Goal: Task Accomplishment & Management: Manage account settings

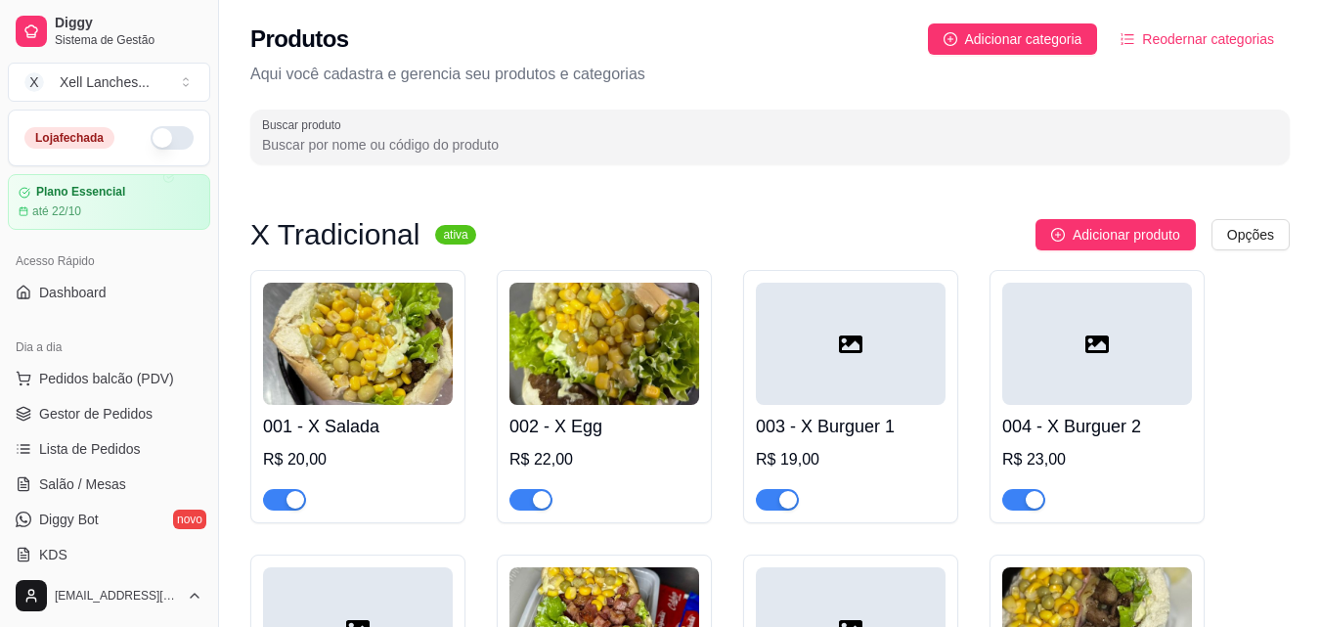
click at [162, 131] on button "button" at bounding box center [172, 137] width 43 height 23
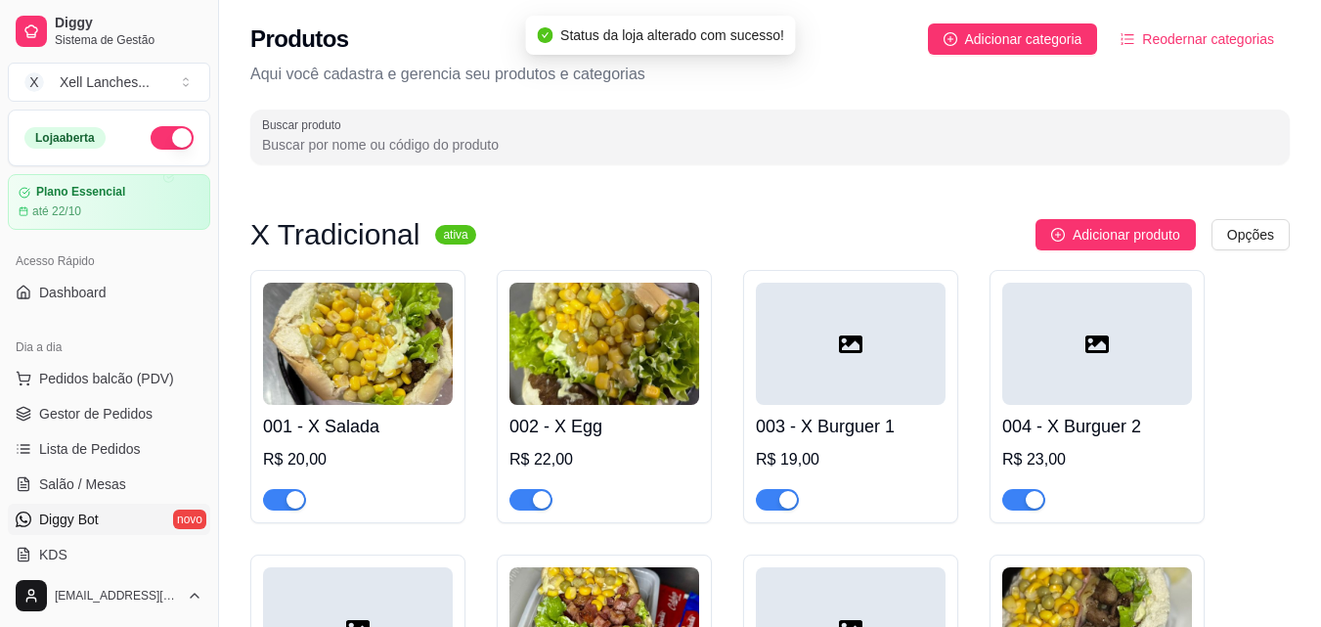
click at [132, 515] on link "Diggy Bot novo" at bounding box center [109, 518] width 202 height 31
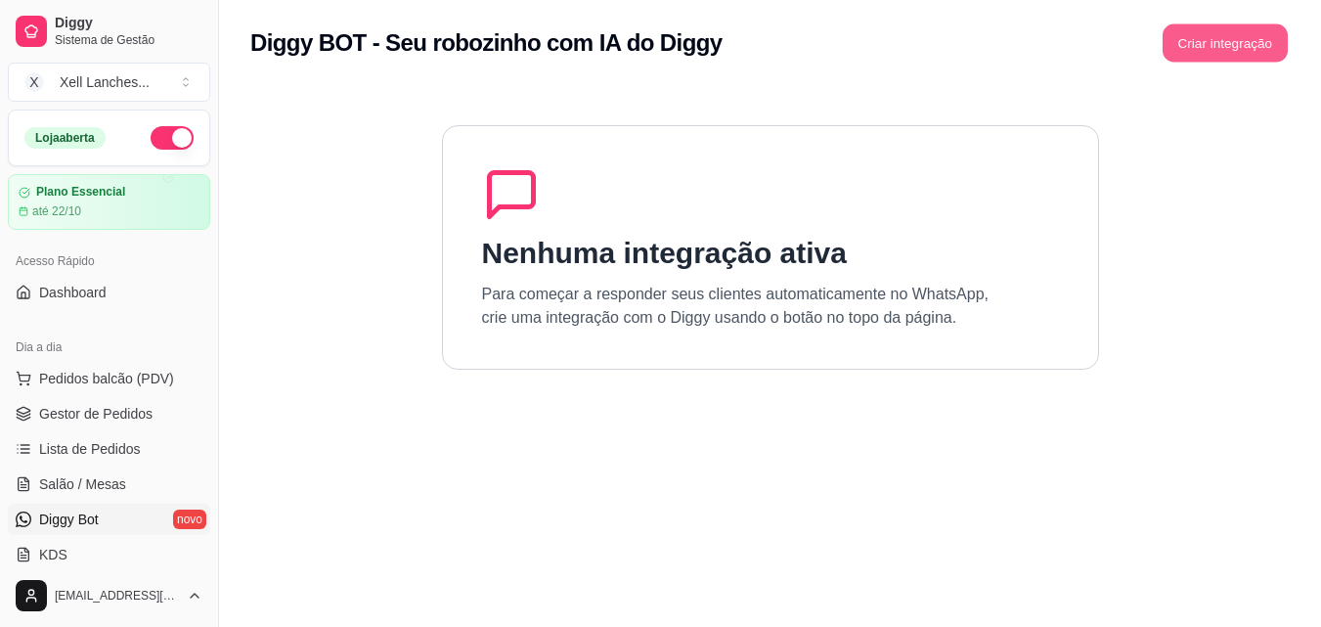
click at [1203, 53] on button "Criar integração" at bounding box center [1224, 43] width 125 height 38
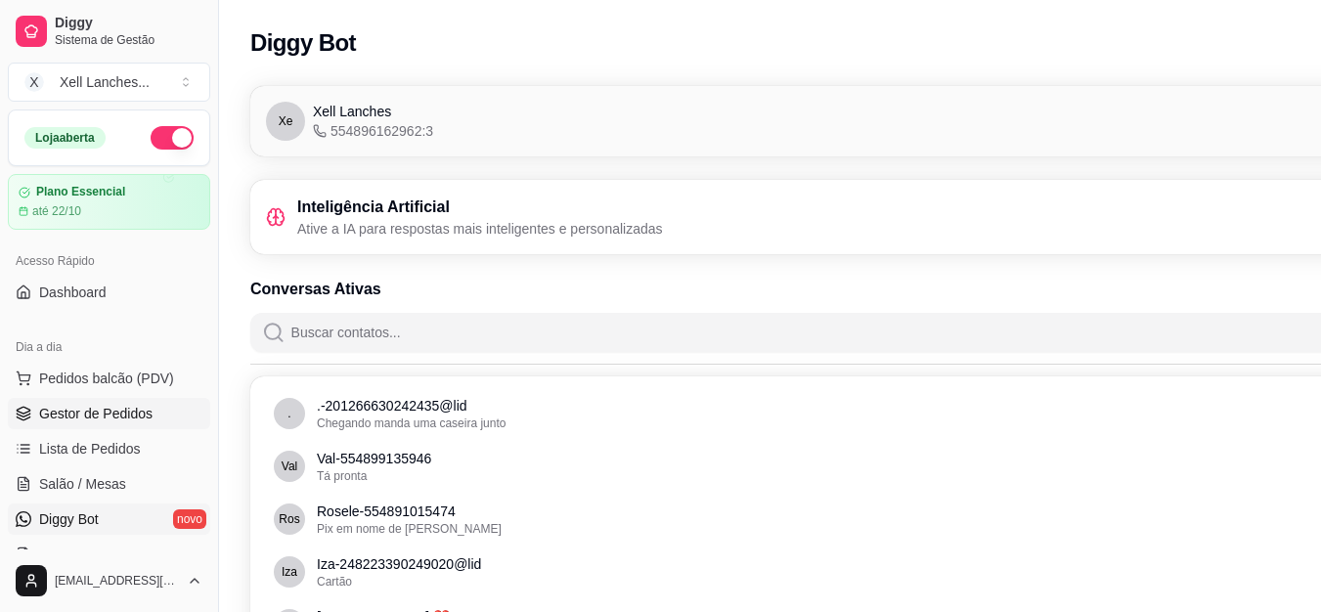
click at [120, 418] on span "Gestor de Pedidos" at bounding box center [95, 414] width 113 height 20
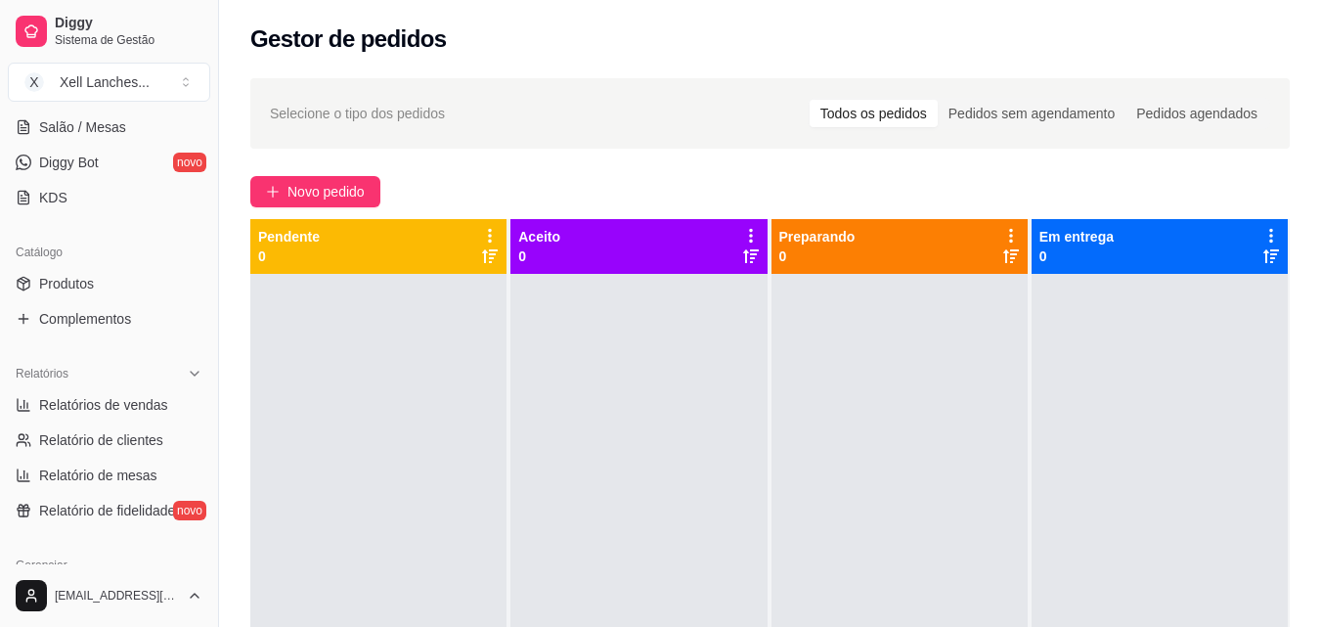
scroll to position [391, 0]
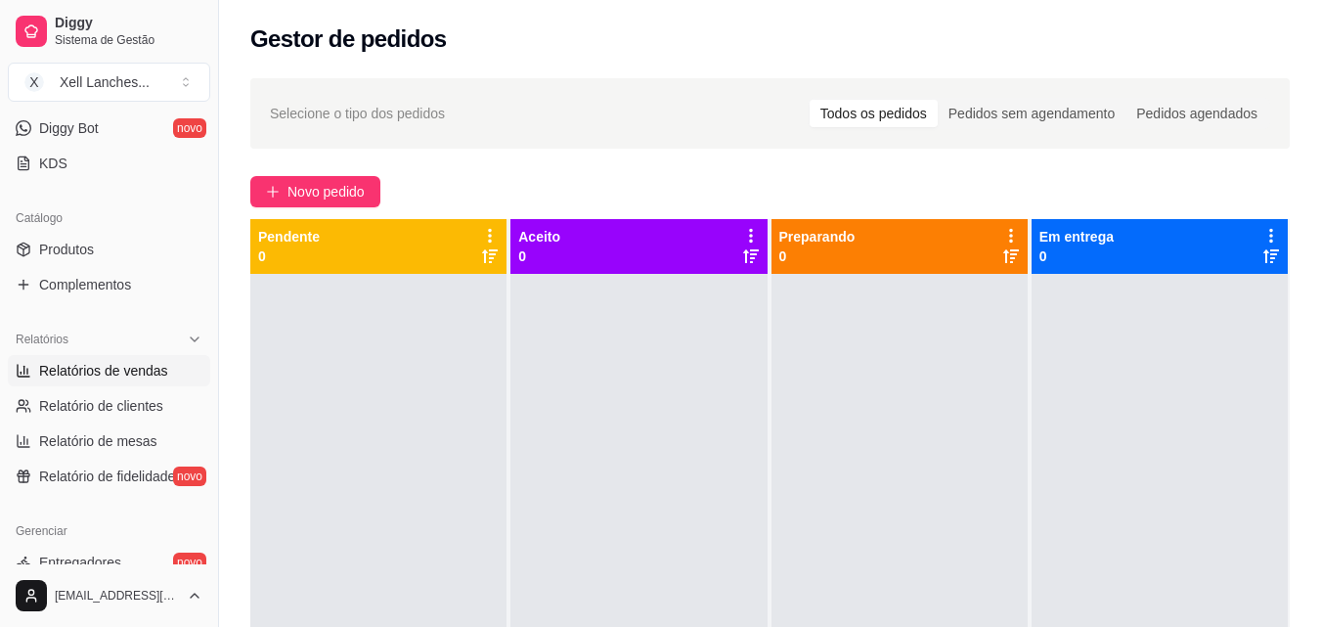
click at [146, 376] on span "Relatórios de vendas" at bounding box center [103, 371] width 129 height 20
select select "ALL"
select select "0"
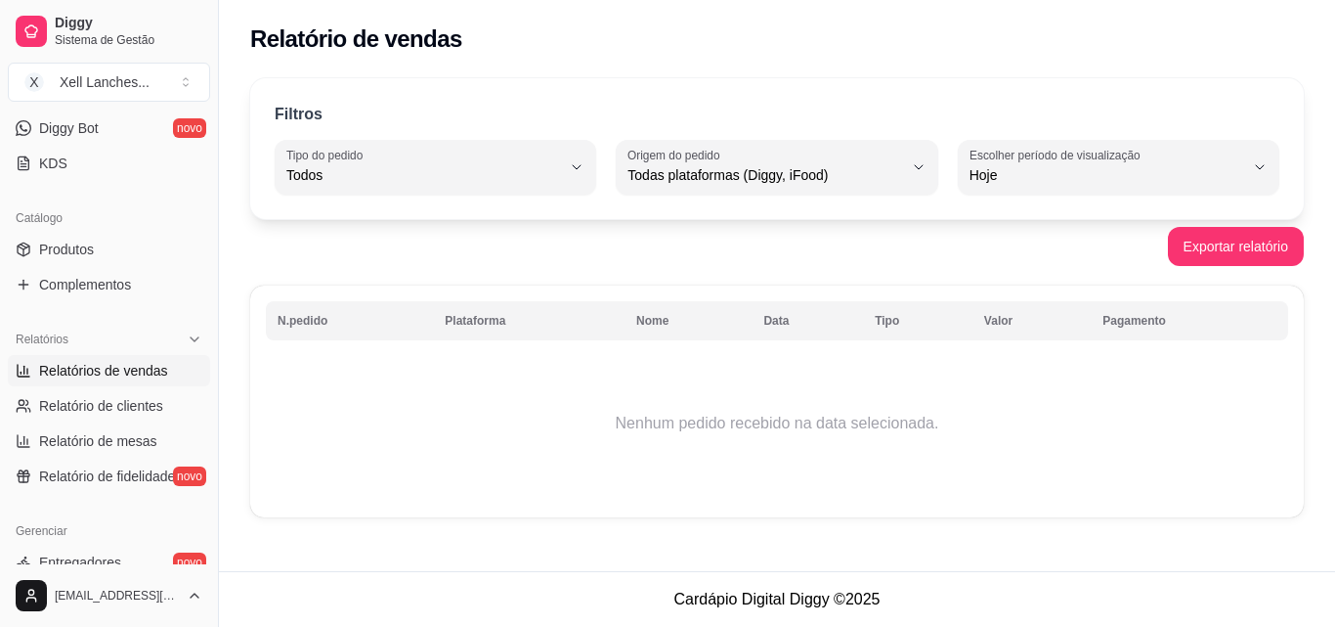
click at [1083, 155] on label "Escolher período de visualização" at bounding box center [1058, 155] width 177 height 17
click at [1022, 241] on li "Ontem" at bounding box center [1119, 254] width 294 height 30
type input "1"
select select "1"
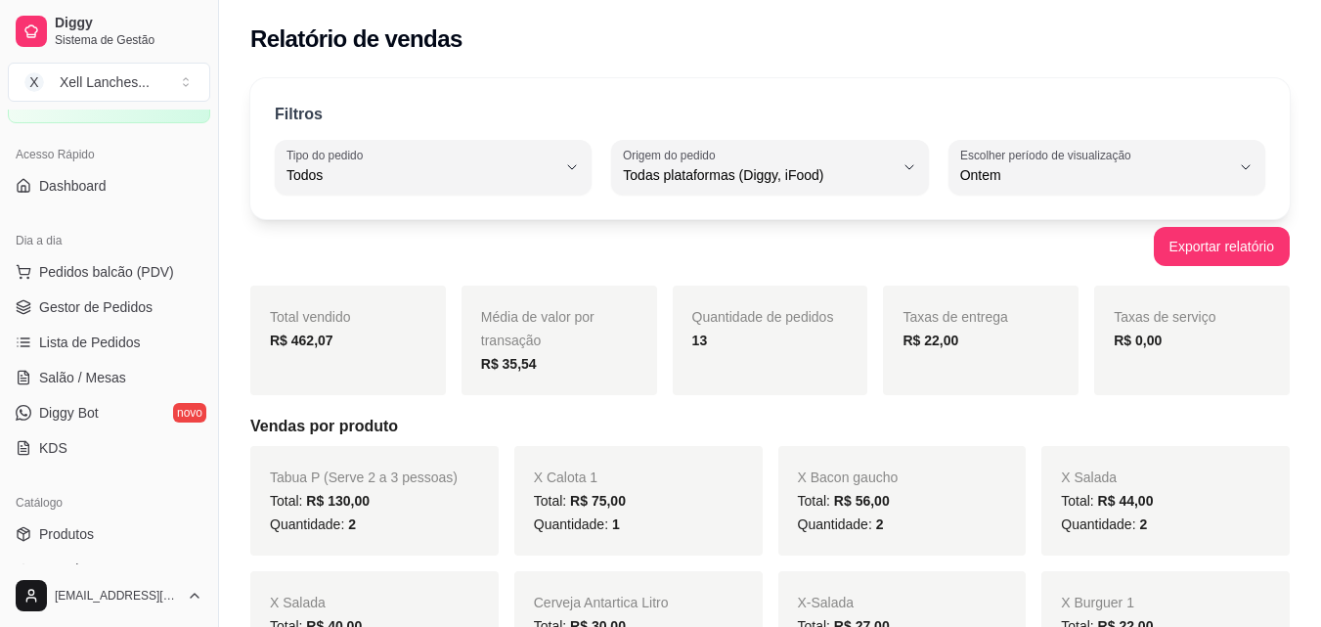
scroll to position [98, 0]
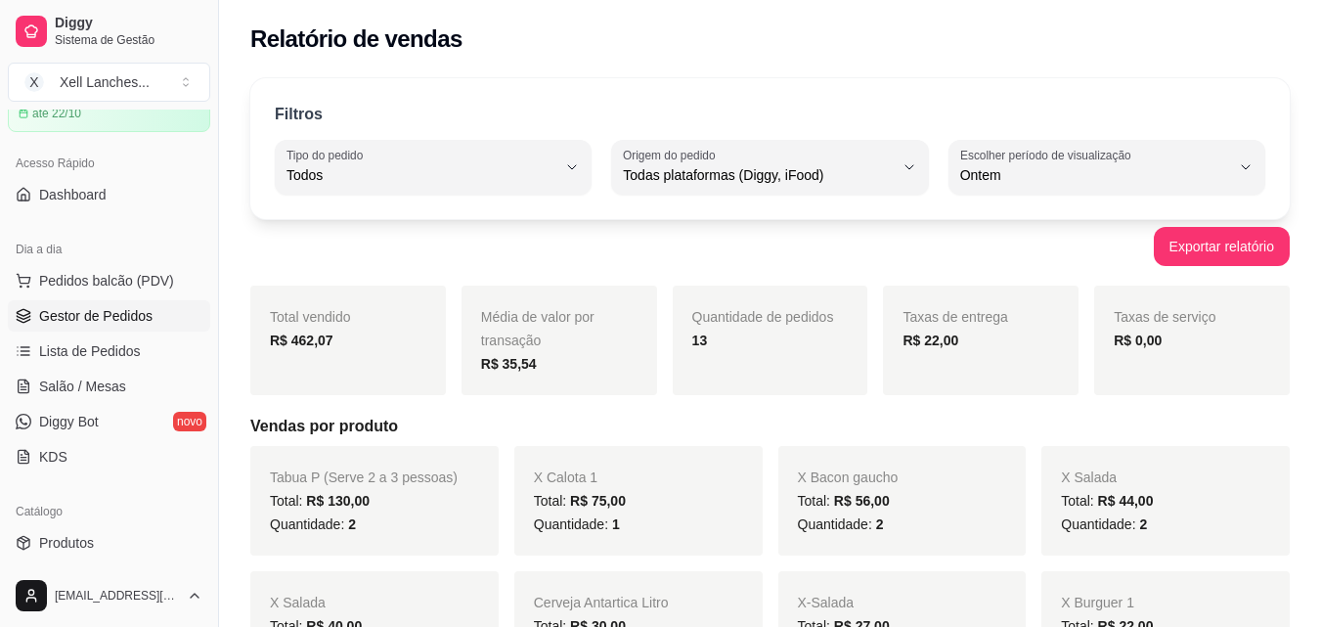
click at [132, 318] on span "Gestor de Pedidos" at bounding box center [95, 316] width 113 height 20
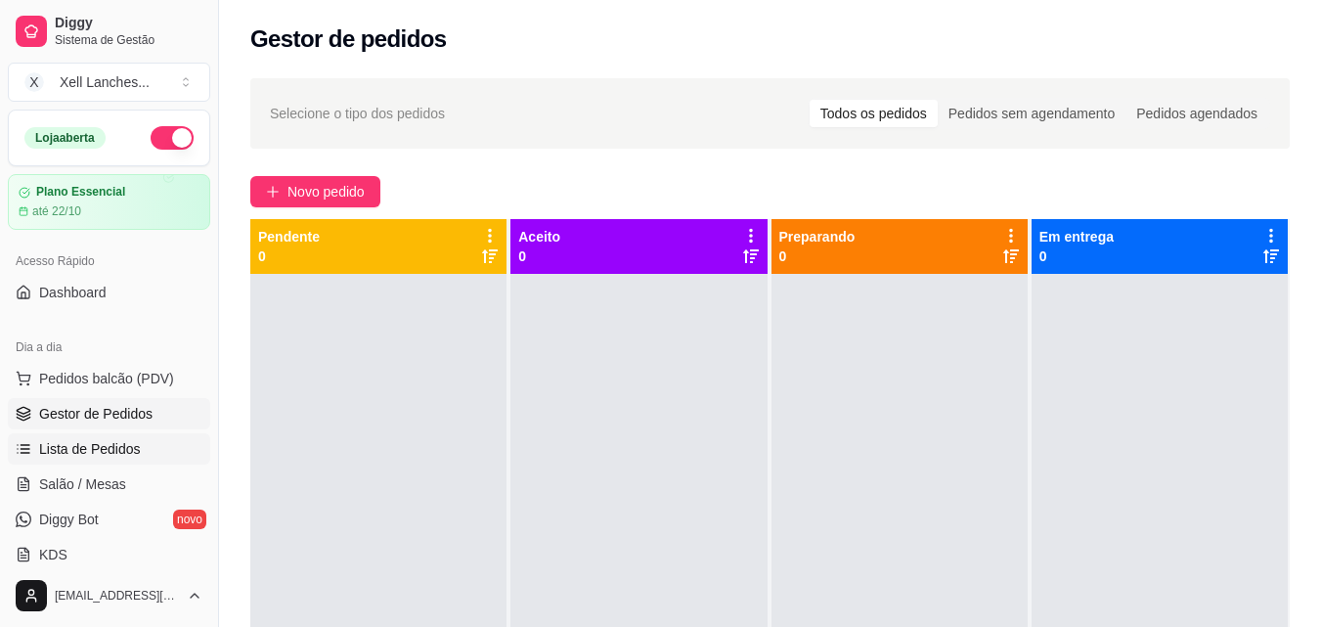
click at [114, 444] on span "Lista de Pedidos" at bounding box center [90, 449] width 102 height 20
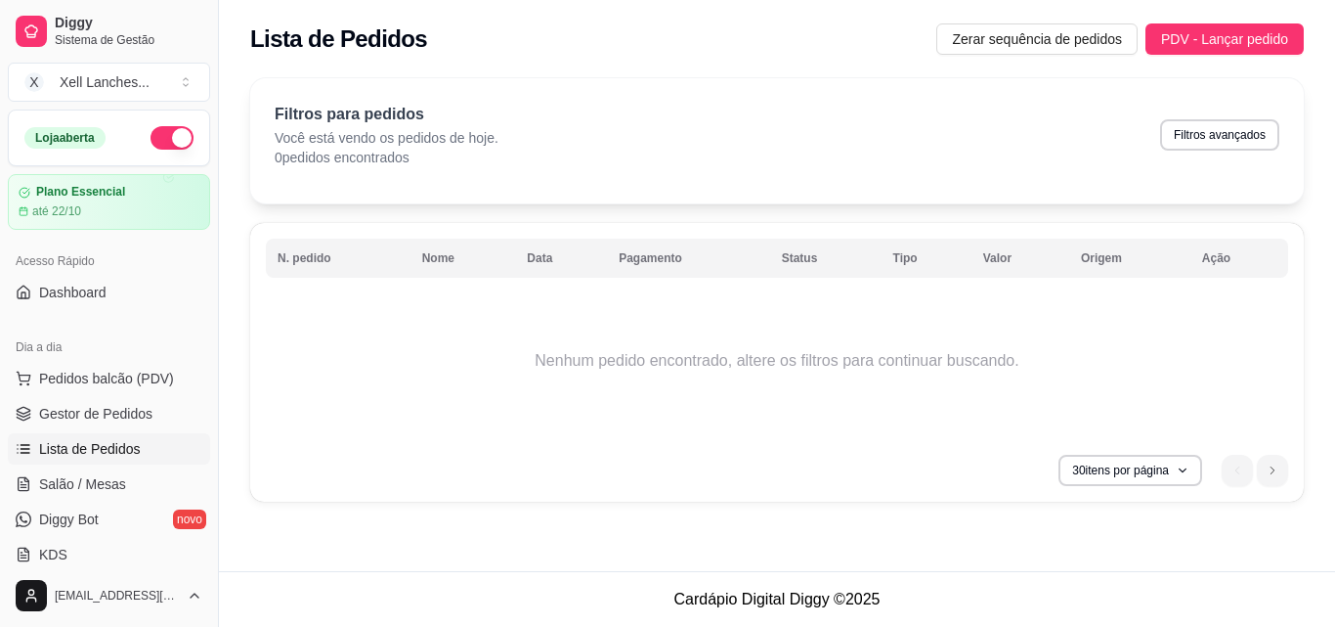
click at [1233, 470] on ul "1" at bounding box center [1255, 470] width 66 height 31
click at [1266, 468] on li "next page button" at bounding box center [1272, 470] width 31 height 31
click at [1170, 465] on button "30 itens por página" at bounding box center [1131, 470] width 144 height 31
click at [945, 415] on td "Nenhum pedido encontrado, altere os filtros para continuar buscando." at bounding box center [777, 361] width 1023 height 156
click at [75, 414] on span "Gestor de Pedidos" at bounding box center [95, 414] width 113 height 20
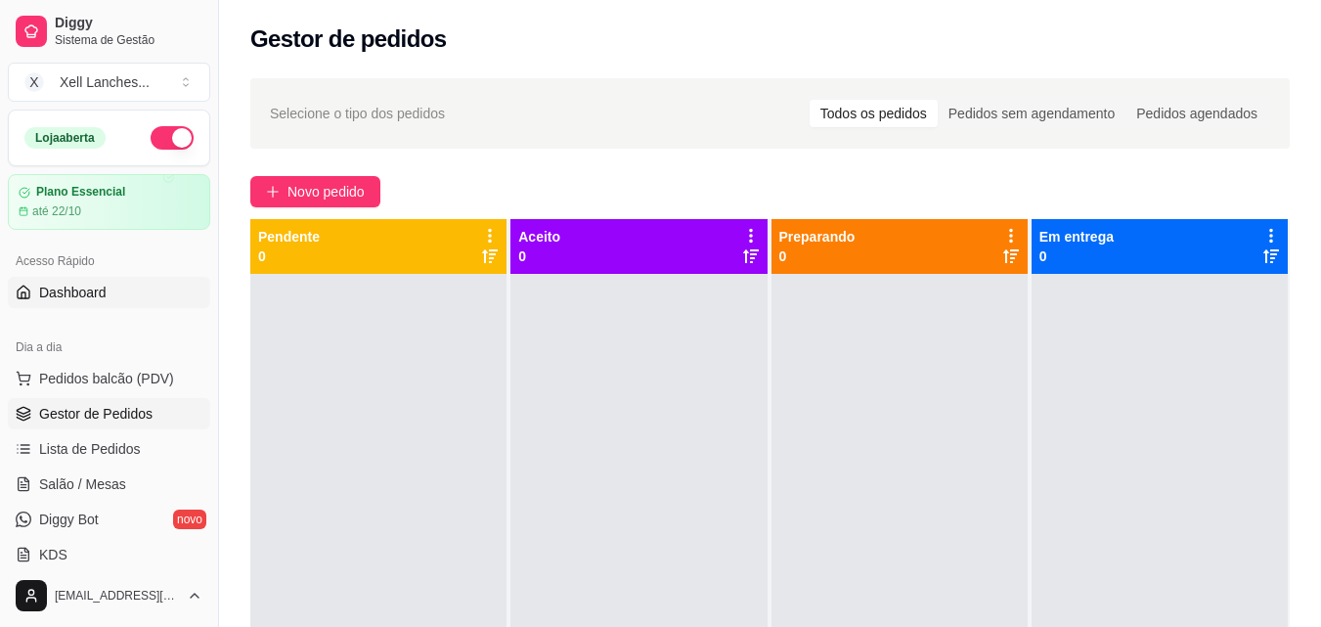
click at [106, 302] on link "Dashboard" at bounding box center [109, 292] width 202 height 31
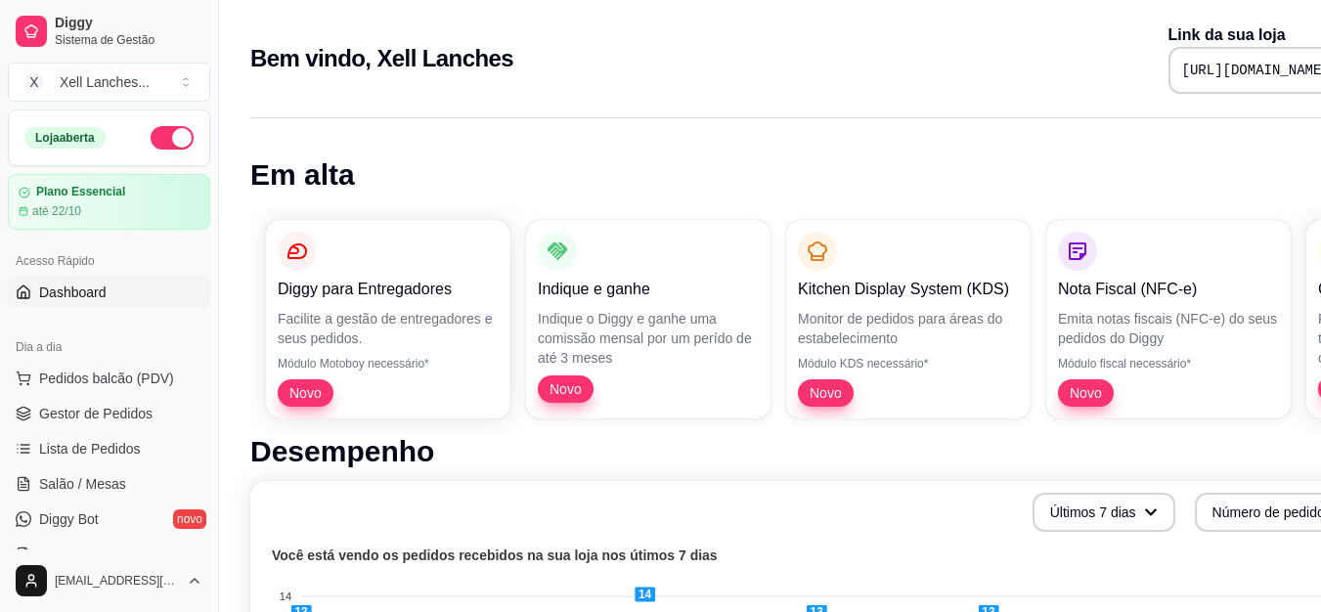
click at [1182, 62] on pre "[URL][DOMAIN_NAME]" at bounding box center [1256, 71] width 148 height 20
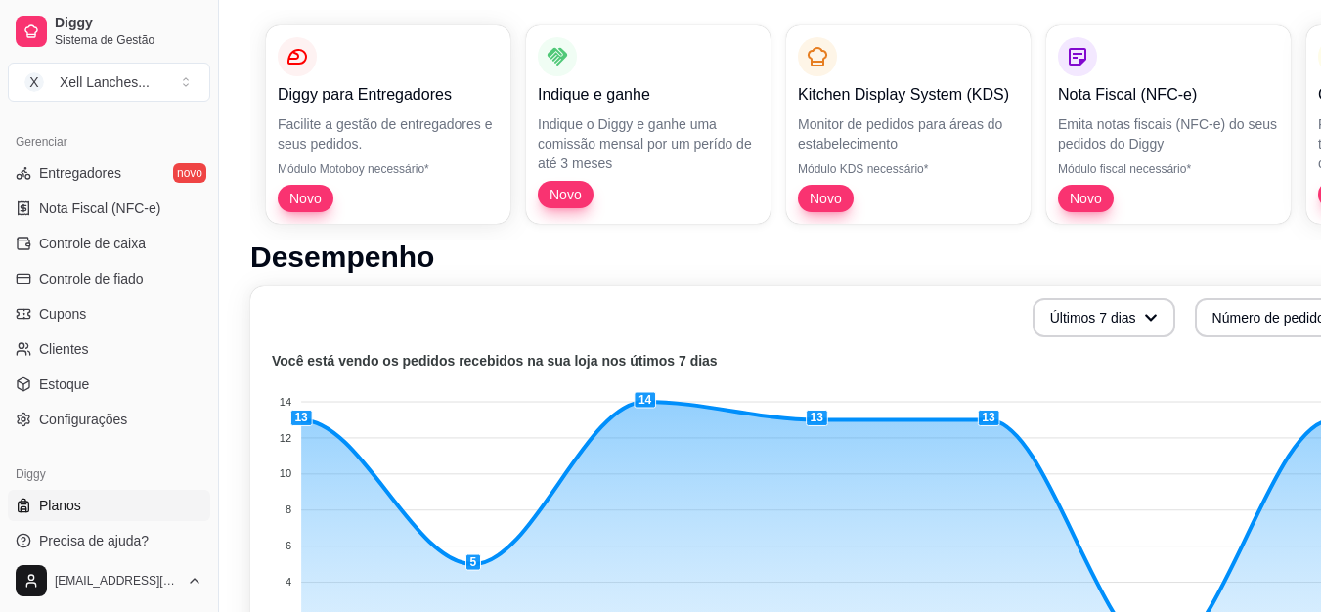
scroll to position [196, 0]
click at [87, 419] on span "Configurações" at bounding box center [83, 420] width 88 height 20
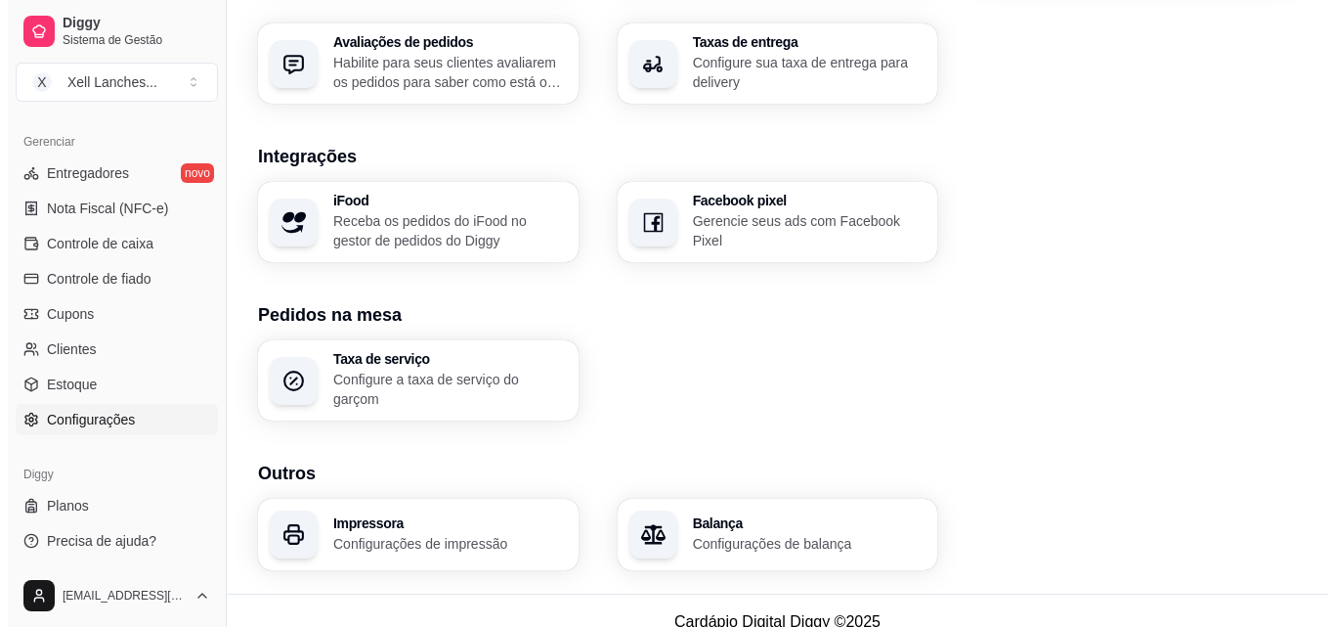
scroll to position [743, 0]
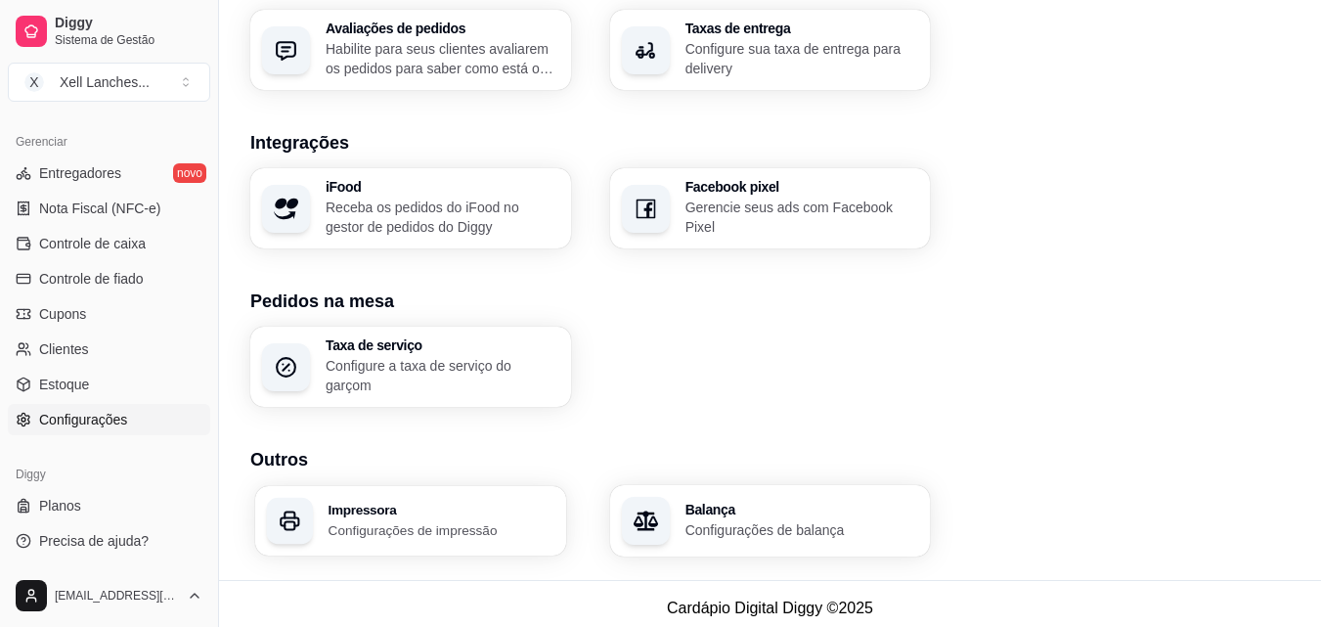
click at [398, 520] on p "Configurações de impressão" at bounding box center [441, 529] width 226 height 19
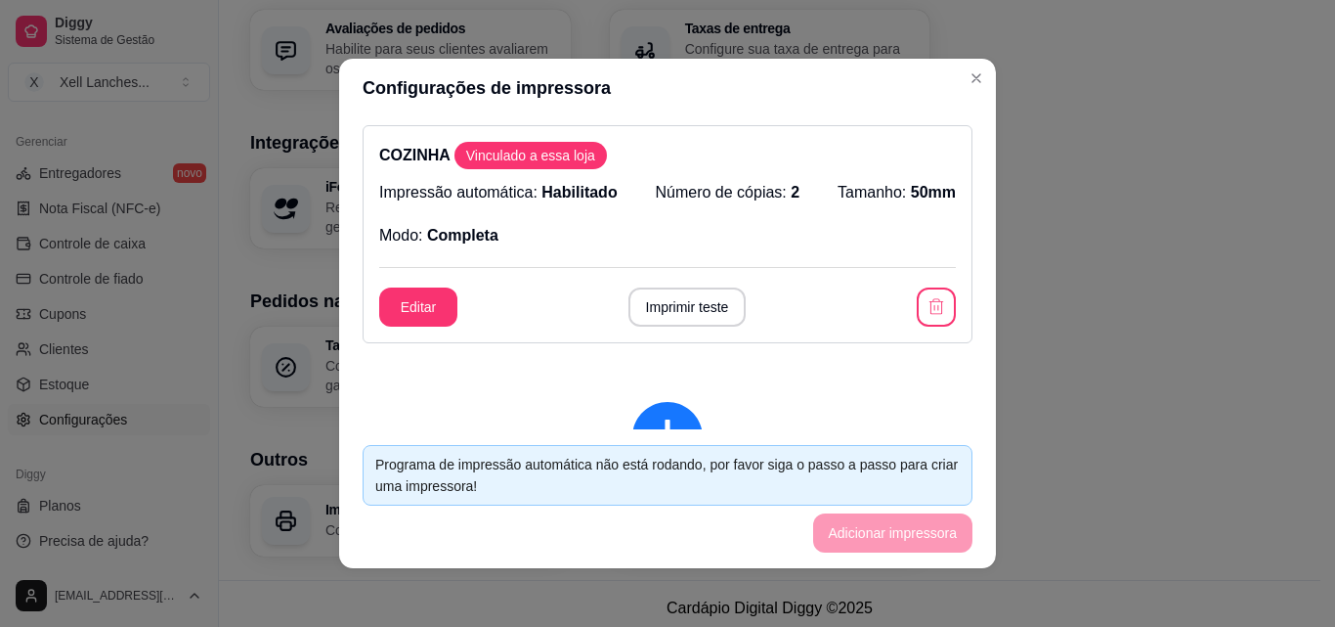
click at [689, 186] on p "Número de cópias: 2" at bounding box center [728, 192] width 145 height 23
drag, startPoint x: 761, startPoint y: 183, endPoint x: 483, endPoint y: 254, distance: 286.7
click at [760, 183] on p "Número de cópias: 2" at bounding box center [728, 192] width 145 height 23
click at [412, 300] on button "Editar" at bounding box center [418, 306] width 78 height 39
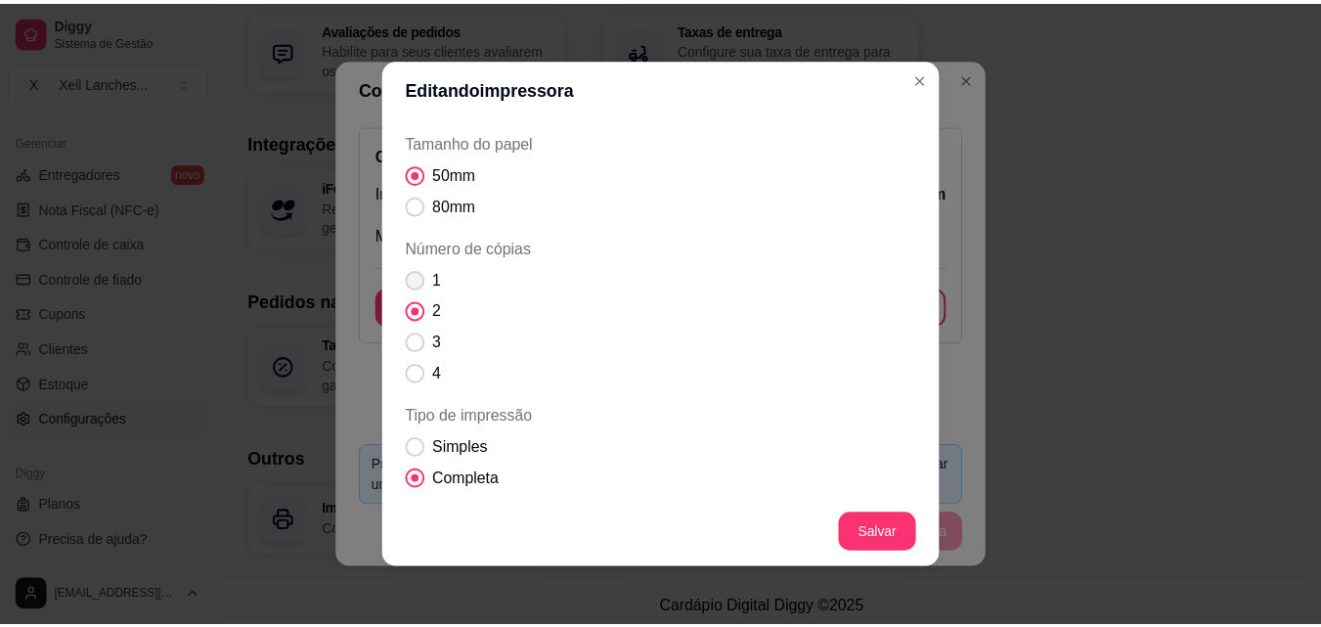
scroll to position [98, 0]
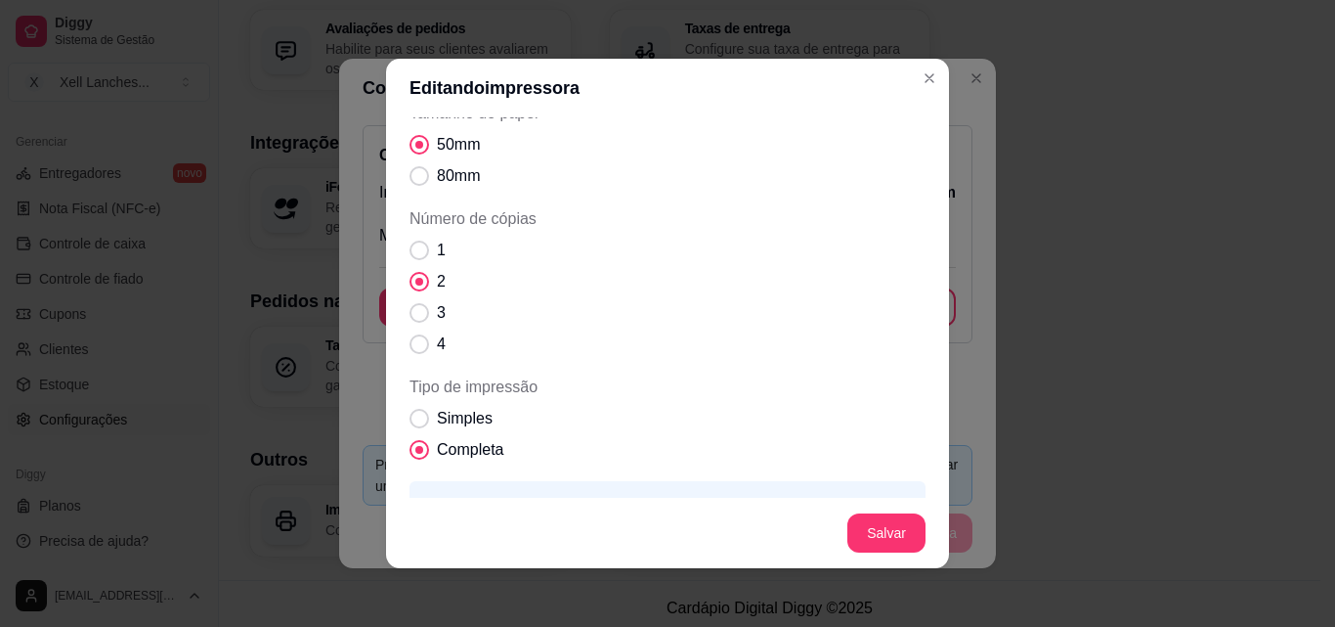
click at [423, 251] on label "1" at bounding box center [428, 250] width 52 height 39
click at [421, 254] on input "1" at bounding box center [415, 260] width 13 height 13
radio input "true"
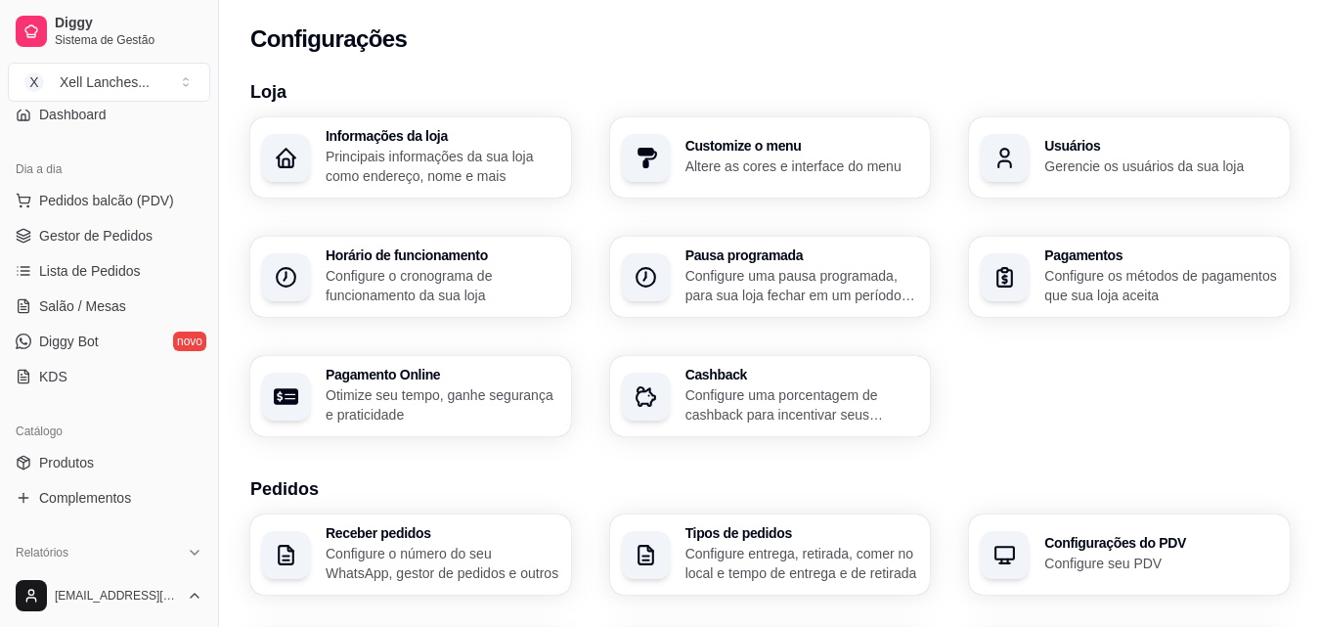
scroll to position [0, 0]
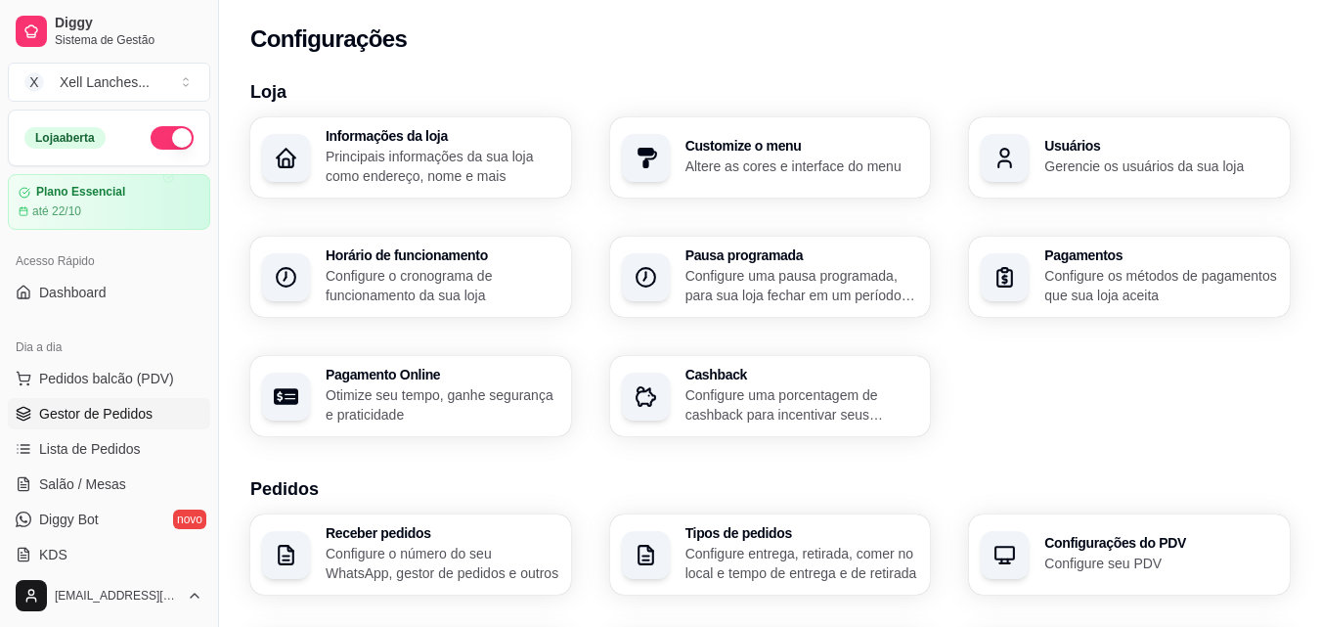
click at [98, 412] on span "Gestor de Pedidos" at bounding box center [95, 414] width 113 height 20
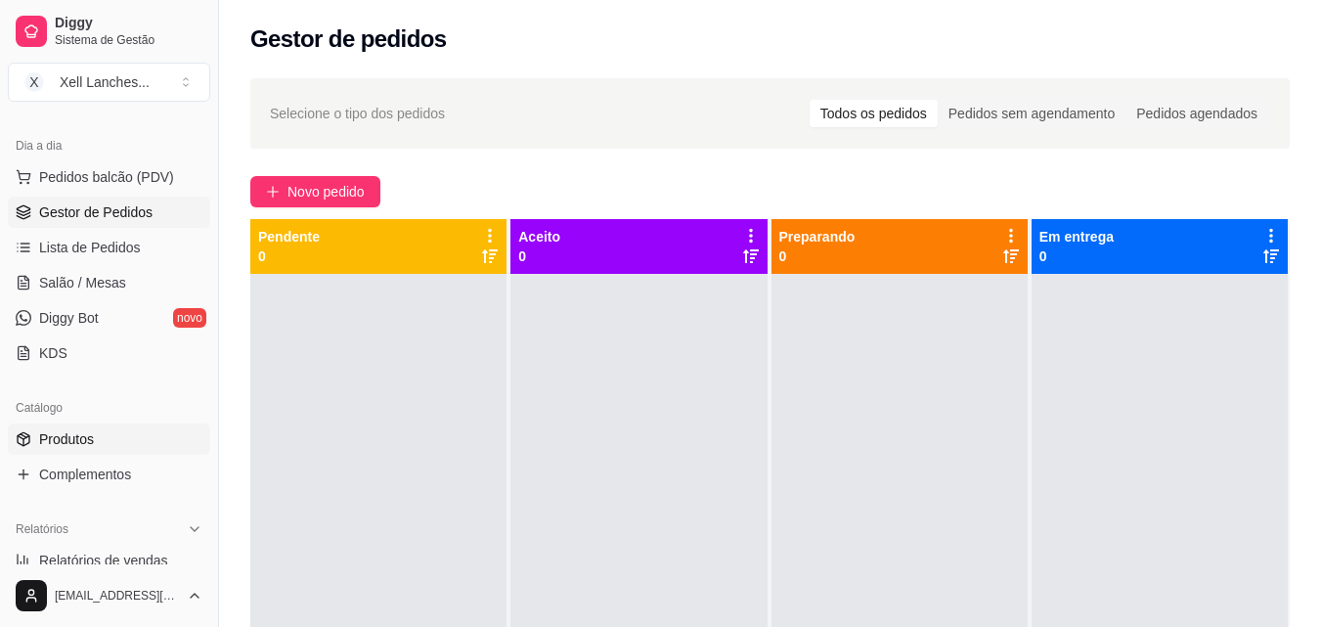
scroll to position [194, 0]
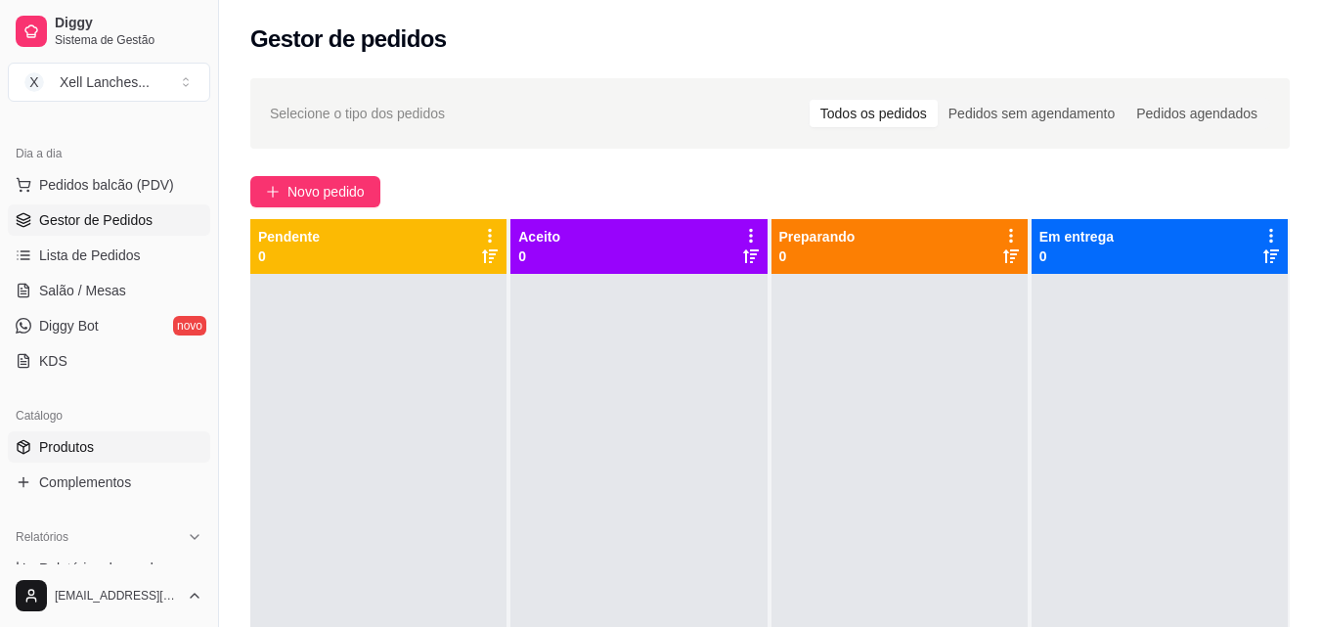
click at [106, 454] on link "Produtos" at bounding box center [109, 446] width 202 height 31
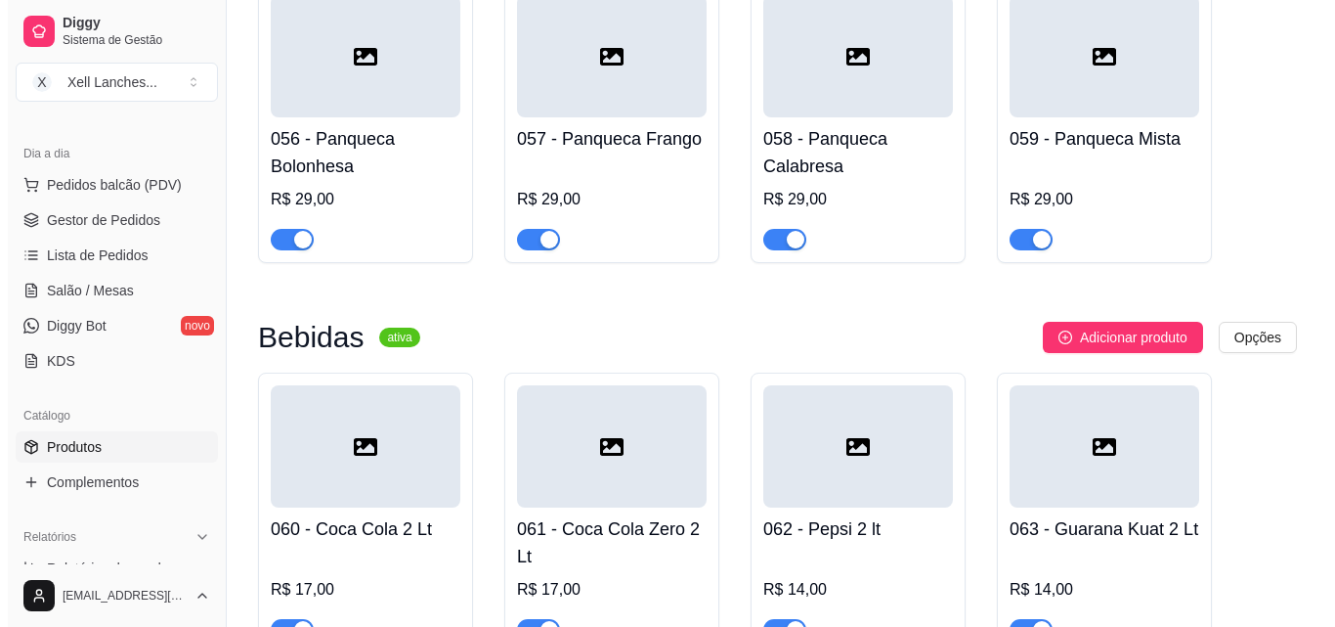
scroll to position [5893, 0]
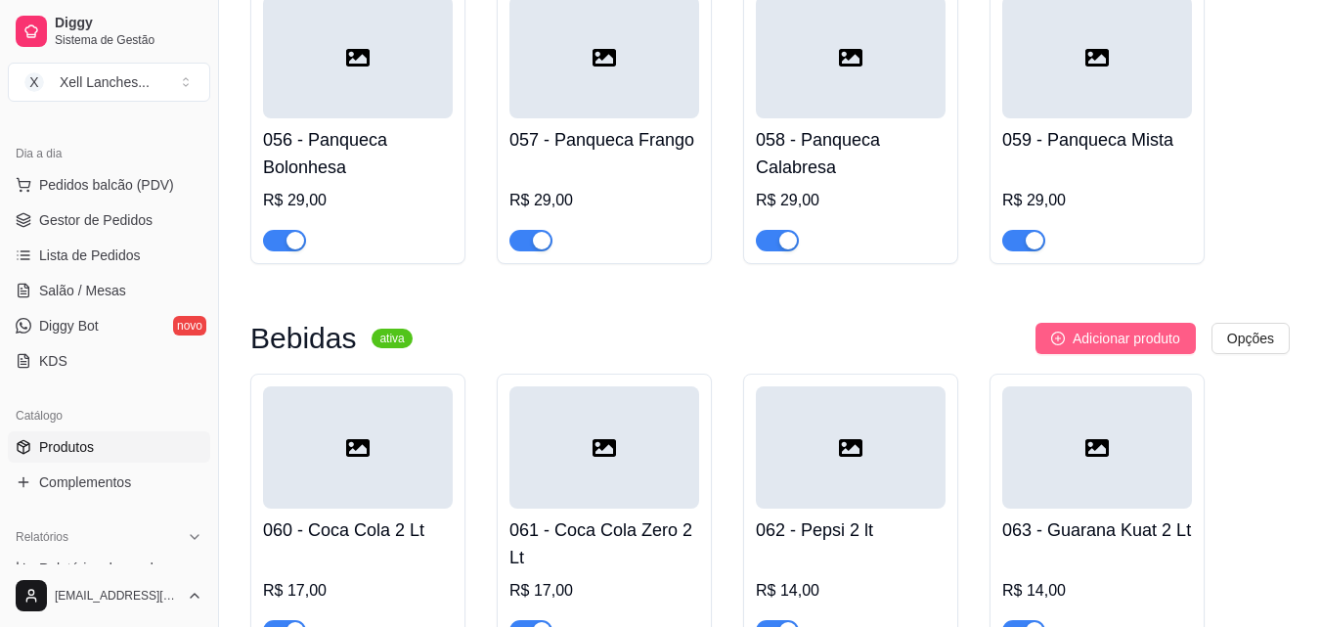
click at [1128, 349] on span "Adicionar produto" at bounding box center [1126, 339] width 108 height 22
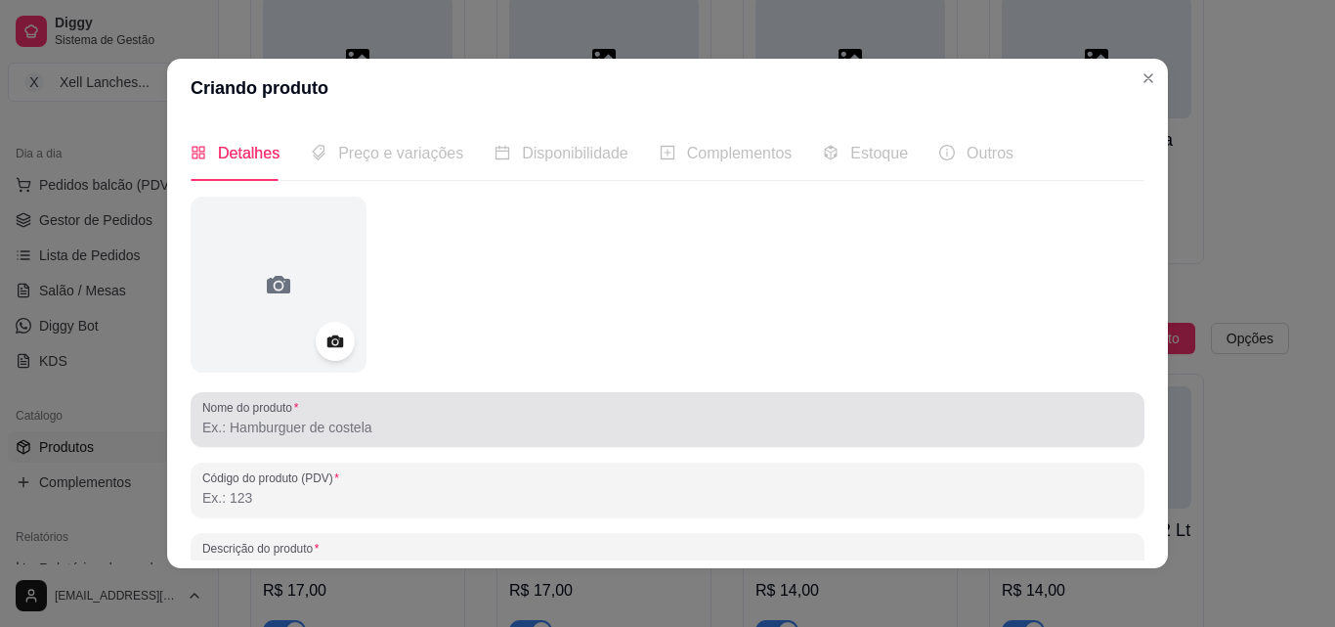
click at [334, 411] on div at bounding box center [667, 419] width 931 height 39
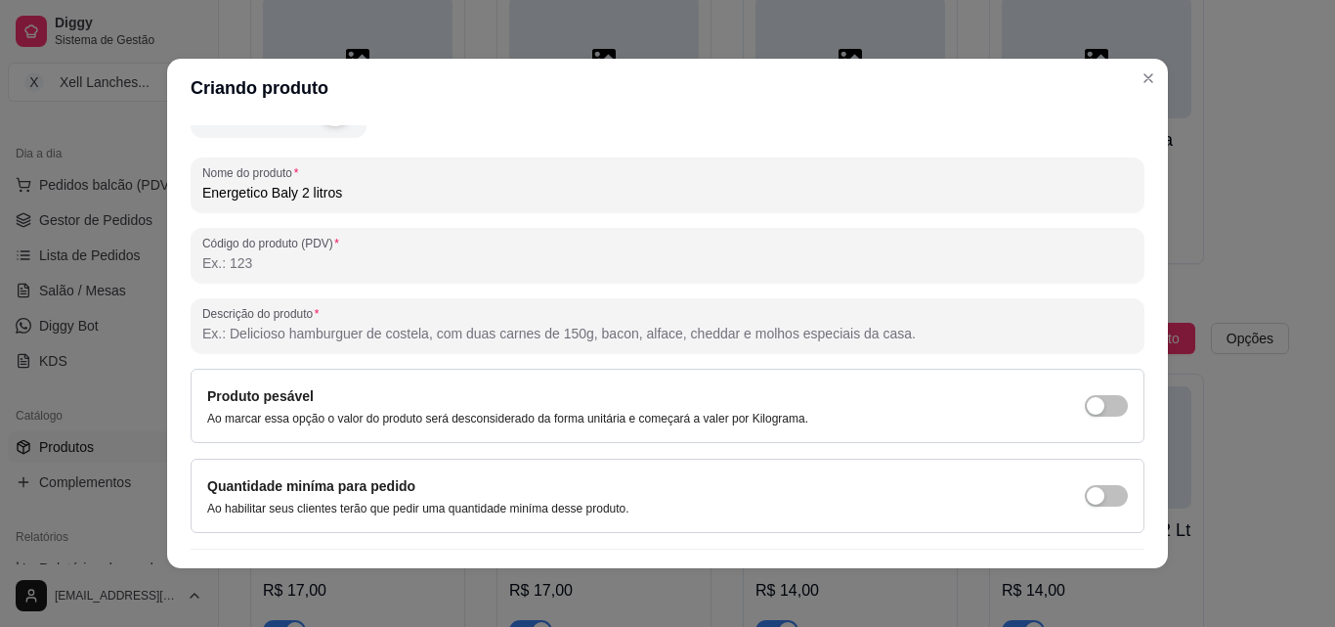
scroll to position [279, 0]
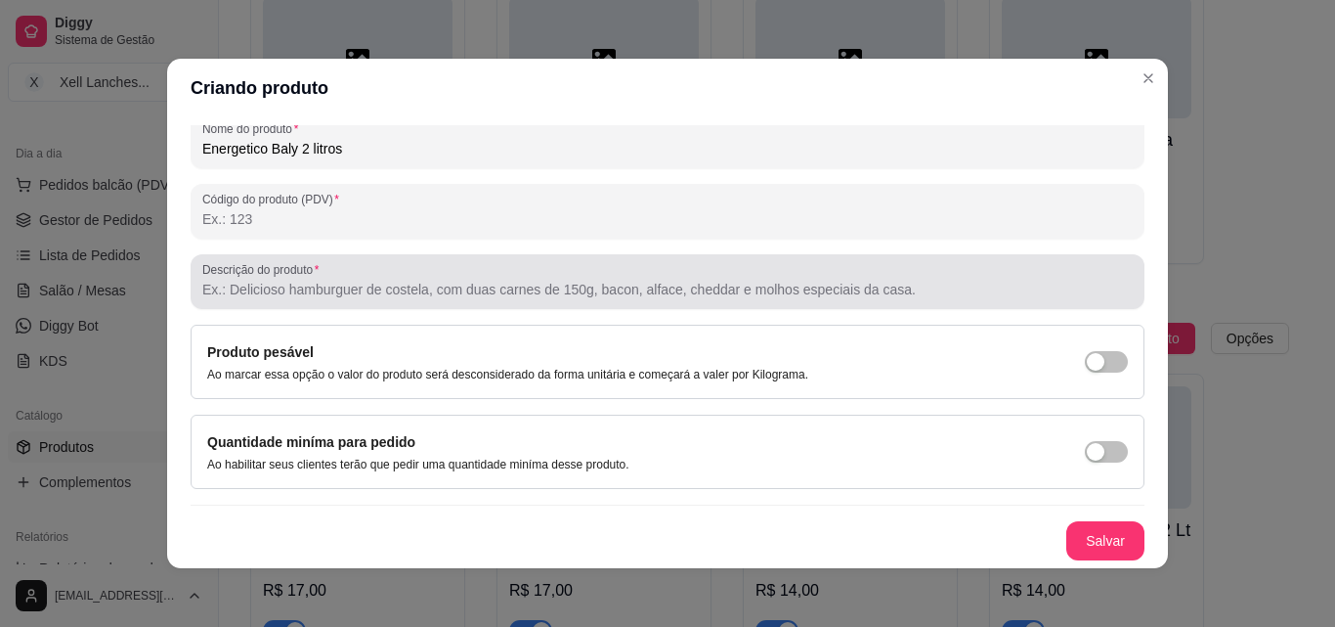
type input "Energetico Baly 2 litros"
click at [277, 273] on label "Descrição do produto" at bounding box center [263, 269] width 123 height 17
click at [277, 280] on input "Descrição do produto" at bounding box center [667, 290] width 931 height 20
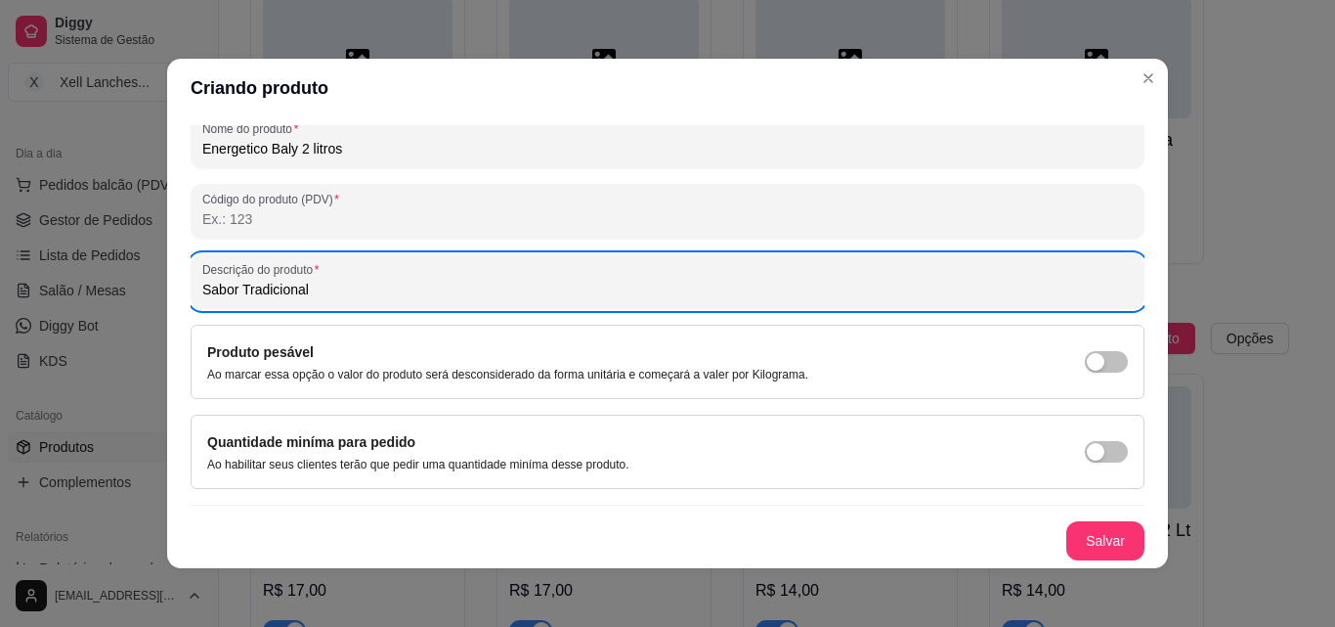
scroll to position [4, 0]
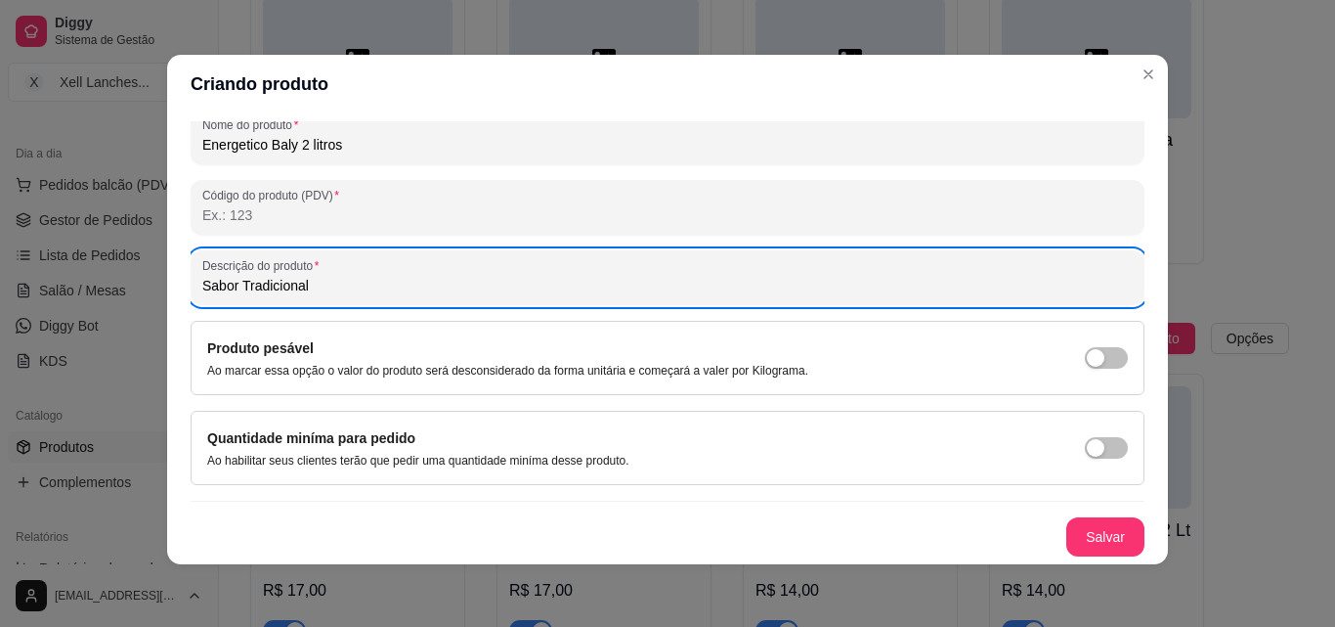
type input "Sabor Tradicional"
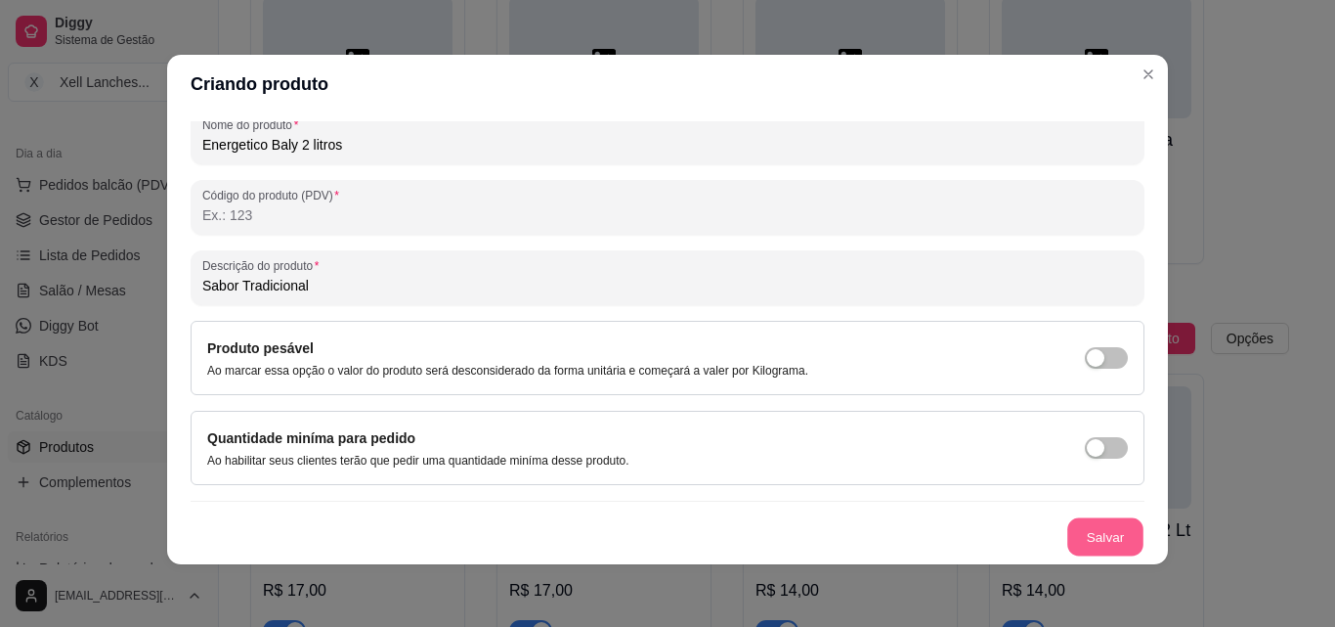
click at [1086, 536] on button "Salvar" at bounding box center [1106, 537] width 76 height 38
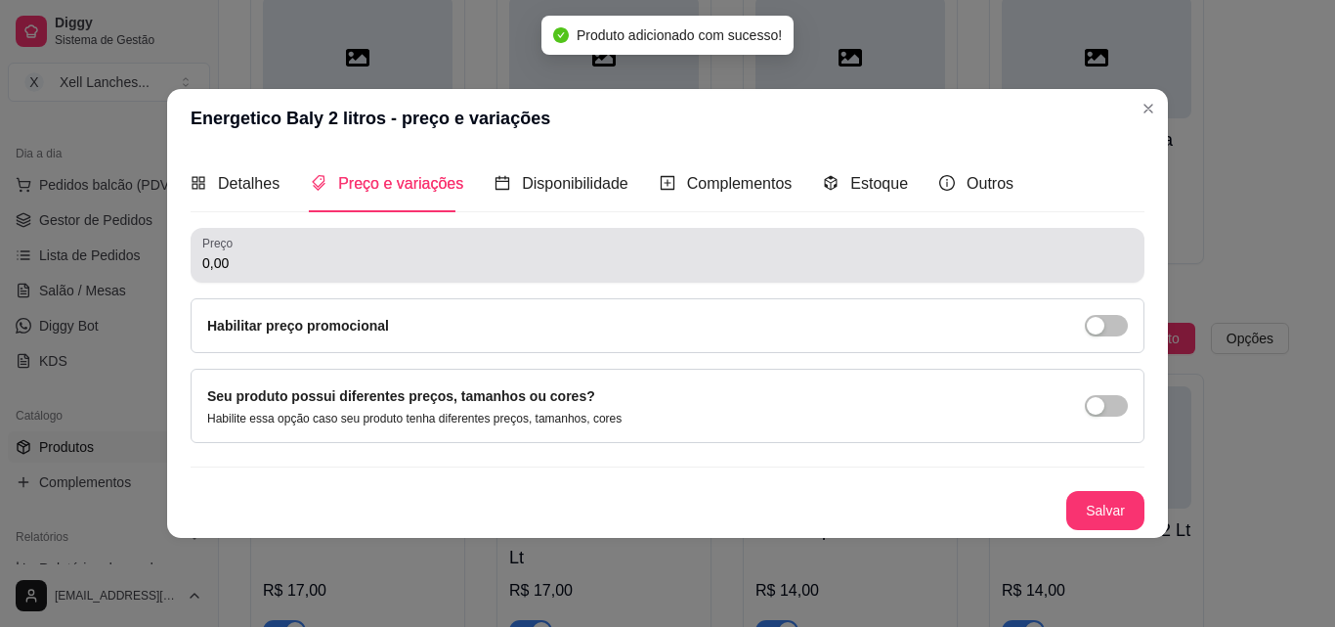
scroll to position [0, 0]
click at [272, 282] on div "Preço 0,00" at bounding box center [668, 255] width 954 height 55
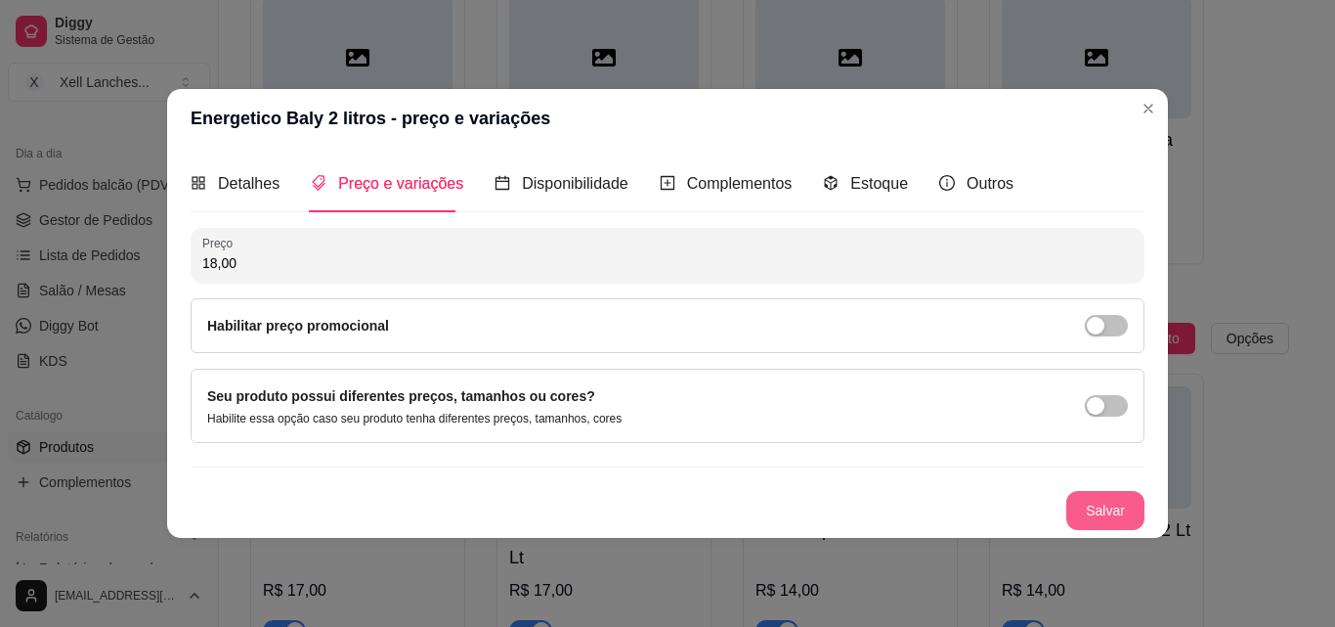
type input "18,00"
click at [1080, 506] on button "Salvar" at bounding box center [1106, 510] width 76 height 38
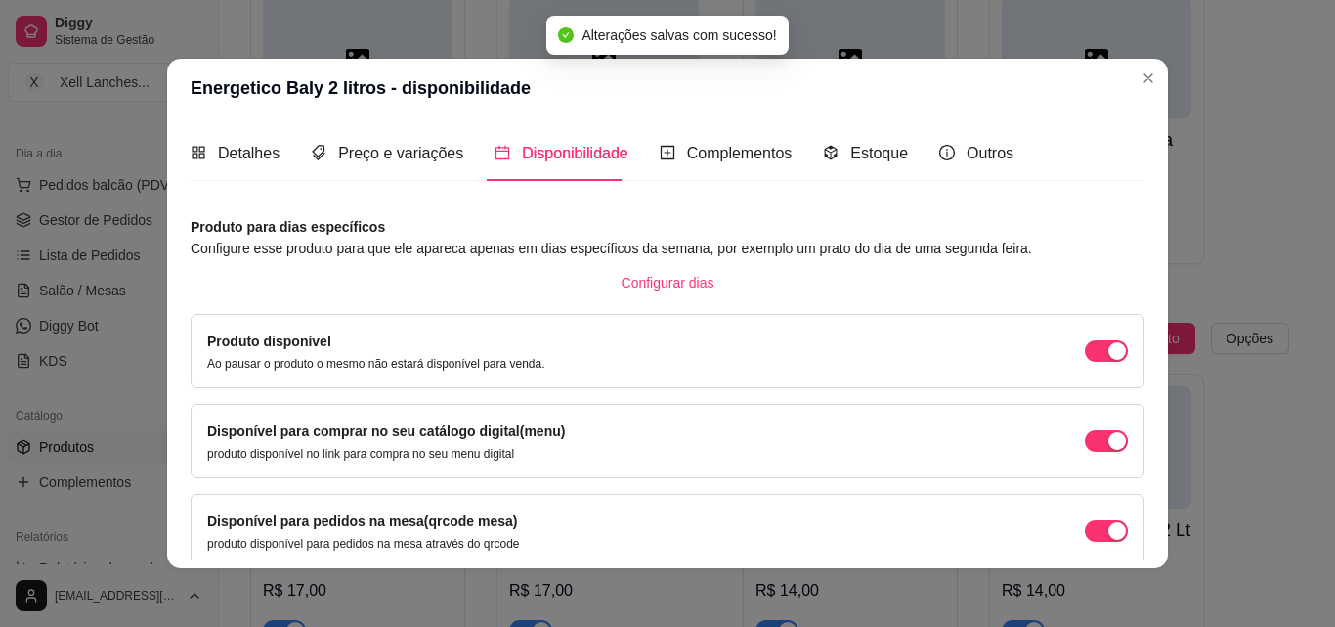
scroll to position [177, 0]
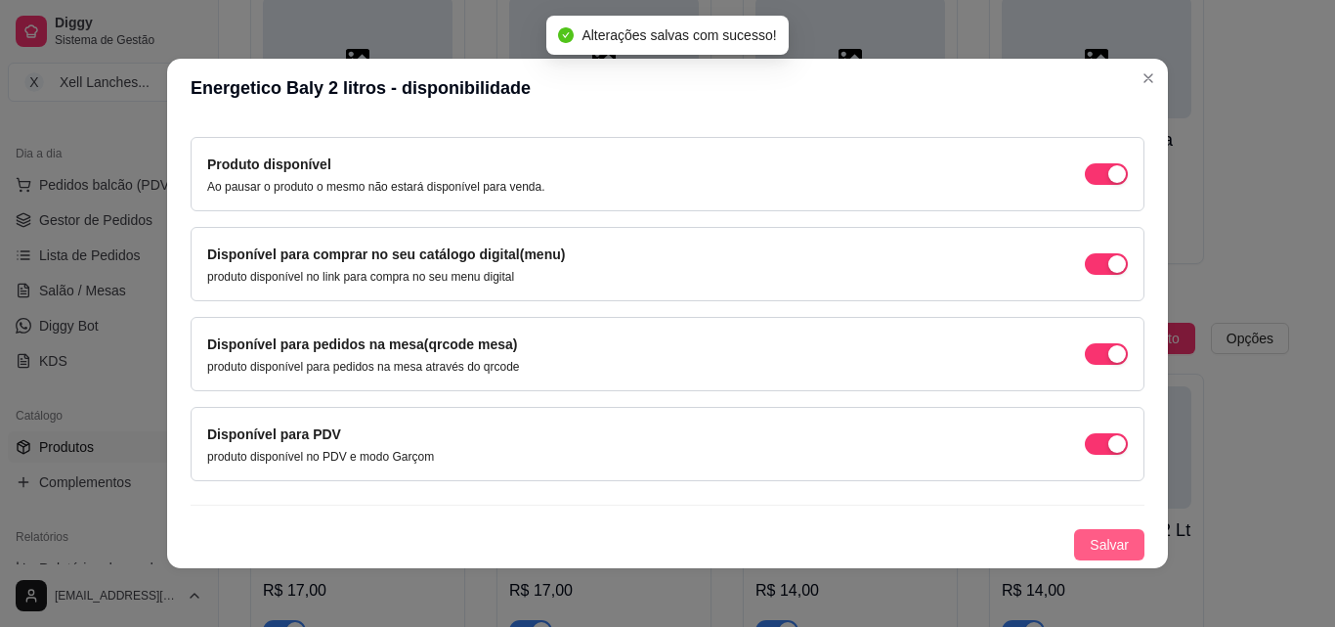
click at [1098, 533] on button "Salvar" at bounding box center [1109, 544] width 70 height 31
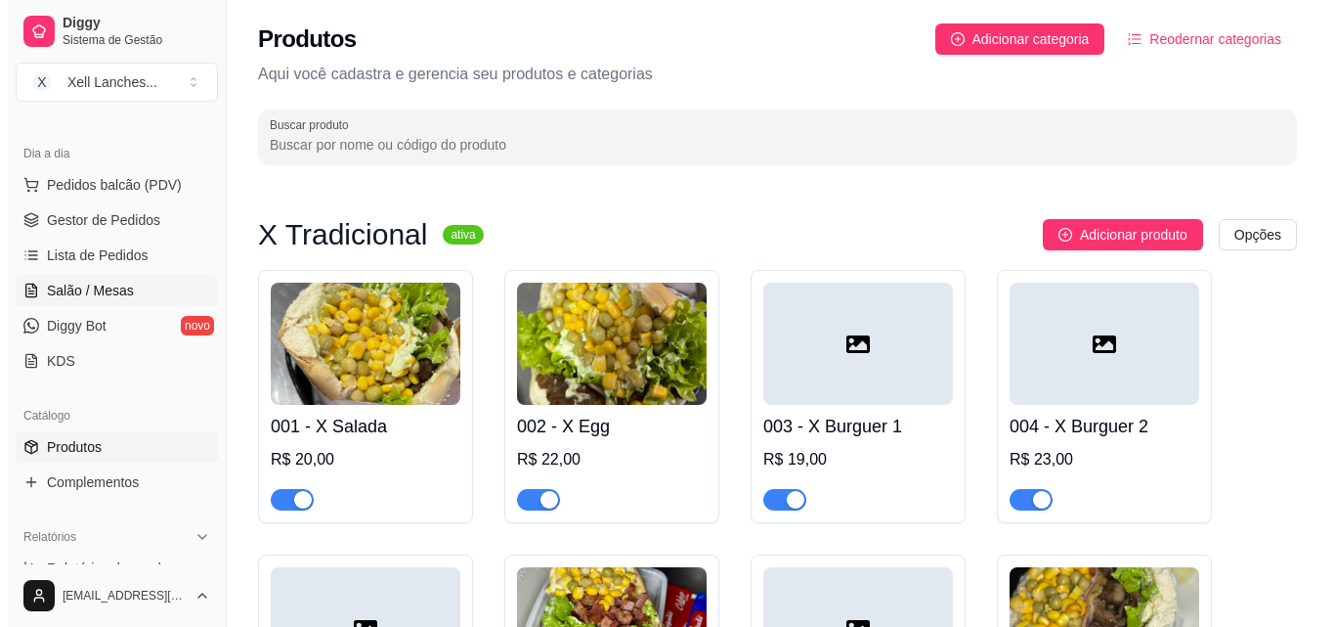
scroll to position [0, 0]
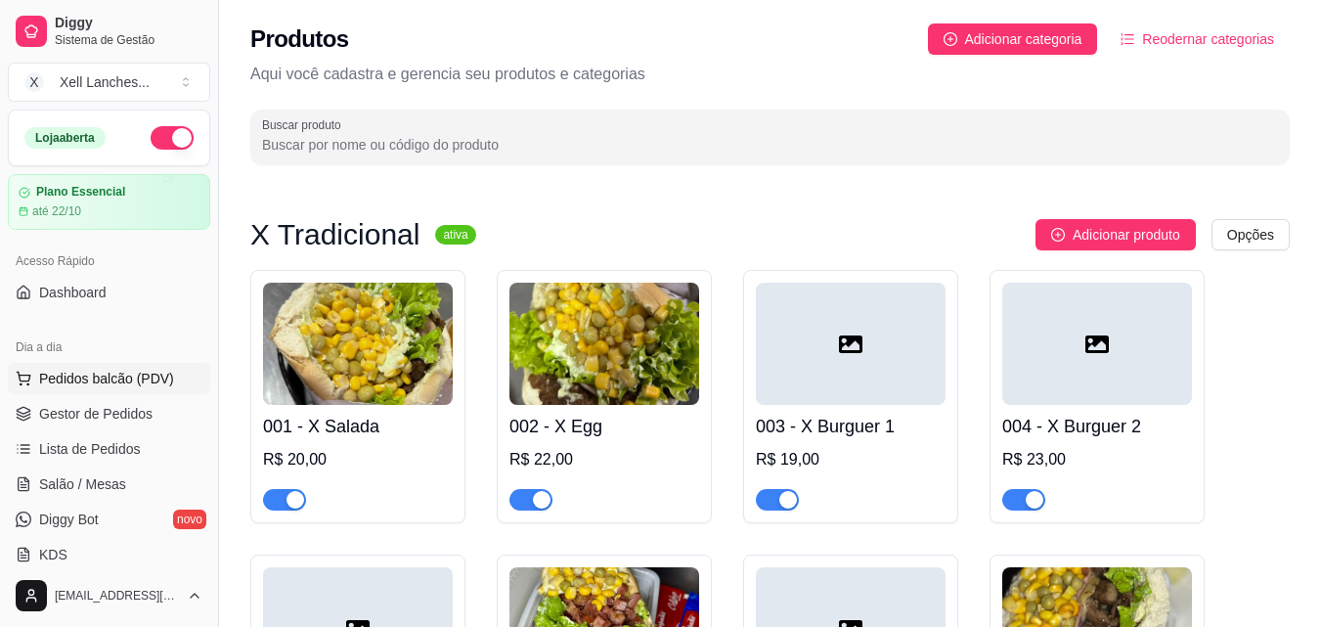
click at [72, 377] on span "Pedidos balcão (PDV)" at bounding box center [106, 379] width 135 height 20
click at [126, 413] on span "Gestor de Pedidos" at bounding box center [95, 414] width 113 height 20
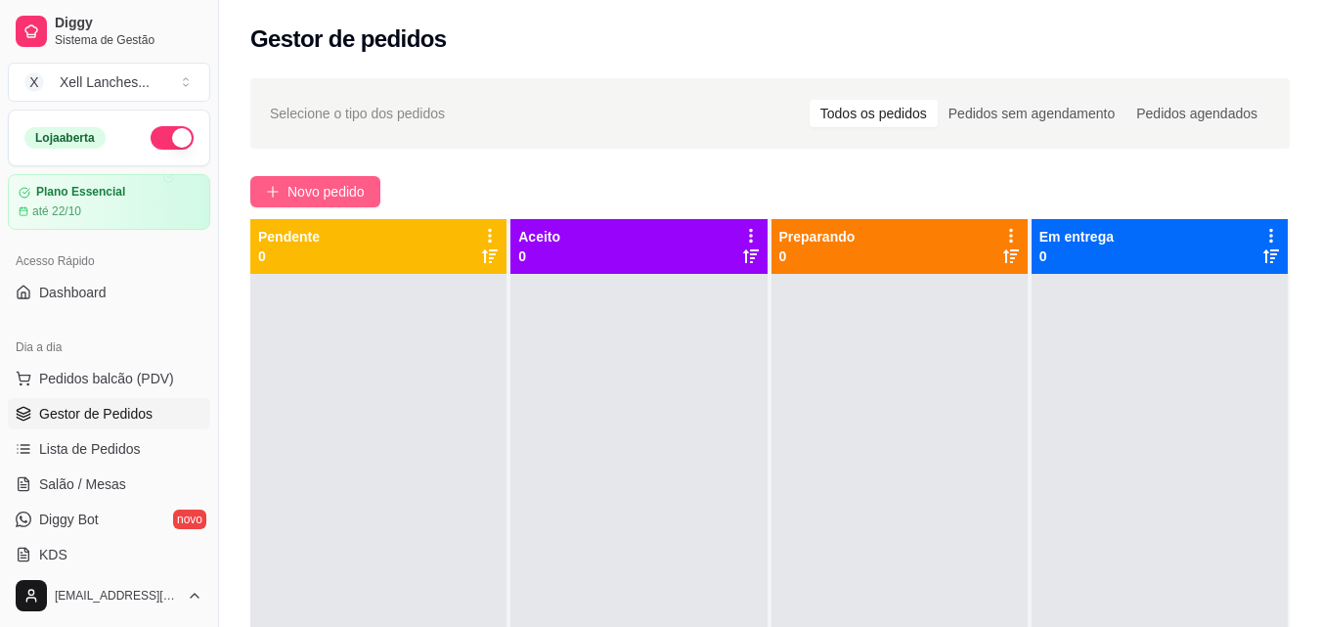
click at [365, 191] on span "Novo pedido" at bounding box center [325, 192] width 77 height 22
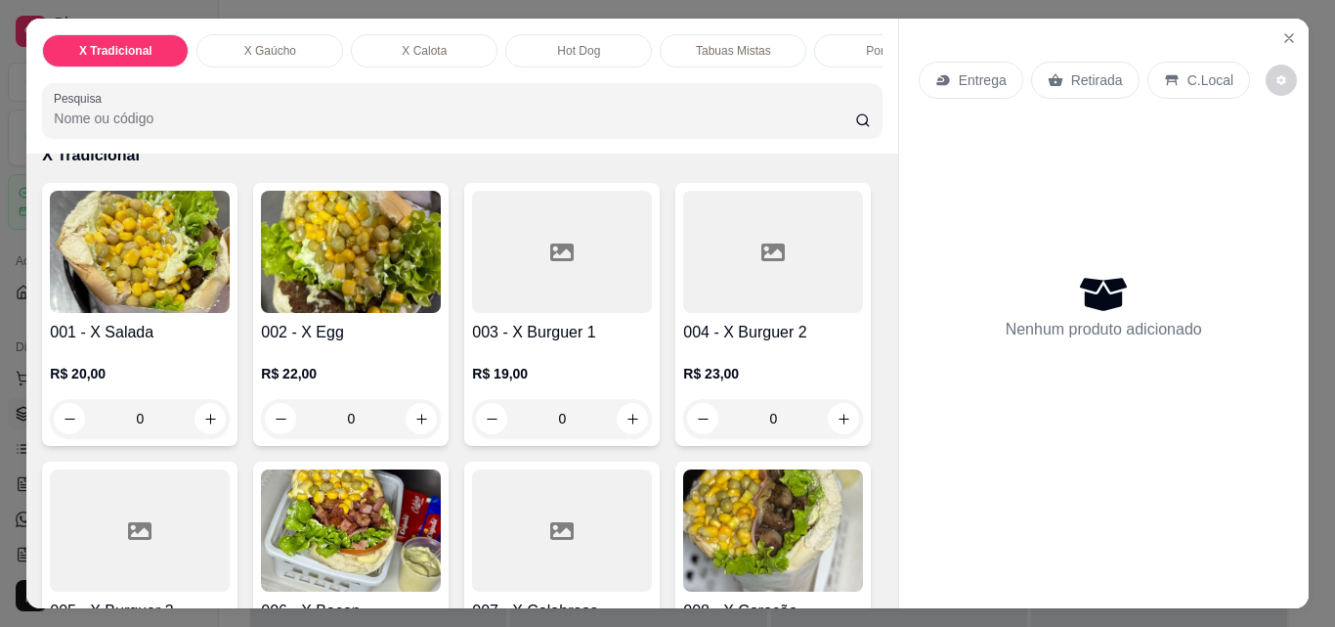
click at [595, 39] on div "Hot Dog" at bounding box center [578, 50] width 147 height 33
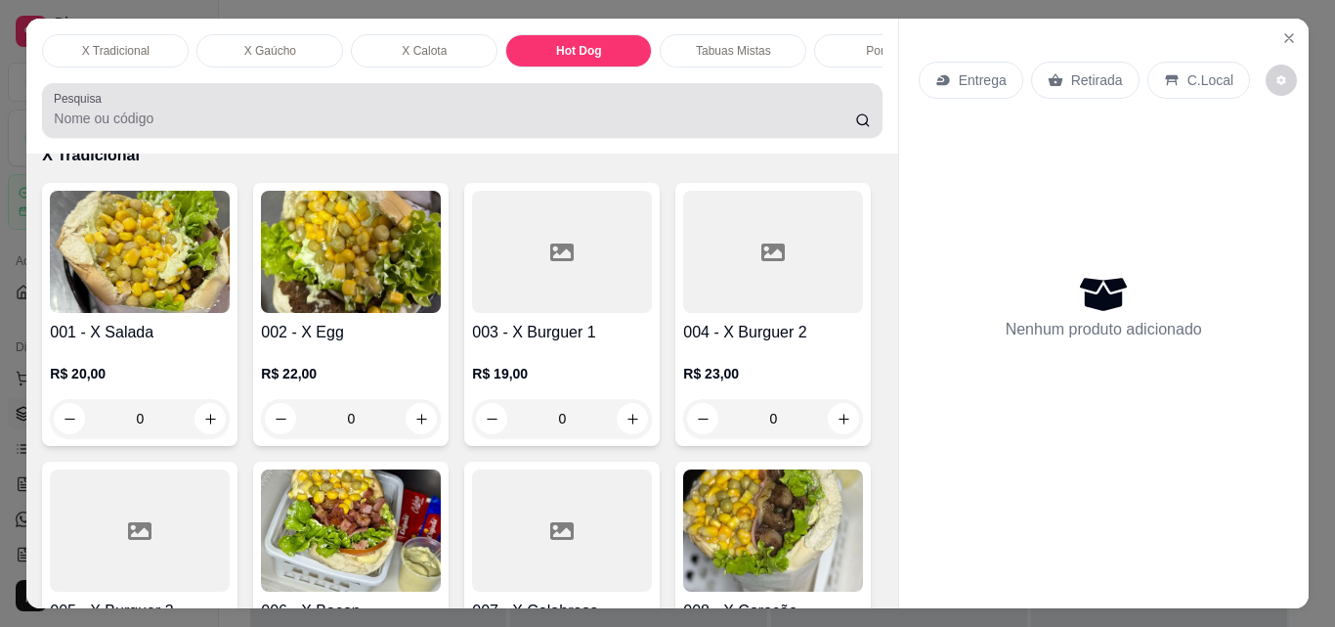
scroll to position [51, 0]
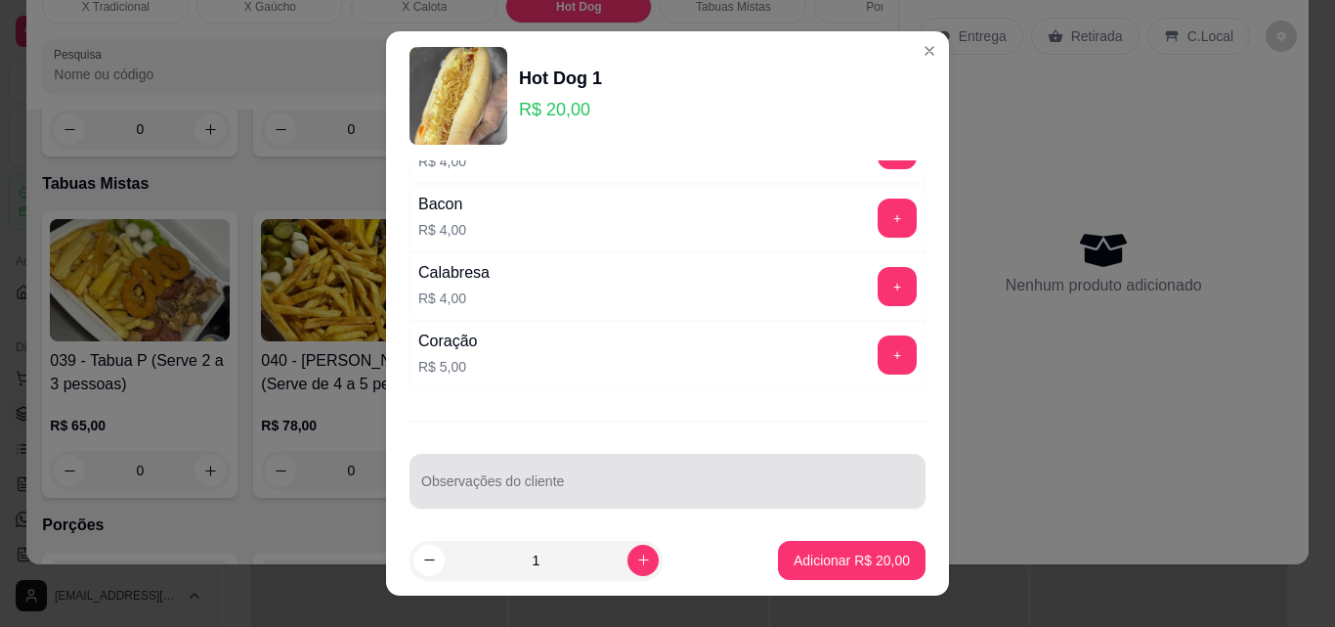
scroll to position [402, 0]
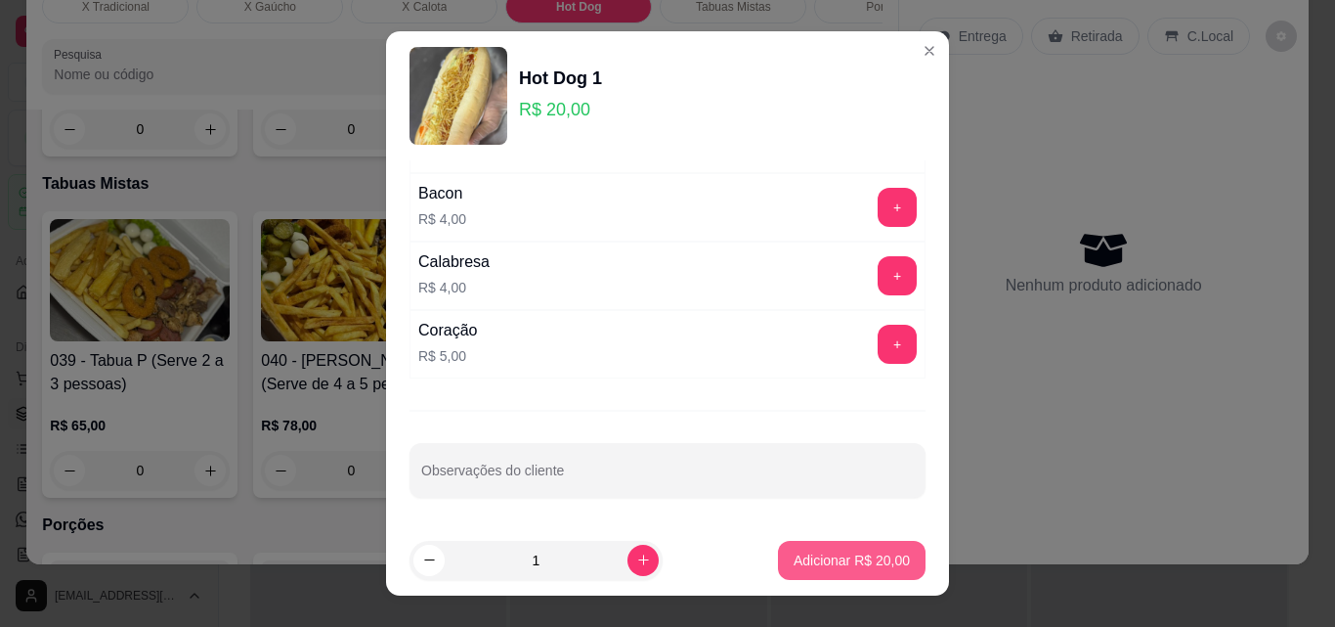
click at [843, 557] on p "Adicionar R$ 20,00" at bounding box center [852, 560] width 116 height 20
type input "1"
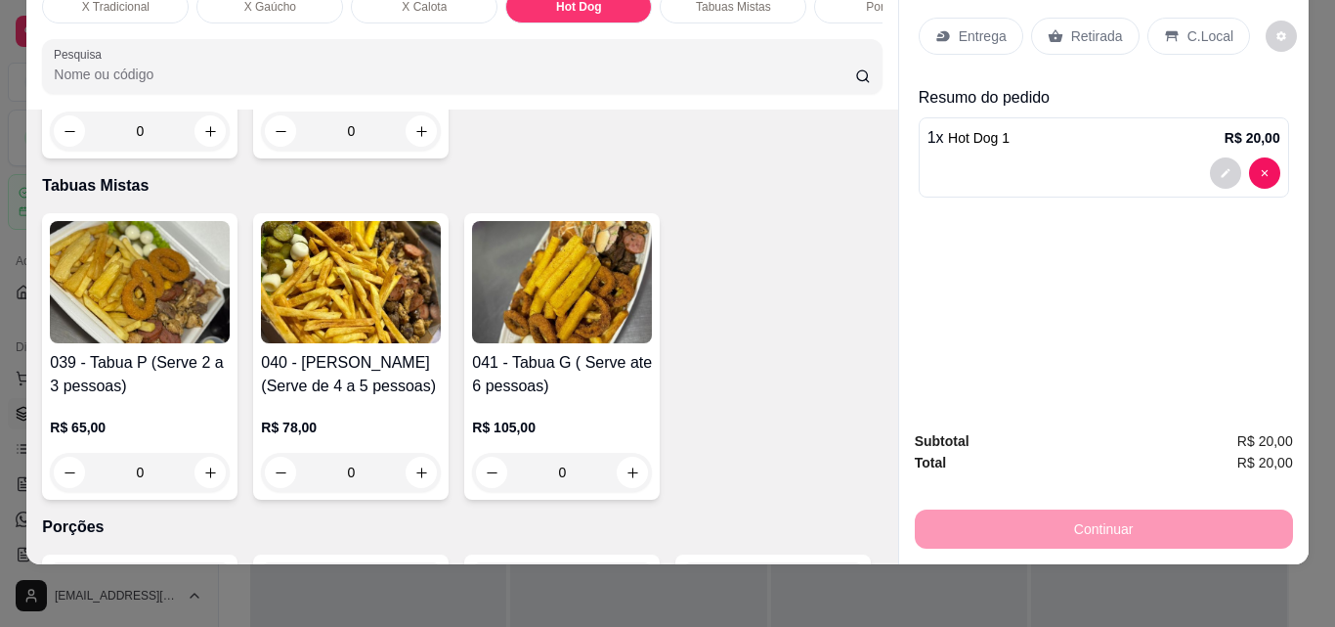
click at [1072, 26] on p "Retirada" at bounding box center [1098, 36] width 52 height 20
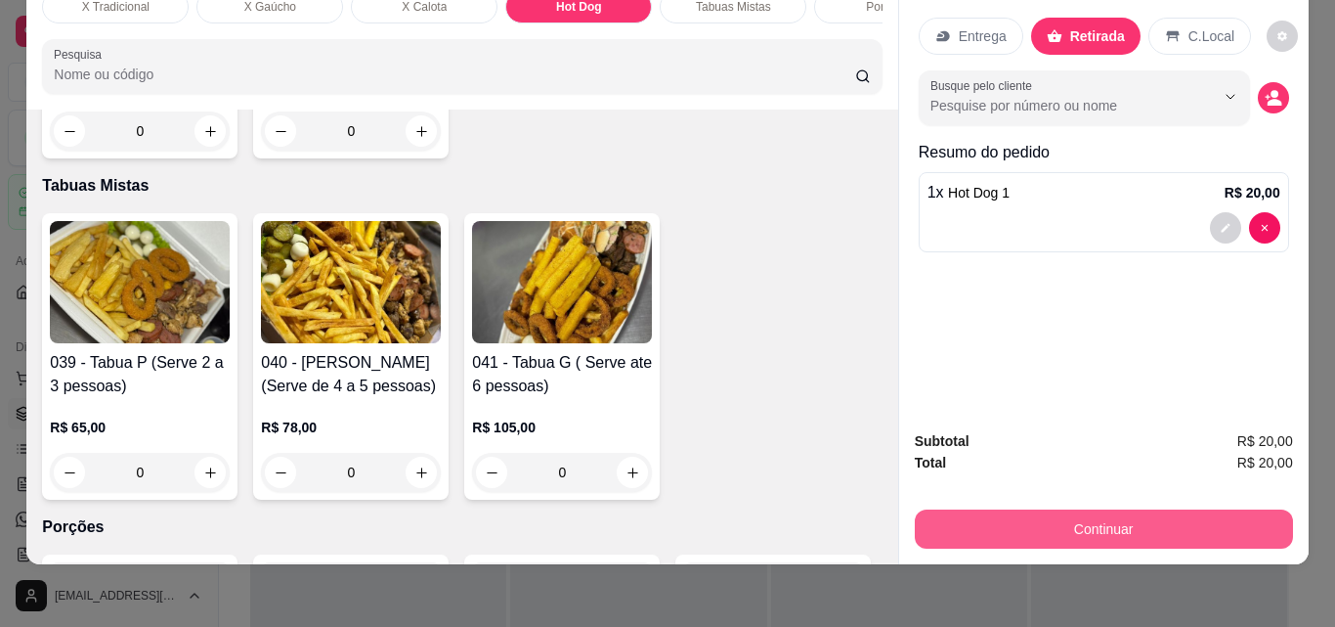
click at [1131, 520] on button "Continuar" at bounding box center [1104, 528] width 378 height 39
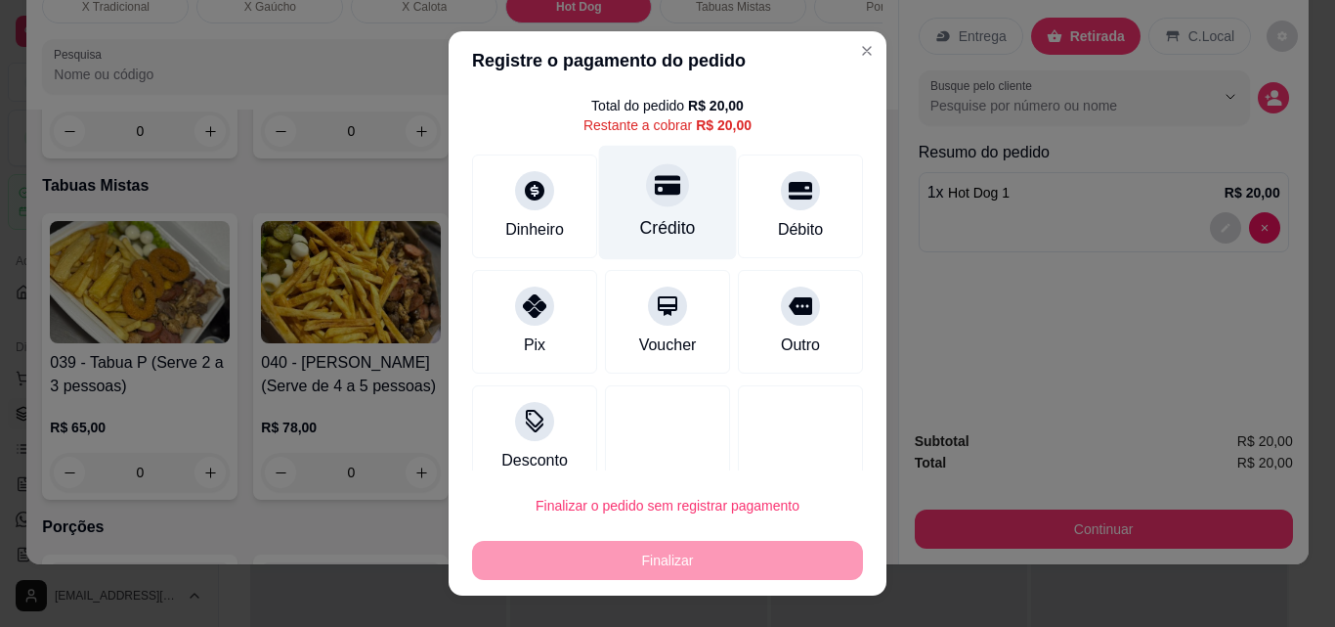
scroll to position [79, 0]
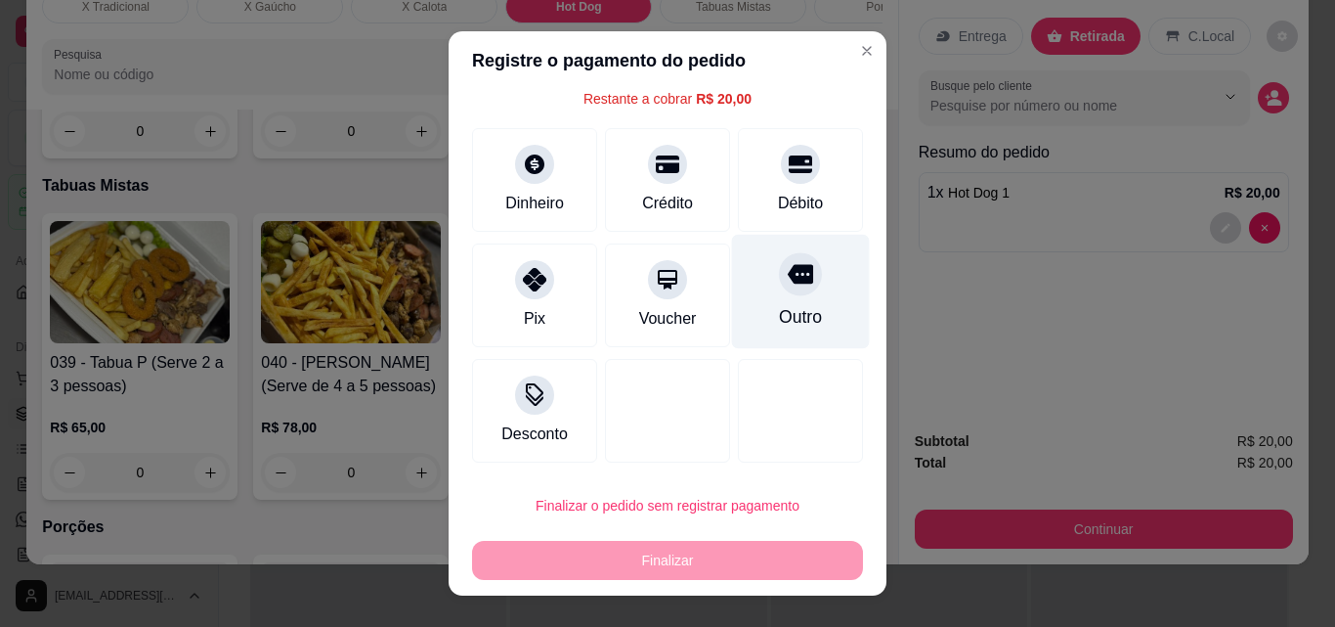
click at [788, 275] on icon at bounding box center [800, 275] width 25 height 20
type input "R$ 0,00"
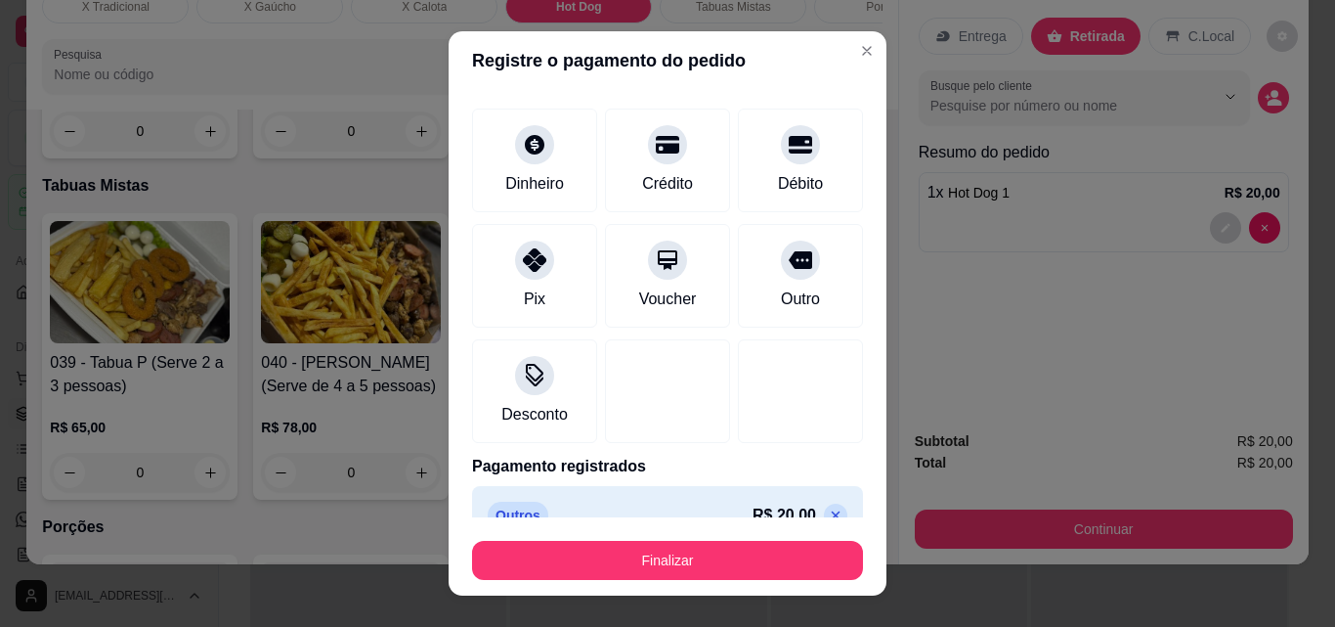
scroll to position [114, 0]
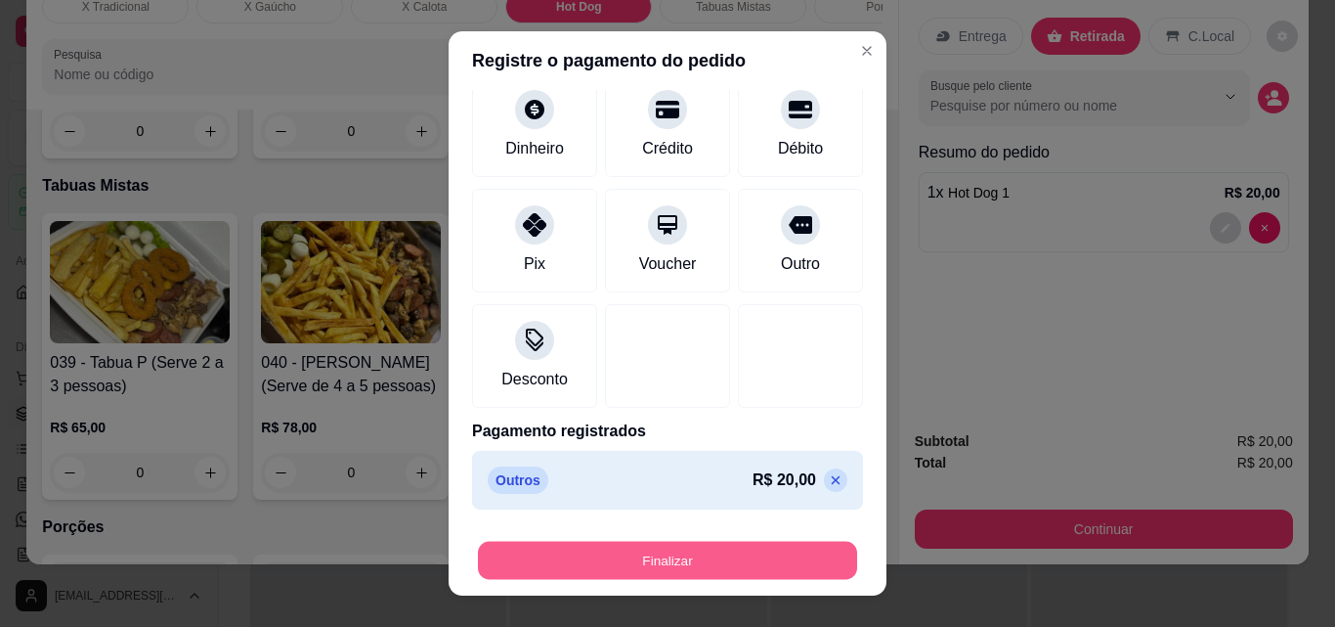
click at [712, 557] on button "Finalizar" at bounding box center [667, 561] width 379 height 38
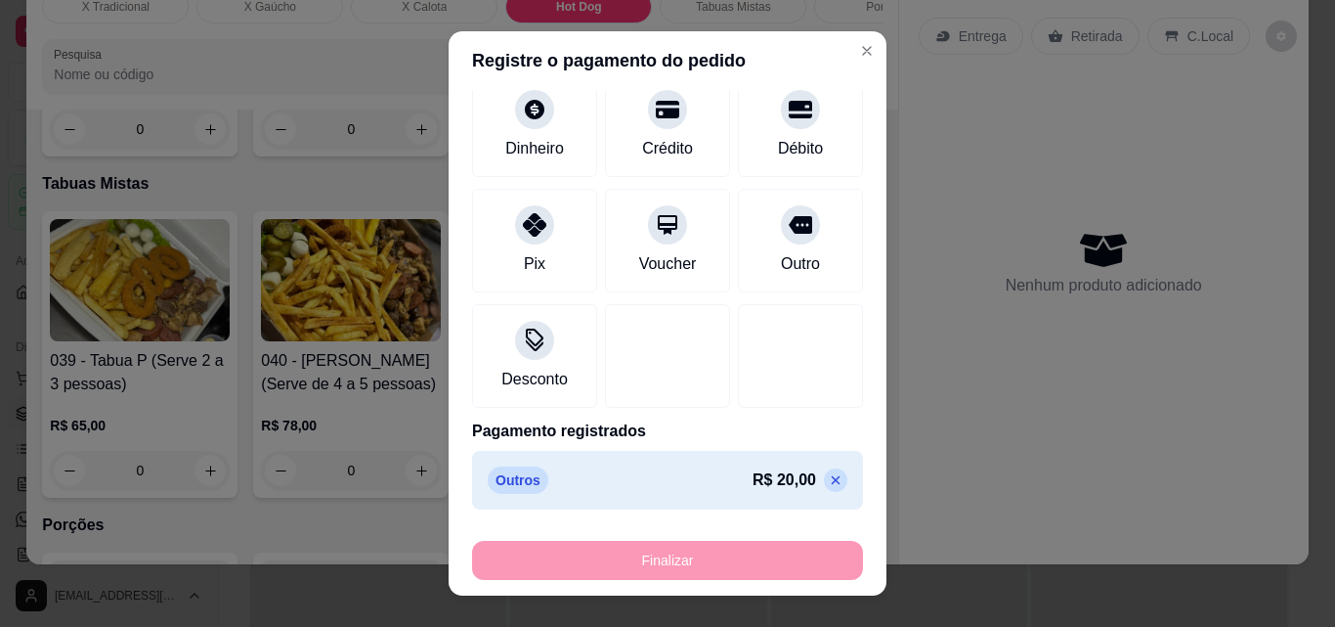
type input "0"
type input "-R$ 20,00"
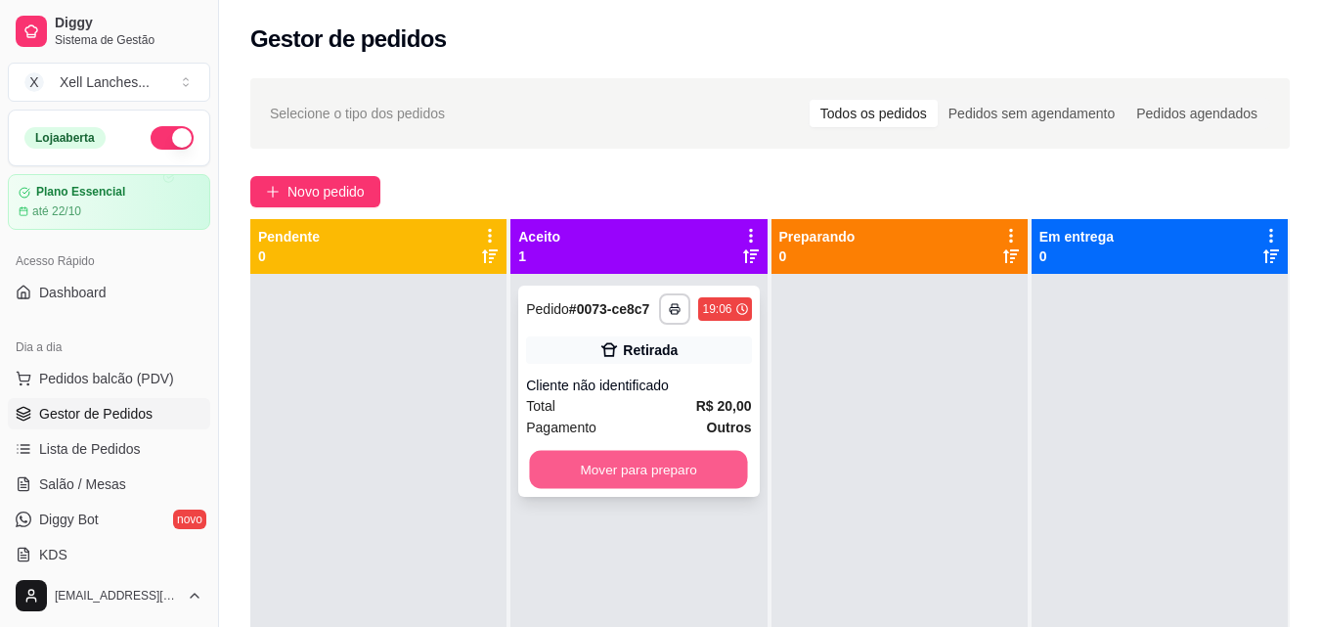
click at [680, 468] on button "Mover para preparo" at bounding box center [639, 470] width 218 height 38
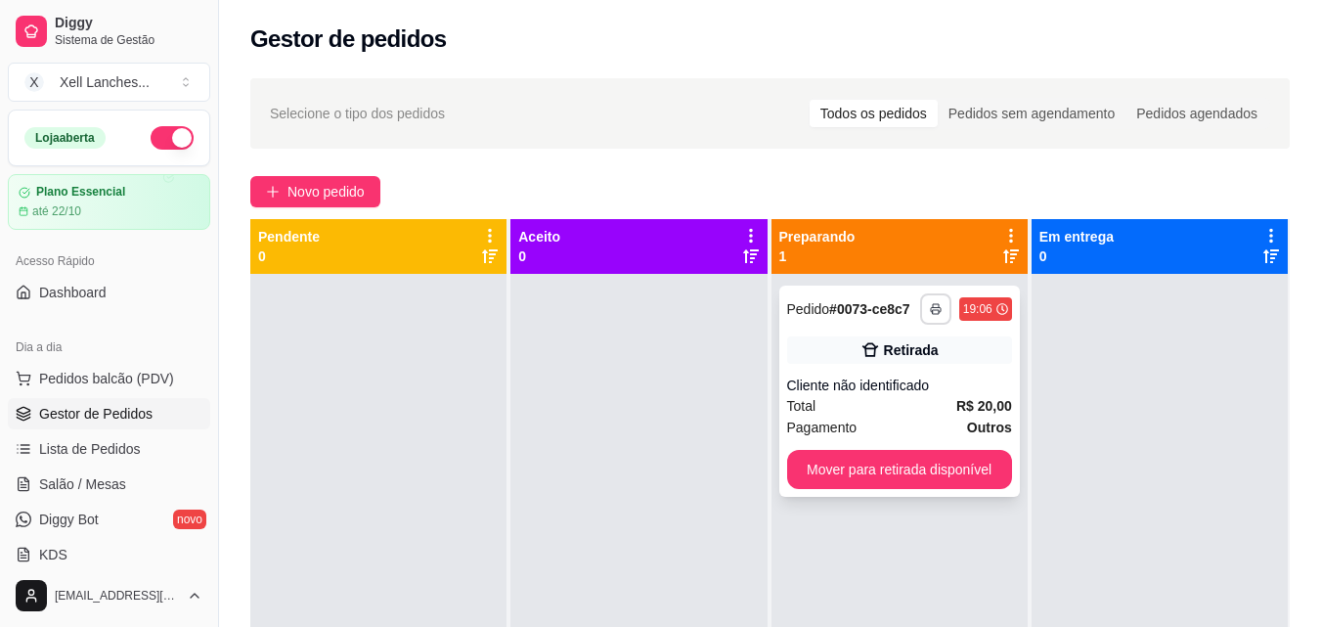
click at [932, 301] on button "button" at bounding box center [935, 308] width 31 height 31
click at [886, 387] on button "COZINHA" at bounding box center [873, 377] width 142 height 31
click at [961, 386] on div "Cliente não identificado" at bounding box center [899, 385] width 225 height 20
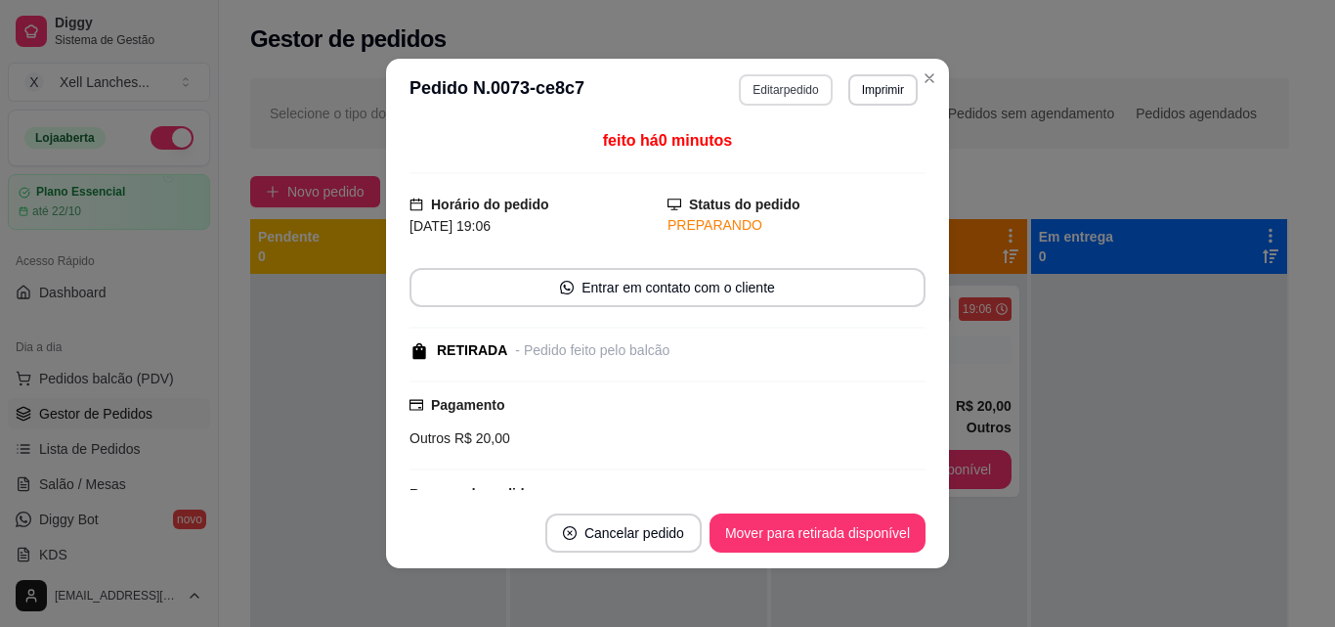
click at [784, 73] on header "**********" at bounding box center [667, 90] width 563 height 63
click at [783, 81] on button "Editar pedido" at bounding box center [786, 89] width 91 height 30
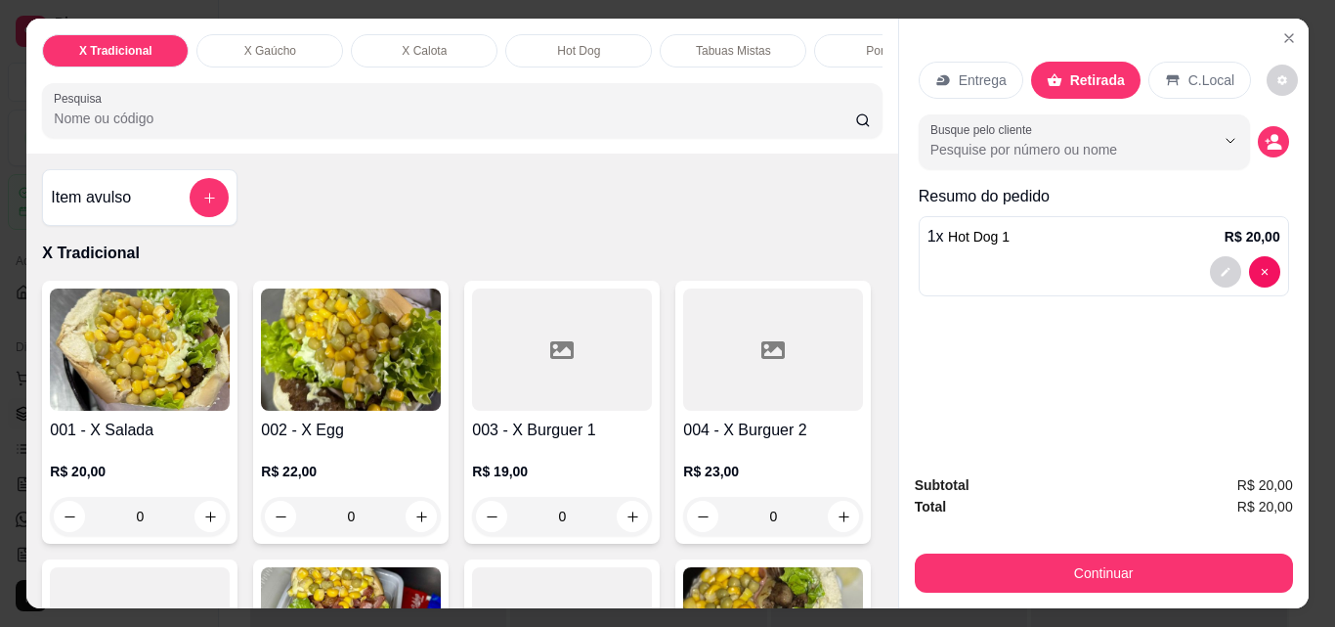
click at [561, 43] on p "Hot Dog" at bounding box center [578, 51] width 43 height 16
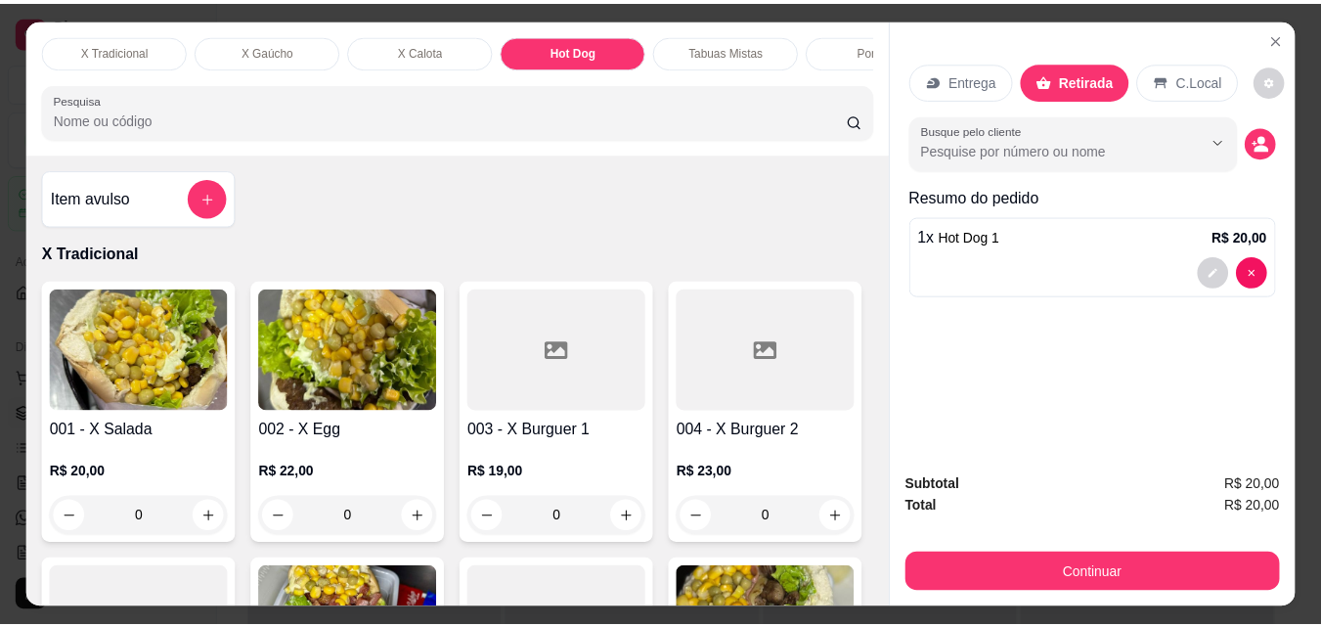
scroll to position [51, 0]
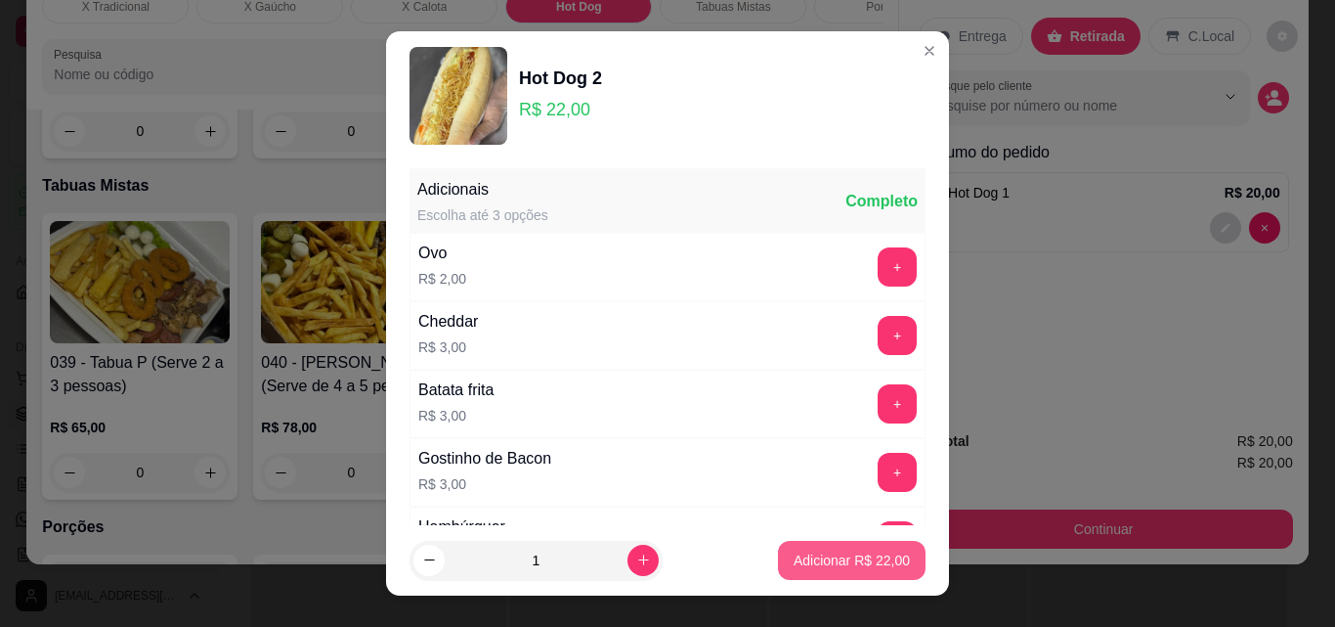
click at [809, 560] on p "Adicionar R$ 22,00" at bounding box center [852, 560] width 116 height 20
type input "1"
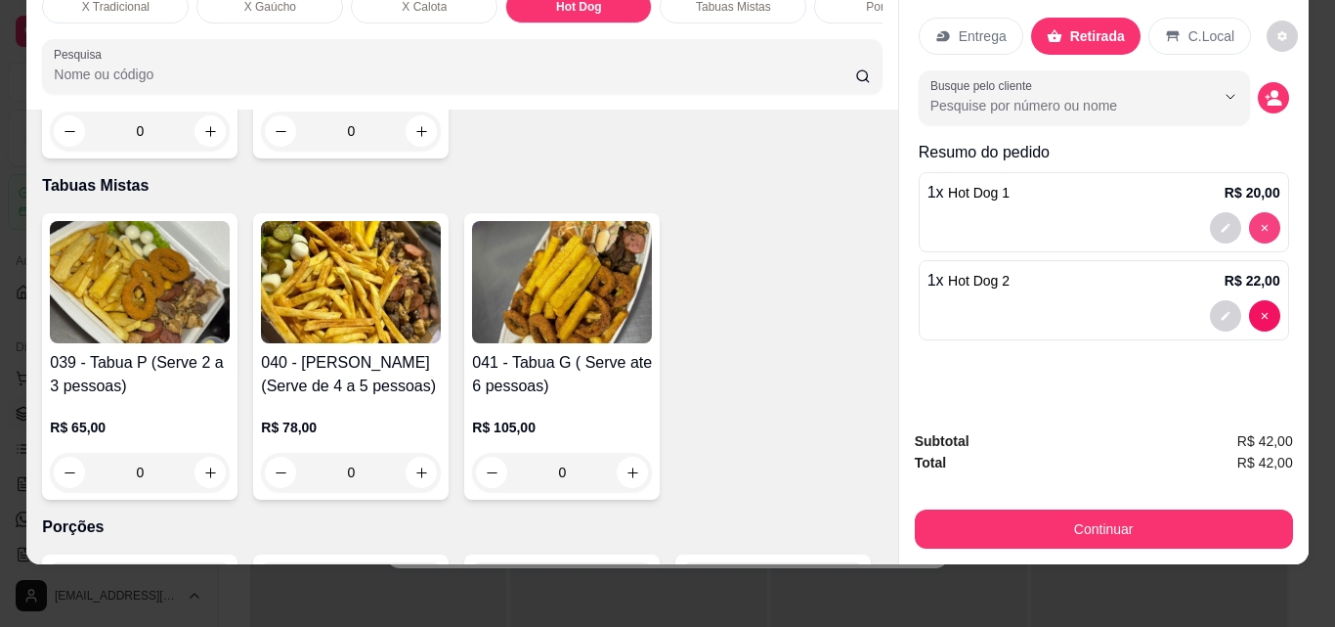
type input "0"
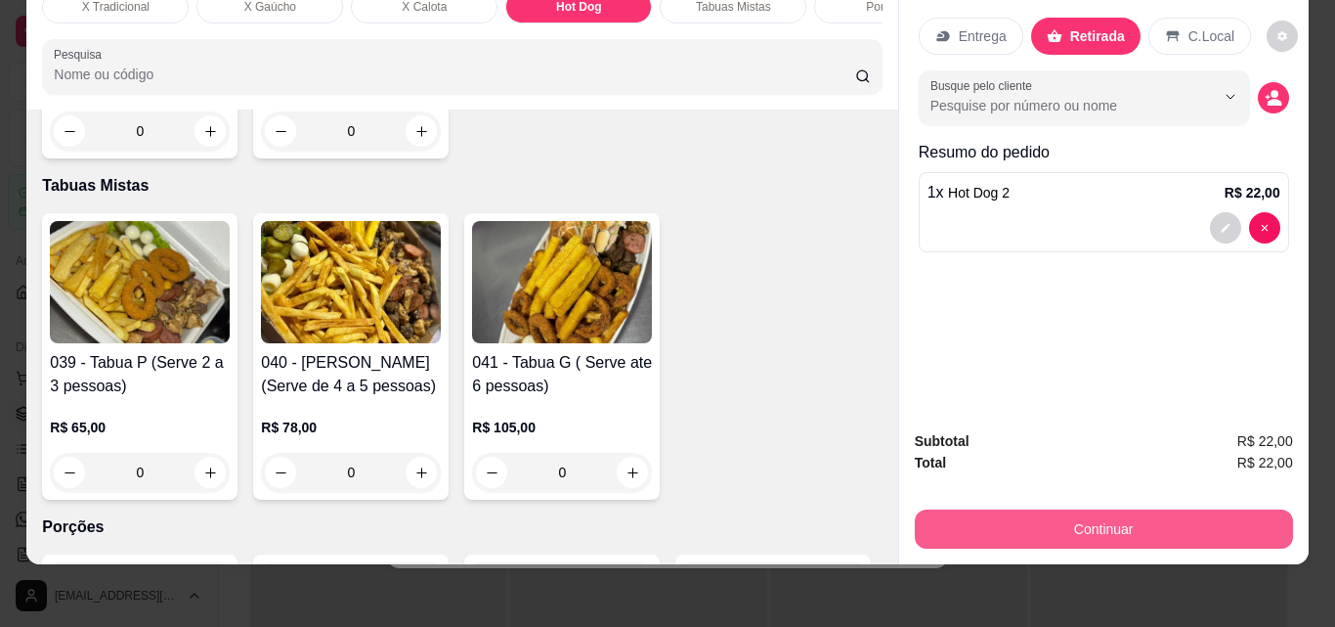
click at [1191, 509] on button "Continuar" at bounding box center [1104, 528] width 378 height 39
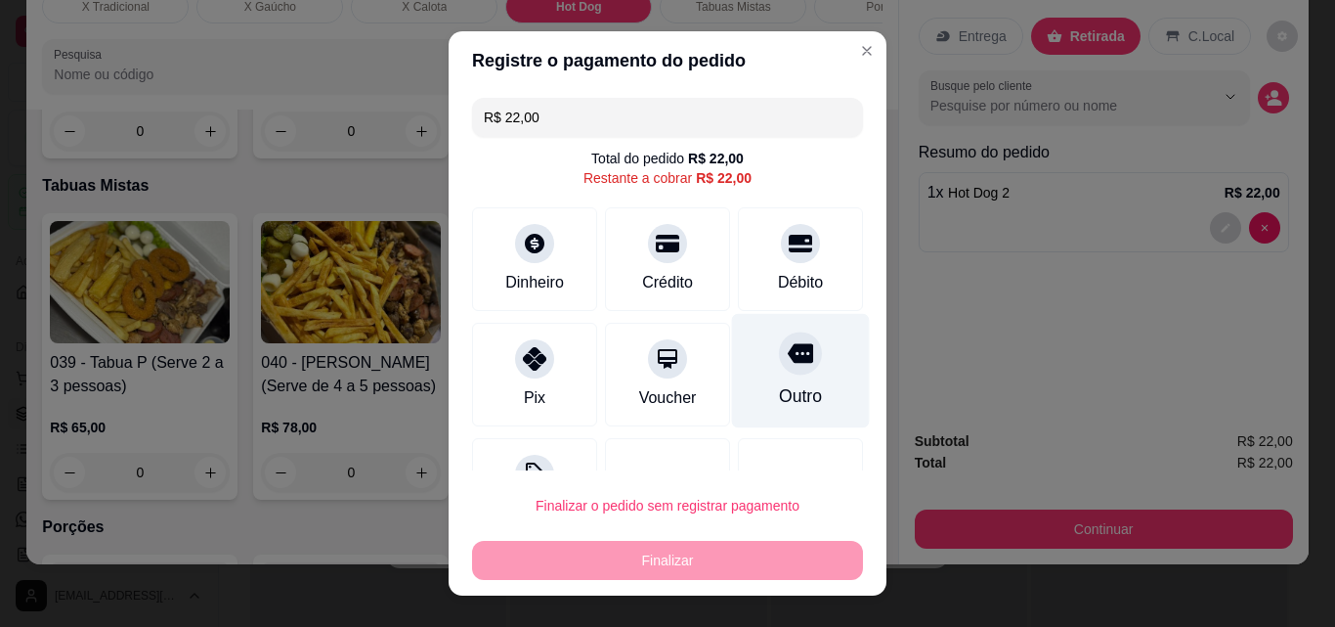
click at [791, 401] on div "Outro" at bounding box center [800, 395] width 43 height 25
type input "R$ 0,00"
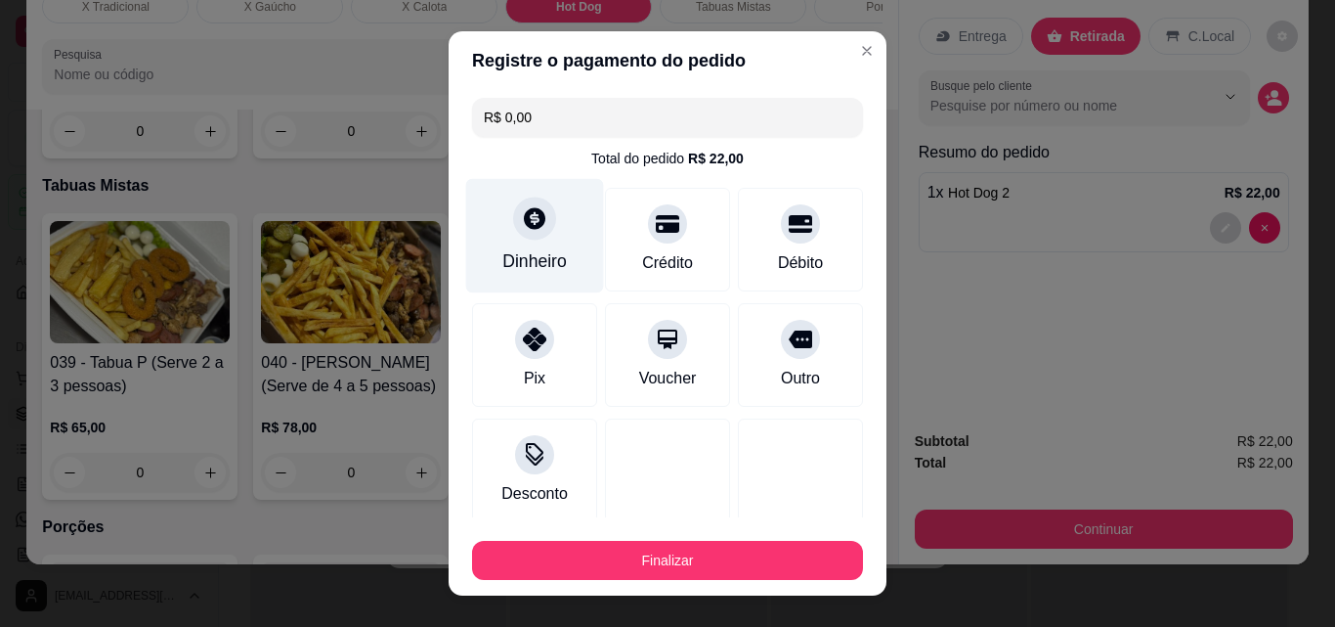
click at [528, 250] on div "Dinheiro" at bounding box center [535, 260] width 65 height 25
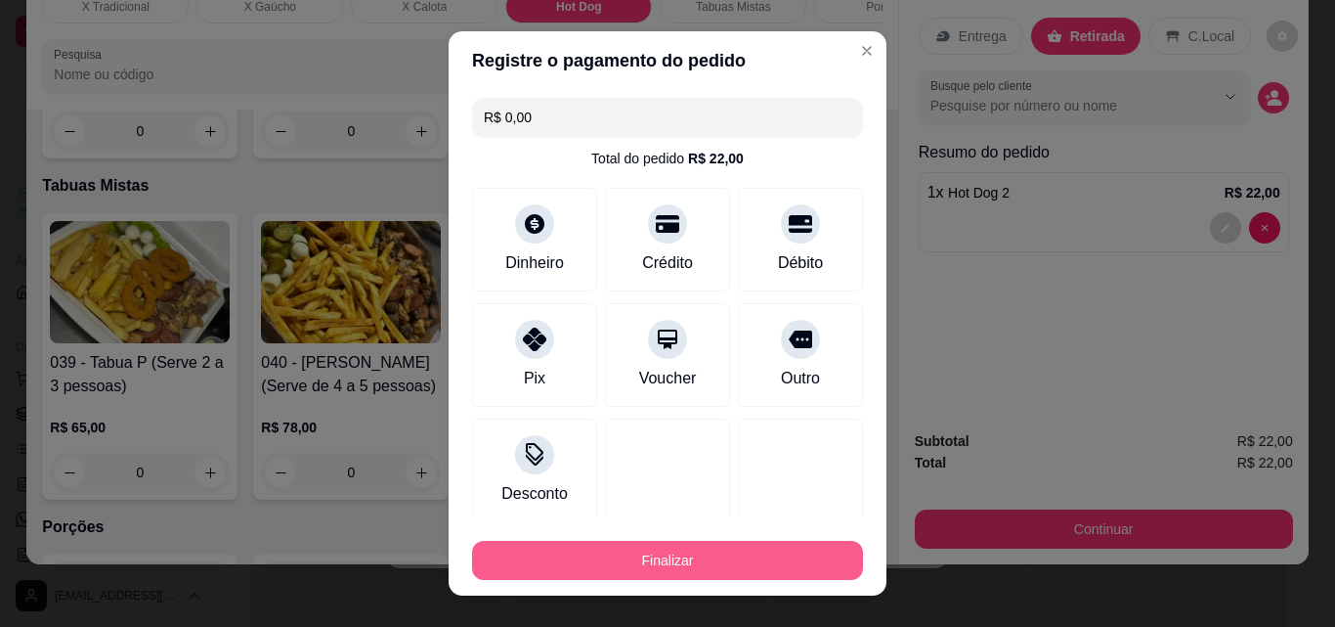
click at [688, 559] on button "Finalizar" at bounding box center [667, 560] width 391 height 39
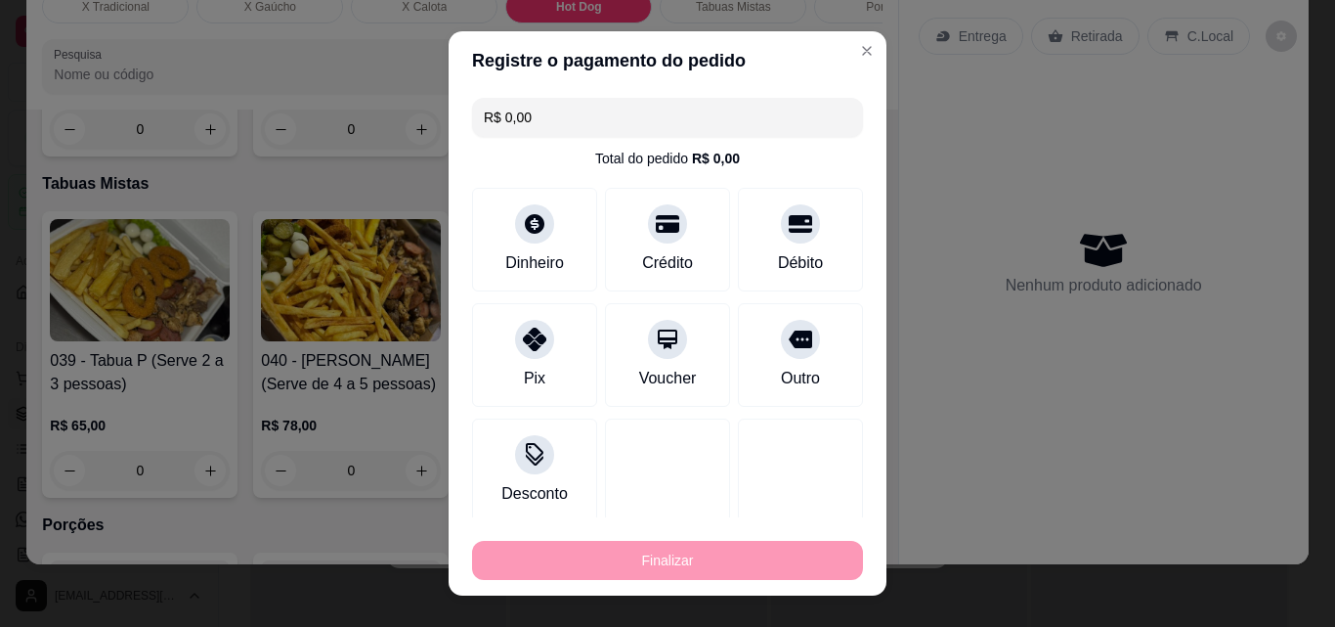
type input "0"
type input "-R$ 22,00"
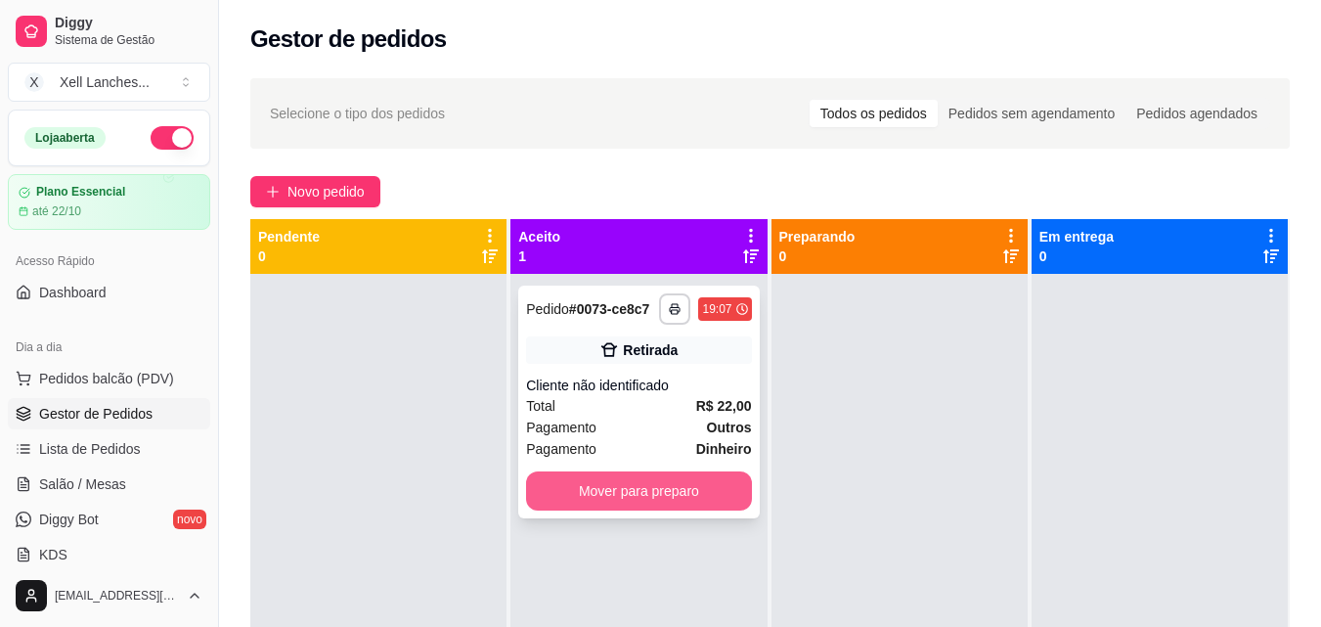
click at [680, 501] on button "Mover para preparo" at bounding box center [638, 490] width 225 height 39
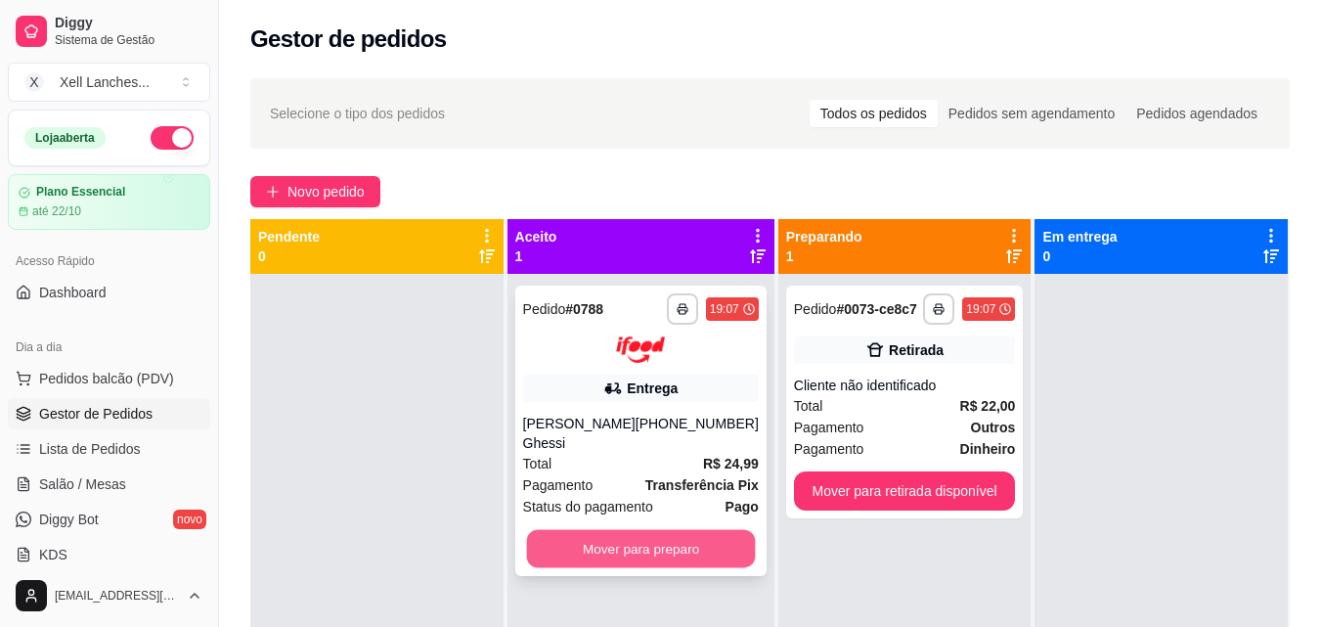
click at [645, 529] on button "Mover para preparo" at bounding box center [640, 548] width 229 height 38
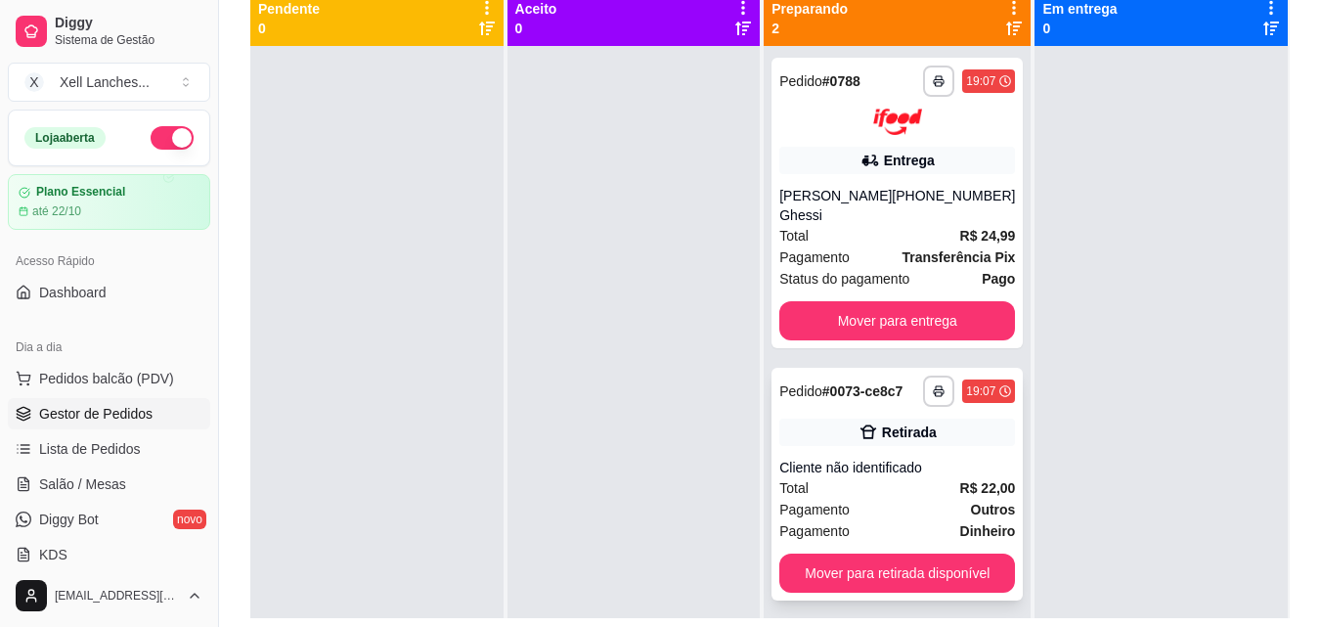
scroll to position [200, 0]
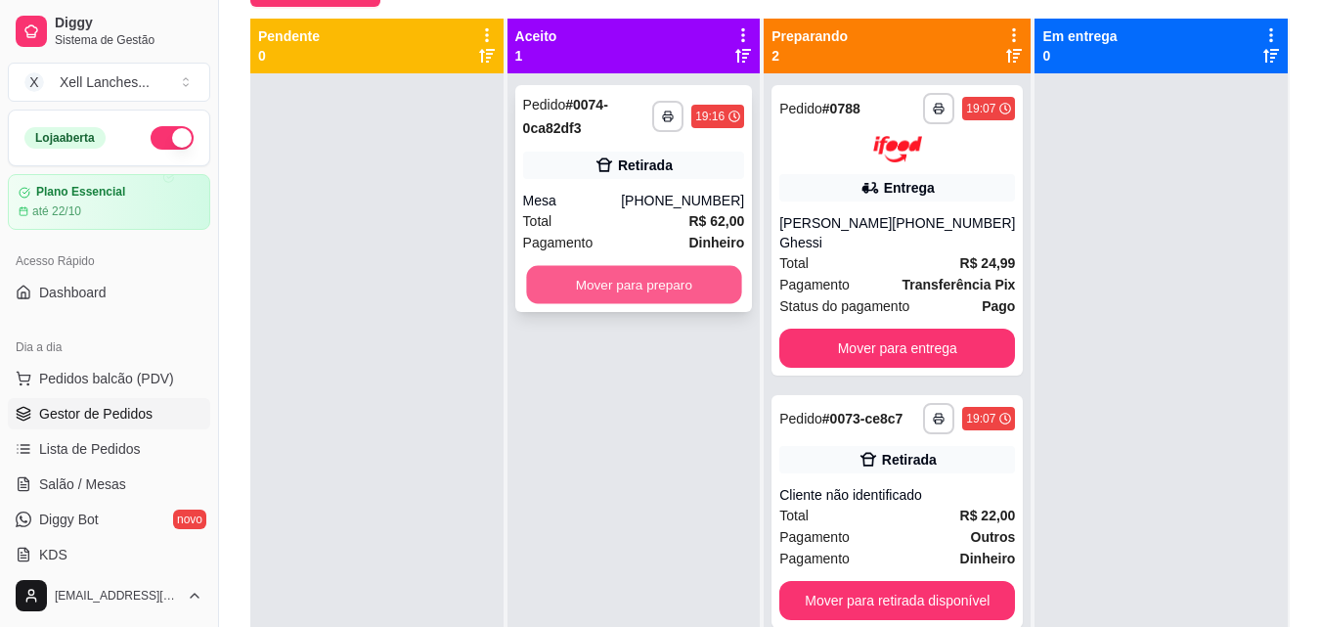
click at [648, 288] on button "Mover para preparo" at bounding box center [633, 285] width 215 height 38
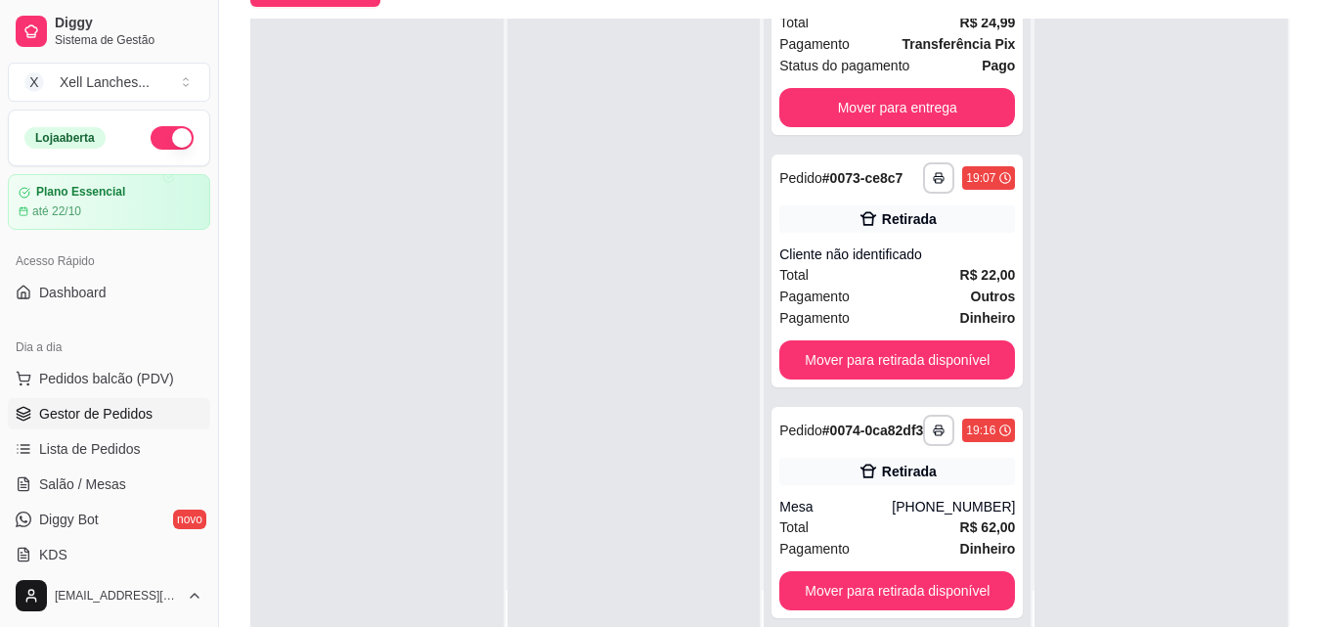
scroll to position [298, 0]
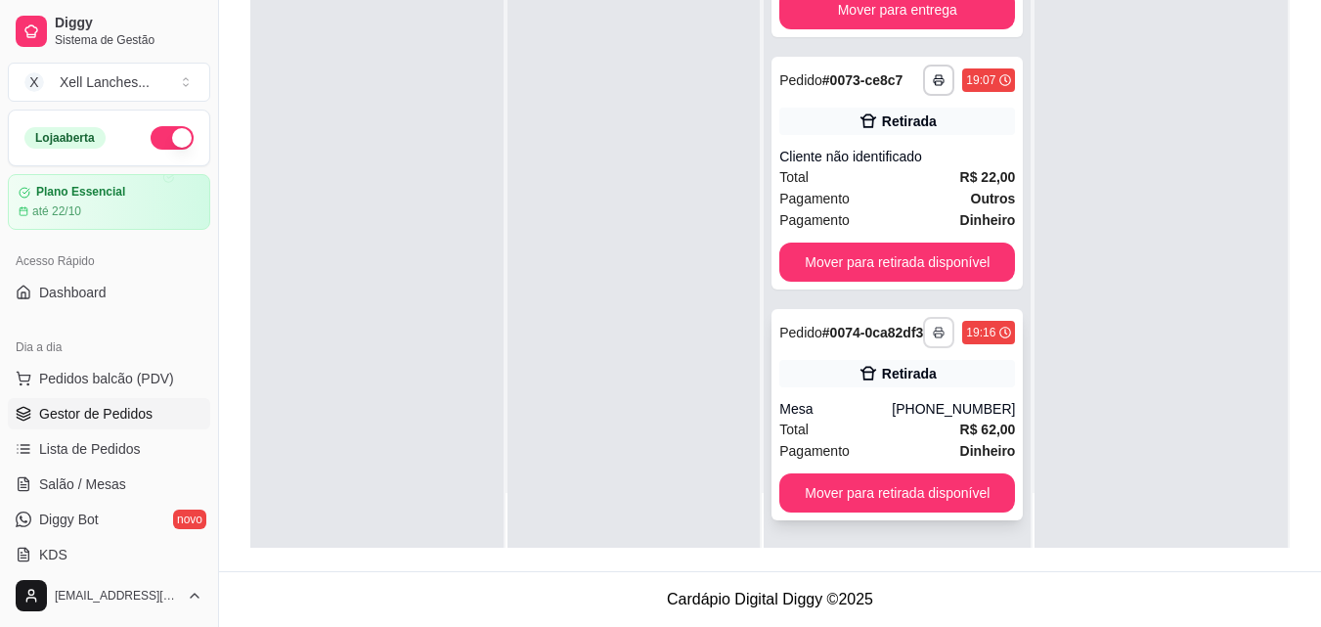
click at [936, 328] on polyline "button" at bounding box center [939, 330] width 6 height 4
click at [866, 398] on button "COZINHA" at bounding box center [862, 392] width 142 height 31
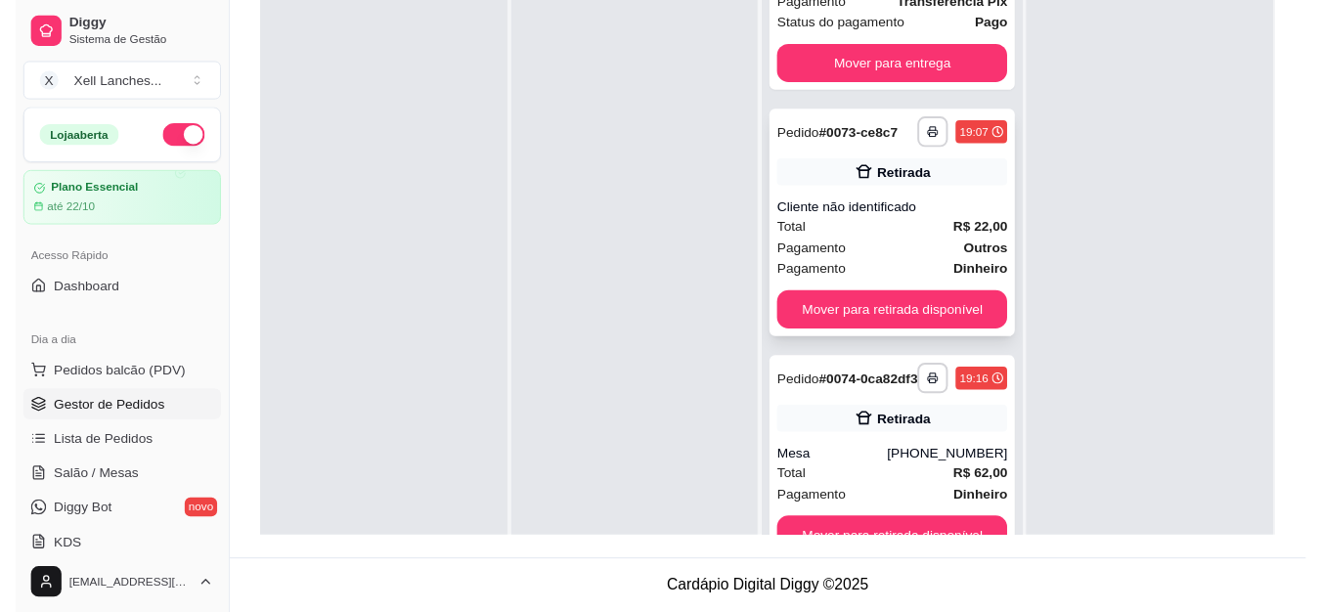
scroll to position [201, 0]
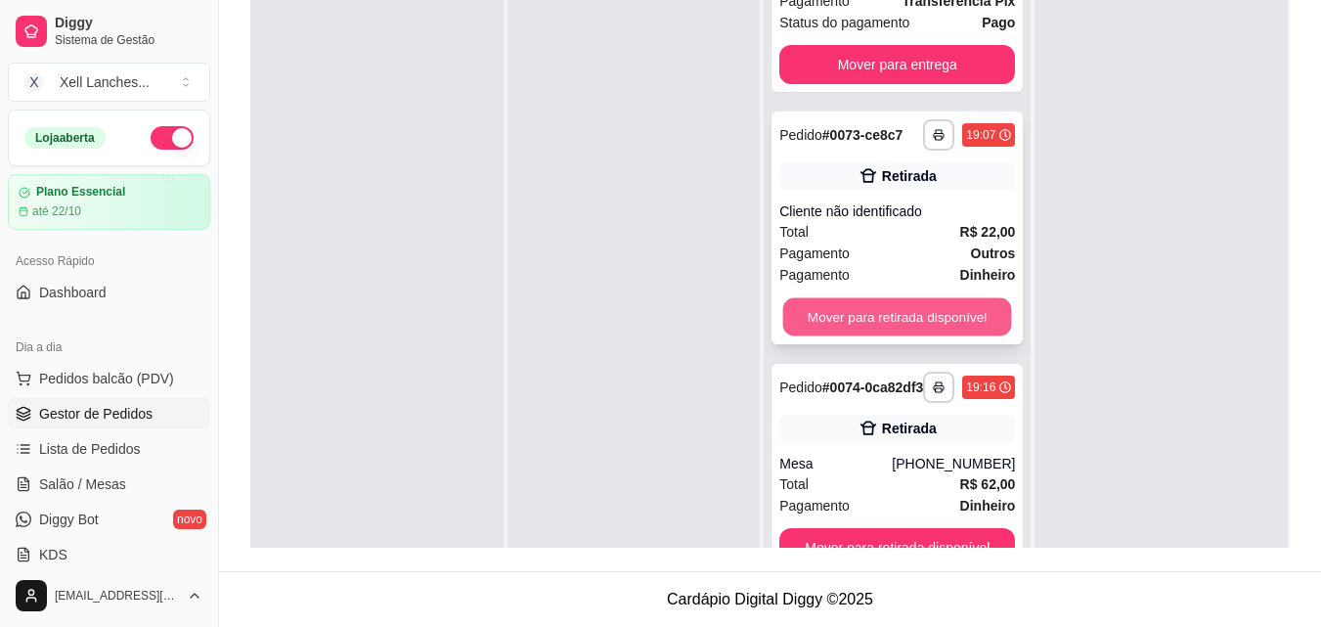
click at [864, 309] on button "Mover para retirada disponível" at bounding box center [897, 316] width 229 height 38
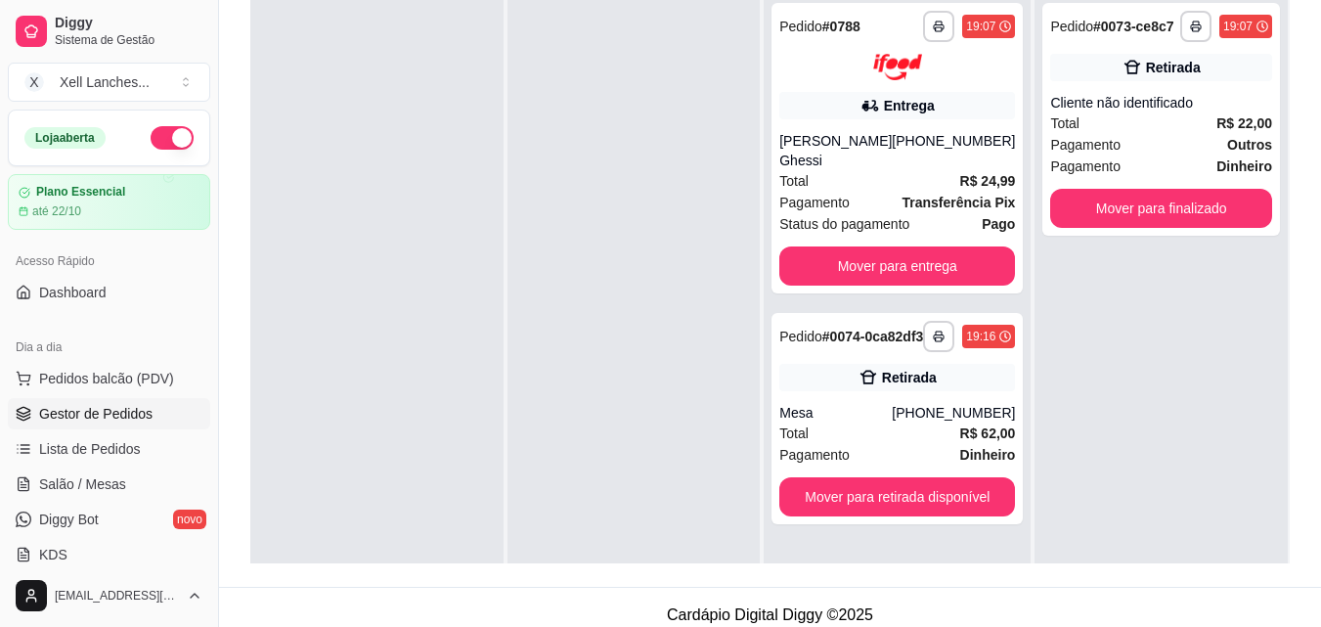
scroll to position [5, 0]
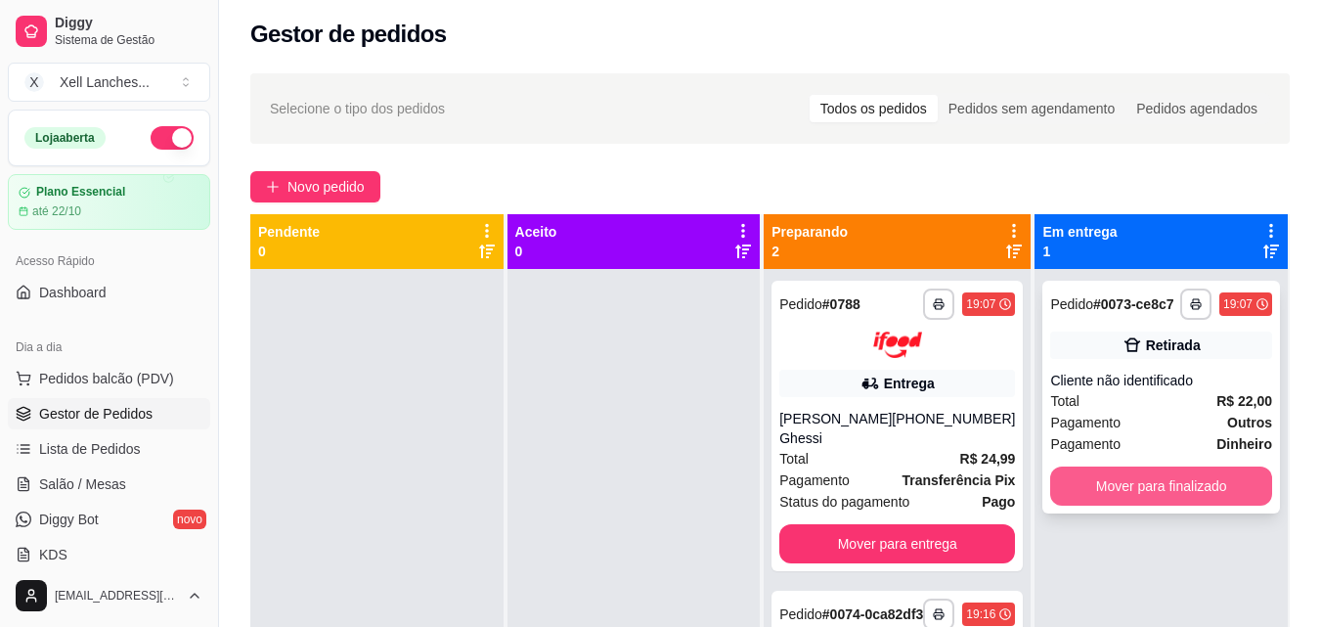
click at [1170, 487] on button "Mover para finalizado" at bounding box center [1161, 485] width 222 height 39
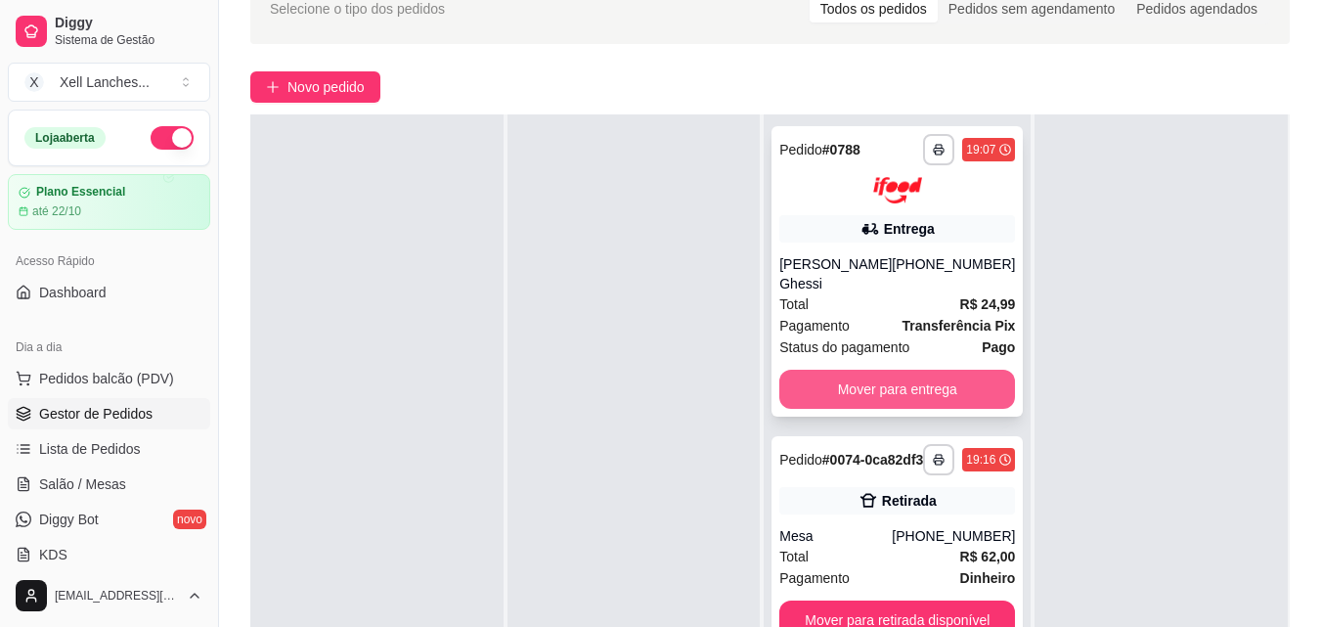
scroll to position [298, 0]
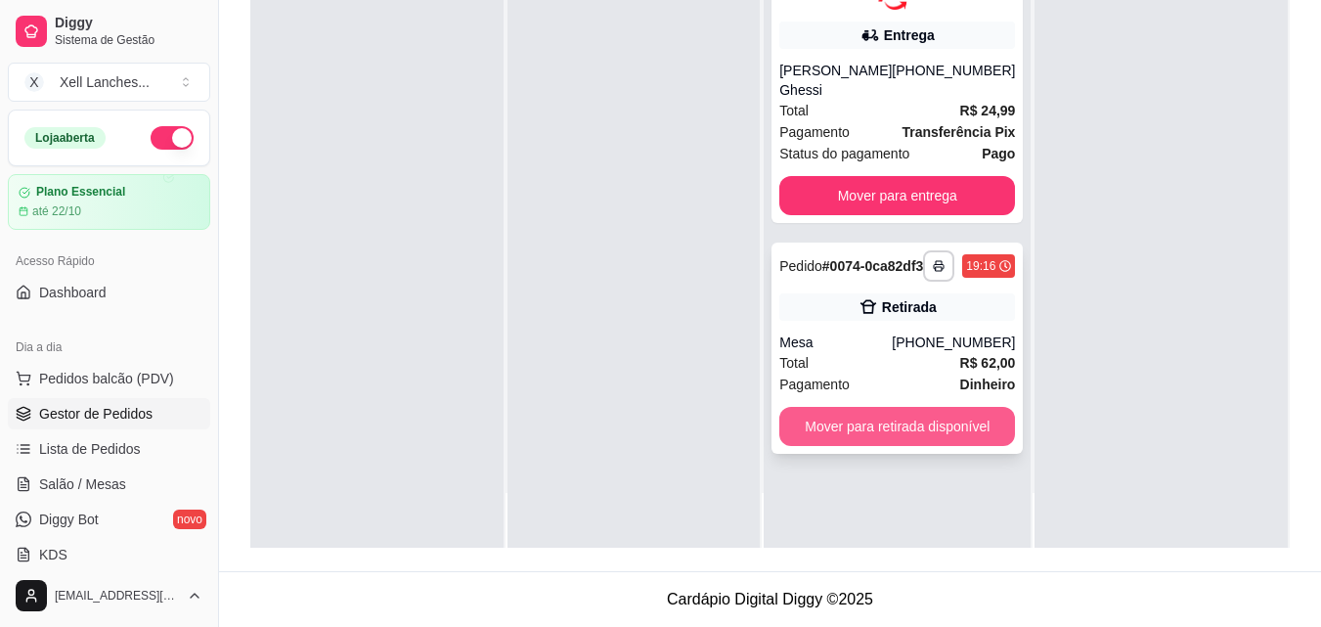
click at [899, 428] on button "Mover para retirada disponível" at bounding box center [897, 426] width 236 height 39
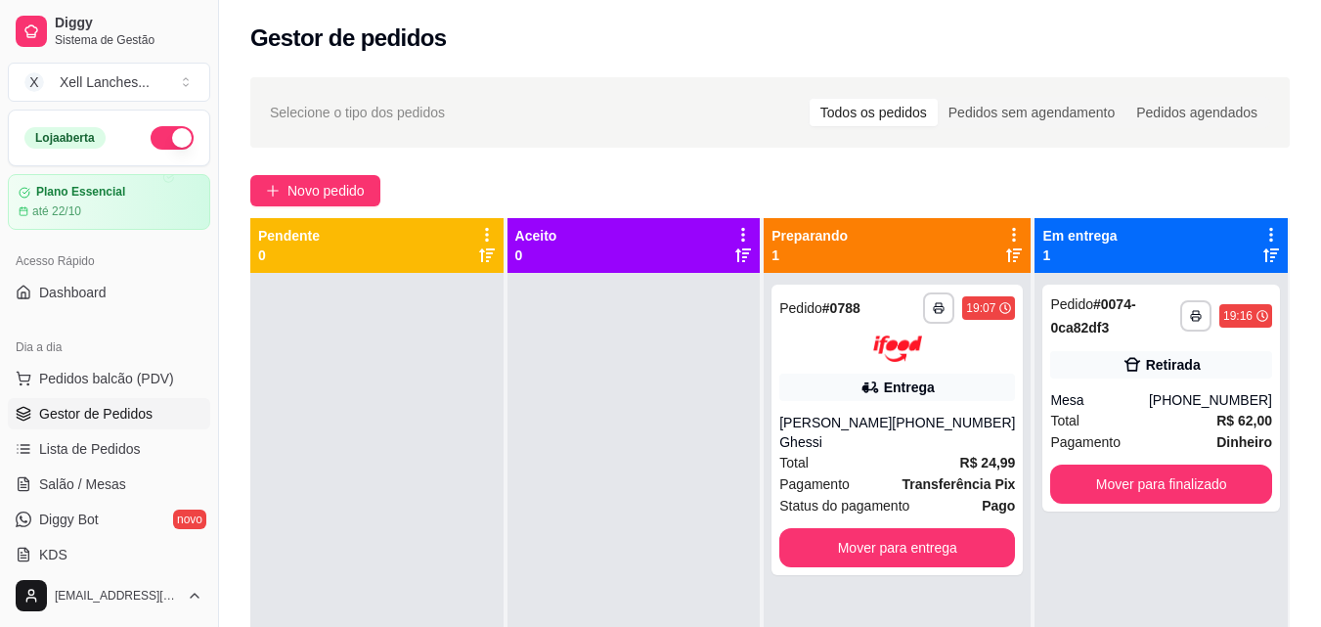
scroll to position [0, 0]
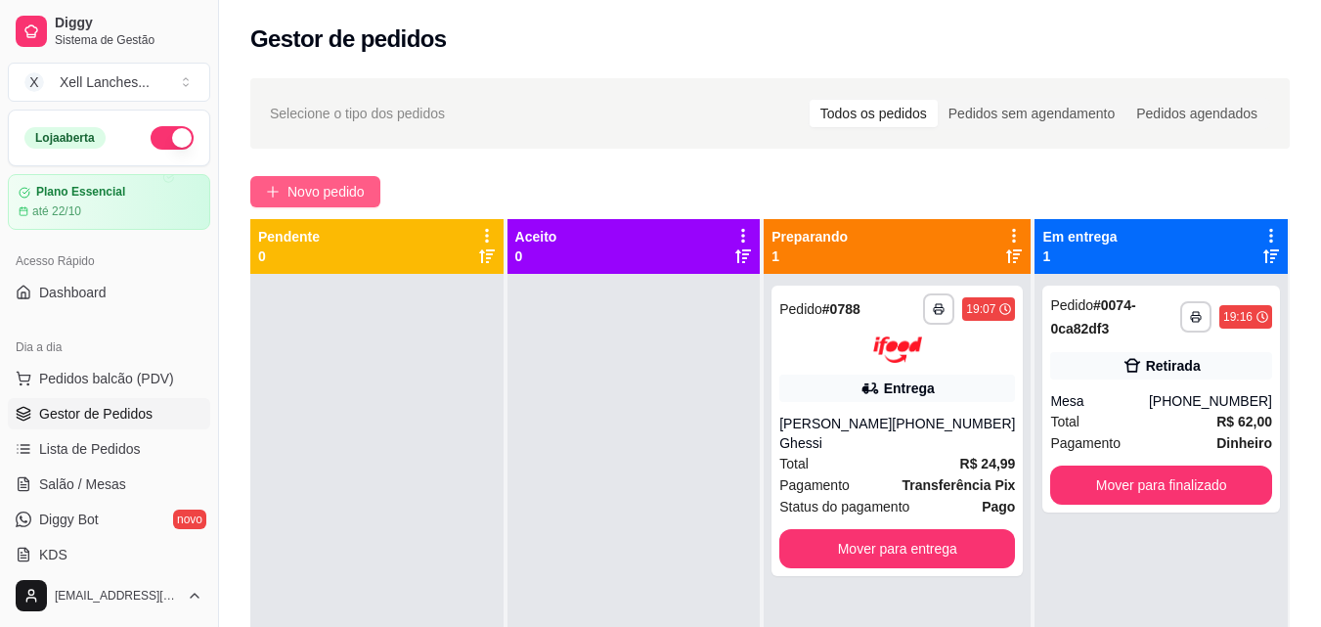
click at [300, 196] on span "Novo pedido" at bounding box center [325, 192] width 77 height 22
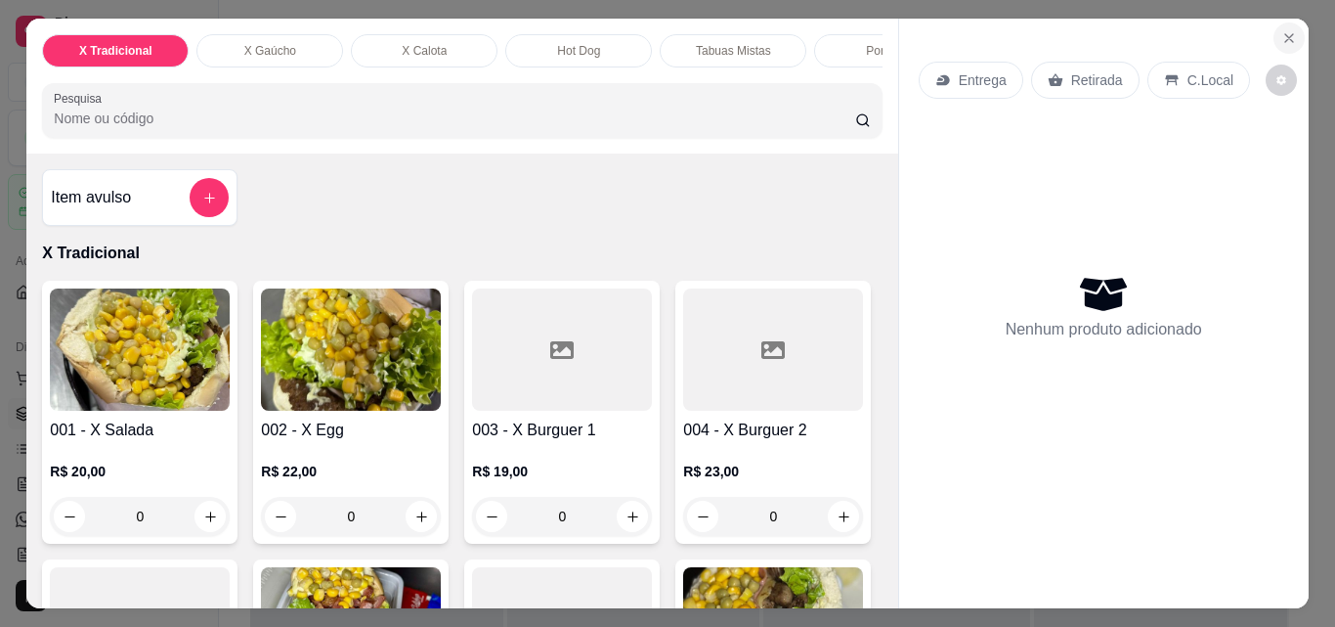
click at [1282, 37] on icon "Close" at bounding box center [1290, 38] width 16 height 16
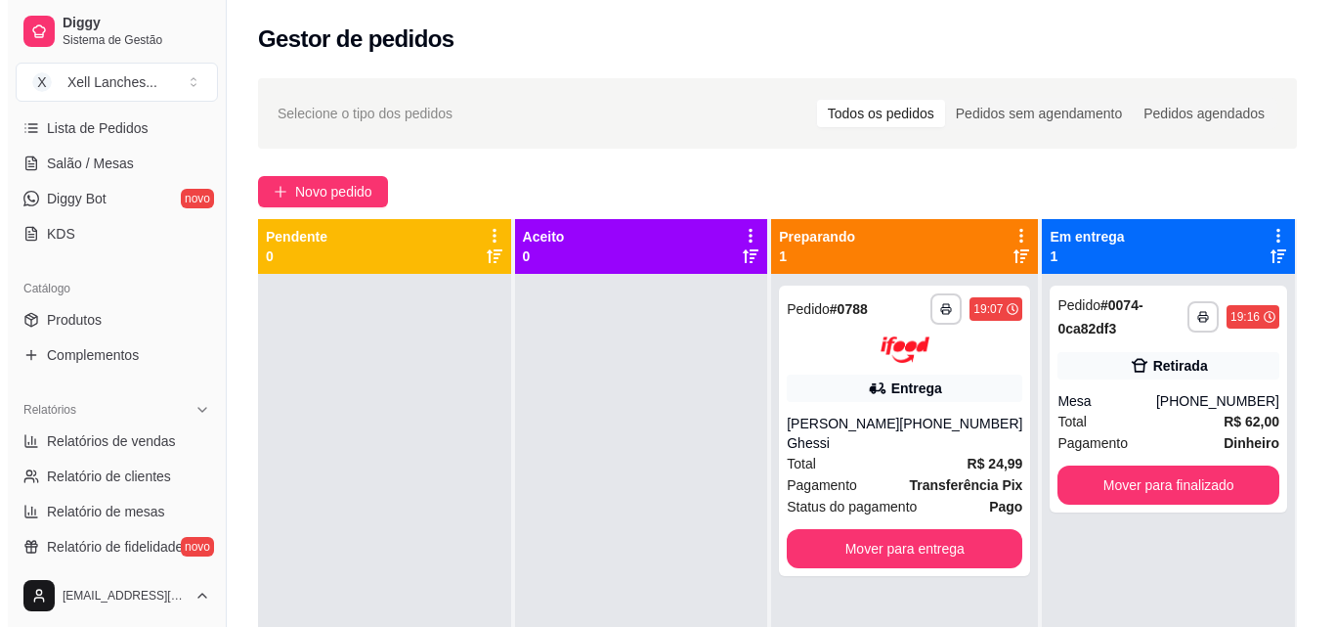
scroll to position [293, 0]
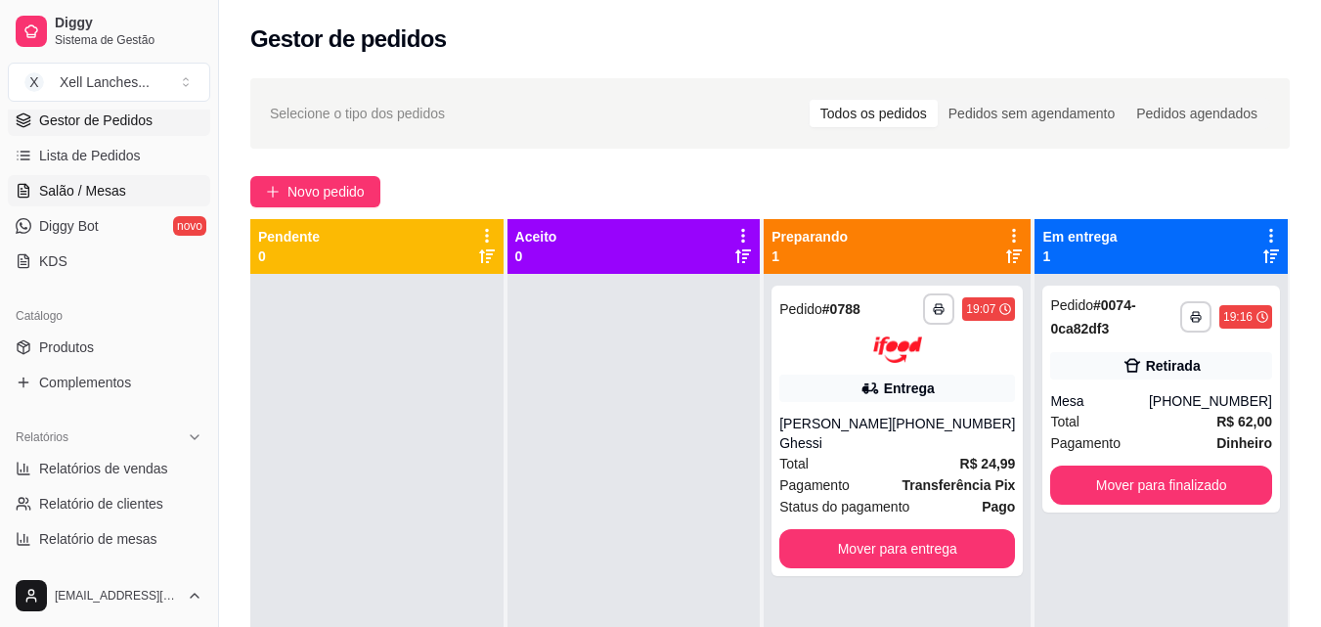
click at [119, 184] on span "Salão / Mesas" at bounding box center [82, 191] width 87 height 20
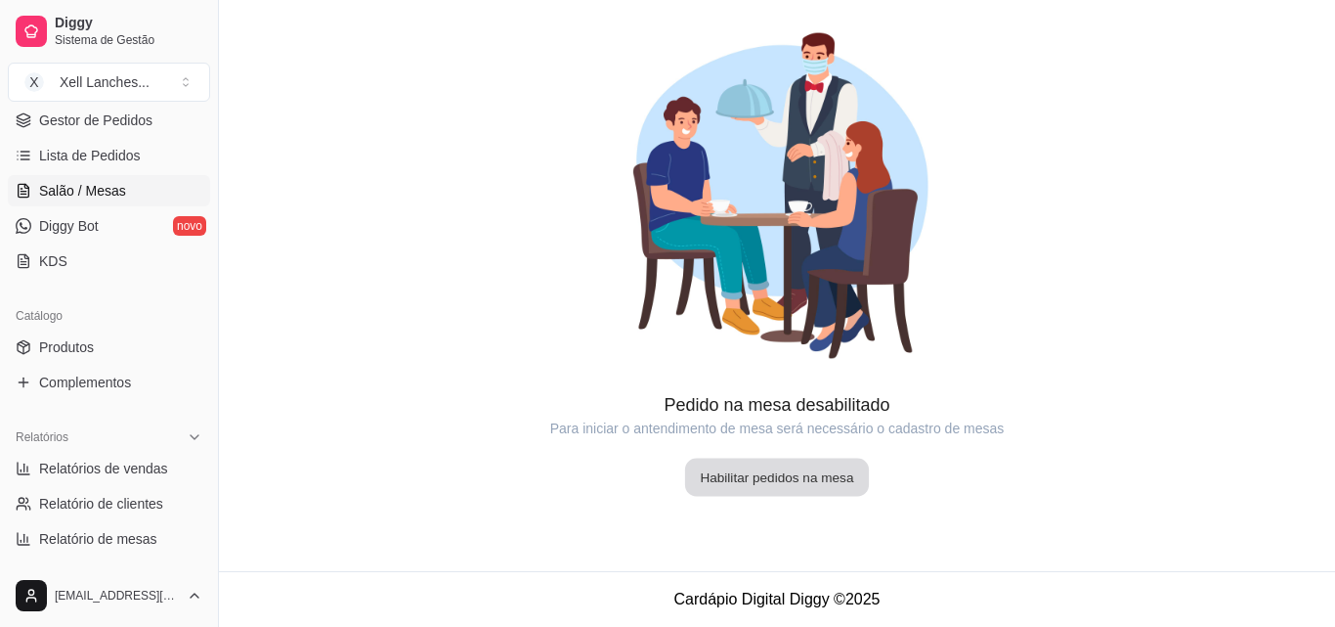
click at [780, 477] on button "Habilitar pedidos na mesa" at bounding box center [777, 478] width 184 height 38
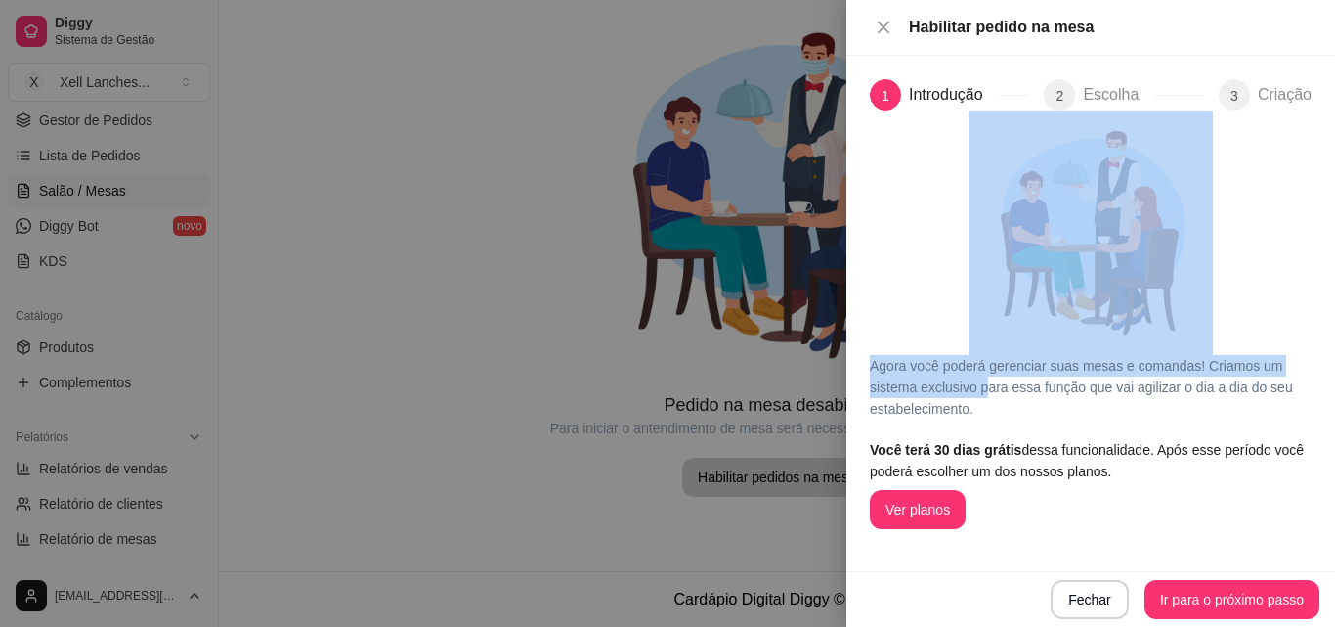
drag, startPoint x: 925, startPoint y: 329, endPoint x: 989, endPoint y: 381, distance: 82.8
click at [987, 382] on div "Agora você poderá gerenciar suas mesas e comandas! Criamos um sistema exclusivo…" at bounding box center [1091, 319] width 442 height 418
click at [998, 372] on article "Agora você poderá gerenciar suas mesas e comandas! Criamos um sistema exclusivo…" at bounding box center [1091, 387] width 442 height 65
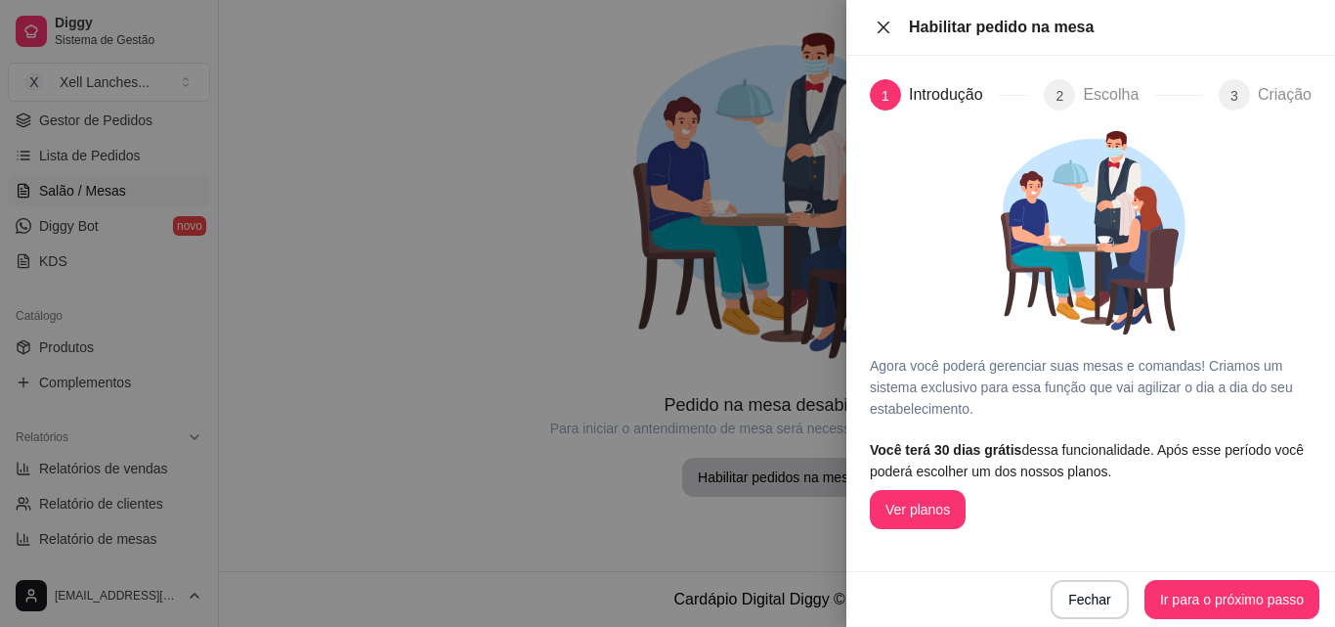
click at [878, 25] on icon "close" at bounding box center [884, 28] width 16 height 16
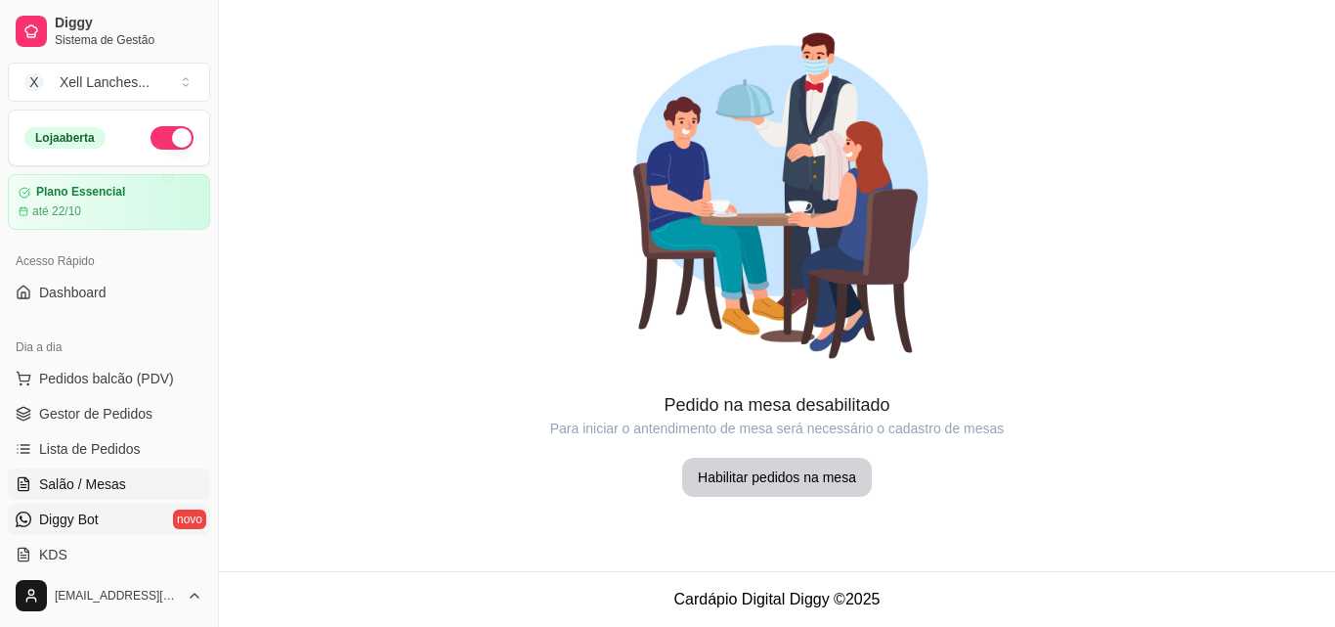
click at [181, 521] on link "Diggy Bot novo" at bounding box center [109, 518] width 202 height 31
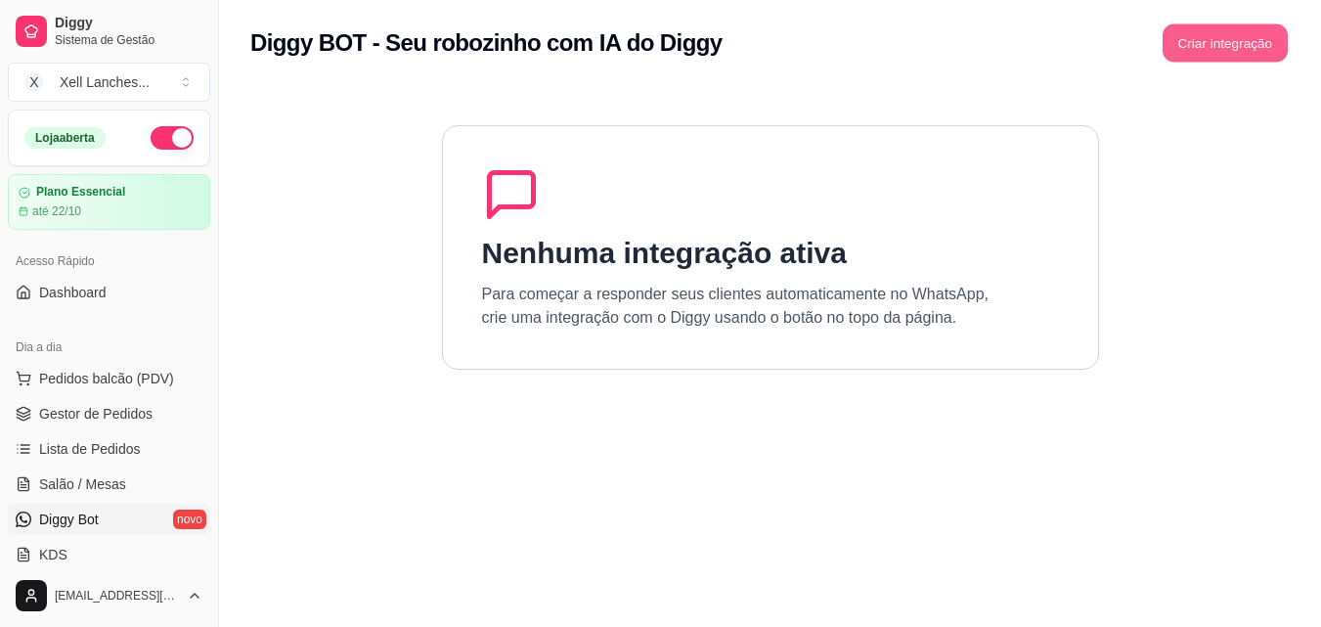
click at [1217, 52] on button "Criar integração" at bounding box center [1224, 43] width 125 height 38
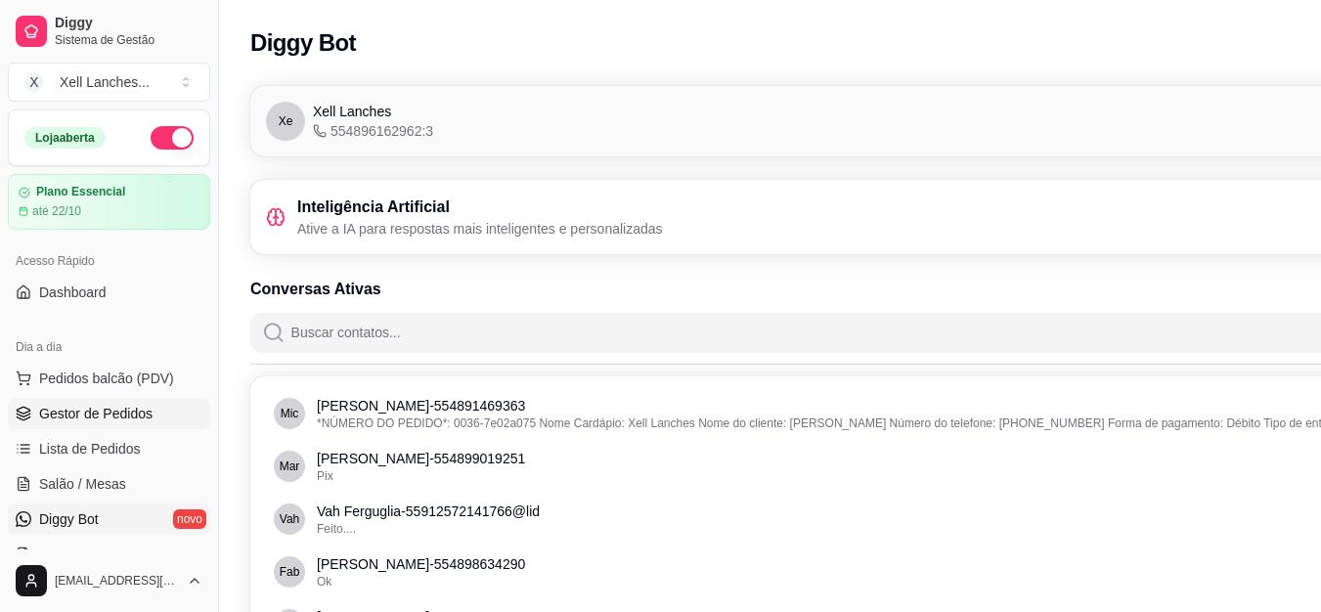
click at [77, 409] on span "Gestor de Pedidos" at bounding box center [95, 414] width 113 height 20
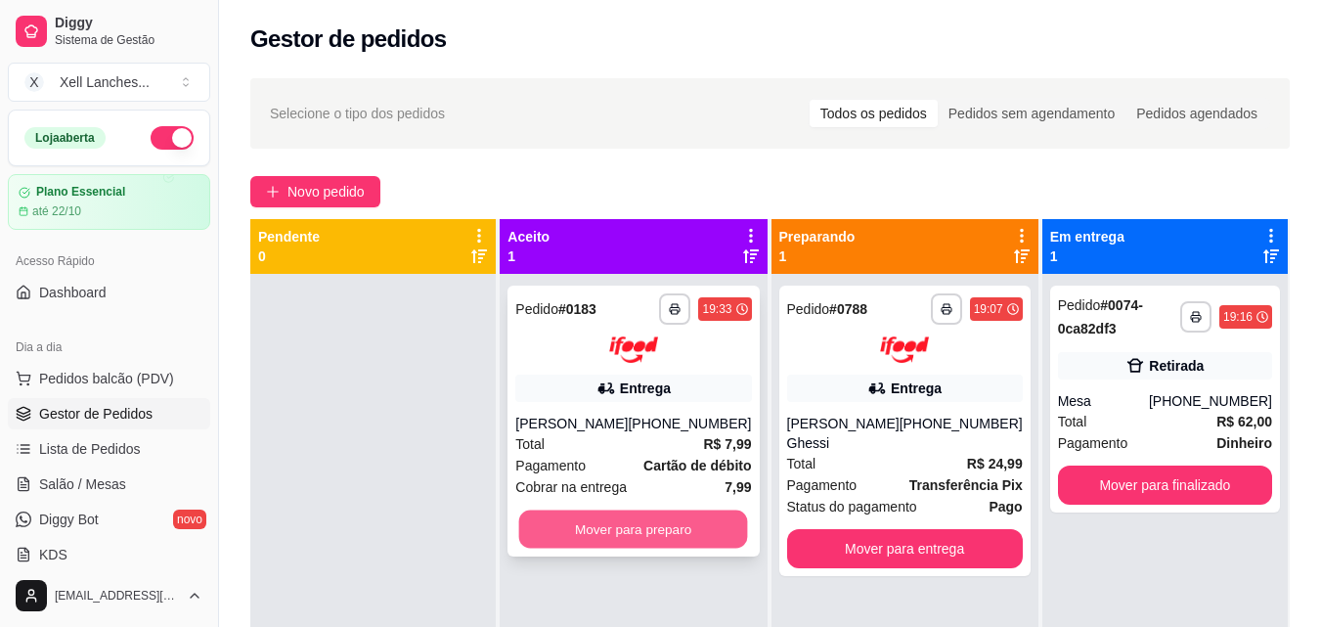
click at [672, 538] on button "Mover para preparo" at bounding box center [633, 528] width 229 height 38
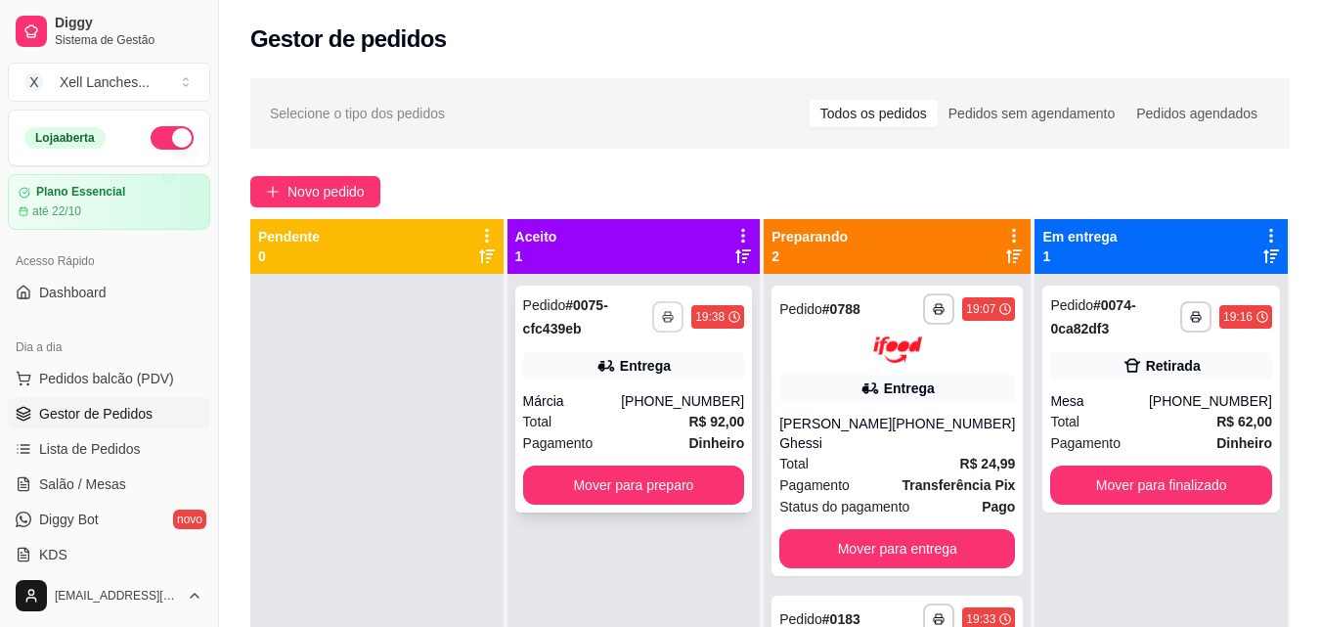
click at [667, 317] on icon "button" at bounding box center [668, 317] width 12 height 12
click at [619, 393] on button "COZINHA" at bounding box center [615, 385] width 137 height 30
click at [657, 478] on button "Mover para preparo" at bounding box center [634, 484] width 222 height 39
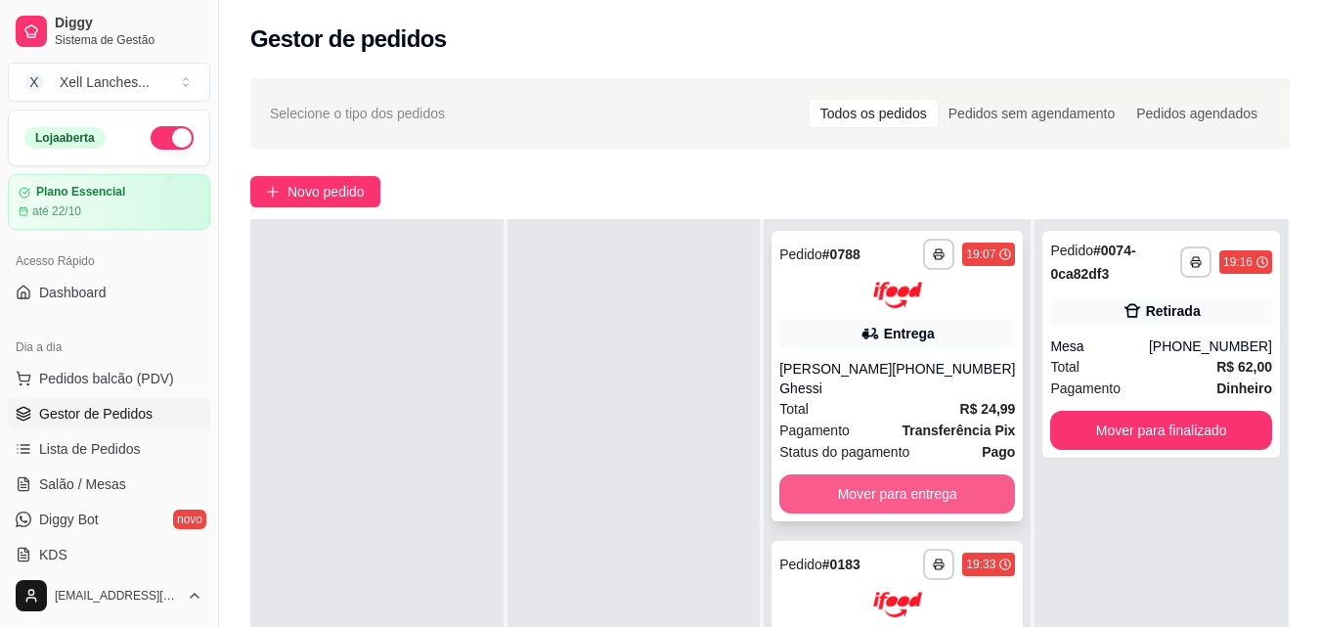
click at [883, 496] on button "Mover para entrega" at bounding box center [897, 493] width 236 height 39
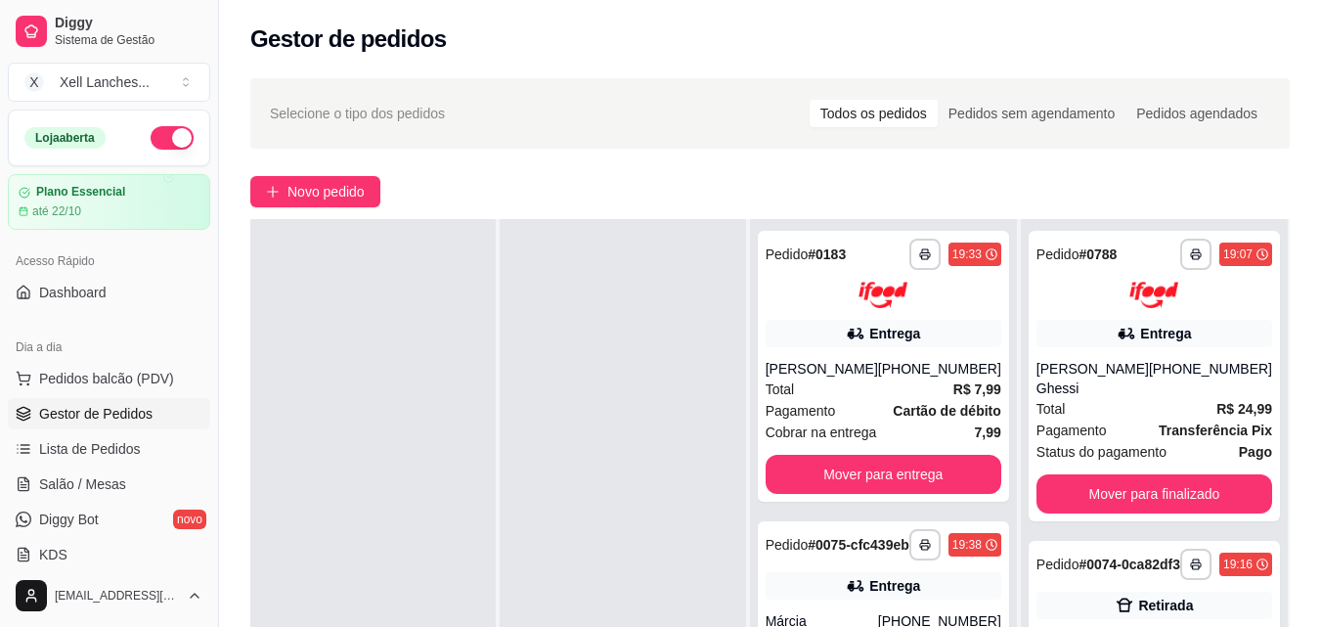
scroll to position [98, 0]
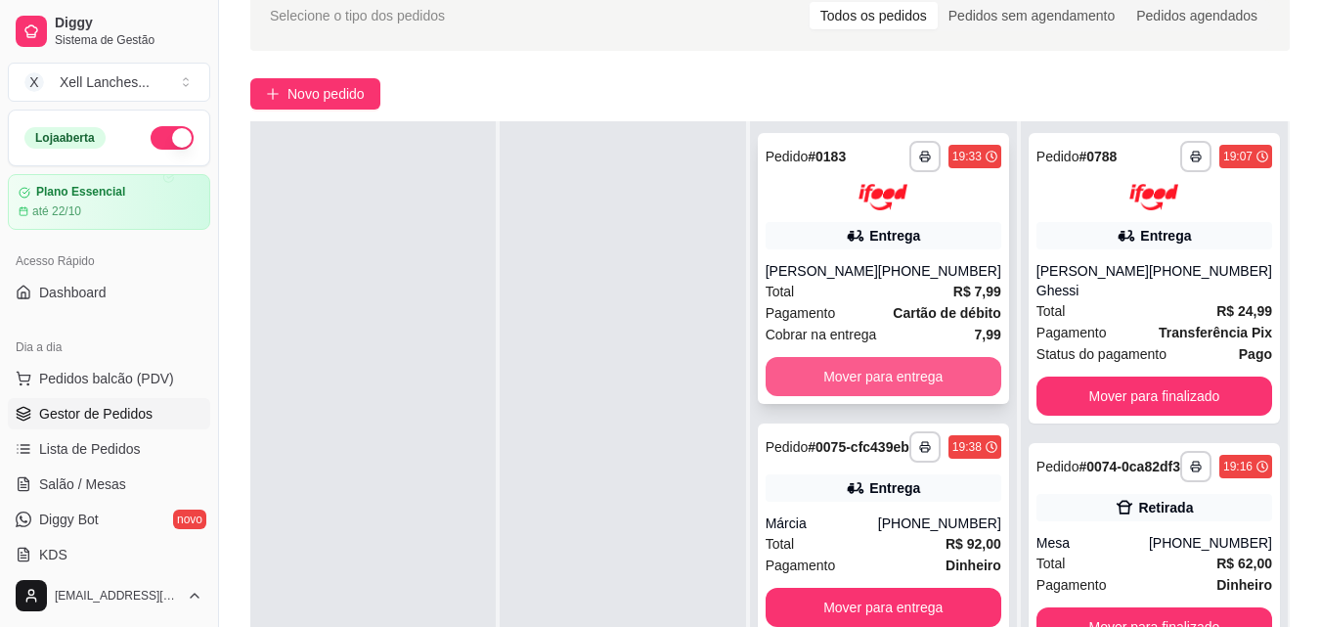
click at [895, 378] on button "Mover para entrega" at bounding box center [884, 376] width 236 height 39
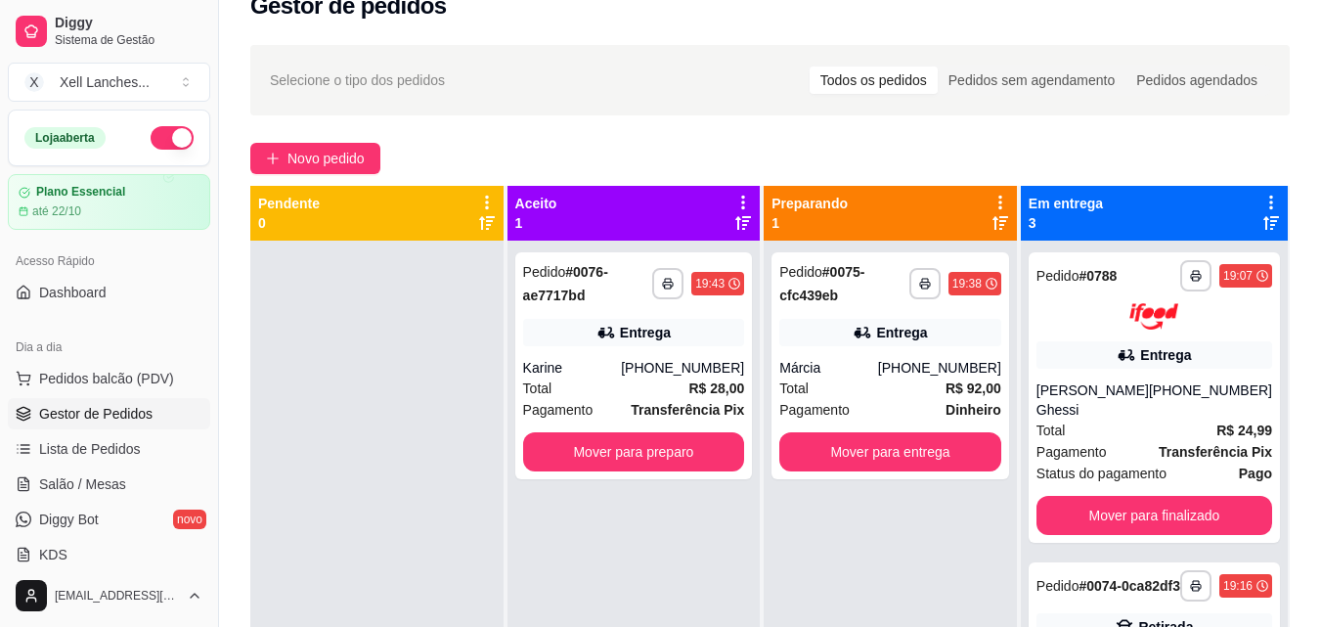
scroll to position [5, 0]
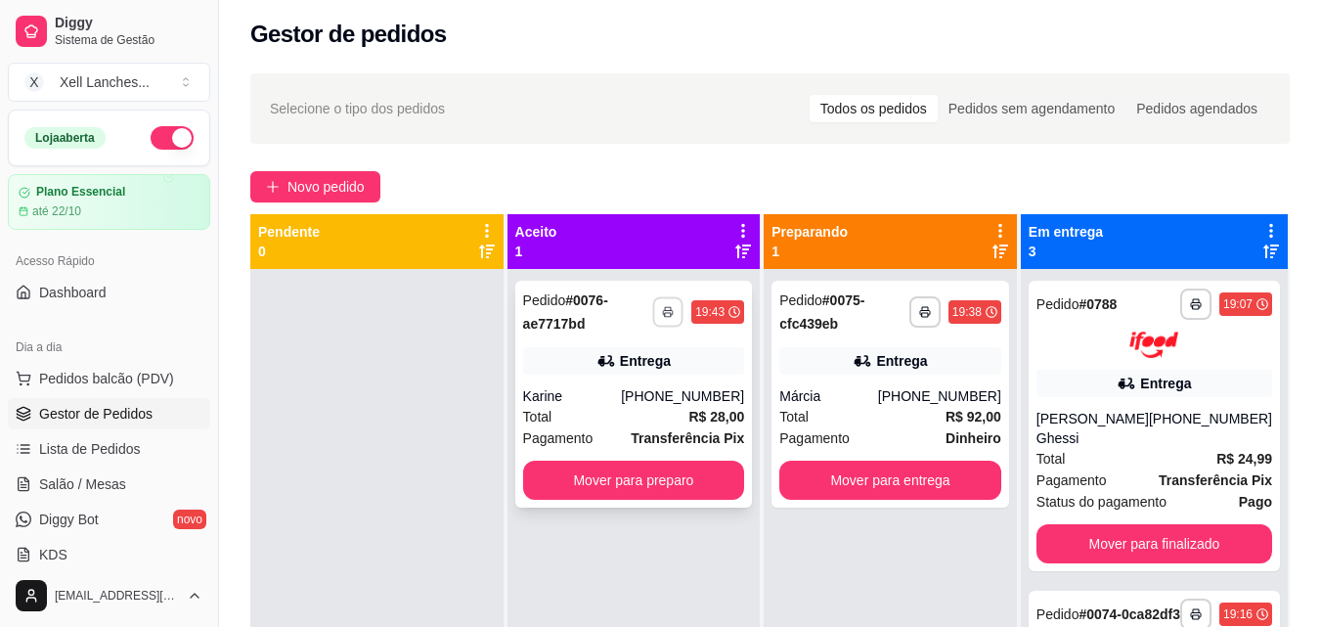
click at [671, 315] on rect "button" at bounding box center [668, 315] width 6 height 4
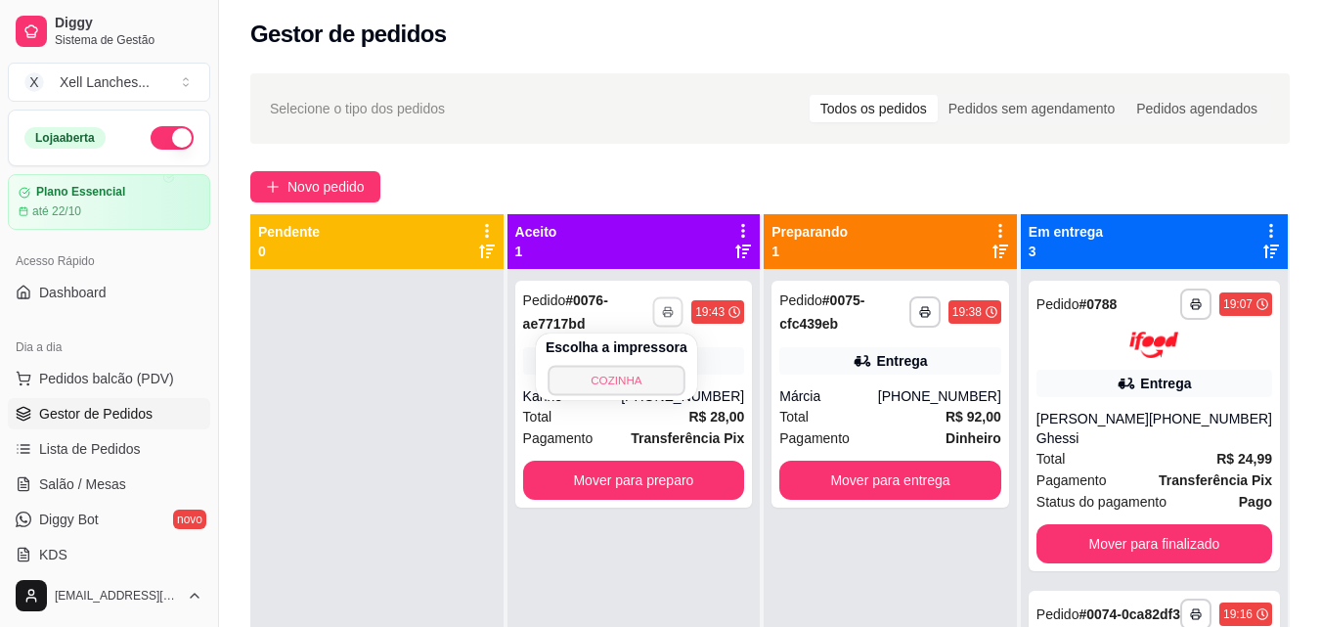
click at [612, 382] on button "COZINHA" at bounding box center [615, 380] width 137 height 30
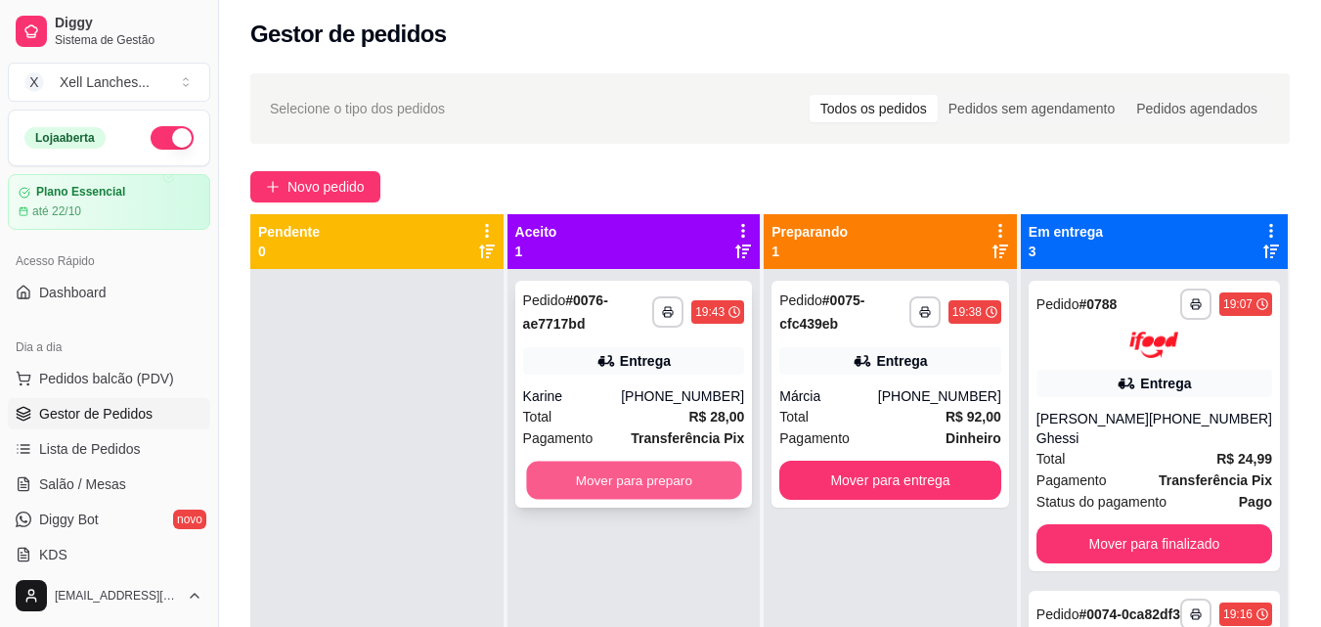
click at [598, 490] on button "Mover para preparo" at bounding box center [633, 480] width 215 height 38
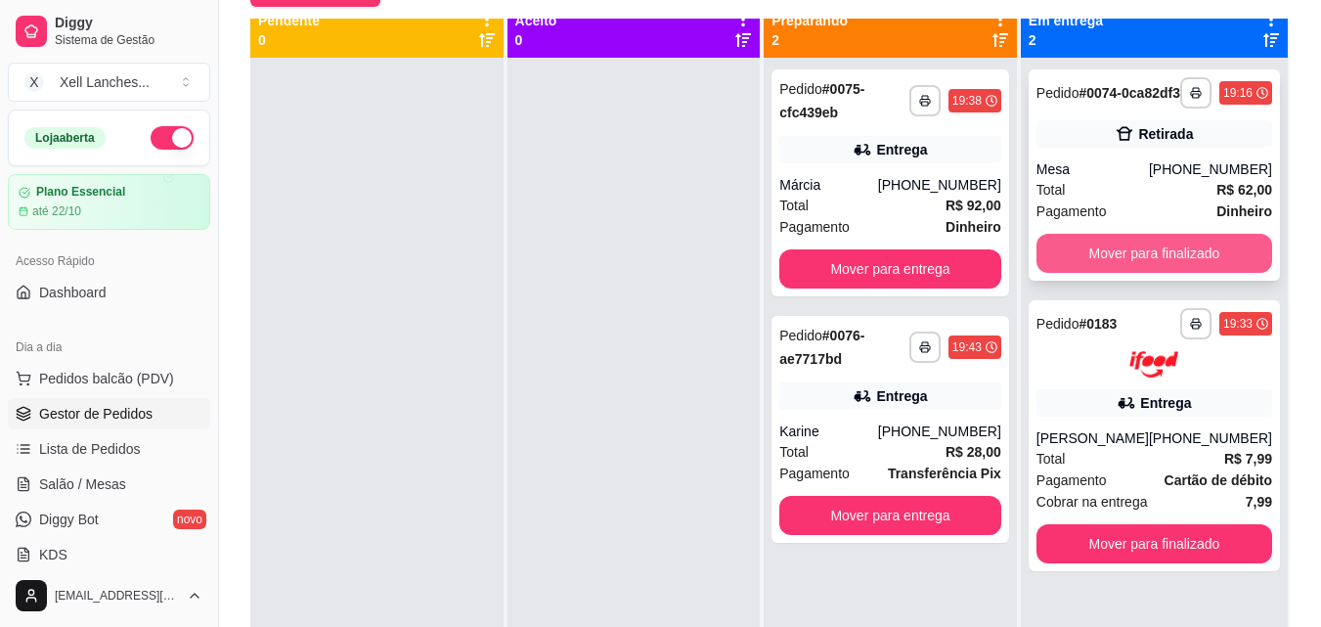
scroll to position [0, 0]
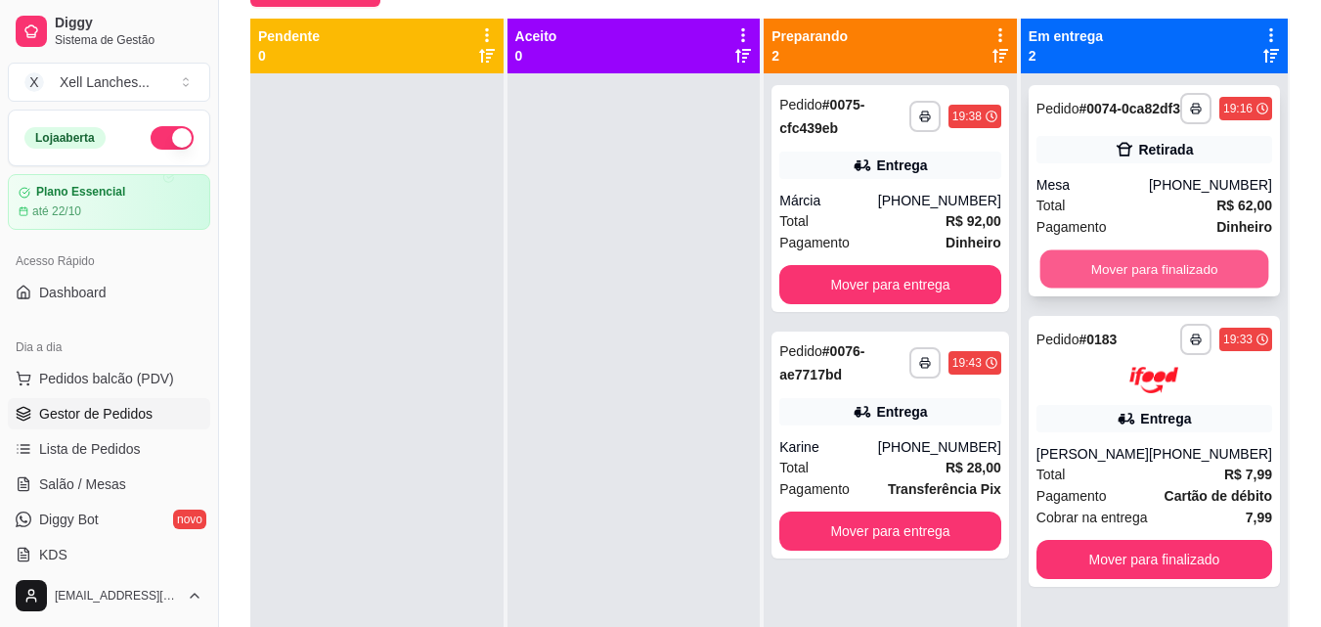
click at [1192, 285] on button "Mover para finalizado" at bounding box center [1153, 269] width 229 height 38
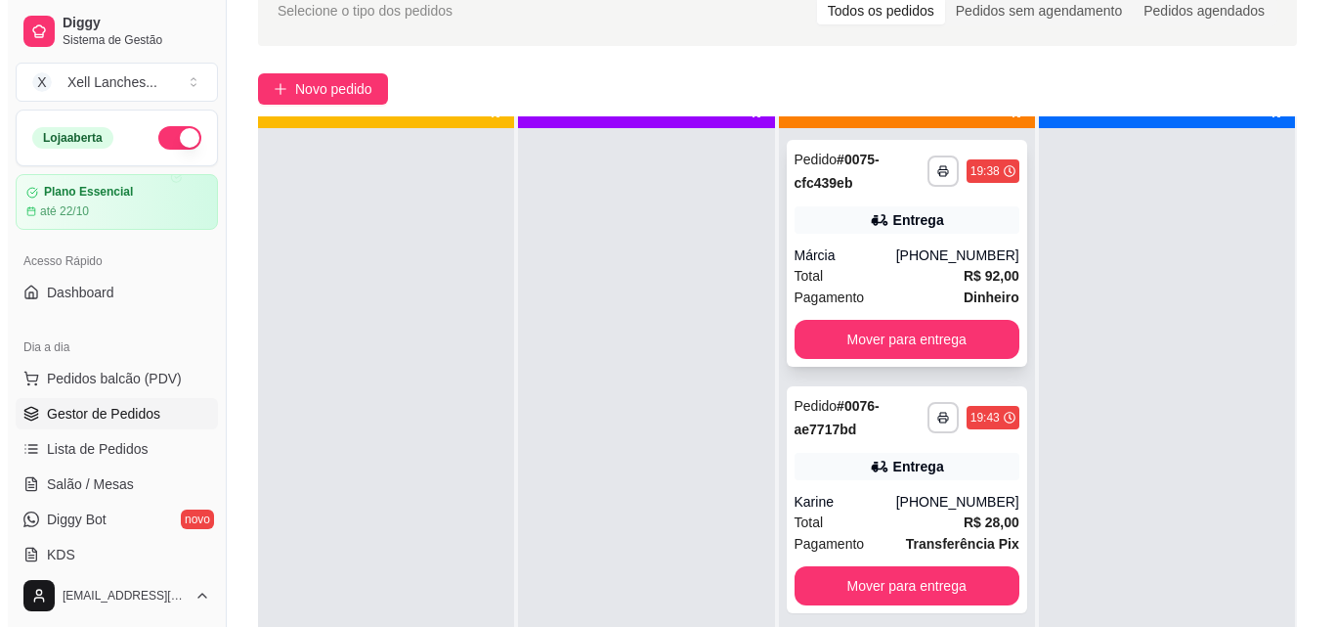
scroll to position [55, 0]
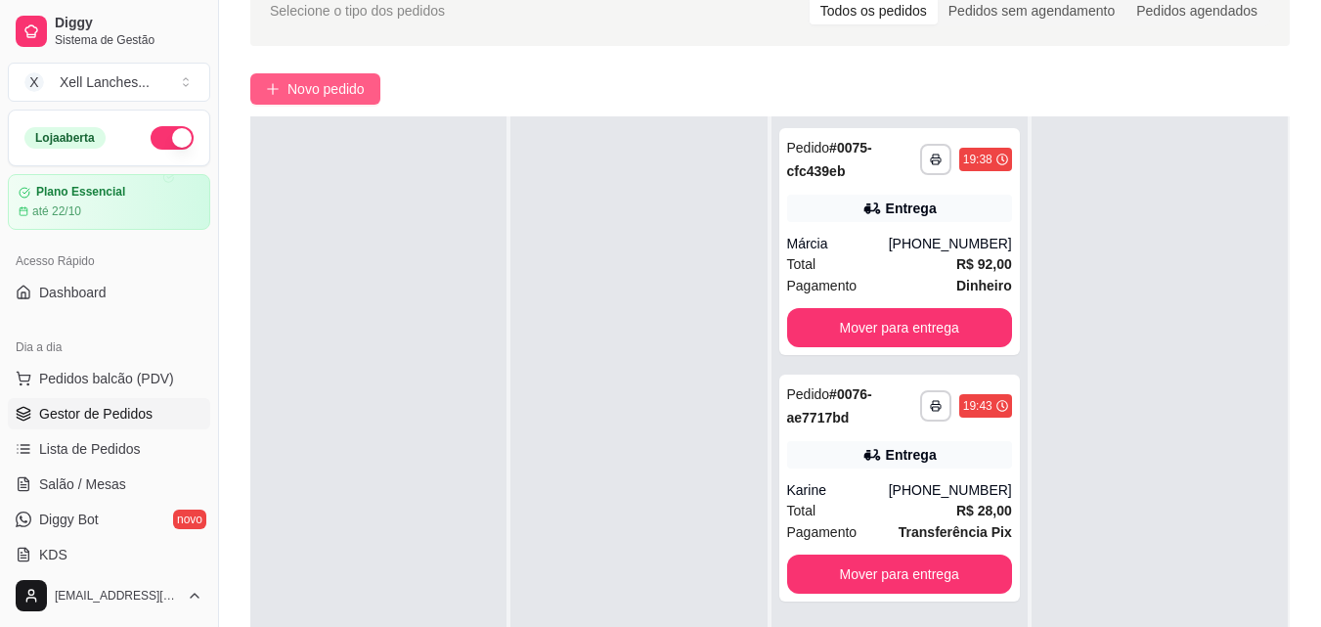
click at [311, 86] on span "Novo pedido" at bounding box center [325, 89] width 77 height 22
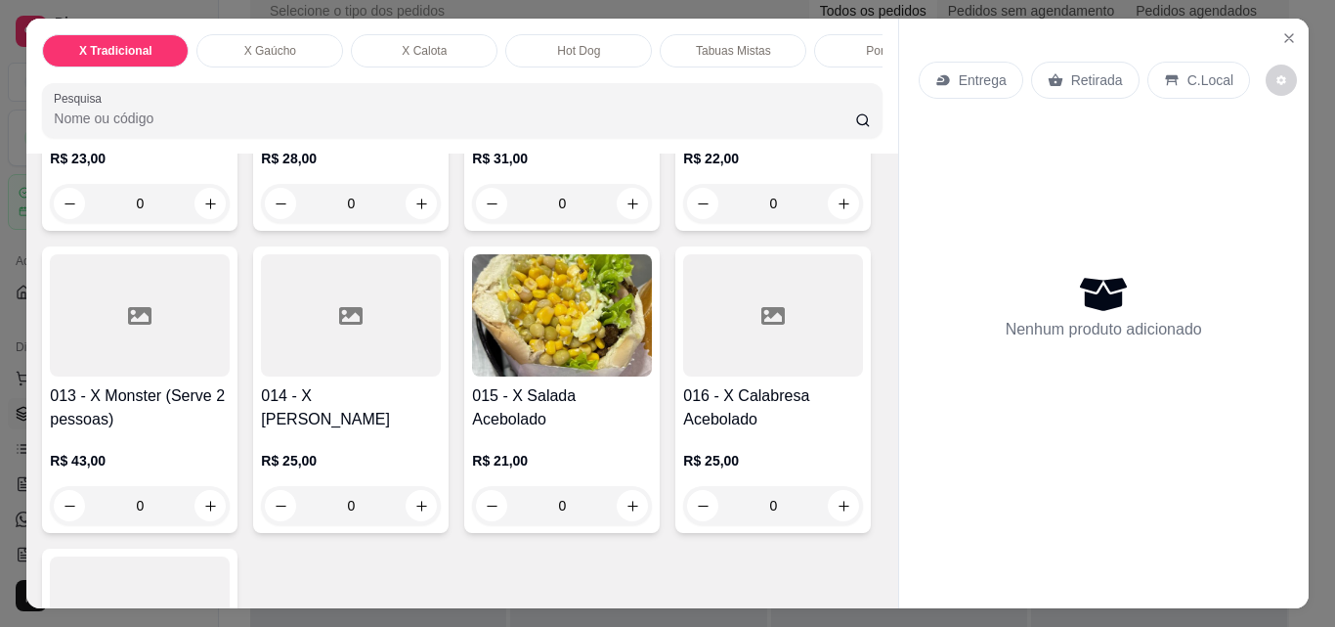
scroll to position [880, 0]
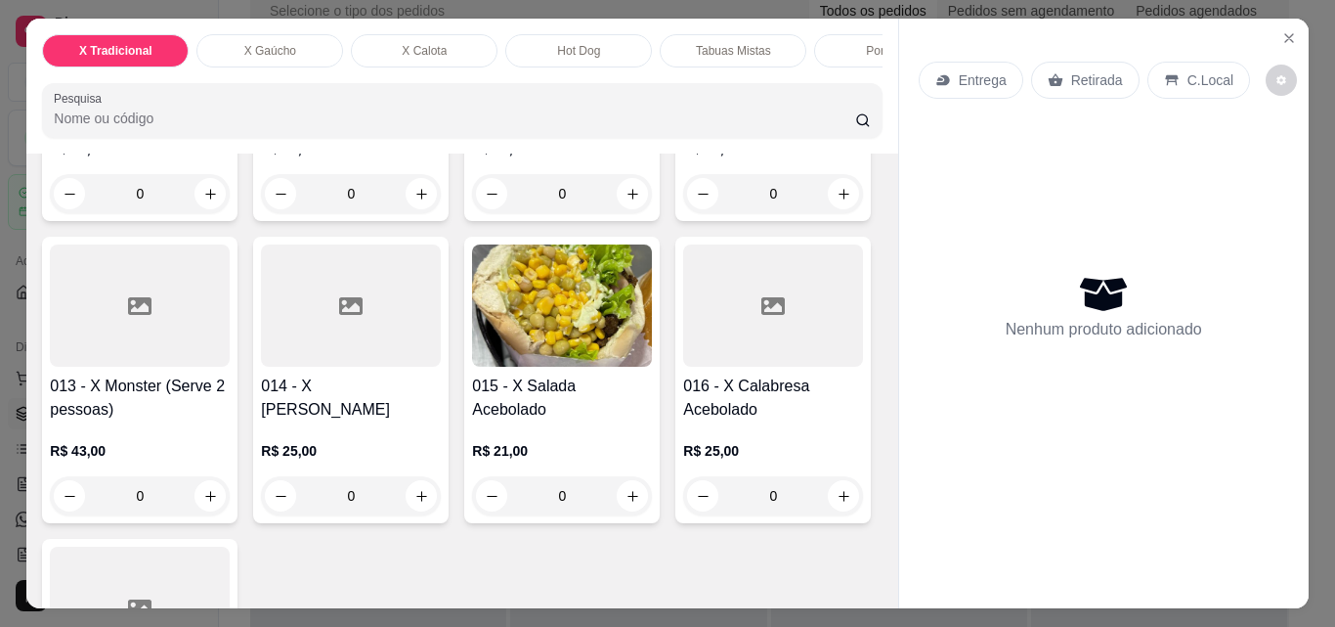
click at [472, 88] on img at bounding box center [562, 27] width 180 height 122
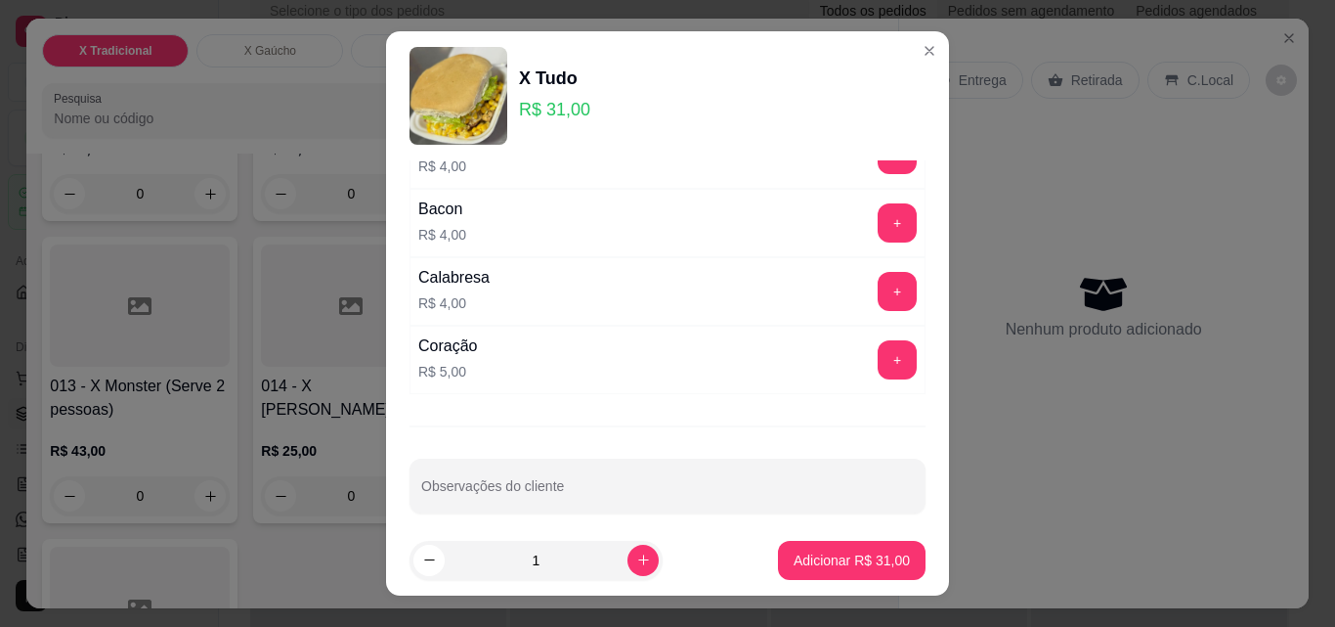
scroll to position [402, 0]
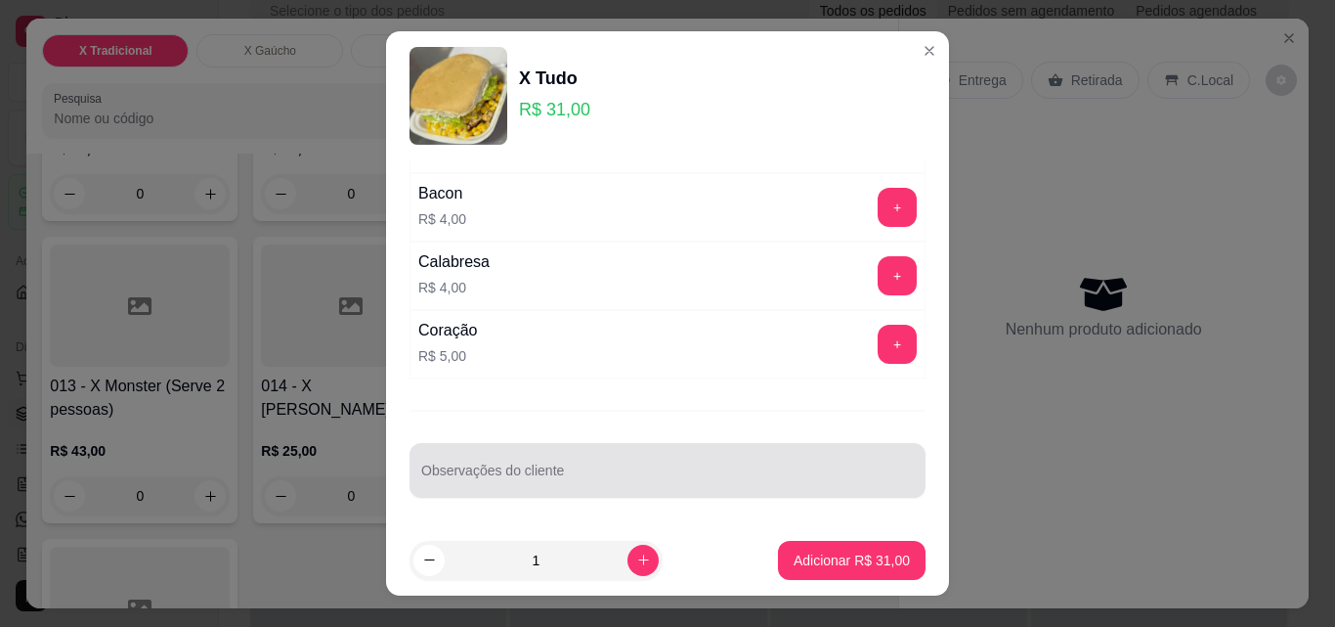
click at [460, 472] on input "Observações do cliente" at bounding box center [667, 478] width 493 height 20
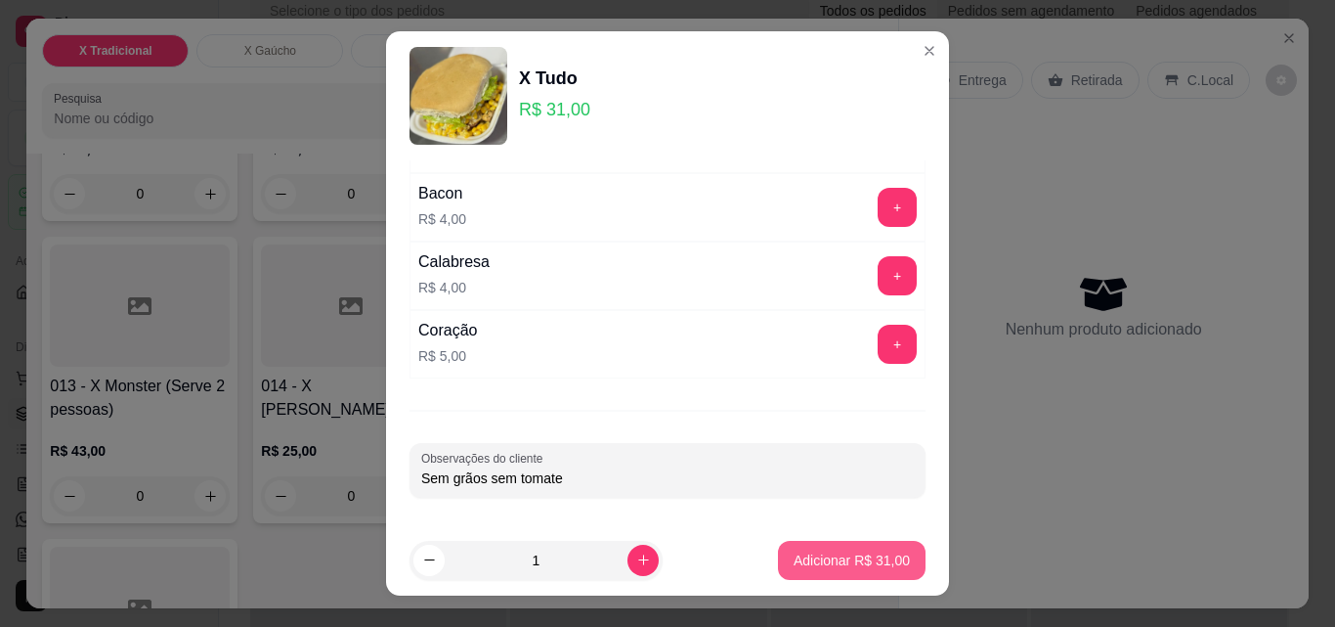
type input "Sem grãos sem tomate"
click at [849, 559] on p "Adicionar R$ 31,00" at bounding box center [852, 560] width 116 height 20
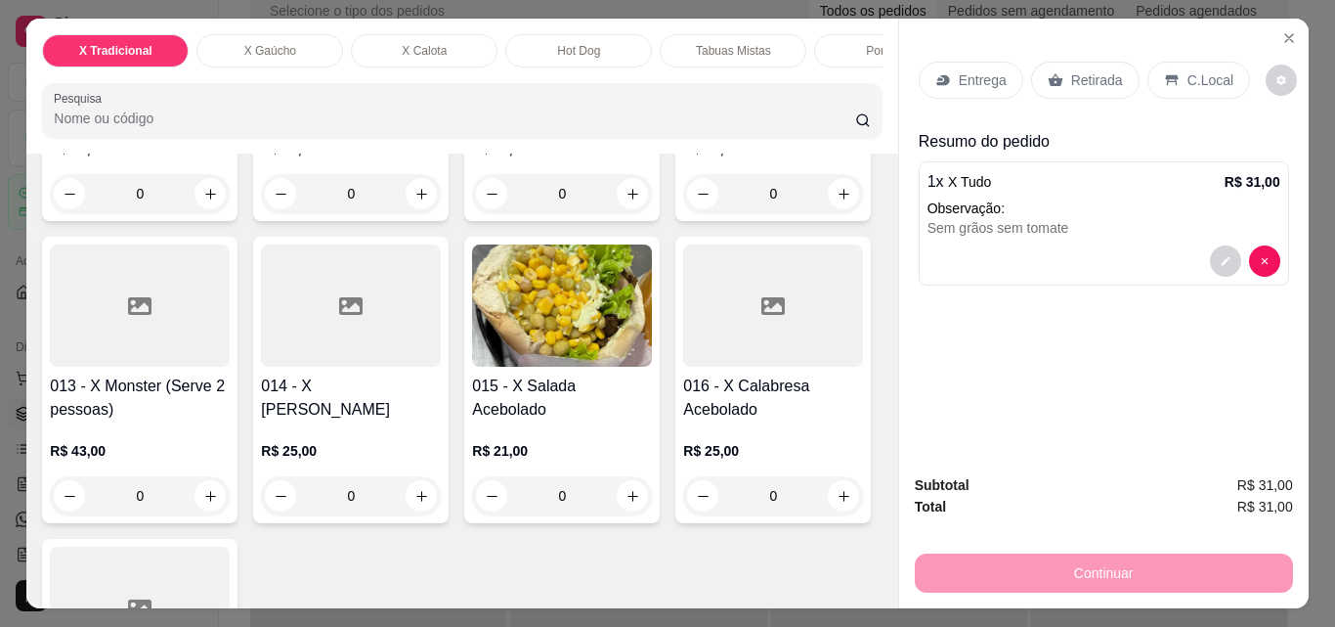
click at [322, 41] on div "X Gaúcho" at bounding box center [270, 50] width 147 height 33
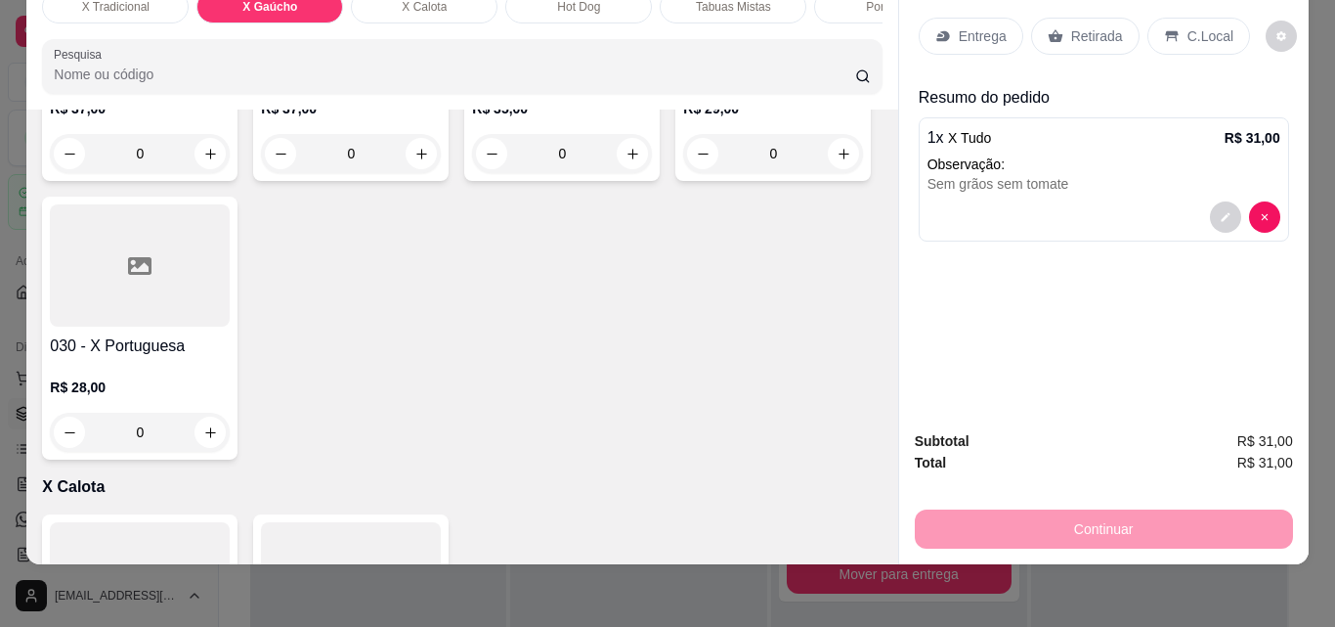
scroll to position [2432, 0]
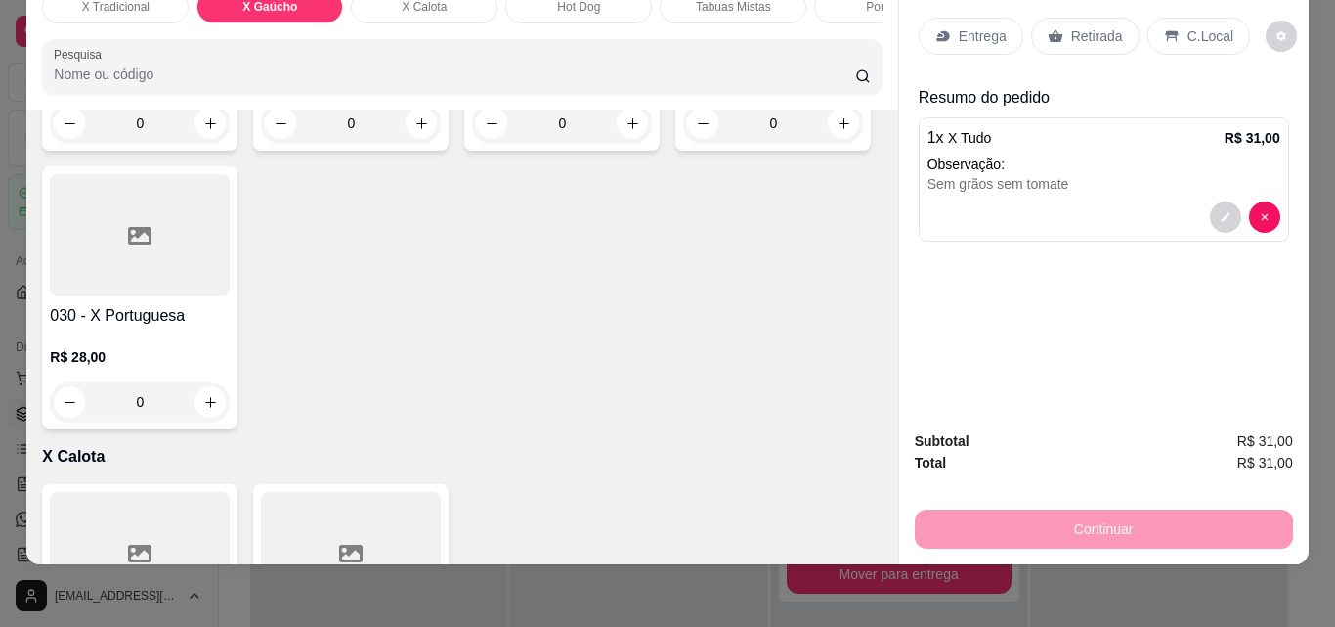
click at [230, 143] on div "0" at bounding box center [140, 123] width 180 height 39
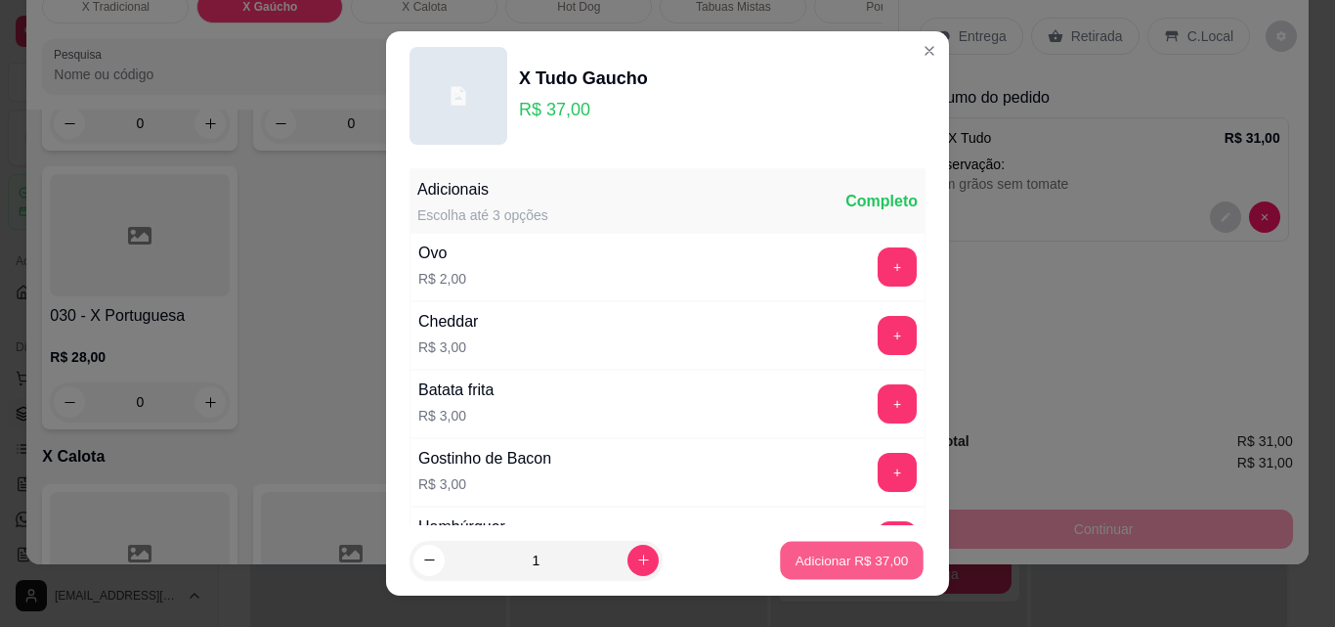
click at [855, 562] on p "Adicionar R$ 37,00" at bounding box center [852, 559] width 113 height 19
type input "1"
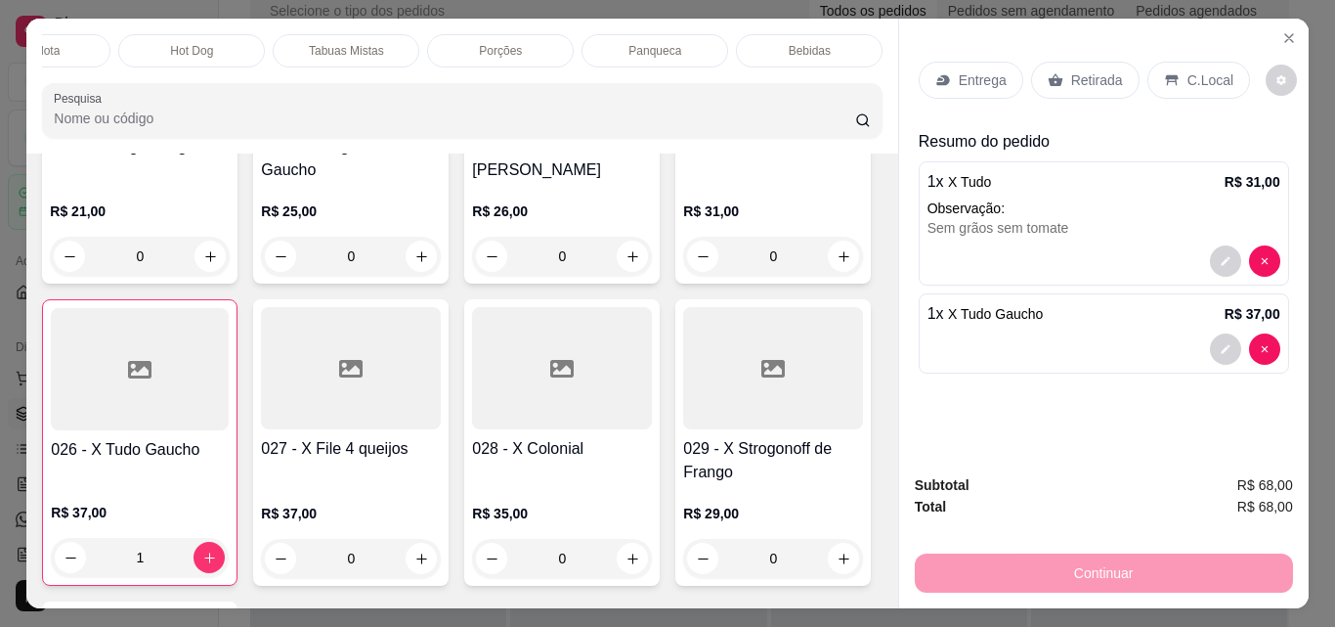
scroll to position [0, 430]
click at [774, 49] on p "Bebidas" at bounding box center [767, 51] width 42 height 16
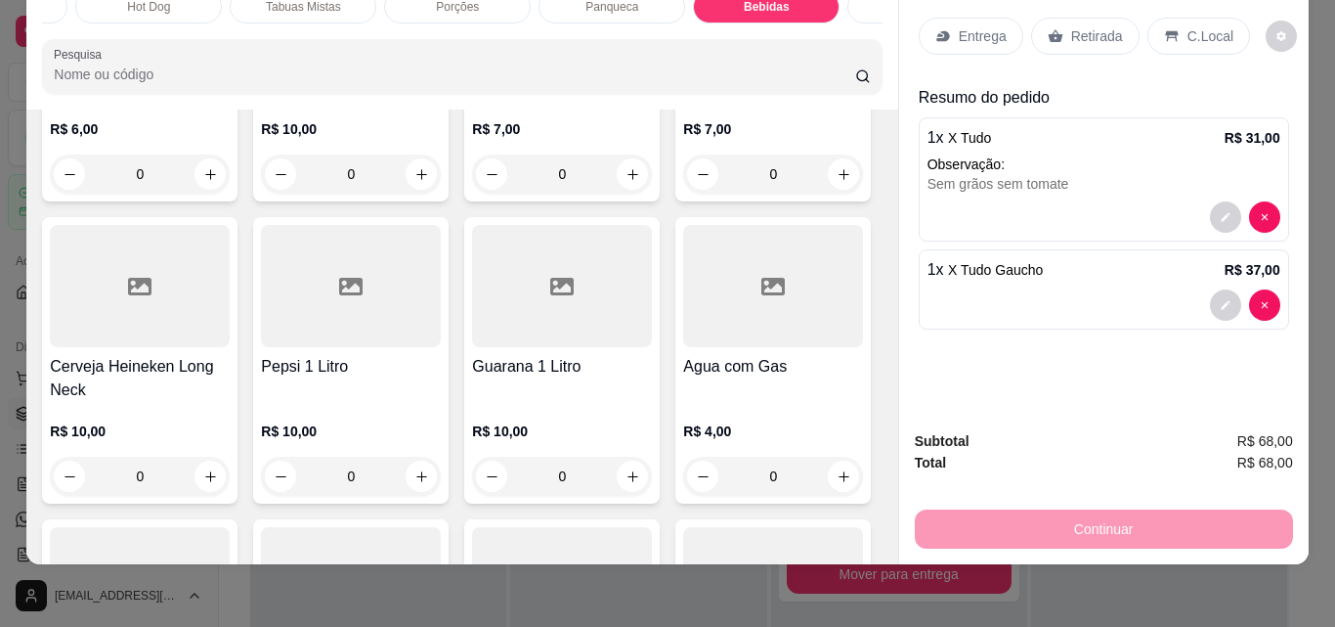
scroll to position [6803, 0]
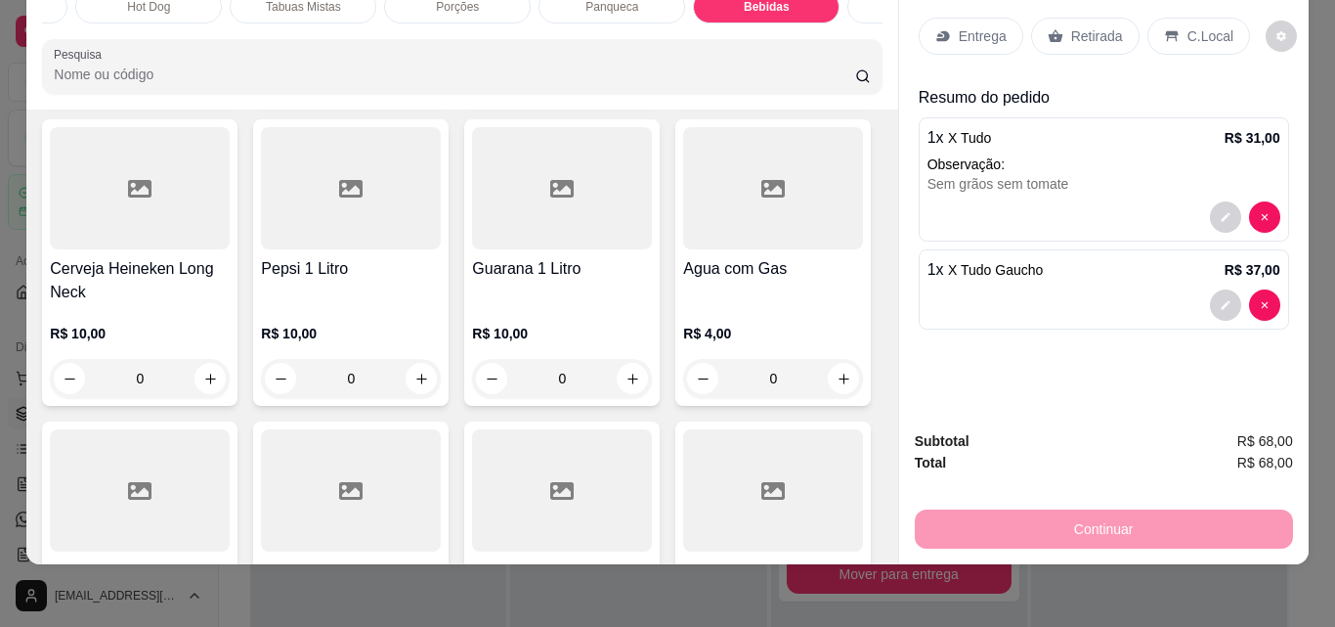
type input "1"
click at [970, 33] on div "Entrega" at bounding box center [971, 36] width 105 height 37
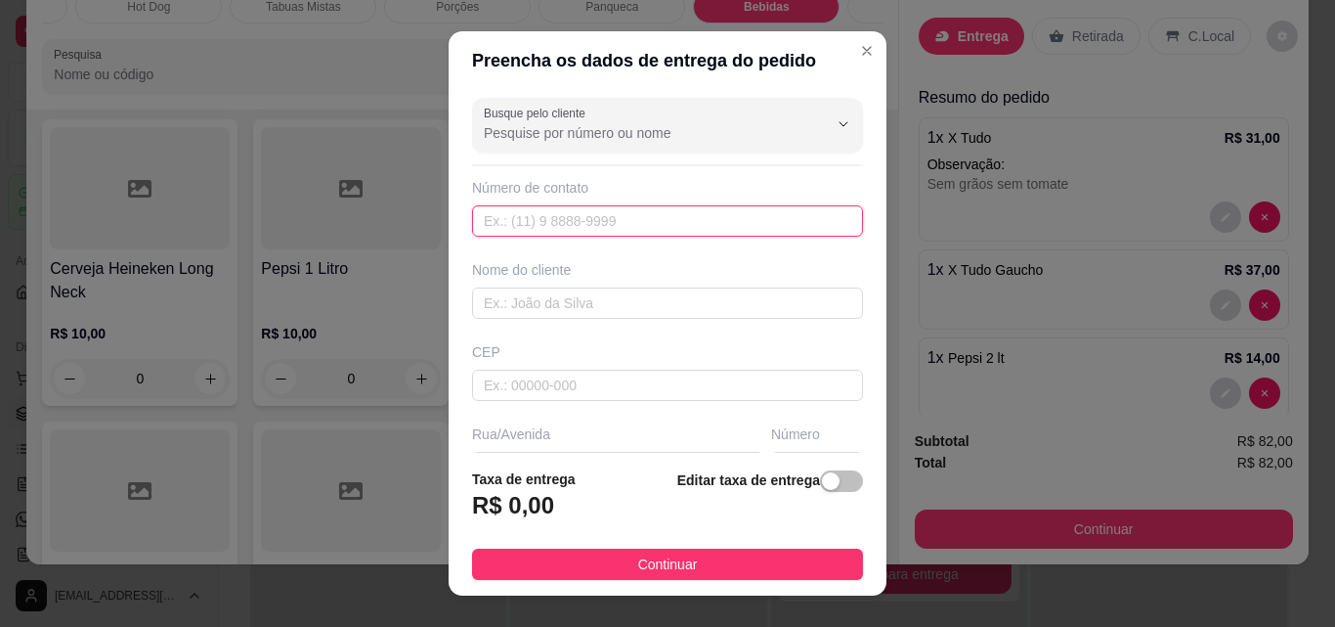
click at [636, 226] on input "text" at bounding box center [667, 220] width 391 height 31
paste input "[PHONE_NUMBER]"
type input "[PHONE_NUMBER]"
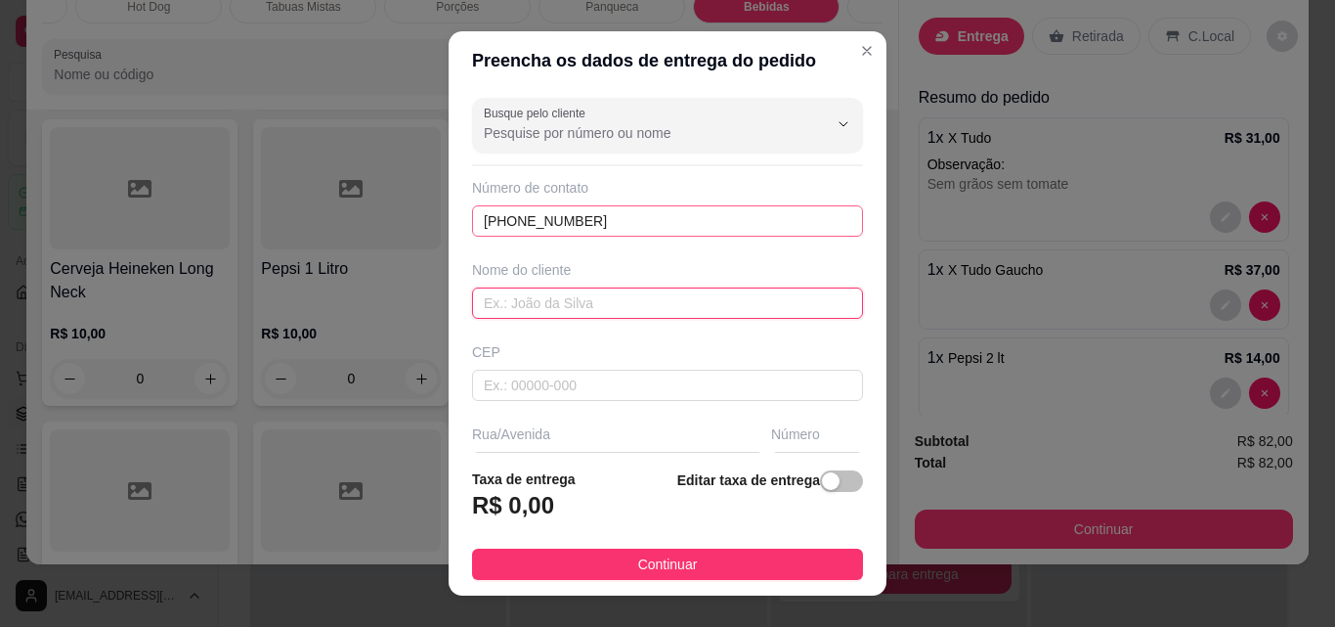
type input "u"
type input "Guerreiro"
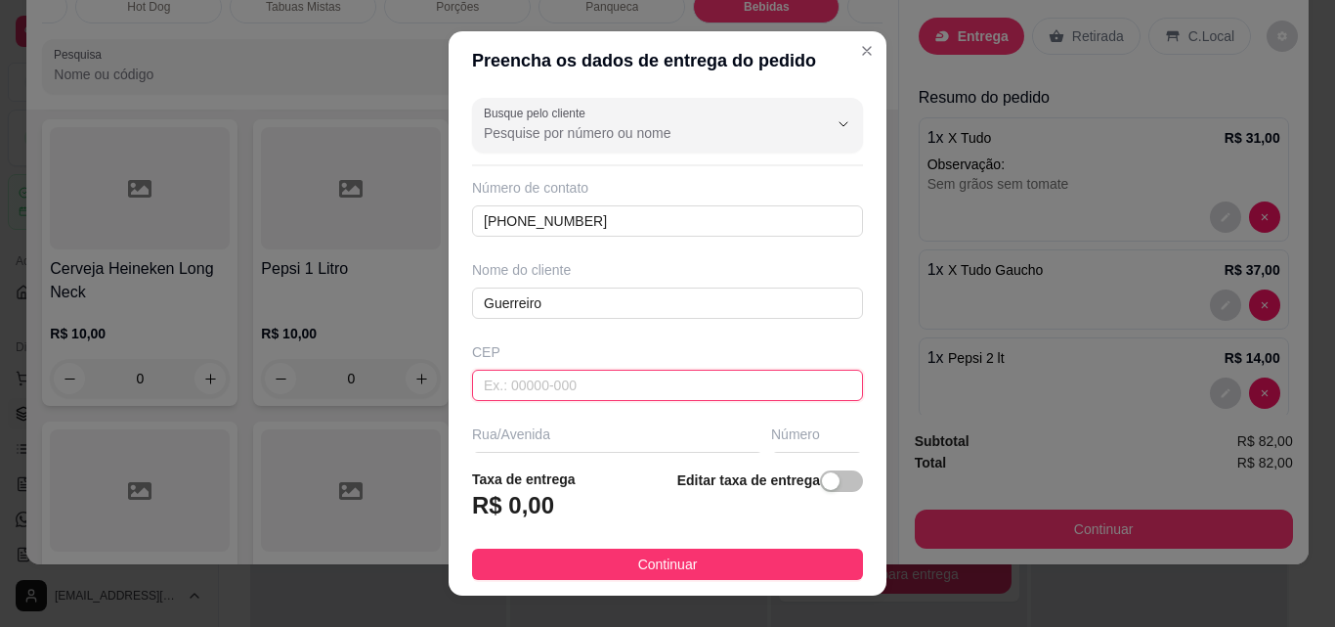
click at [591, 388] on input "text" at bounding box center [667, 385] width 391 height 31
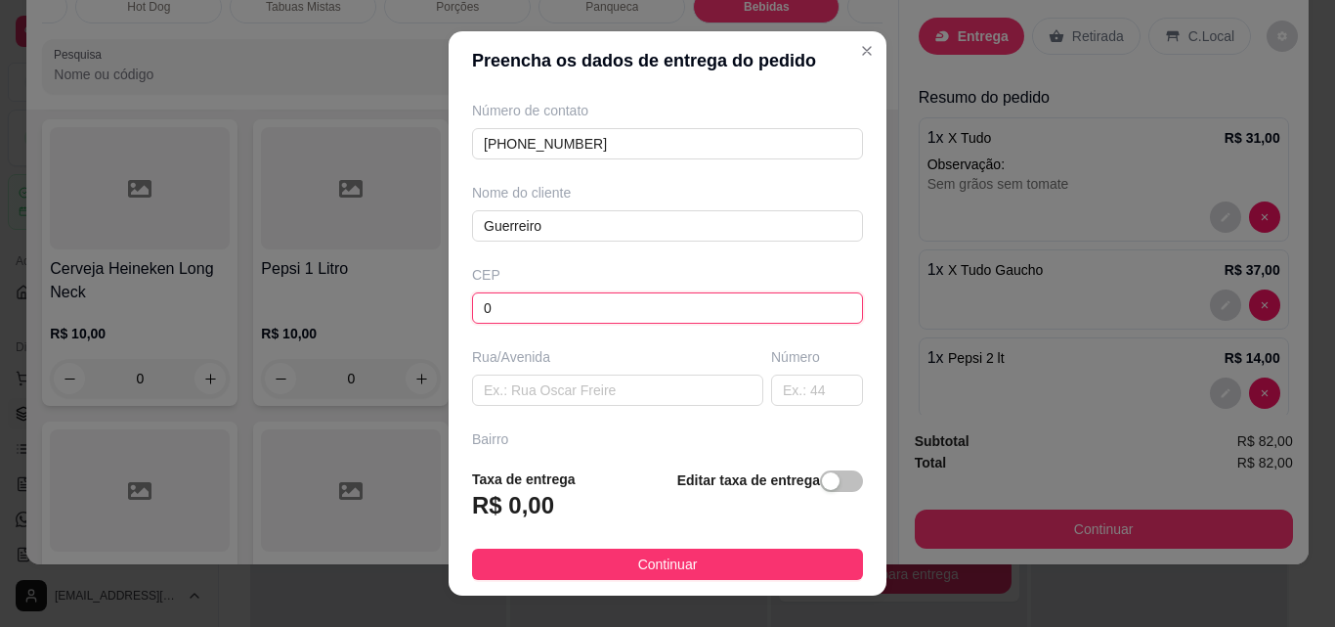
scroll to position [196, 0]
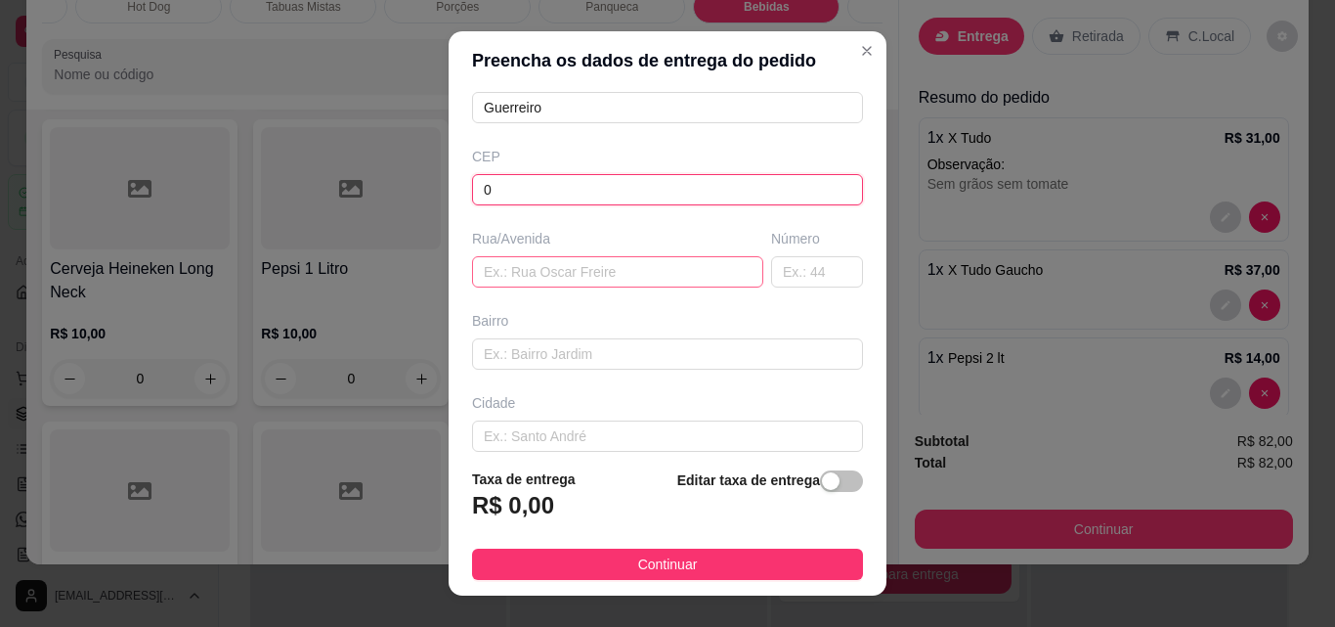
type input "0"
click at [519, 268] on input "text" at bounding box center [617, 271] width 291 height 31
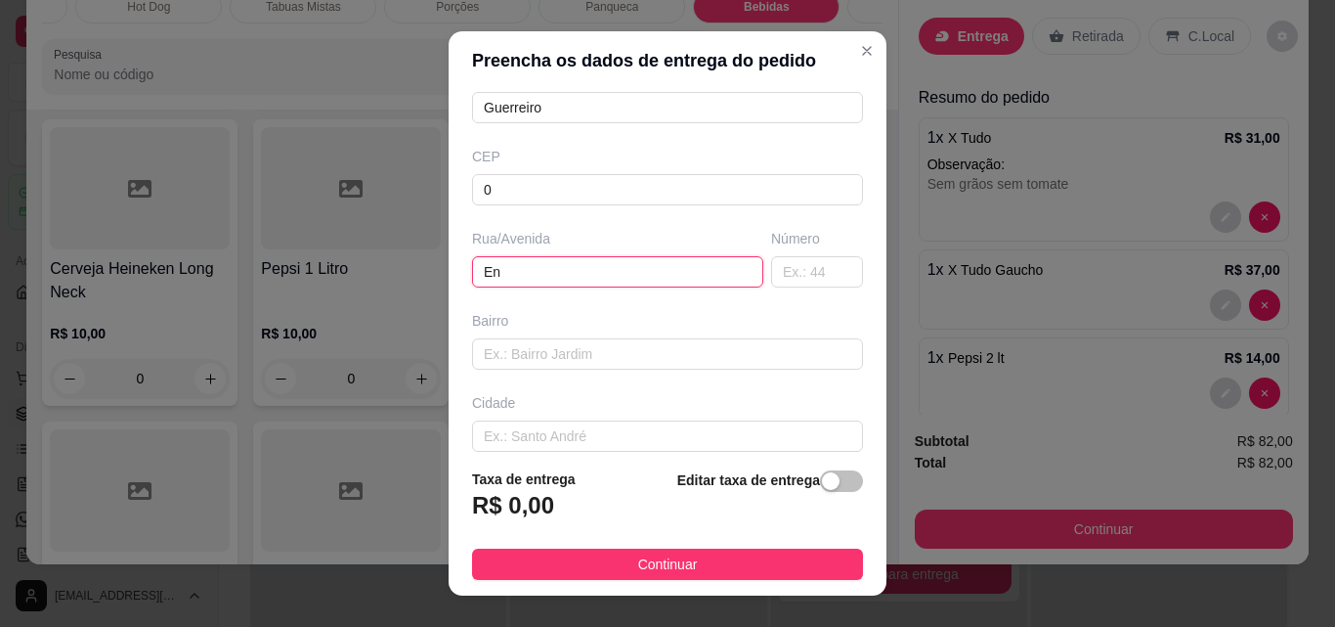
type input "E"
type input "Entregar na Guarita"
type input "."
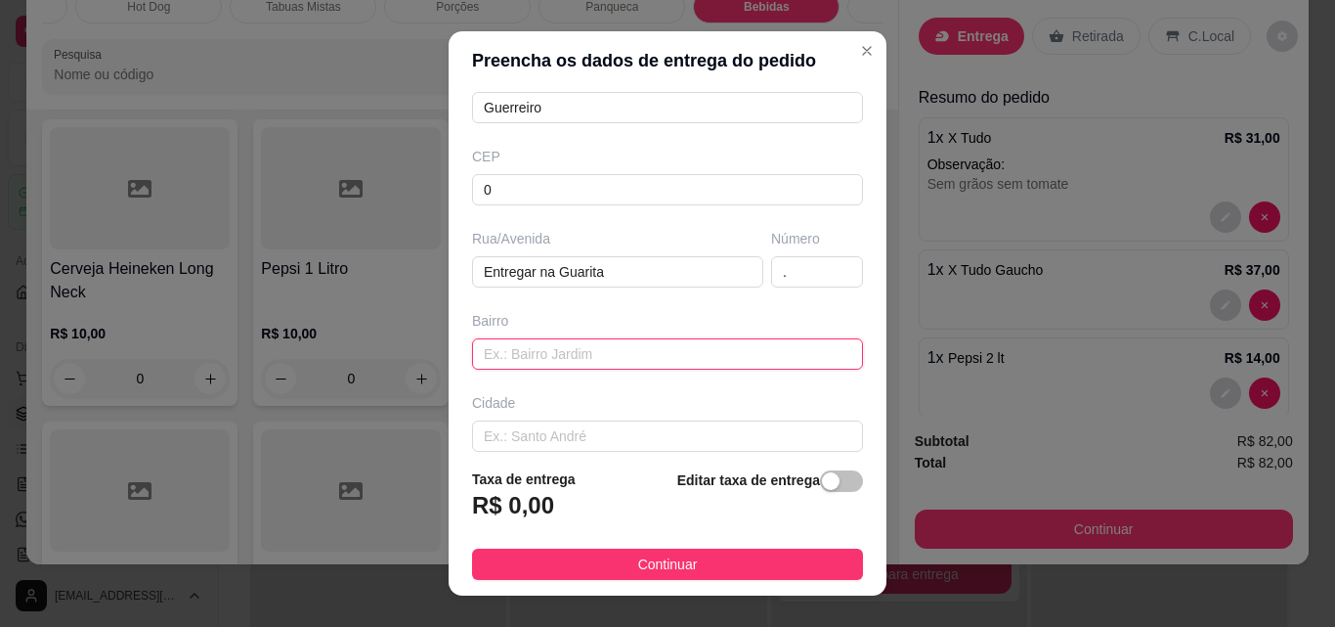
click at [667, 357] on input "text" at bounding box center [667, 353] width 391 height 31
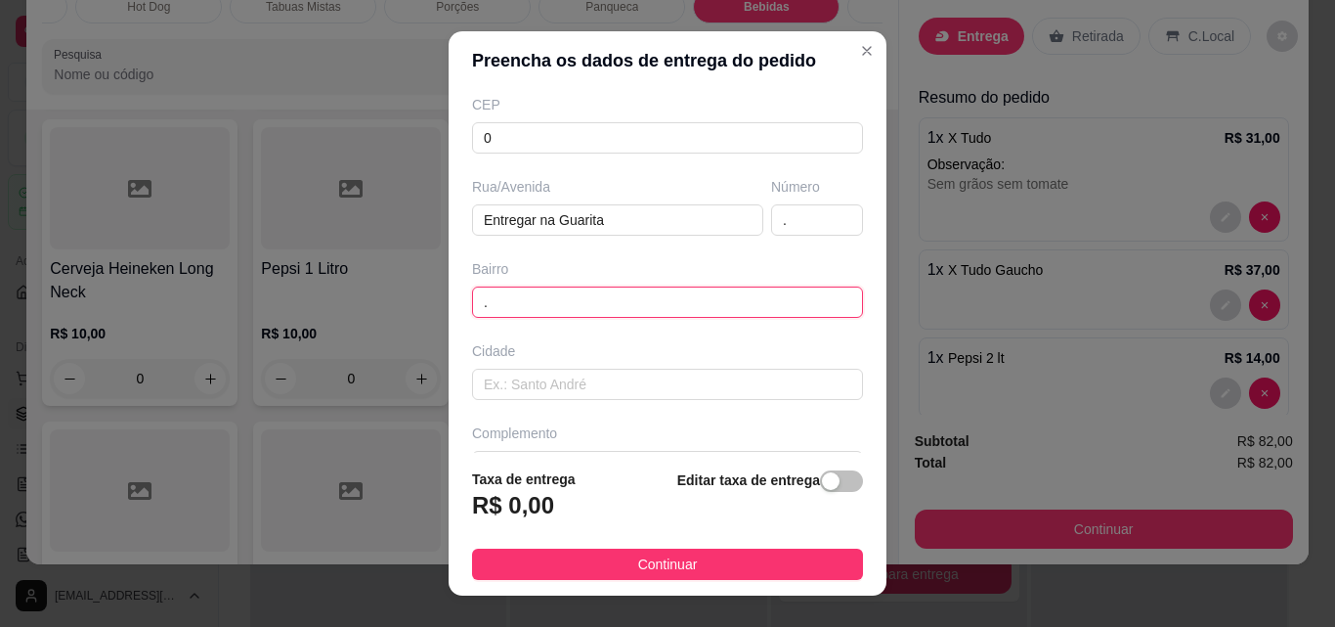
scroll to position [296, 0]
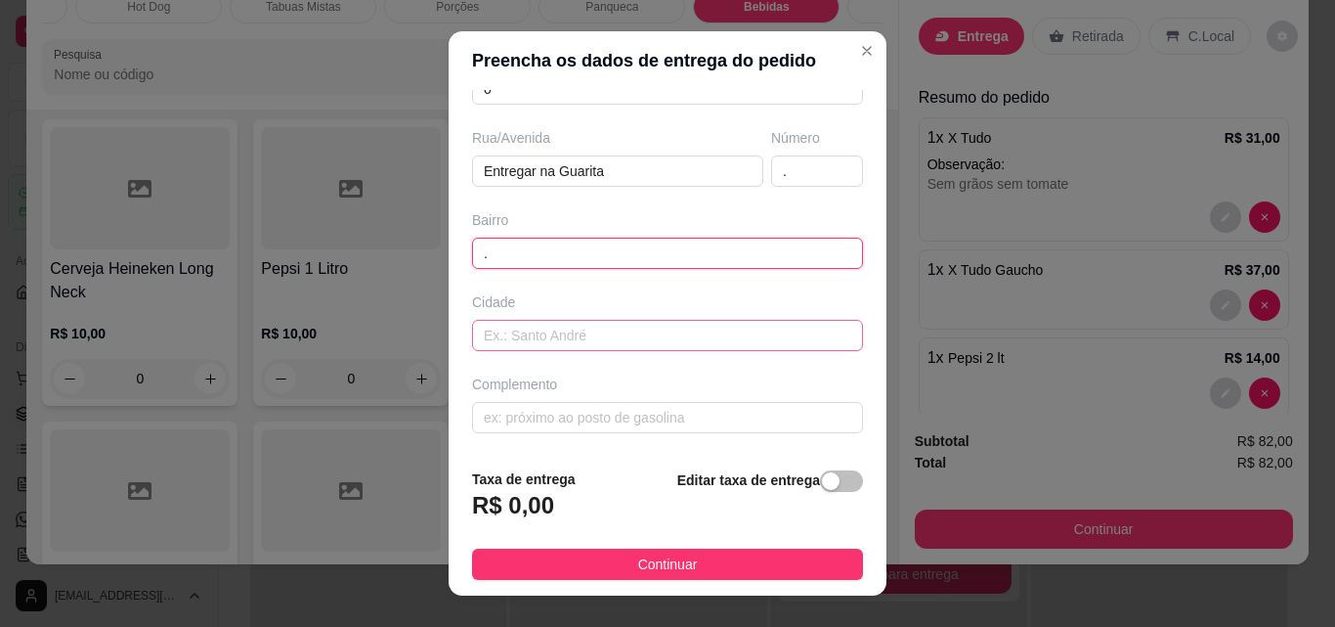
type input "."
click at [576, 350] on input "text" at bounding box center [667, 335] width 391 height 31
type input "."
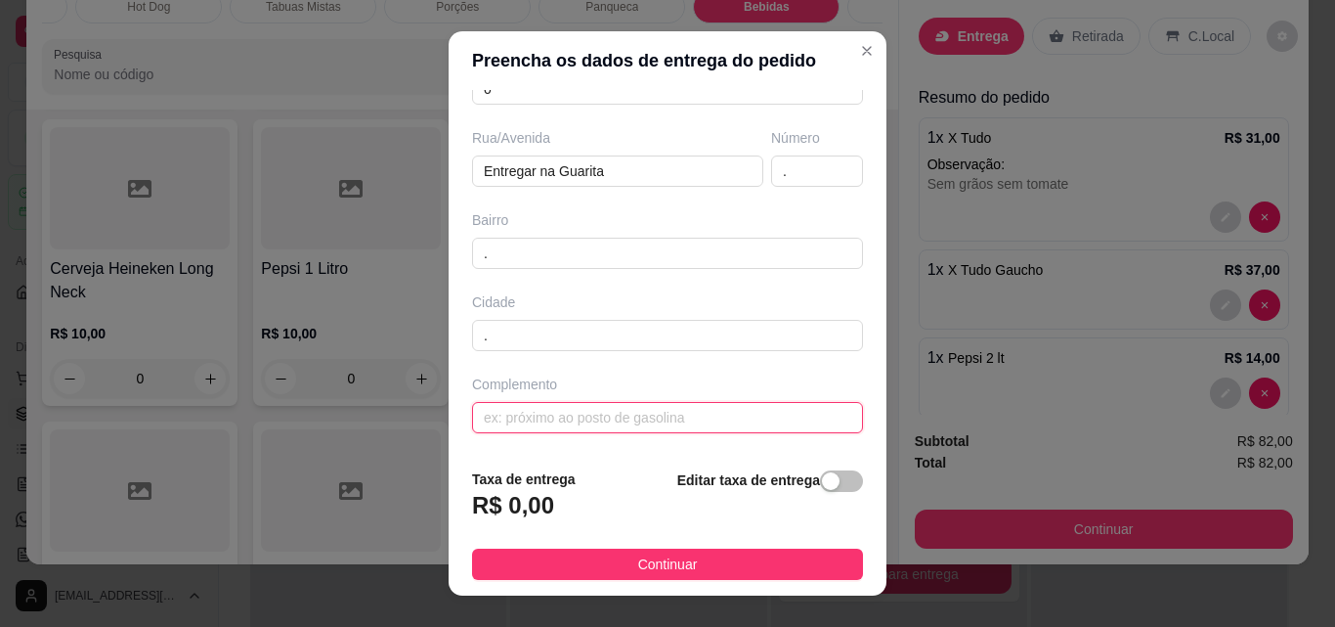
drag, startPoint x: 595, startPoint y: 418, endPoint x: 658, endPoint y: 436, distance: 65.0
click at [596, 418] on input "text" at bounding box center [667, 417] width 391 height 31
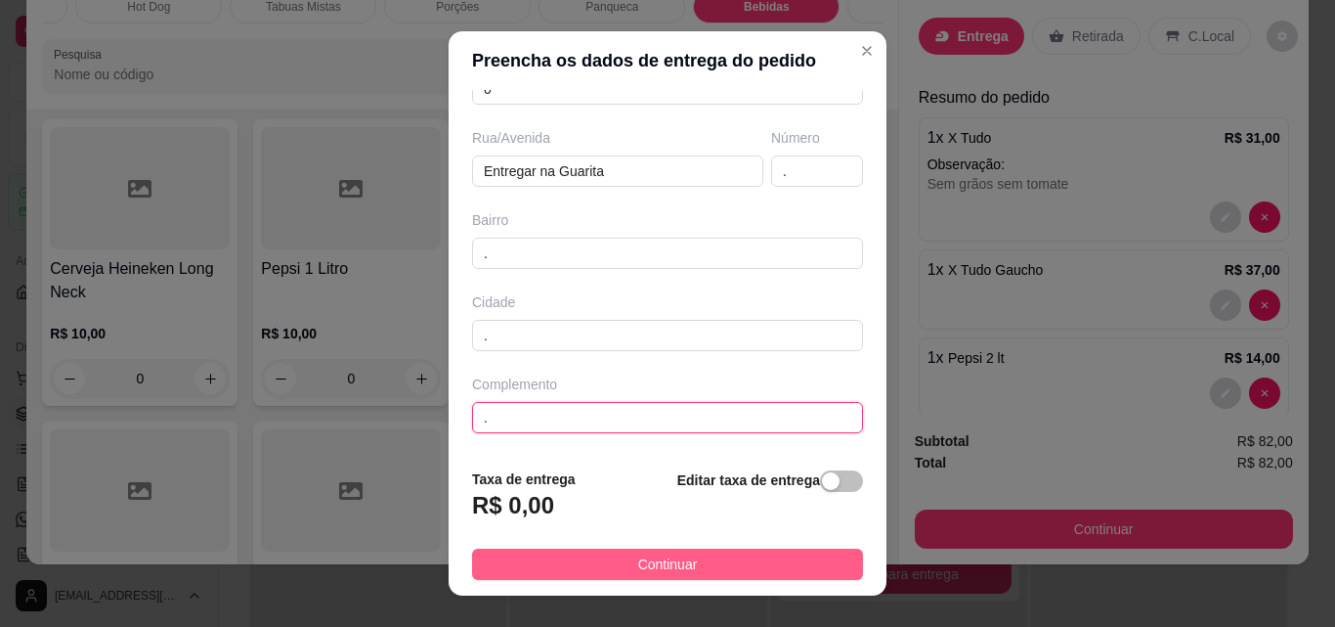
type input "."
click at [714, 551] on button "Continuar" at bounding box center [667, 563] width 391 height 31
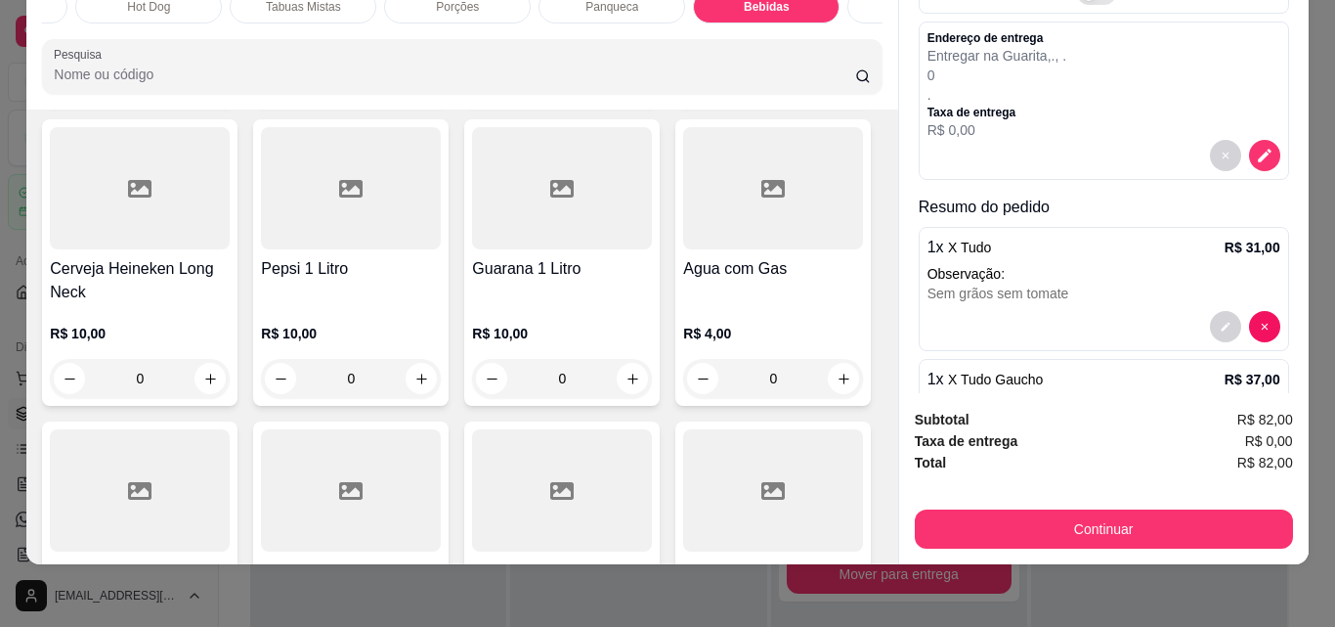
scroll to position [302, 0]
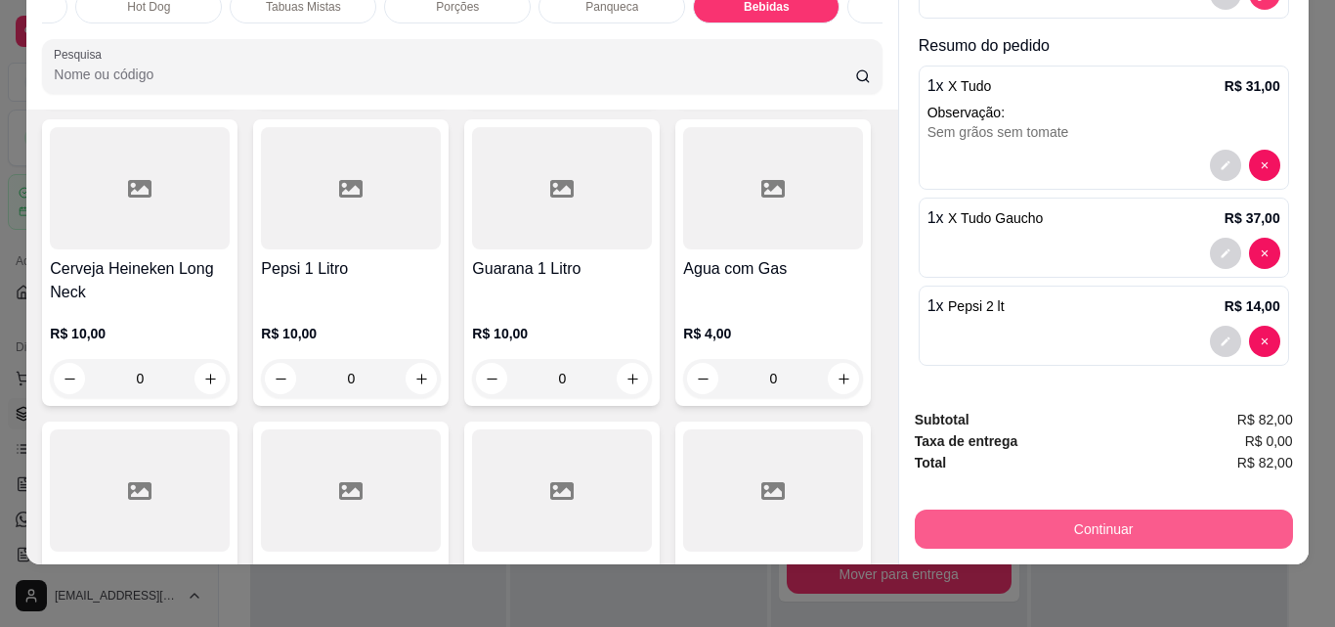
click at [1059, 509] on button "Continuar" at bounding box center [1104, 528] width 378 height 39
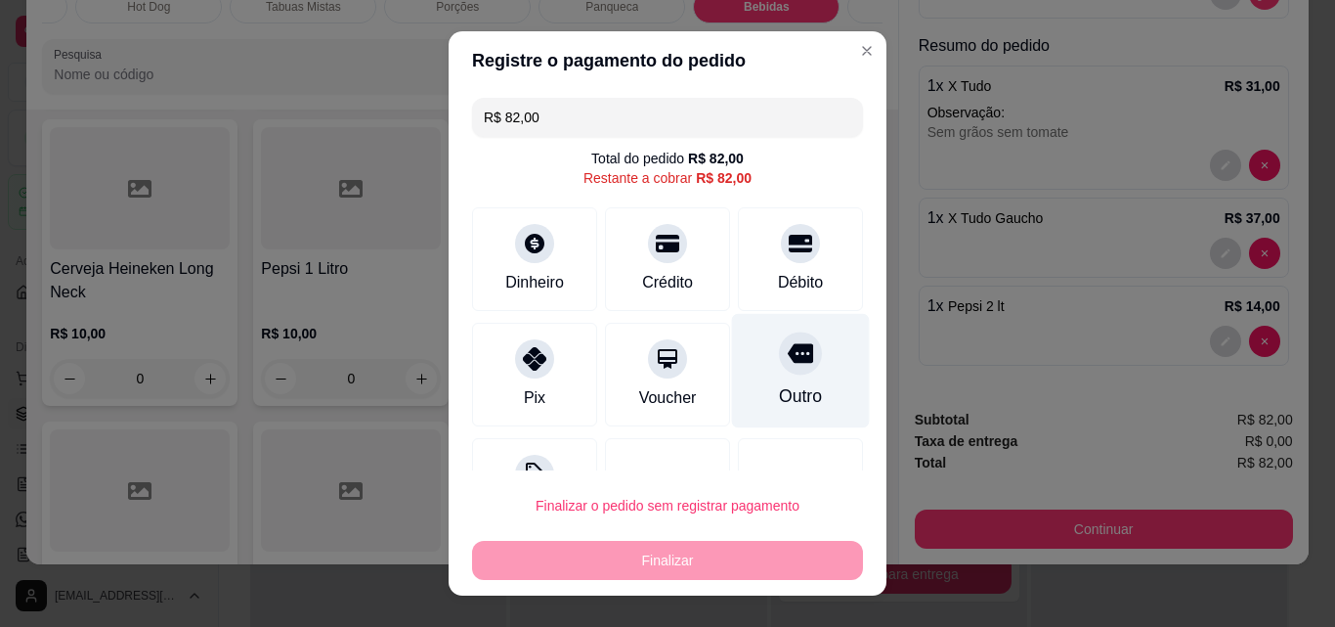
click at [774, 375] on div "Outro" at bounding box center [801, 371] width 138 height 114
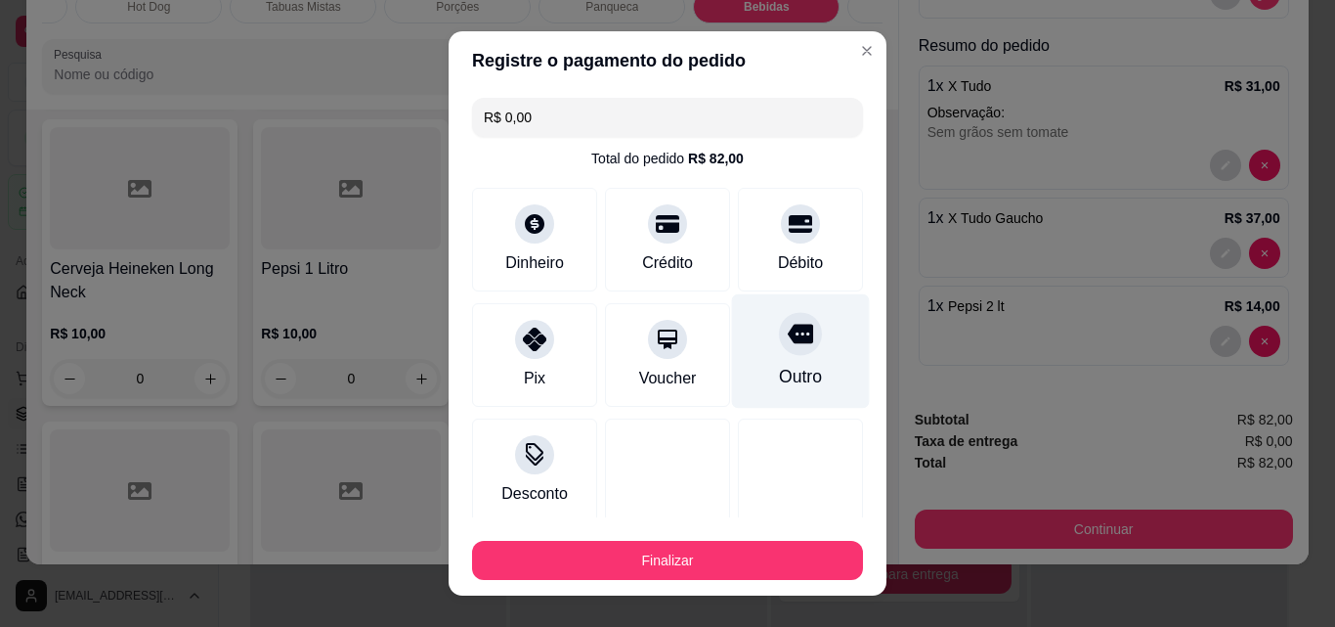
type input "R$ 0,00"
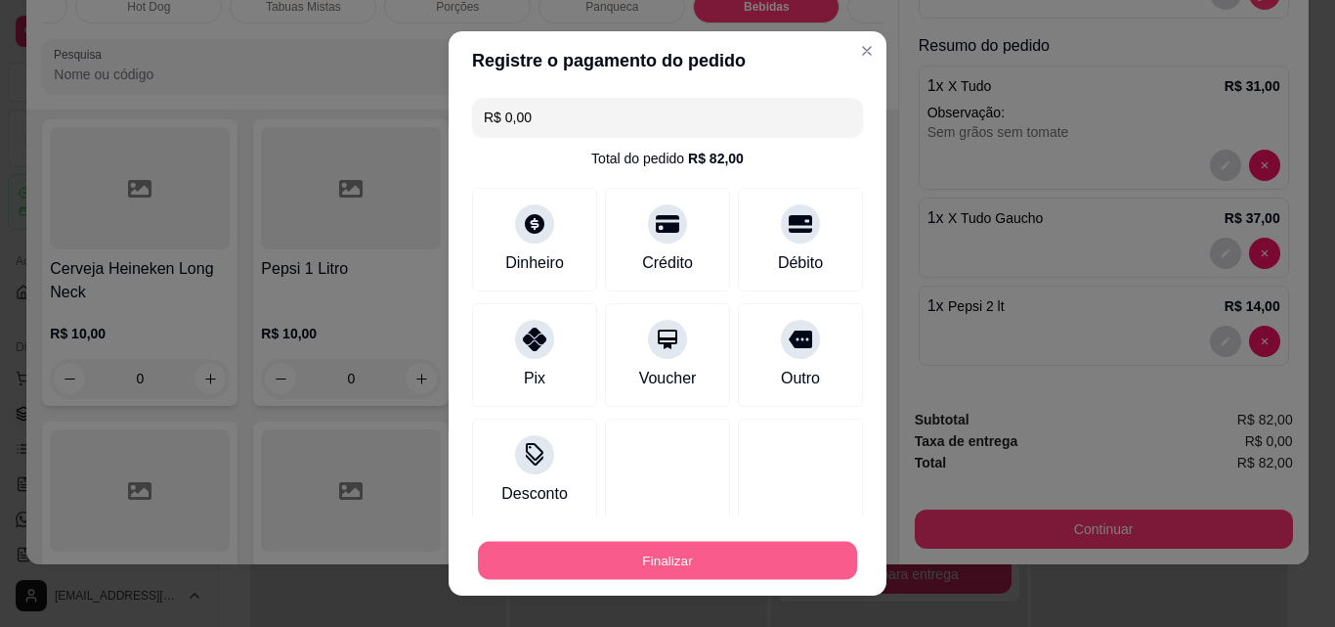
click at [659, 559] on button "Finalizar" at bounding box center [667, 561] width 379 height 38
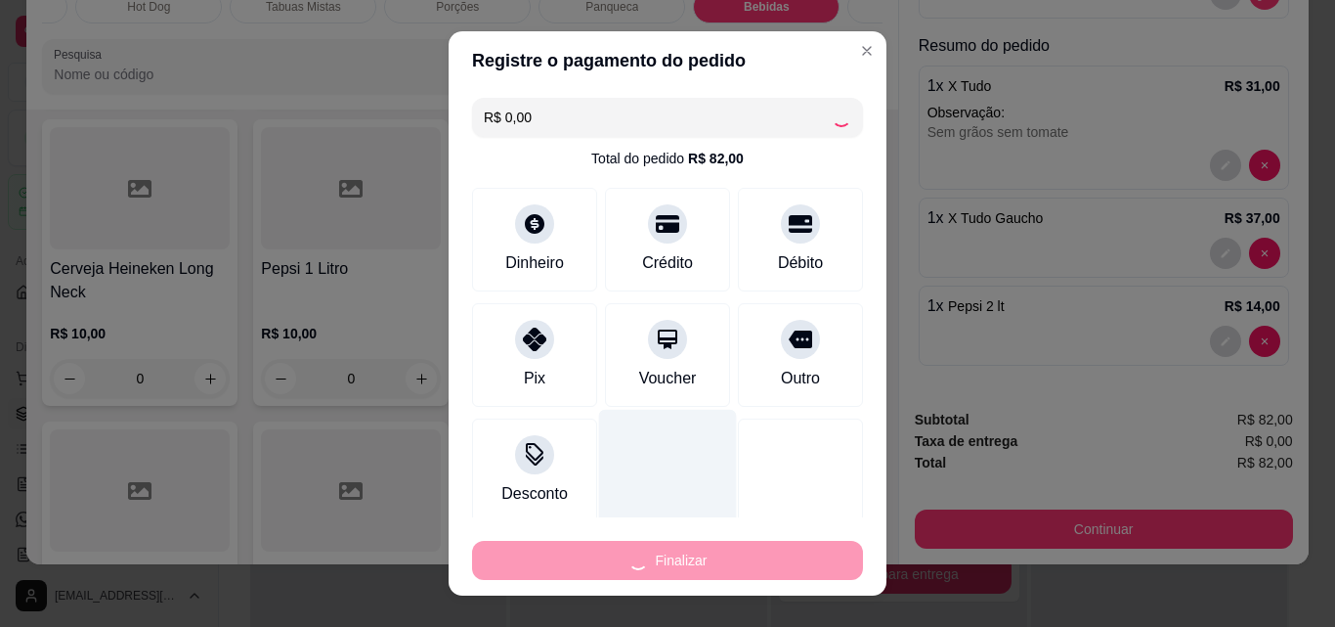
type input "0"
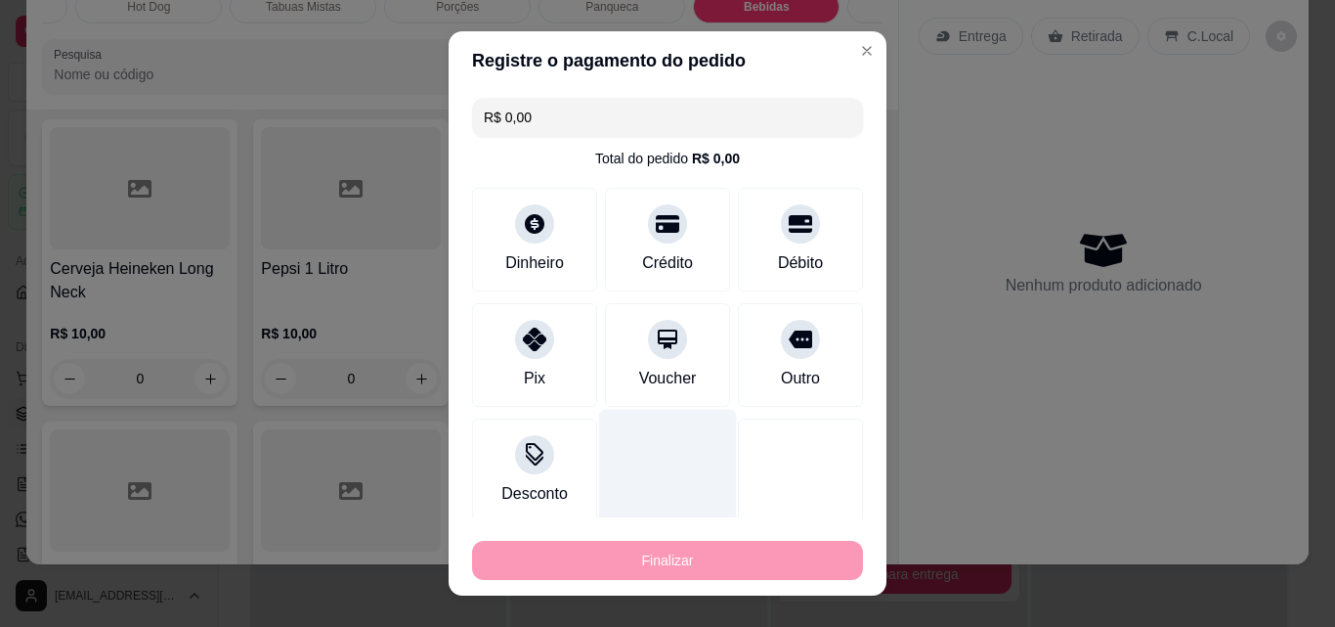
type input "-R$ 82,00"
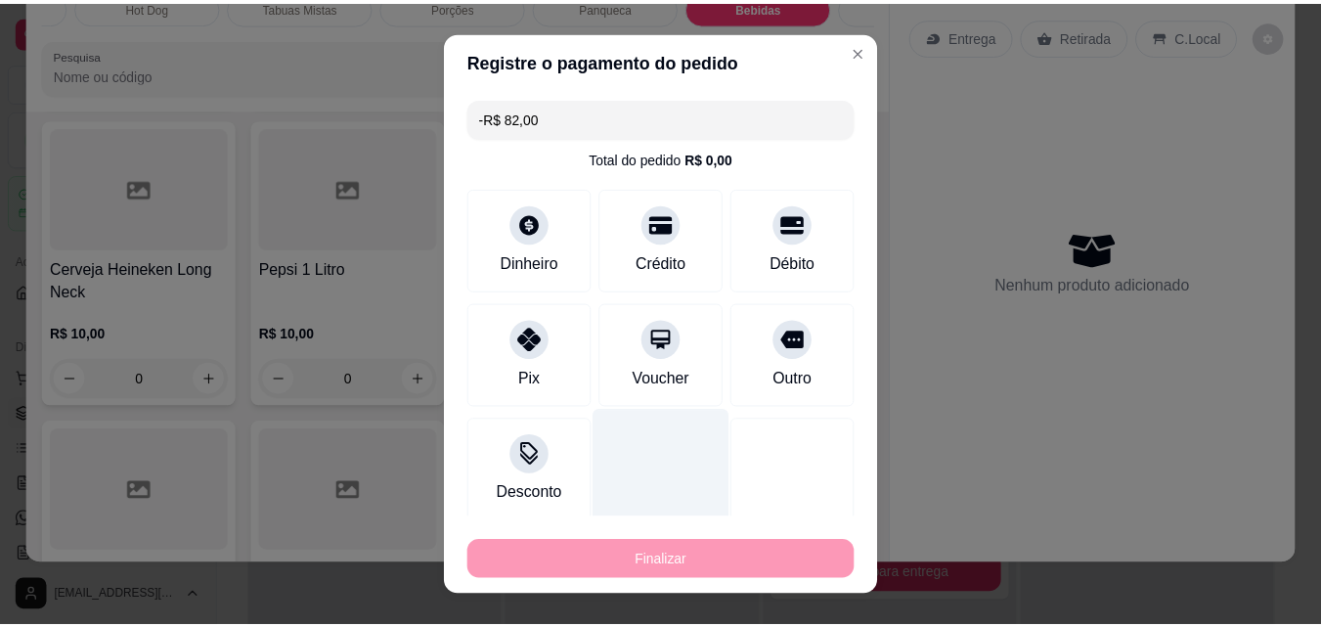
scroll to position [6801, 0]
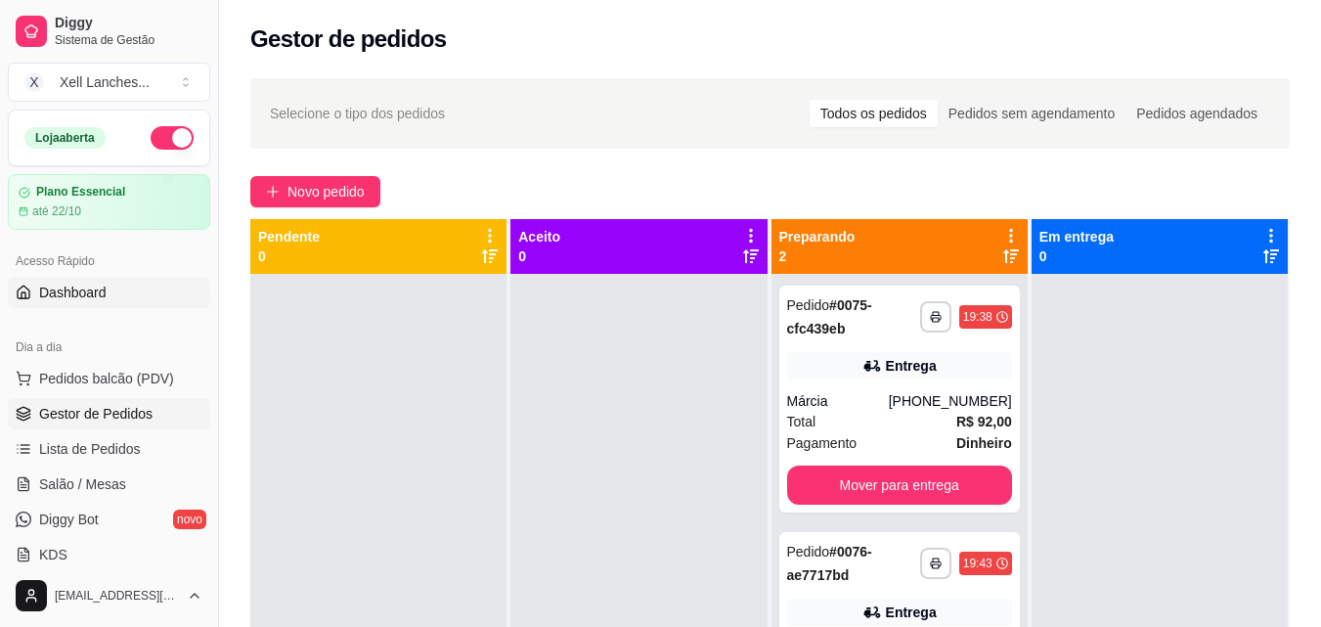
click at [61, 298] on span "Dashboard" at bounding box center [72, 293] width 67 height 20
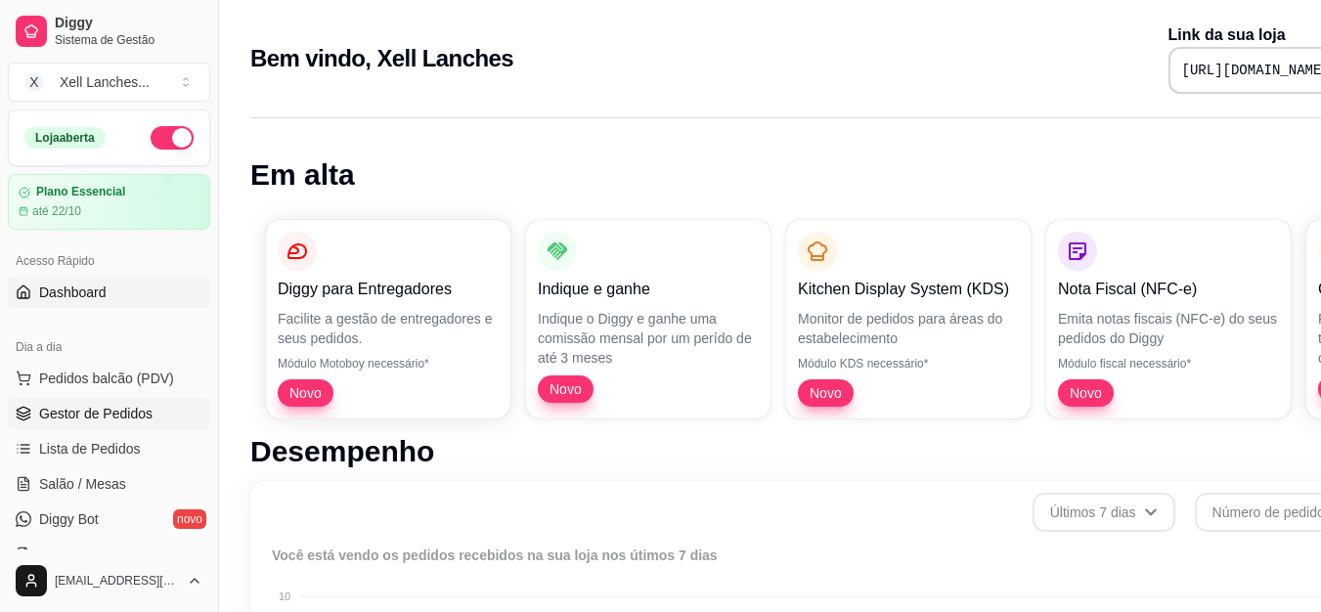
click at [86, 417] on span "Gestor de Pedidos" at bounding box center [95, 414] width 113 height 20
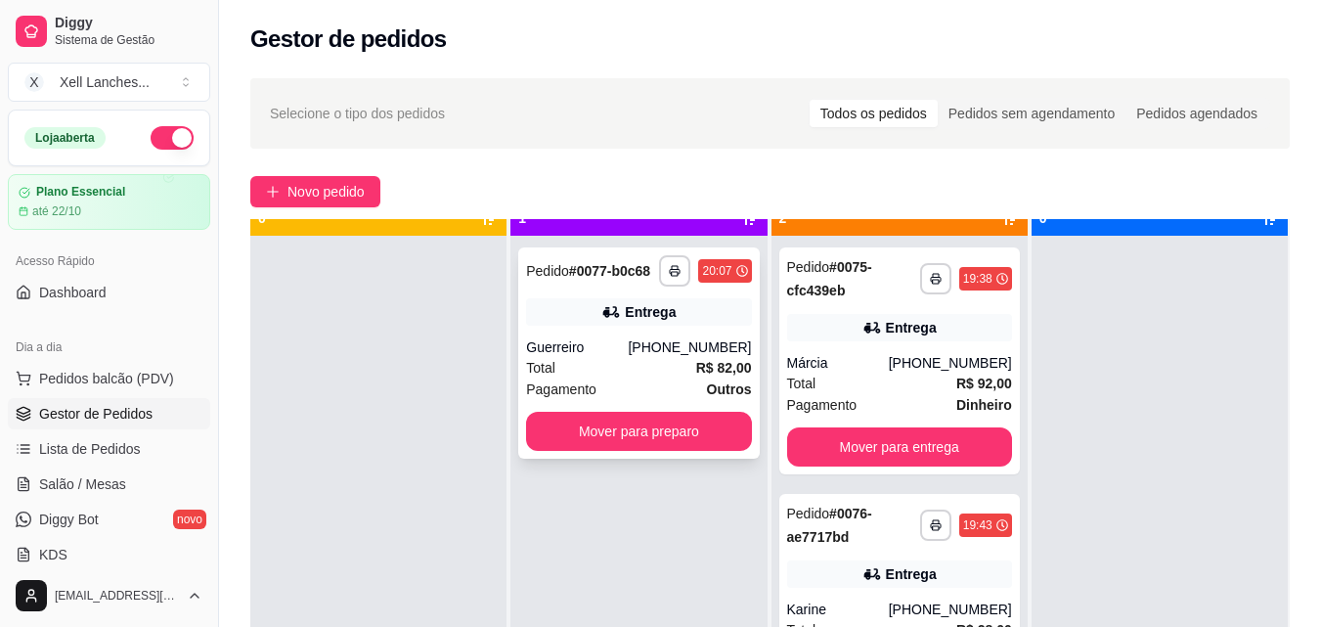
scroll to position [55, 0]
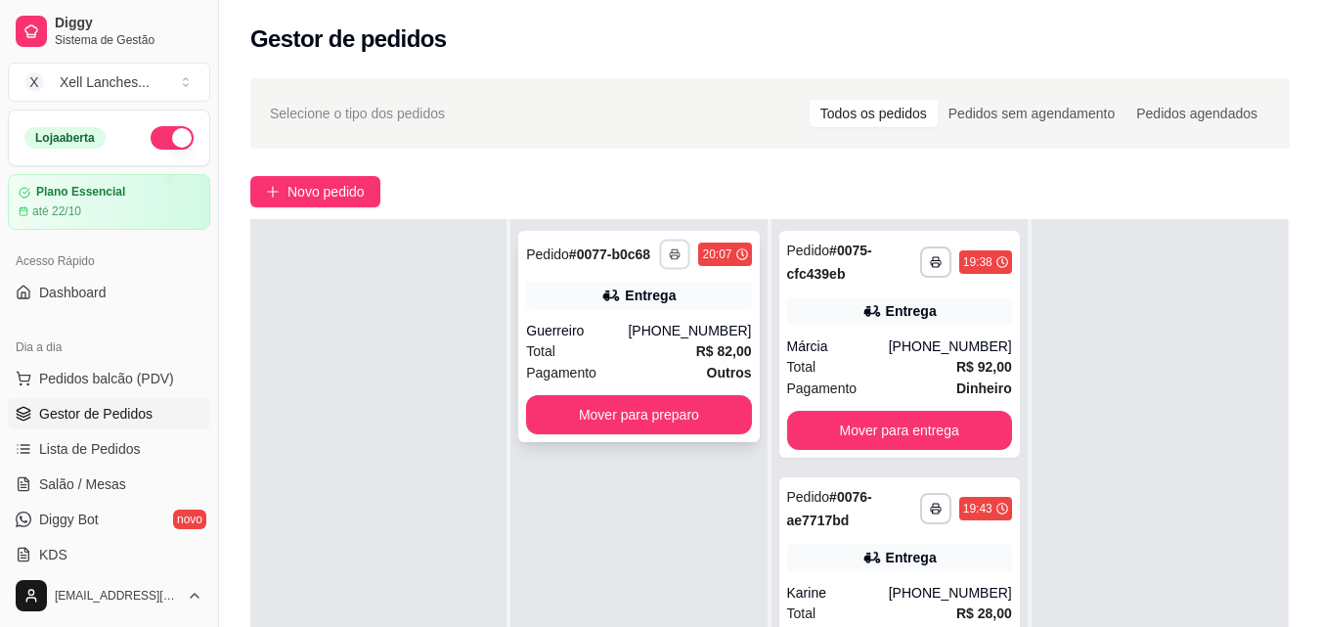
click at [673, 251] on polyline "button" at bounding box center [676, 250] width 6 height 3
click at [638, 334] on button "COZINHA" at bounding box center [615, 322] width 137 height 30
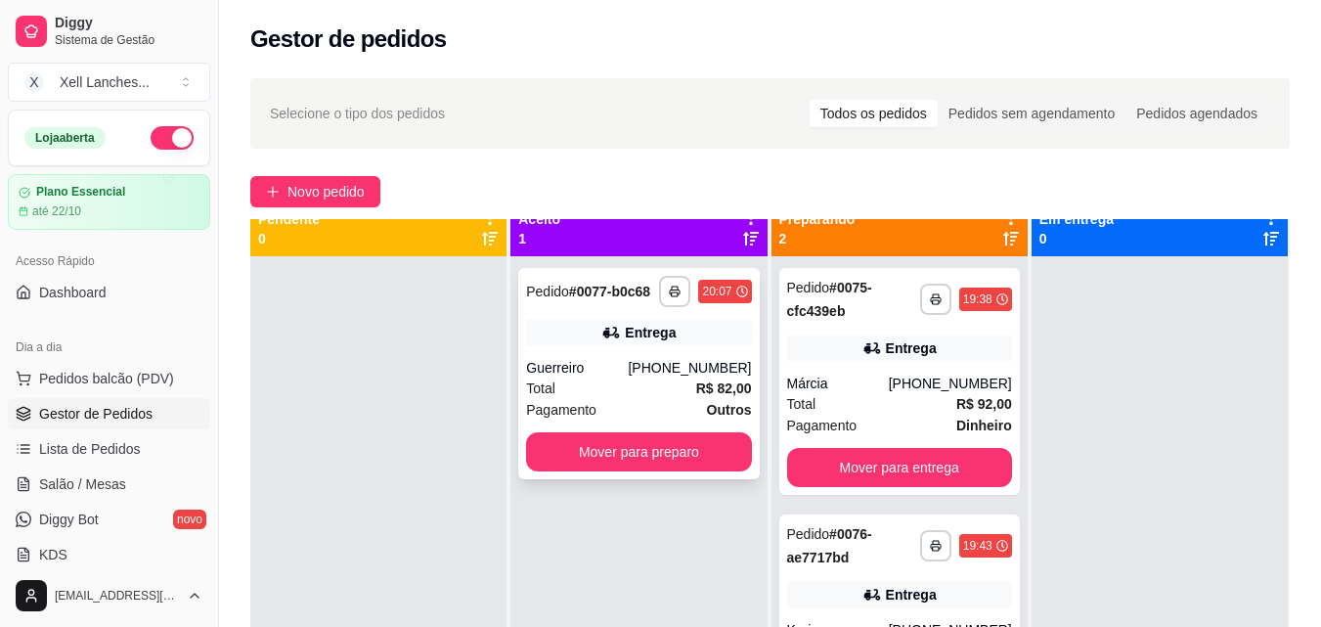
scroll to position [0, 0]
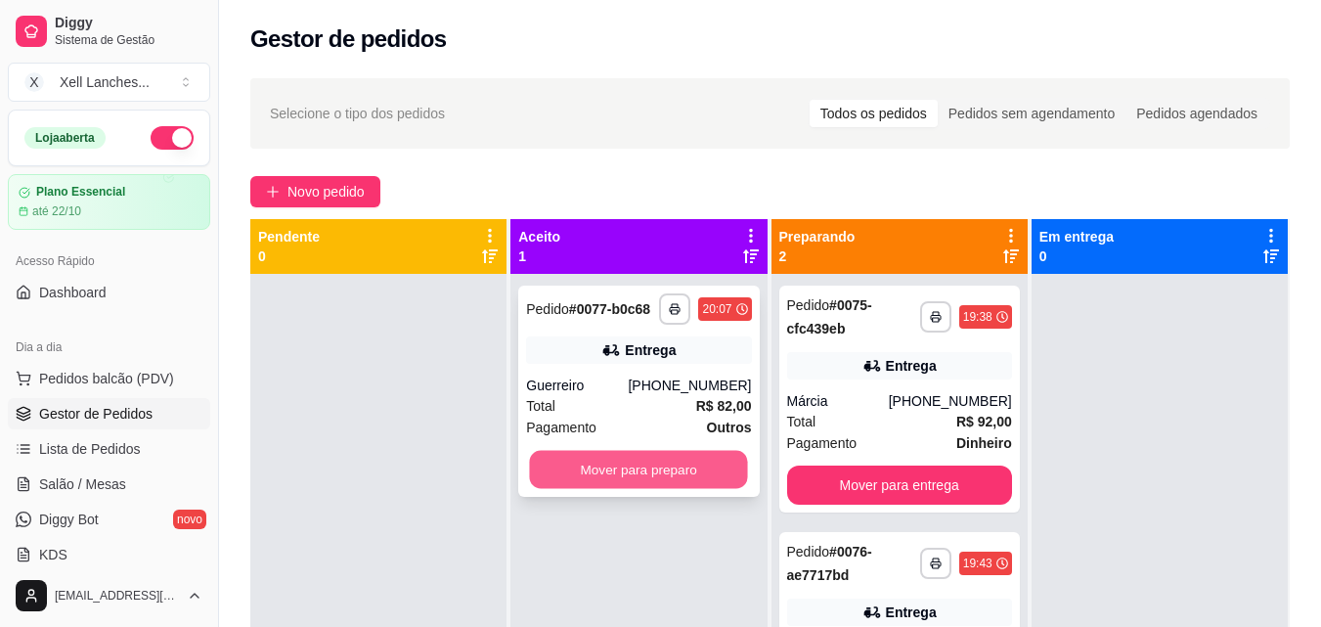
click at [648, 463] on button "Mover para preparo" at bounding box center [639, 470] width 218 height 38
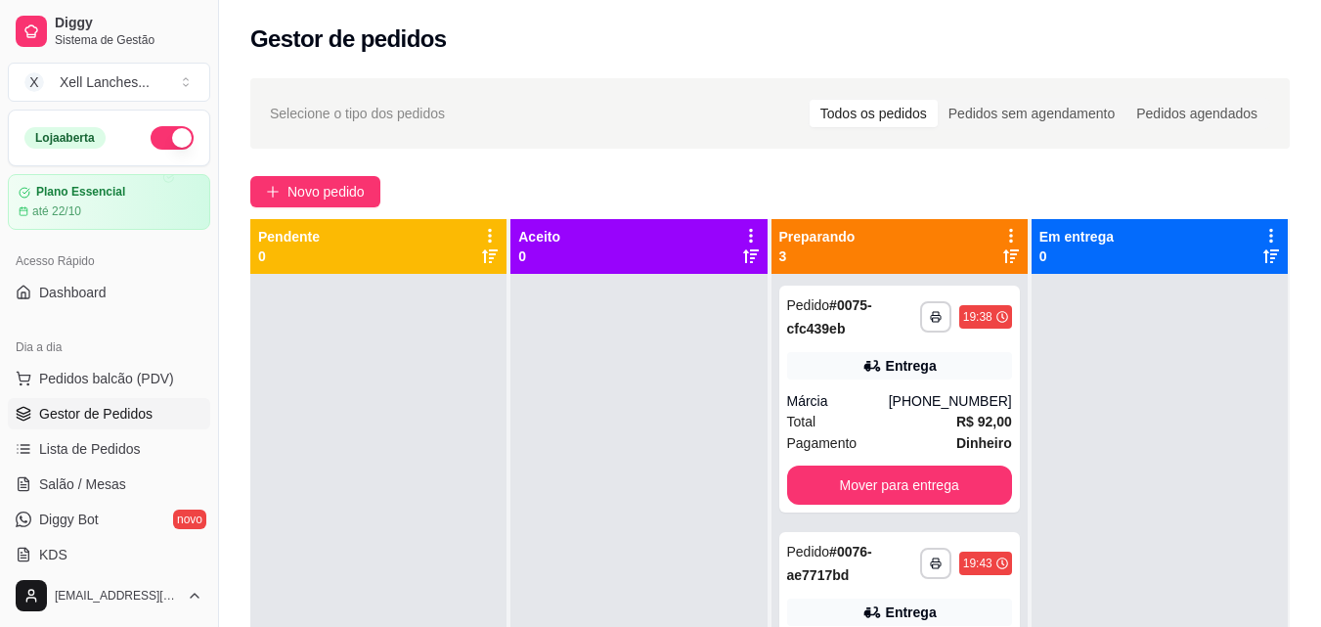
drag, startPoint x: 646, startPoint y: 359, endPoint x: 718, endPoint y: 365, distance: 71.6
click at [718, 365] on div at bounding box center [638, 587] width 256 height 627
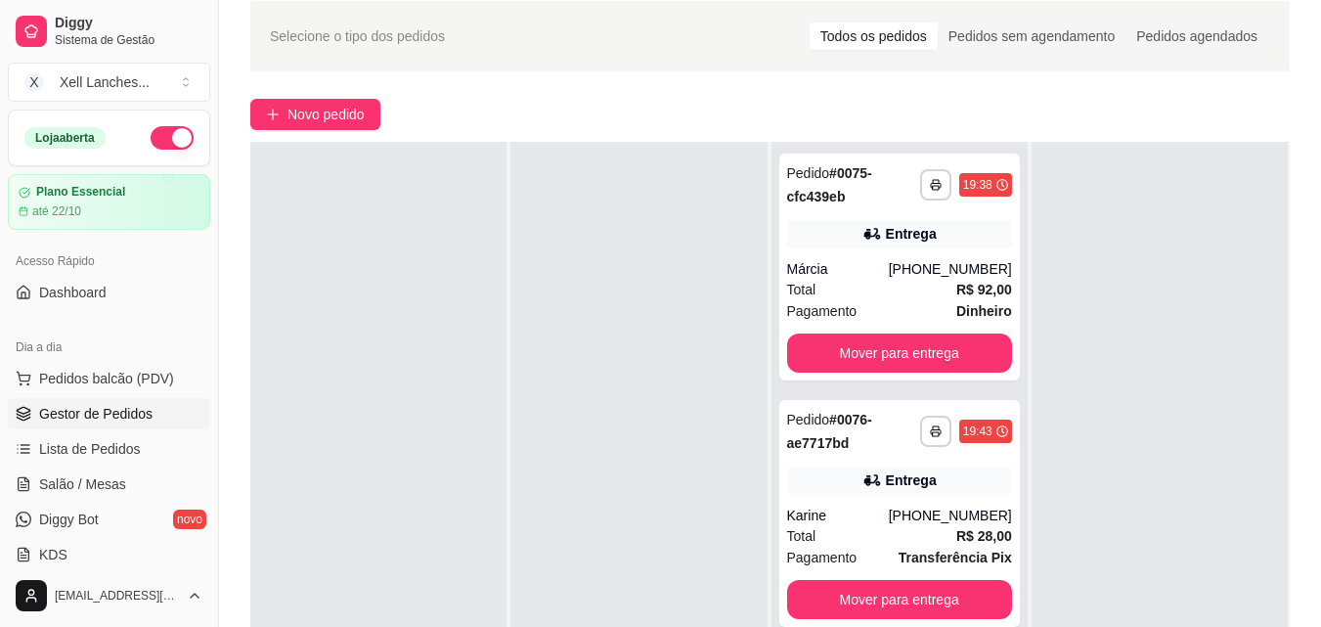
scroll to position [196, 0]
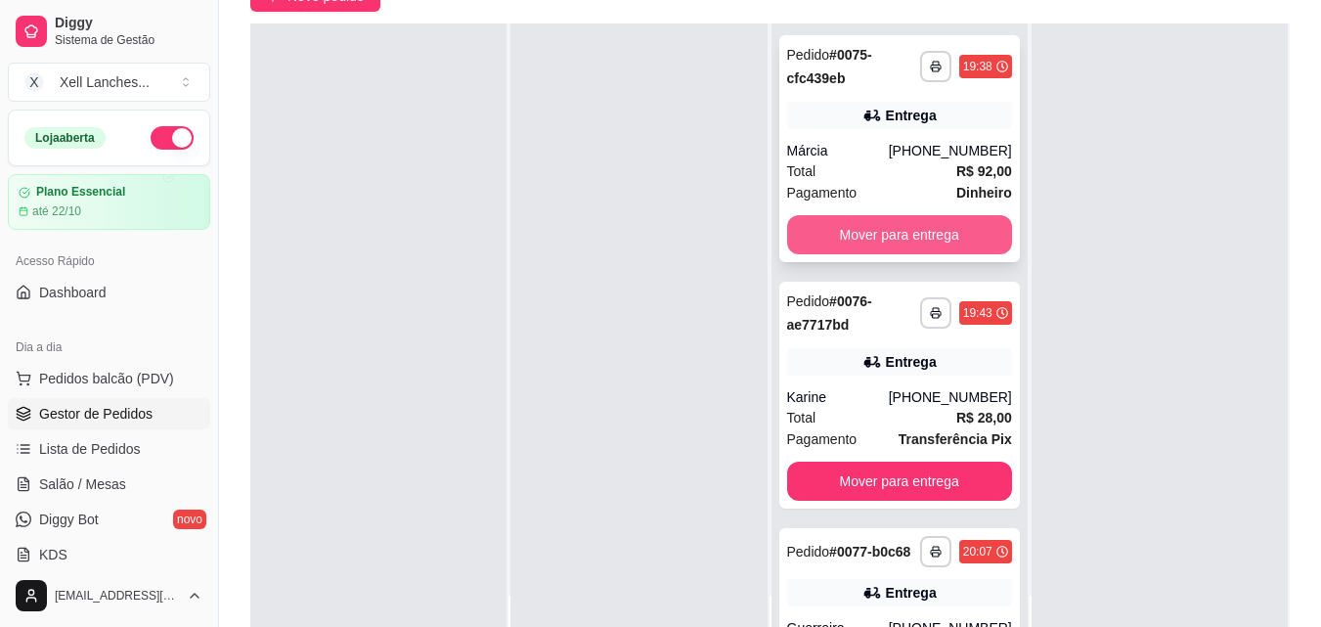
click at [874, 234] on button "Mover para entrega" at bounding box center [899, 234] width 225 height 39
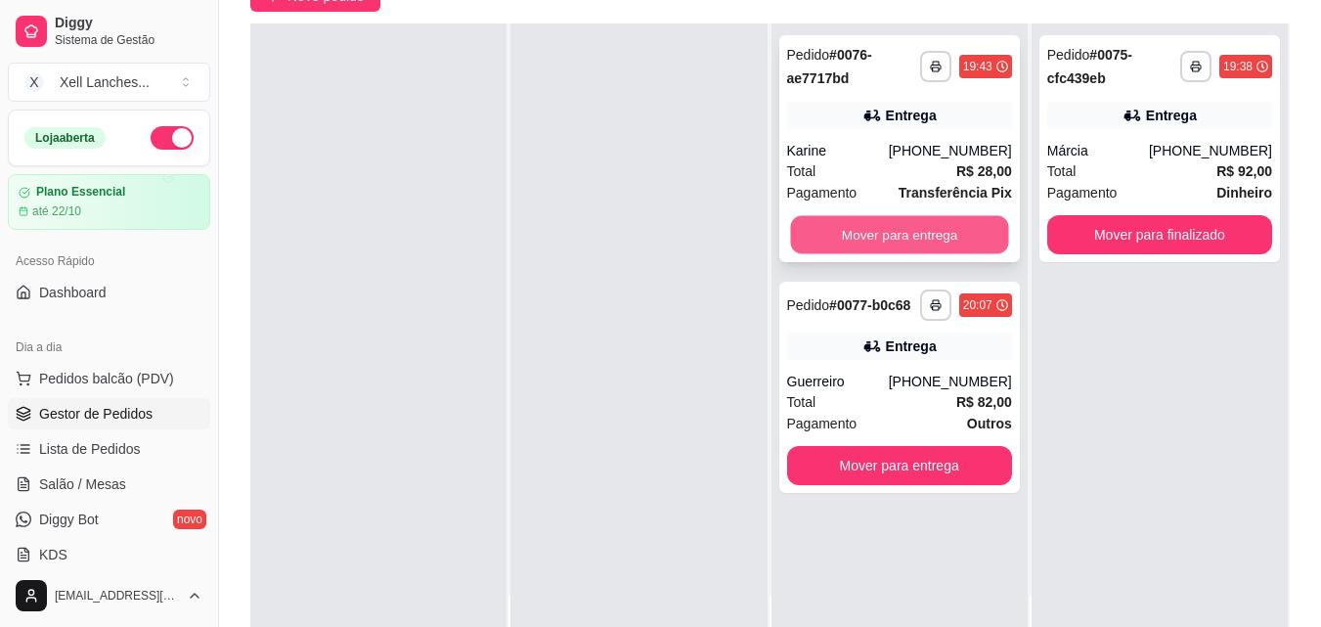
click at [884, 241] on button "Mover para entrega" at bounding box center [899, 235] width 218 height 38
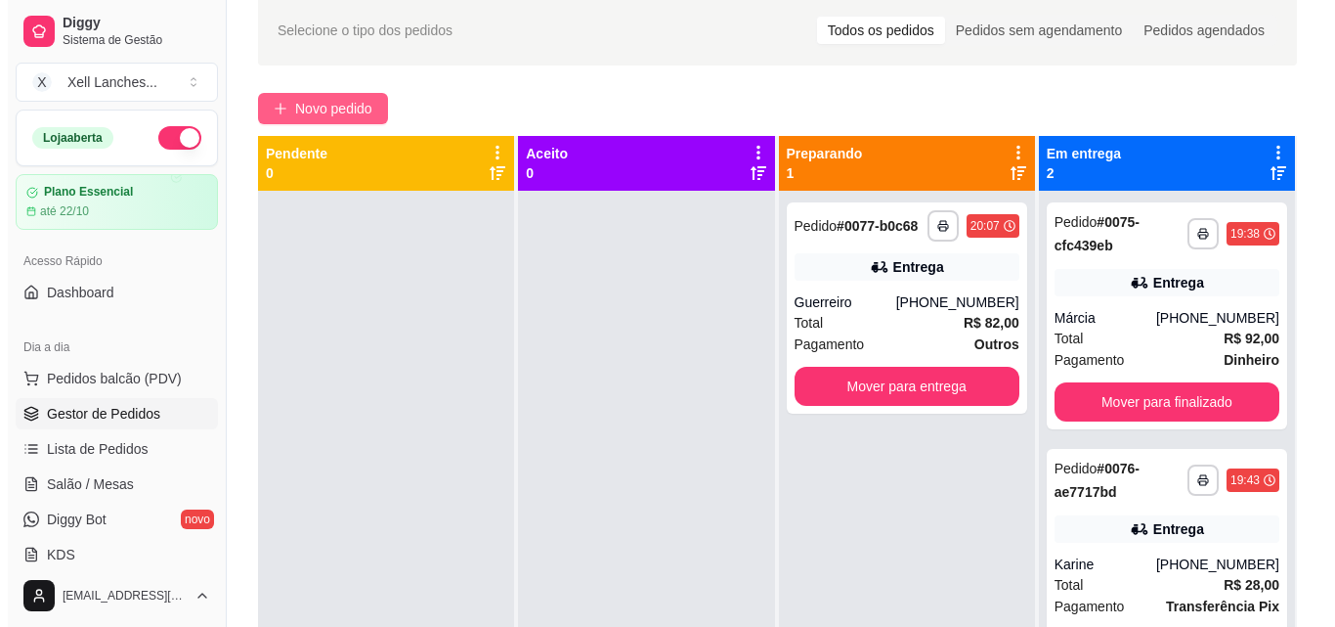
scroll to position [0, 0]
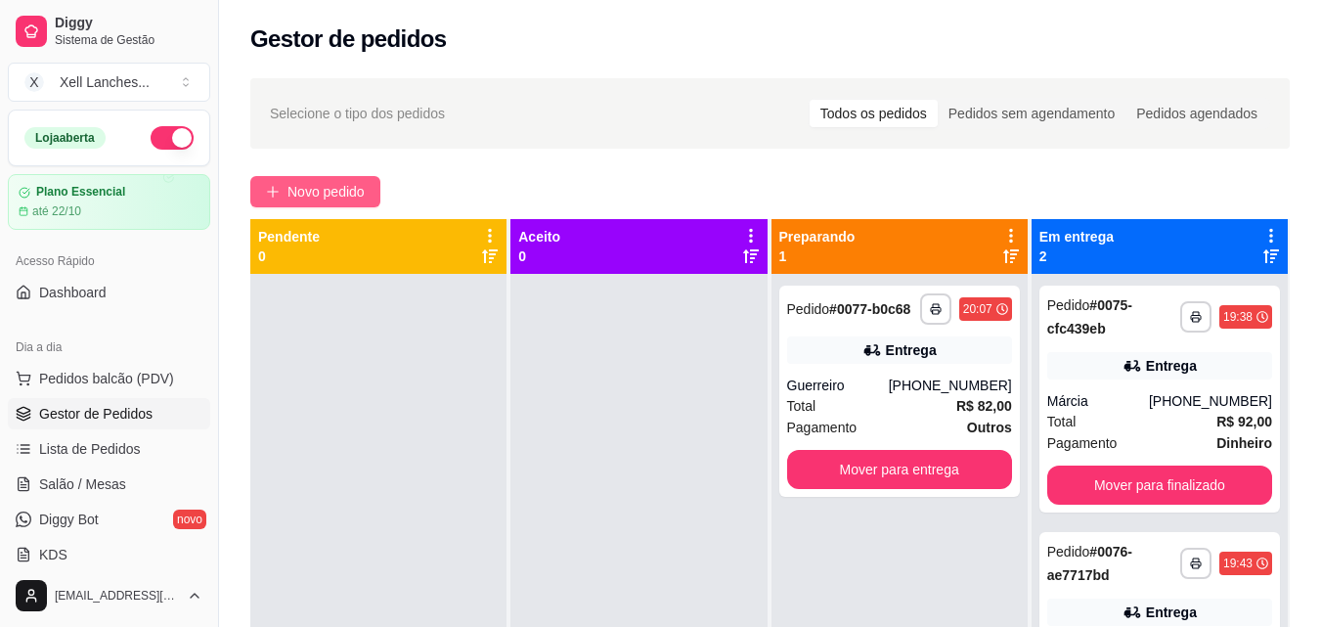
click at [339, 186] on span "Novo pedido" at bounding box center [325, 192] width 77 height 22
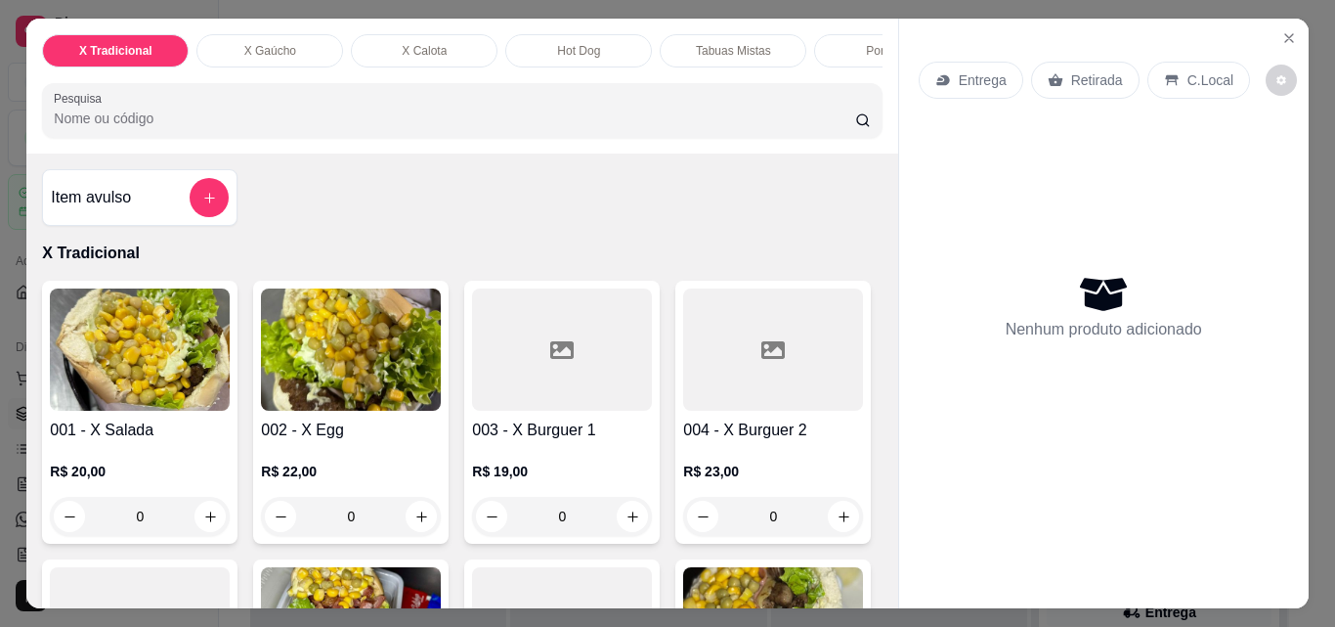
click at [748, 48] on p "Tabuas Mistas" at bounding box center [733, 51] width 75 height 16
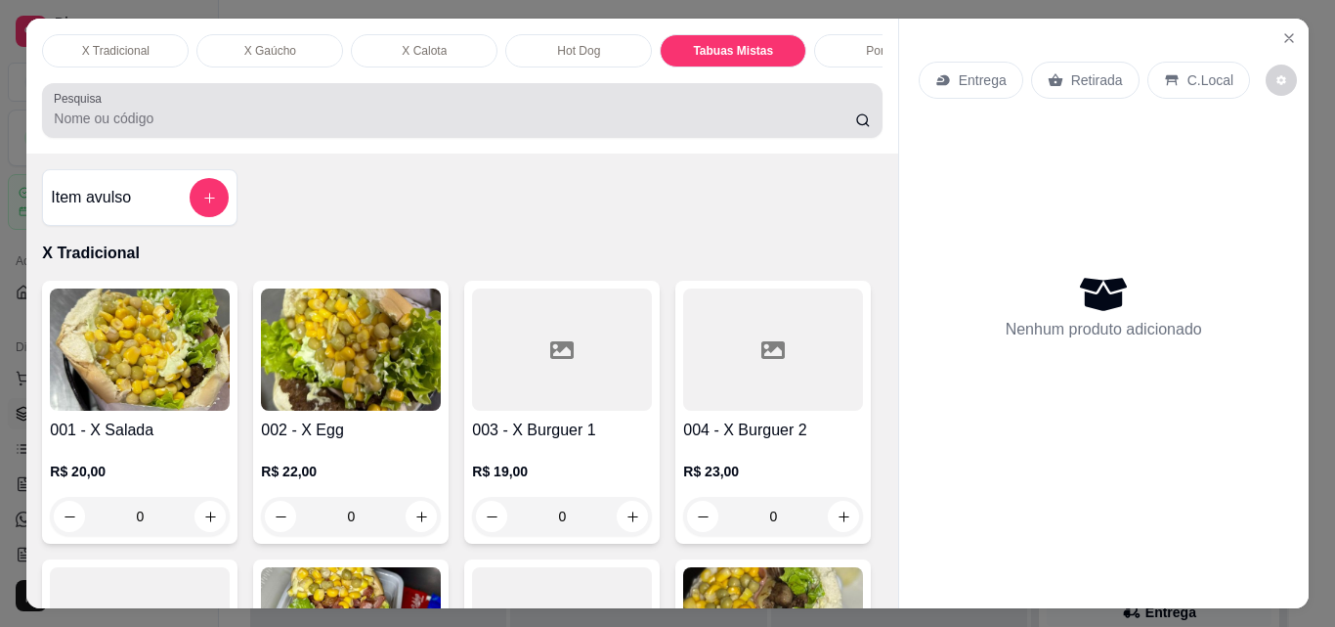
scroll to position [51, 0]
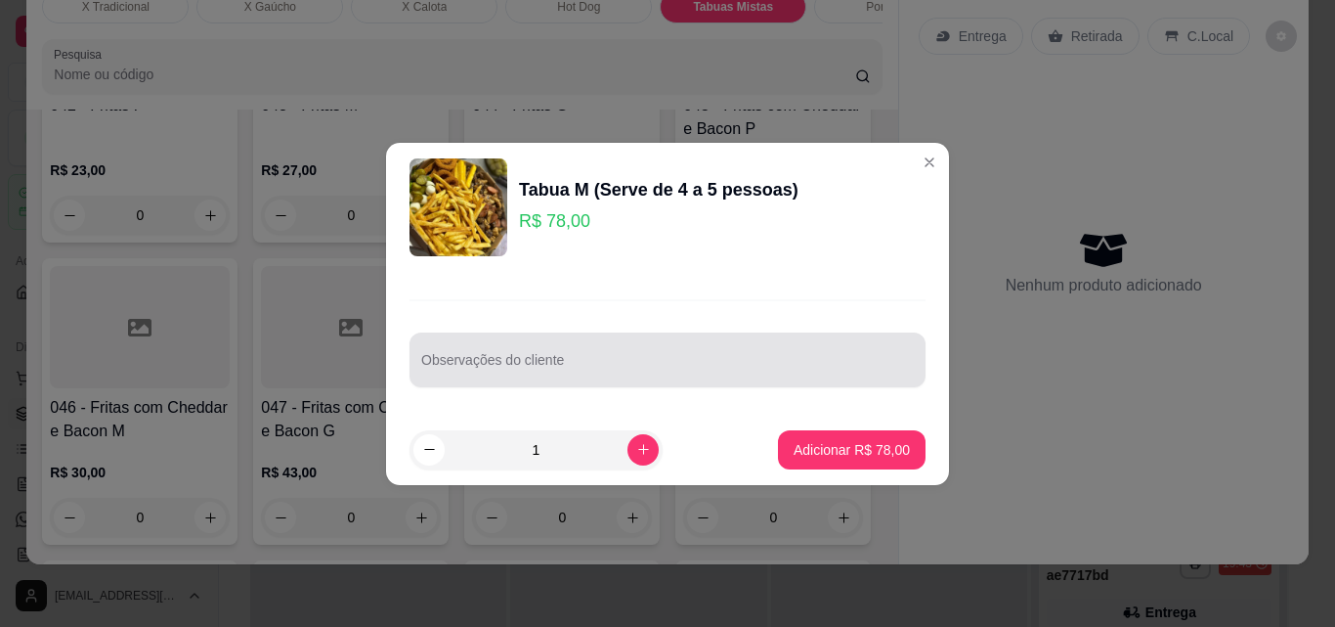
click at [668, 360] on input "Observações do cliente" at bounding box center [667, 368] width 493 height 20
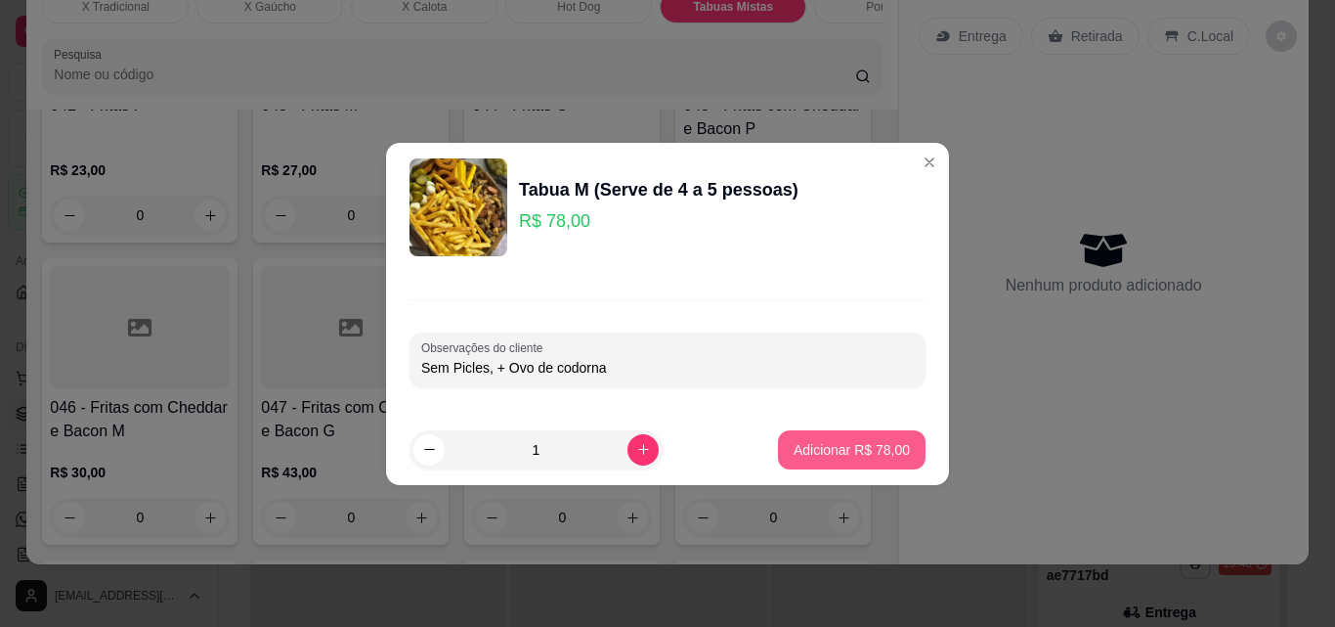
type input "Sem Picles, + Ovo de codorna"
click at [857, 445] on p "Adicionar R$ 78,00" at bounding box center [852, 450] width 116 height 20
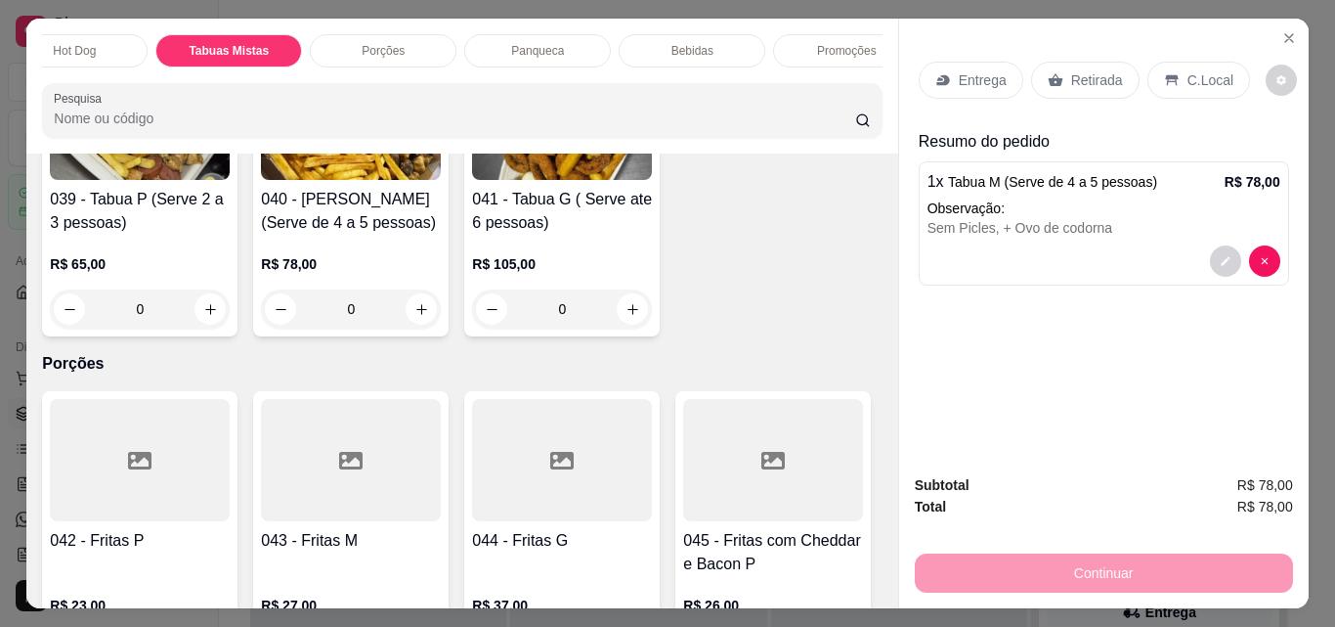
scroll to position [0, 508]
click at [670, 43] on p "Bebidas" at bounding box center [689, 51] width 42 height 16
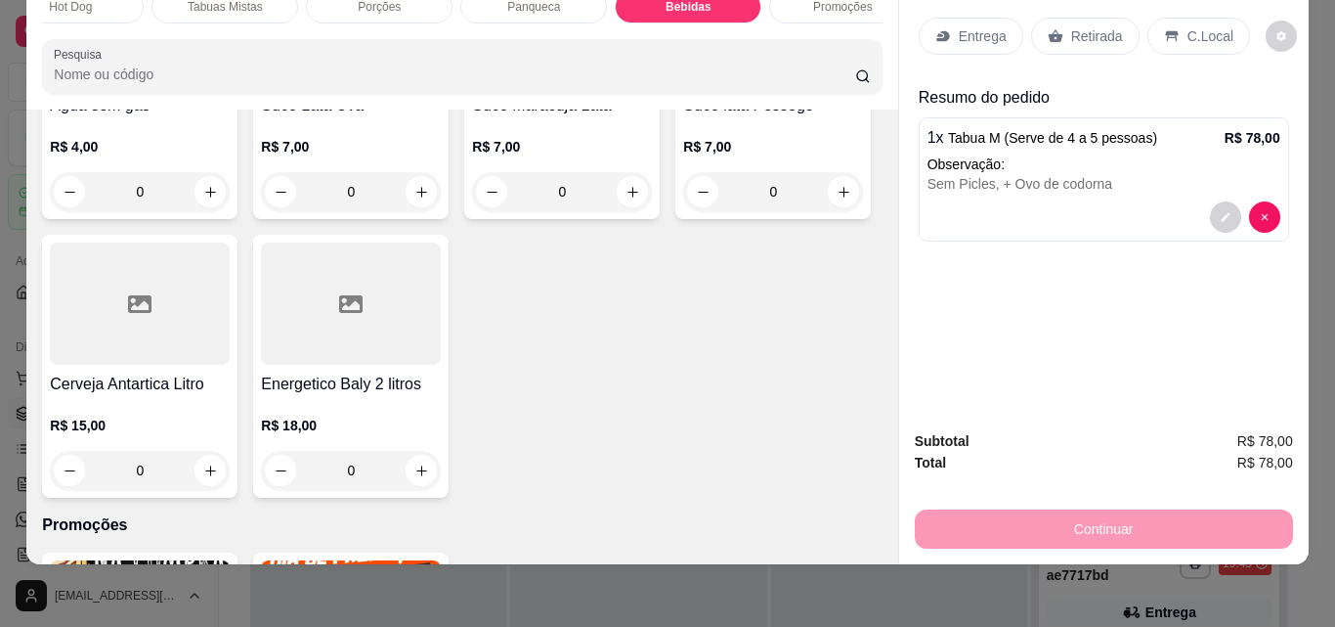
scroll to position [7289, 0]
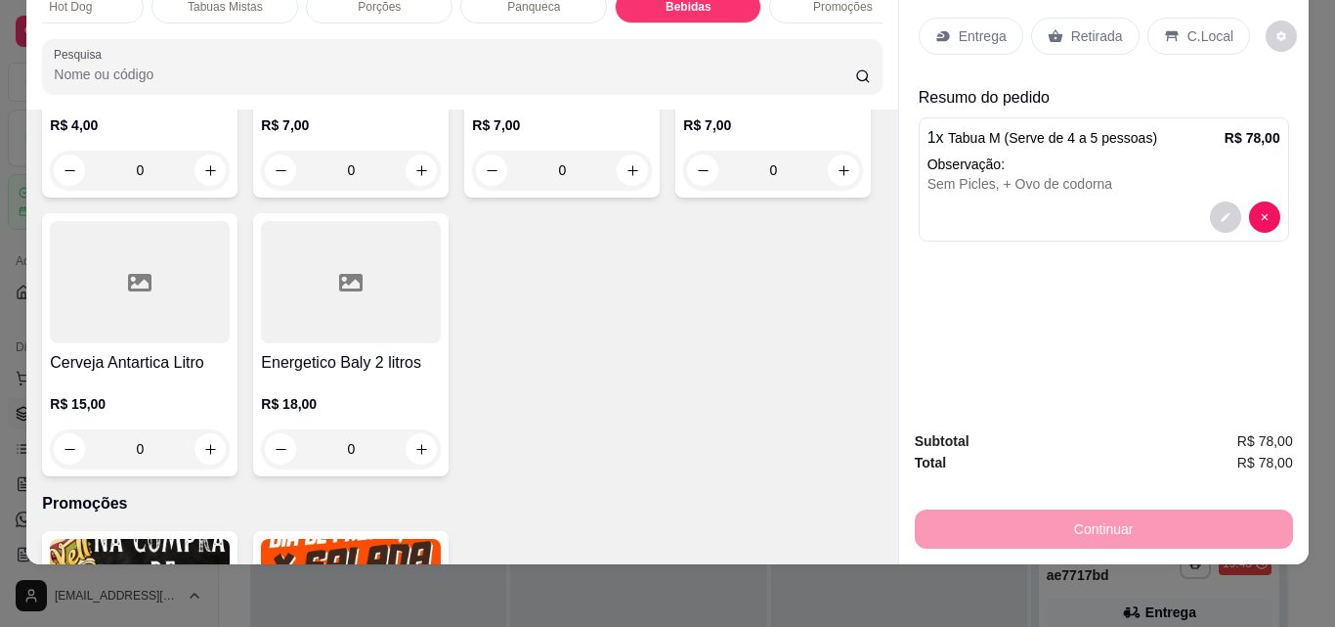
type input "1"
click at [959, 26] on p "Entrega" at bounding box center [983, 36] width 48 height 20
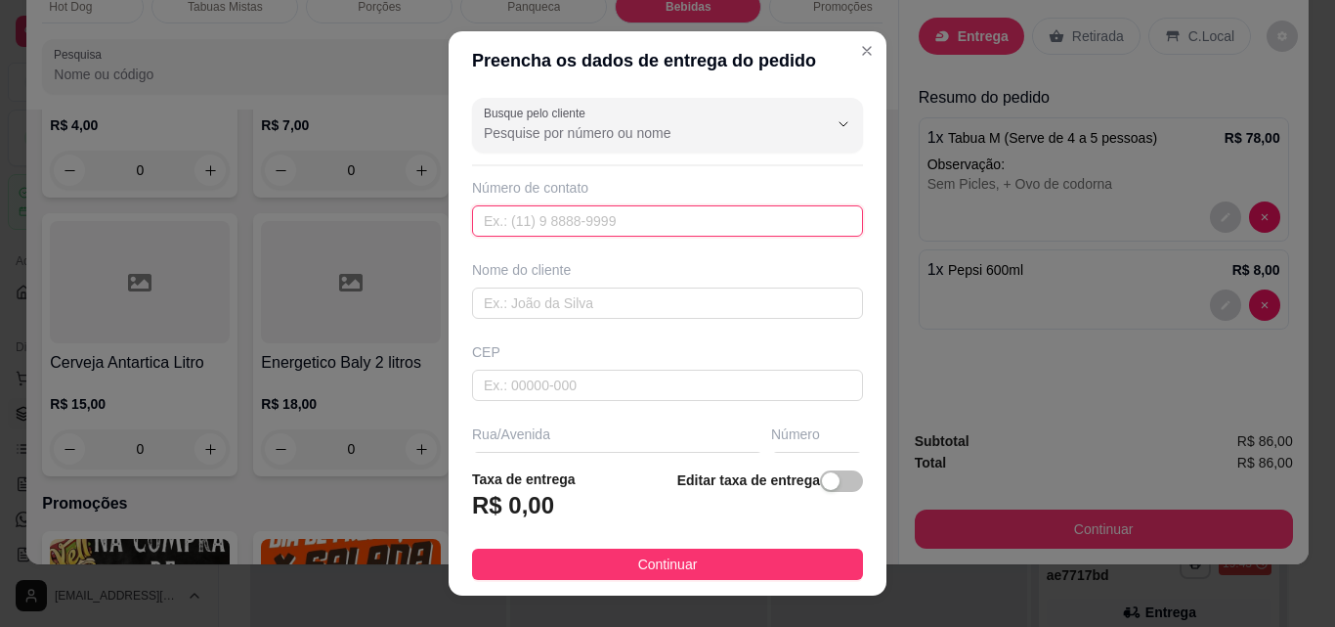
click at [576, 226] on input "text" at bounding box center [667, 220] width 391 height 31
paste input "text"
paste input "[PHONE_NUMBER]"
type input "[PHONE_NUMBER]"
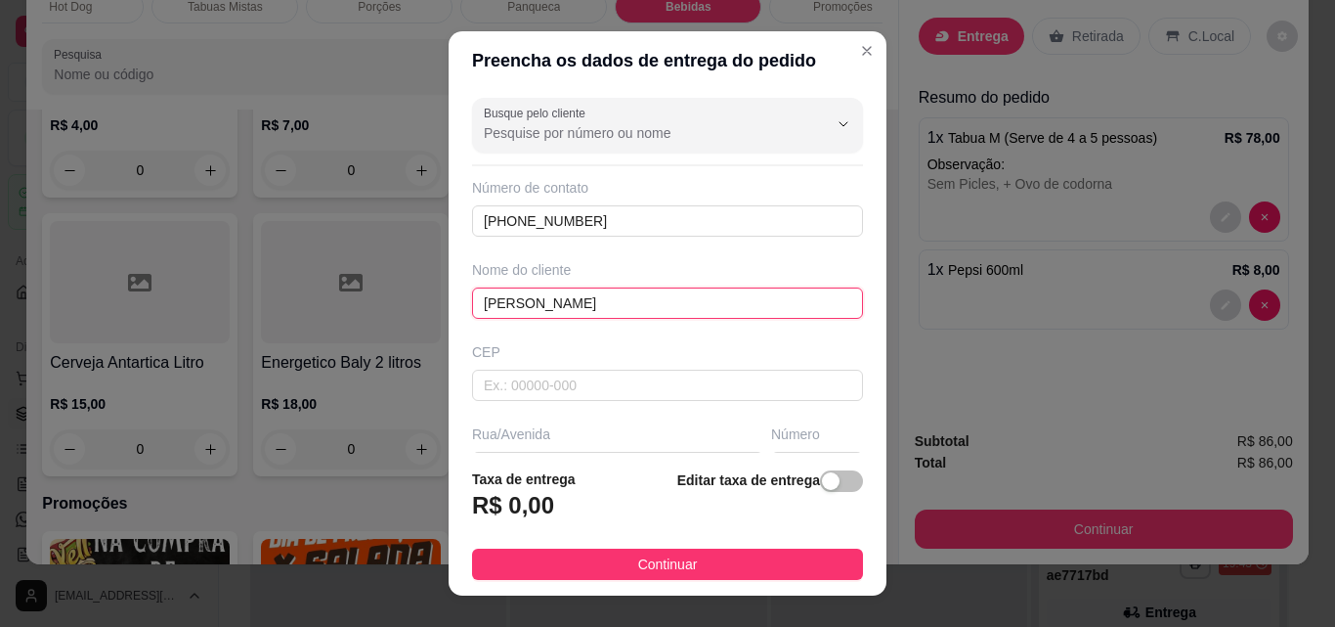
scroll to position [196, 0]
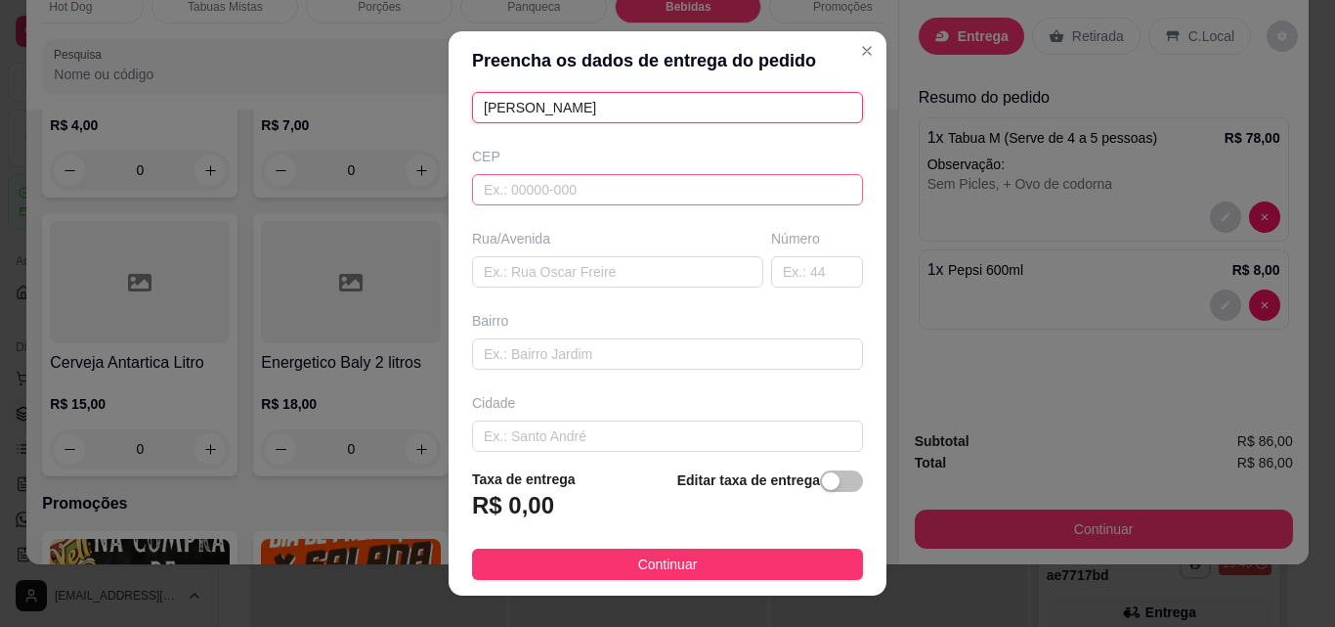
type input "[PERSON_NAME]"
click at [552, 197] on input "text" at bounding box center [667, 189] width 391 height 31
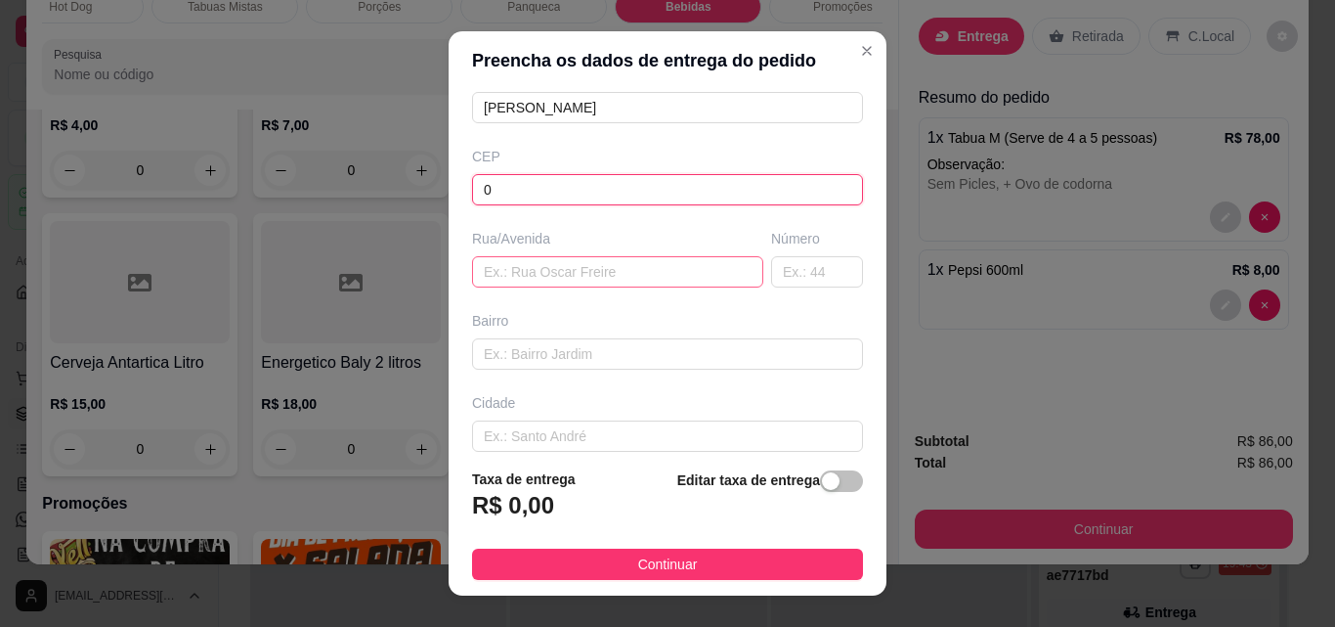
type input "0"
click at [552, 281] on input "text" at bounding box center [617, 271] width 291 height 31
type input "."
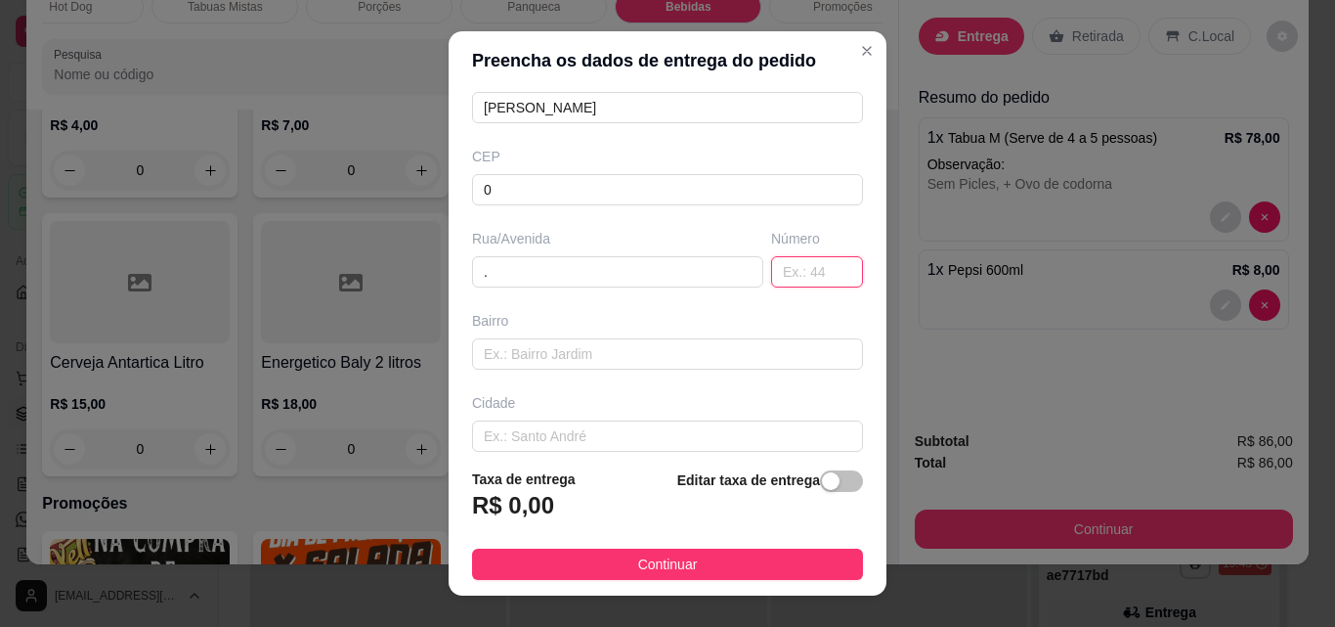
click at [771, 270] on input "text" at bounding box center [817, 271] width 92 height 31
type input "."
click at [575, 331] on div "Bairro" at bounding box center [667, 340] width 399 height 59
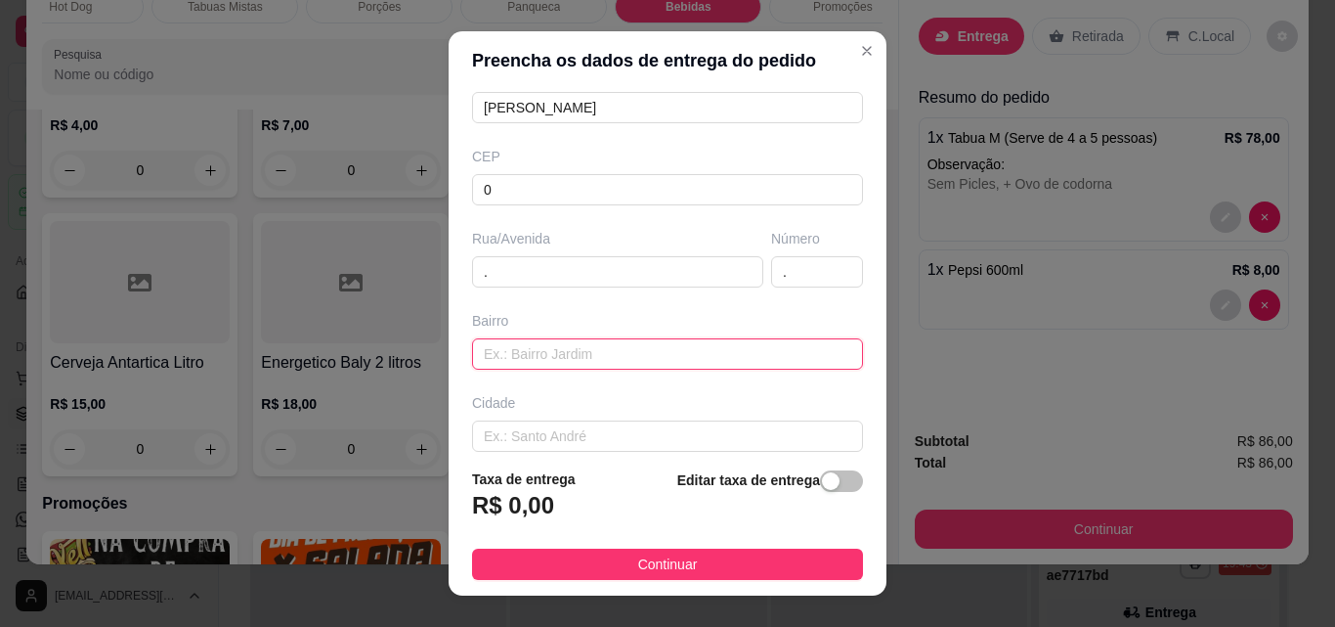
click at [572, 338] on input "text" at bounding box center [667, 353] width 391 height 31
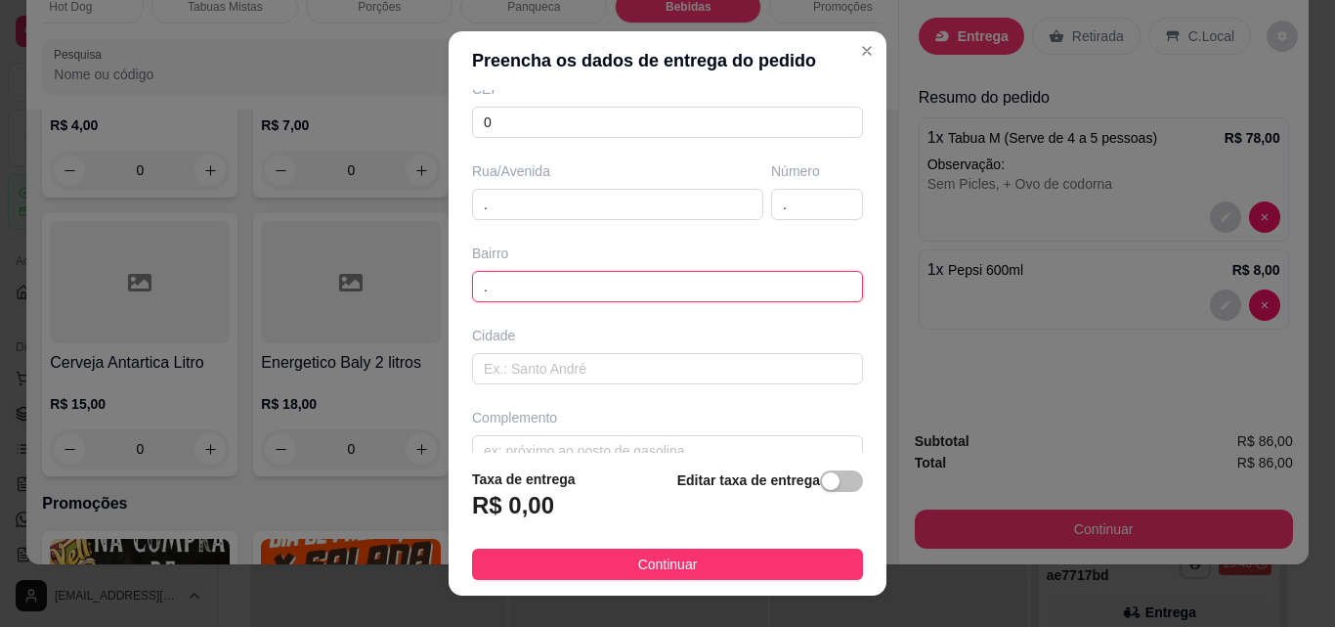
scroll to position [296, 0]
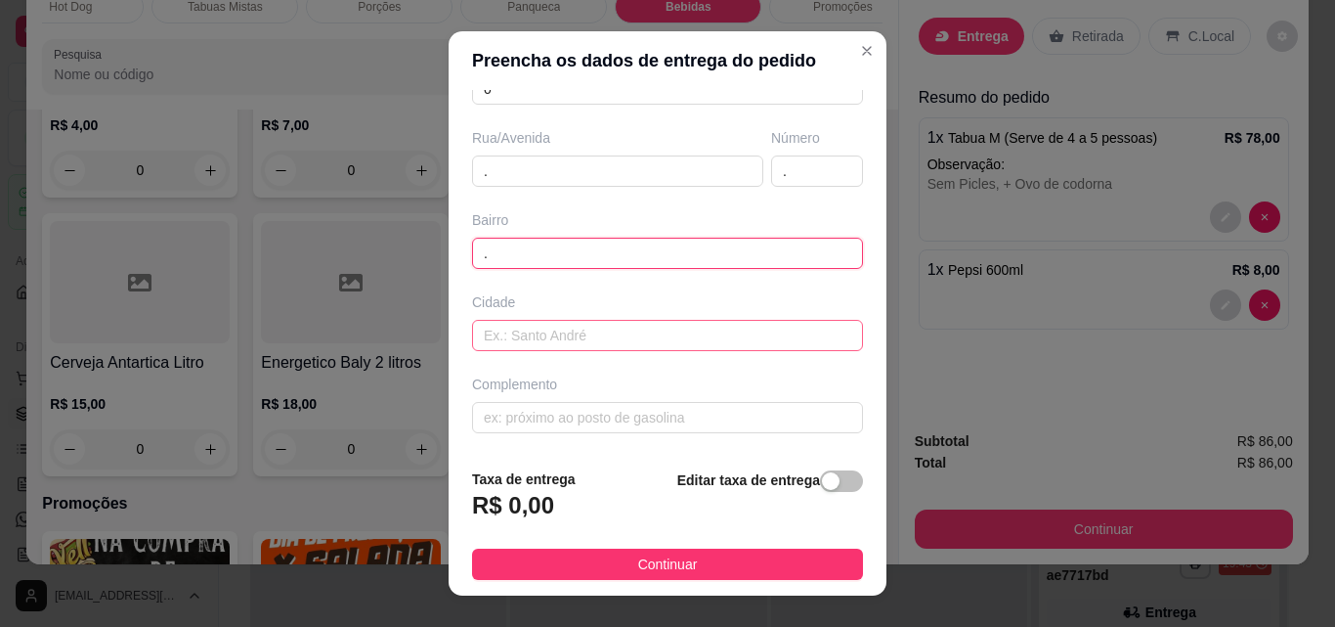
type input "."
click at [559, 337] on input "text" at bounding box center [667, 335] width 391 height 31
type input "."
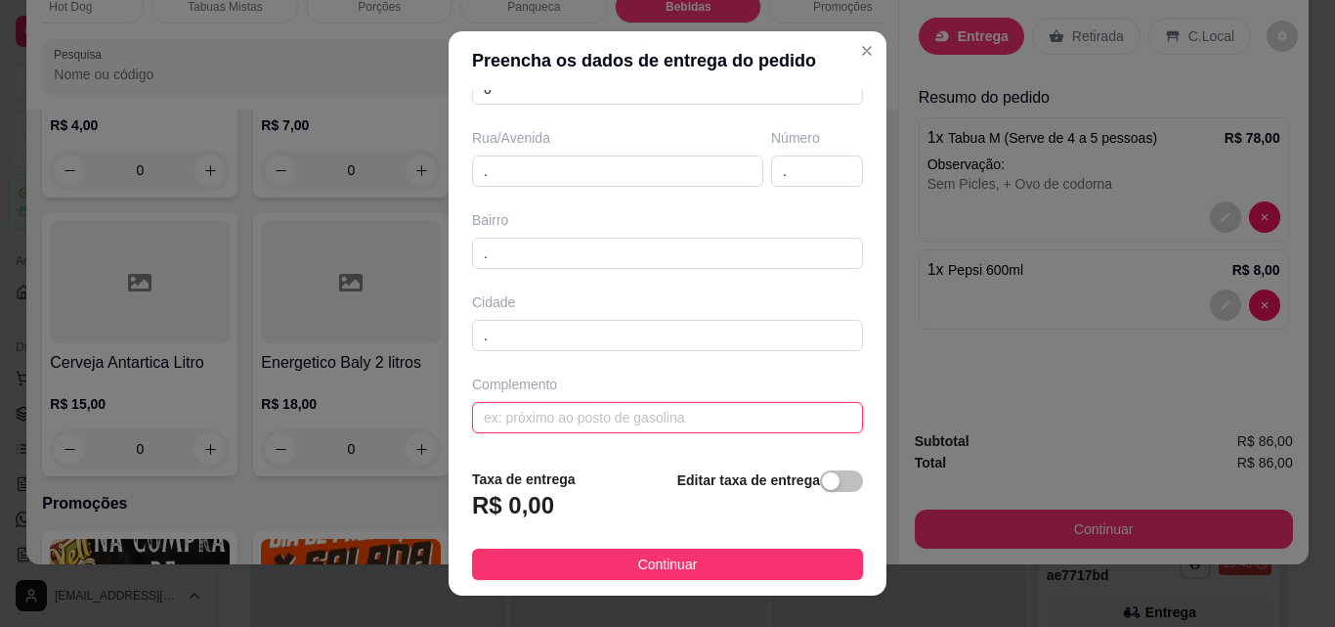
click at [559, 423] on input "text" at bounding box center [667, 417] width 391 height 31
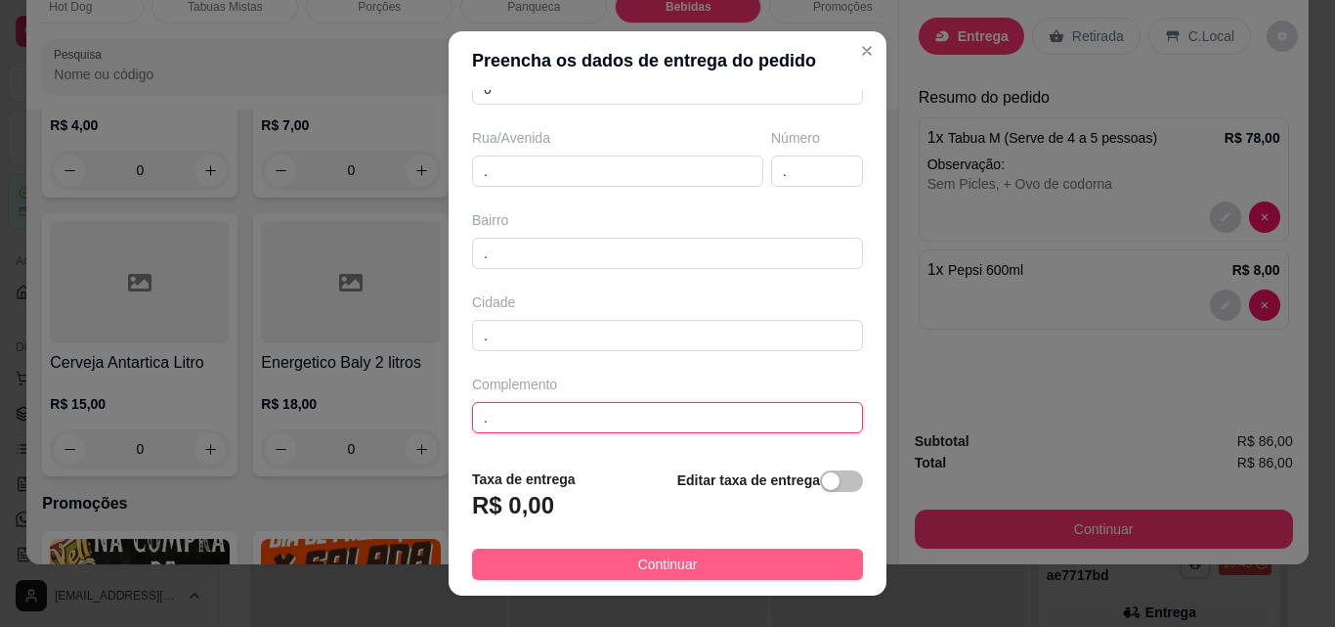
type input "."
click at [723, 562] on button "Continuar" at bounding box center [667, 563] width 391 height 31
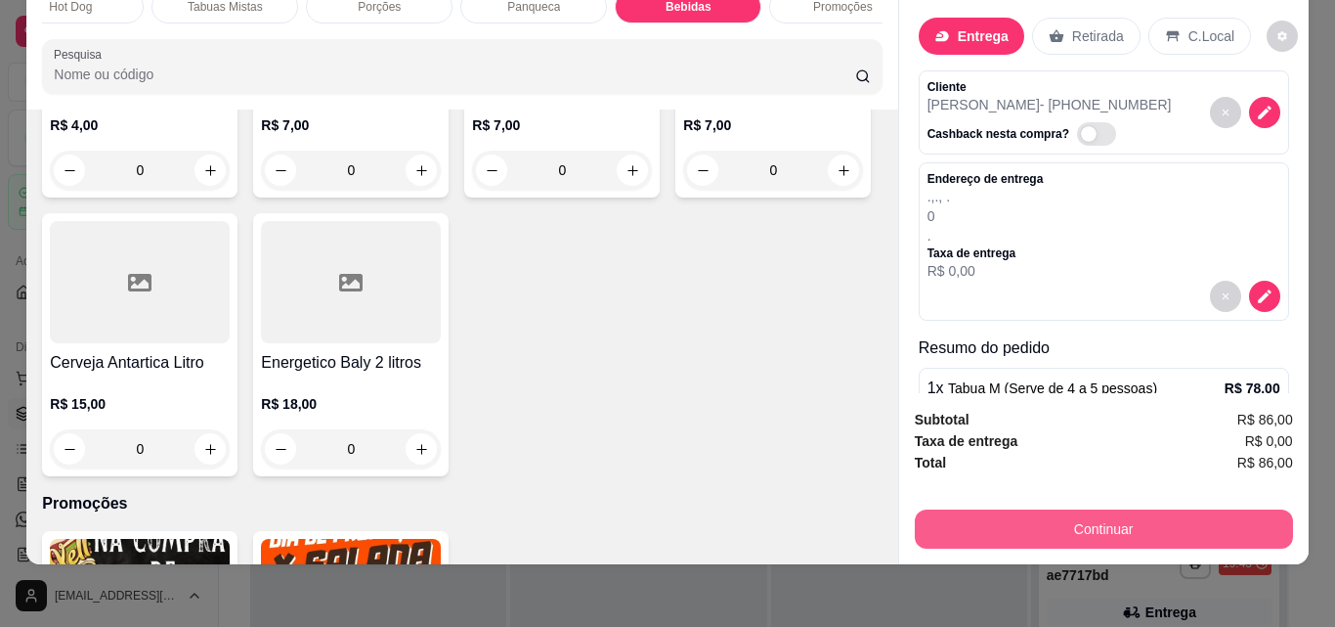
click at [1108, 514] on button "Continuar" at bounding box center [1104, 528] width 378 height 39
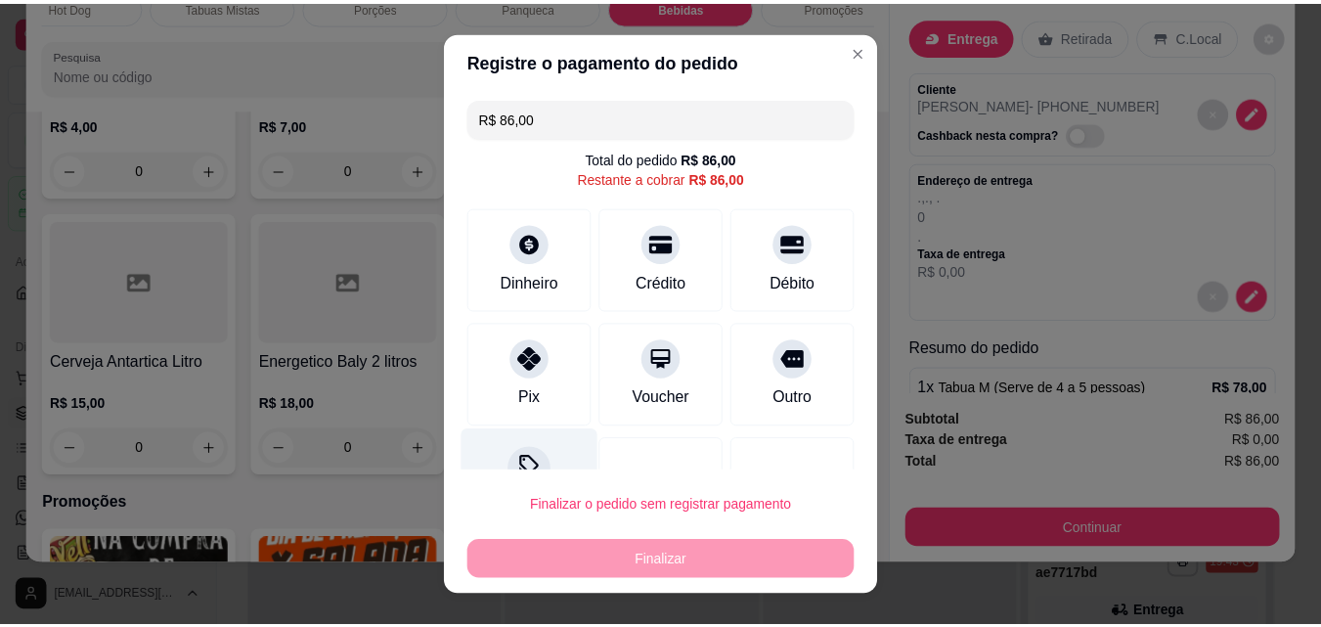
scroll to position [79, 0]
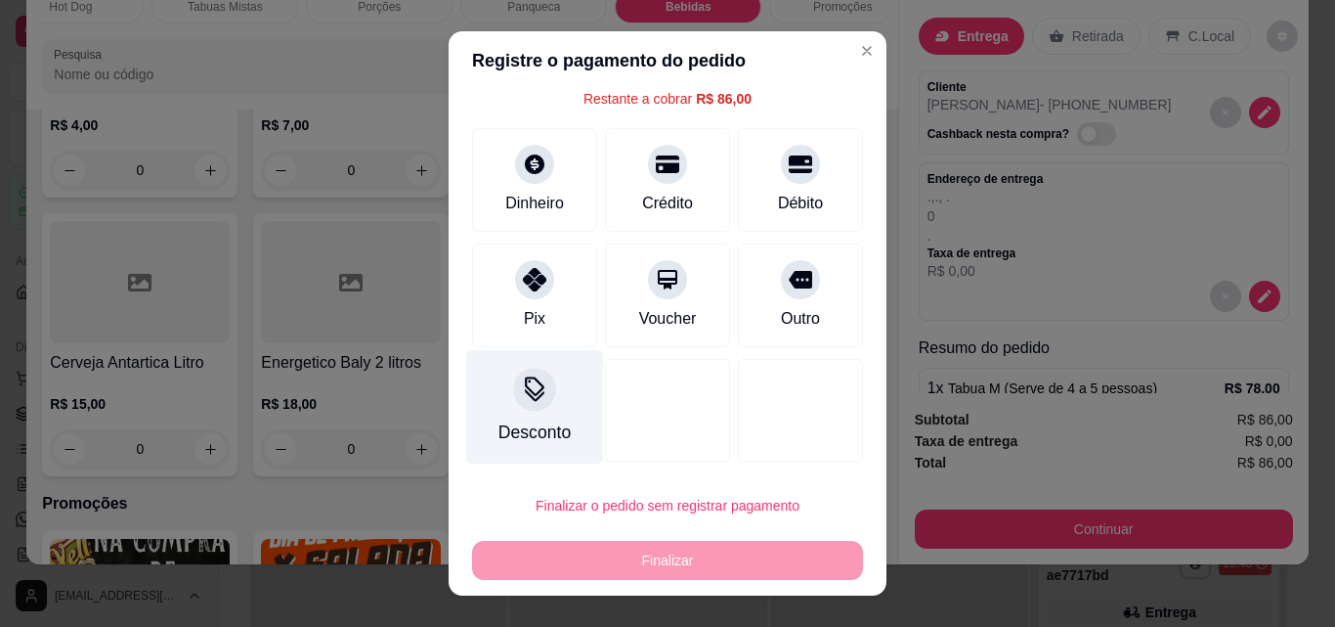
click at [535, 371] on div "Desconto" at bounding box center [535, 407] width 138 height 114
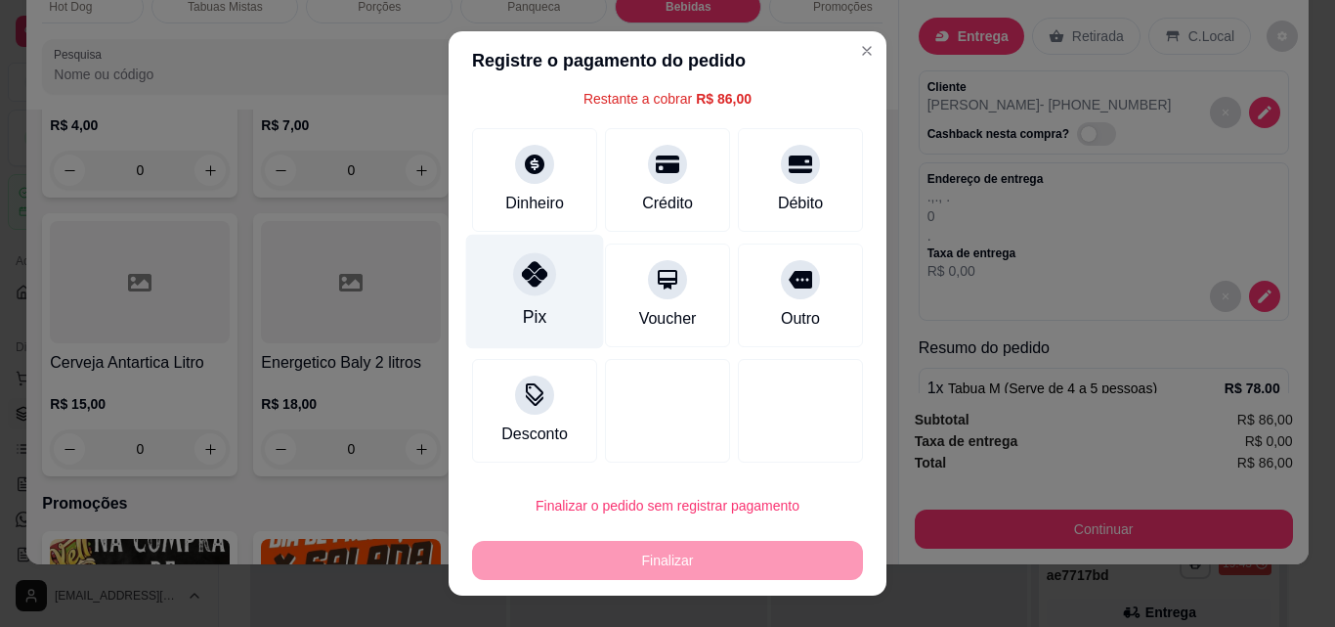
click at [522, 291] on div at bounding box center [534, 273] width 43 height 43
type input "R$ 0,00"
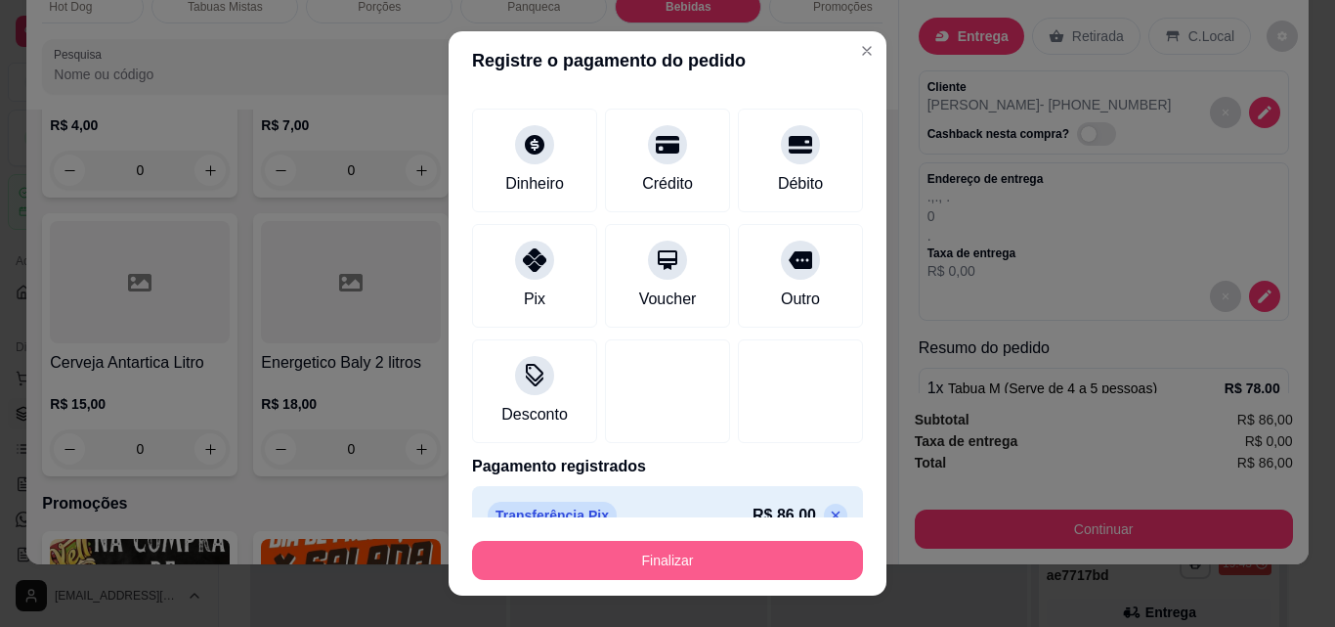
click at [690, 550] on button "Finalizar" at bounding box center [667, 560] width 391 height 39
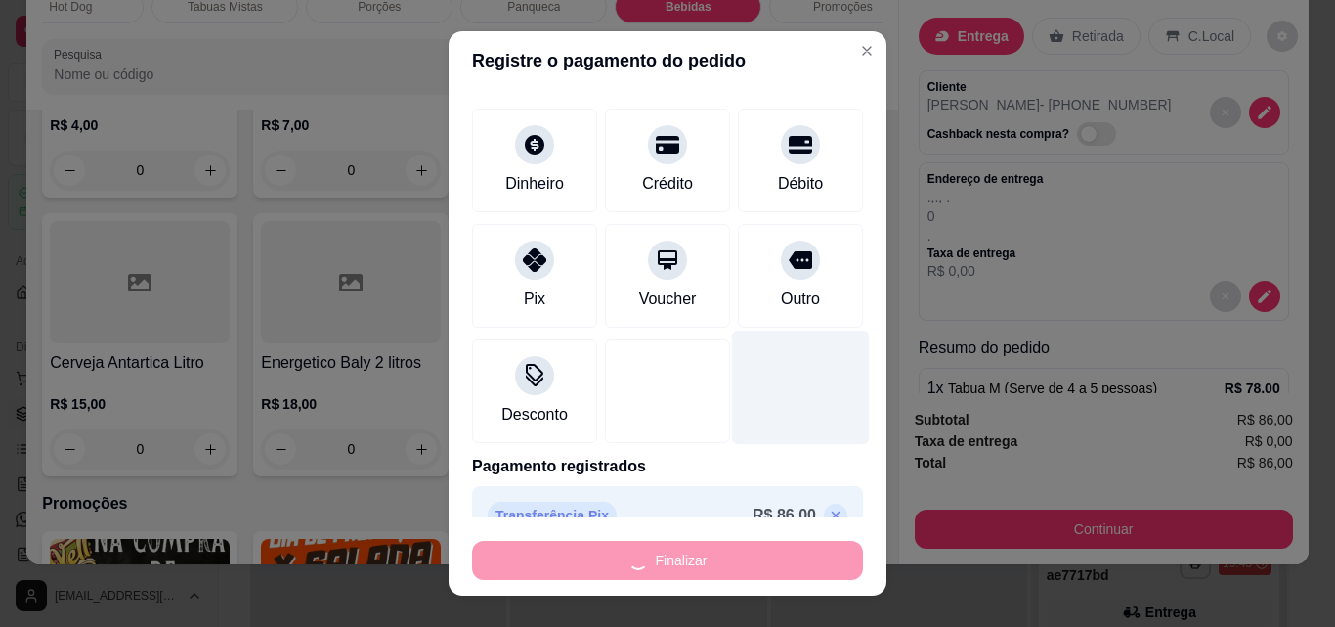
type input "0"
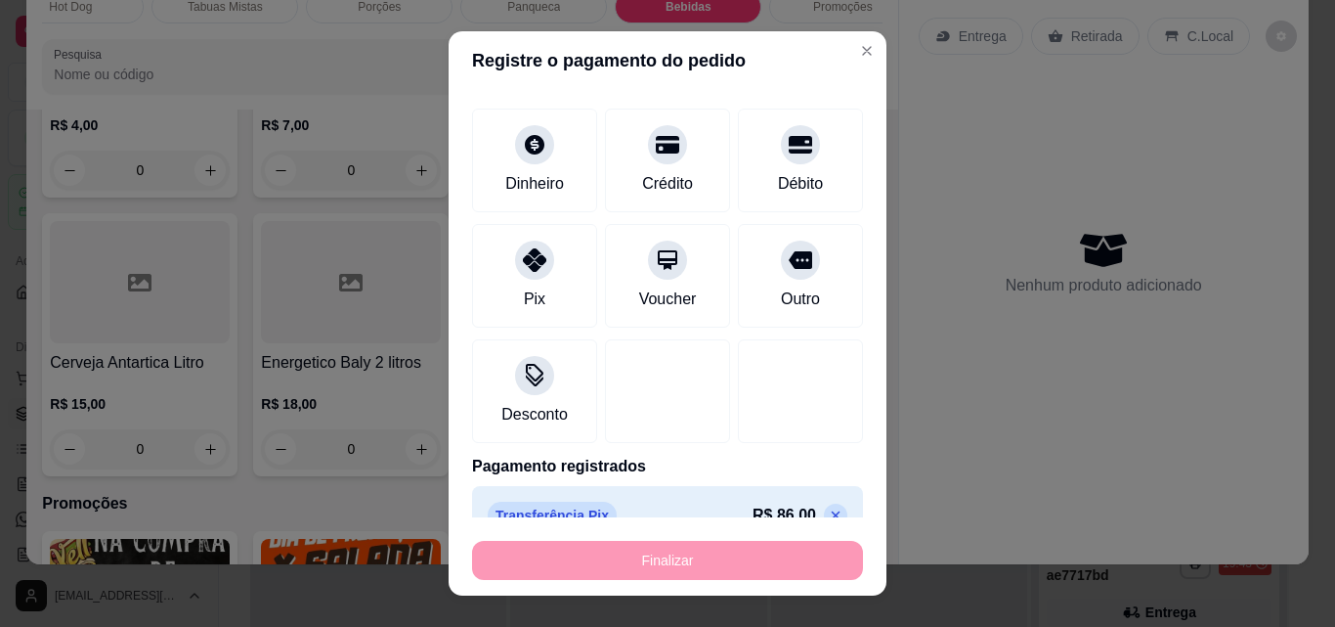
type input "-R$ 86,00"
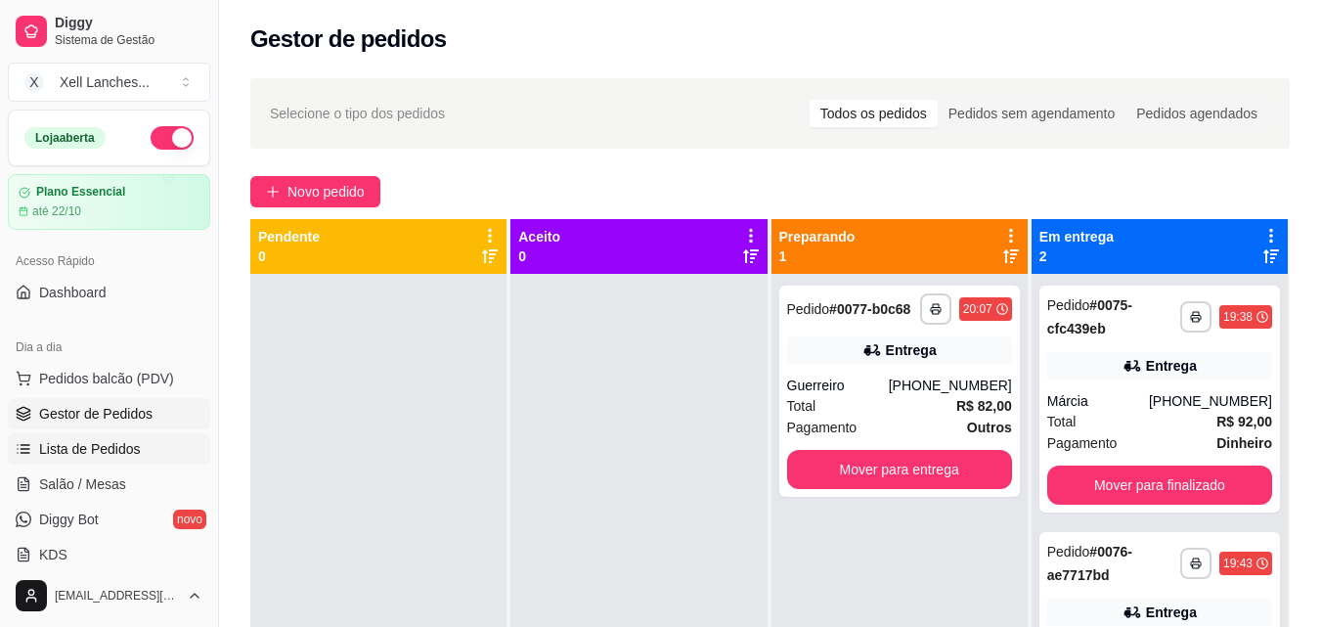
click at [108, 451] on span "Lista de Pedidos" at bounding box center [90, 449] width 102 height 20
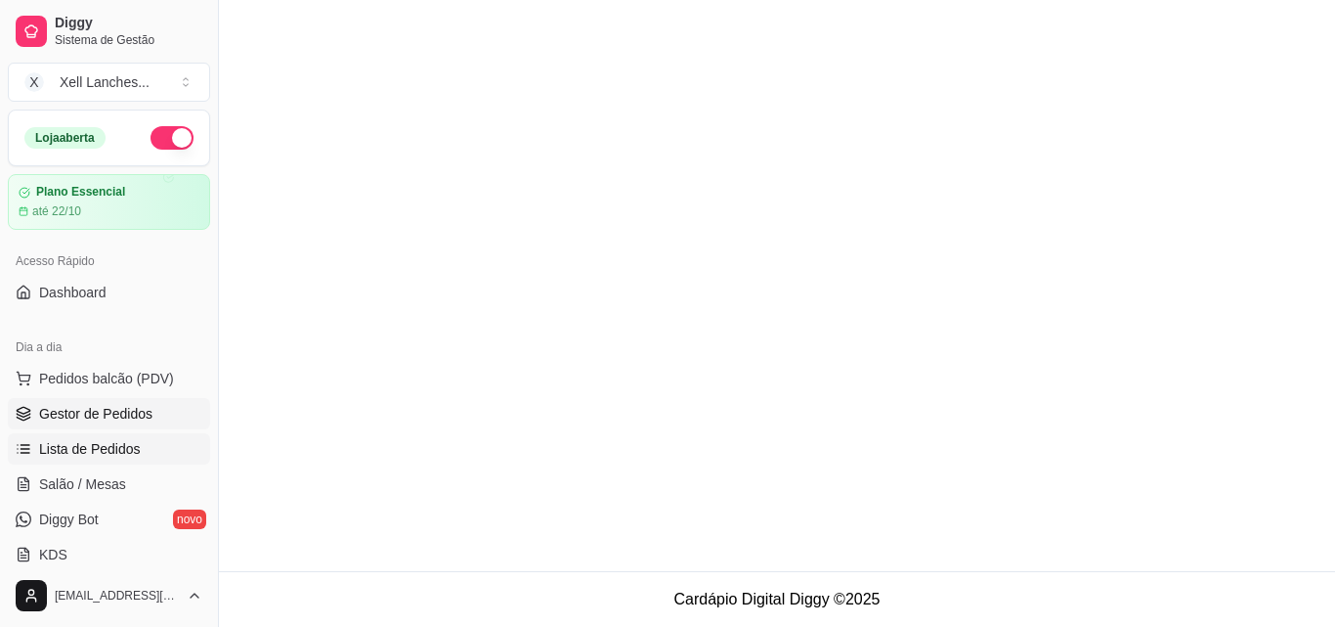
click at [107, 413] on span "Gestor de Pedidos" at bounding box center [95, 414] width 113 height 20
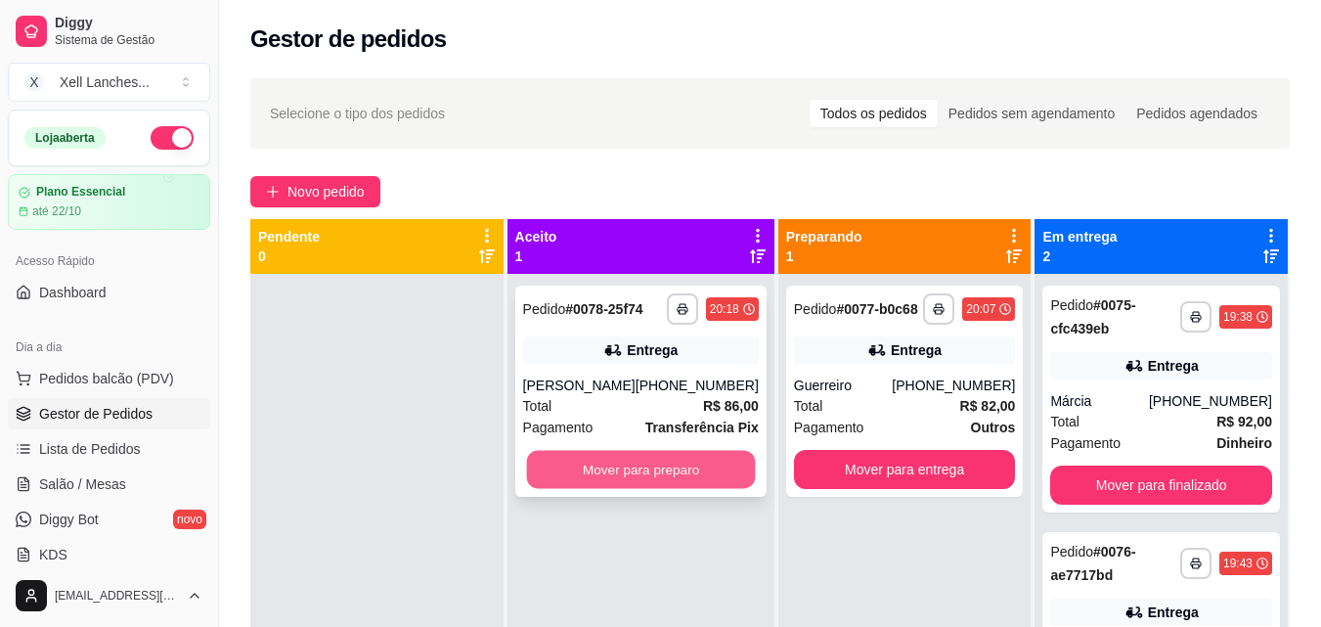
click at [622, 457] on button "Mover para preparo" at bounding box center [640, 470] width 229 height 38
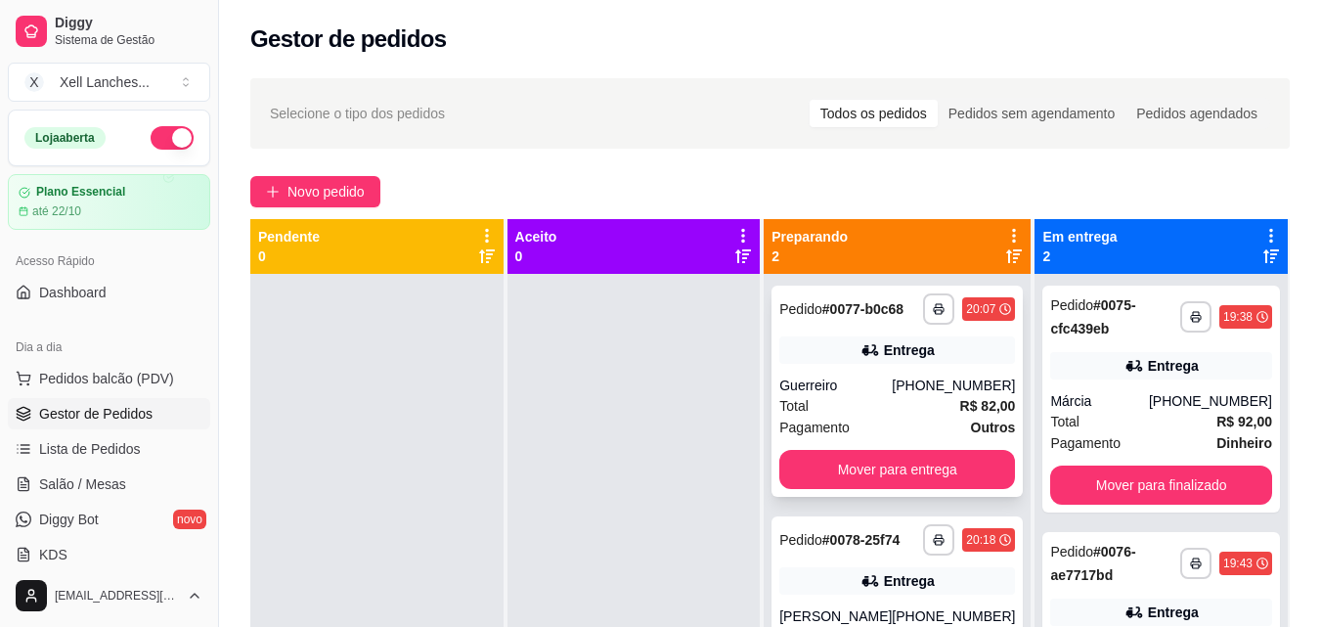
scroll to position [55, 0]
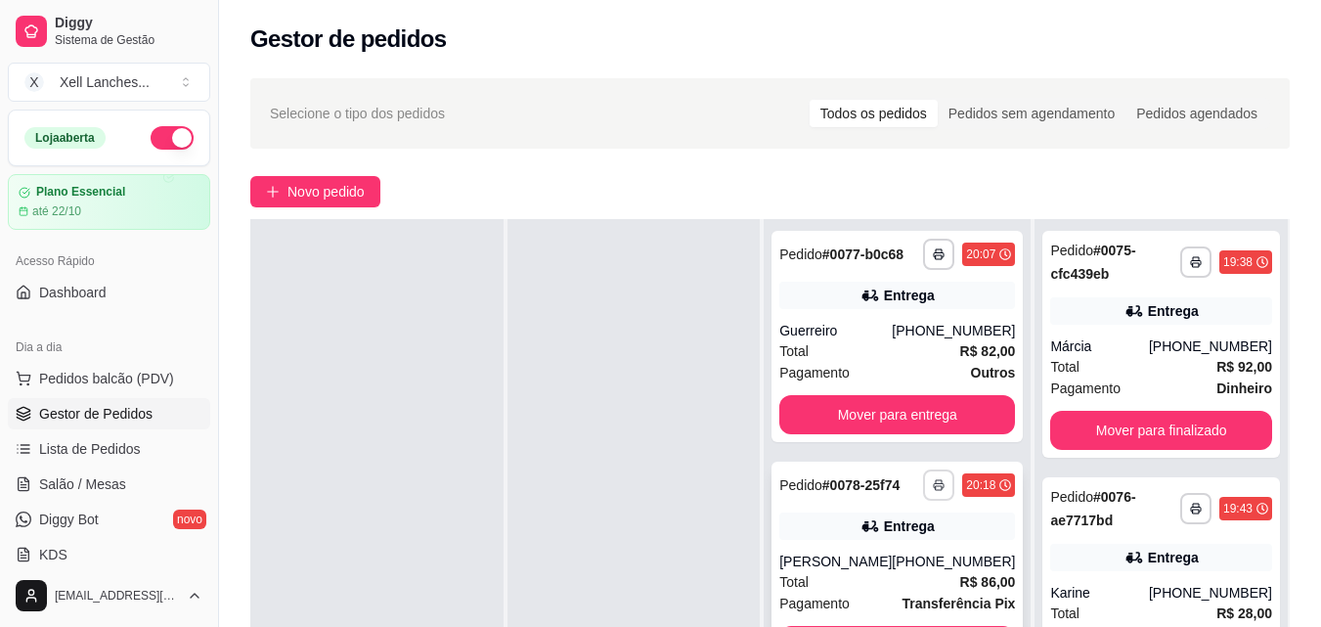
click at [936, 488] on rect "button" at bounding box center [939, 488] width 6 height 4
click at [890, 550] on button "COZINHA" at bounding box center [873, 553] width 142 height 31
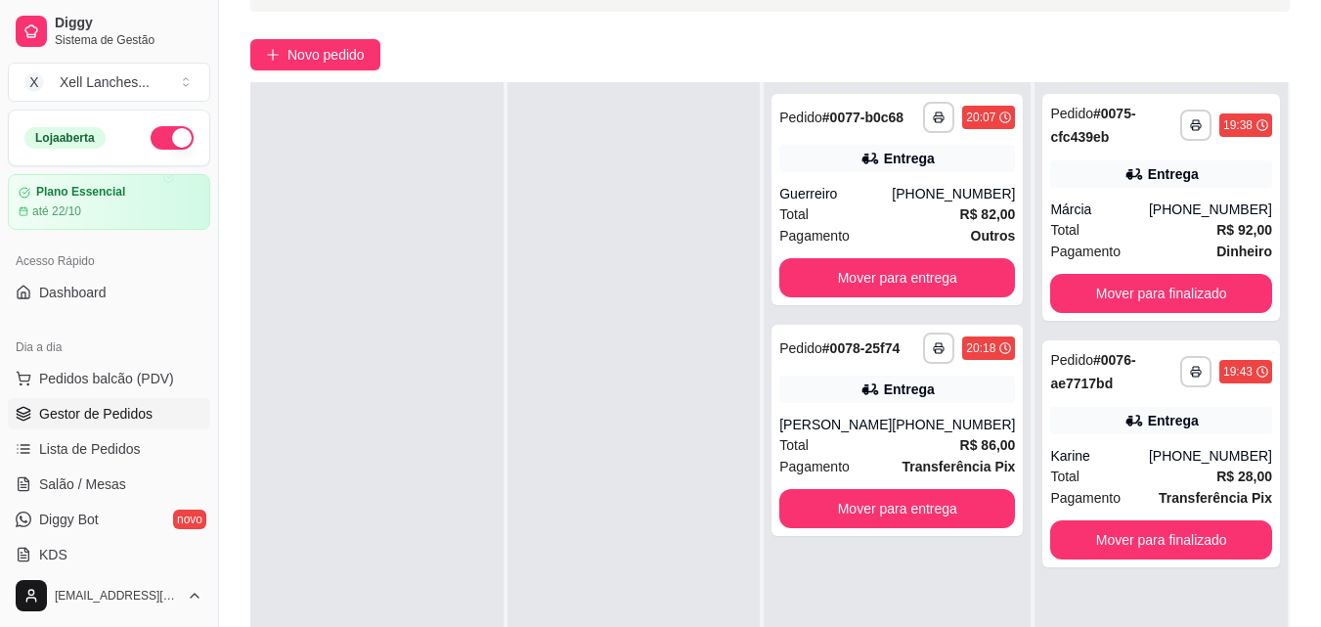
scroll to position [196, 0]
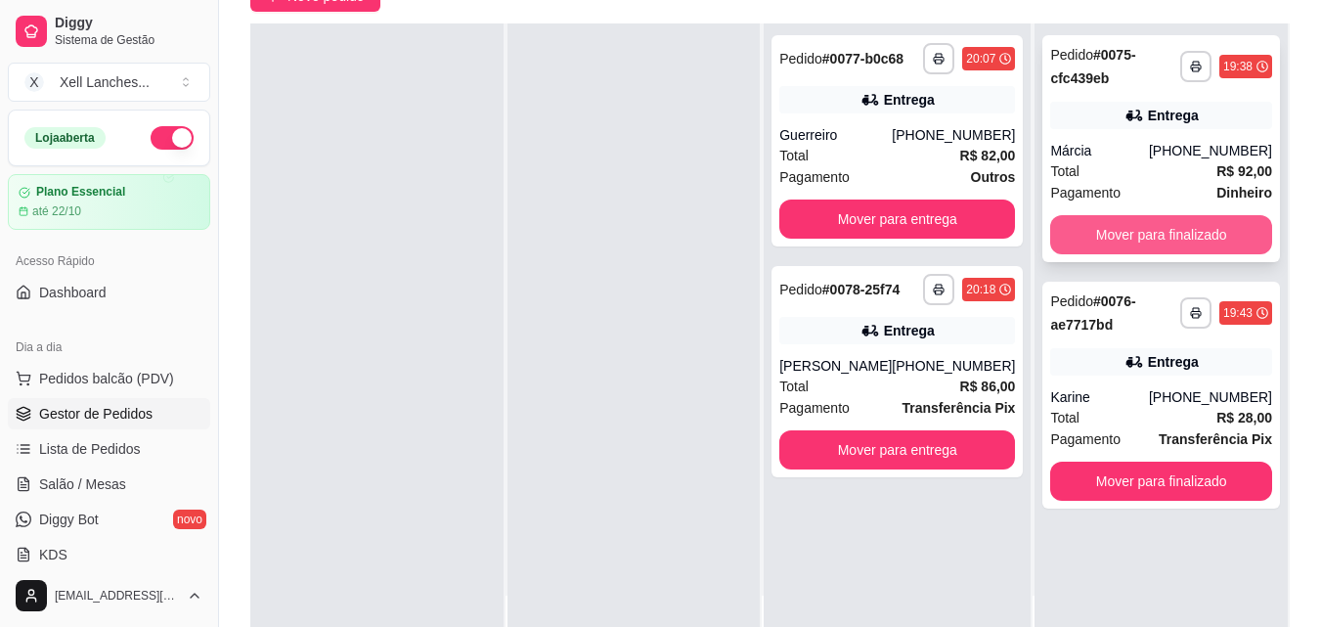
click at [1204, 235] on button "Mover para finalizado" at bounding box center [1161, 234] width 222 height 39
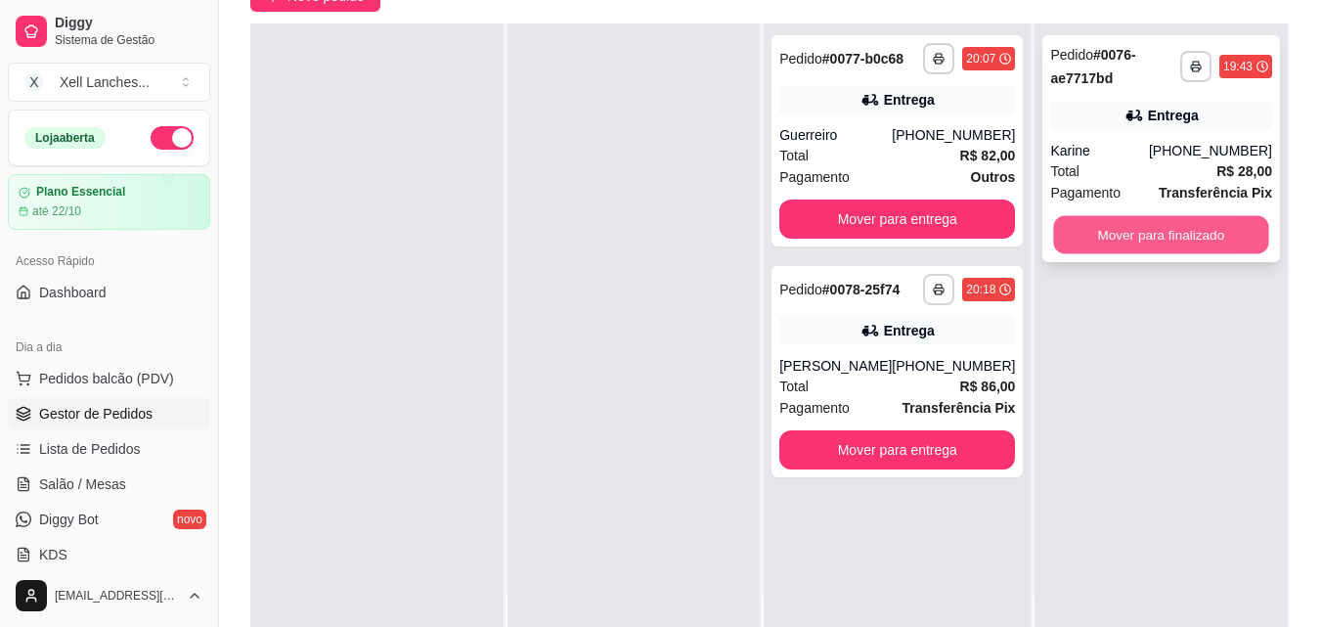
click at [1203, 238] on button "Mover para finalizado" at bounding box center [1161, 235] width 215 height 38
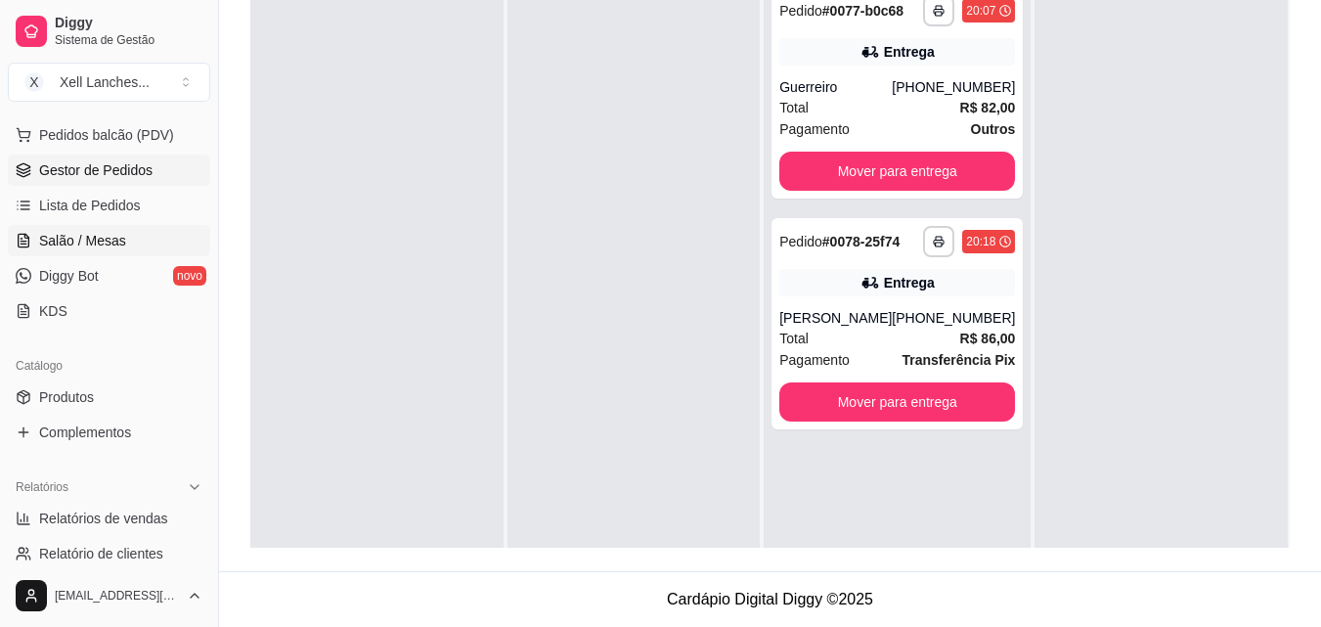
scroll to position [391, 0]
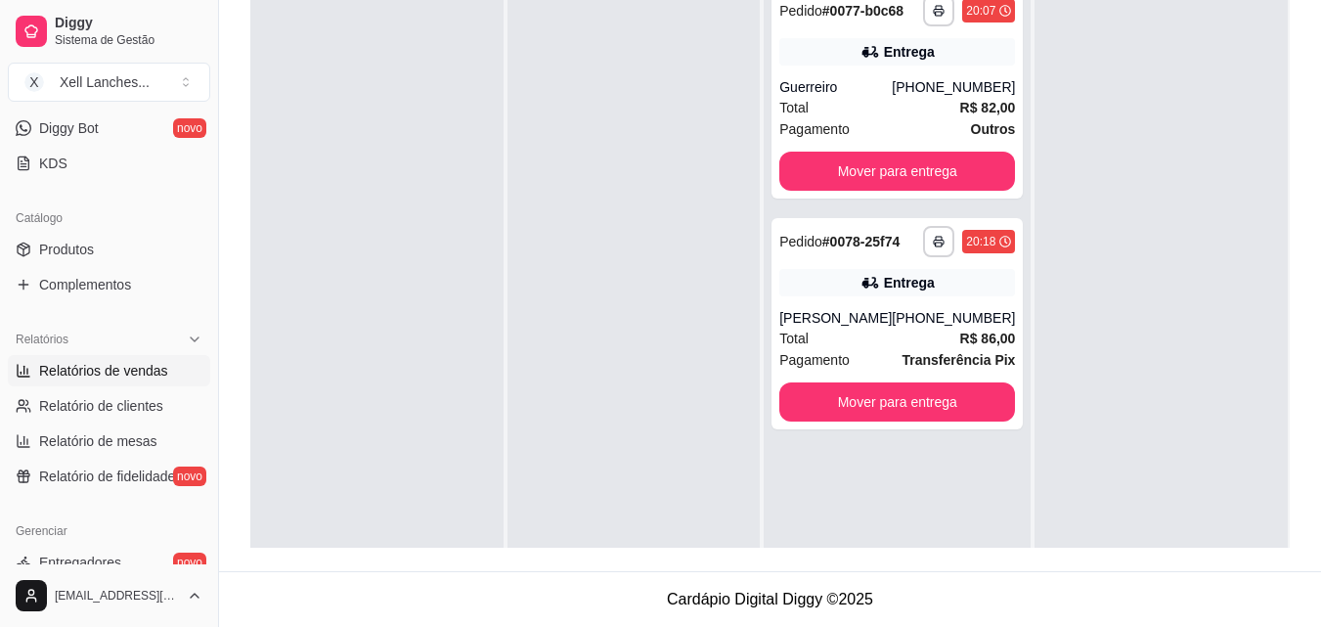
click at [114, 370] on span "Relatórios de vendas" at bounding box center [103, 371] width 129 height 20
select select "ALL"
select select "0"
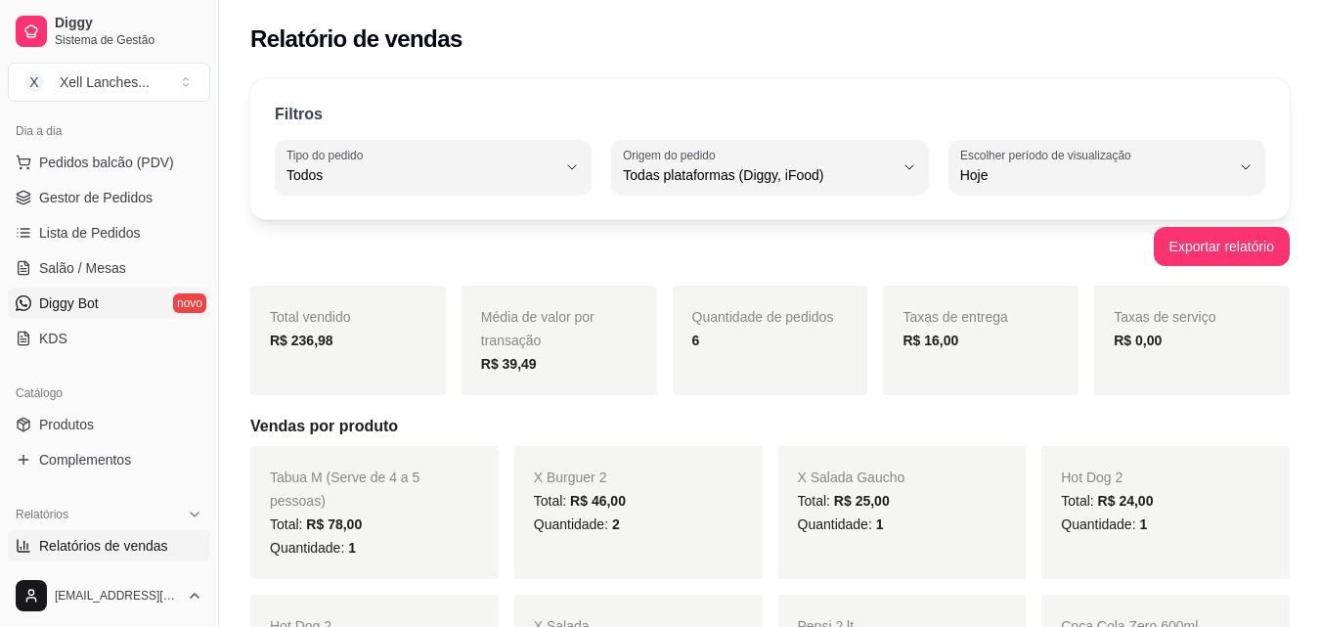
scroll to position [196, 0]
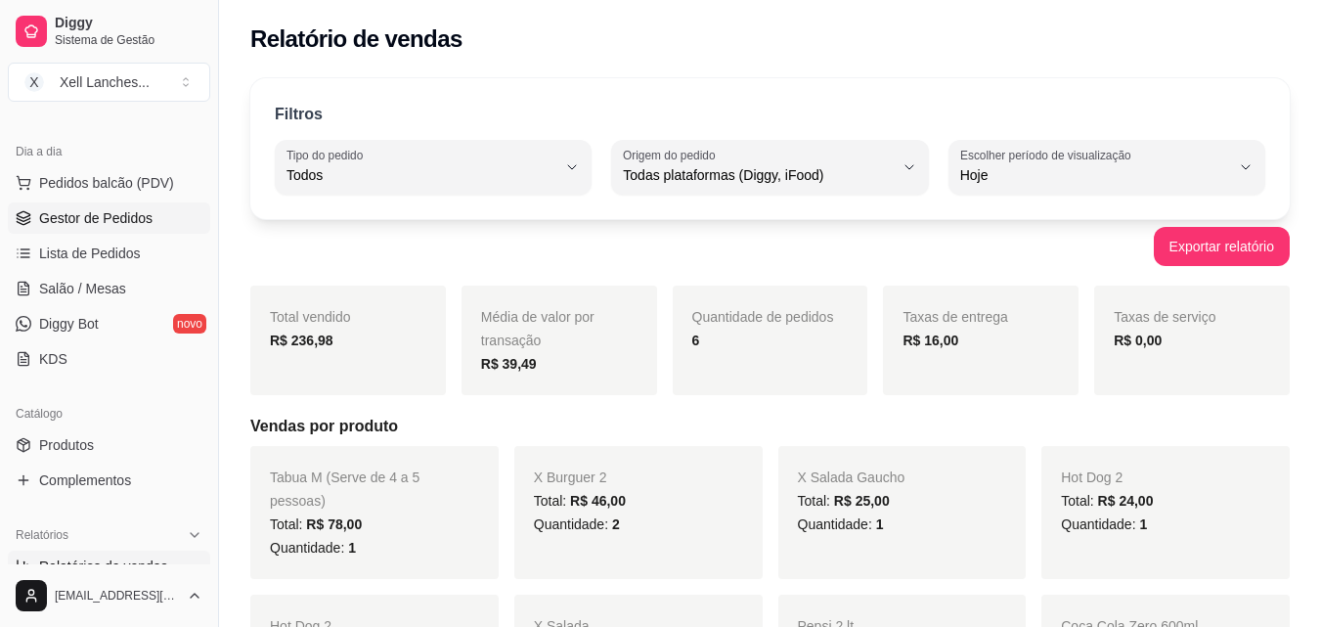
click at [85, 211] on span "Gestor de Pedidos" at bounding box center [95, 218] width 113 height 20
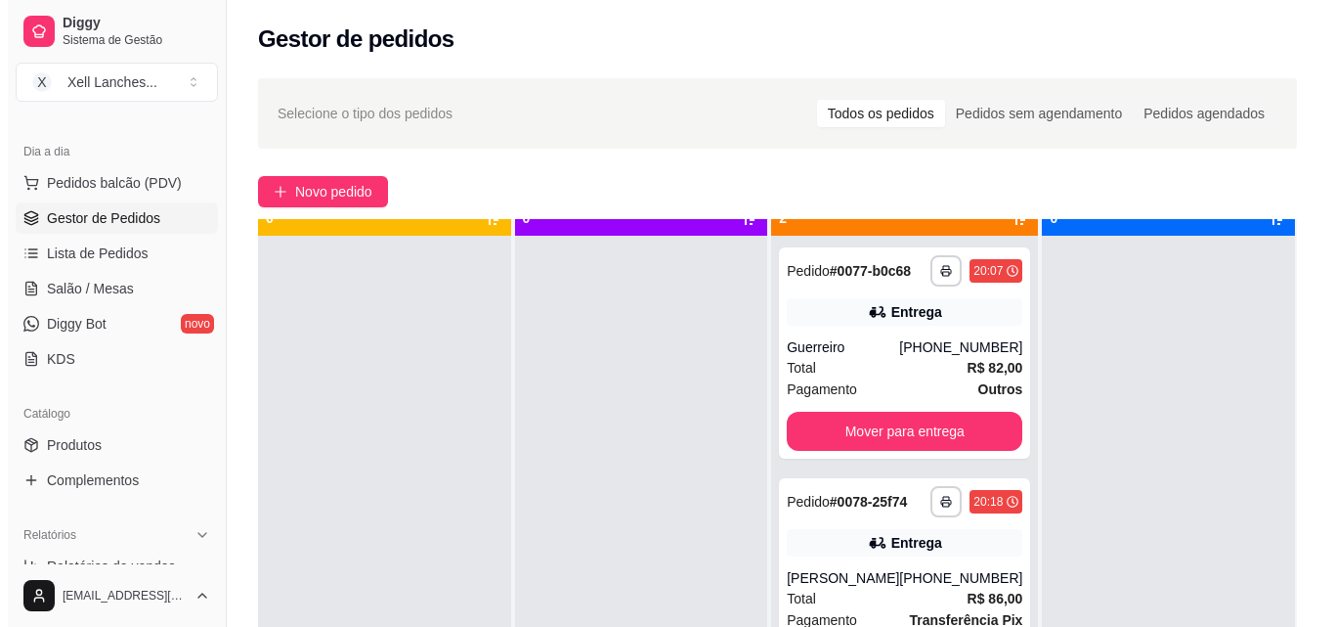
scroll to position [55, 0]
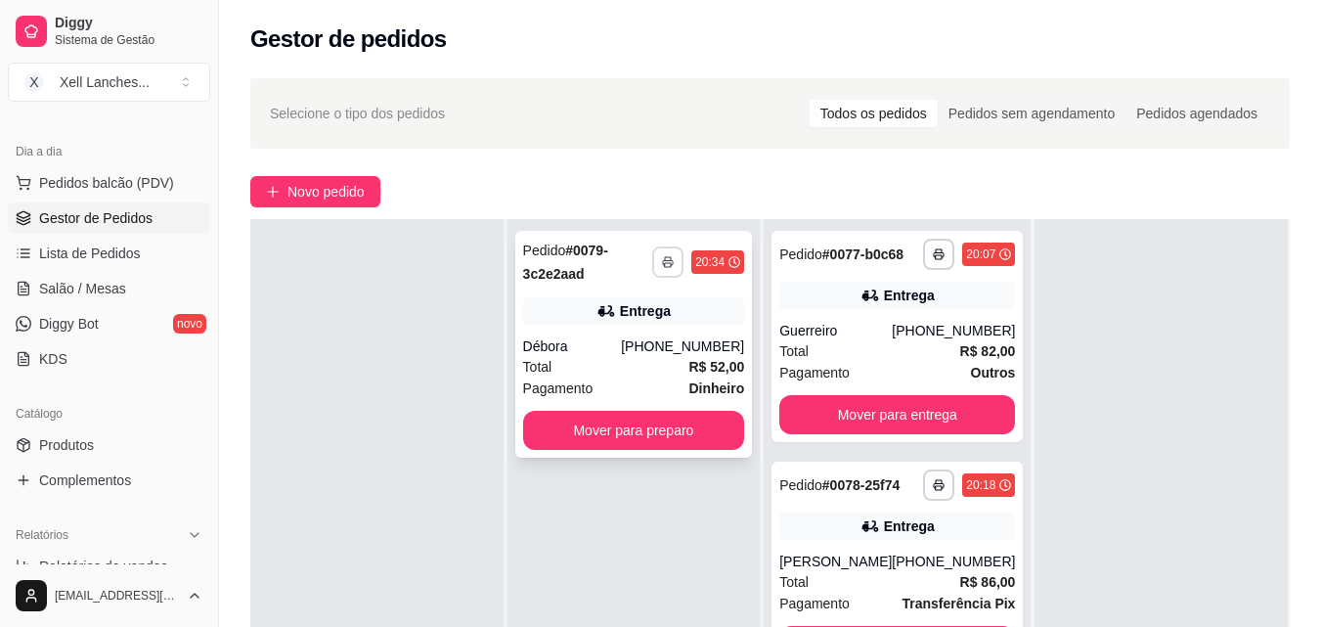
click at [676, 267] on button "button" at bounding box center [667, 261] width 31 height 31
click at [635, 330] on button "COZINHA" at bounding box center [617, 330] width 142 height 31
click at [656, 370] on div "Total R$ 52,00" at bounding box center [634, 367] width 222 height 22
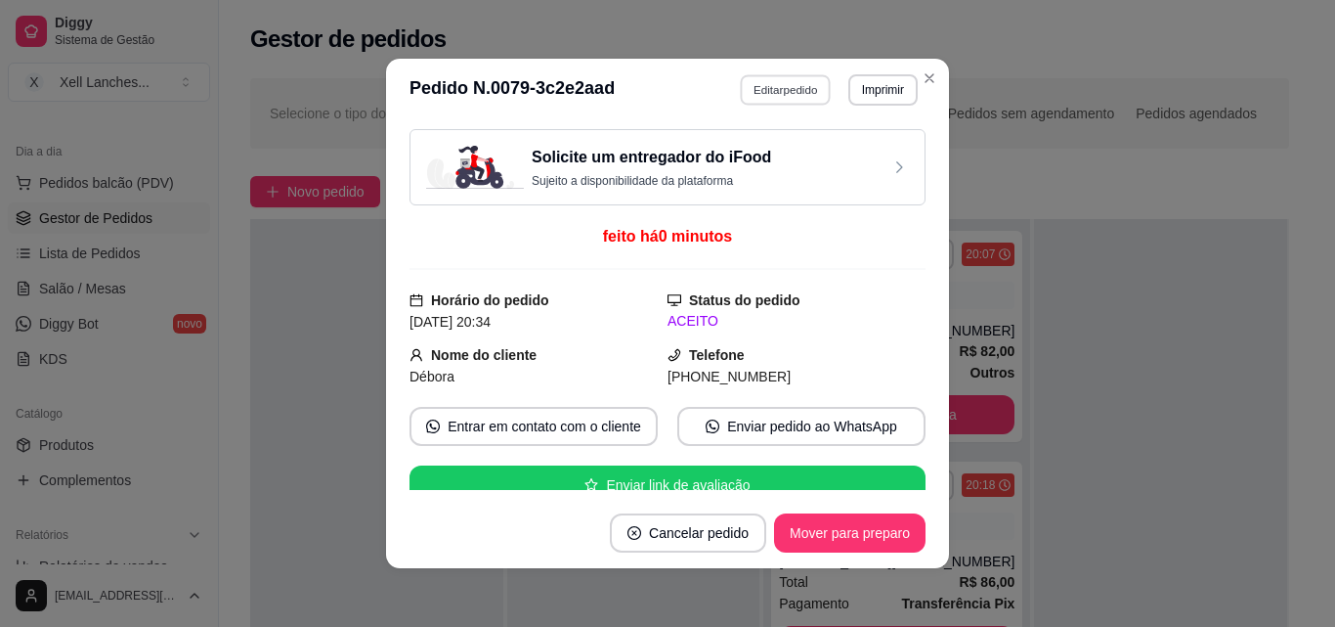
click at [763, 95] on button "Editar pedido" at bounding box center [786, 89] width 91 height 30
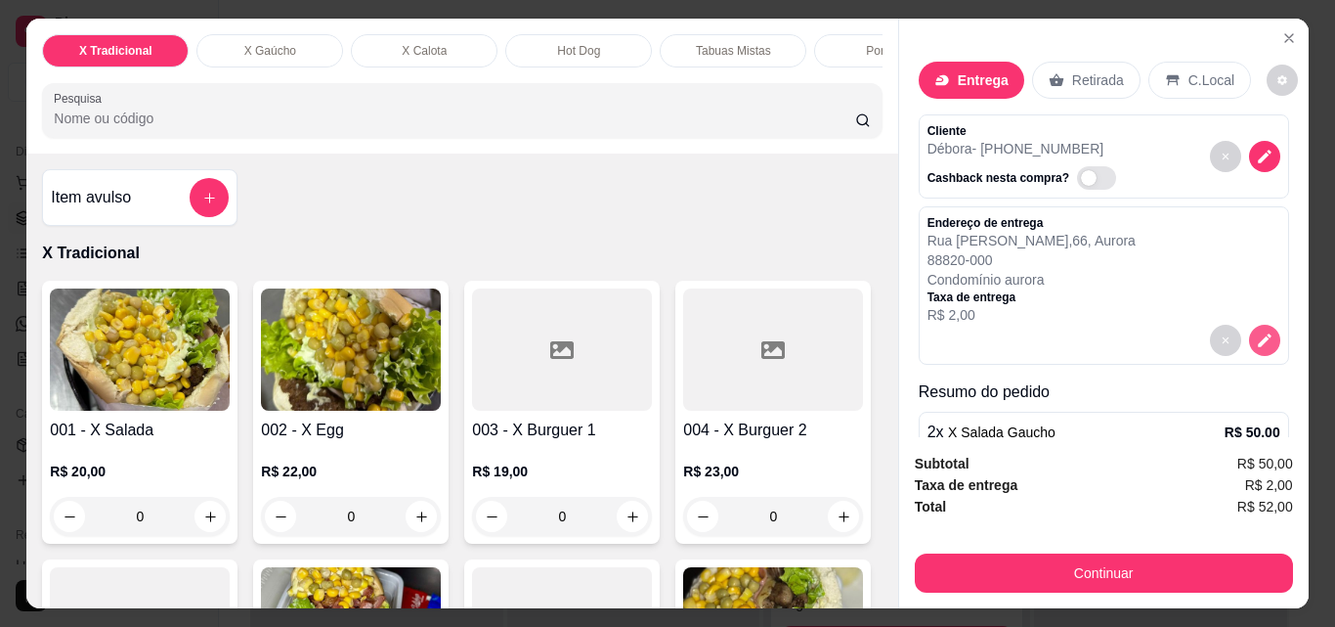
click at [1256, 333] on icon "decrease-product-quantity" at bounding box center [1265, 340] width 18 height 18
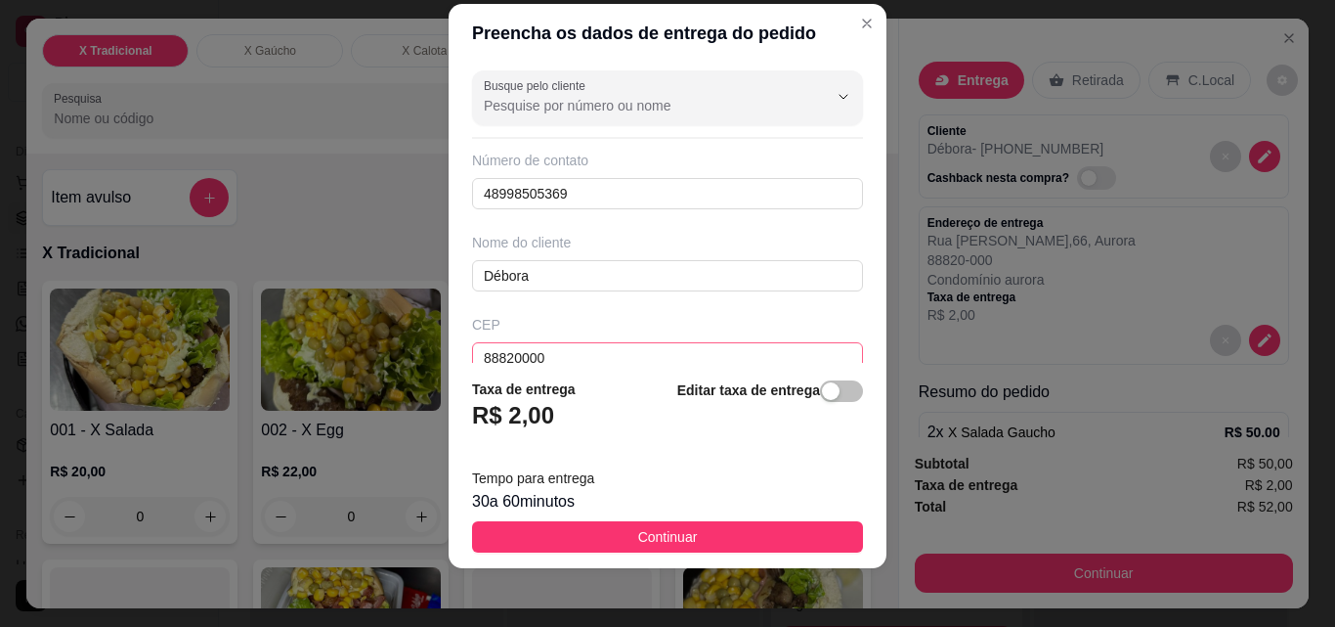
scroll to position [31, 0]
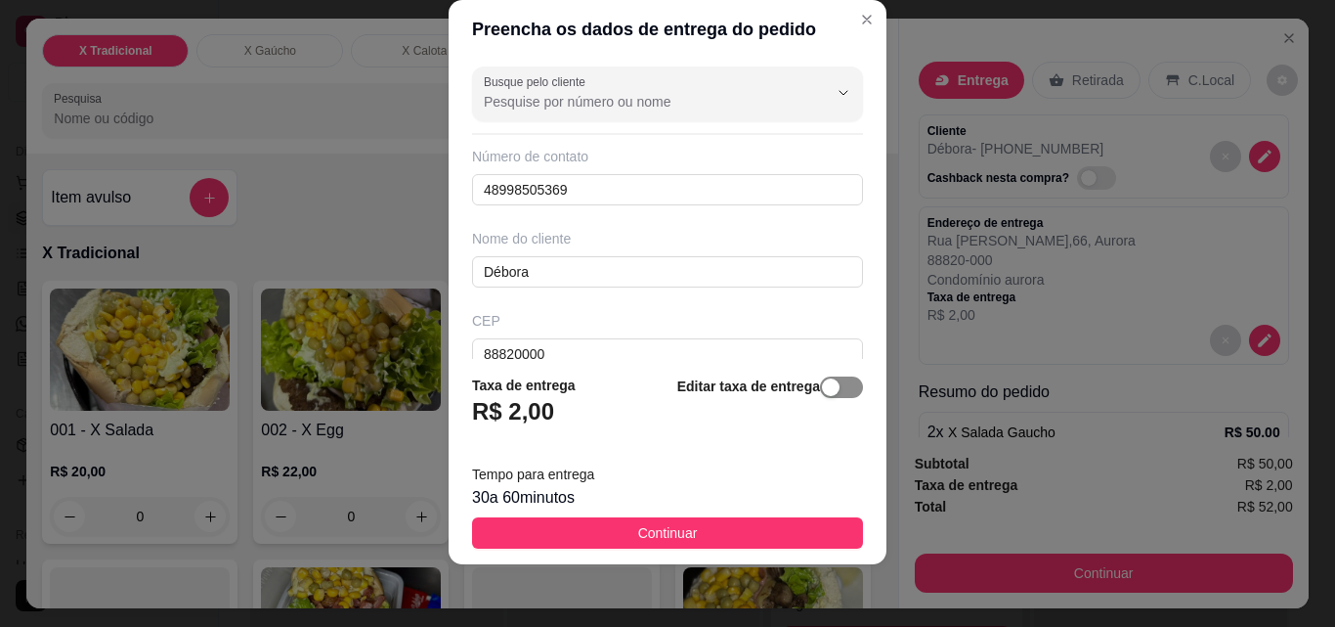
click at [823, 388] on span "button" at bounding box center [841, 387] width 43 height 22
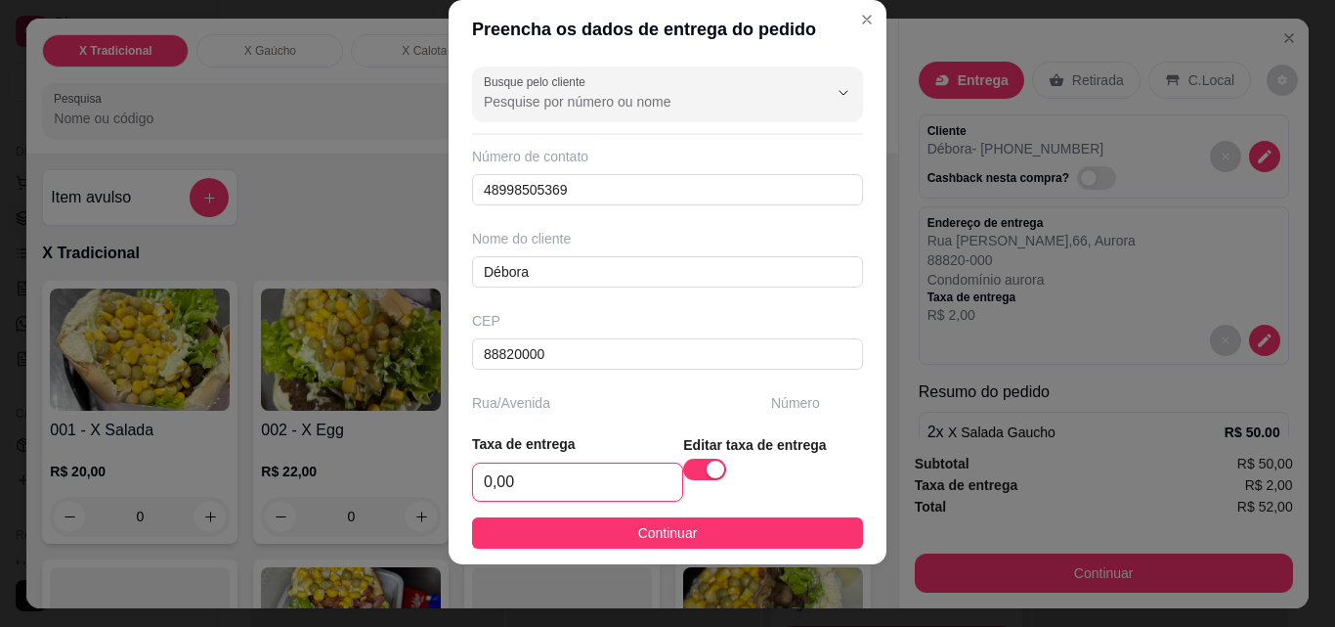
click at [599, 486] on input "0,00" at bounding box center [577, 481] width 209 height 37
click at [640, 534] on span "Continuar" at bounding box center [668, 533] width 60 height 22
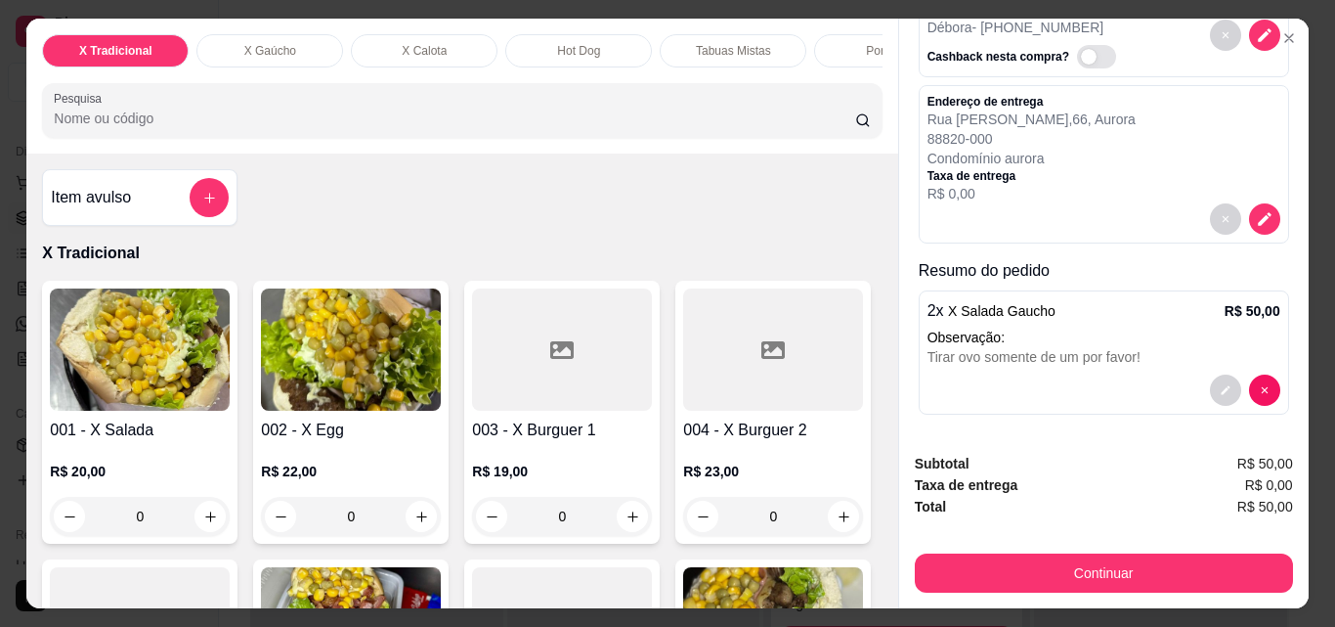
scroll to position [126, 0]
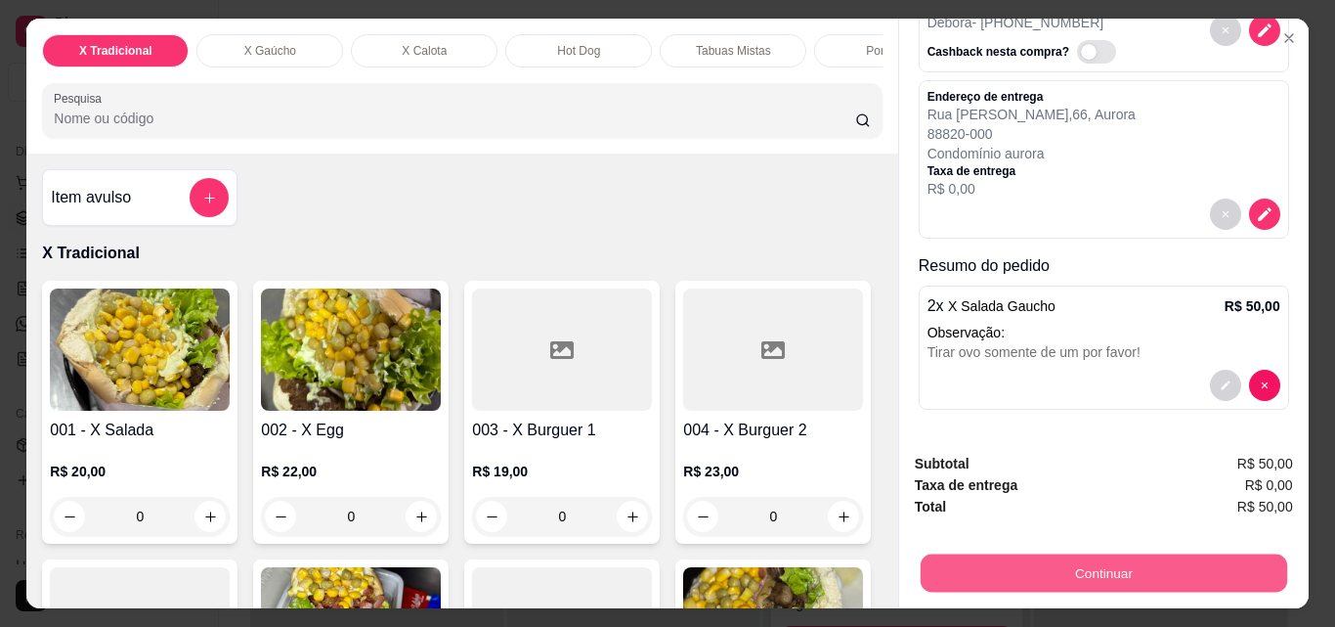
click at [1050, 568] on button "Continuar" at bounding box center [1103, 572] width 367 height 38
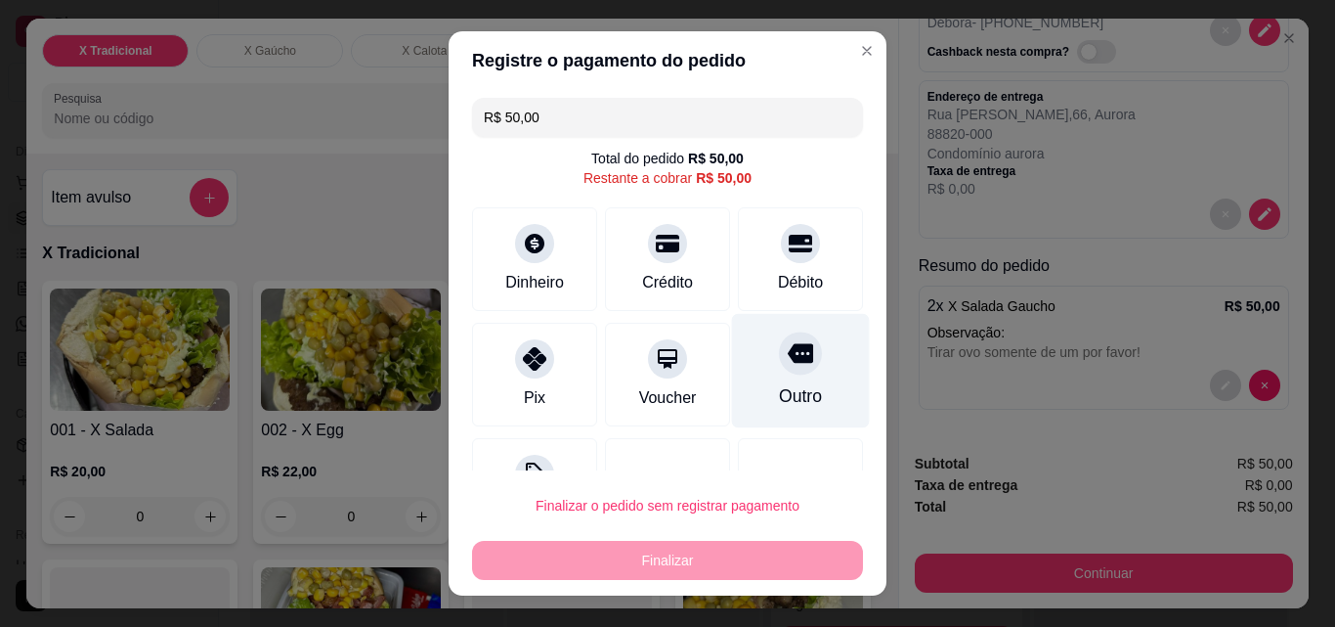
click at [767, 375] on div "Outro" at bounding box center [801, 371] width 138 height 114
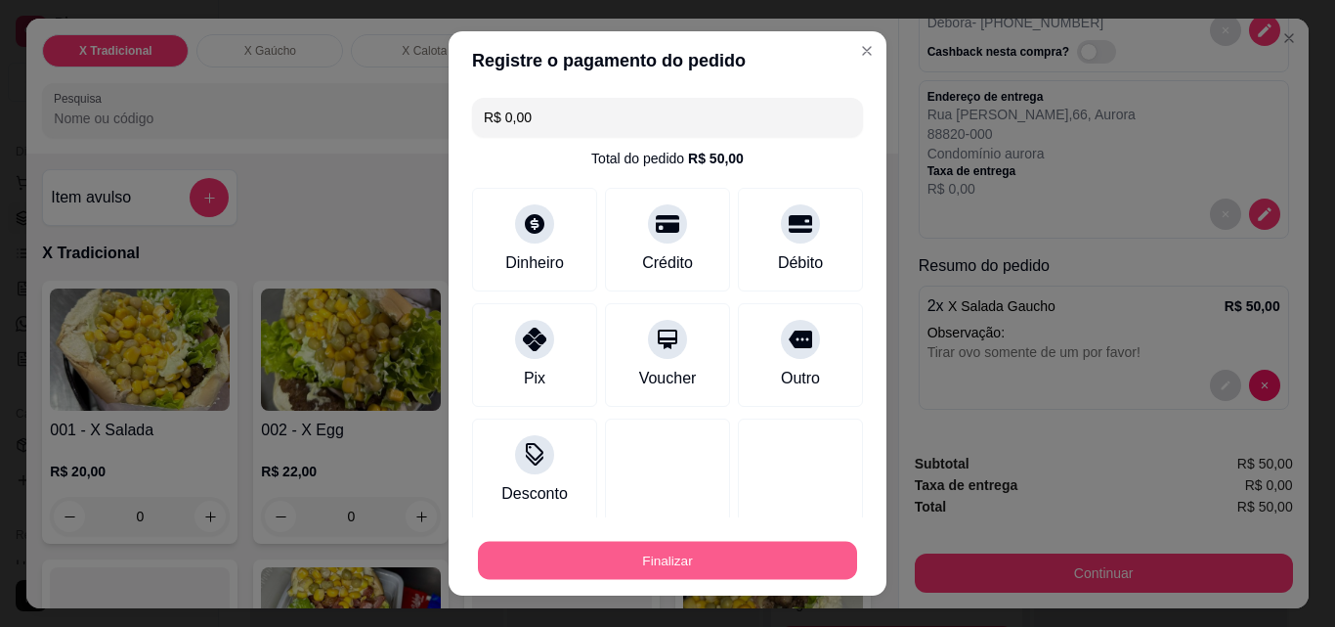
click at [672, 560] on button "Finalizar" at bounding box center [667, 561] width 379 height 38
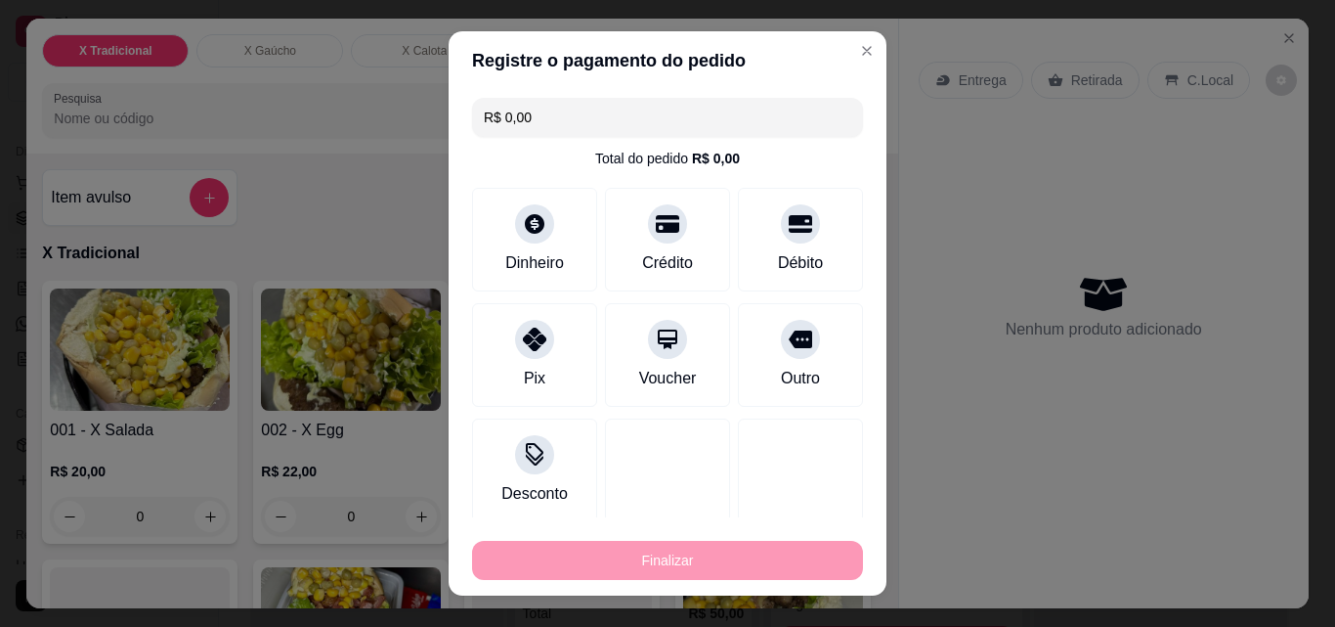
type input "-R$ 50,00"
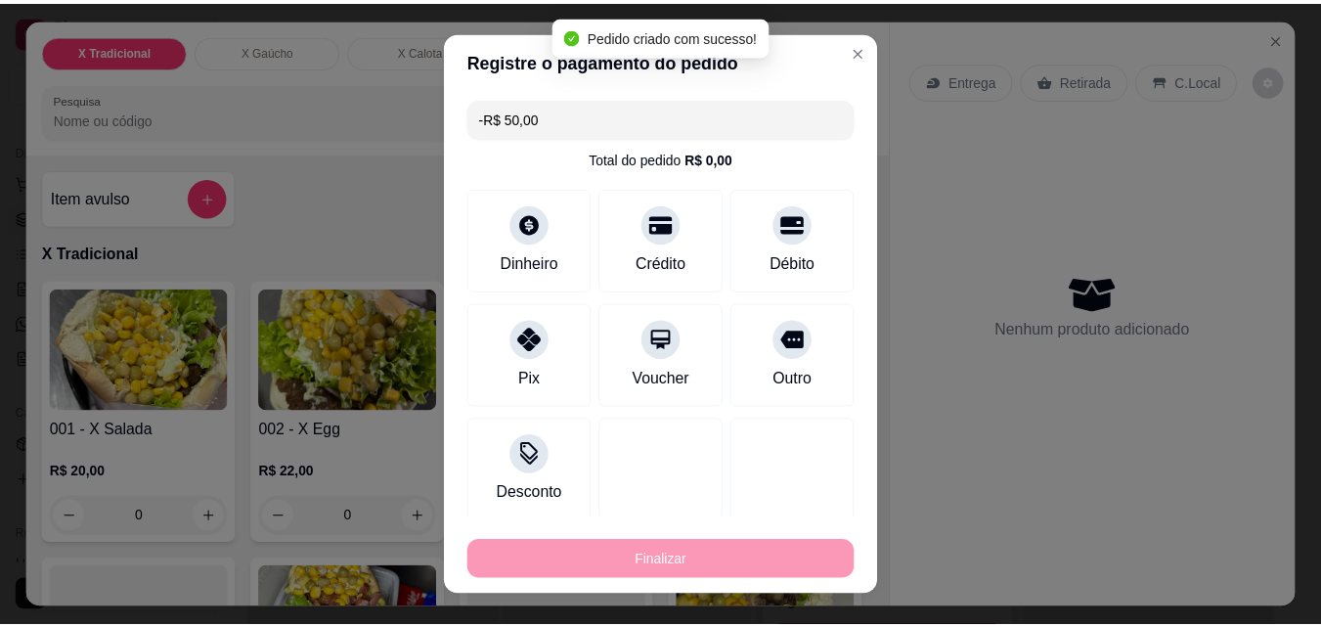
scroll to position [0, 0]
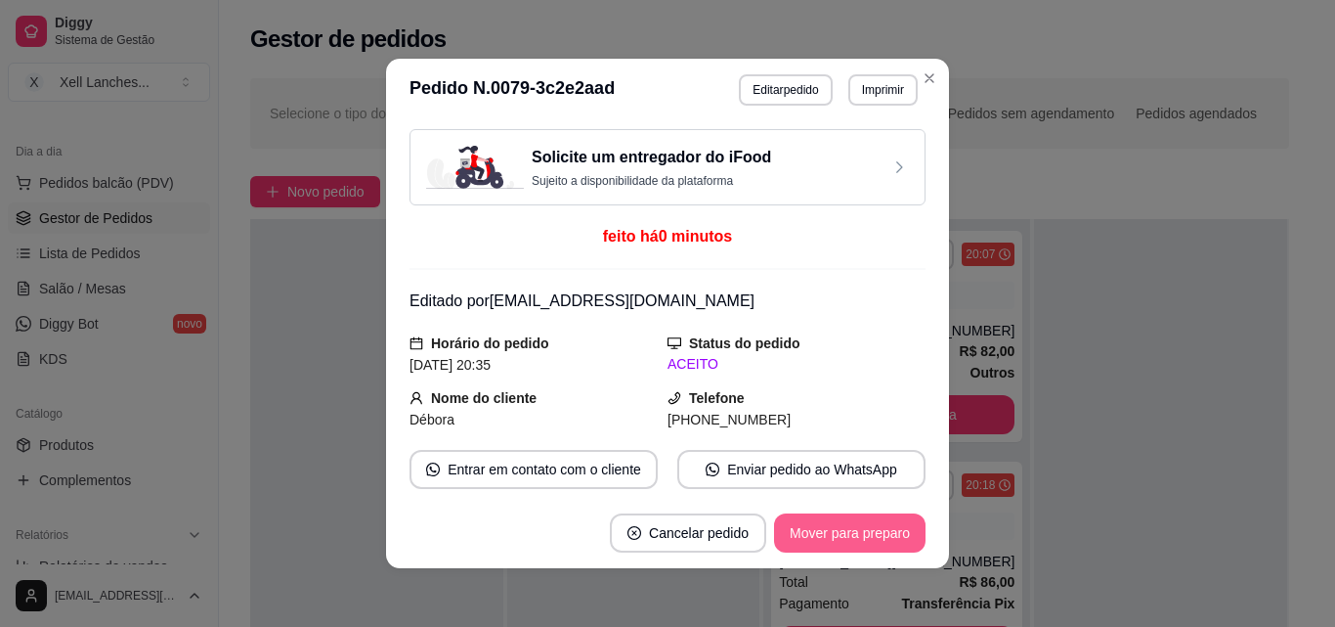
click at [831, 520] on button "Mover para preparo" at bounding box center [850, 532] width 152 height 39
click at [864, 96] on button "Imprimir" at bounding box center [883, 89] width 69 height 31
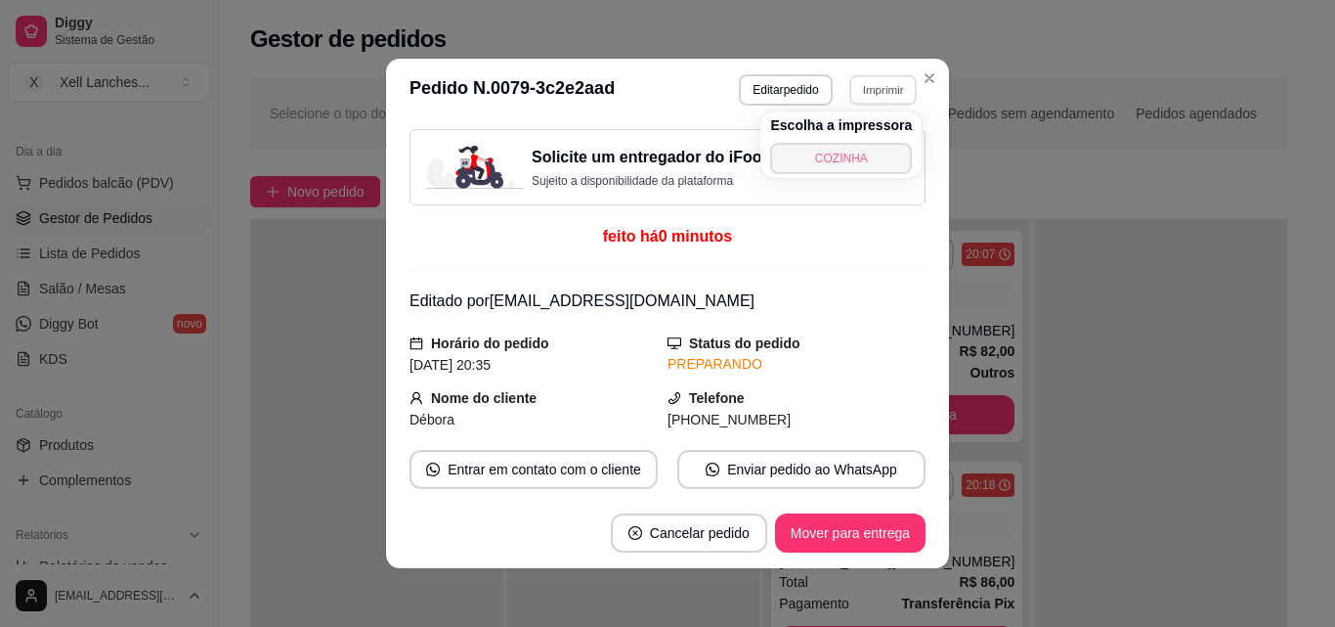
click at [838, 160] on button "COZINHA" at bounding box center [841, 158] width 142 height 31
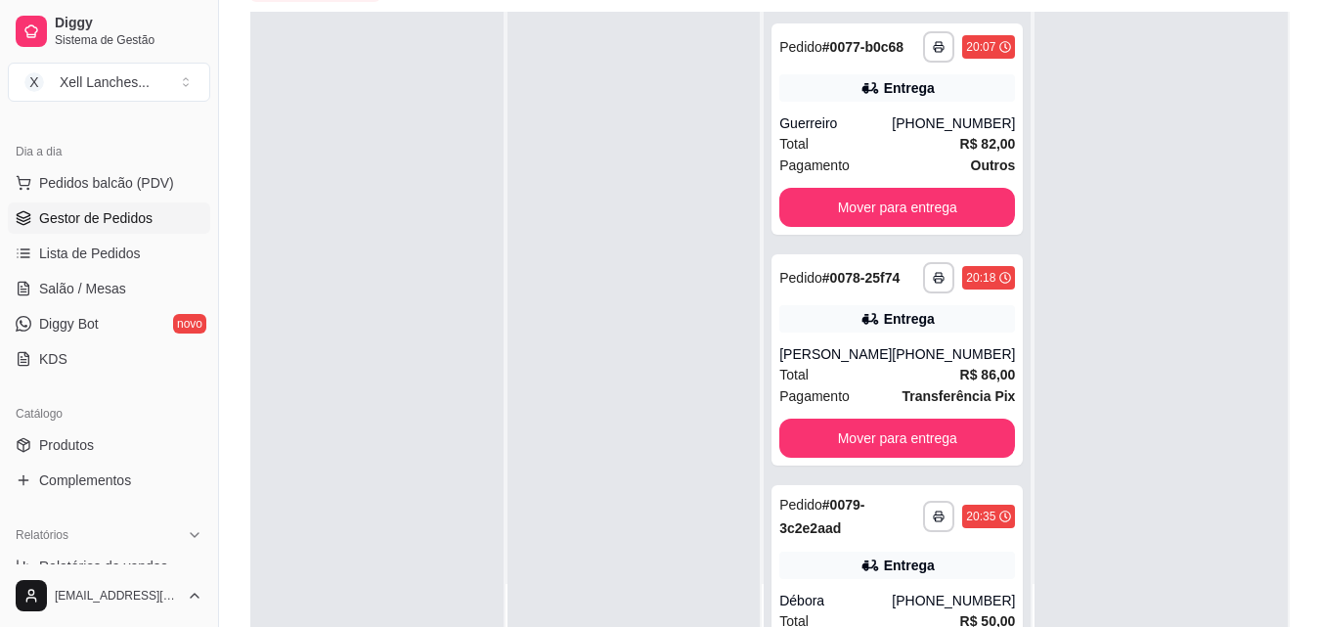
scroll to position [293, 0]
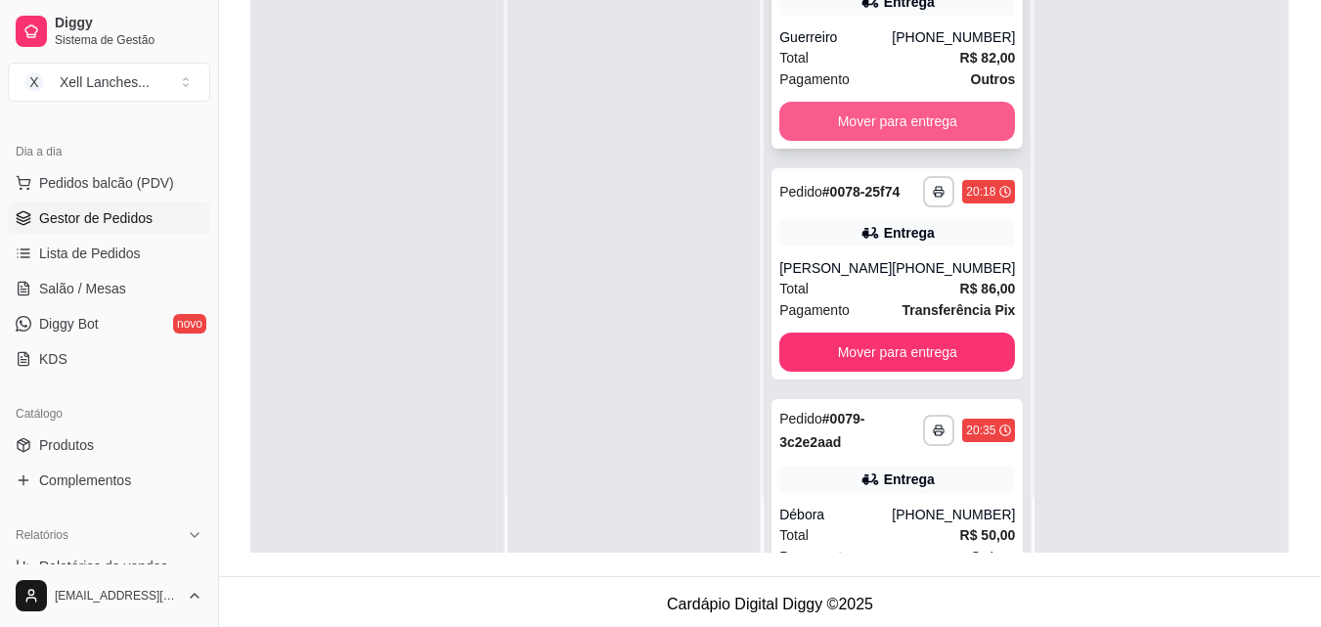
click at [862, 127] on button "Mover para entrega" at bounding box center [897, 121] width 236 height 39
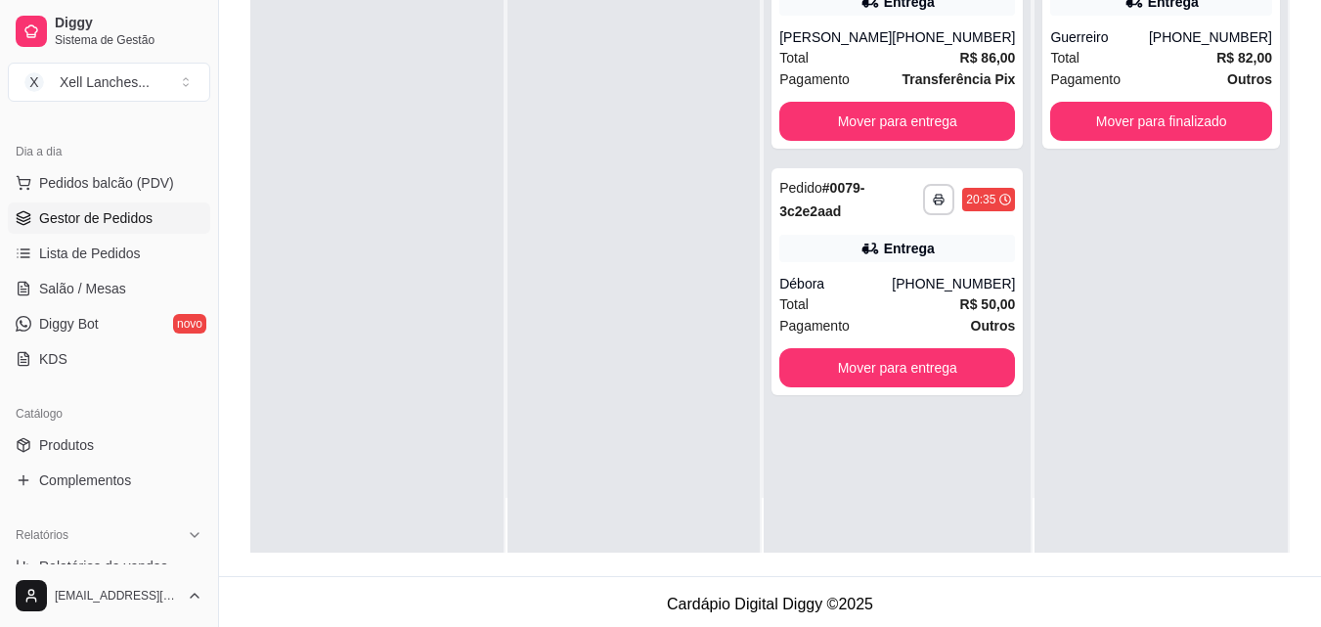
scroll to position [0, 0]
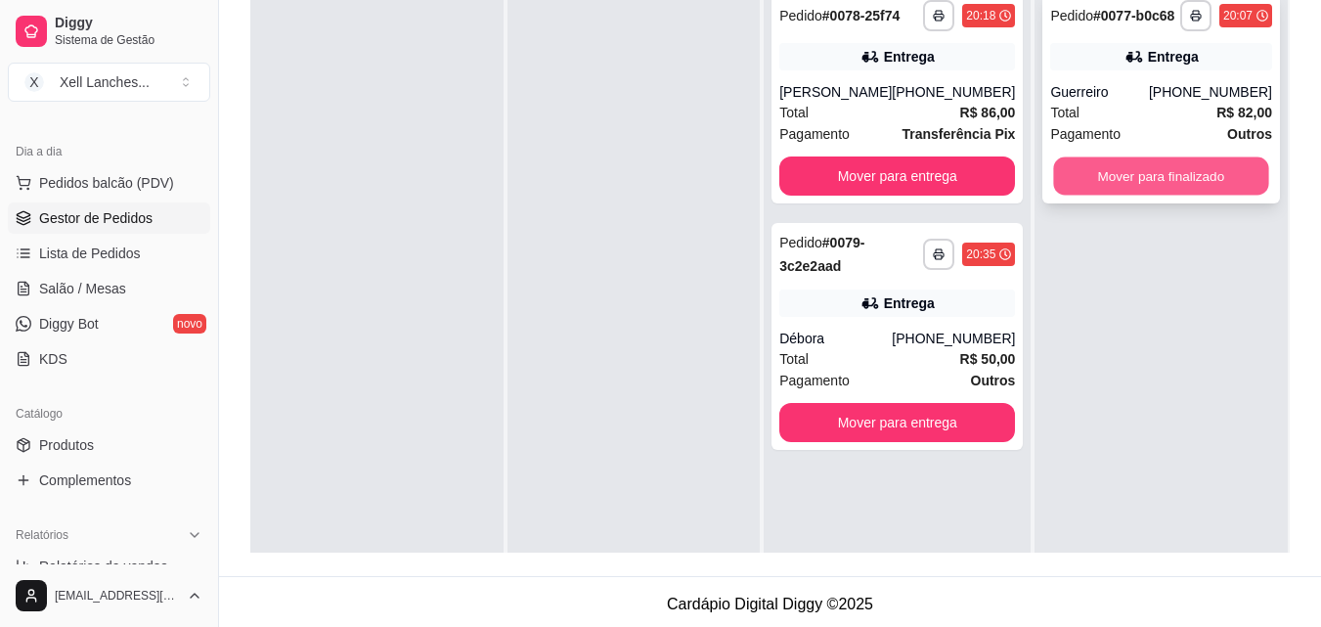
click at [1162, 181] on button "Mover para finalizado" at bounding box center [1161, 176] width 215 height 38
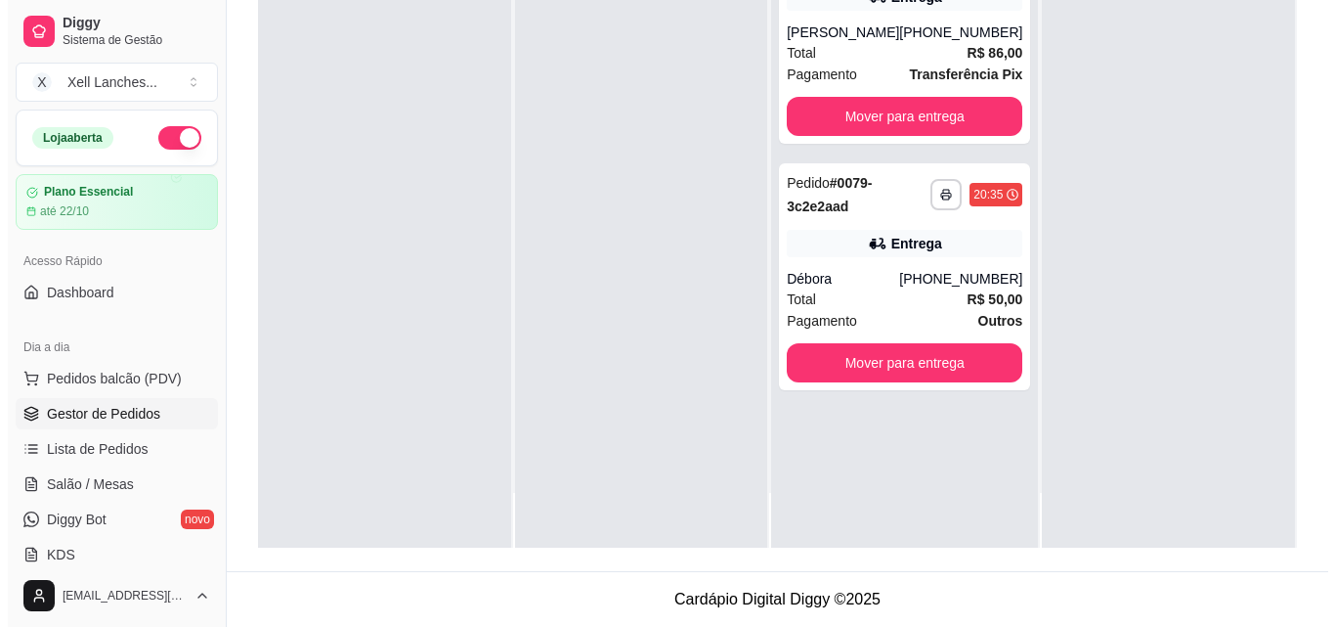
scroll to position [103, 0]
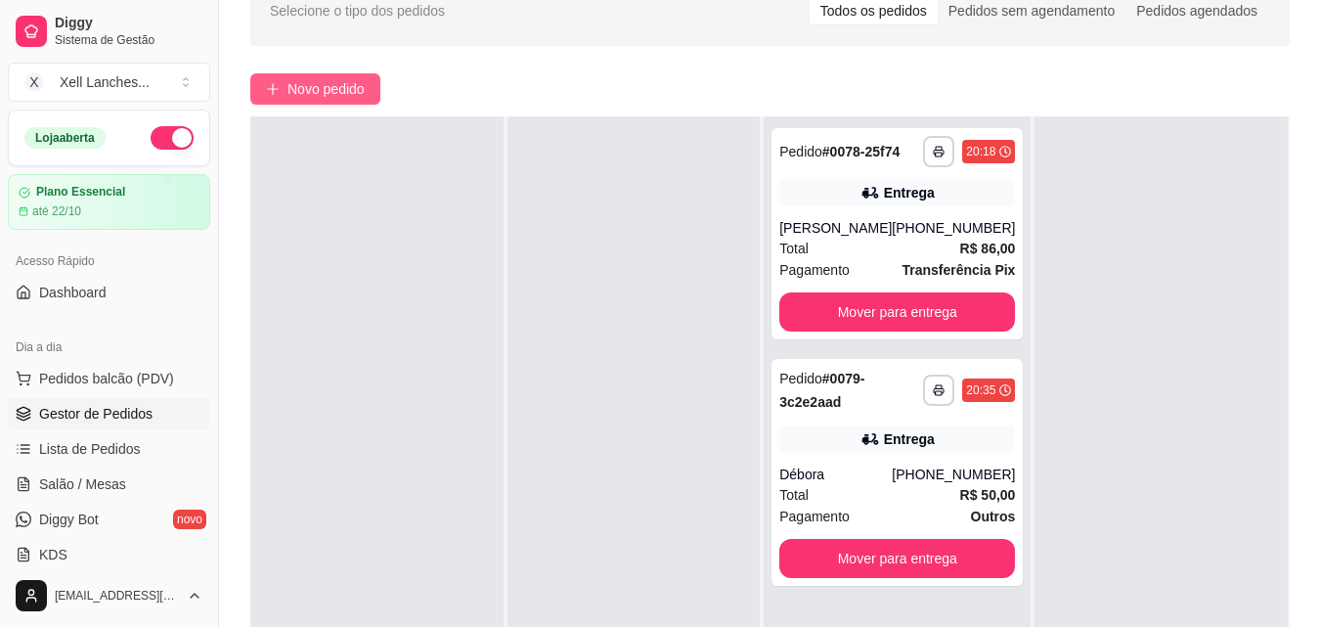
click at [283, 83] on button "Novo pedido" at bounding box center [315, 88] width 130 height 31
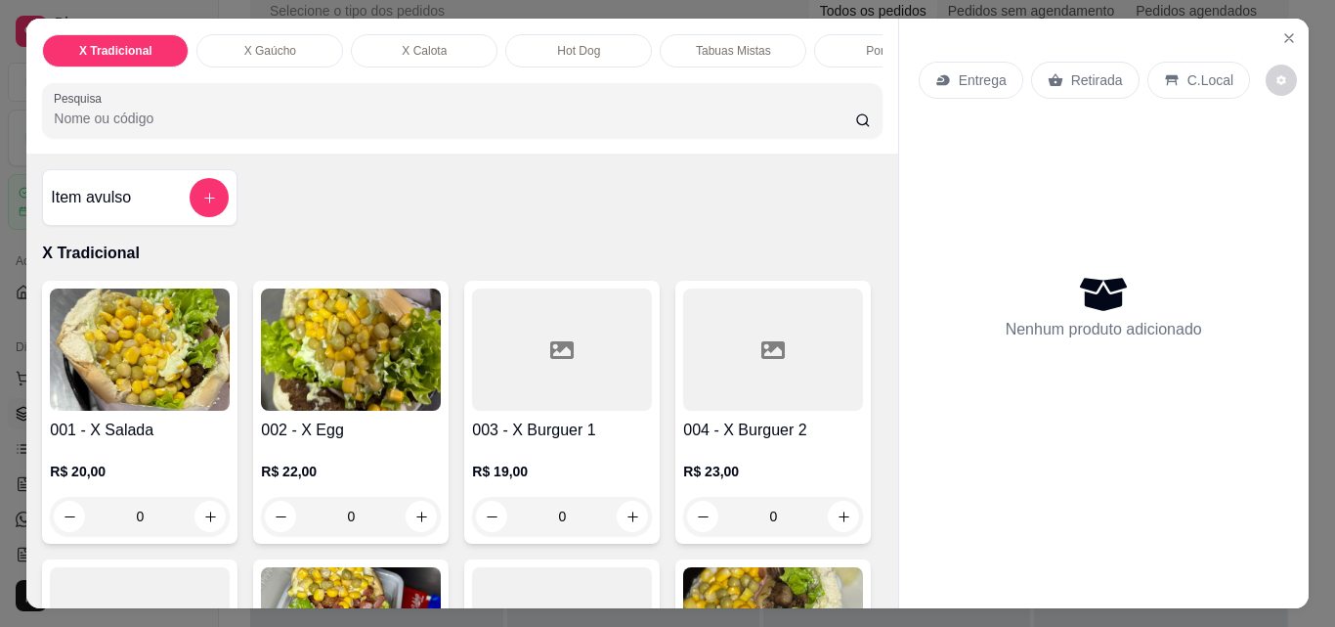
click at [153, 357] on img at bounding box center [140, 349] width 180 height 122
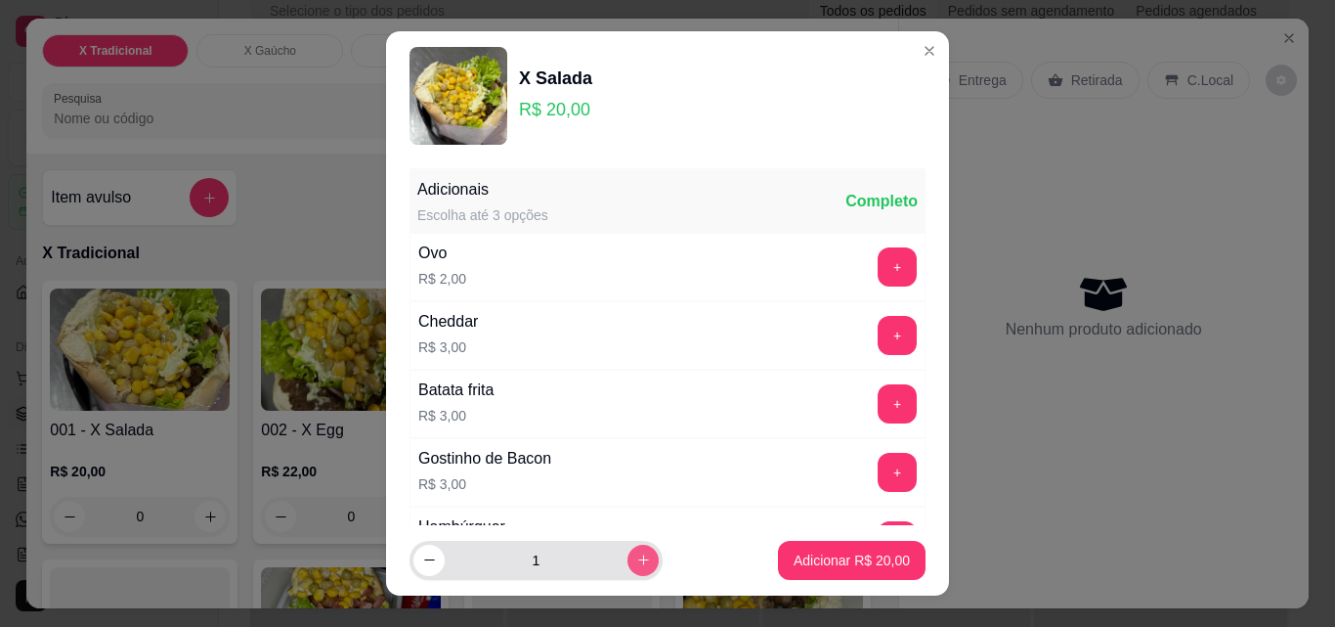
click at [634, 564] on button "increase-product-quantity" at bounding box center [643, 560] width 31 height 31
type input "2"
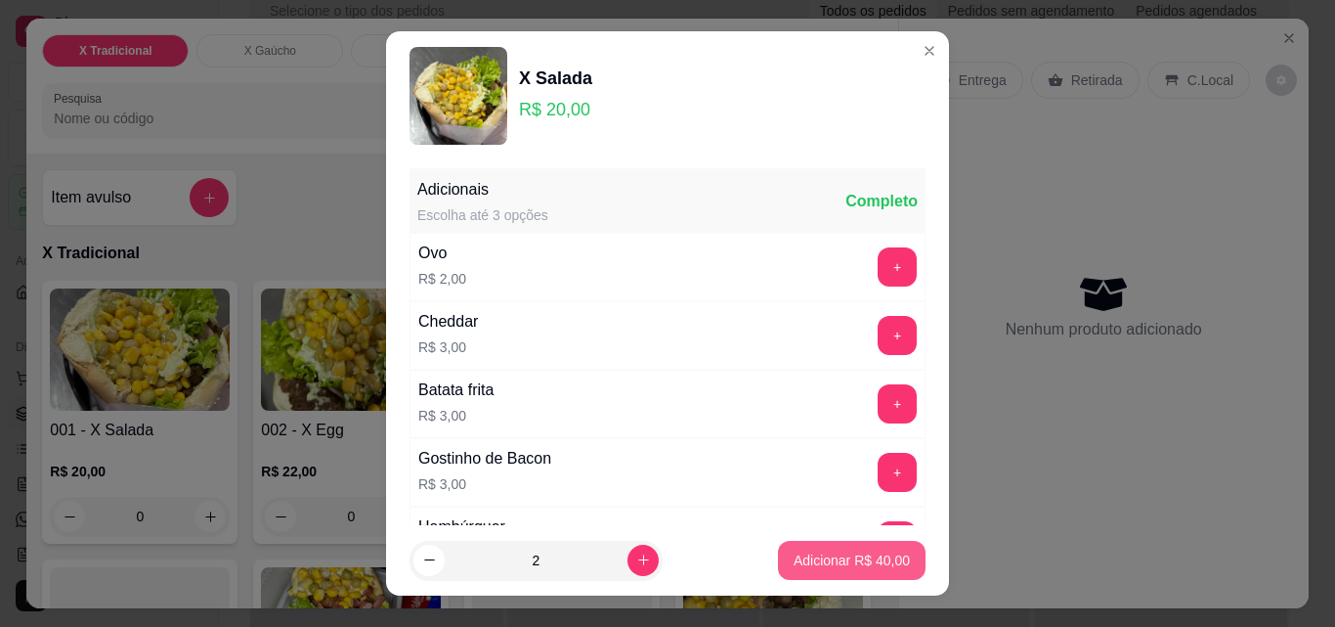
click at [798, 559] on p "Adicionar R$ 40,00" at bounding box center [852, 560] width 116 height 20
type input "2"
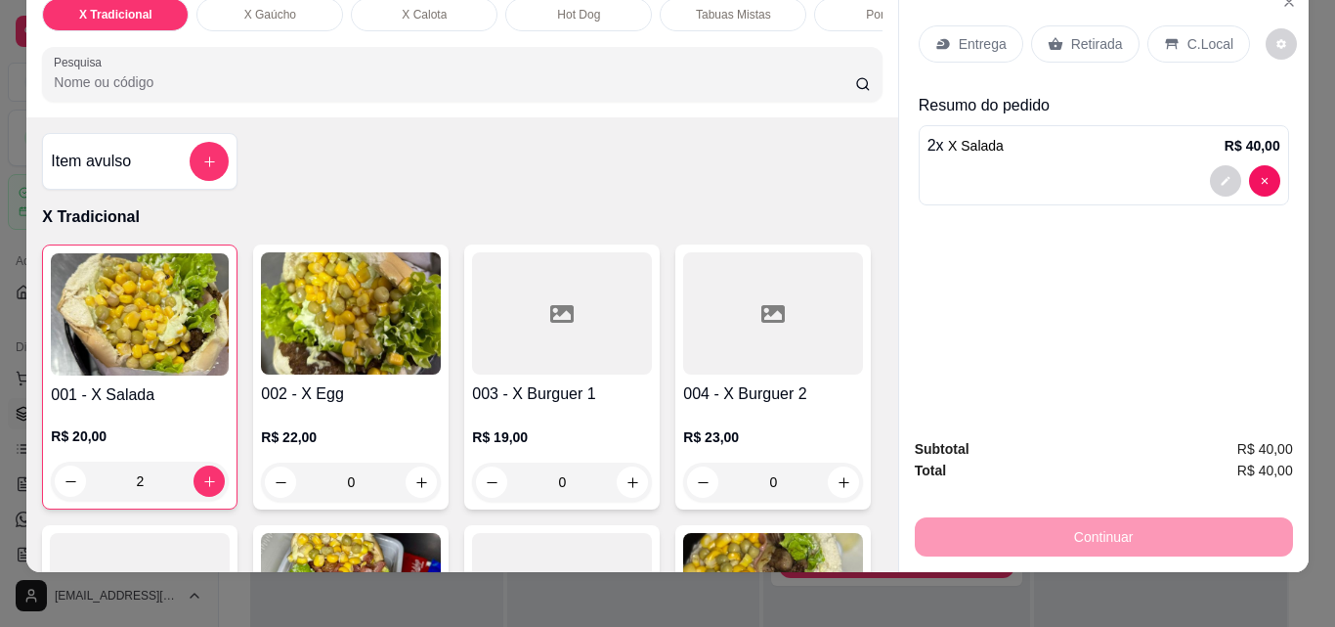
scroll to position [51, 0]
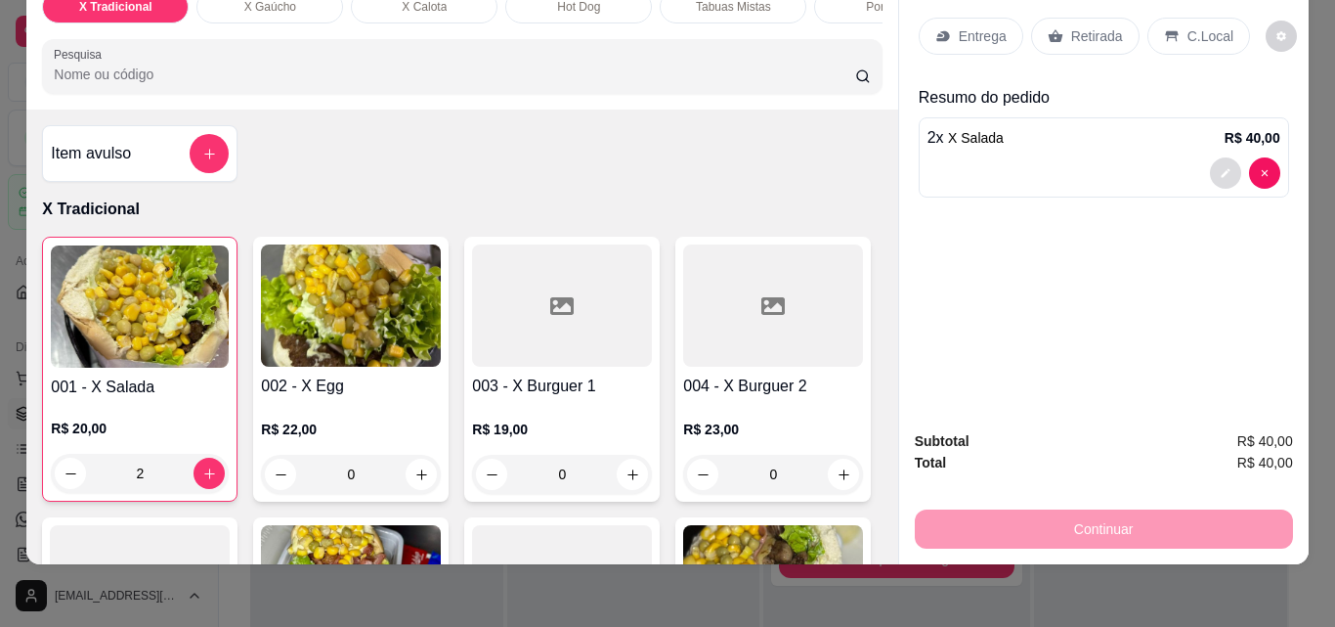
click at [1210, 157] on button "decrease-product-quantity" at bounding box center [1225, 172] width 31 height 31
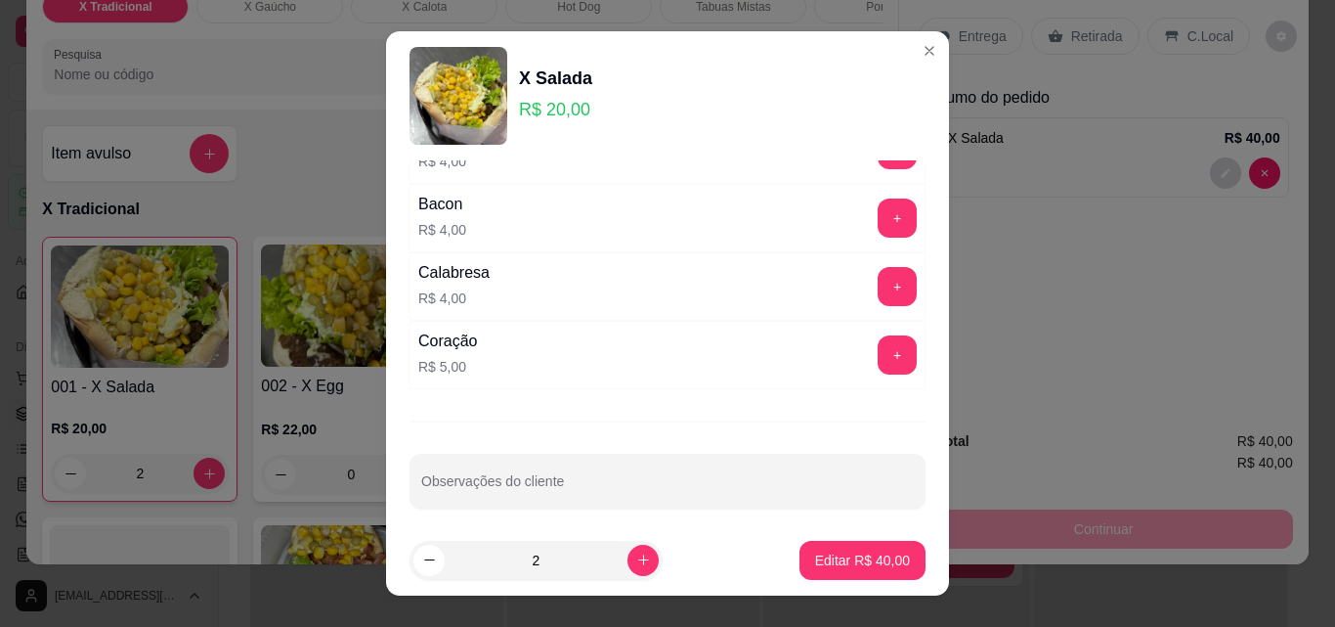
scroll to position [402, 0]
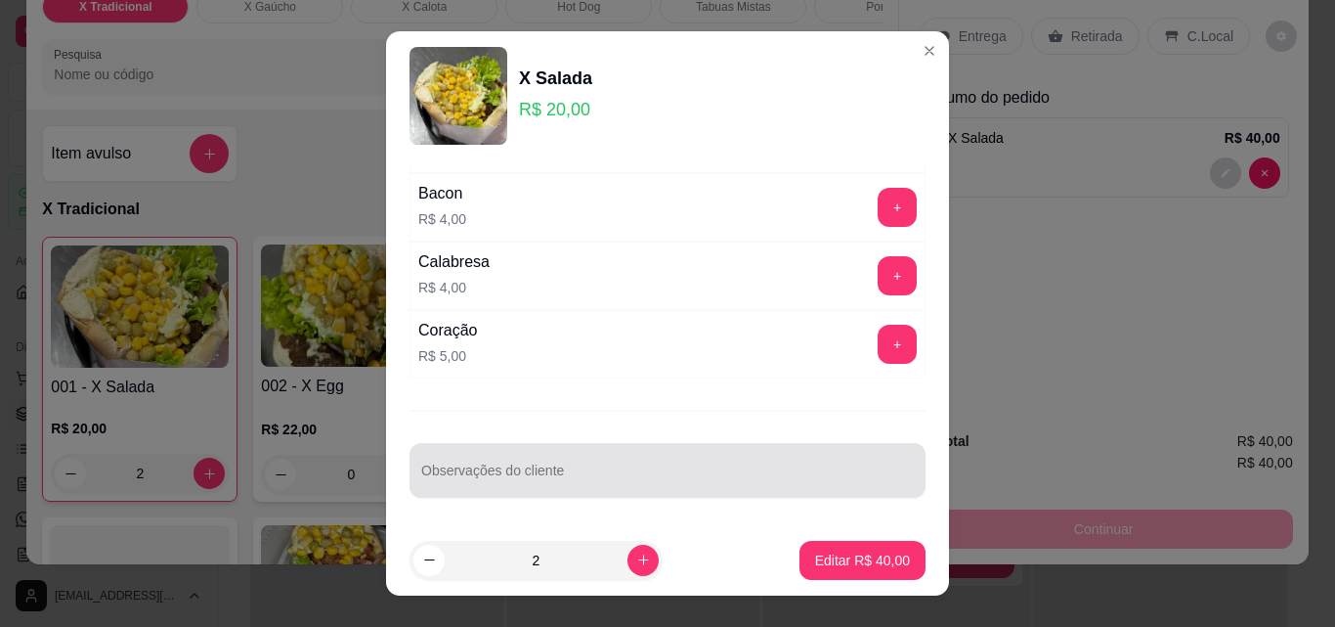
click at [482, 472] on input "Observações do cliente" at bounding box center [667, 478] width 493 height 20
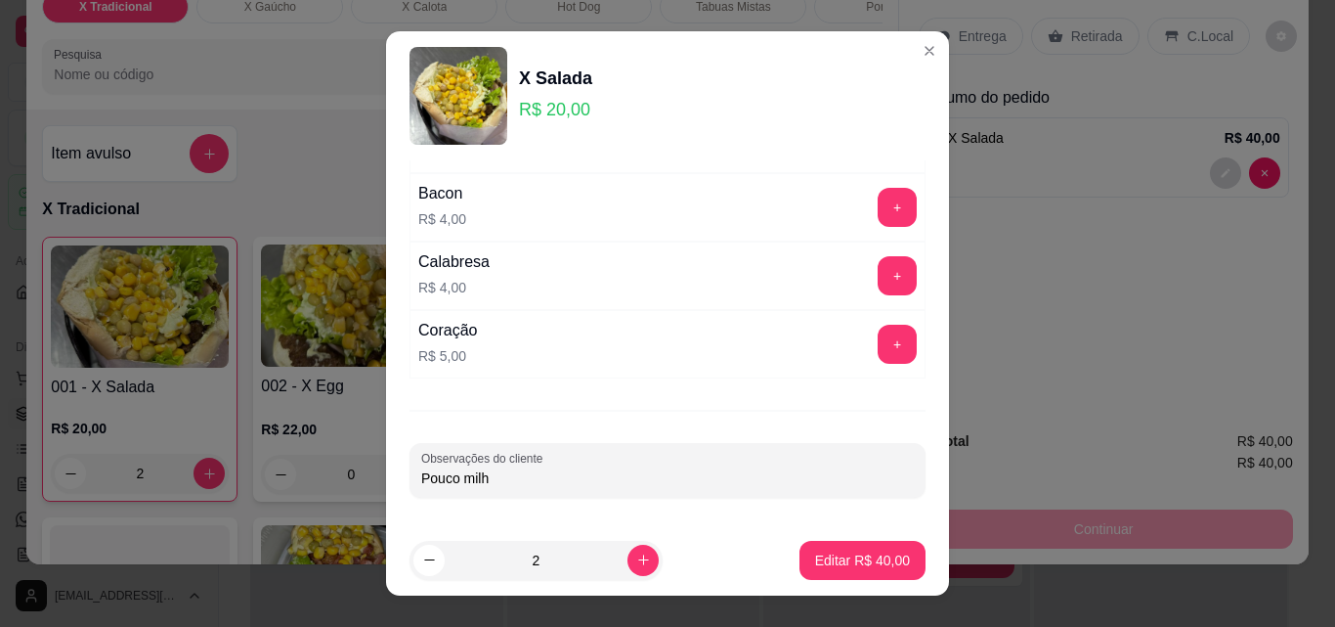
type input "Pouco milho"
click at [835, 553] on p "Editar R$ 40,00" at bounding box center [862, 560] width 95 height 20
type input "0"
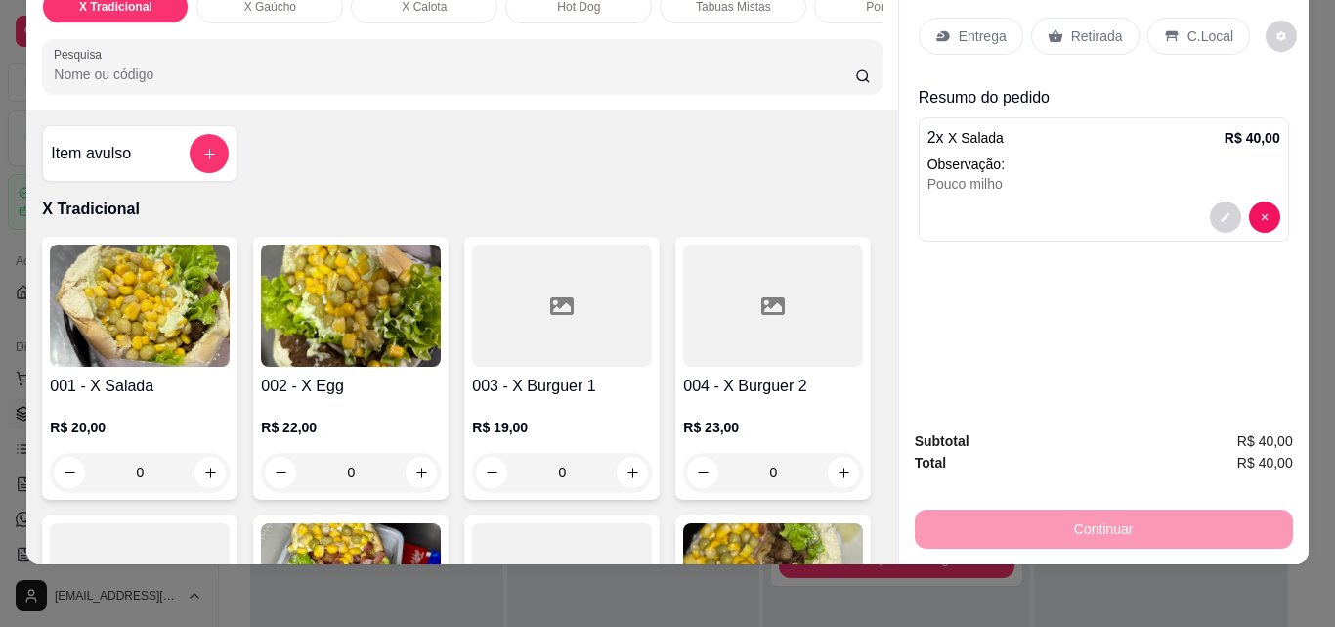
scroll to position [0, 0]
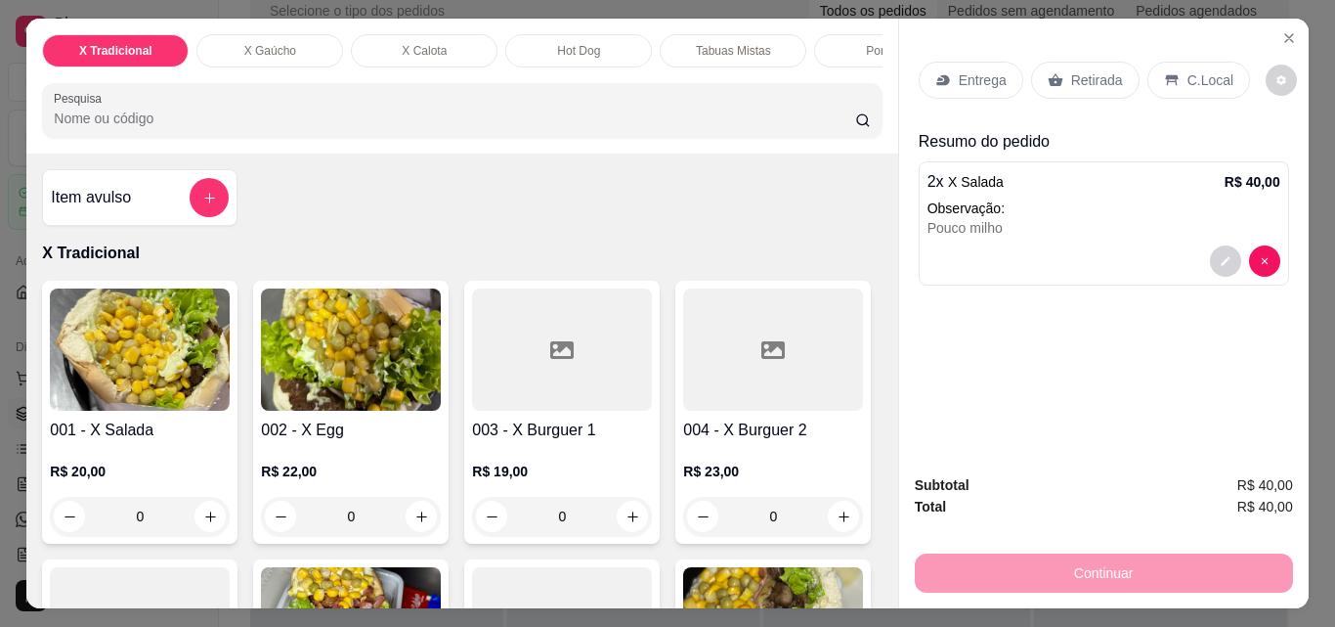
click at [1076, 79] on p "Retirada" at bounding box center [1098, 80] width 52 height 20
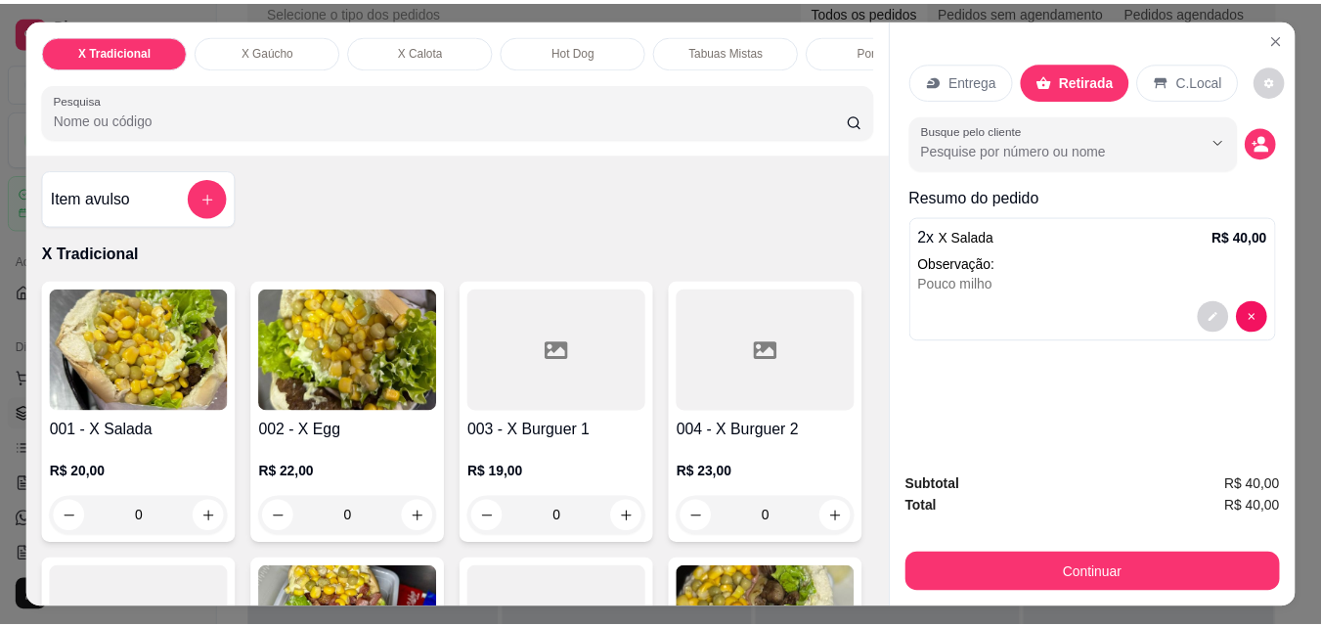
scroll to position [51, 0]
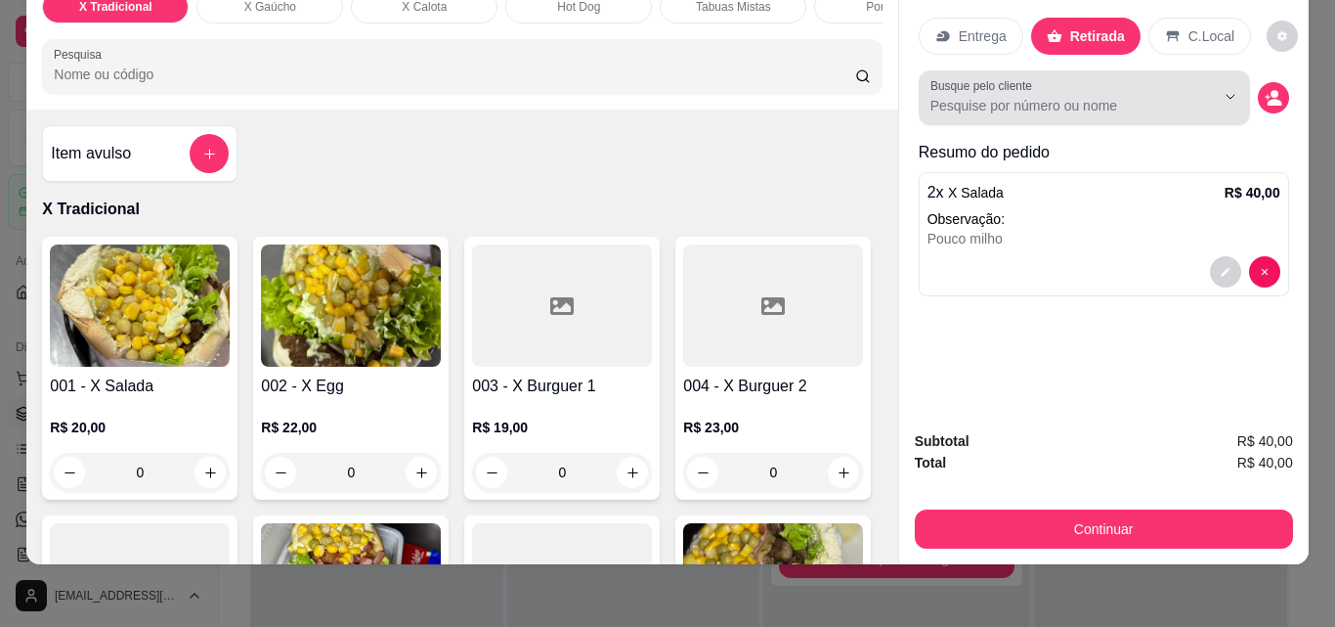
click at [1034, 96] on input "Busque pelo cliente" at bounding box center [1057, 106] width 253 height 20
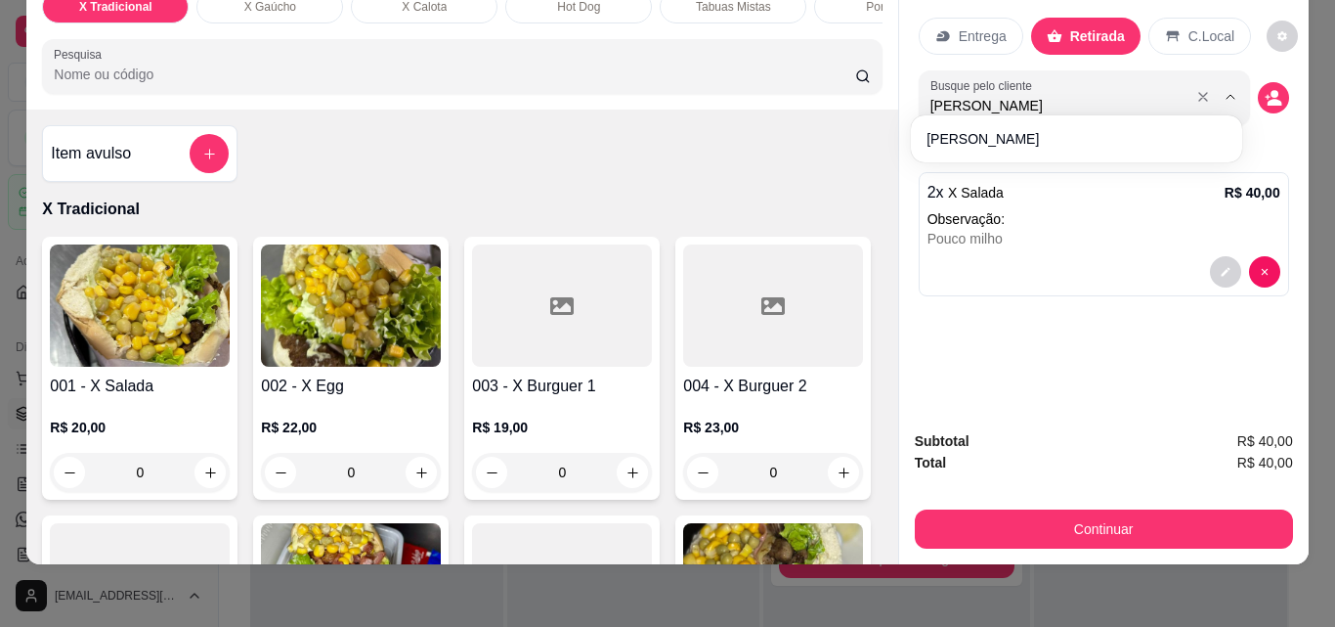
type input "[PERSON_NAME]"
click at [1166, 430] on div "Subtotal R$ 40,00" at bounding box center [1104, 441] width 378 height 22
click at [1265, 90] on icon "decrease-product-quantity" at bounding box center [1273, 98] width 17 height 17
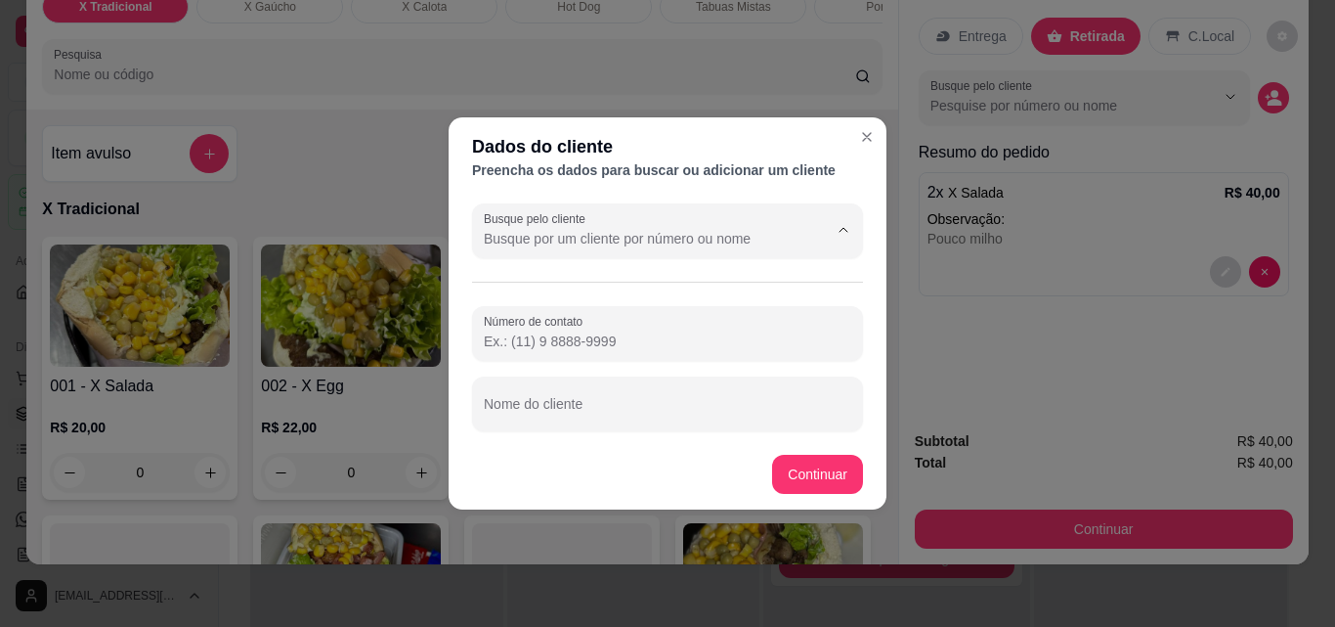
click at [644, 230] on input "Busque pelo cliente" at bounding box center [640, 239] width 313 height 20
type input "[PERSON_NAME]"
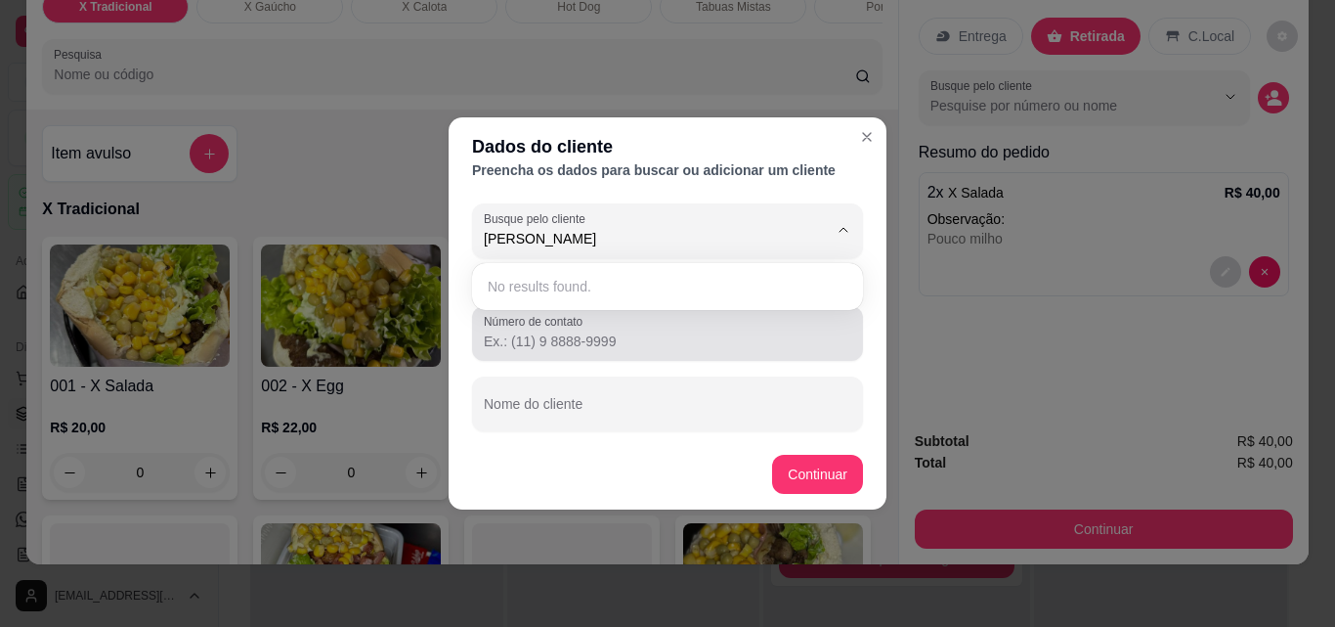
click at [552, 348] on input "Número de contato" at bounding box center [668, 341] width 368 height 20
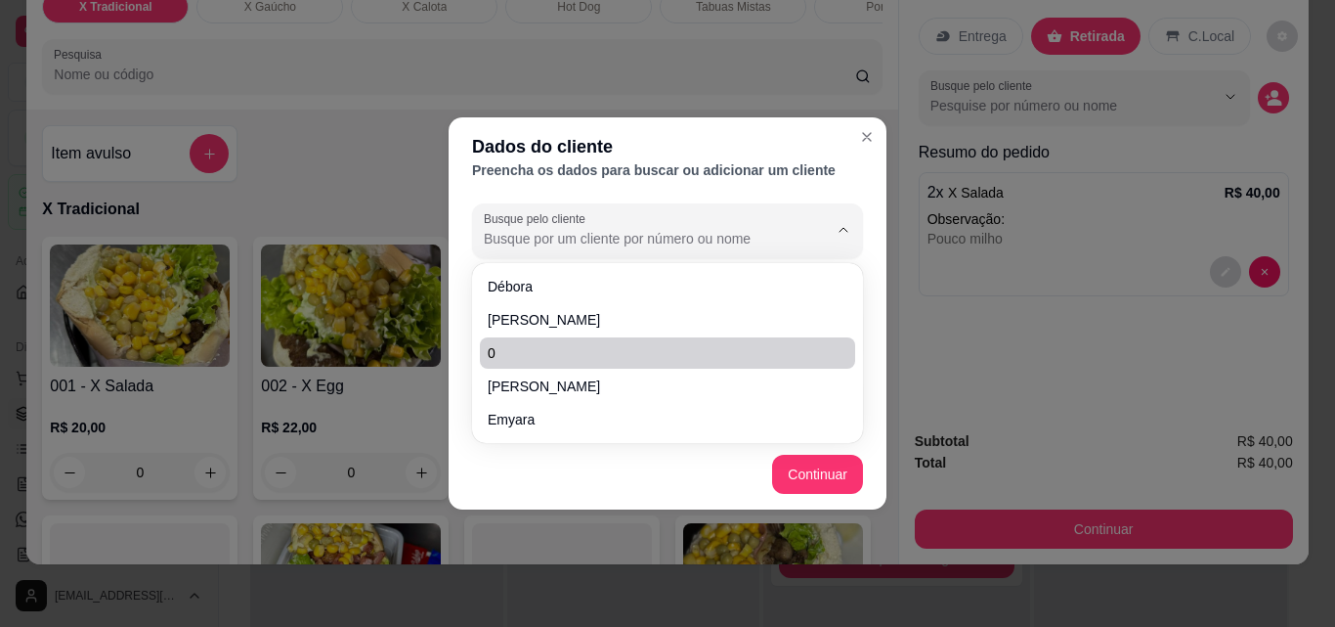
paste input "[PHONE_NUMBER]"
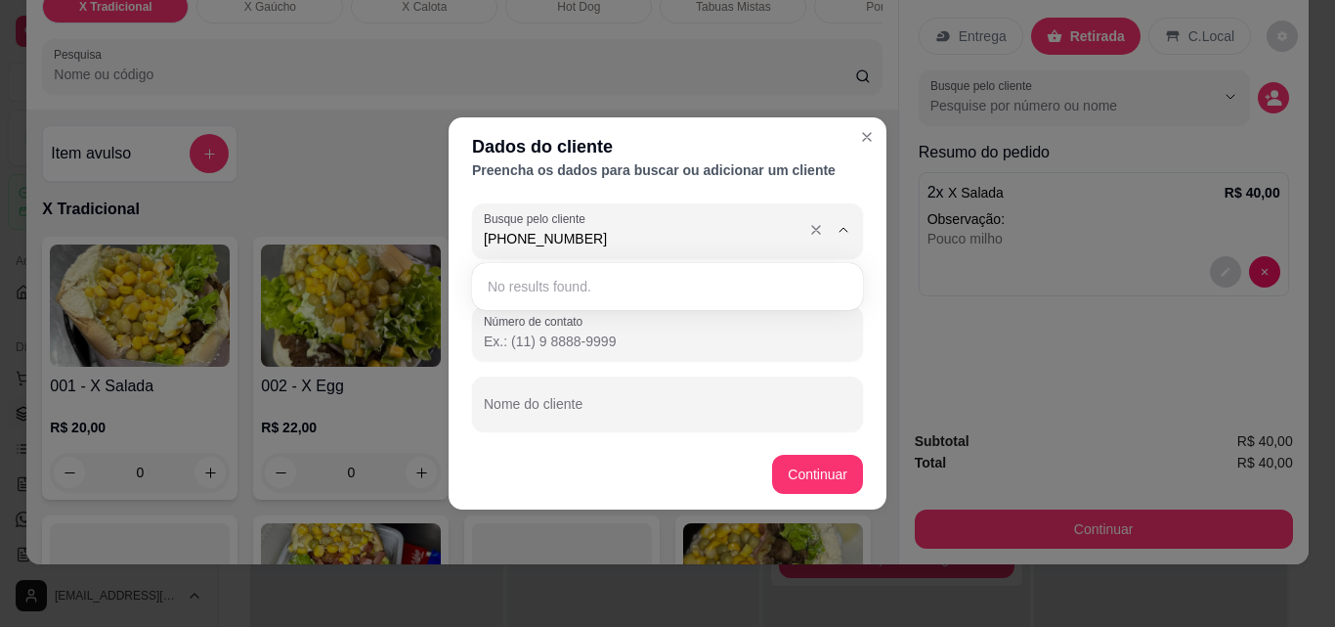
type input "[PHONE_NUMBER]"
click at [618, 227] on div at bounding box center [668, 230] width 368 height 39
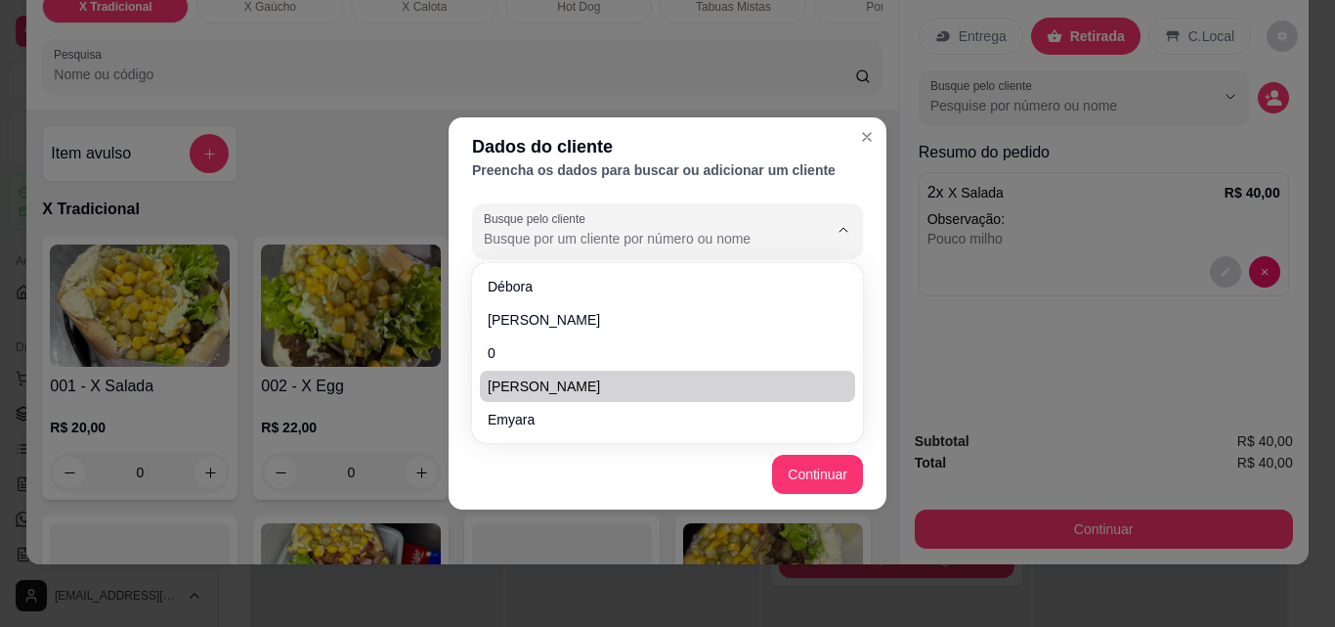
click at [466, 350] on div "Busque pelo cliente Número de contato Nome do cliente" at bounding box center [668, 317] width 438 height 243
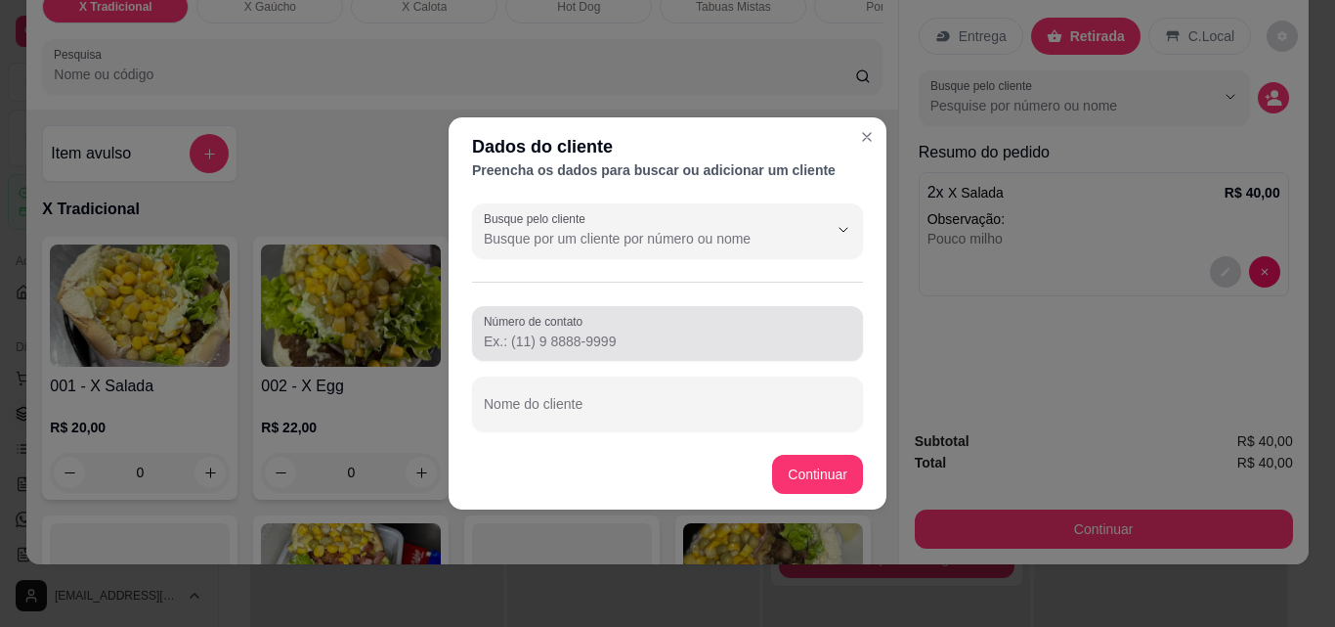
click at [541, 346] on input "Número de contato" at bounding box center [668, 341] width 368 height 20
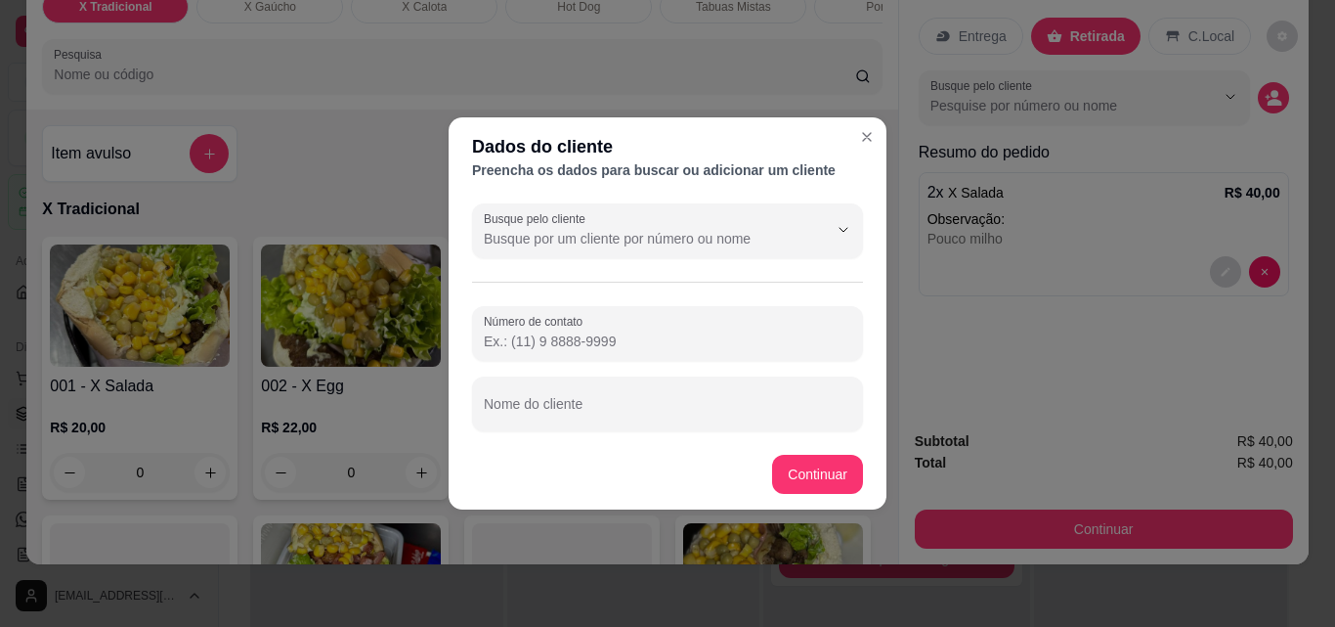
paste input "[PHONE_NUMBER]"
type input "[PHONE_NUMBER]"
click at [547, 233] on input "Busque pelo cliente" at bounding box center [640, 239] width 313 height 20
type input "[PERSON_NAME]"
click at [654, 375] on div "Número de contato [PHONE_NUMBER] Nome do cliente" at bounding box center [667, 368] width 391 height 125
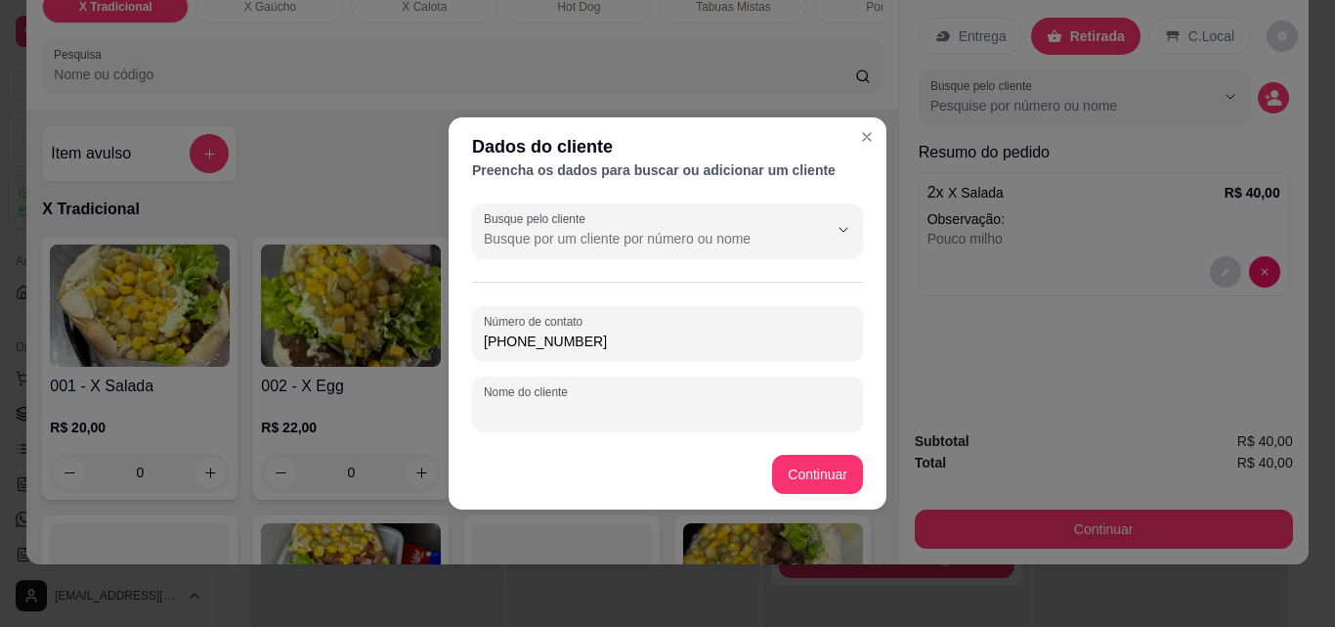
click at [523, 403] on div "Nome do cliente" at bounding box center [667, 403] width 391 height 55
type input "[PERSON_NAME]"
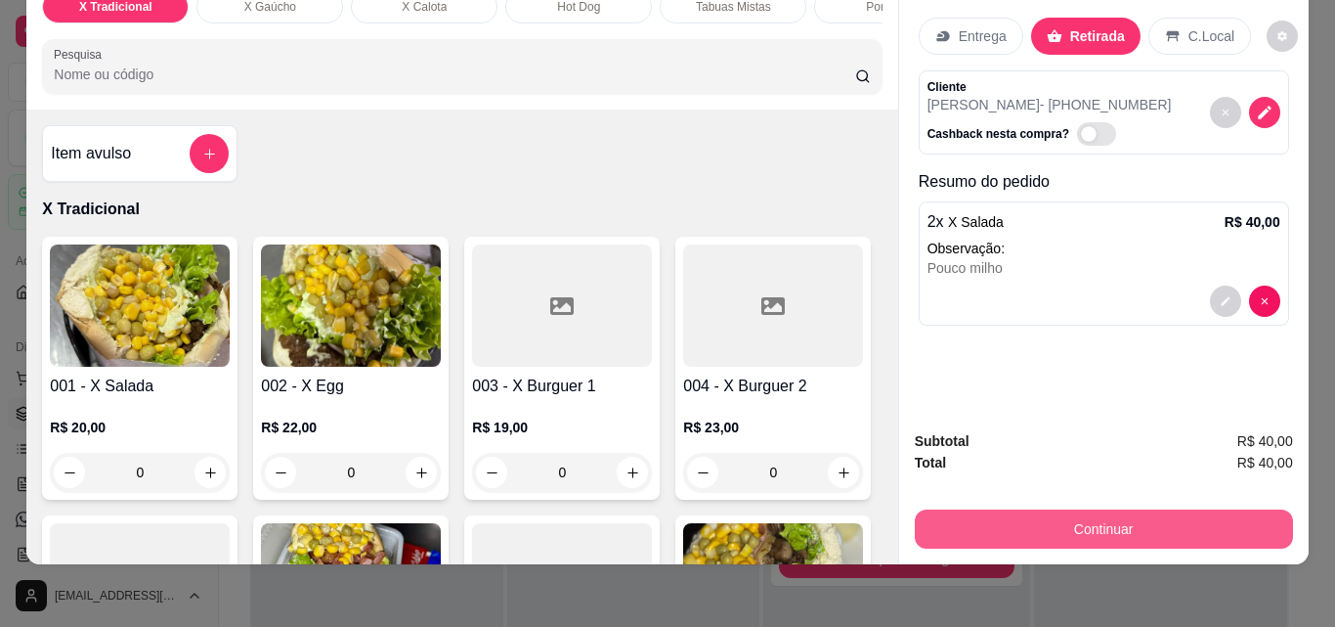
click at [1113, 512] on button "Continuar" at bounding box center [1104, 528] width 378 height 39
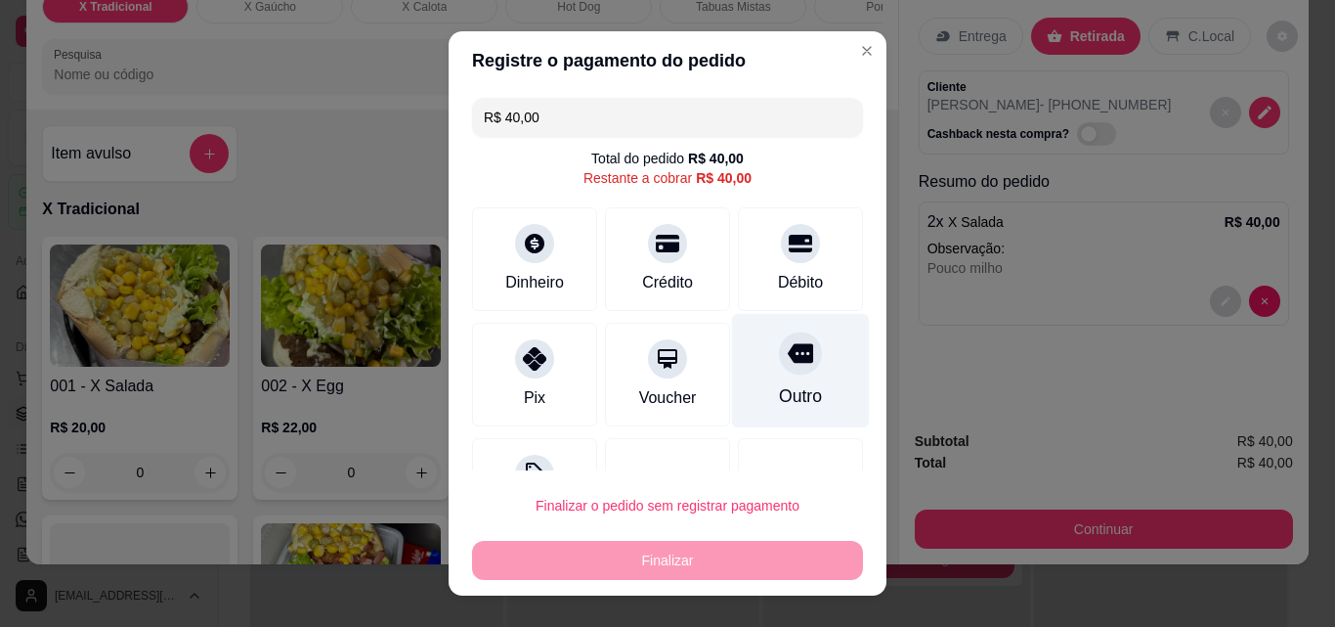
click at [779, 372] on div at bounding box center [800, 352] width 43 height 43
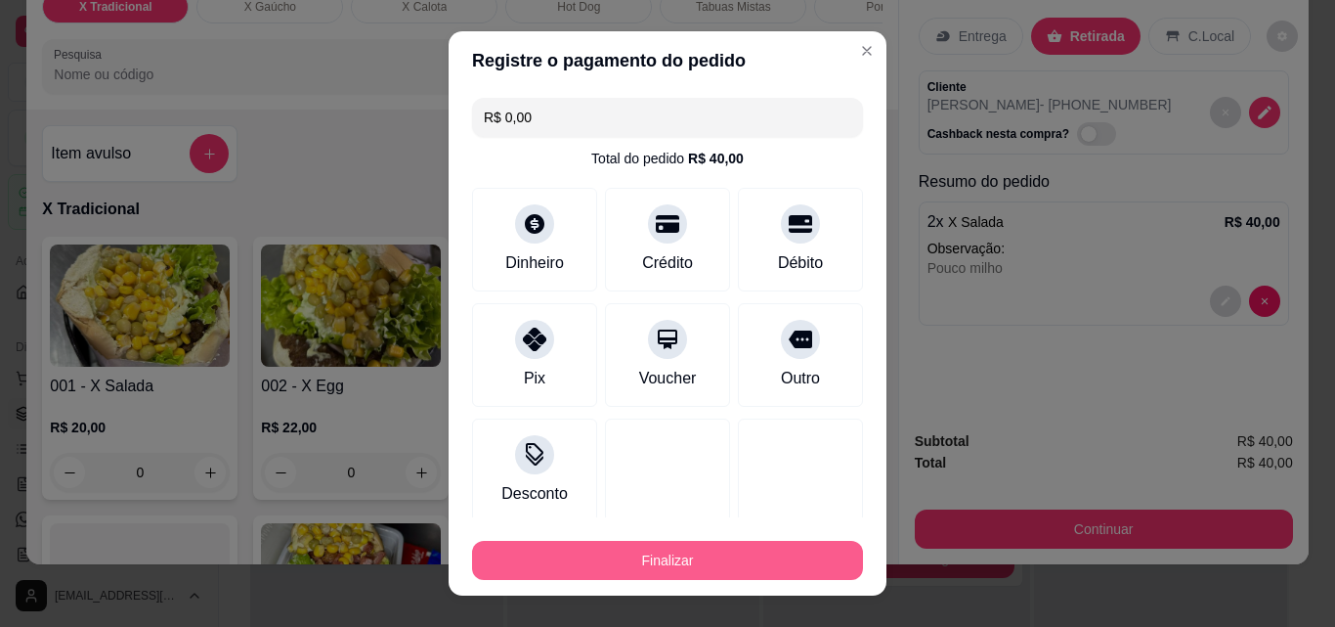
click at [683, 551] on button "Finalizar" at bounding box center [667, 560] width 391 height 39
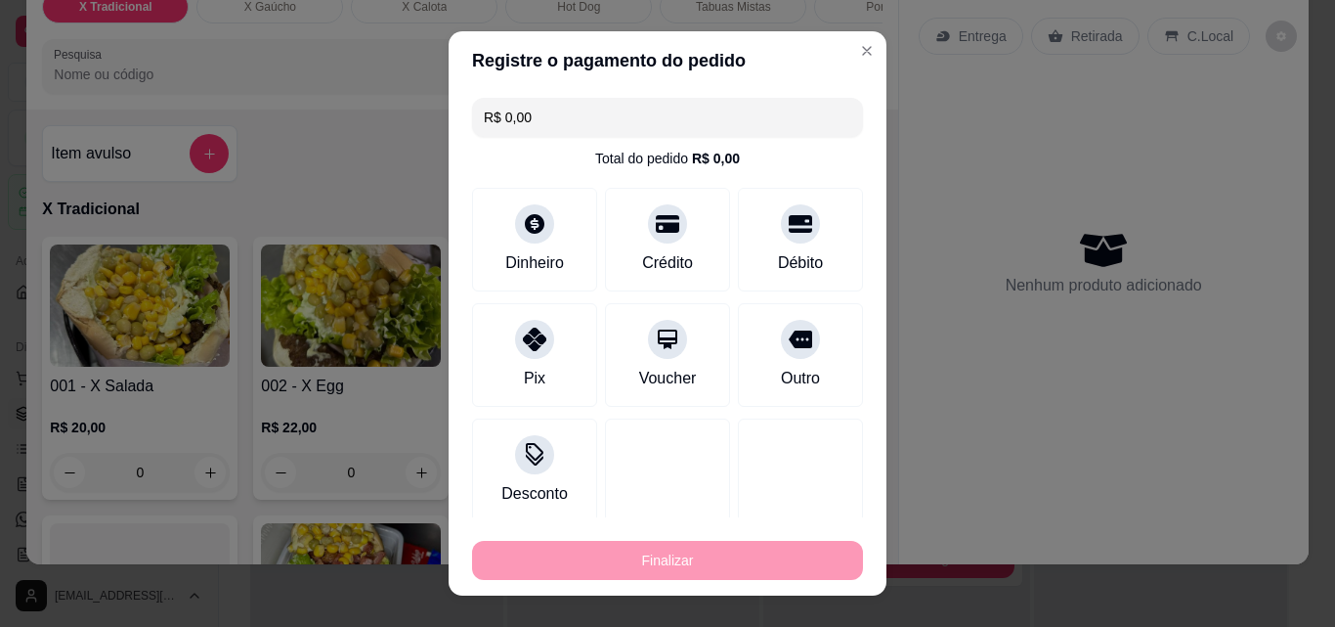
type input "-R$ 40,00"
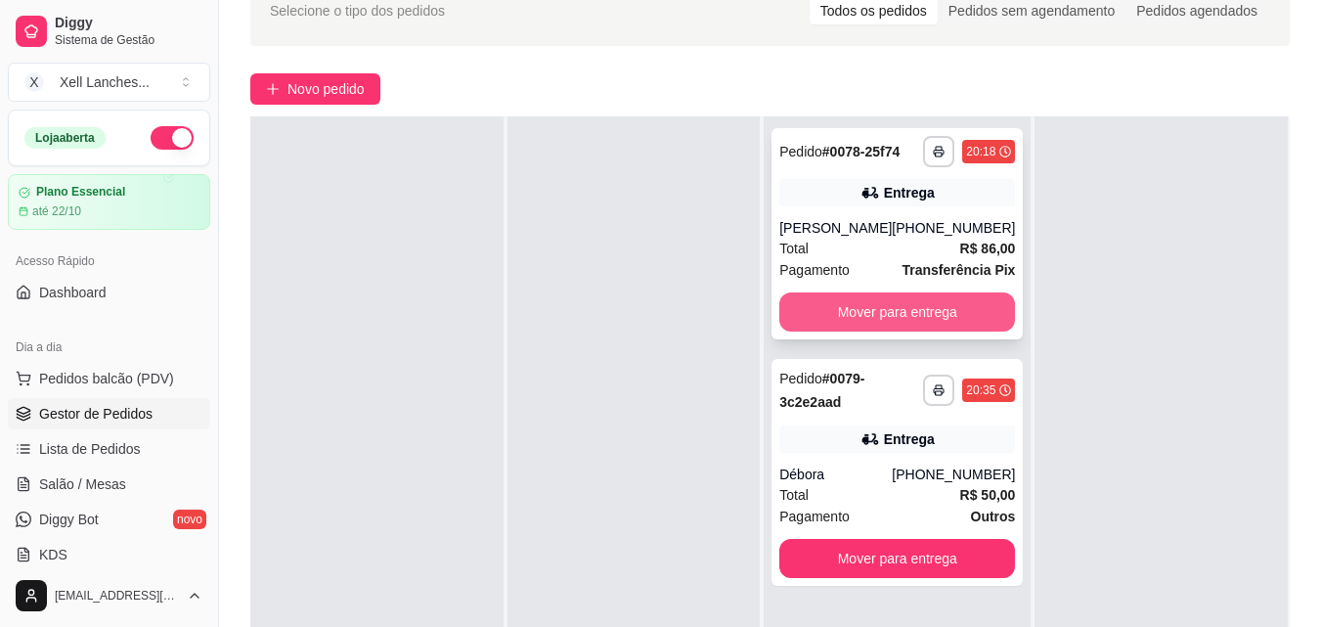
click at [894, 304] on button "Mover para entrega" at bounding box center [897, 311] width 236 height 39
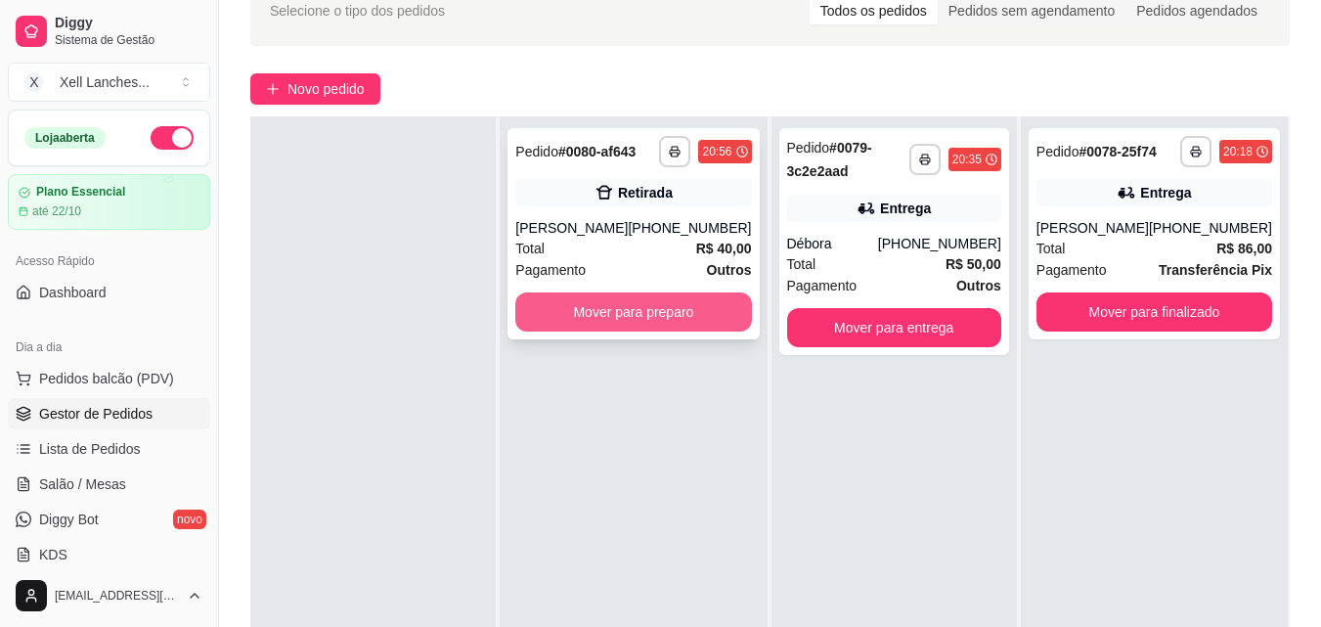
click at [672, 322] on button "Mover para preparo" at bounding box center [633, 311] width 236 height 39
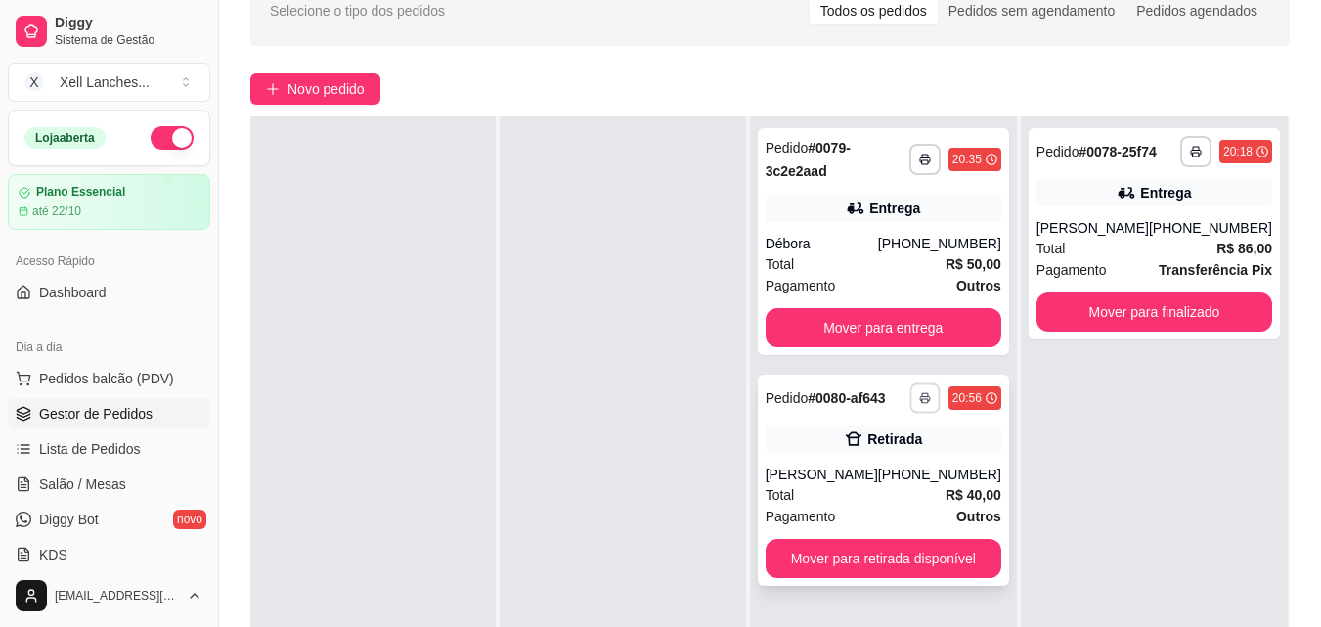
click at [917, 403] on button "button" at bounding box center [924, 397] width 30 height 30
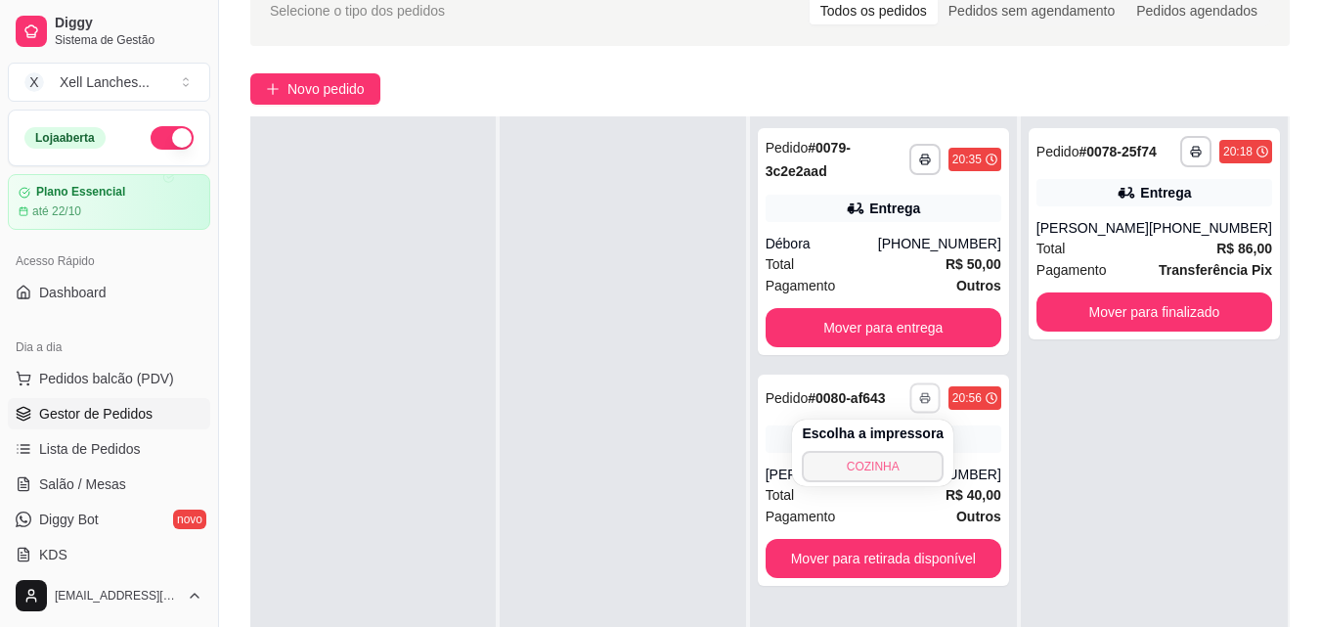
click at [859, 477] on button "COZINHA" at bounding box center [873, 466] width 142 height 31
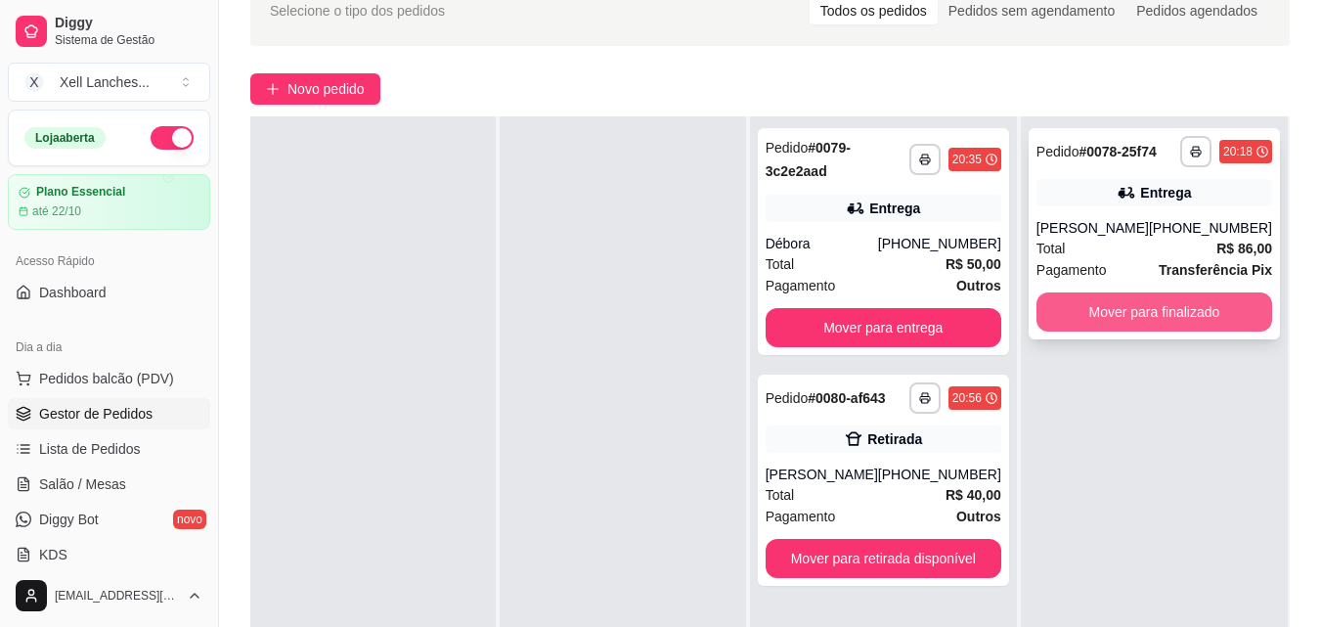
click at [1159, 304] on button "Mover para finalizado" at bounding box center [1154, 311] width 236 height 39
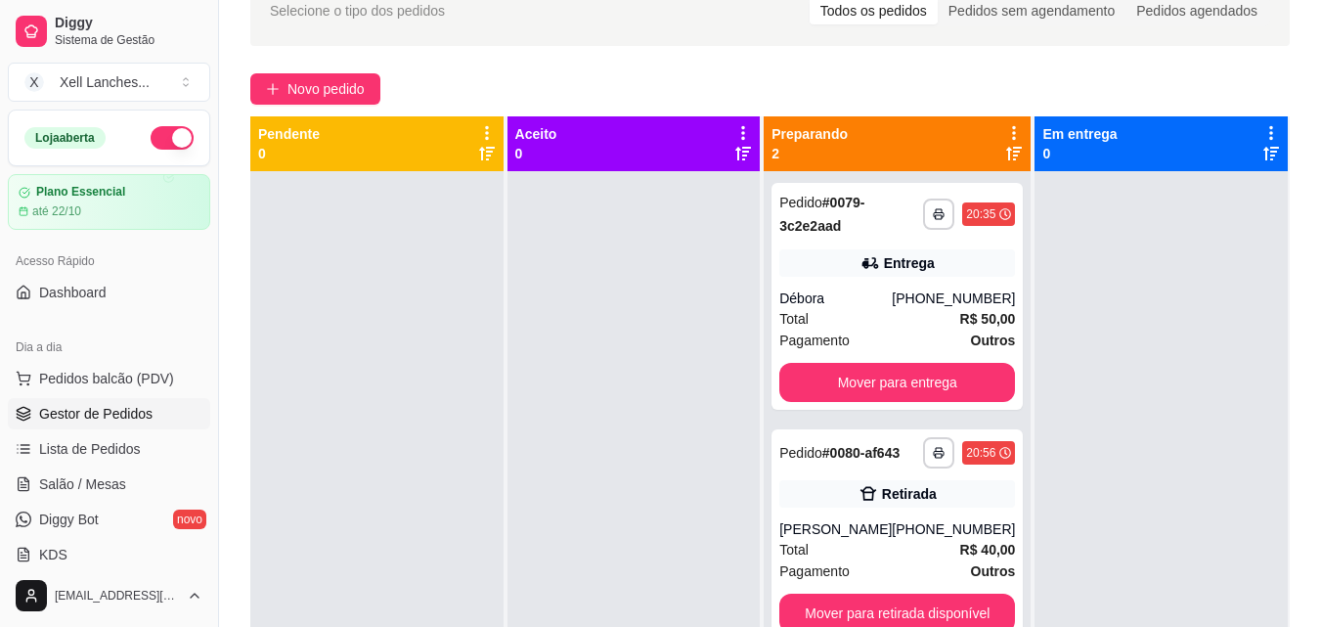
click at [370, 308] on div at bounding box center [376, 484] width 253 height 627
click at [700, 404] on div at bounding box center [633, 484] width 253 height 627
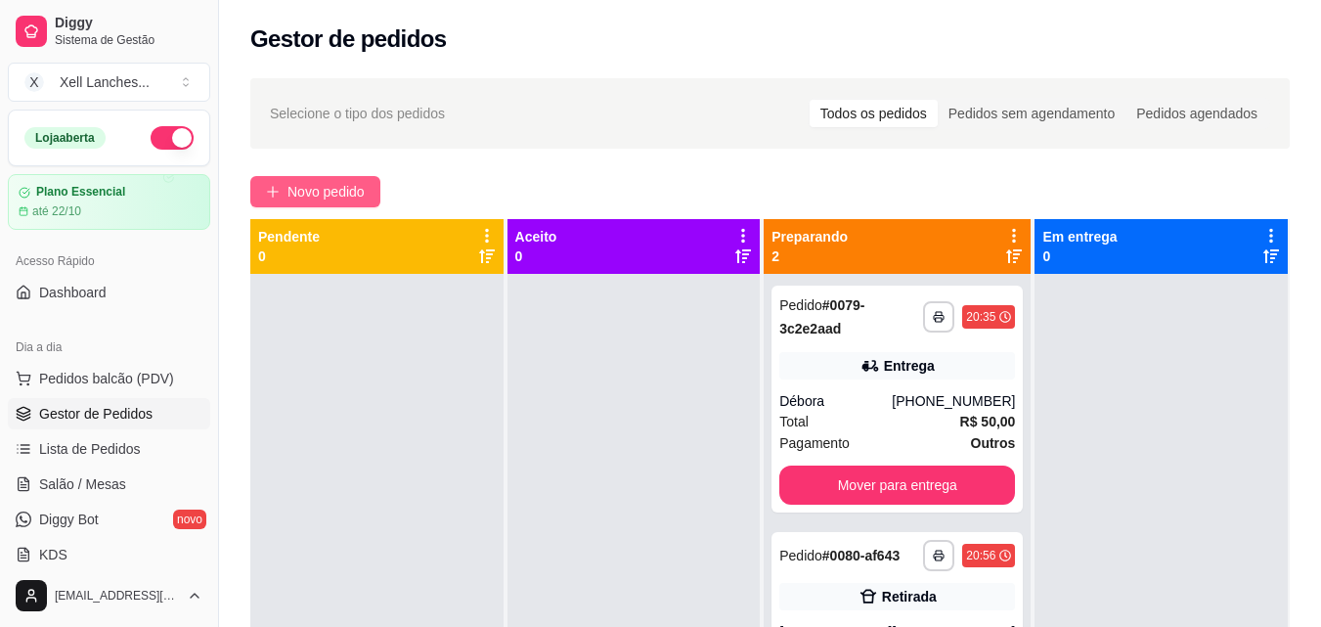
click at [328, 197] on span "Novo pedido" at bounding box center [325, 192] width 77 height 22
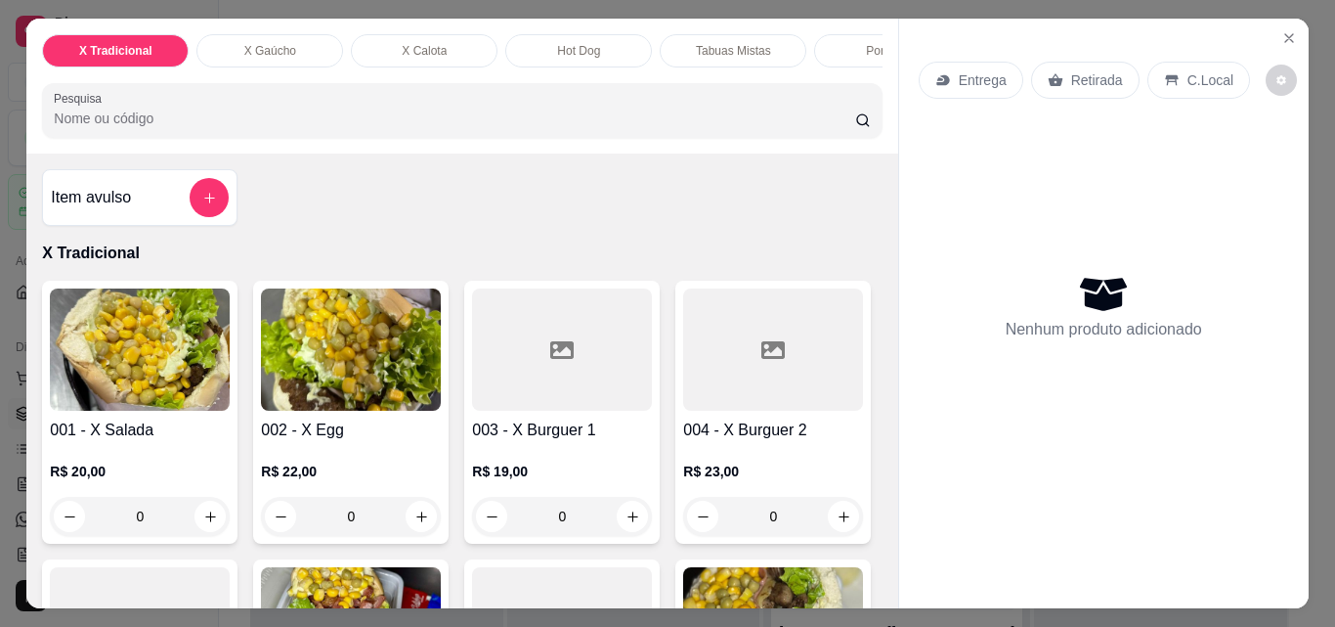
click at [723, 47] on p "Tabuas Mistas" at bounding box center [733, 51] width 75 height 16
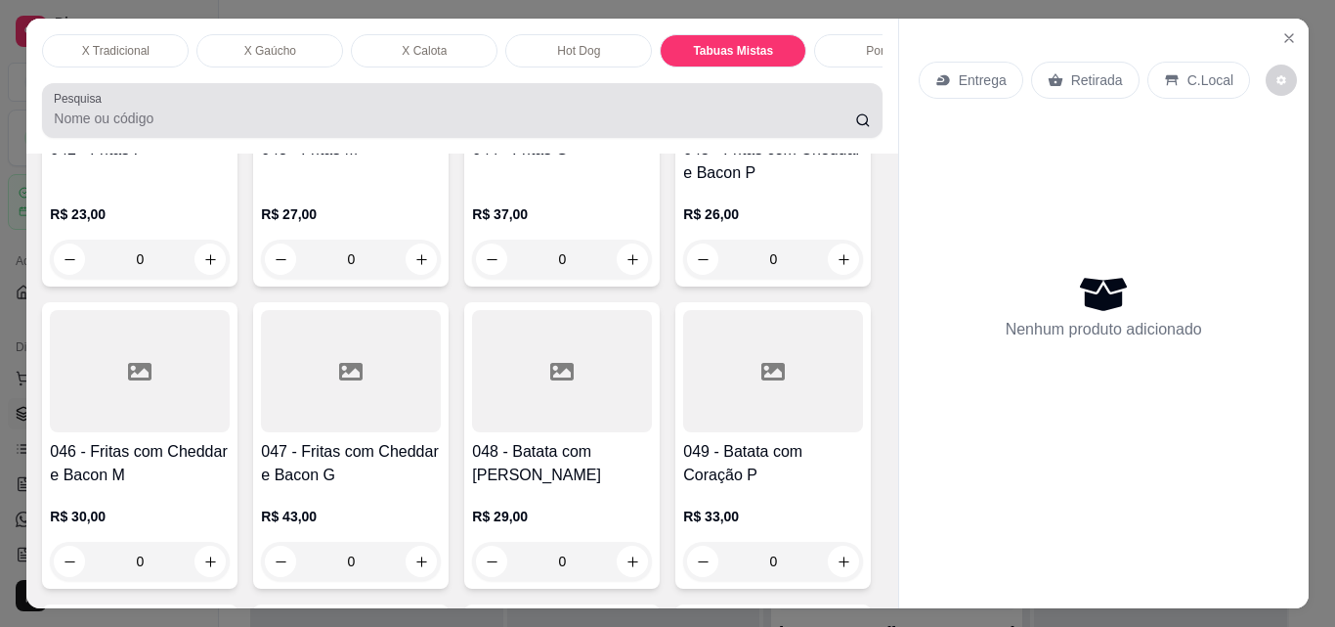
scroll to position [51, 0]
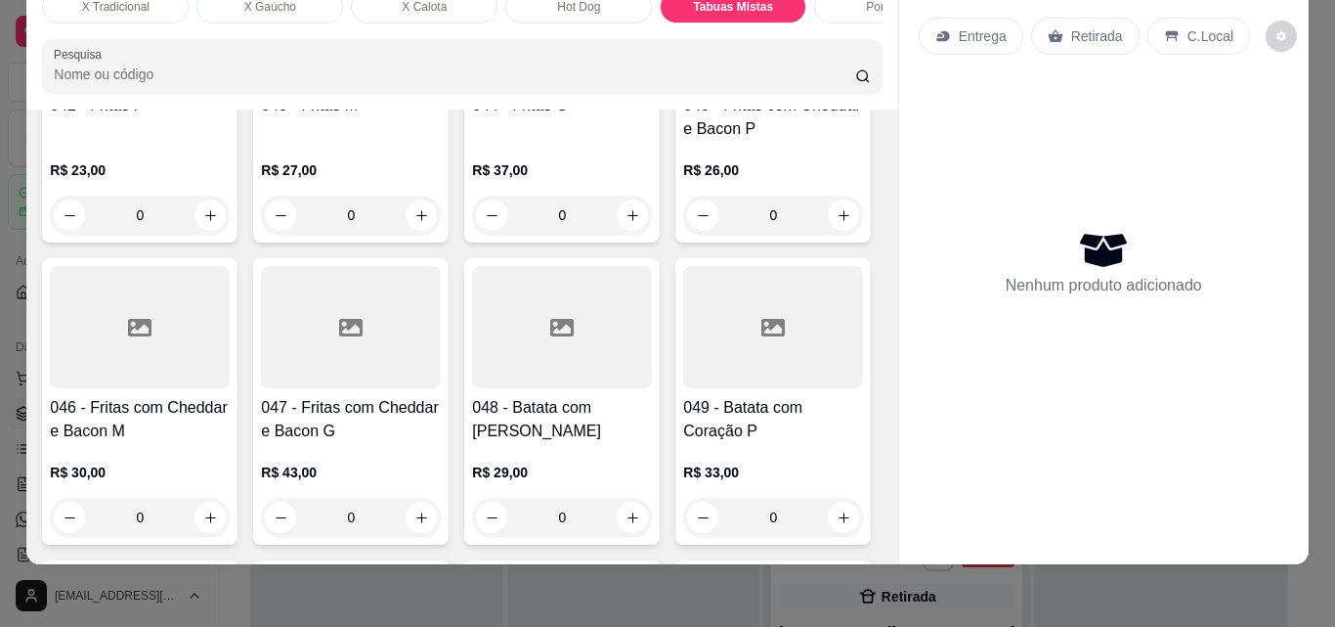
type input "1"
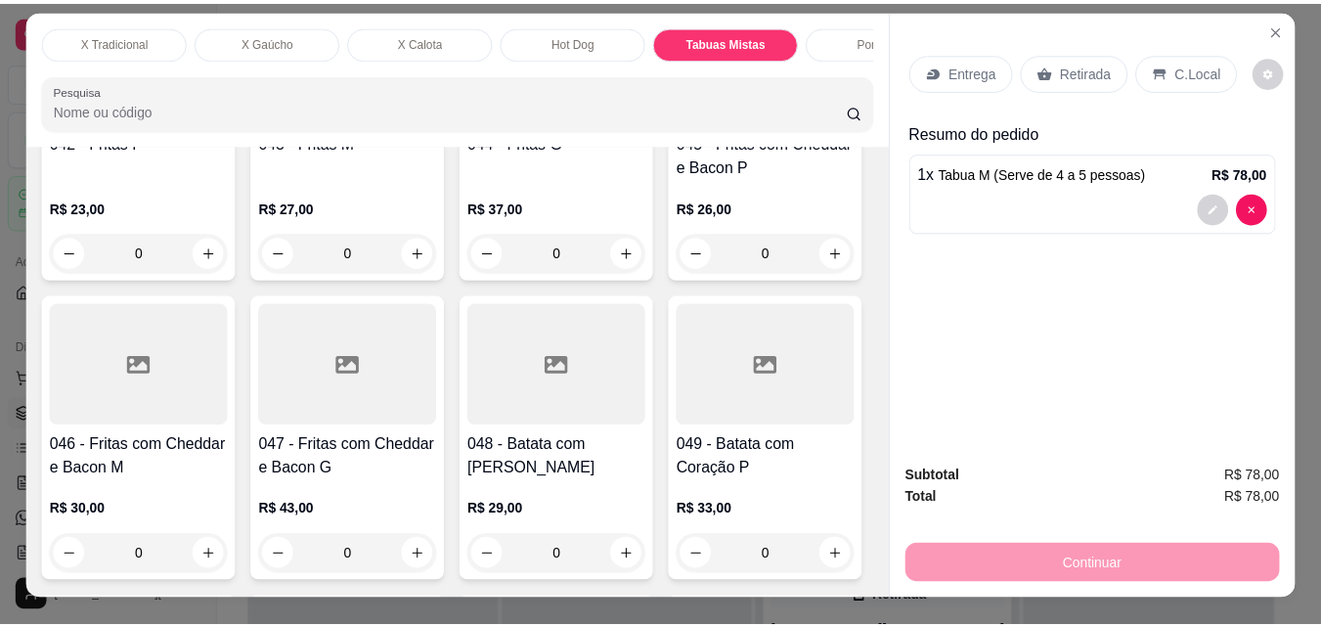
scroll to position [0, 0]
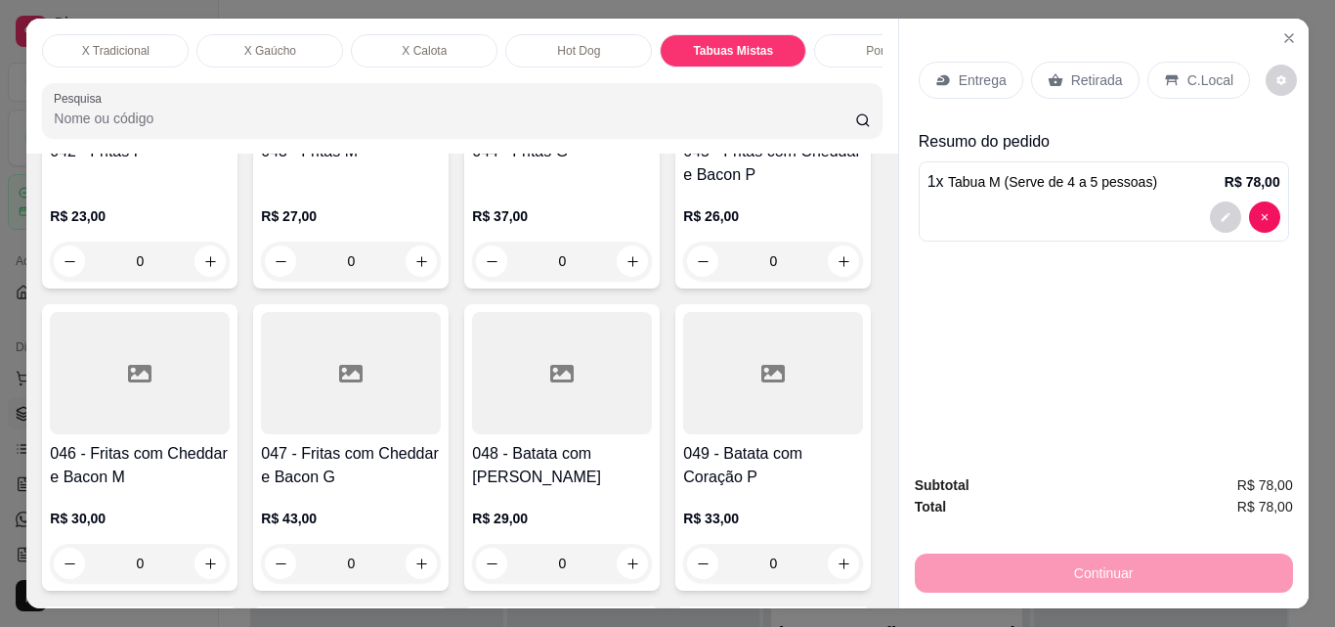
click at [1190, 70] on p "C.Local" at bounding box center [1211, 80] width 46 height 20
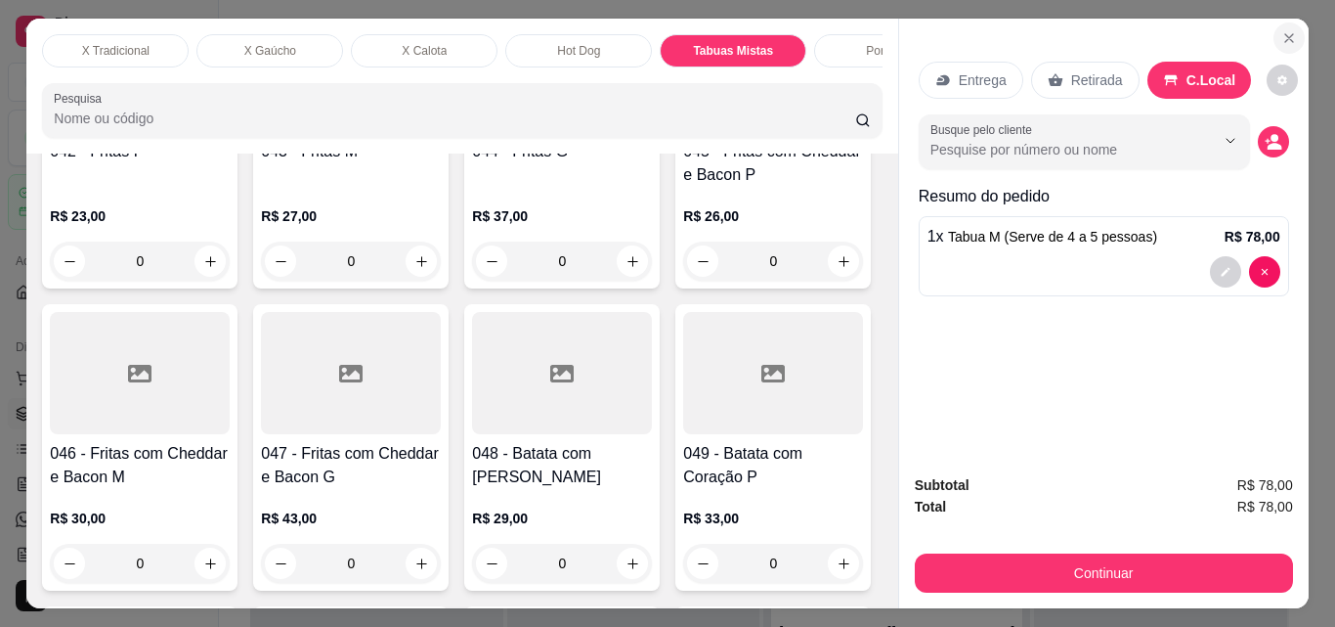
click at [1286, 35] on icon "Close" at bounding box center [1290, 38] width 8 height 8
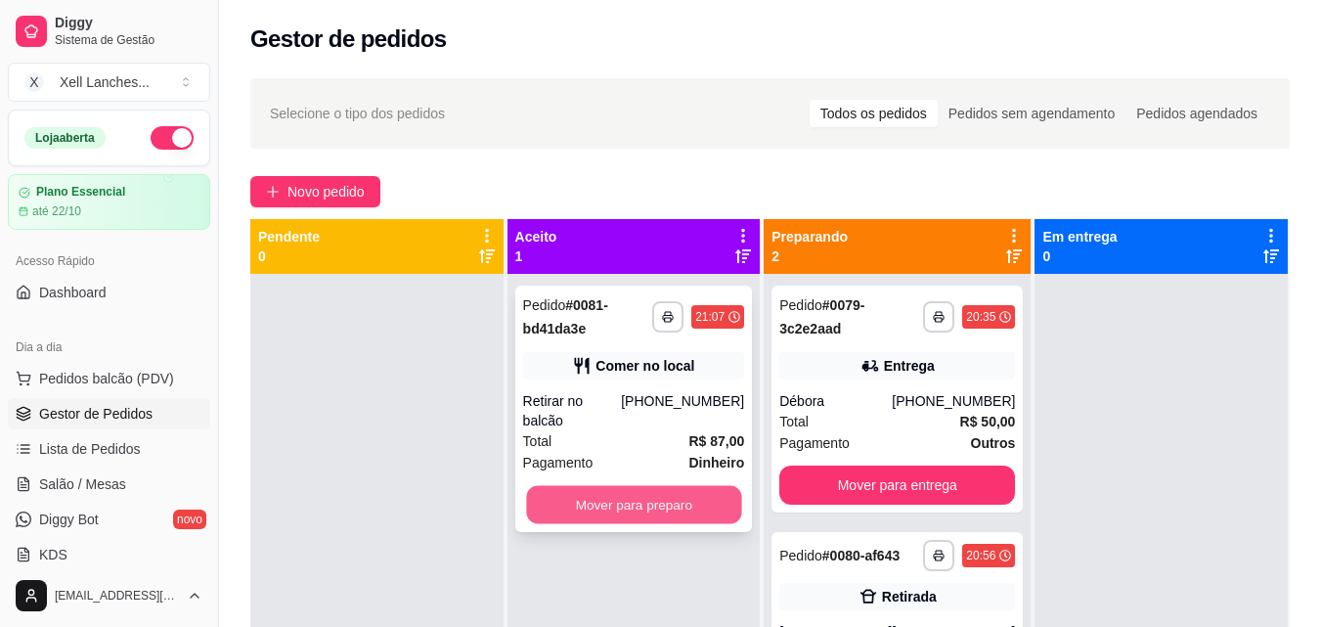
click at [621, 486] on button "Mover para preparo" at bounding box center [633, 505] width 215 height 38
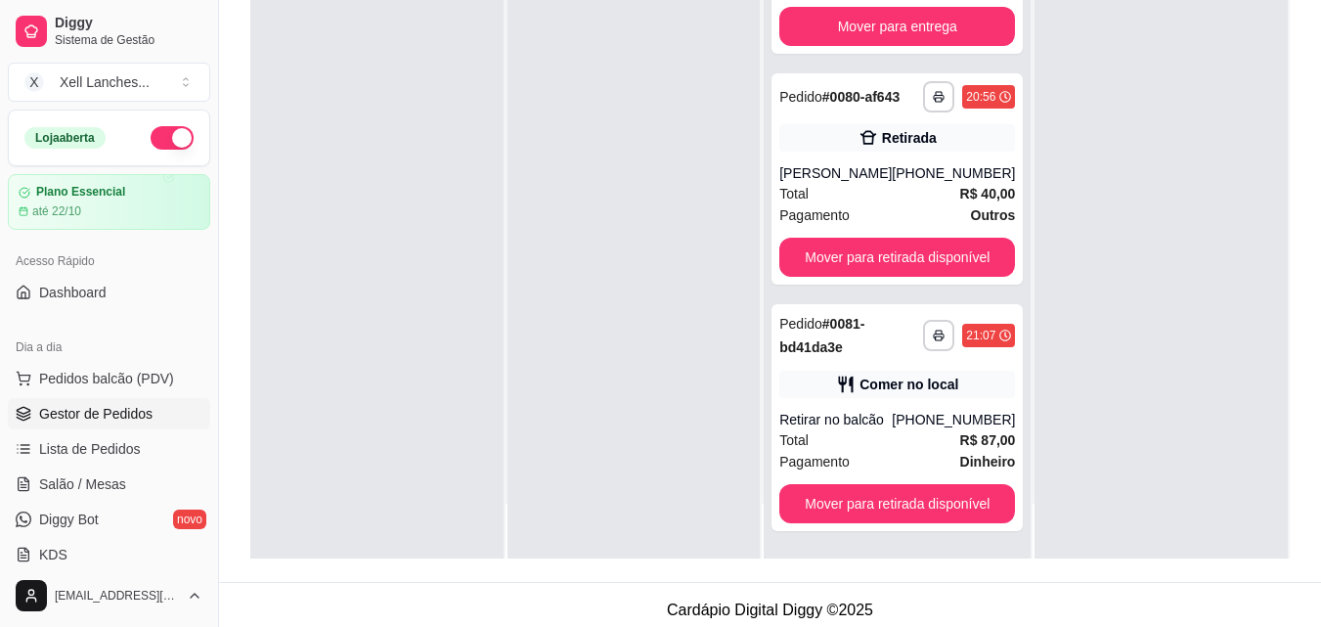
scroll to position [298, 0]
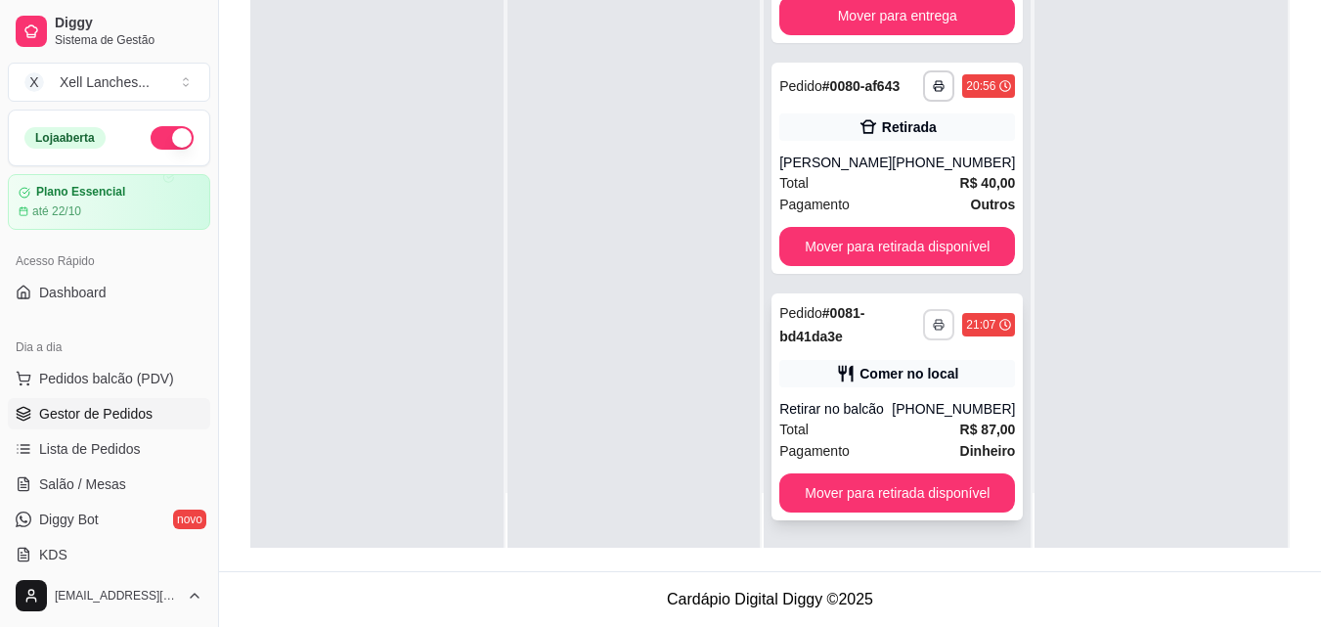
click at [933, 322] on icon "button" at bounding box center [939, 325] width 12 height 12
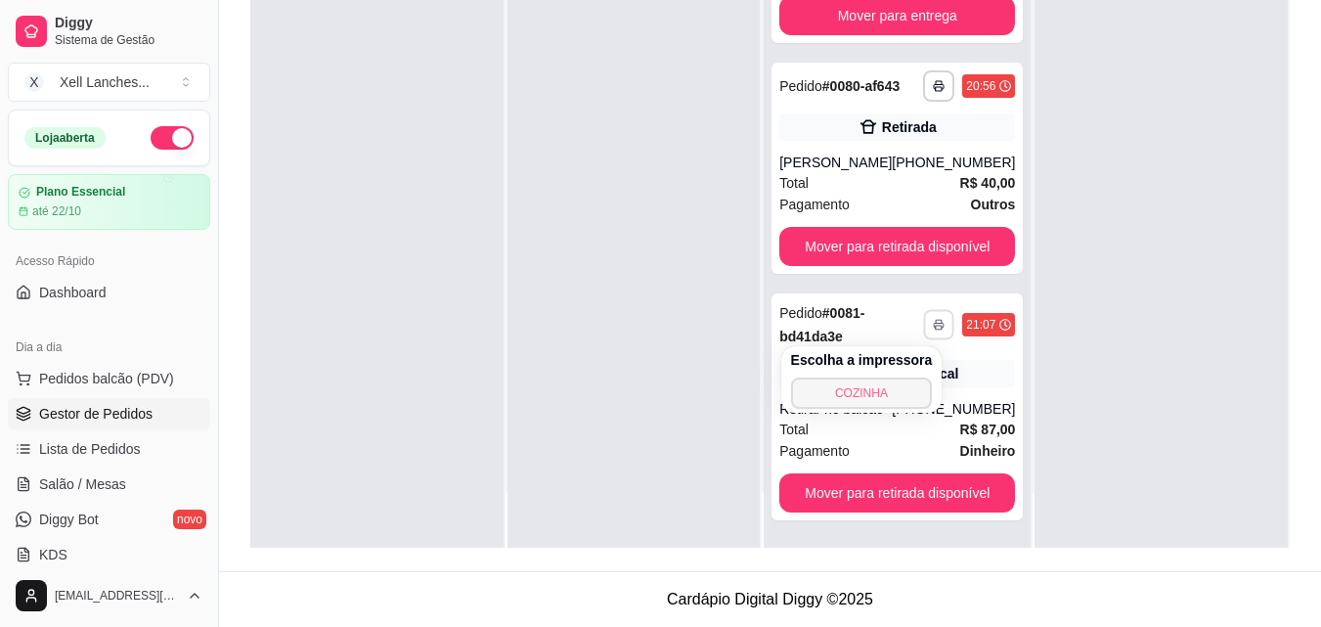
click at [839, 391] on button "COZINHA" at bounding box center [862, 392] width 142 height 31
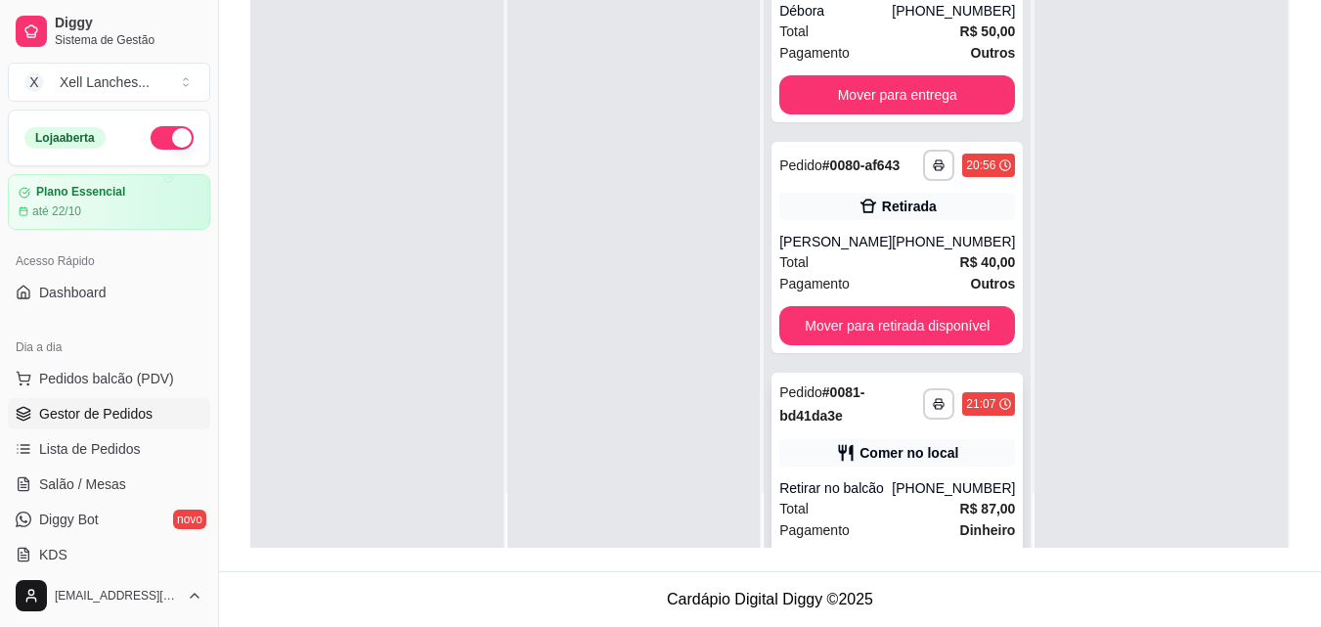
scroll to position [0, 0]
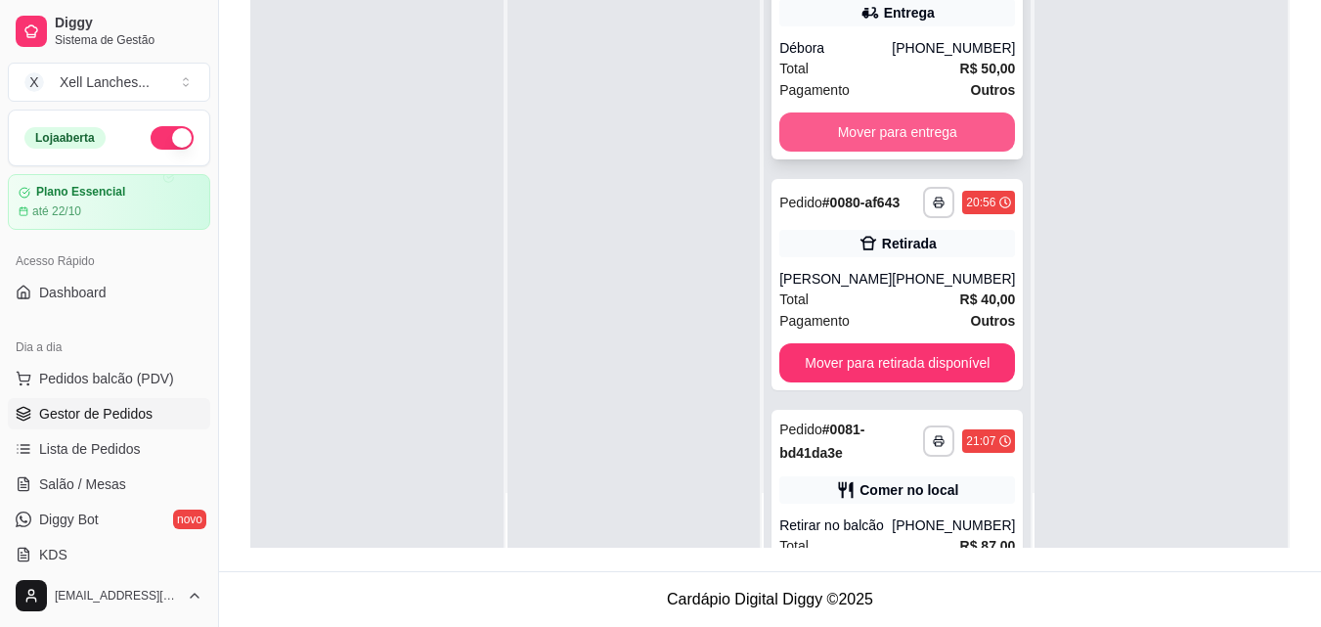
click at [911, 125] on button "Mover para entrega" at bounding box center [897, 131] width 236 height 39
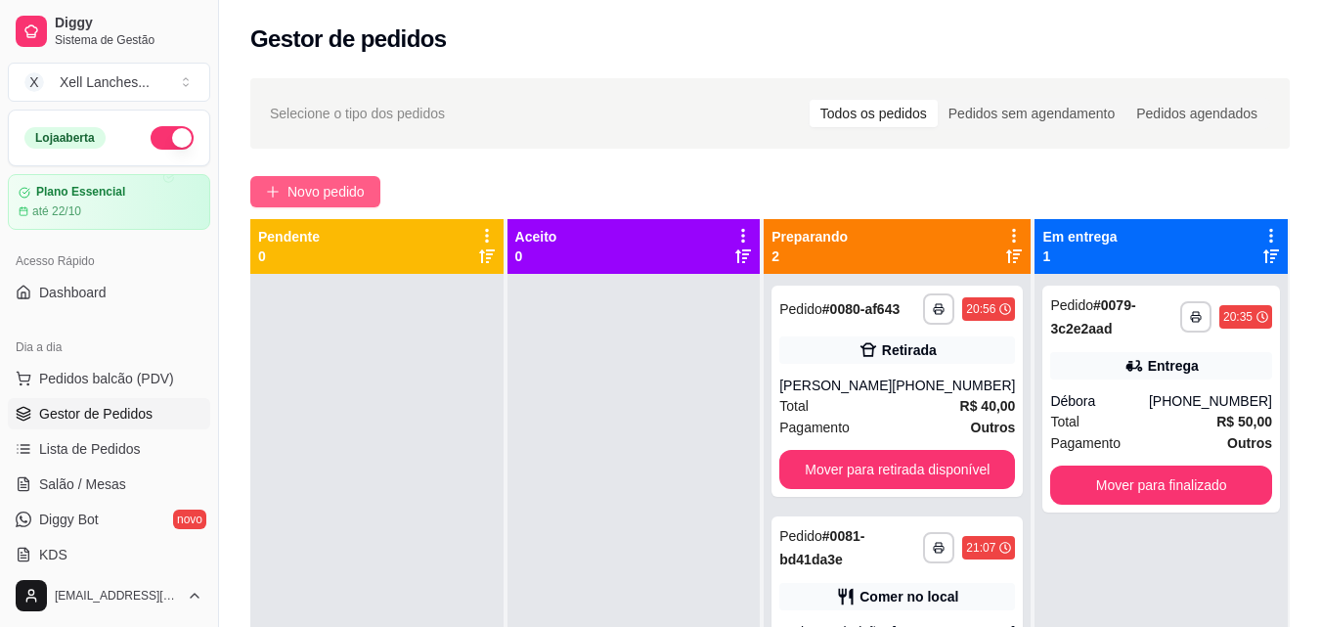
click at [347, 190] on span "Novo pedido" at bounding box center [325, 192] width 77 height 22
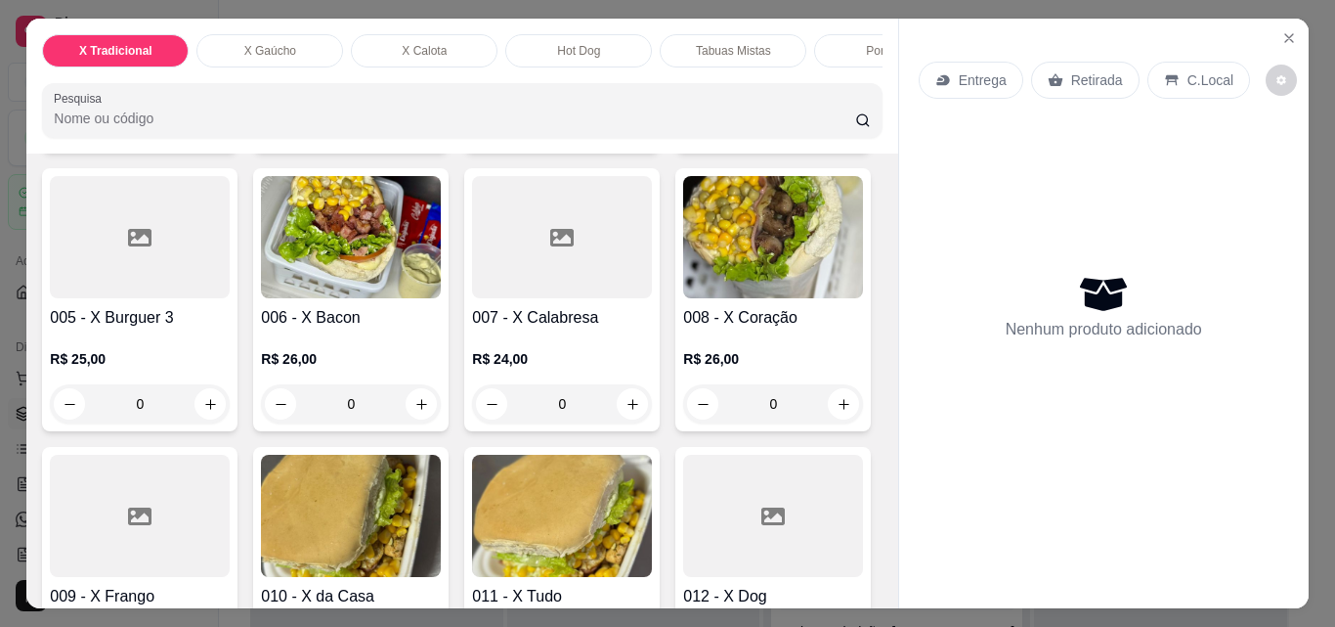
scroll to position [684, 0]
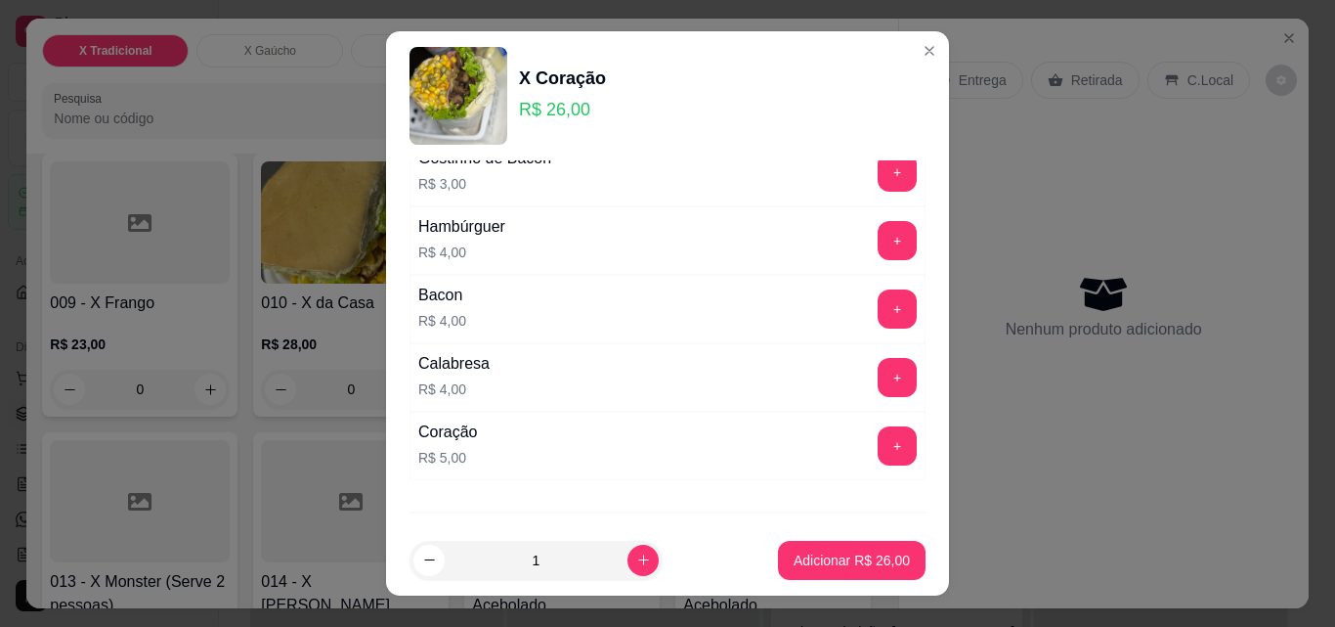
scroll to position [304, 0]
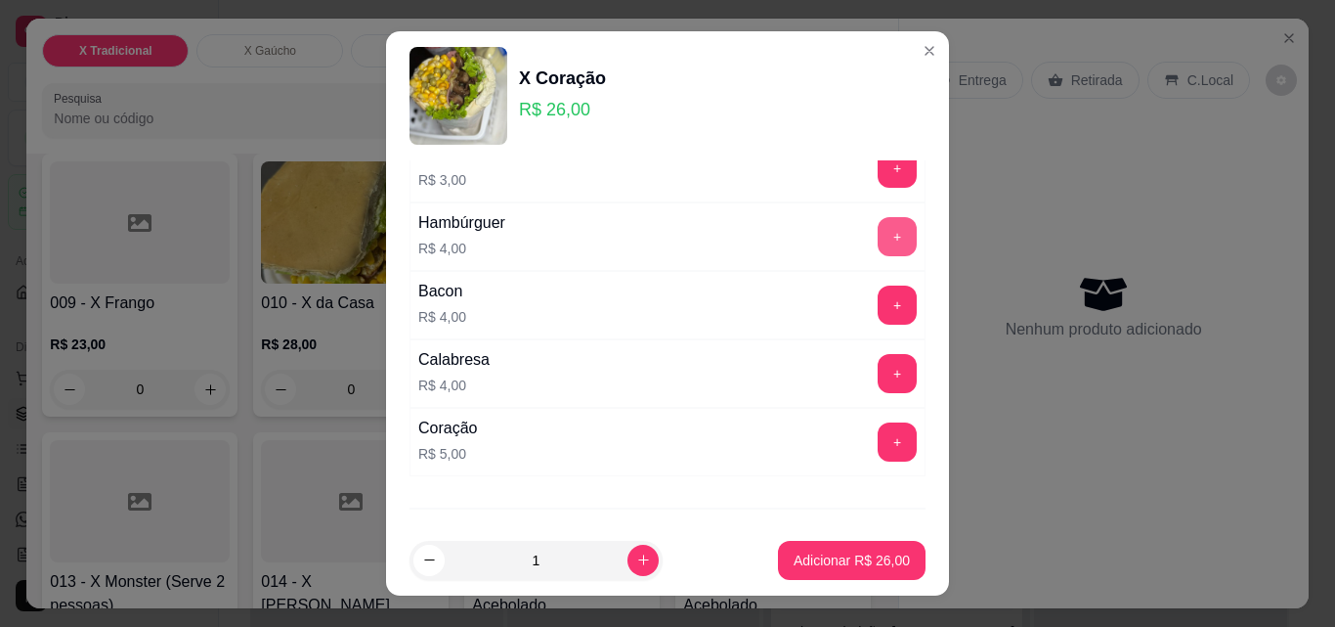
click at [878, 242] on button "+" at bounding box center [897, 236] width 39 height 39
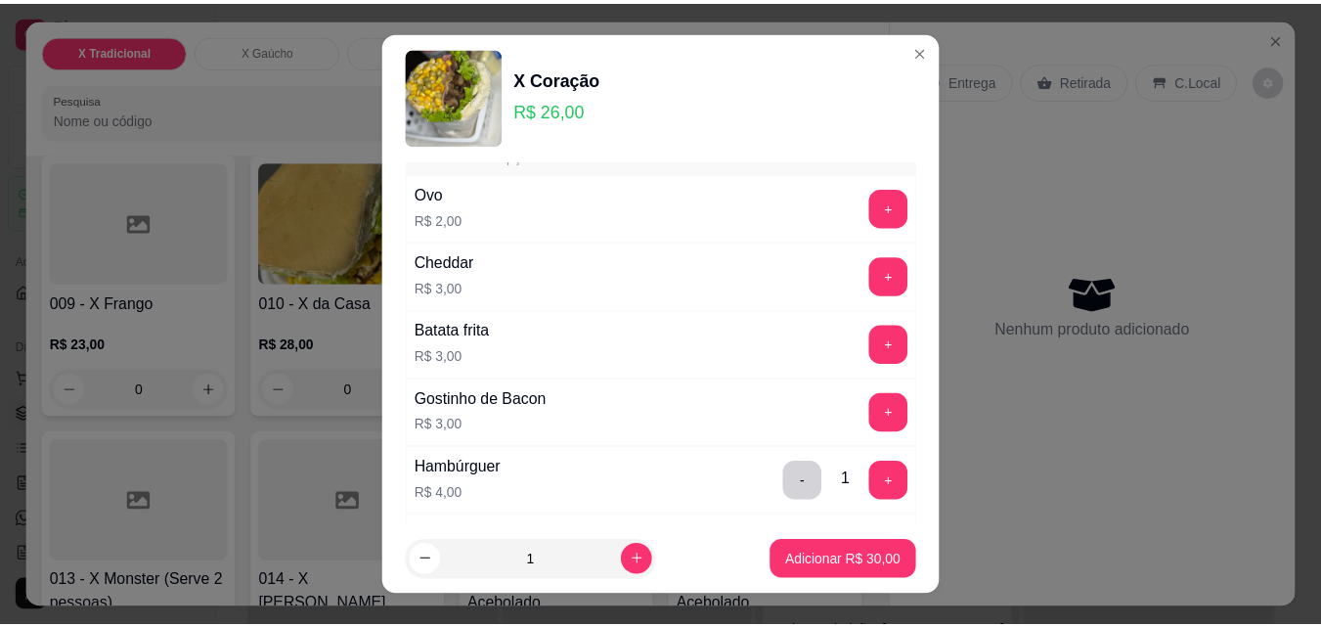
scroll to position [11, 0]
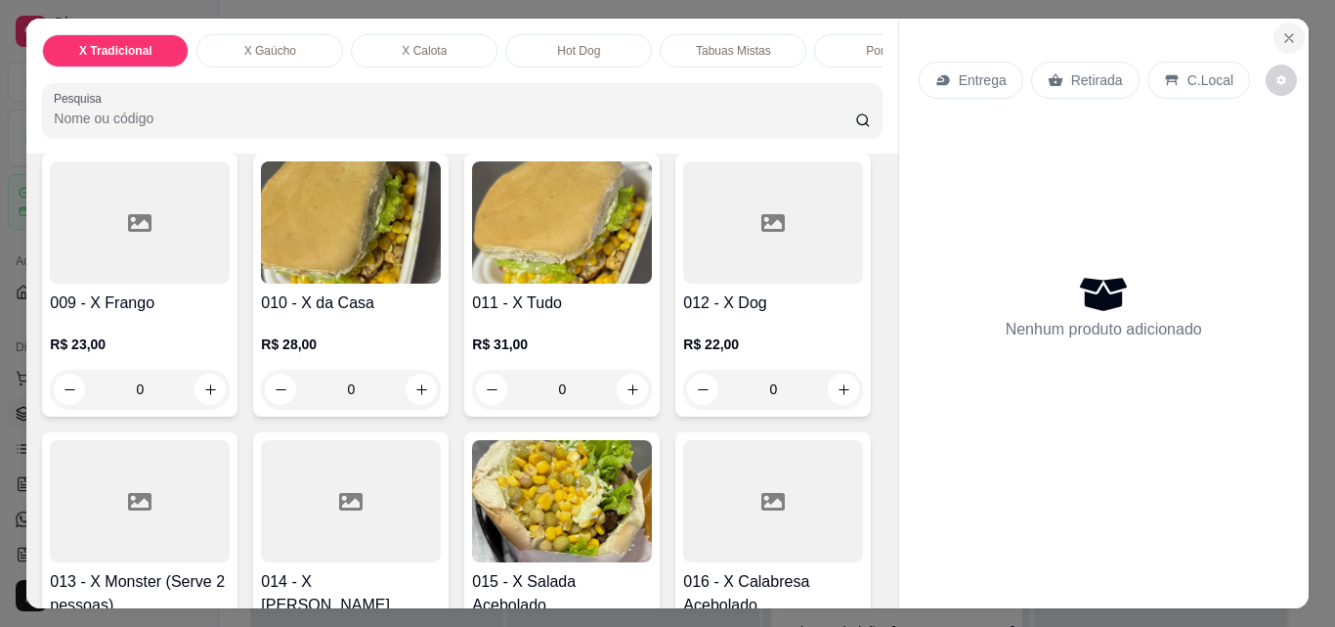
click at [1282, 34] on icon "Close" at bounding box center [1290, 38] width 16 height 16
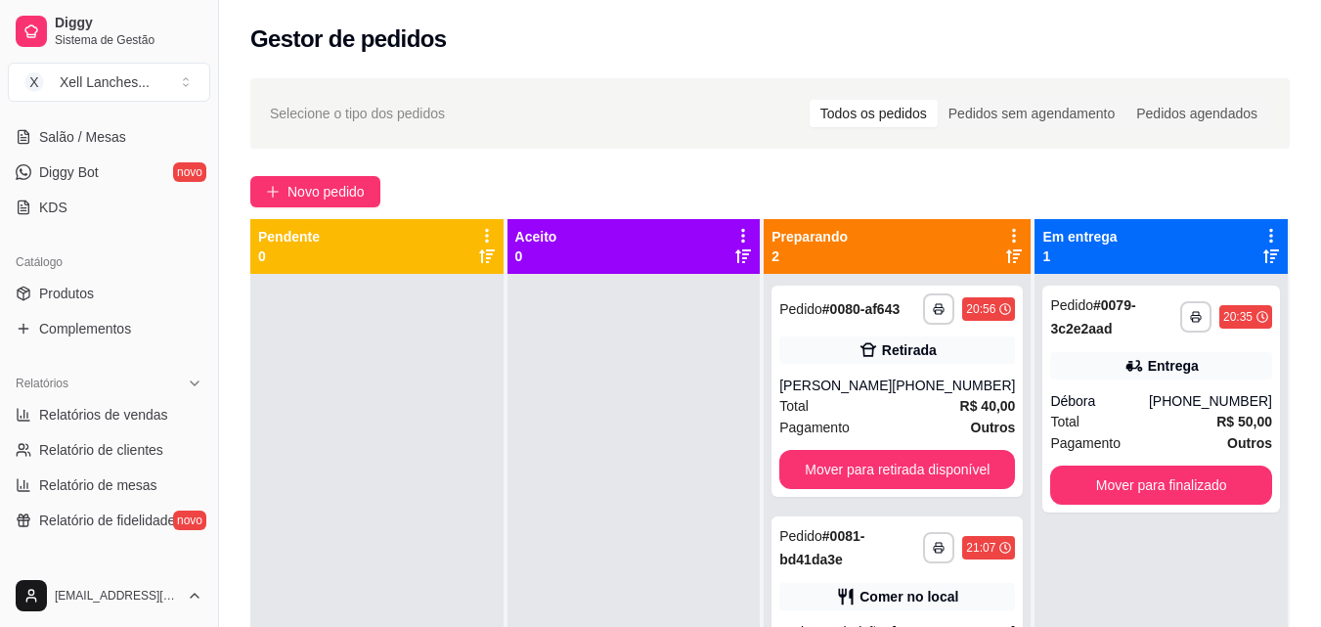
scroll to position [391, 0]
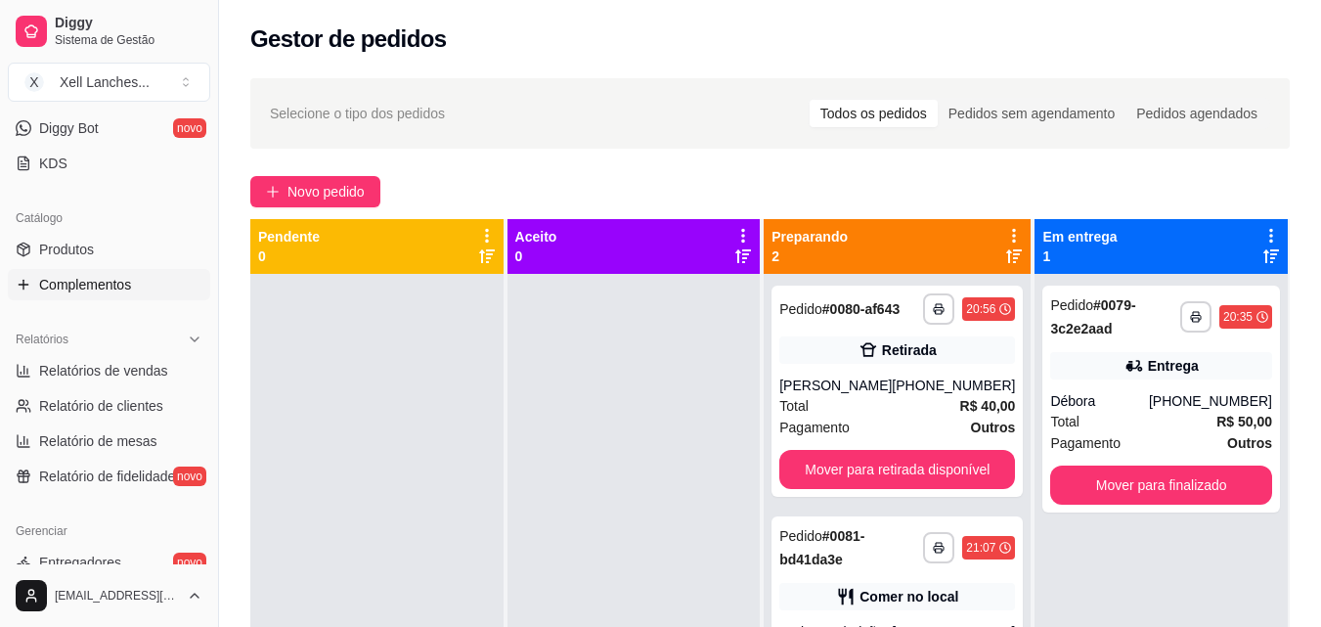
click at [76, 283] on span "Complementos" at bounding box center [85, 285] width 92 height 20
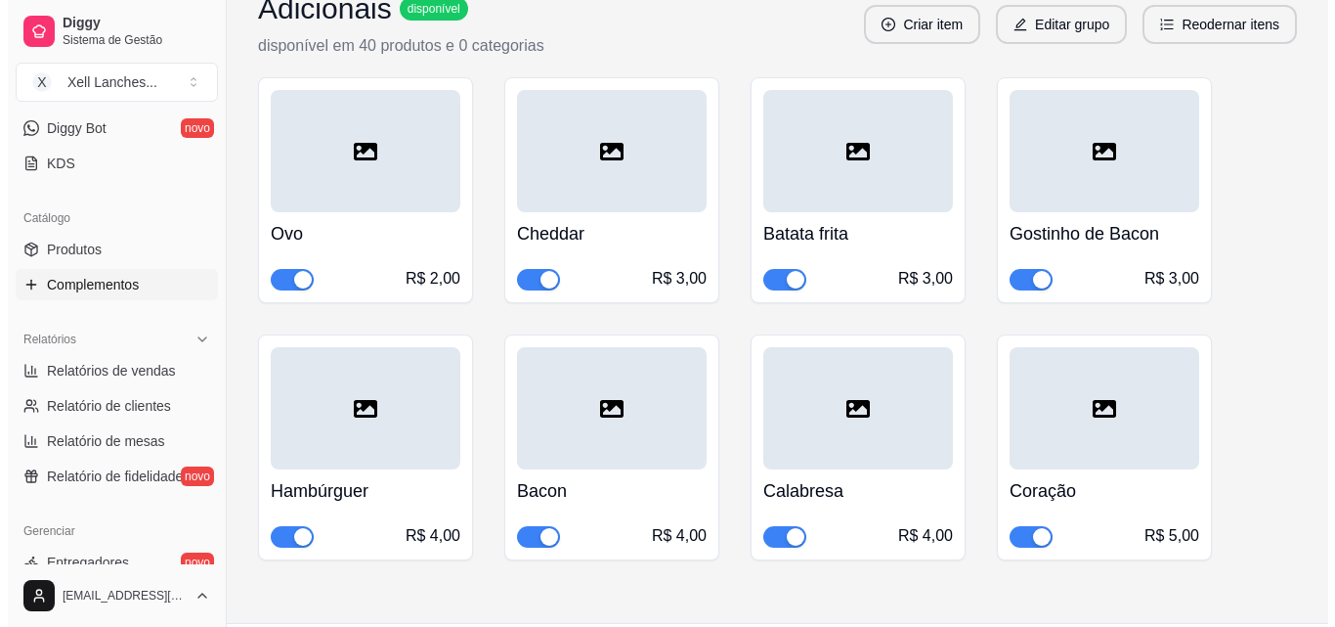
scroll to position [256, 0]
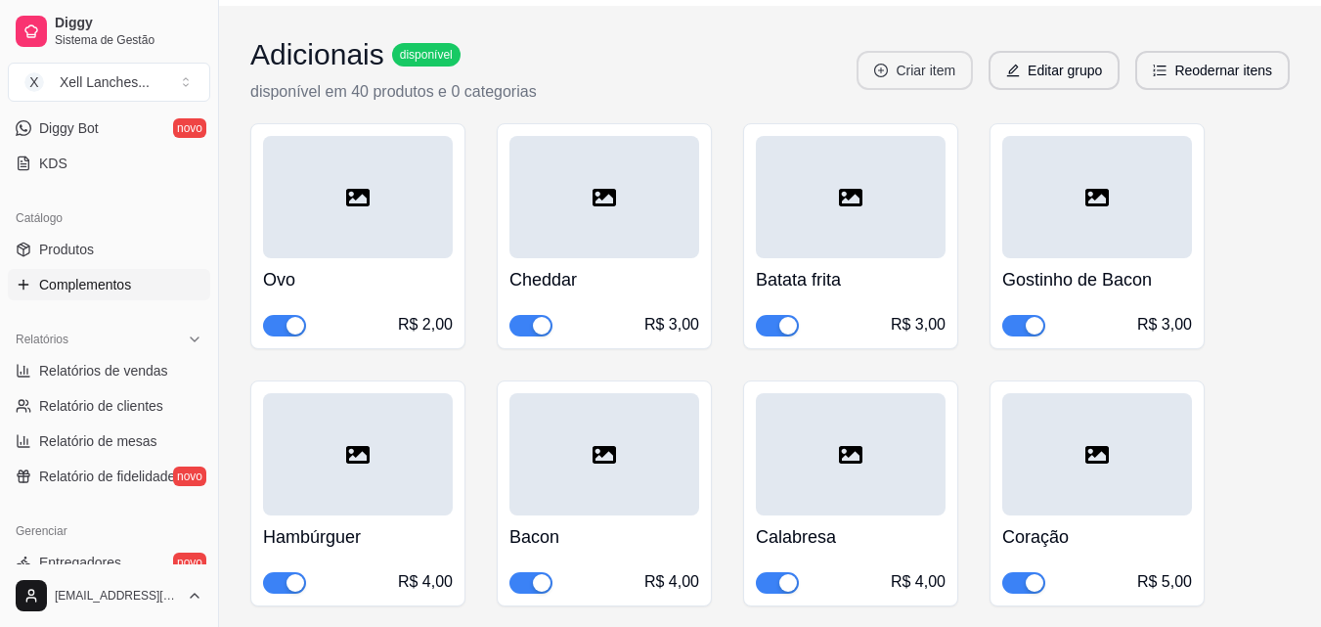
click at [909, 68] on button "Criar item" at bounding box center [914, 70] width 116 height 39
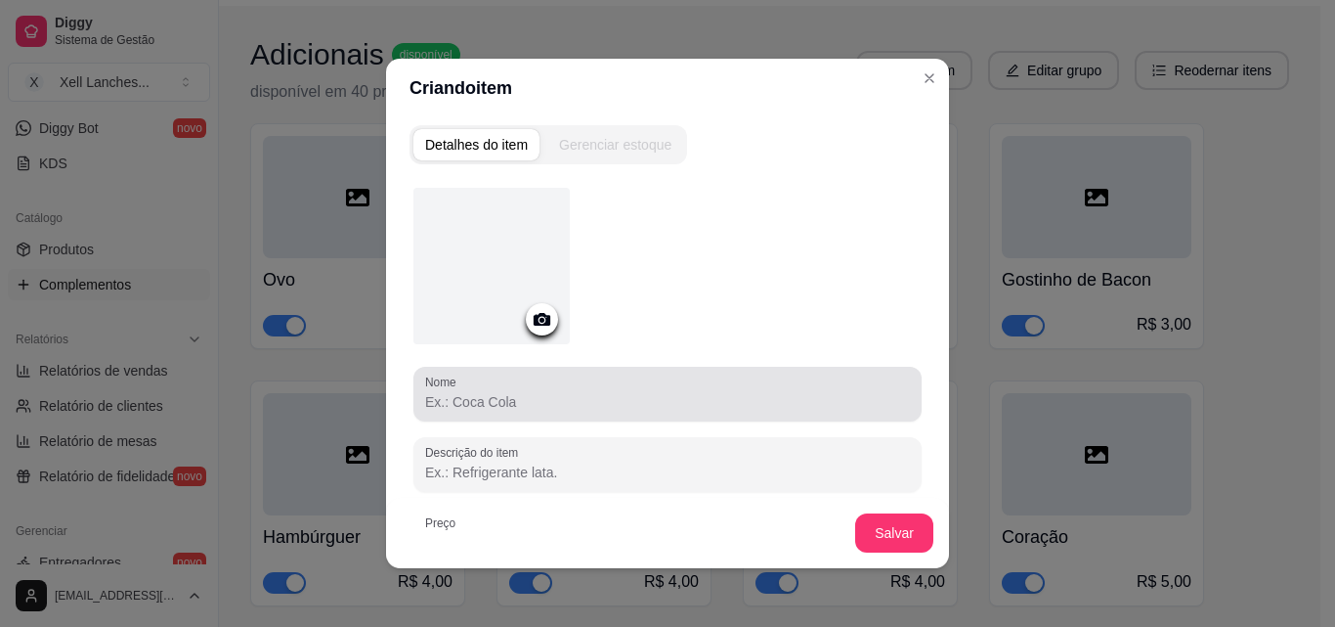
click at [476, 414] on div "Nome" at bounding box center [668, 394] width 508 height 55
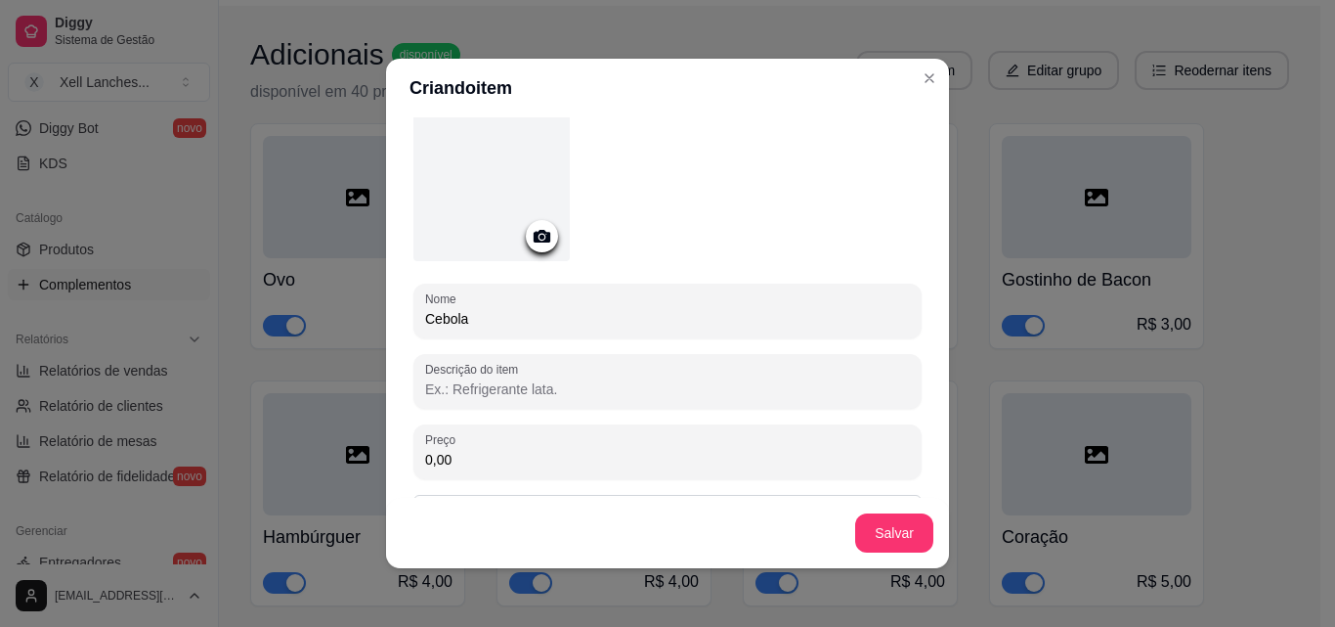
scroll to position [183, 0]
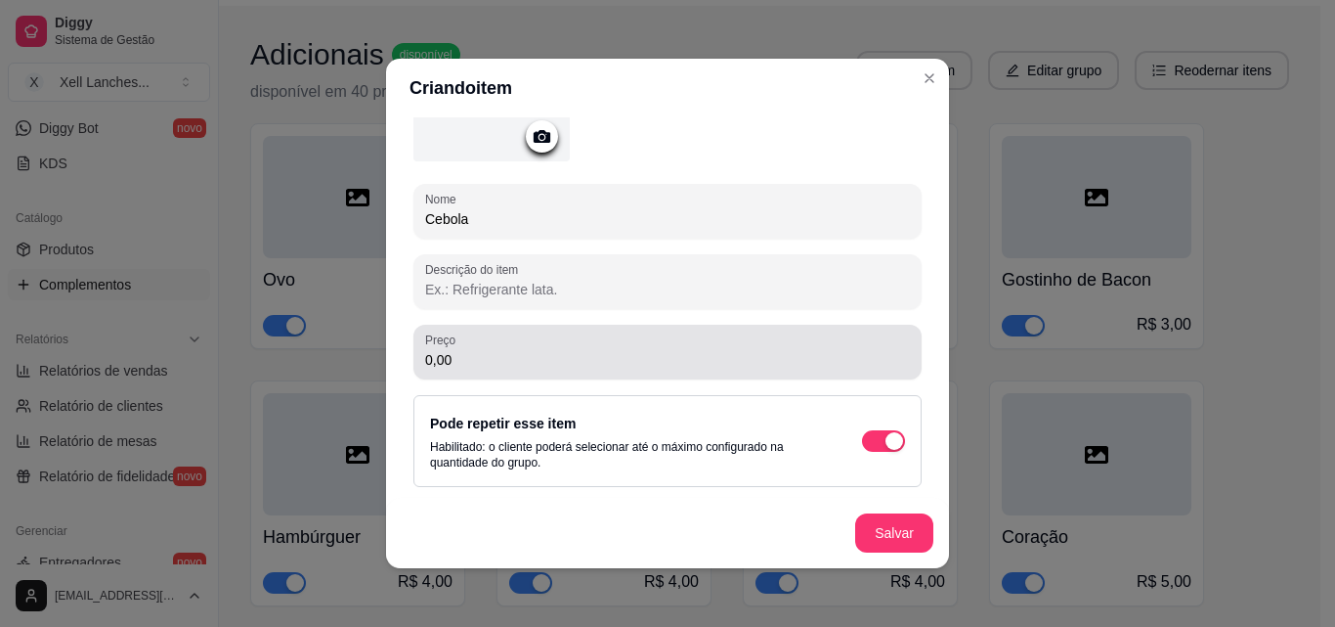
type input "Cebola"
click at [554, 360] on input "0,00" at bounding box center [667, 360] width 485 height 20
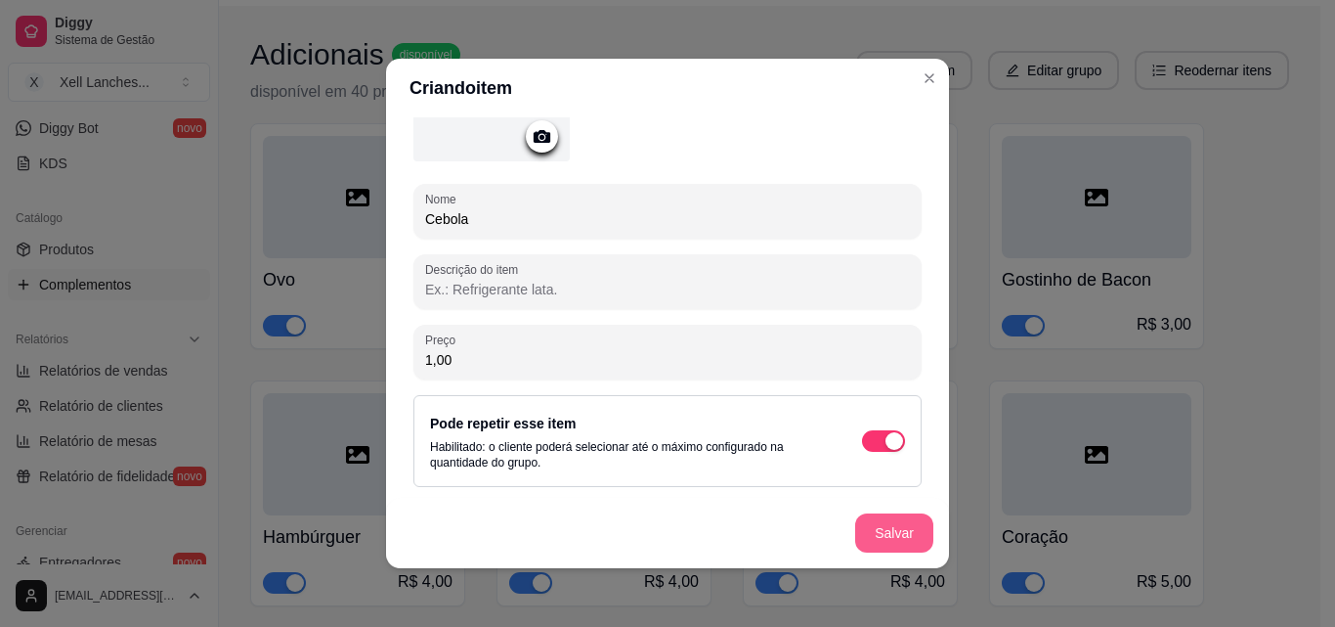
type input "1,00"
click at [885, 530] on button "Salvar" at bounding box center [894, 532] width 78 height 39
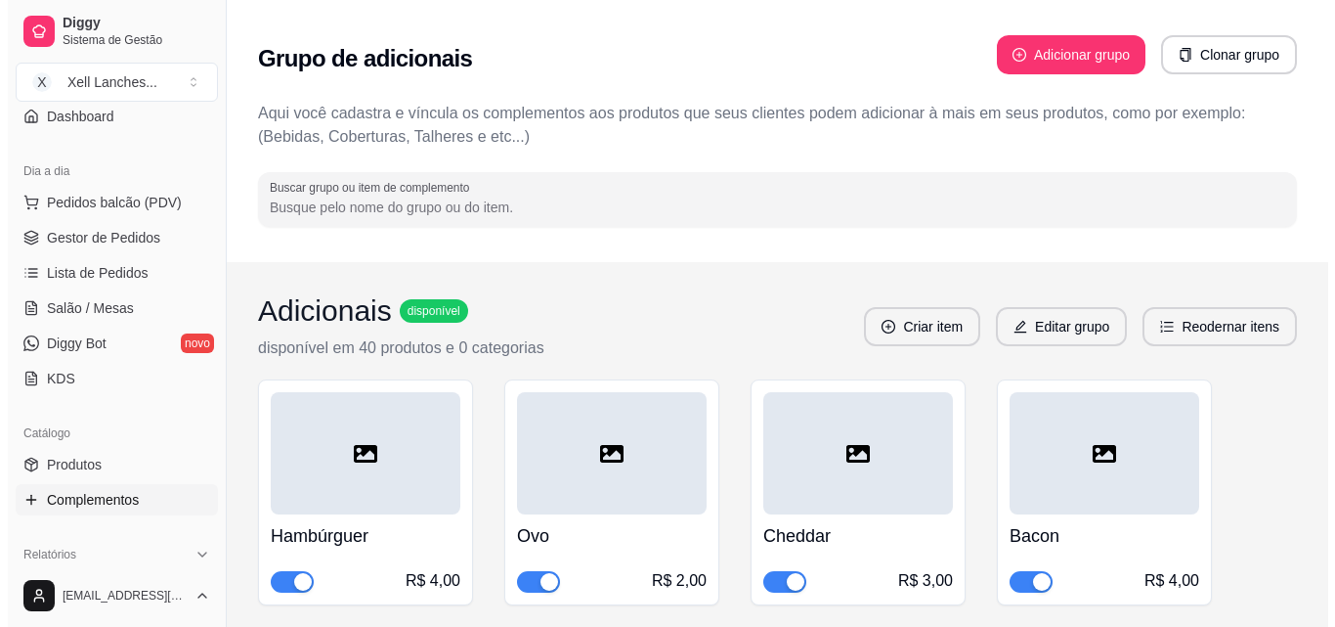
scroll to position [0, 0]
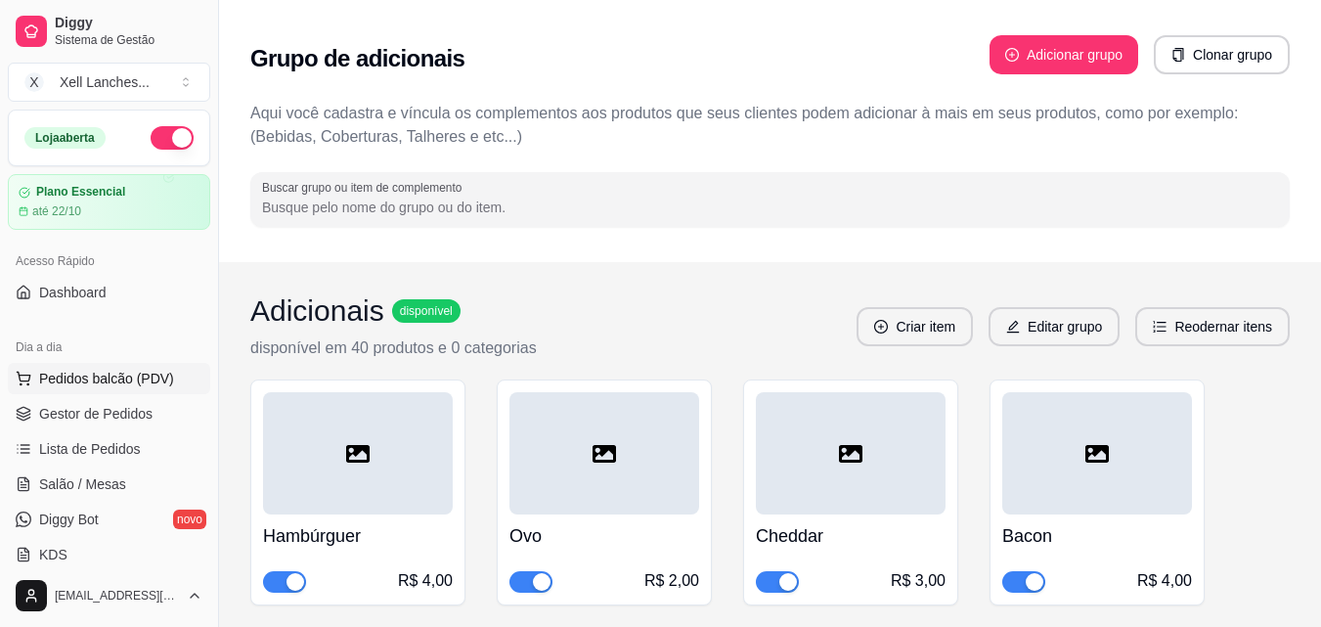
click at [133, 375] on span "Pedidos balcão (PDV)" at bounding box center [106, 379] width 135 height 20
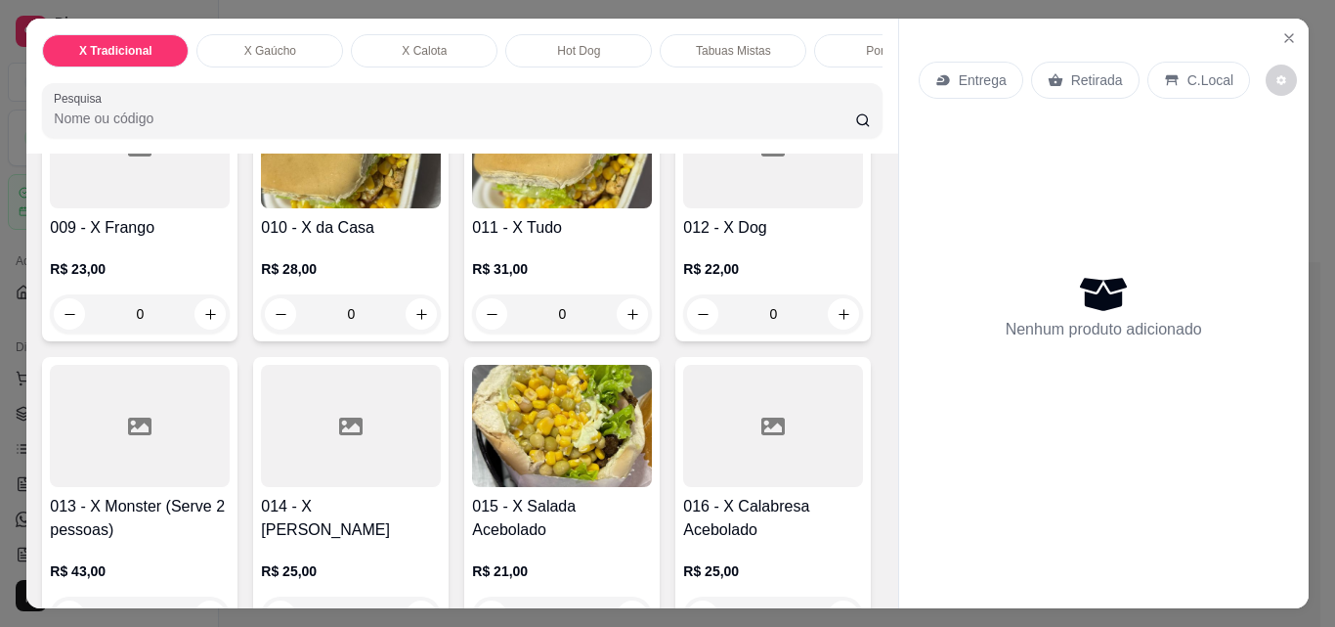
scroll to position [782, 0]
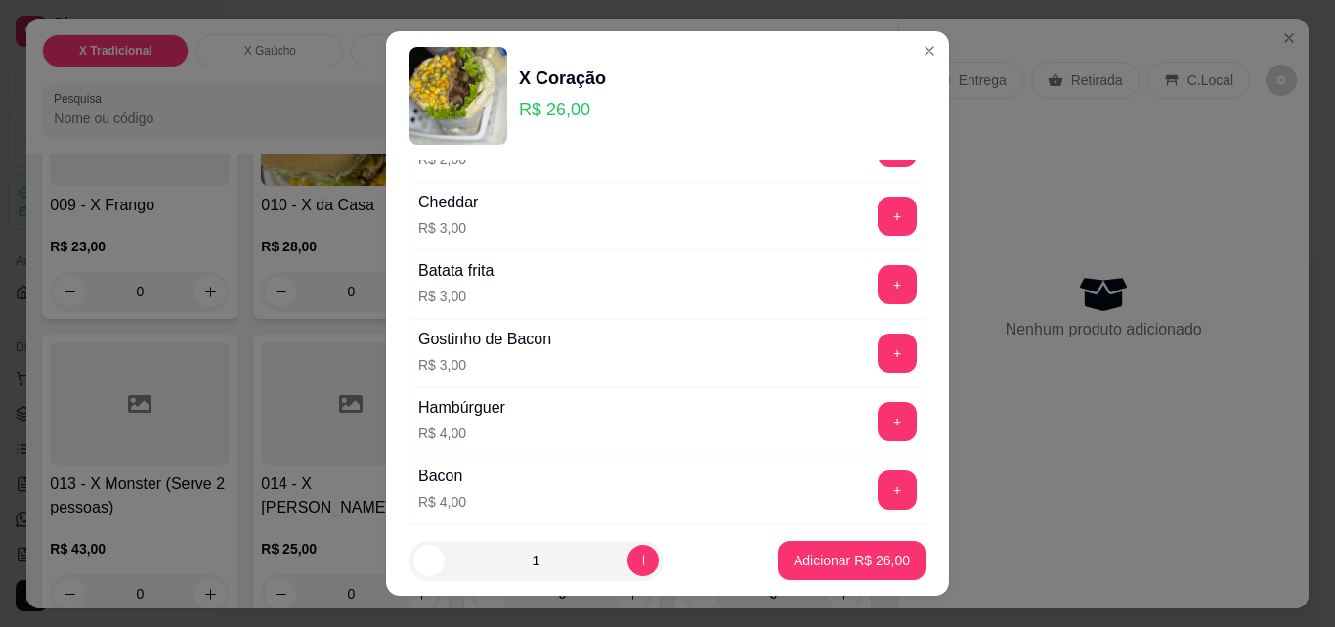
scroll to position [196, 0]
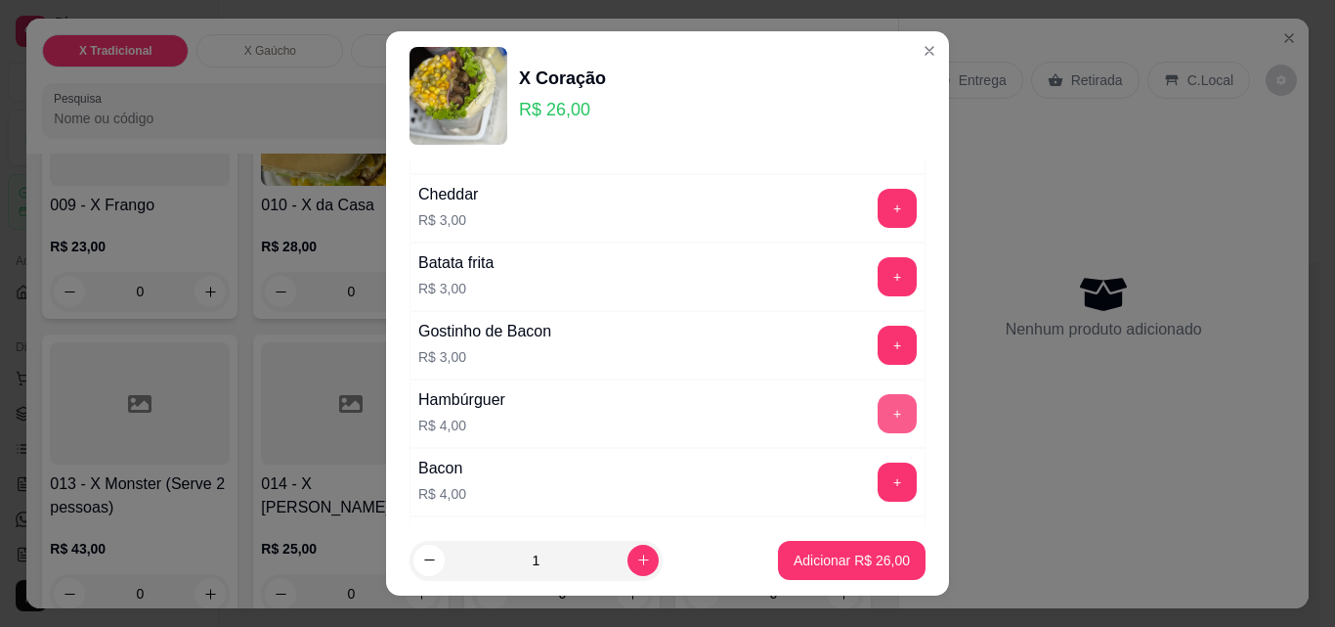
click at [878, 402] on button "+" at bounding box center [897, 413] width 39 height 39
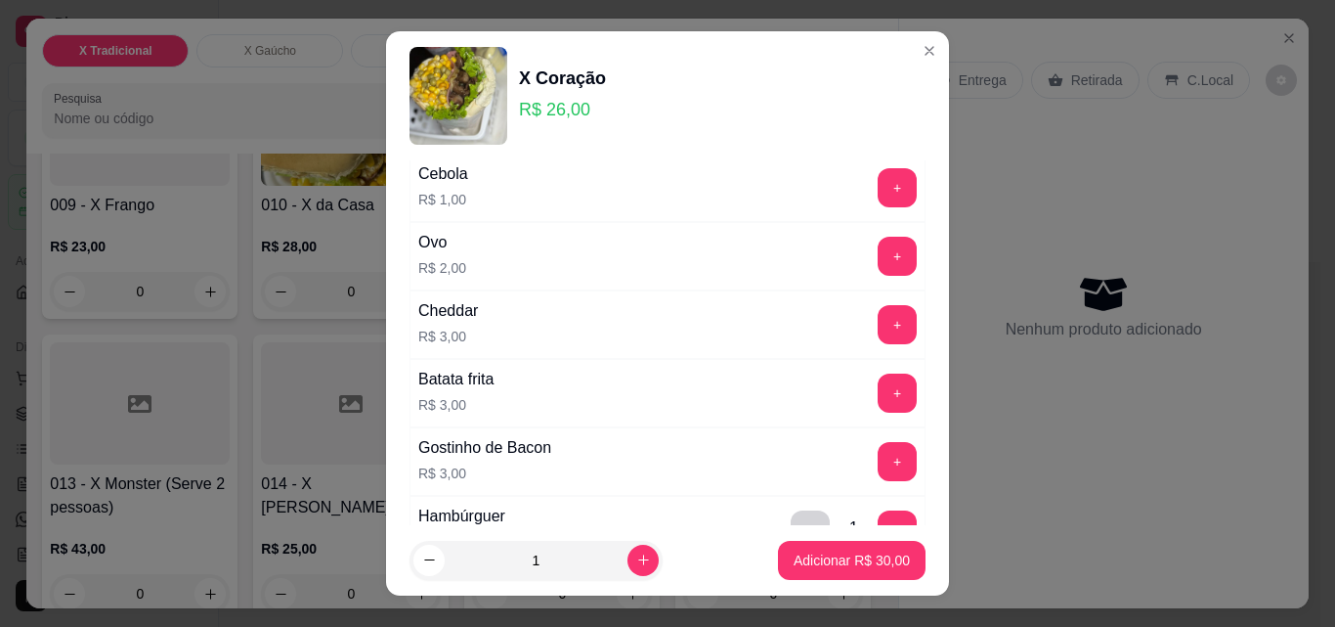
scroll to position [0, 0]
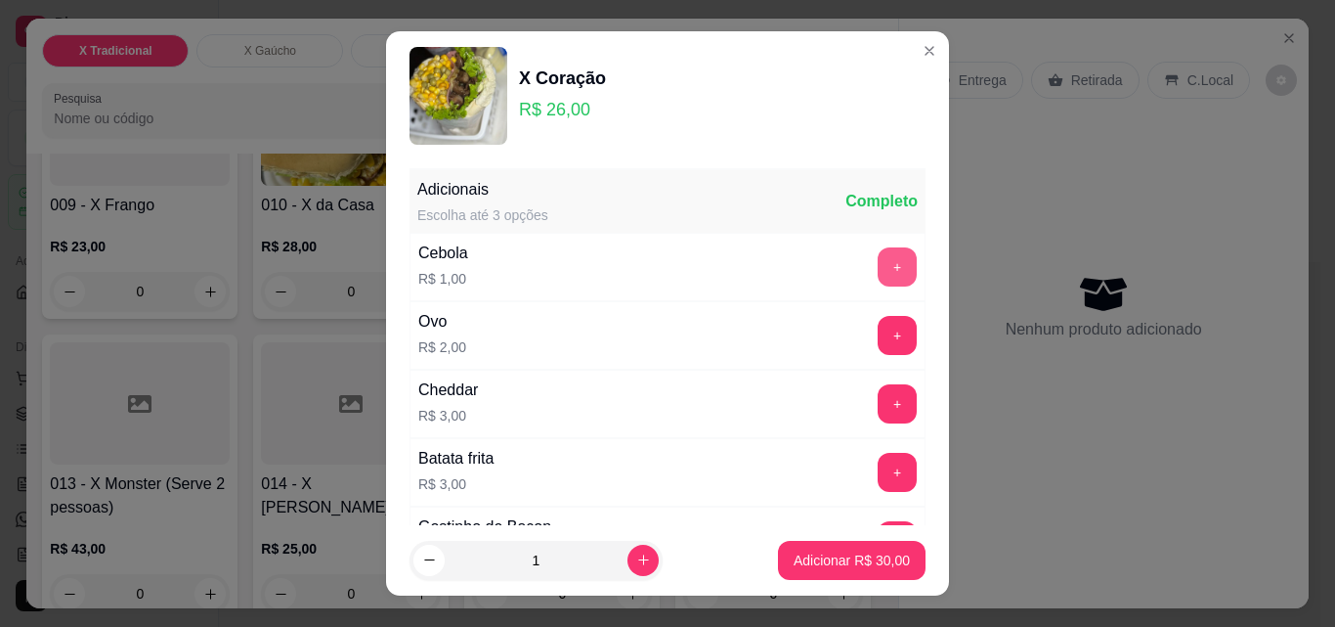
click at [878, 255] on button "+" at bounding box center [897, 266] width 39 height 39
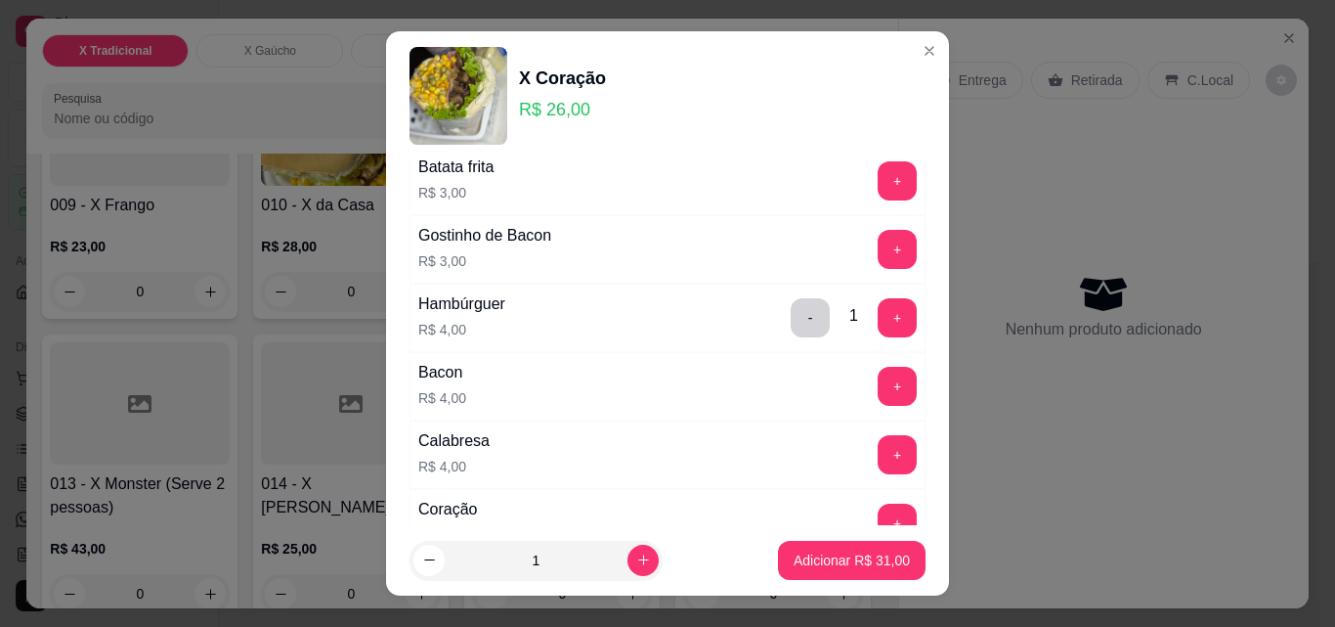
scroll to position [293, 0]
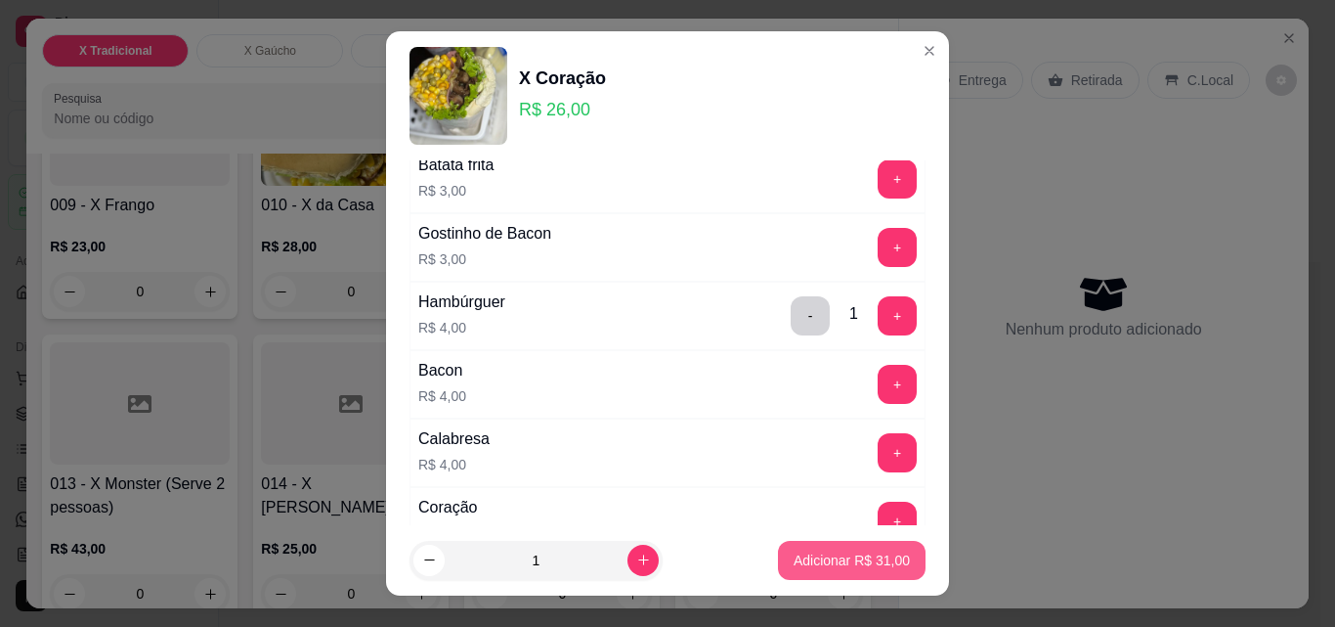
click at [794, 546] on button "Adicionar R$ 31,00" at bounding box center [852, 560] width 148 height 39
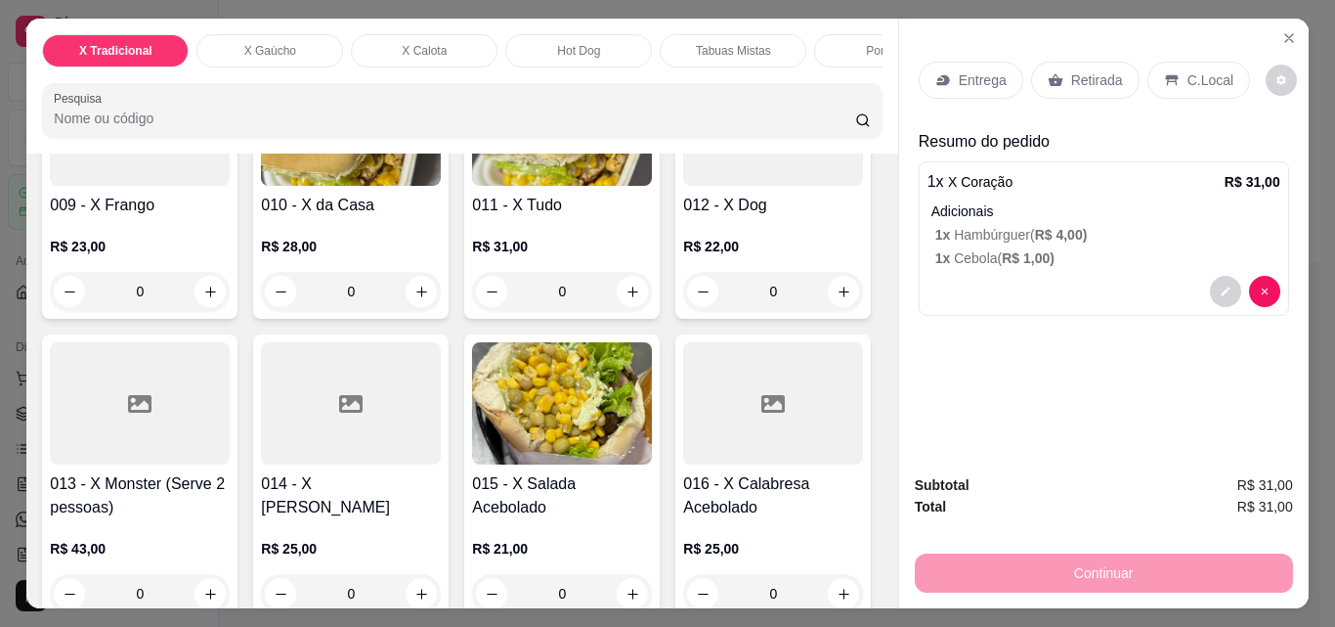
click at [1188, 70] on p "C.Local" at bounding box center [1211, 80] width 46 height 20
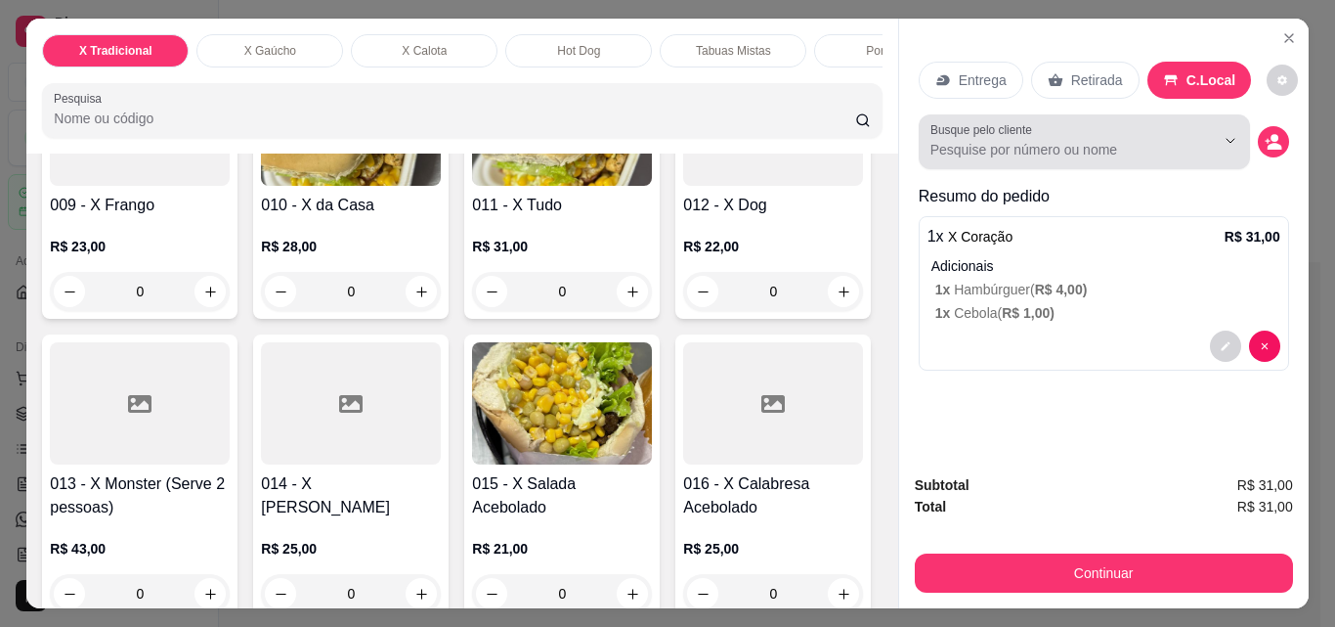
click at [1084, 131] on div at bounding box center [1085, 141] width 308 height 39
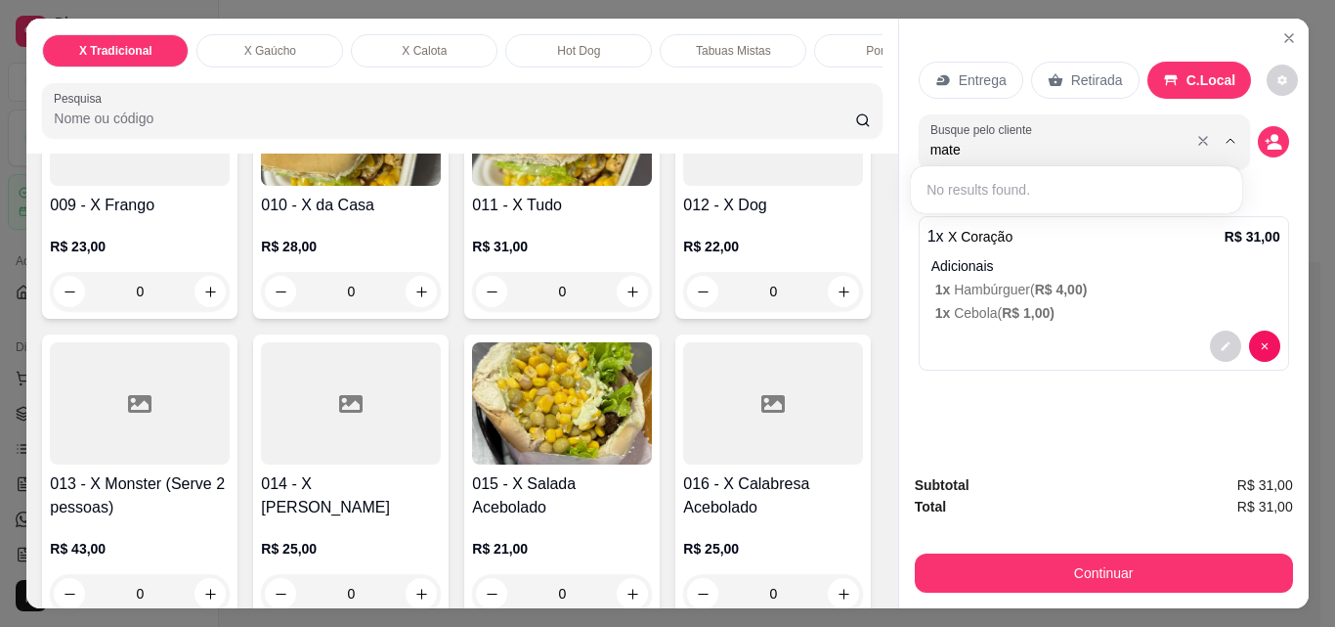
type input "mateu"
click at [1260, 126] on button "decrease-product-quantity" at bounding box center [1273, 141] width 31 height 31
click at [1258, 136] on button "decrease-product-quantity" at bounding box center [1273, 141] width 31 height 31
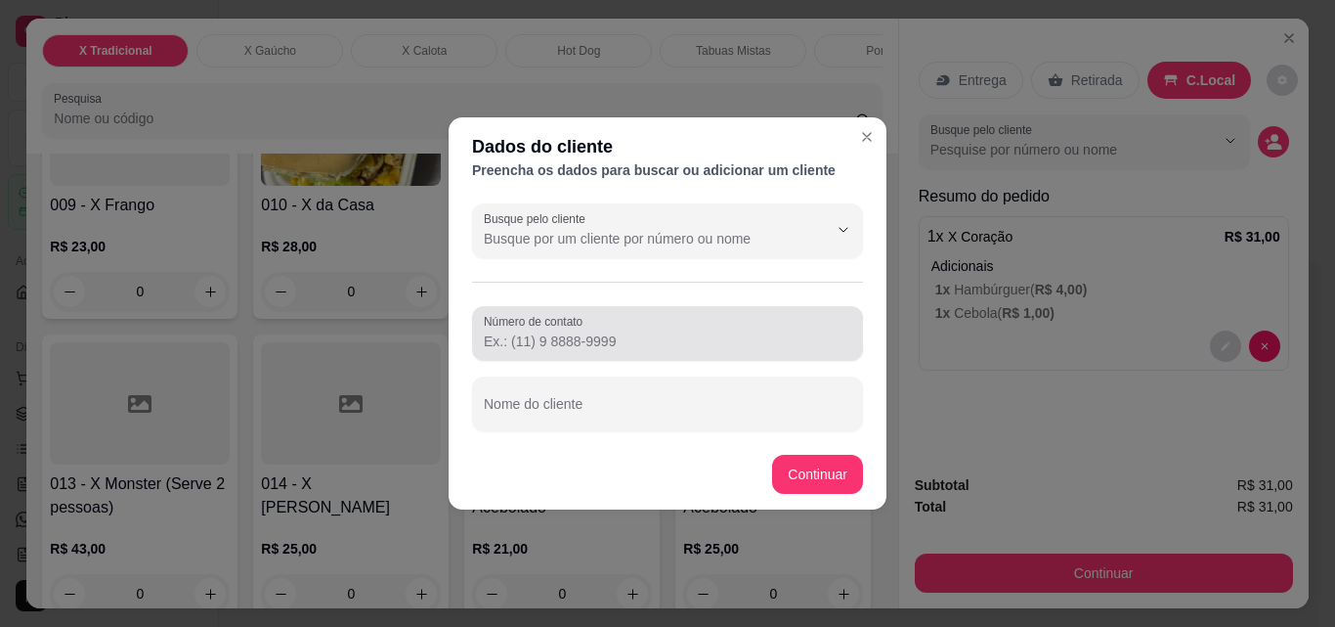
click at [565, 337] on input "Número de contato" at bounding box center [668, 341] width 368 height 20
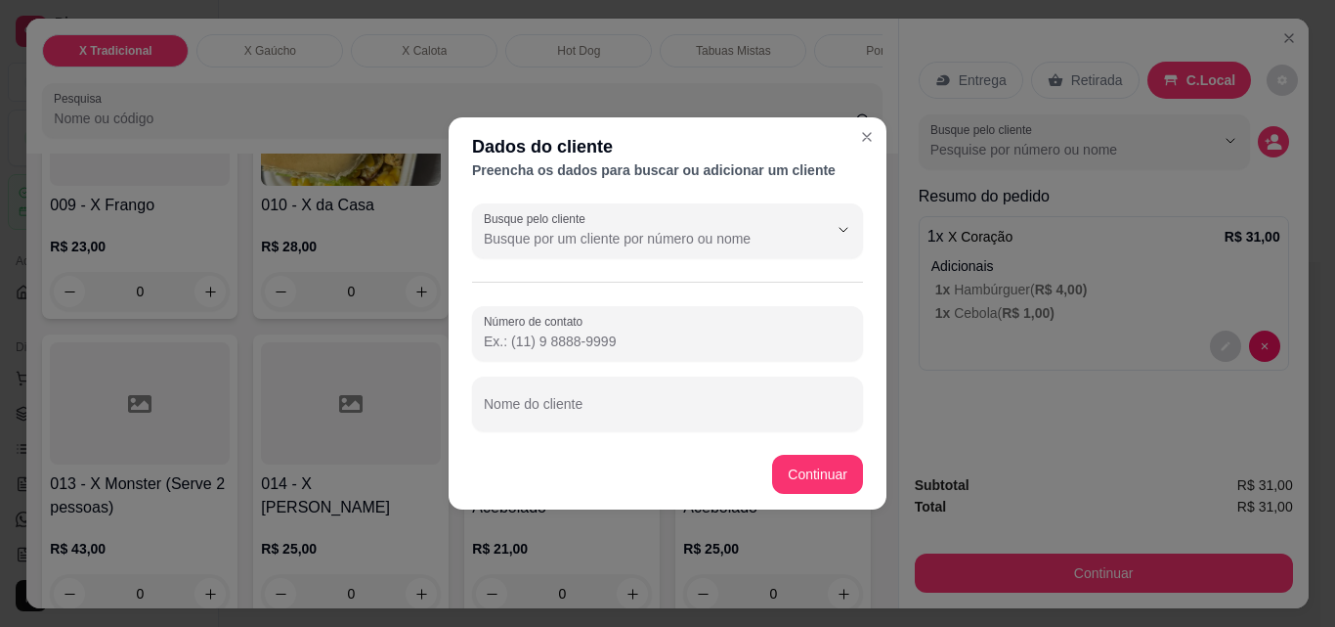
paste input "[PHONE_NUMBER]"
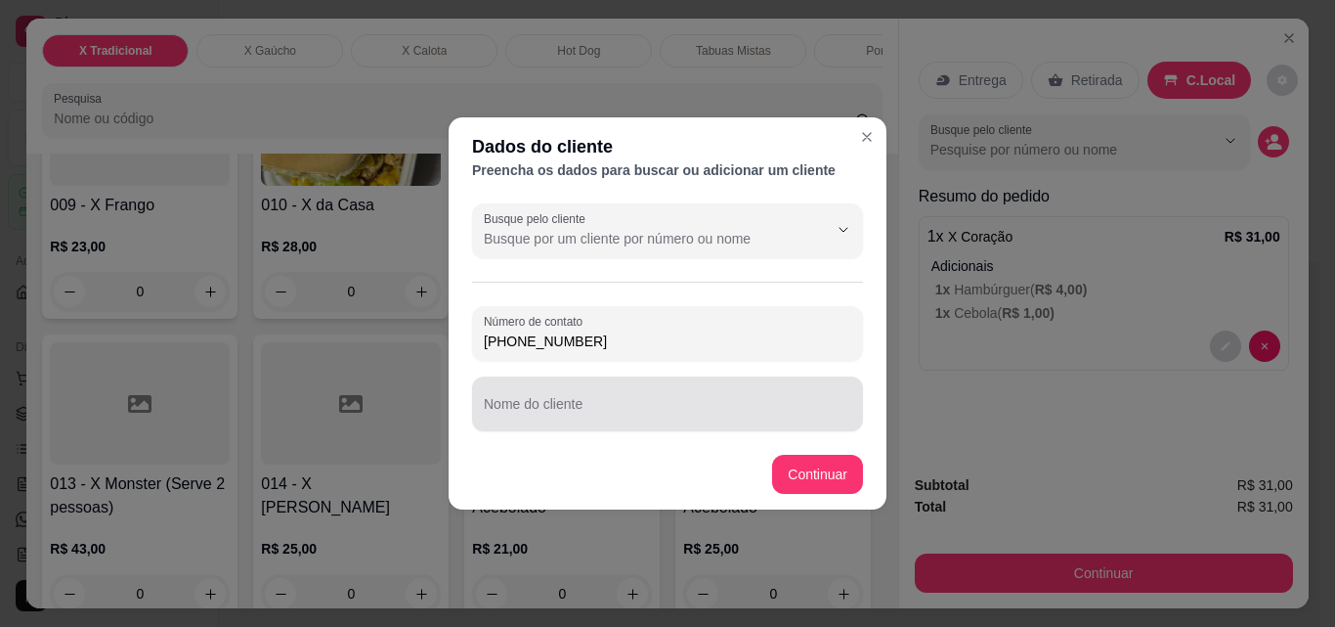
type input "[PHONE_NUMBER]"
click at [510, 405] on div "Nome do cliente" at bounding box center [667, 403] width 391 height 55
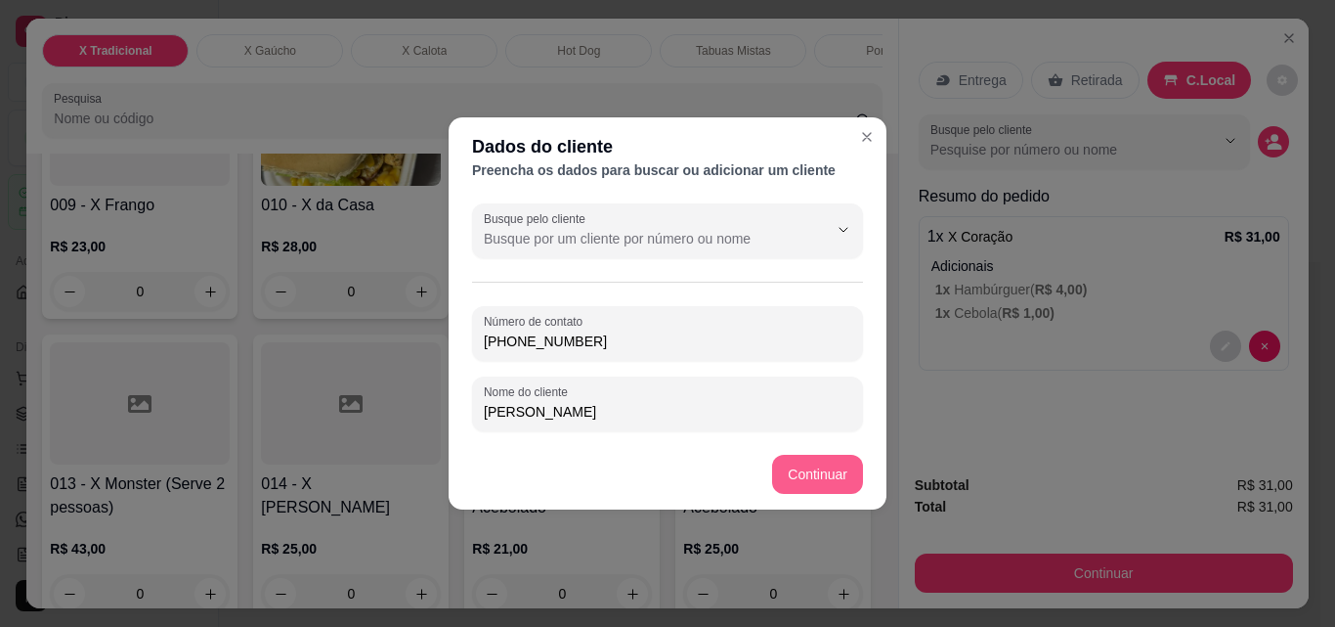
type input "[PERSON_NAME]"
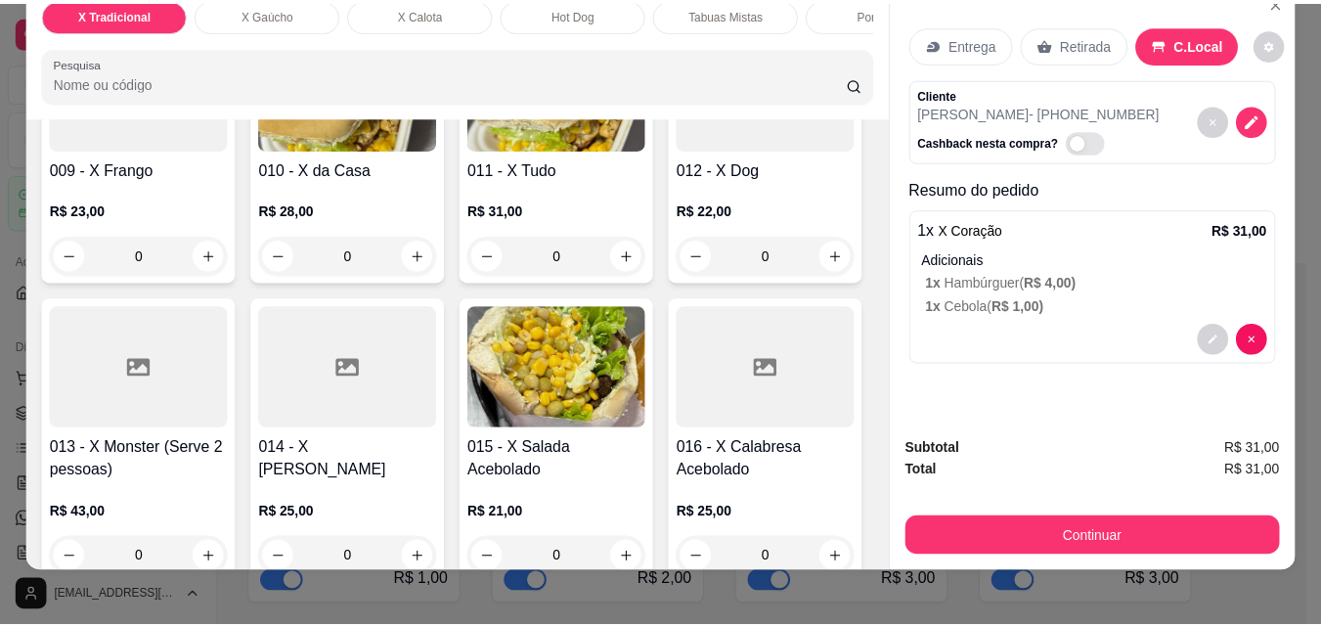
scroll to position [51, 0]
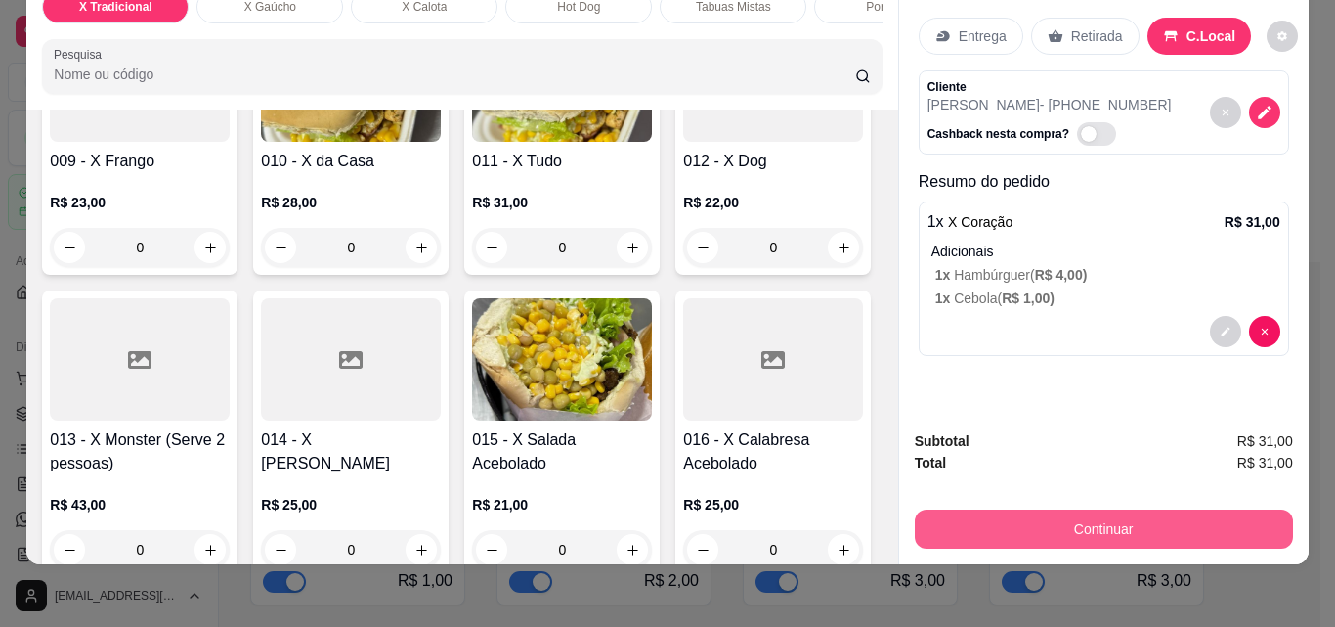
click at [1133, 511] on button "Continuar" at bounding box center [1104, 528] width 378 height 39
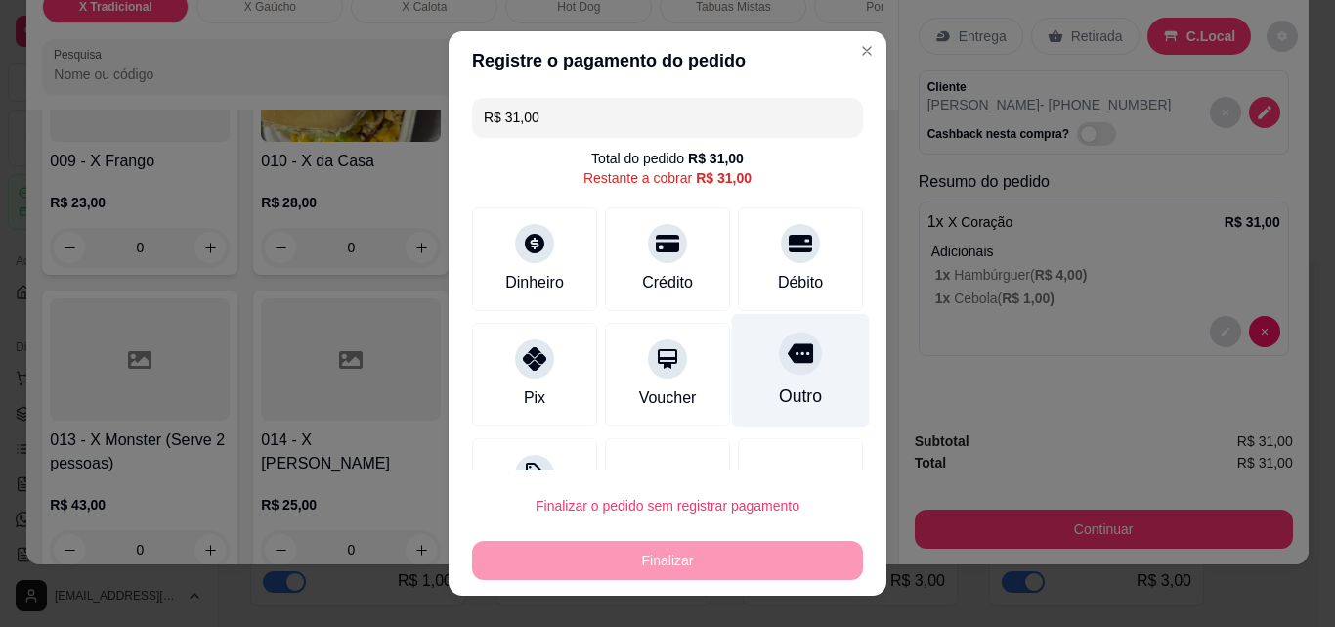
click at [745, 356] on div "Outro" at bounding box center [801, 371] width 138 height 114
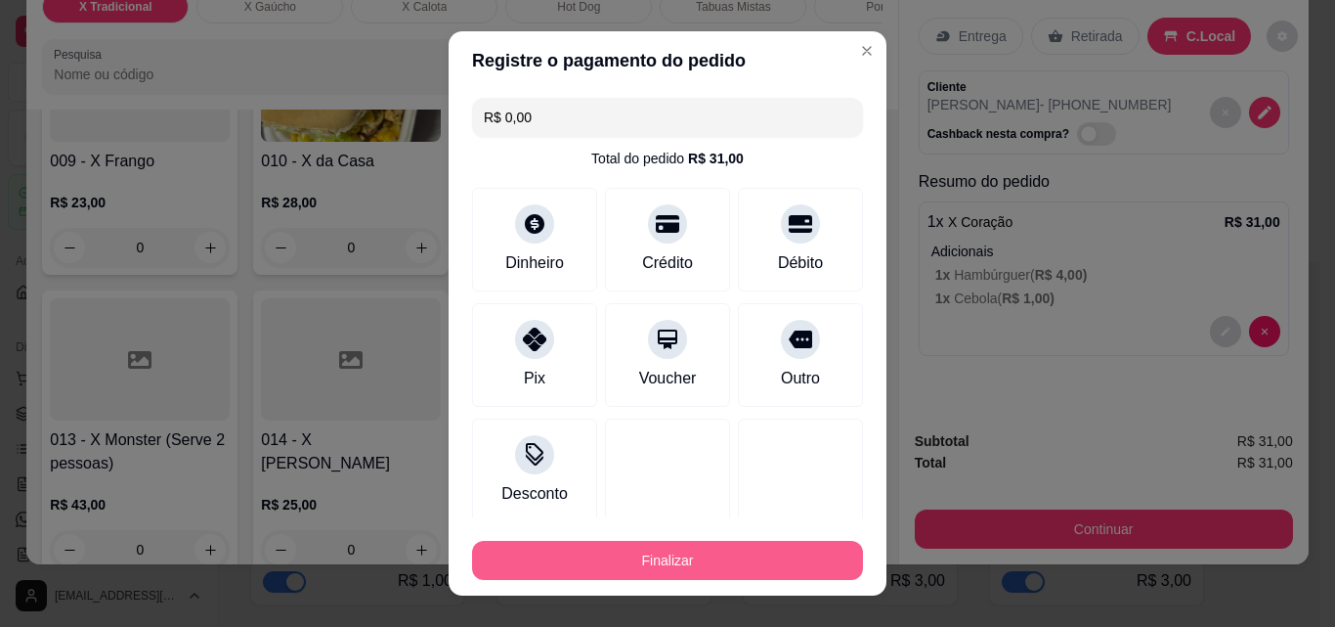
click at [653, 554] on button "Finalizar" at bounding box center [667, 560] width 391 height 39
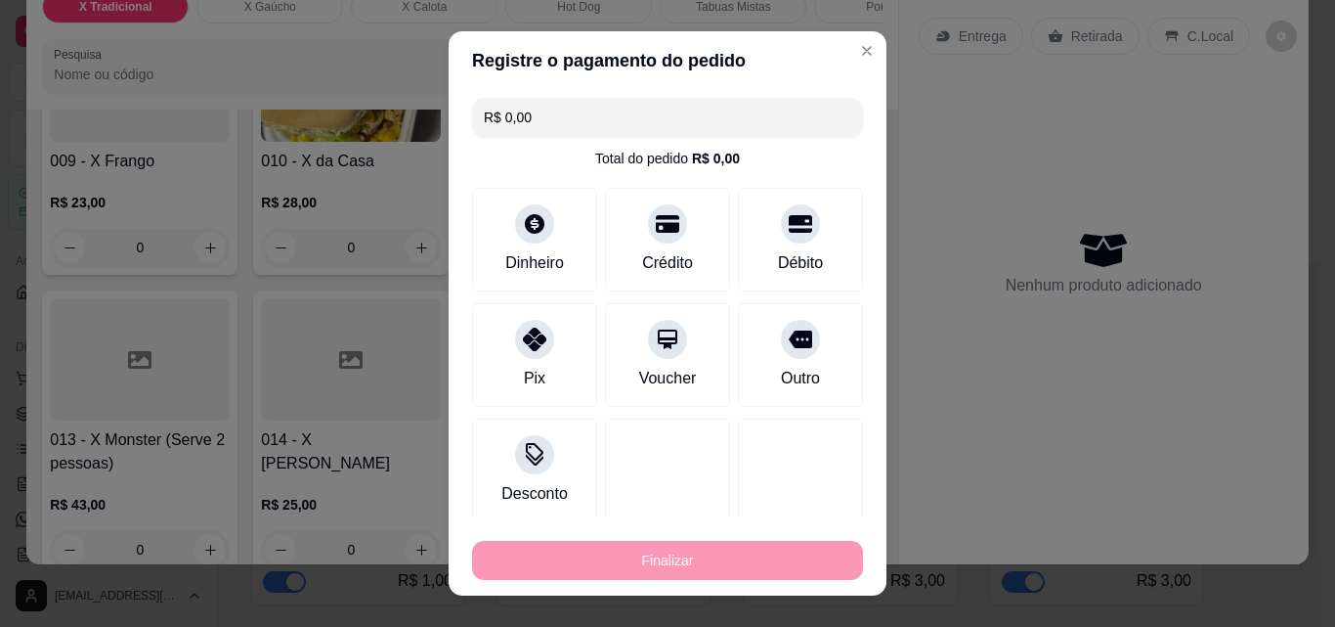
type input "-R$ 31,00"
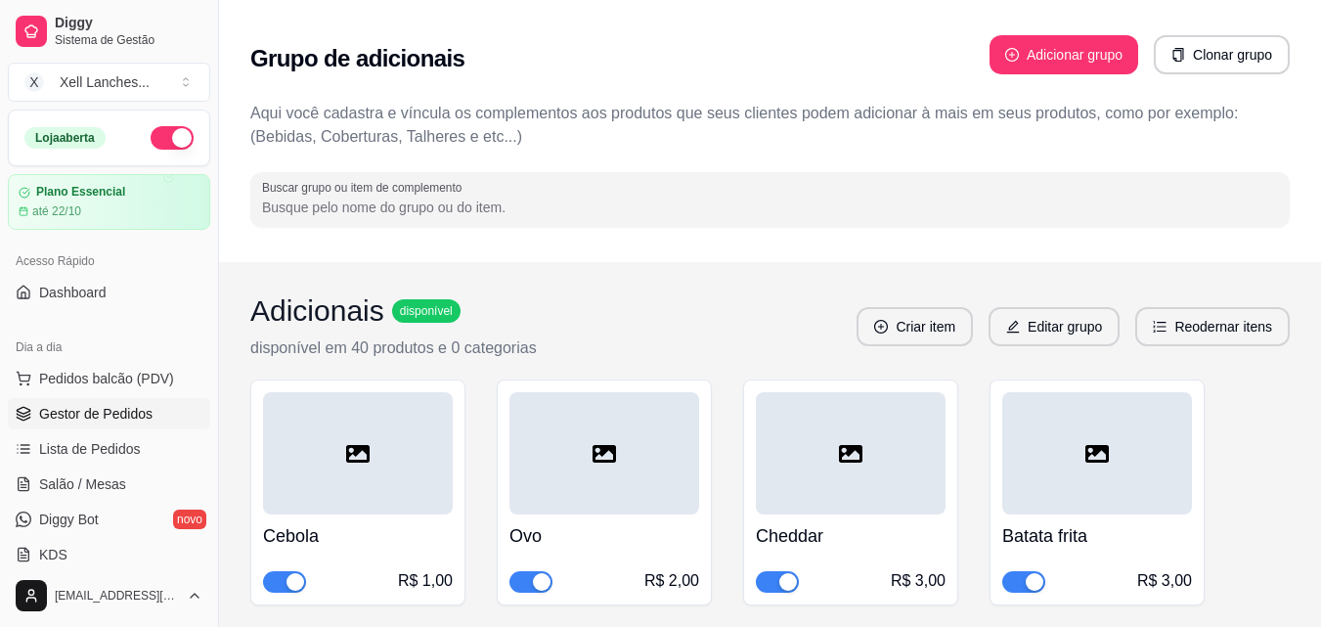
click at [117, 407] on span "Gestor de Pedidos" at bounding box center [95, 414] width 113 height 20
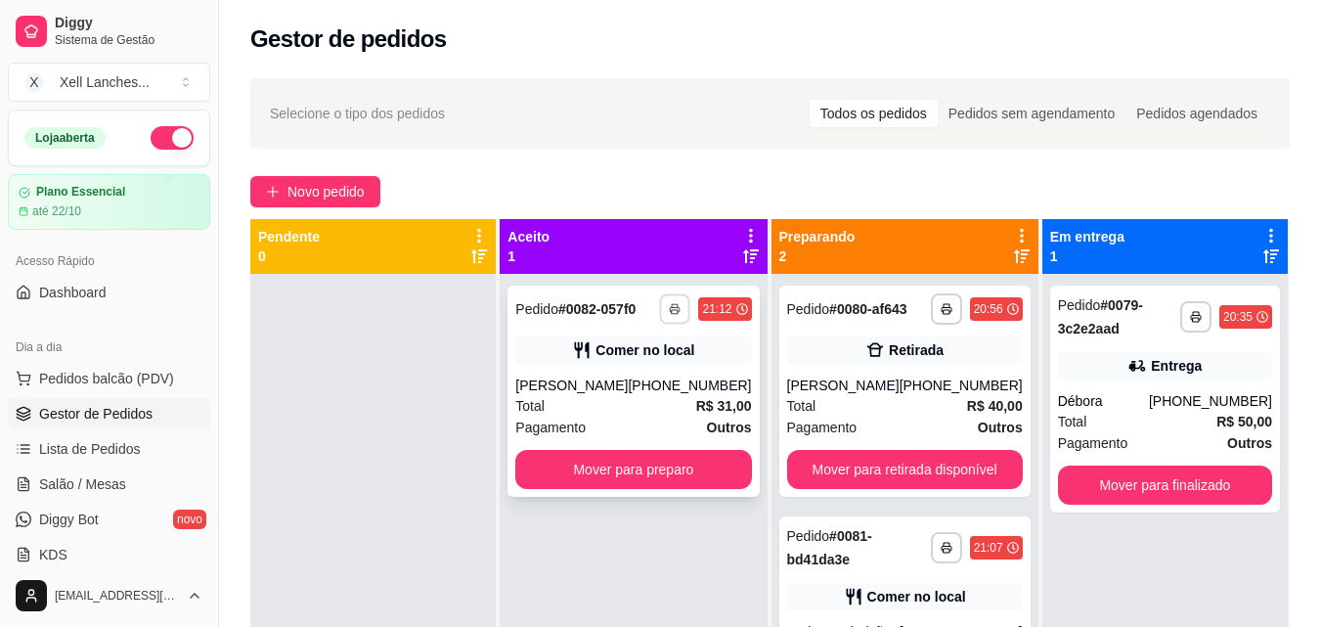
click at [673, 309] on icon "button" at bounding box center [676, 309] width 12 height 12
click at [618, 382] on button "COZINHA" at bounding box center [617, 377] width 142 height 31
click at [625, 476] on button "Mover para preparo" at bounding box center [633, 469] width 236 height 39
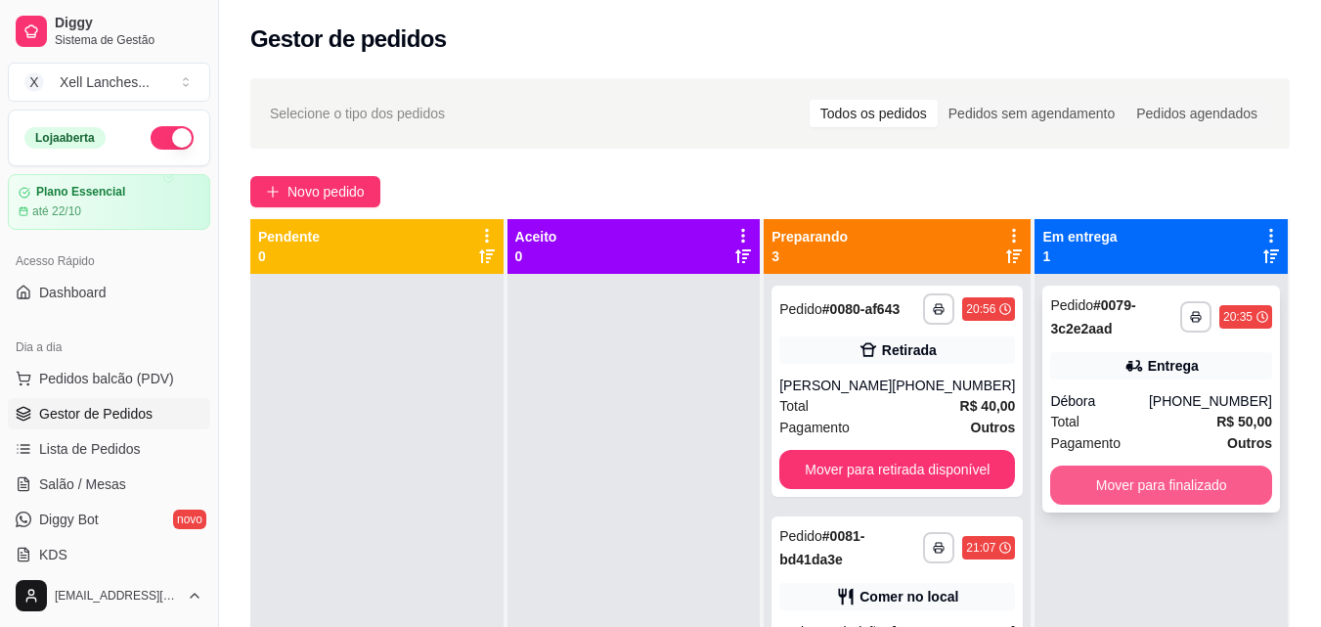
click at [1211, 488] on button "Mover para finalizado" at bounding box center [1161, 484] width 222 height 39
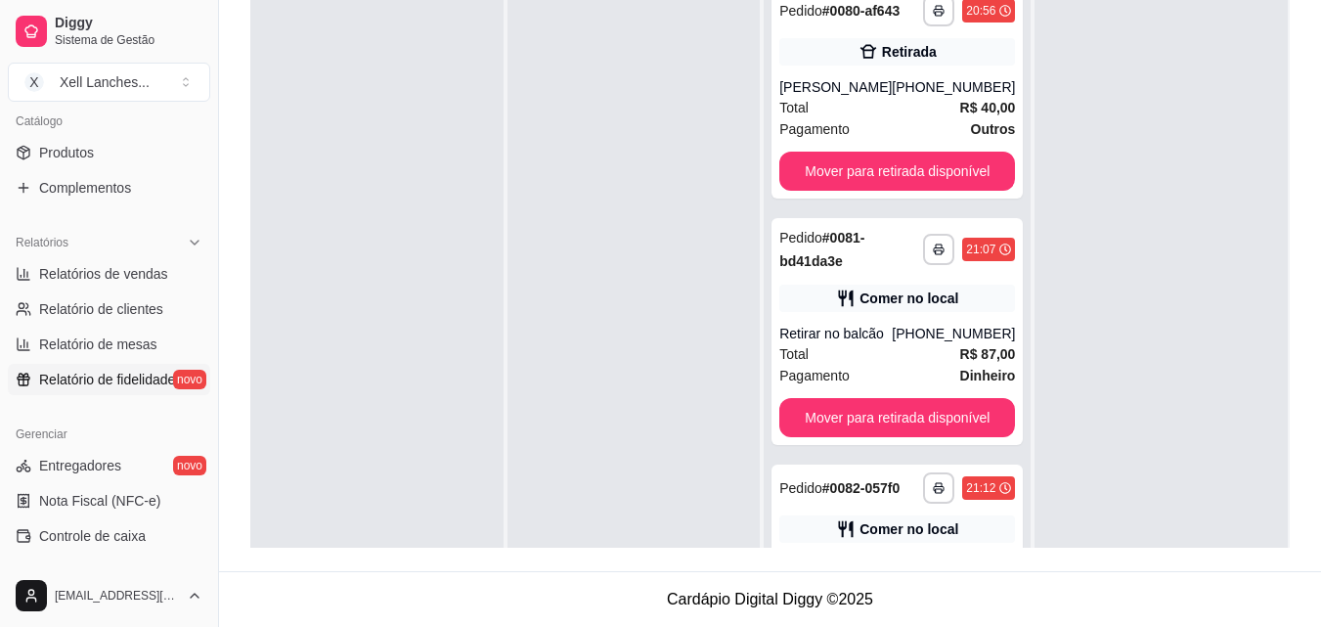
scroll to position [489, 0]
click at [129, 280] on span "Relatórios de vendas" at bounding box center [103, 273] width 129 height 20
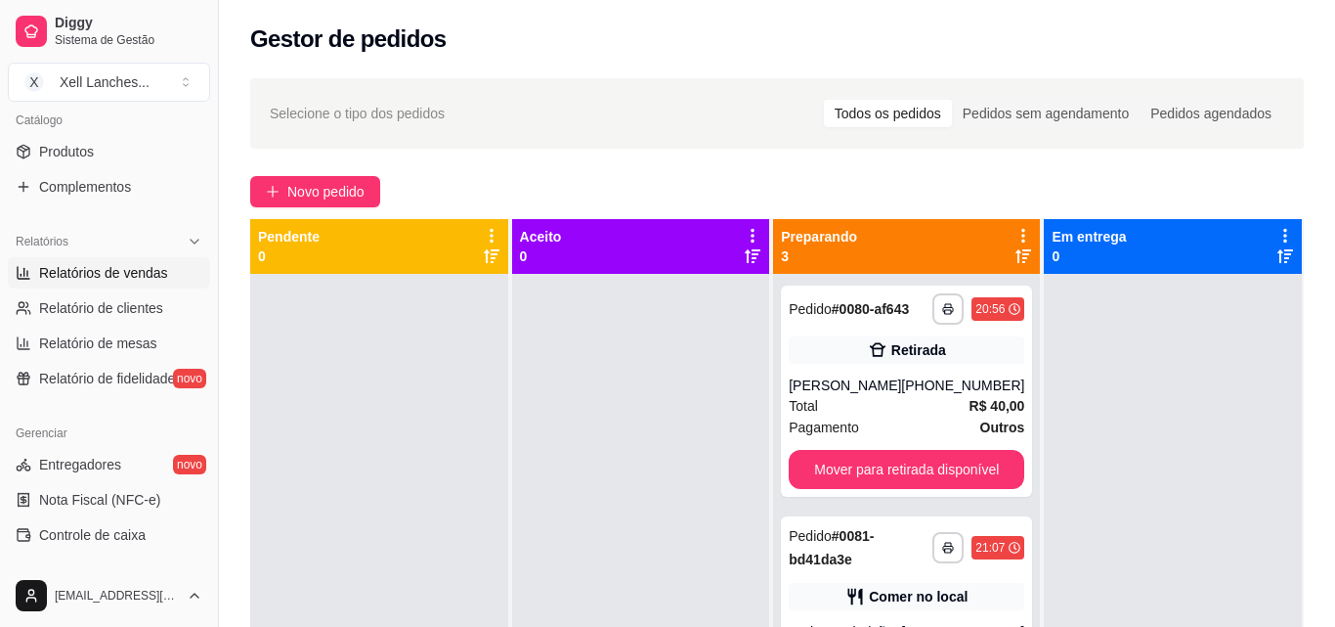
select select "ALL"
select select "0"
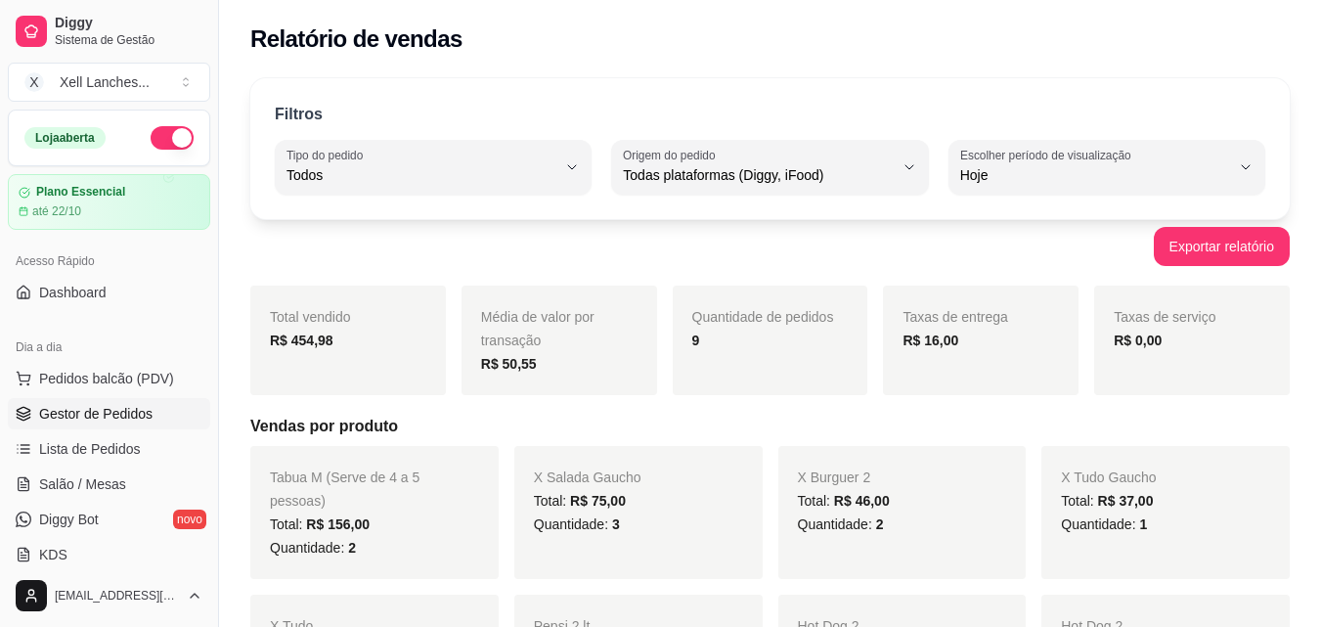
click at [108, 407] on span "Gestor de Pedidos" at bounding box center [95, 414] width 113 height 20
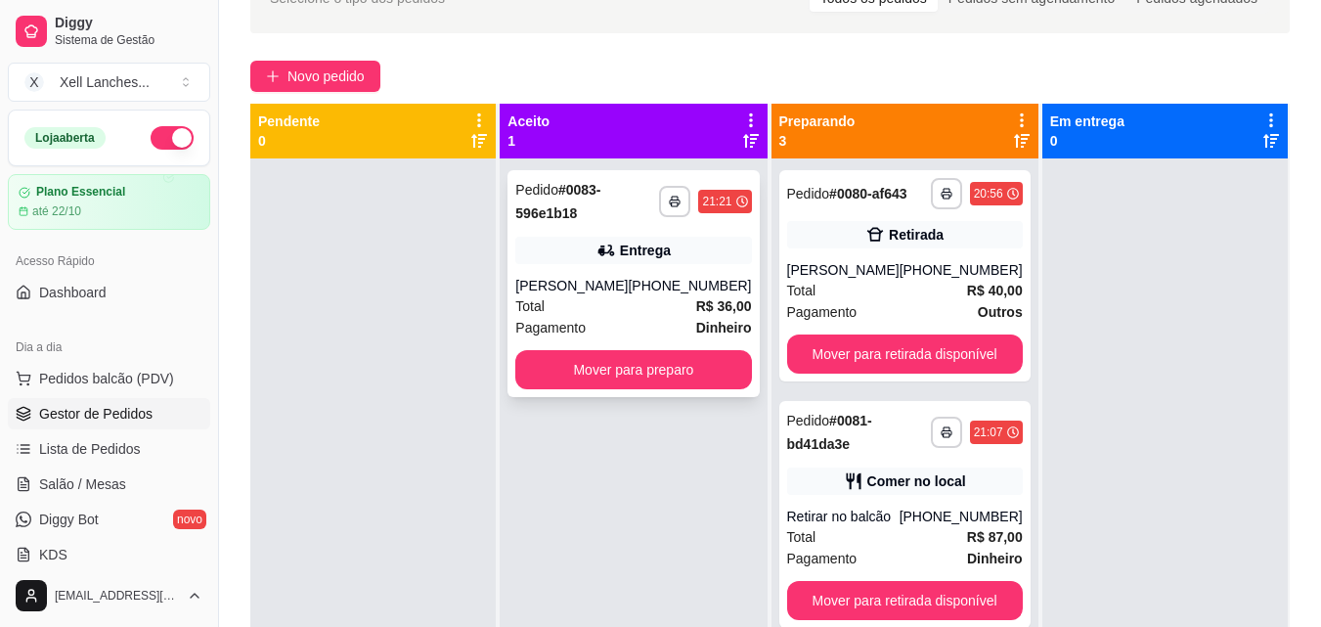
scroll to position [103, 0]
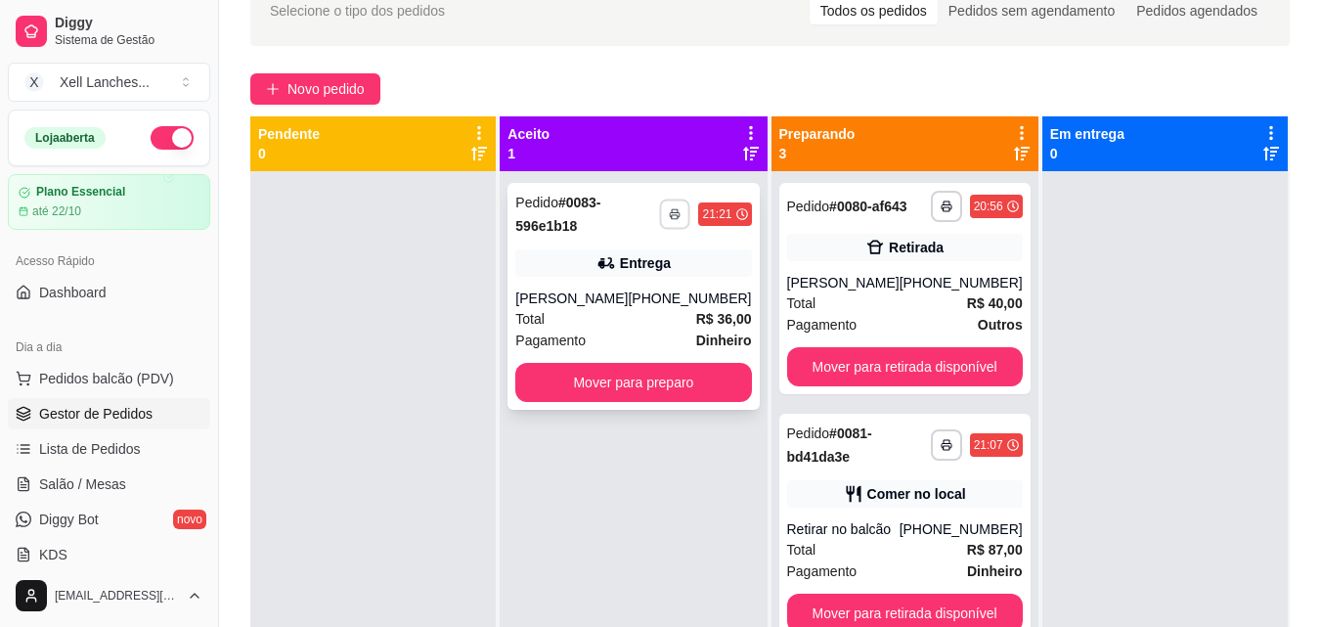
click at [670, 214] on icon "button" at bounding box center [676, 214] width 12 height 12
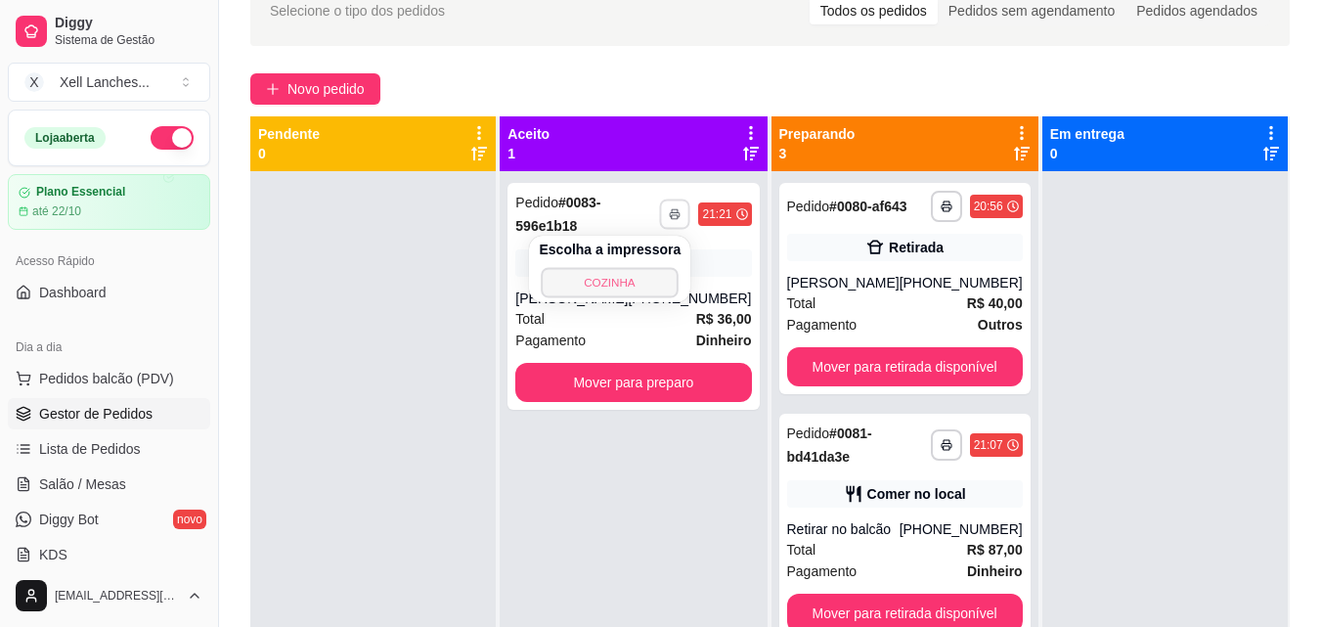
click at [585, 285] on button "COZINHA" at bounding box center [610, 282] width 137 height 30
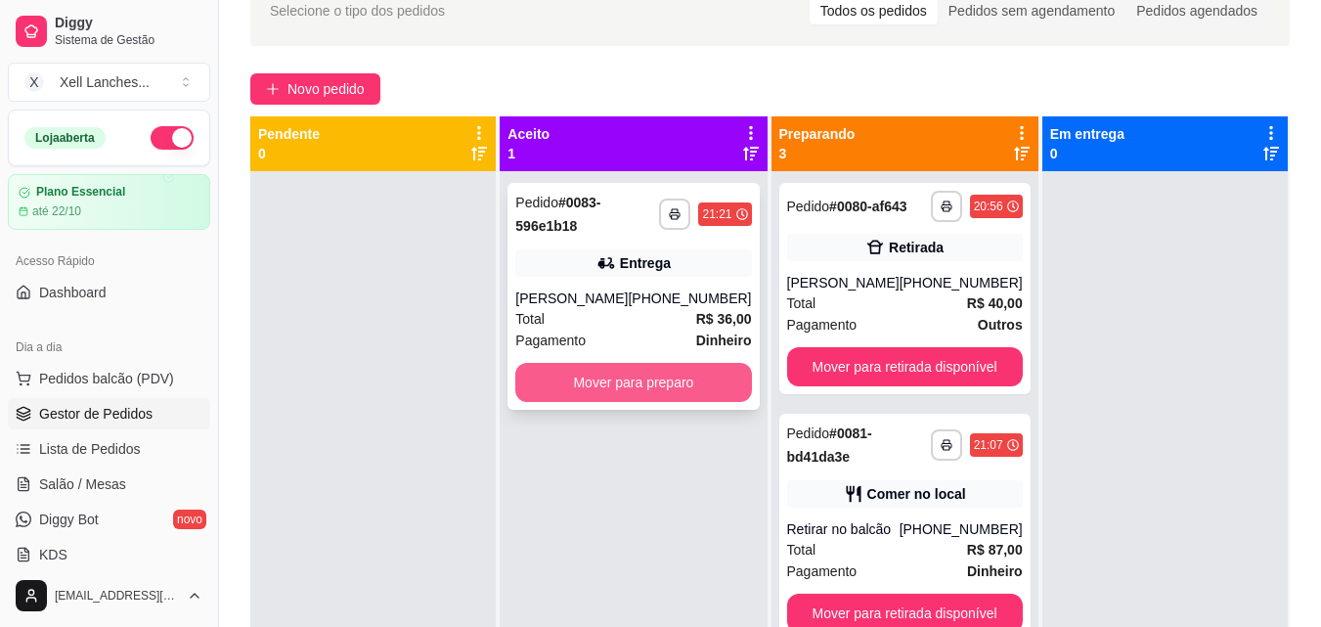
click at [616, 379] on button "Mover para preparo" at bounding box center [633, 382] width 236 height 39
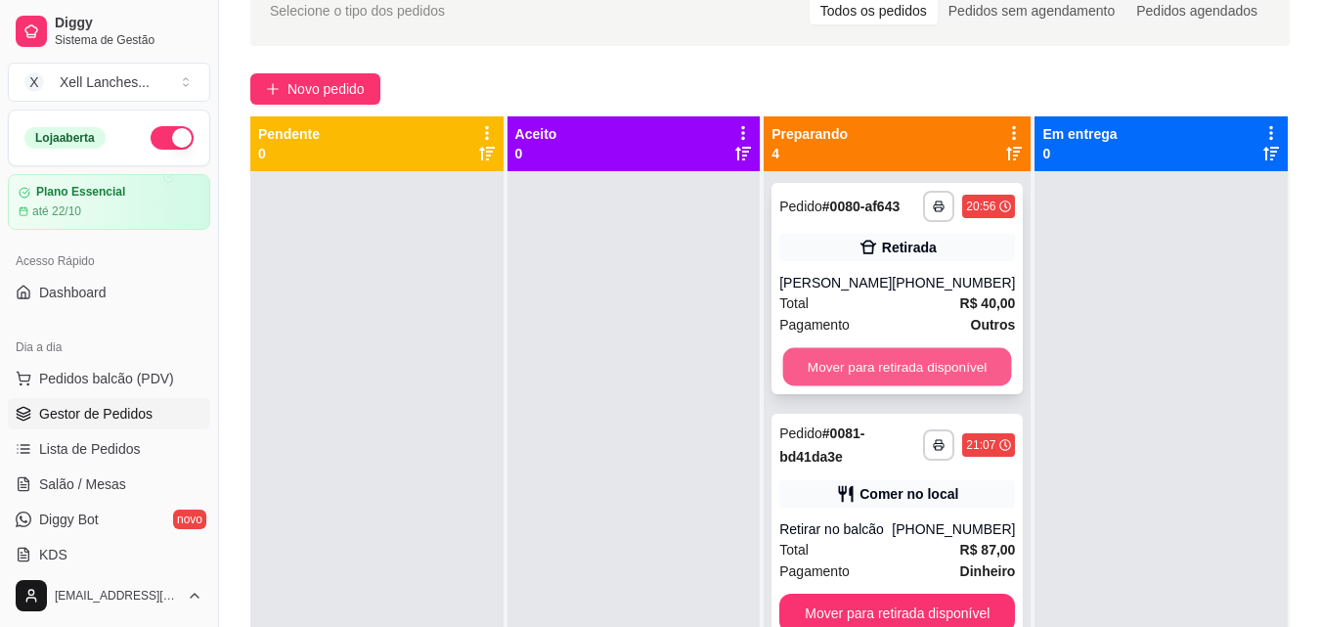
click at [887, 370] on button "Mover para retirada disponível" at bounding box center [897, 367] width 229 height 38
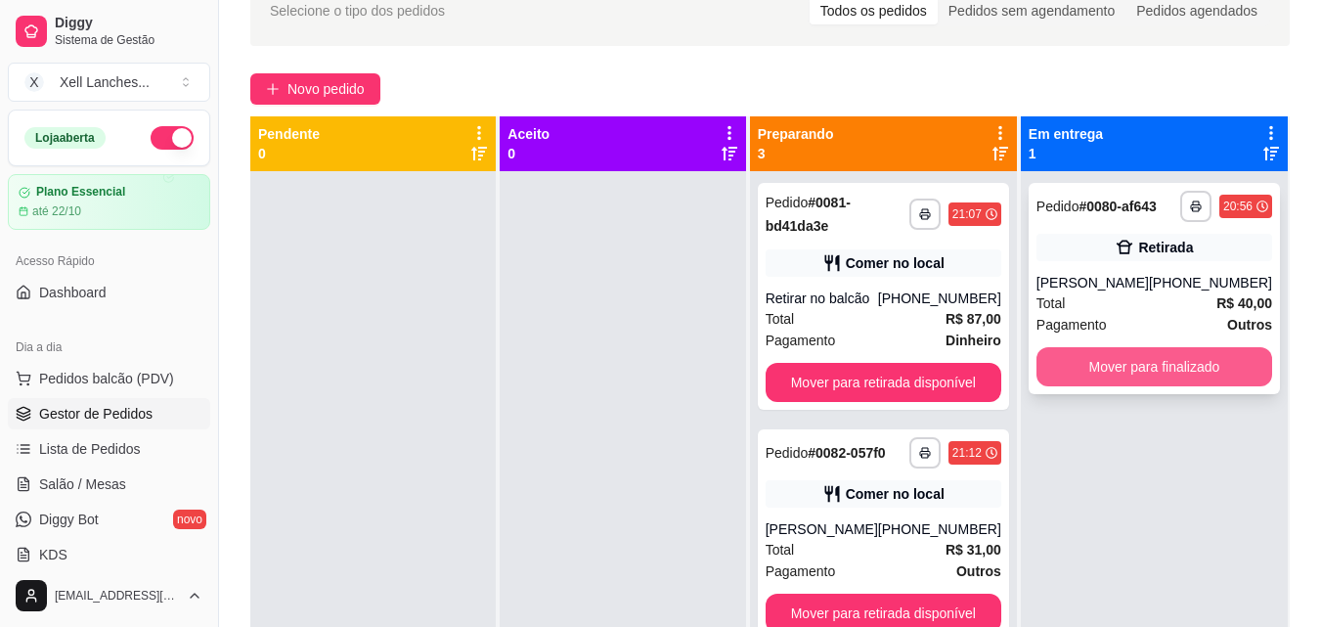
click at [1183, 373] on button "Mover para finalizado" at bounding box center [1154, 366] width 236 height 39
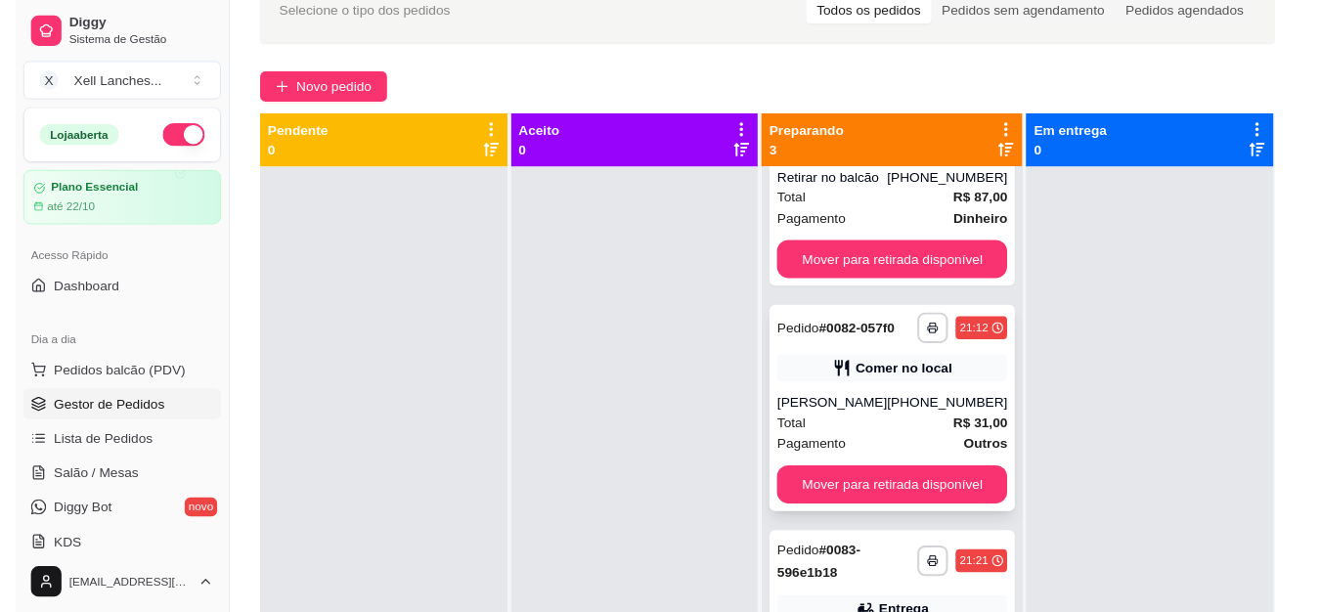
scroll to position [55, 0]
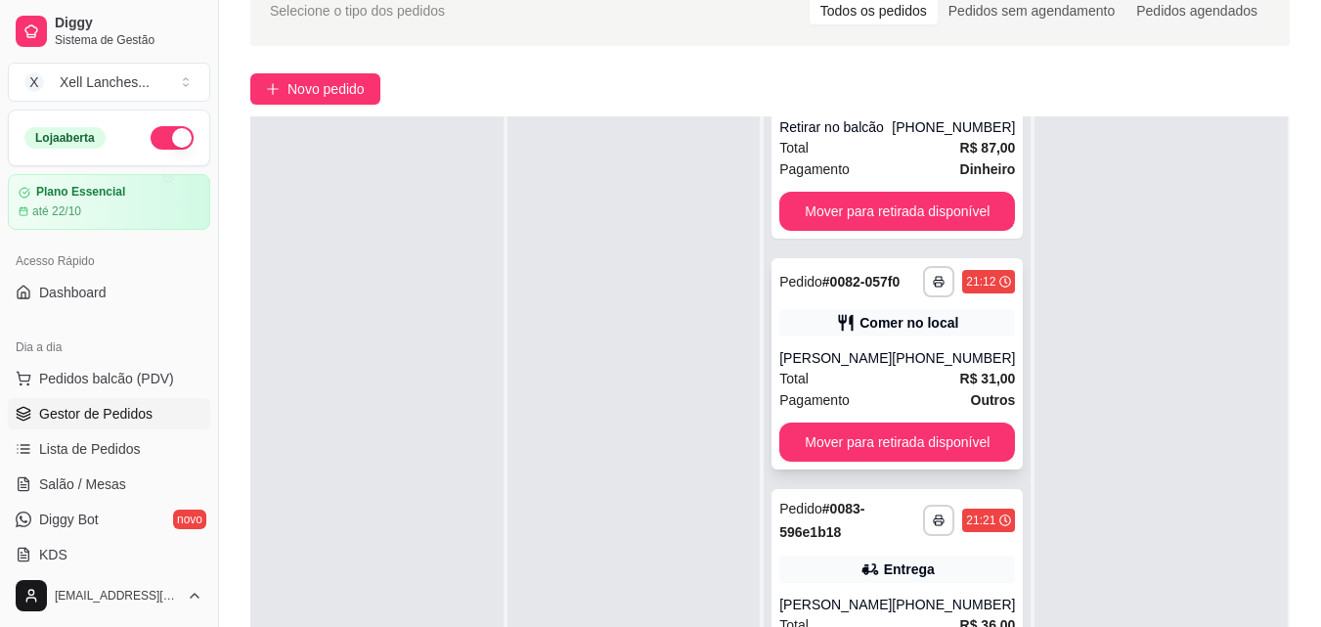
click at [880, 436] on button "Mover para retirada disponível" at bounding box center [897, 441] width 236 height 39
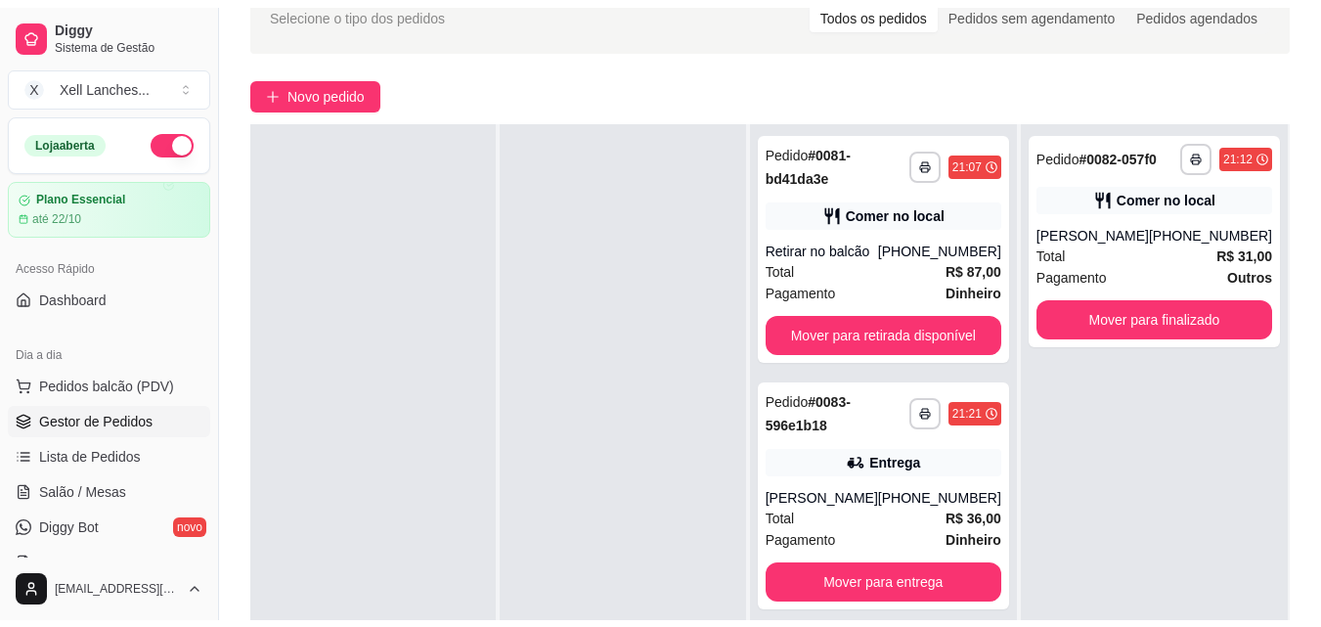
scroll to position [0, 0]
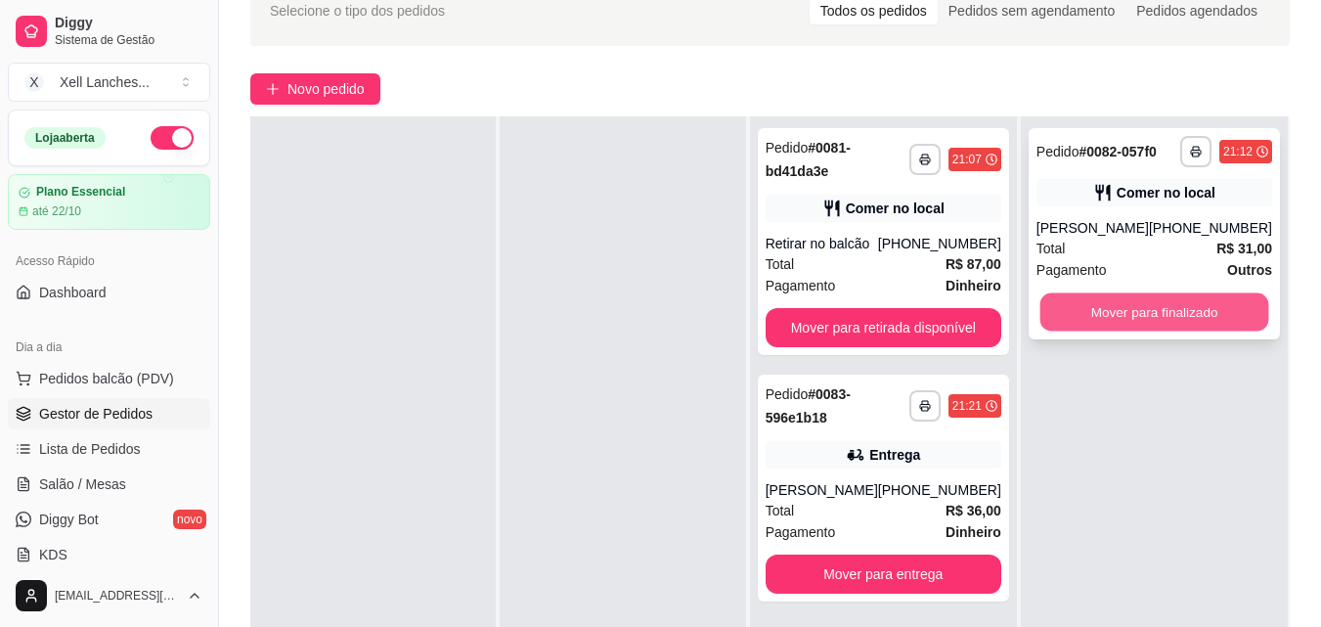
click at [1140, 309] on button "Mover para finalizado" at bounding box center [1153, 312] width 229 height 38
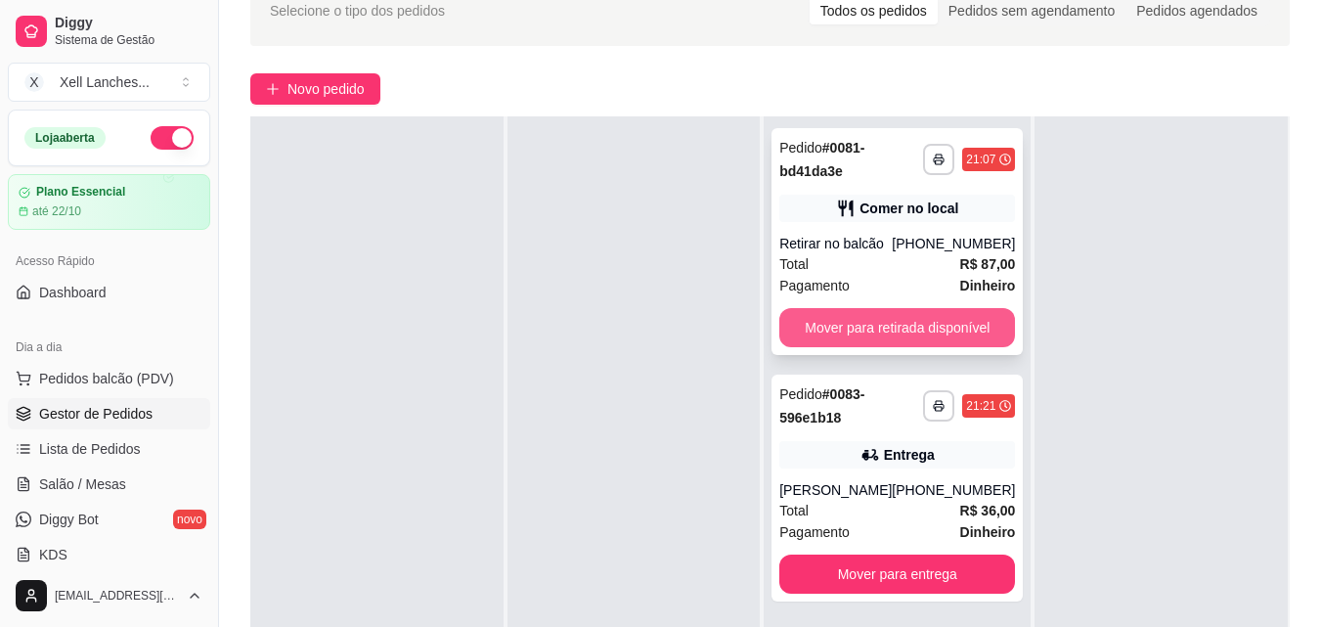
click at [893, 331] on button "Mover para retirada disponível" at bounding box center [897, 327] width 236 height 39
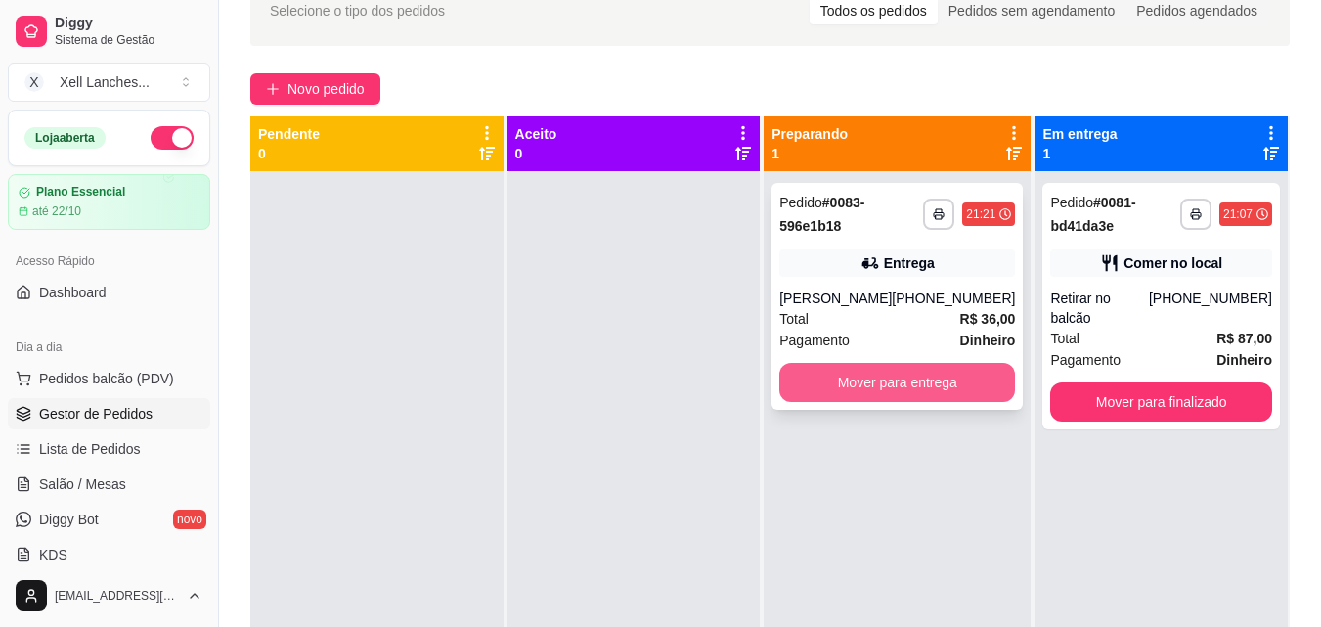
click at [893, 394] on button "Mover para entrega" at bounding box center [897, 382] width 236 height 39
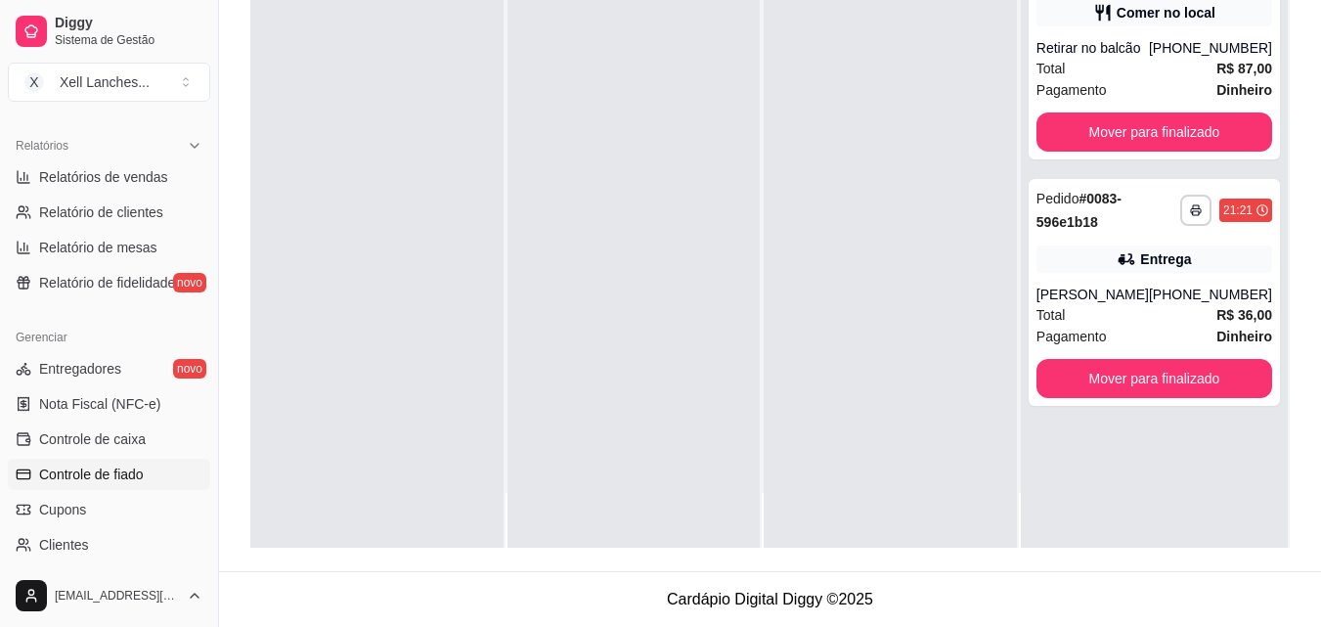
scroll to position [389, 0]
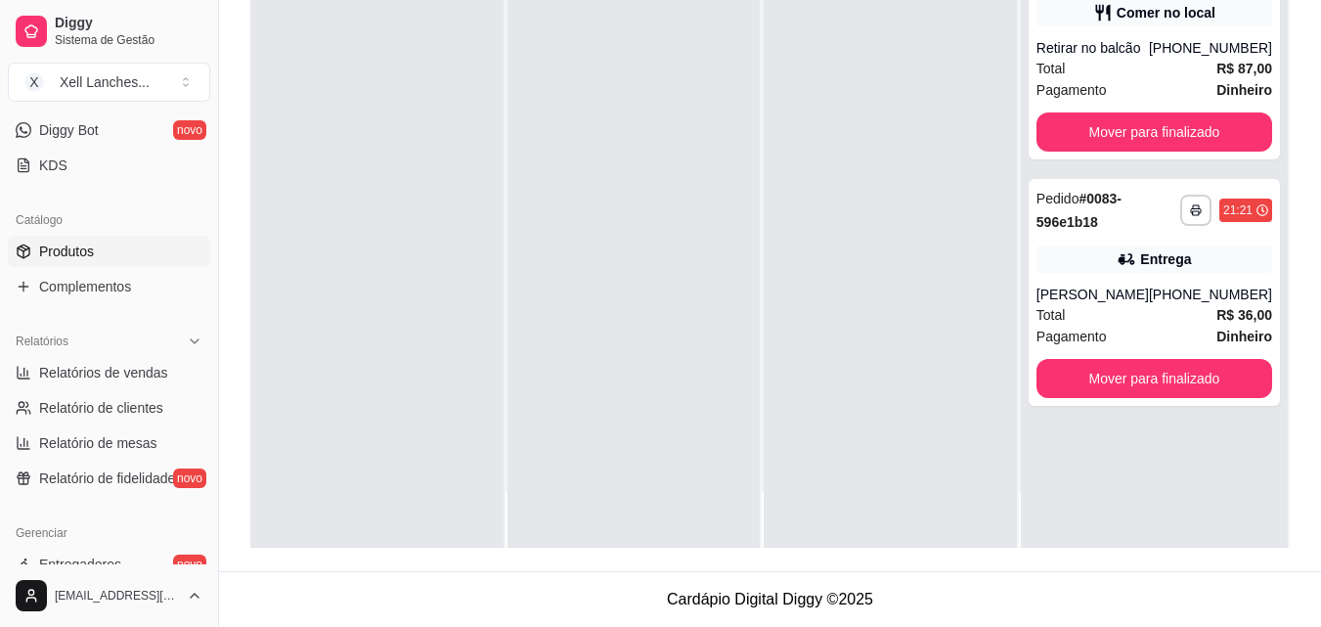
click at [66, 261] on link "Produtos" at bounding box center [109, 251] width 202 height 31
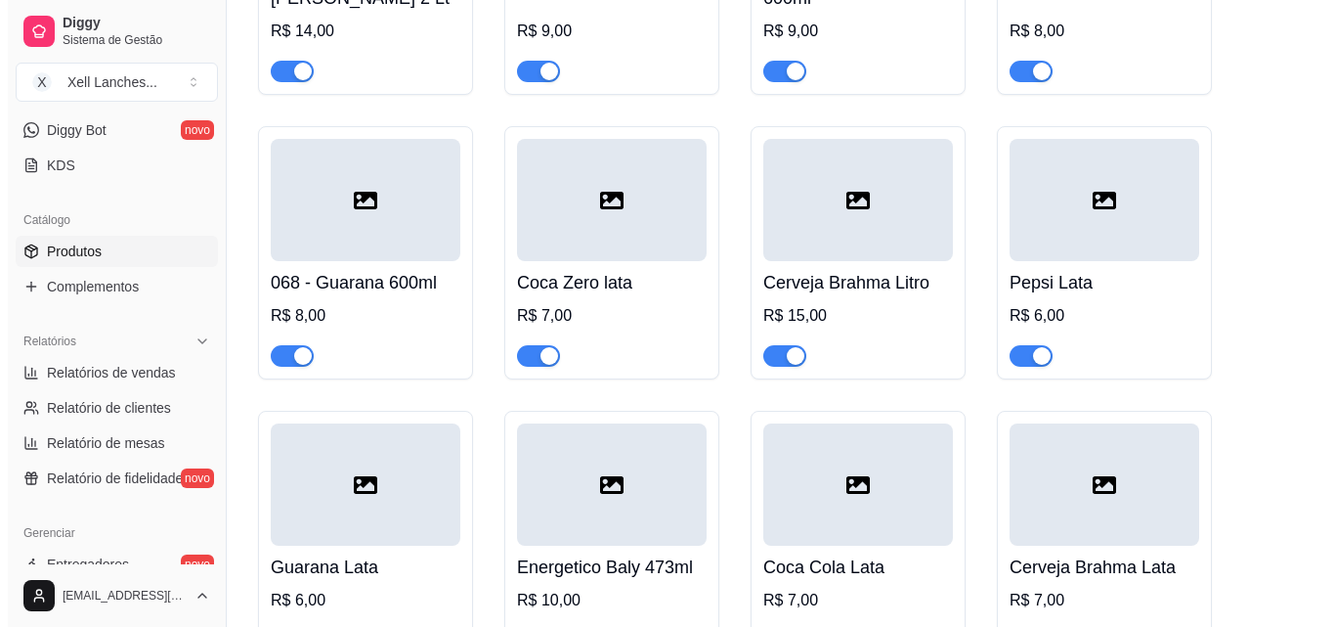
scroll to position [6648, 0]
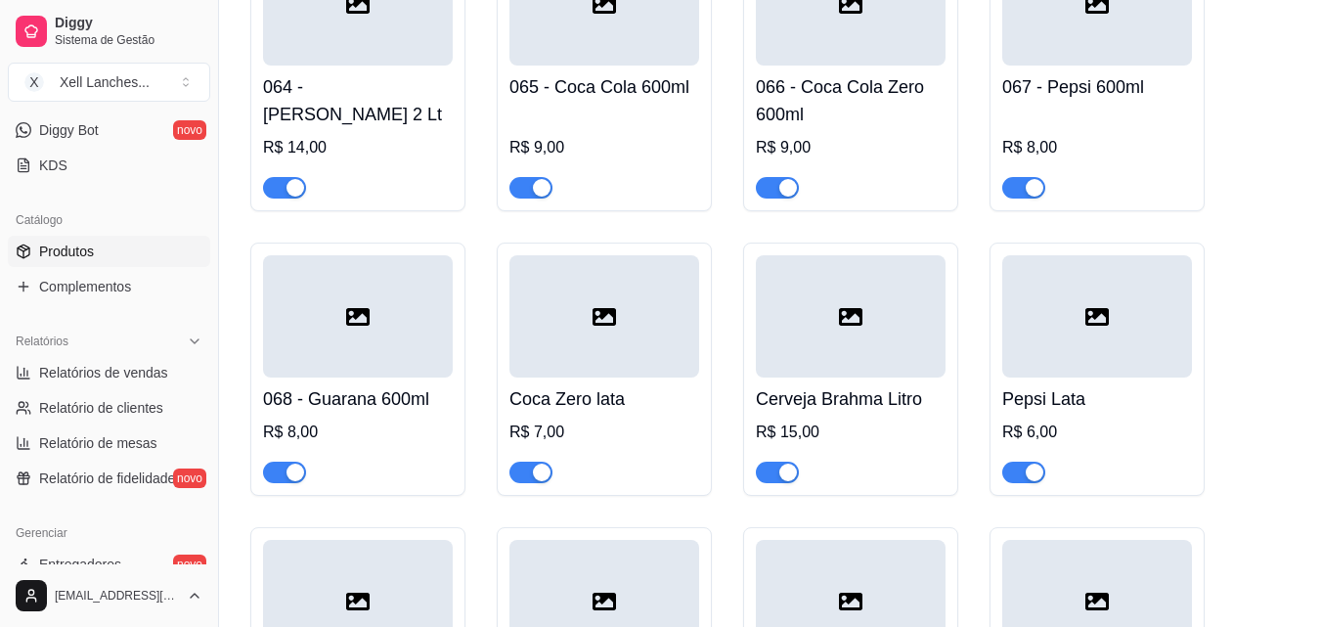
click at [599, 364] on div at bounding box center [604, 316] width 190 height 122
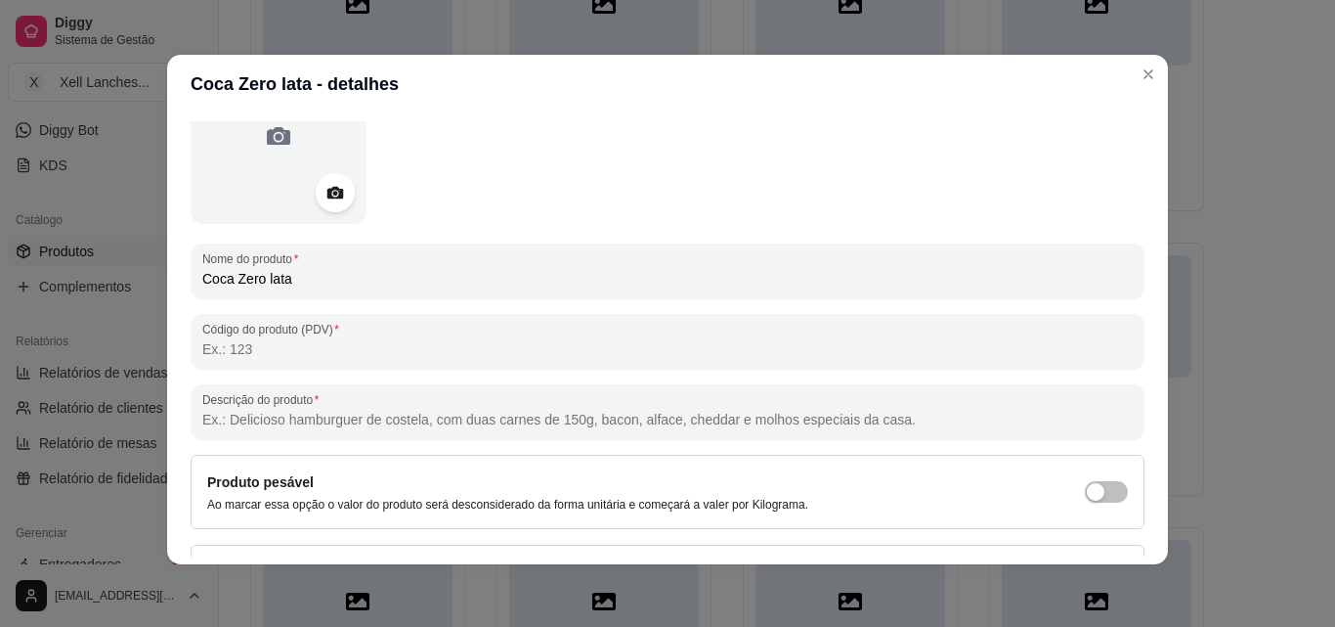
scroll to position [0, 0]
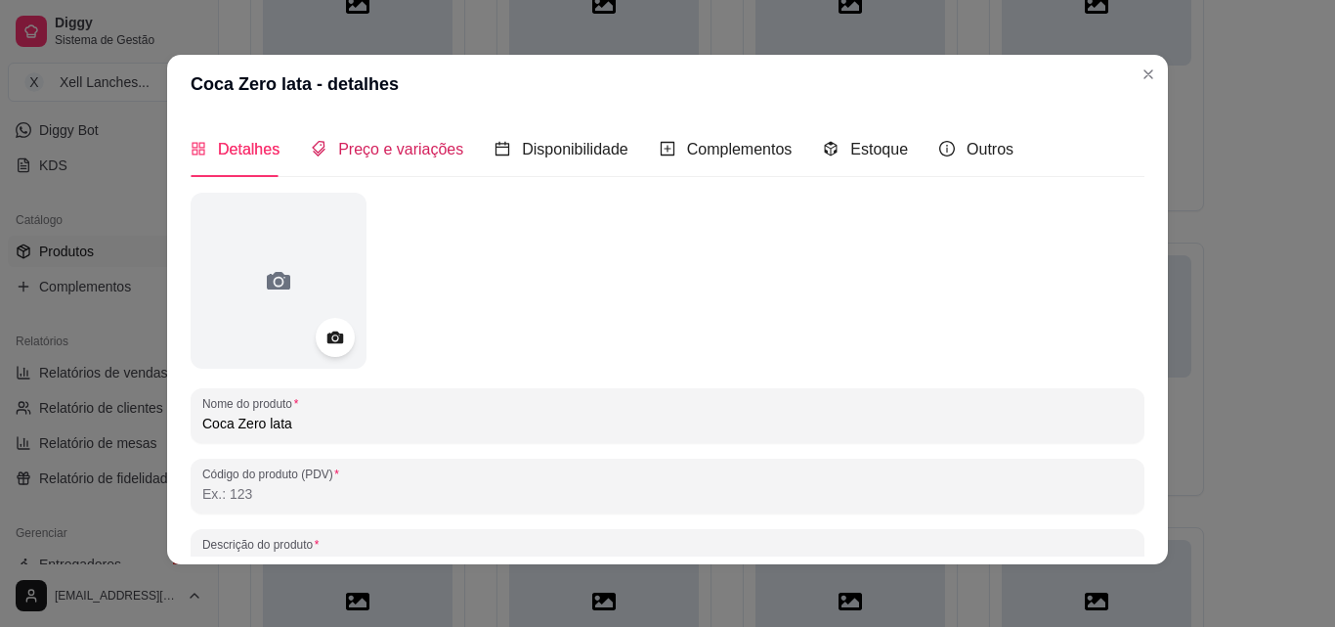
click at [352, 146] on span "Preço e variações" at bounding box center [400, 149] width 125 height 17
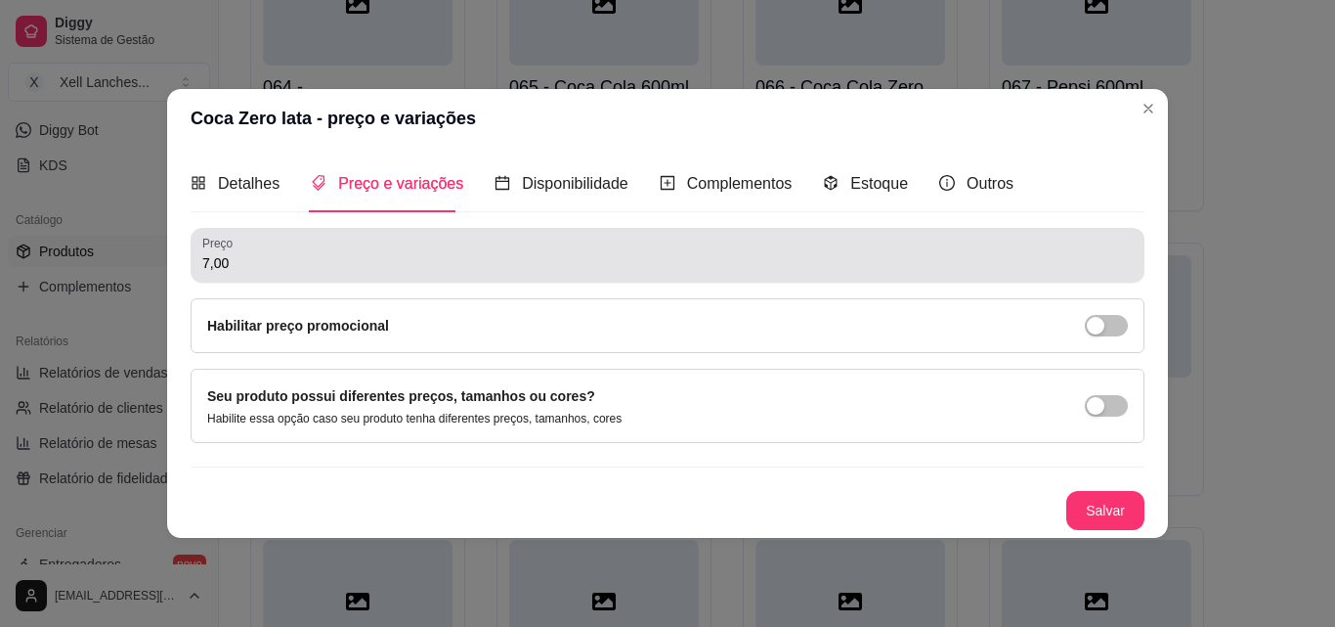
click at [268, 247] on div "7,00" at bounding box center [667, 255] width 931 height 39
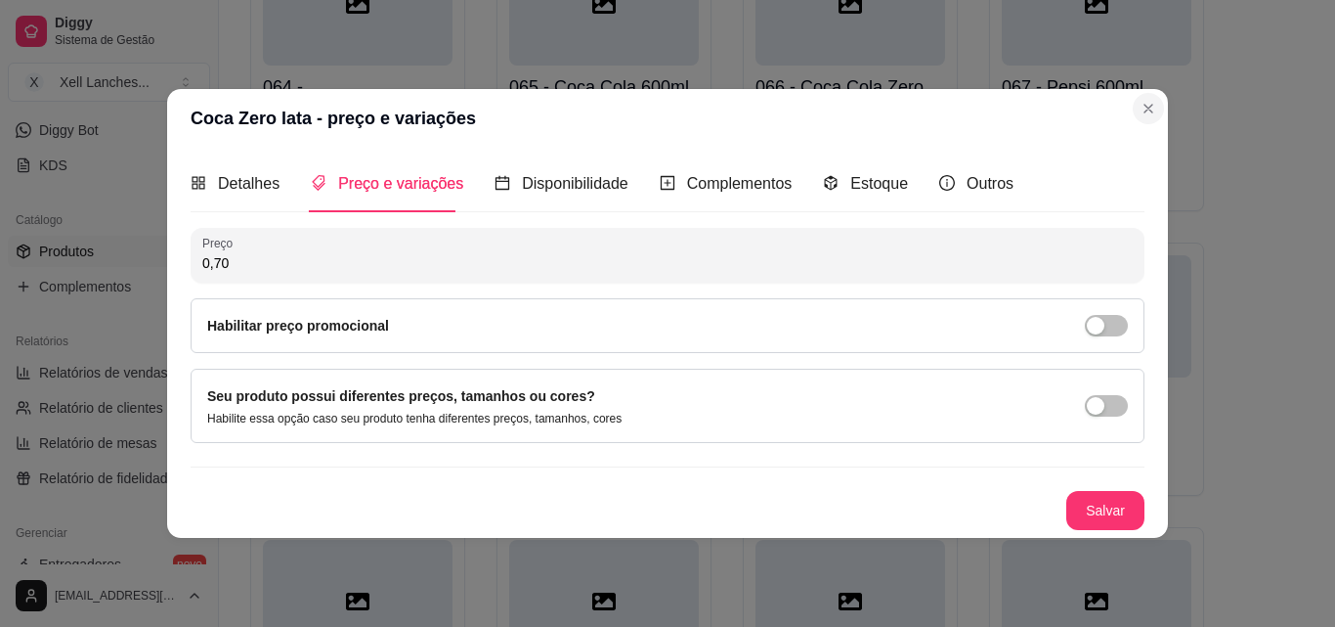
type input "0,70"
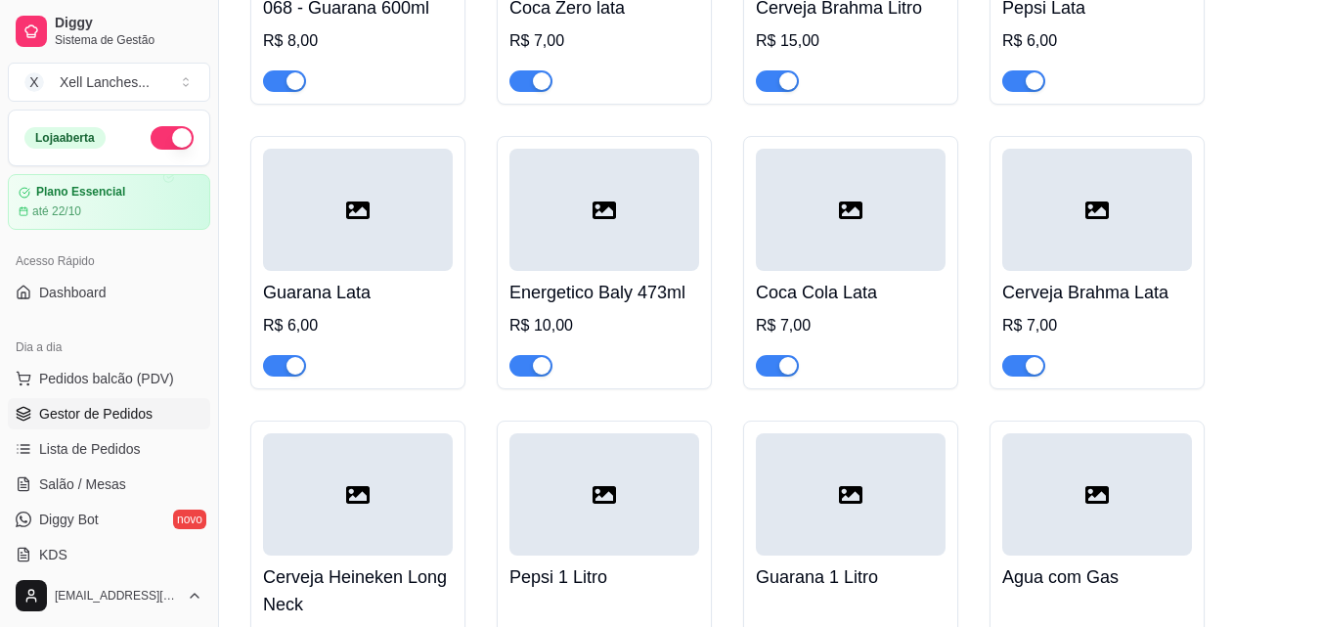
click at [121, 422] on span "Gestor de Pedidos" at bounding box center [95, 414] width 113 height 20
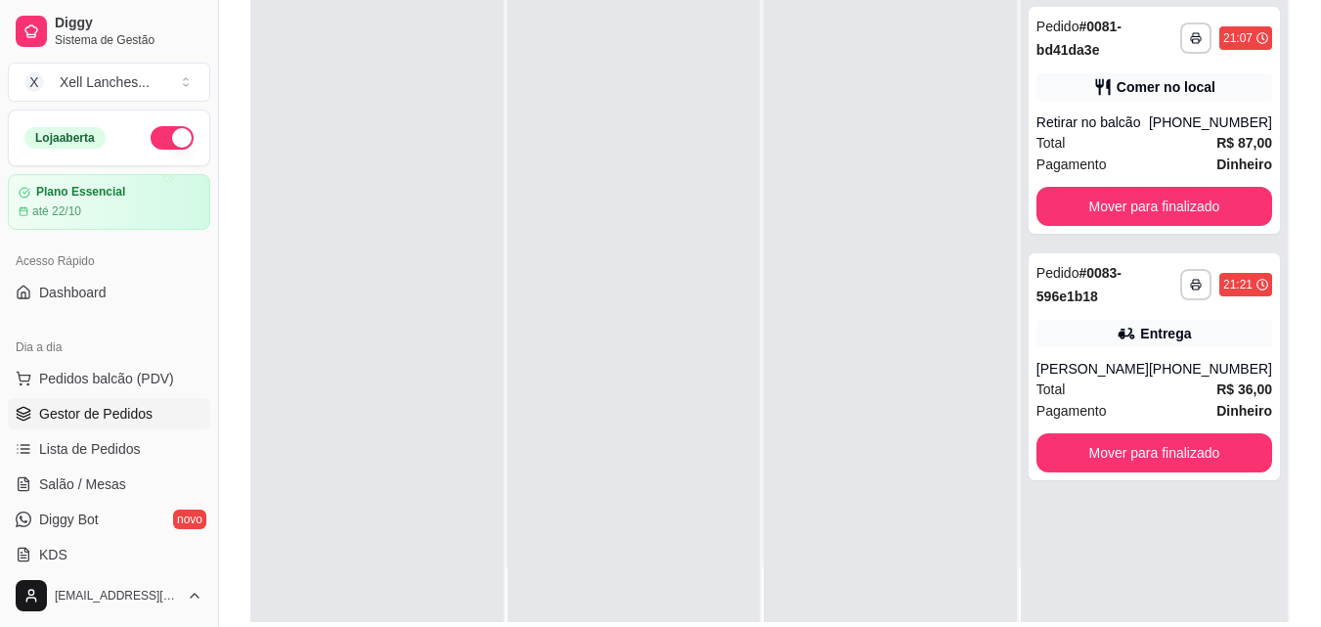
scroll to position [293, 0]
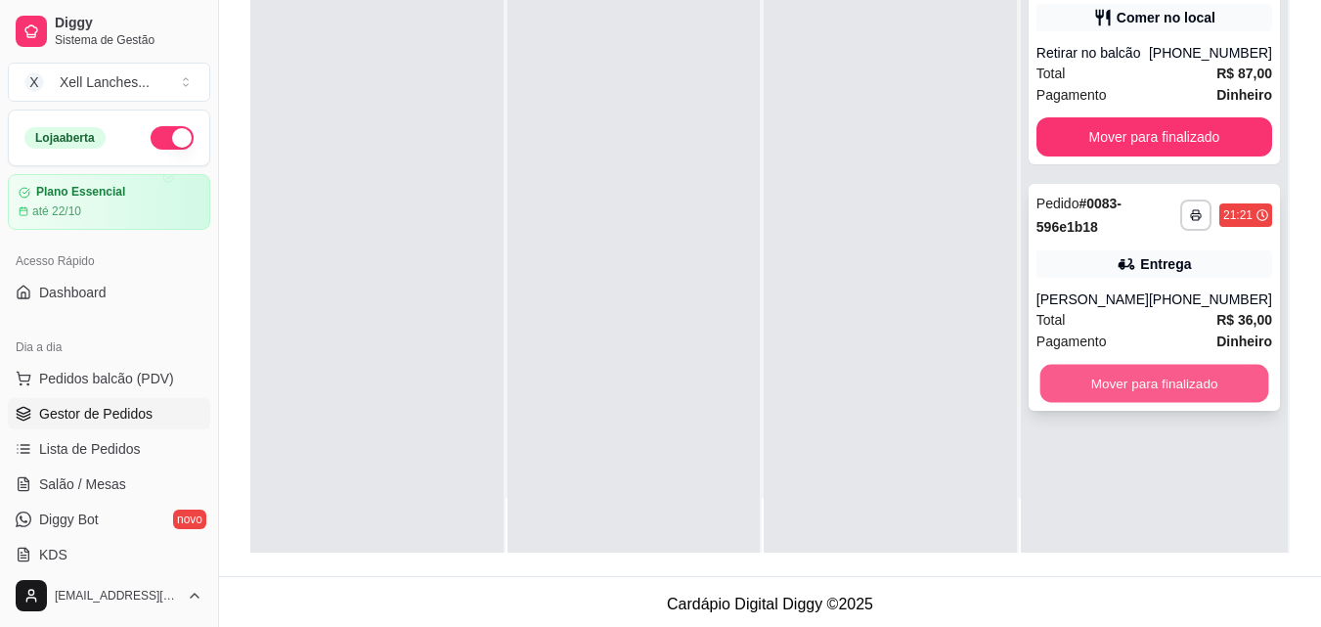
click at [1136, 387] on button "Mover para finalizado" at bounding box center [1153, 384] width 229 height 38
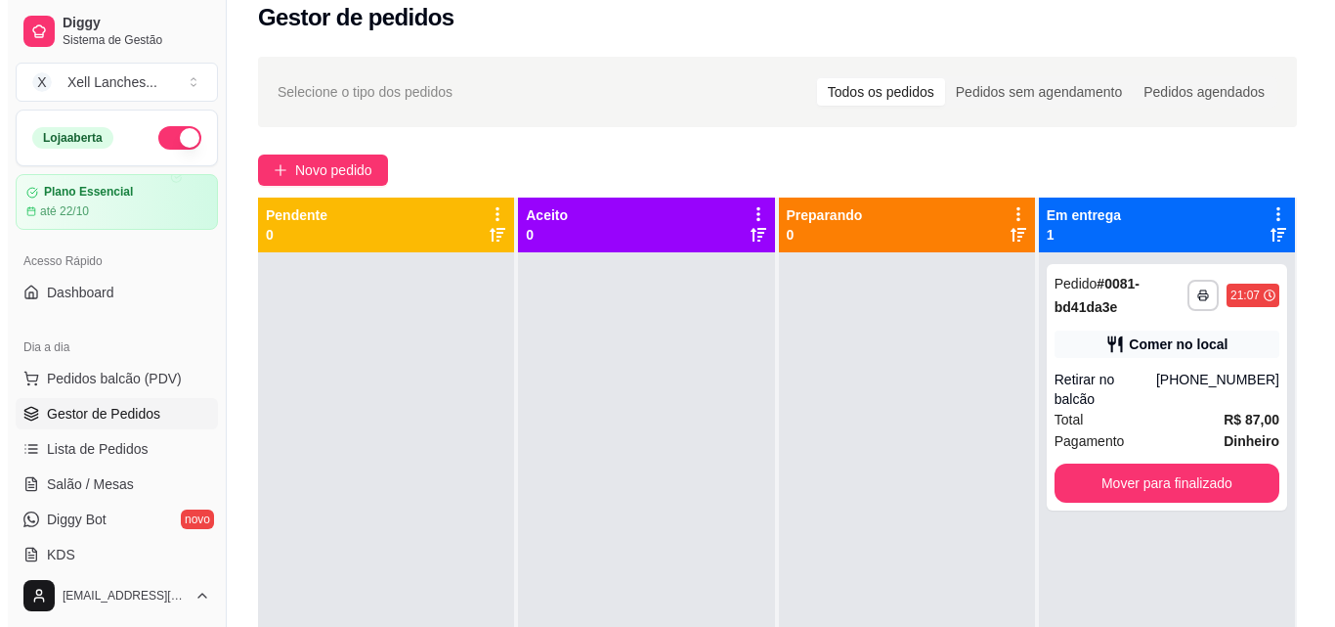
scroll to position [0, 0]
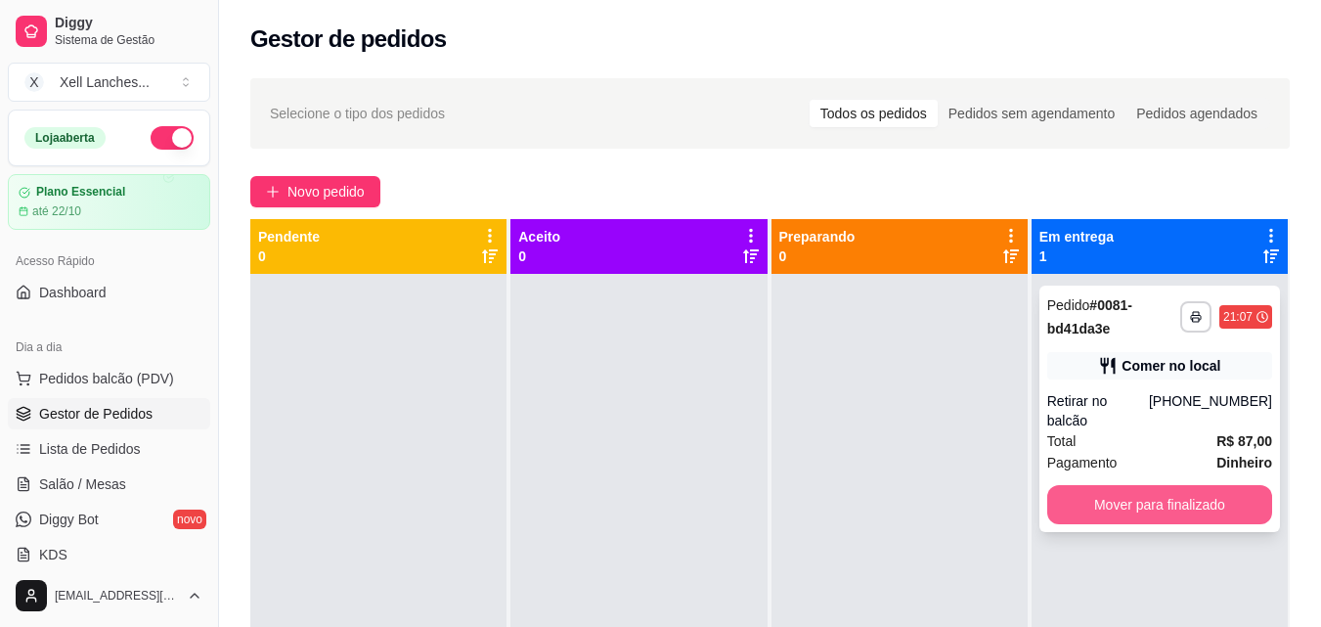
click at [1132, 489] on button "Mover para finalizado" at bounding box center [1159, 504] width 225 height 39
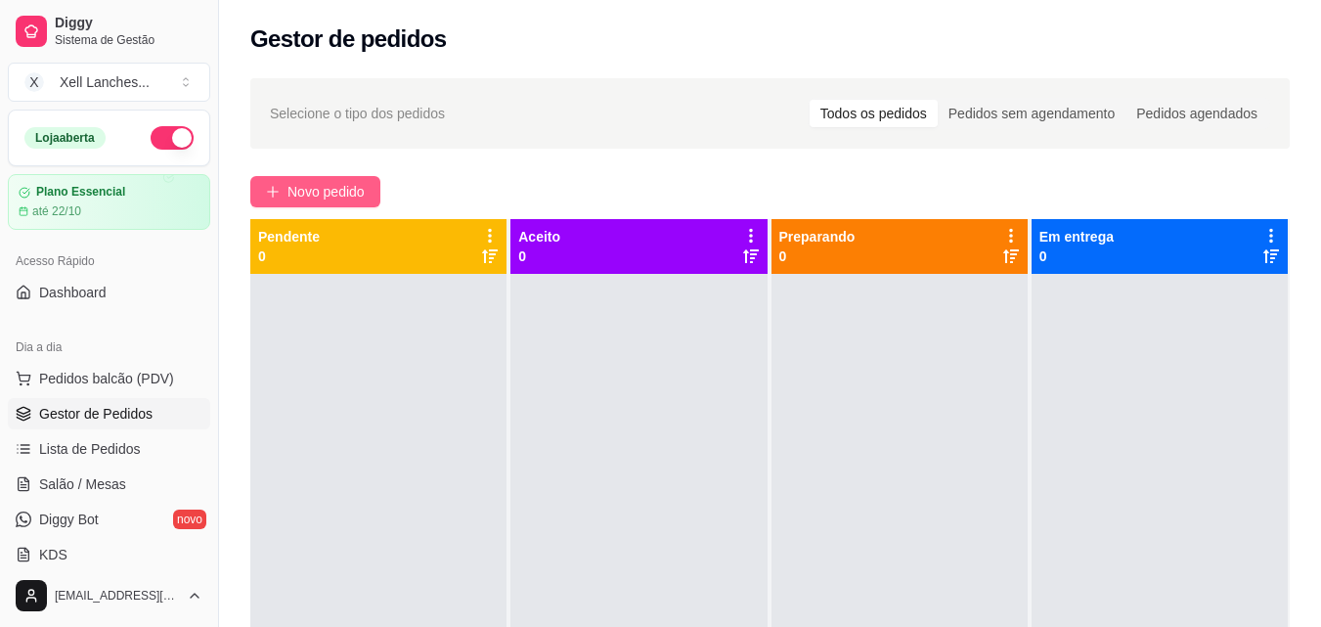
click at [333, 191] on span "Novo pedido" at bounding box center [325, 192] width 77 height 22
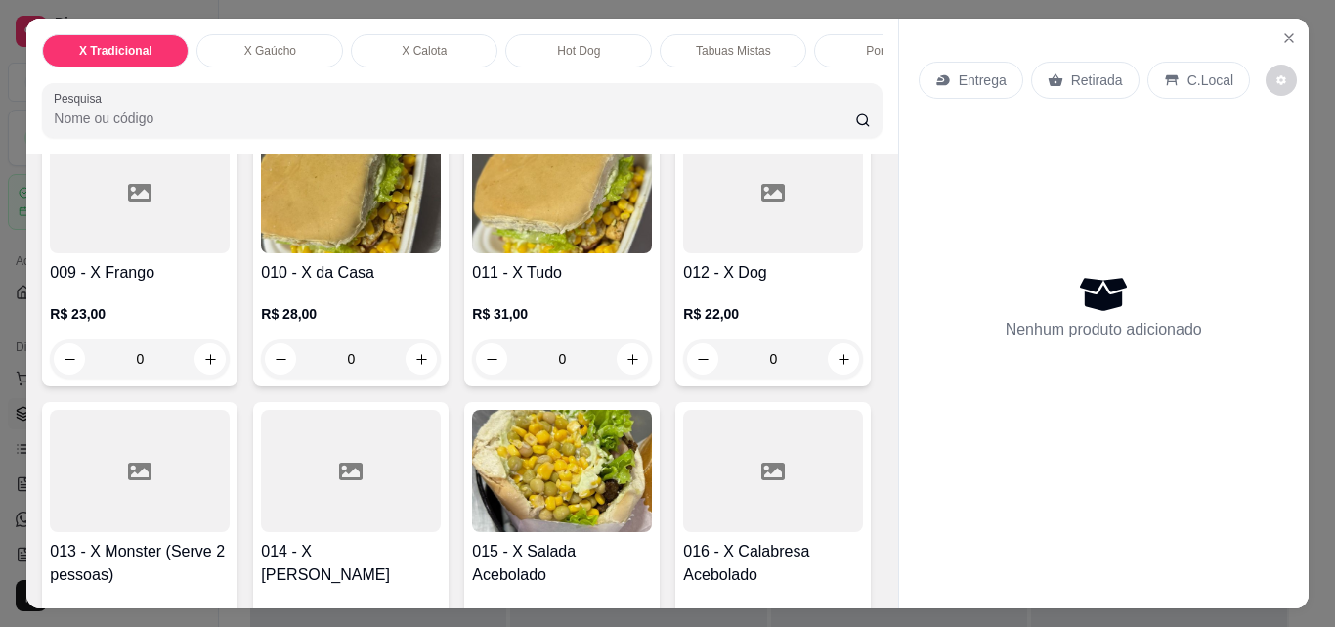
scroll to position [978, 0]
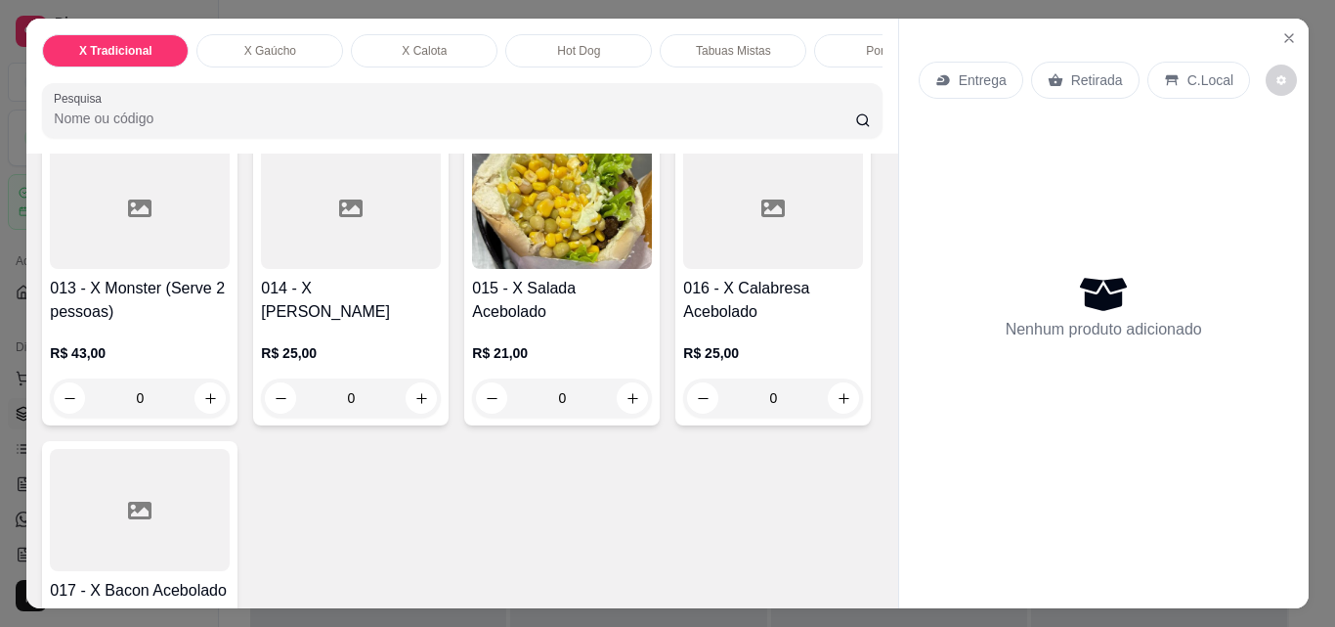
click at [852, 34] on div "Porções" at bounding box center [887, 50] width 147 height 33
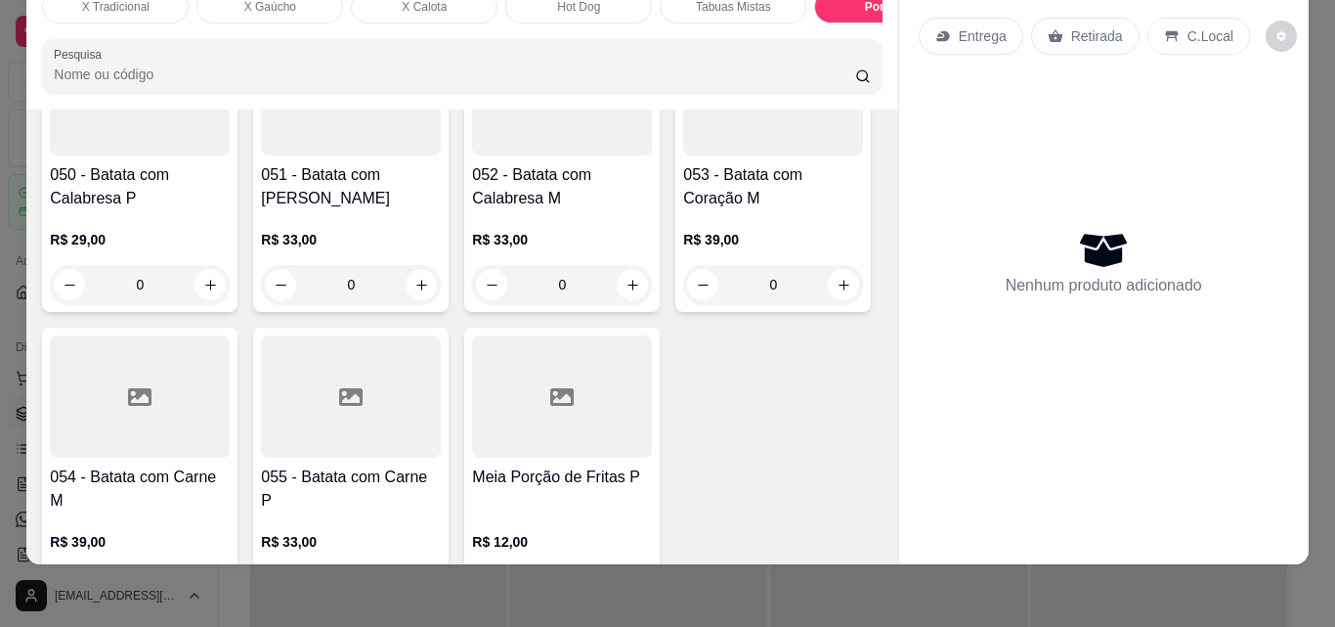
scroll to position [4850, 0]
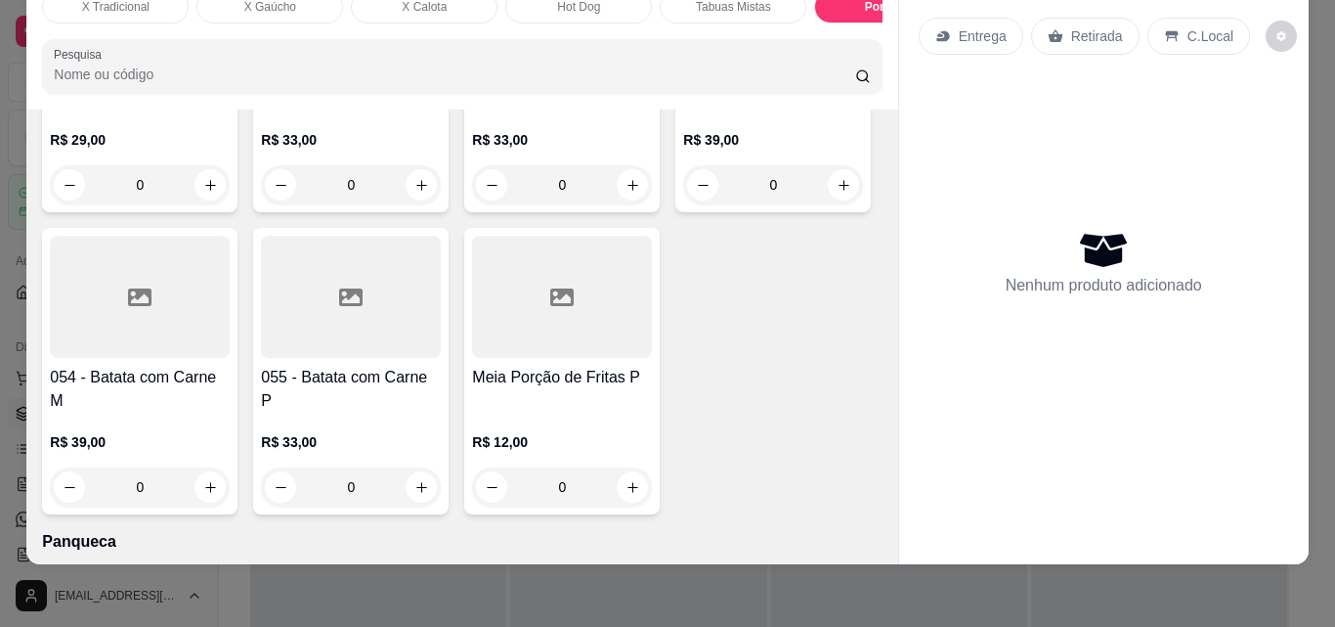
type input "1"
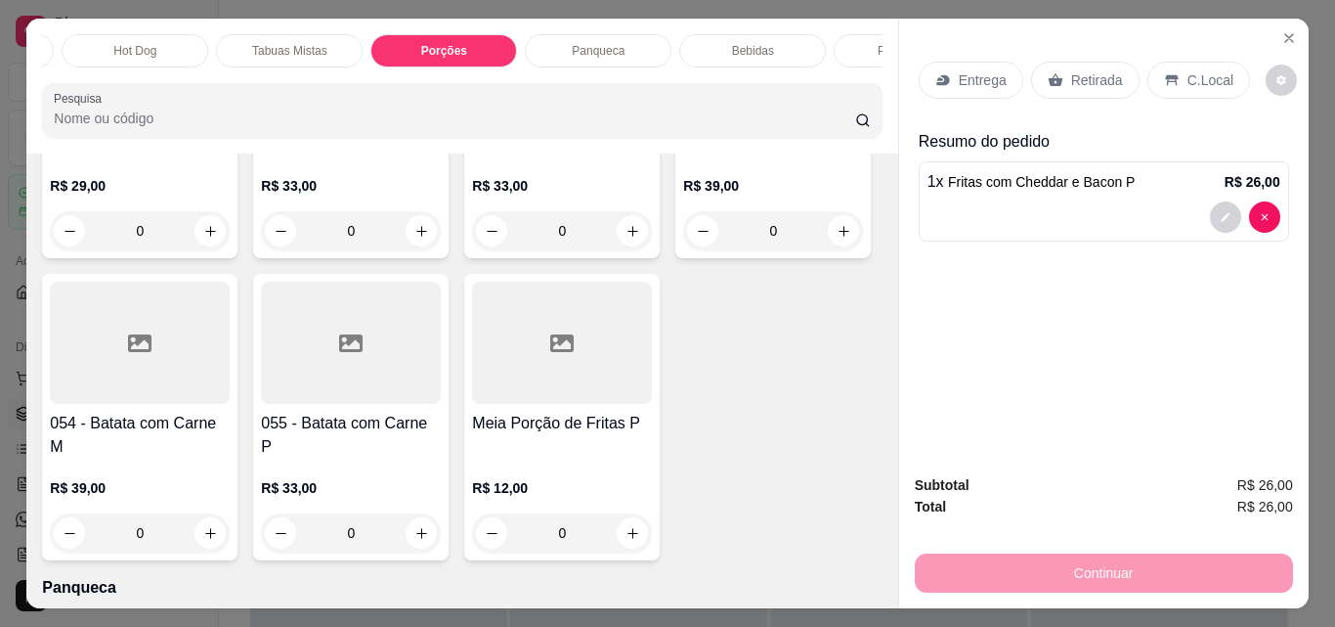
scroll to position [0, 469]
click at [744, 49] on div "Bebidas" at bounding box center [727, 50] width 147 height 33
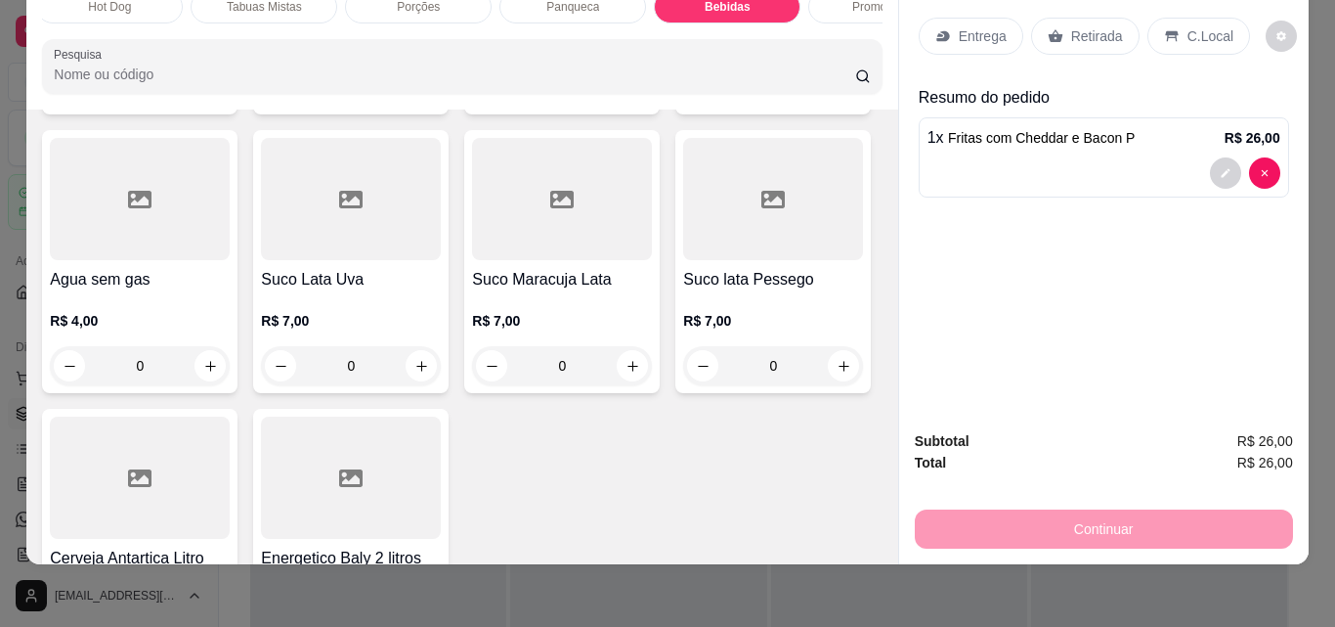
scroll to position [7194, 0]
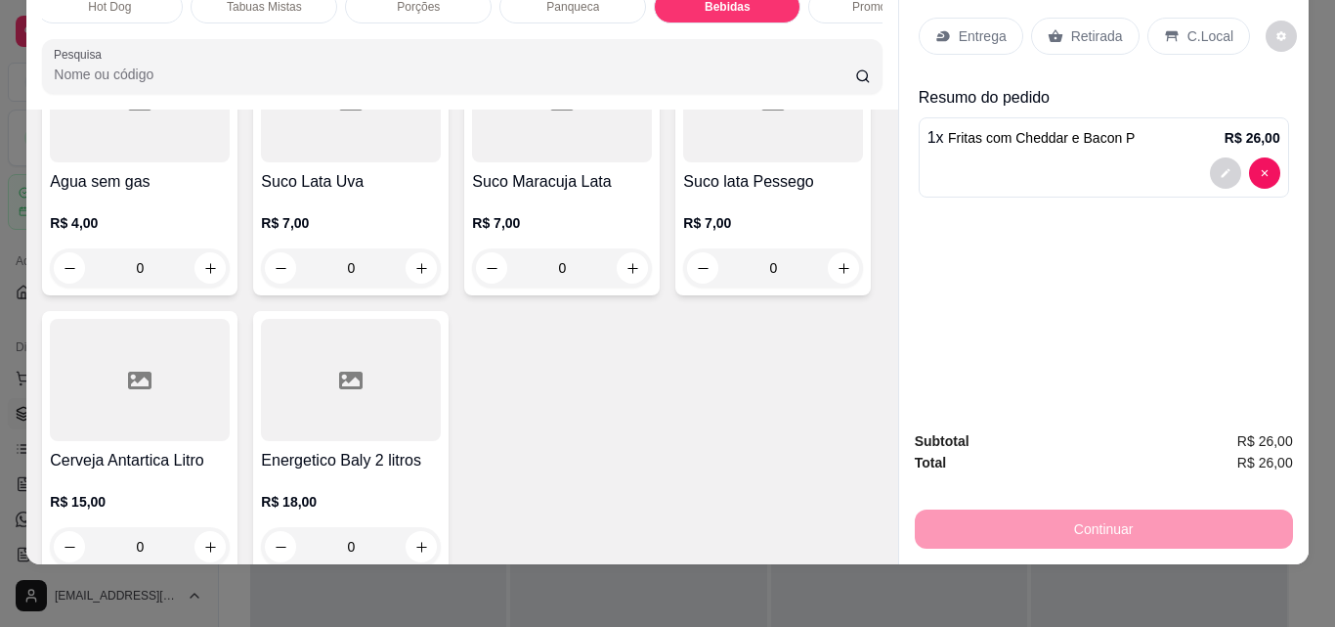
type input "1"
click at [1171, 18] on div "C.Local" at bounding box center [1199, 36] width 103 height 37
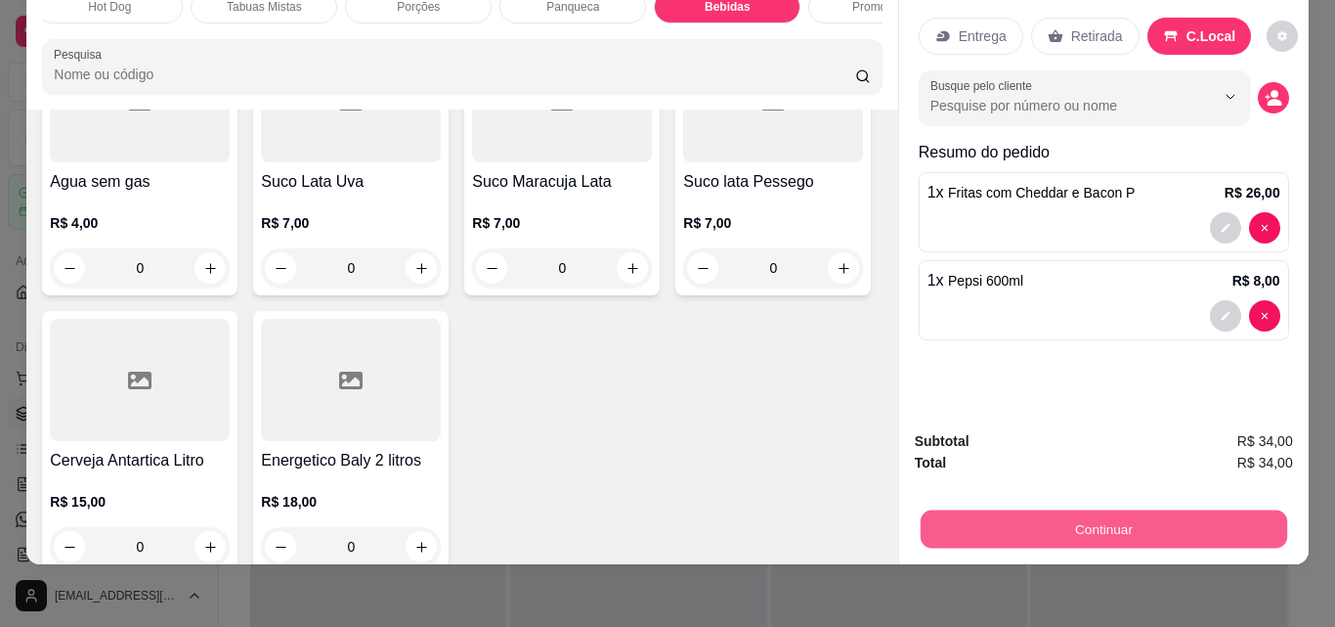
click at [1075, 509] on button "Continuar" at bounding box center [1103, 528] width 367 height 38
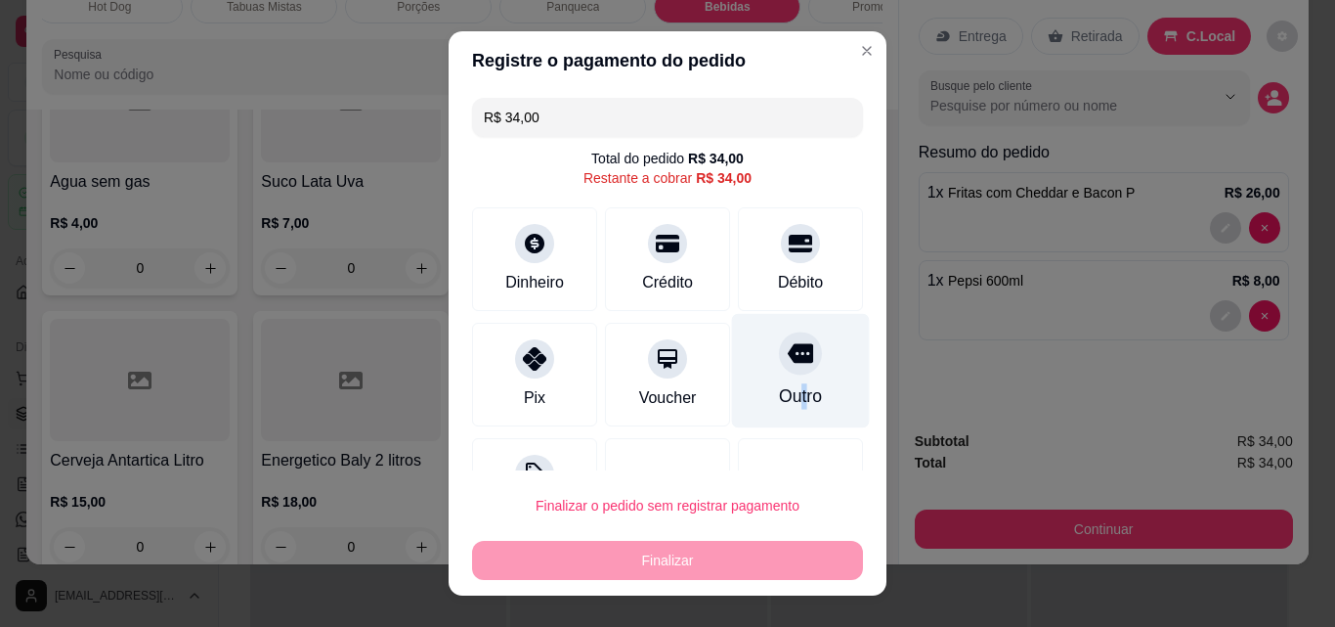
click at [773, 381] on div "Outro" at bounding box center [801, 371] width 138 height 114
type input "R$ 0,00"
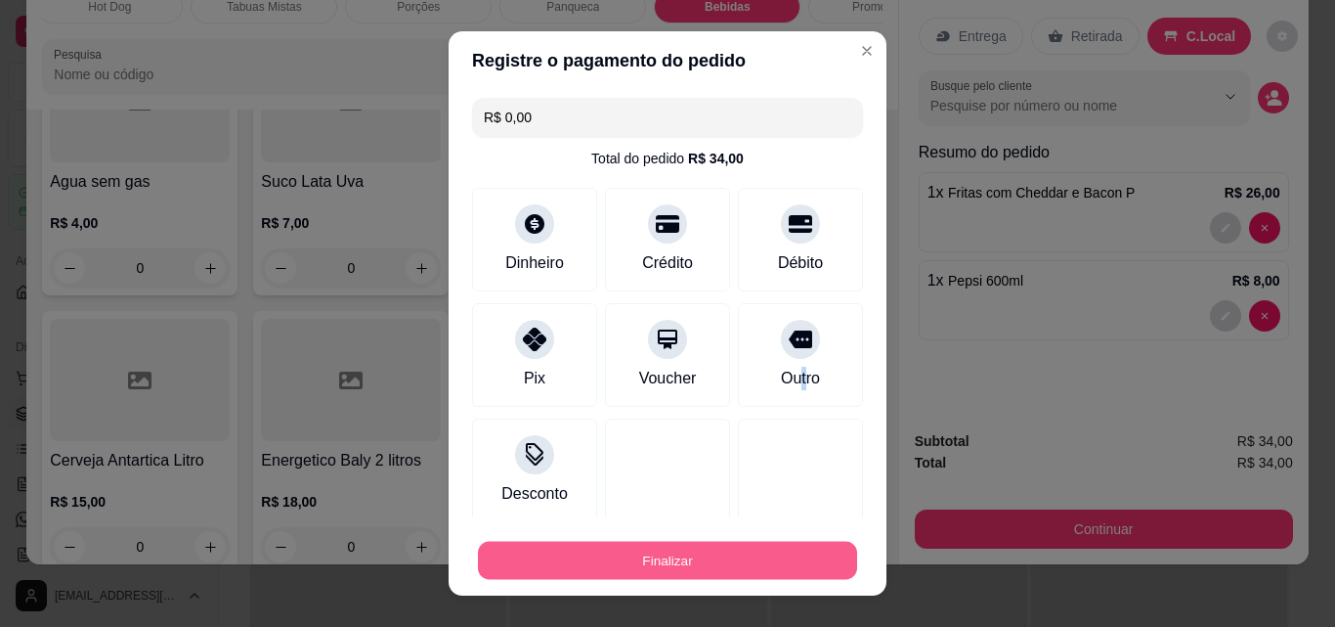
click at [646, 569] on button "Finalizar" at bounding box center [667, 561] width 379 height 38
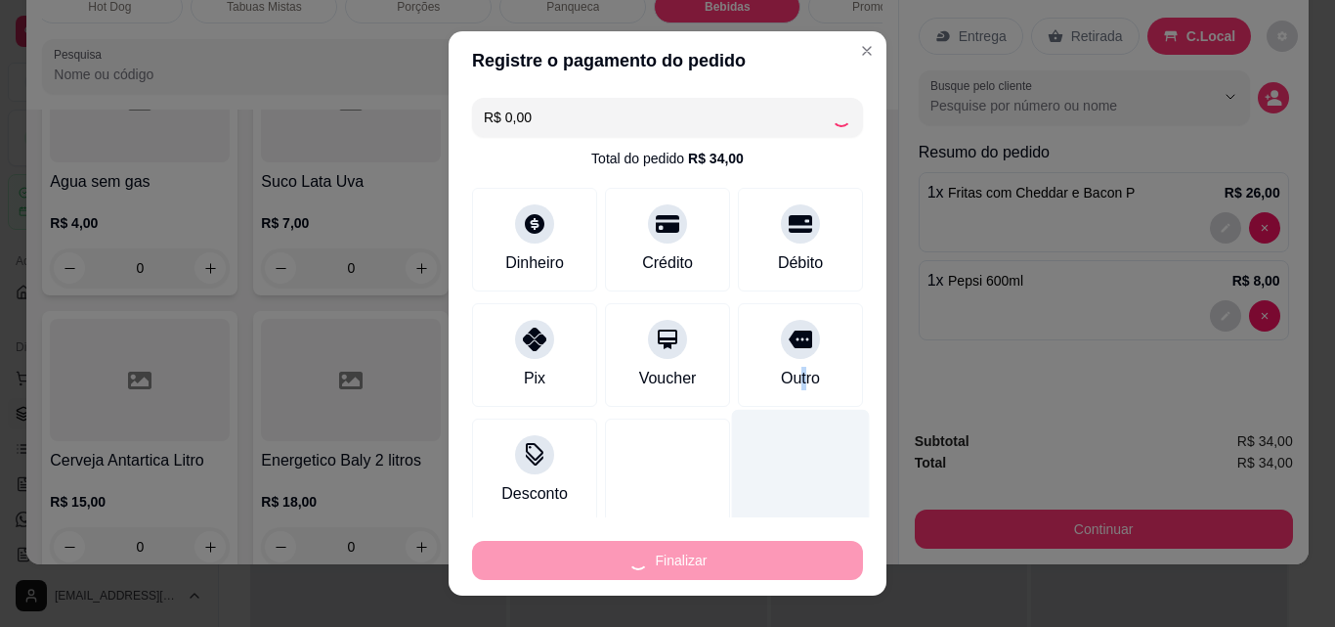
type input "0"
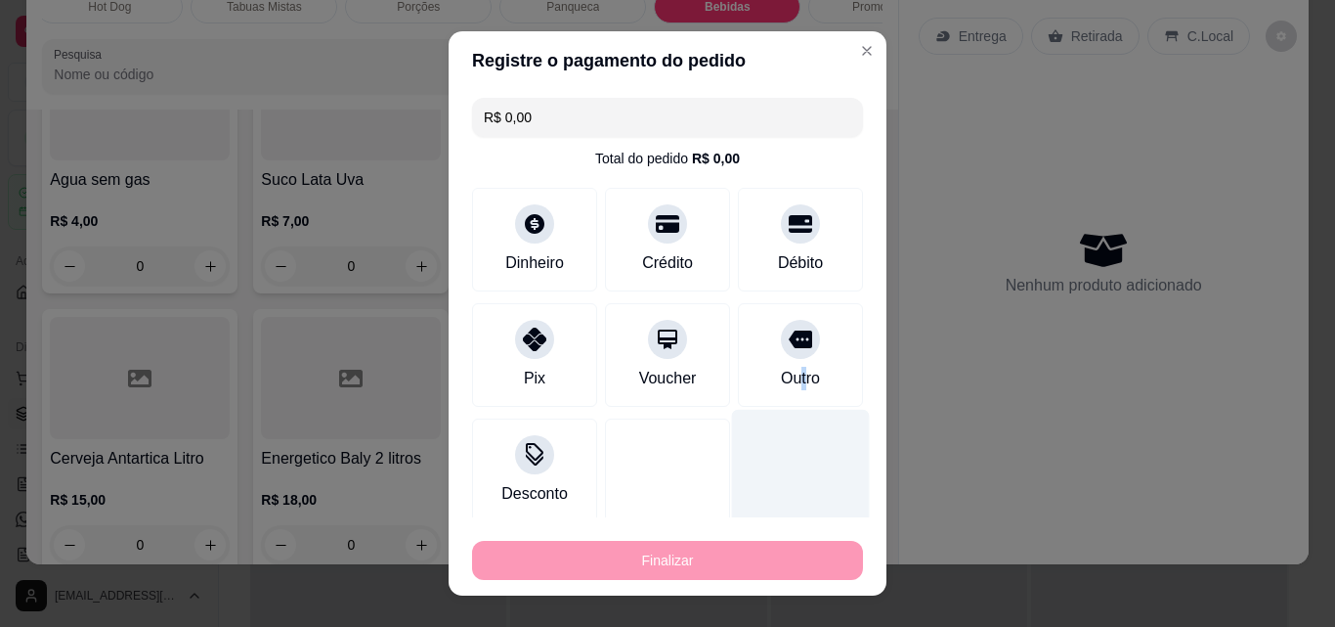
type input "-R$ 34,00"
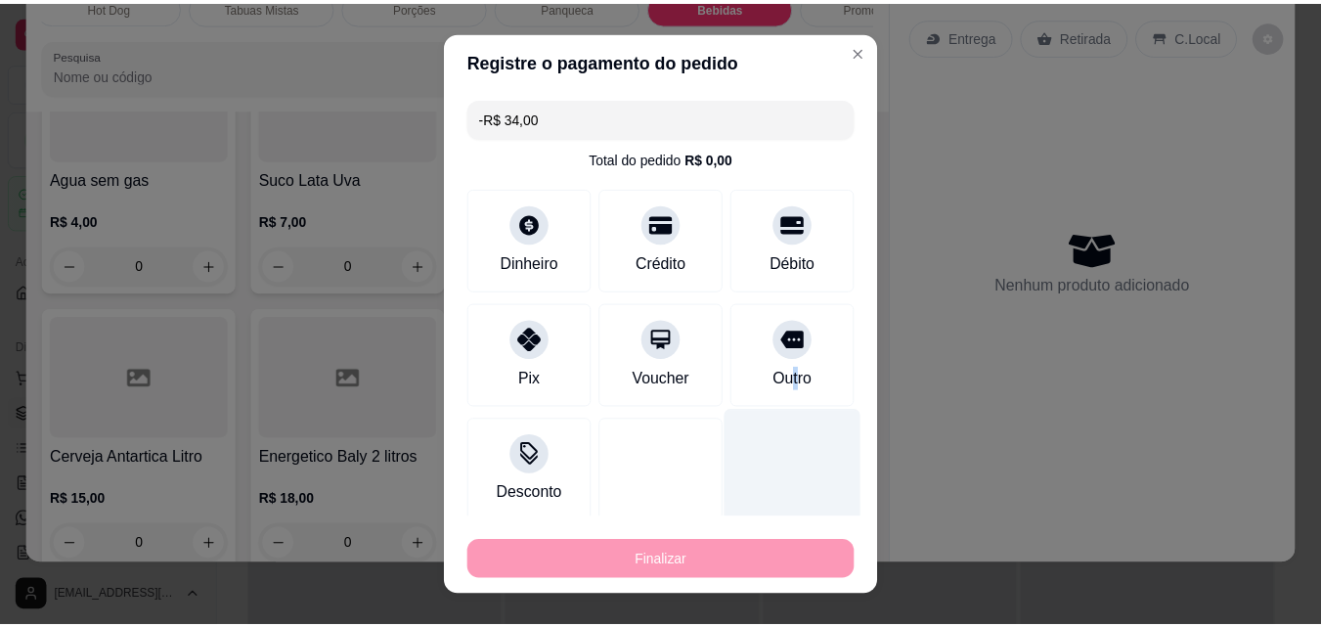
scroll to position [7192, 0]
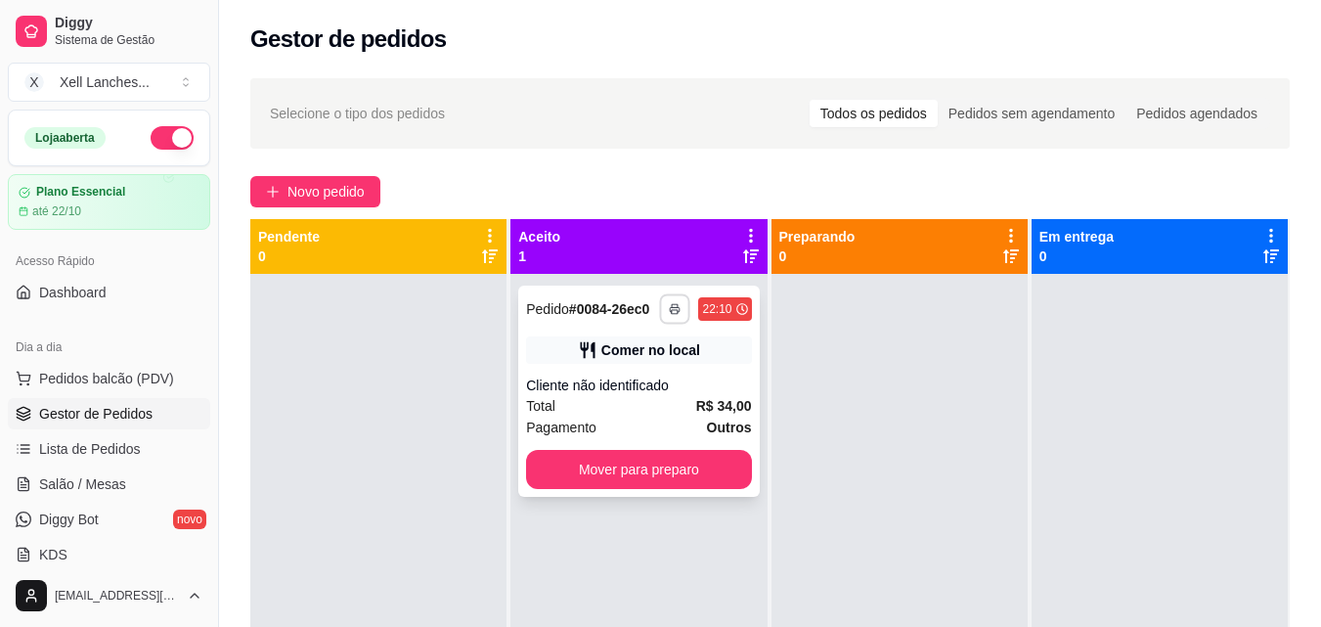
click at [673, 310] on rect "button" at bounding box center [676, 312] width 6 height 4
click at [624, 382] on button "COZINHA" at bounding box center [615, 377] width 137 height 30
click at [713, 468] on button "Mover para preparo" at bounding box center [639, 470] width 218 height 38
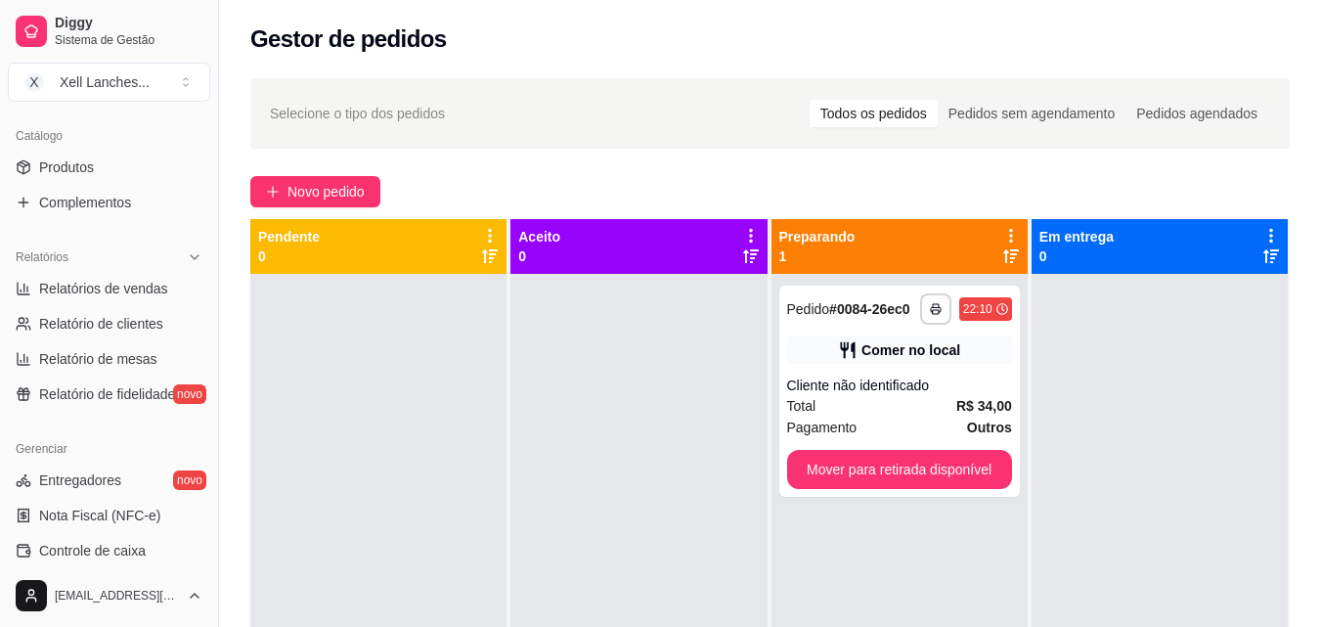
scroll to position [489, 0]
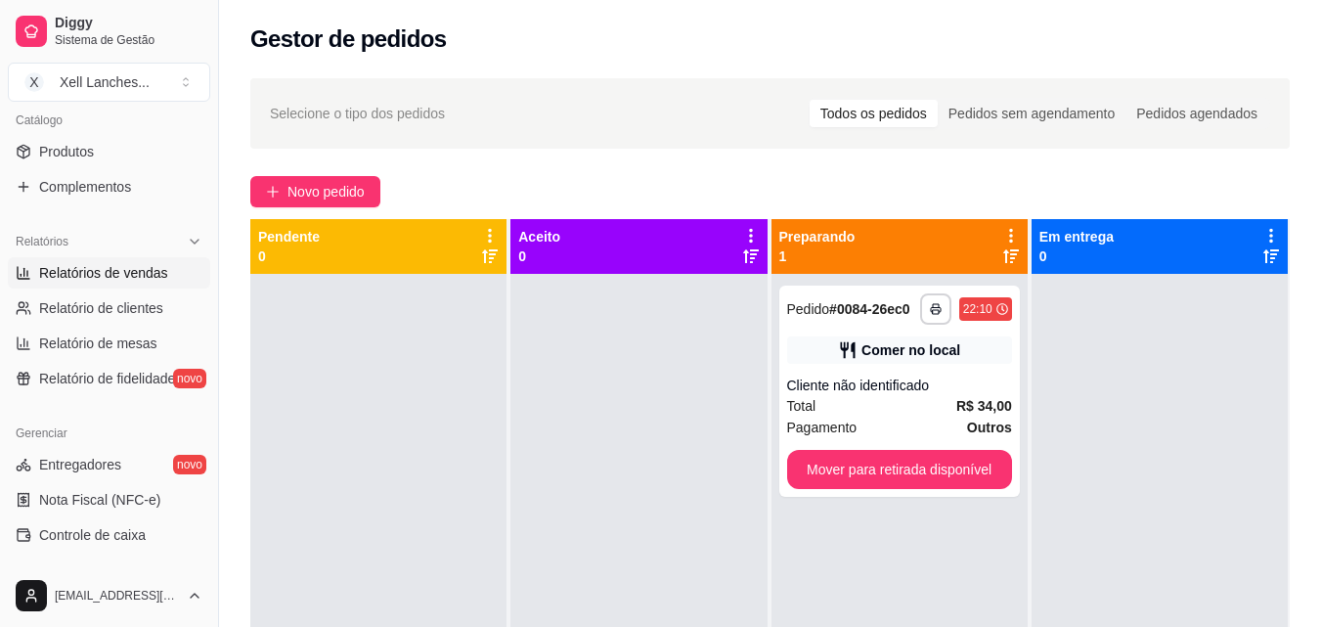
click at [136, 273] on span "Relatórios de vendas" at bounding box center [103, 273] width 129 height 20
select select "ALL"
select select "0"
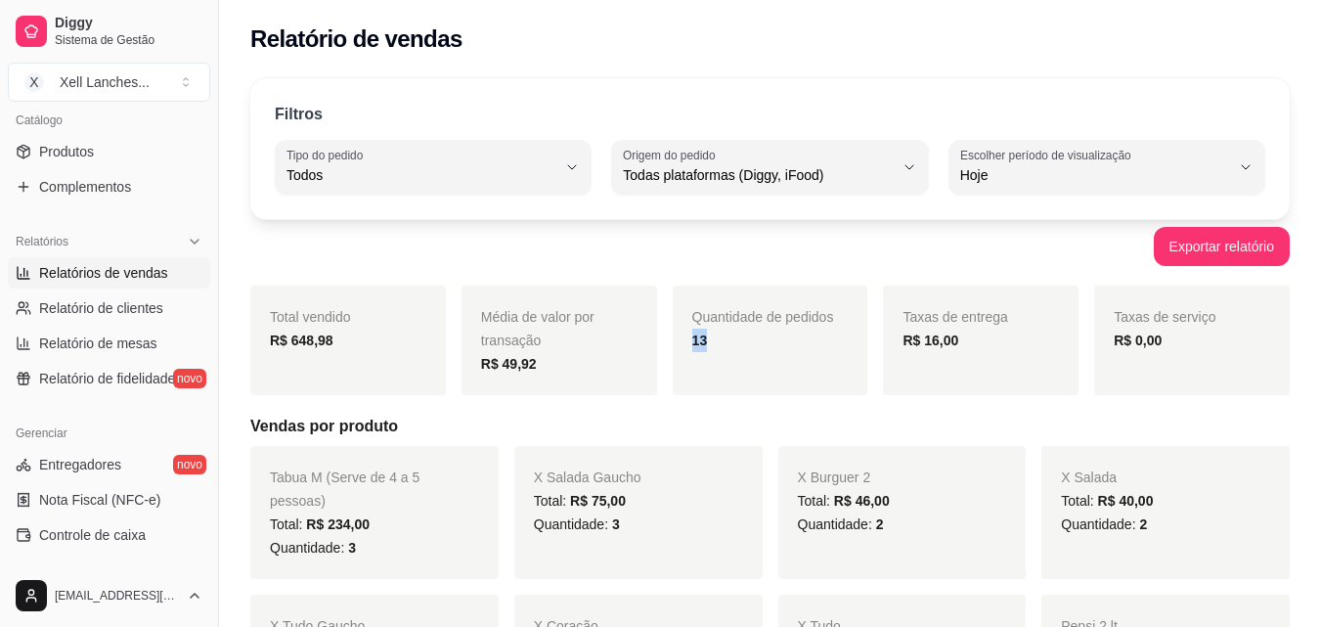
drag, startPoint x: 668, startPoint y: 337, endPoint x: 754, endPoint y: 335, distance: 86.1
click at [754, 335] on div "Total vendido R$ 648,98 Média de valor por transação R$ 49,92 Quantidade de ped…" at bounding box center [769, 339] width 1039 height 109
click at [746, 342] on div "13" at bounding box center [770, 339] width 156 height 23
drag, startPoint x: 893, startPoint y: 344, endPoint x: 998, endPoint y: 337, distance: 105.8
click at [998, 337] on div "Taxas de entrega R$ 16,00" at bounding box center [981, 339] width 196 height 109
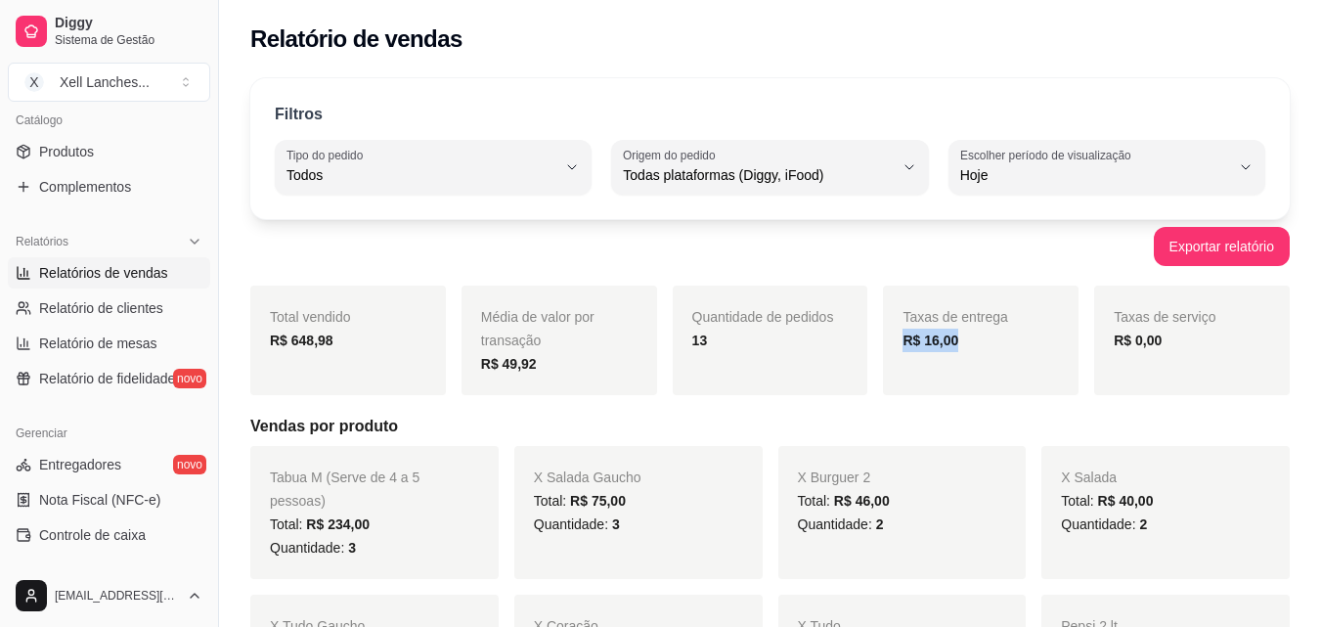
click at [998, 337] on div "R$ 16,00" at bounding box center [980, 339] width 156 height 23
drag, startPoint x: 568, startPoint y: 371, endPoint x: 421, endPoint y: 358, distance: 147.2
click at [421, 358] on div "Total vendido R$ 648,98 Média de valor por transação R$ 49,92 Quantidade de ped…" at bounding box center [769, 339] width 1039 height 109
click at [457, 351] on div "Total vendido R$ 648,98 Média de valor por transação R$ 49,92 Quantidade de ped…" at bounding box center [769, 339] width 1039 height 109
drag, startPoint x: 289, startPoint y: 342, endPoint x: 375, endPoint y: 340, distance: 86.1
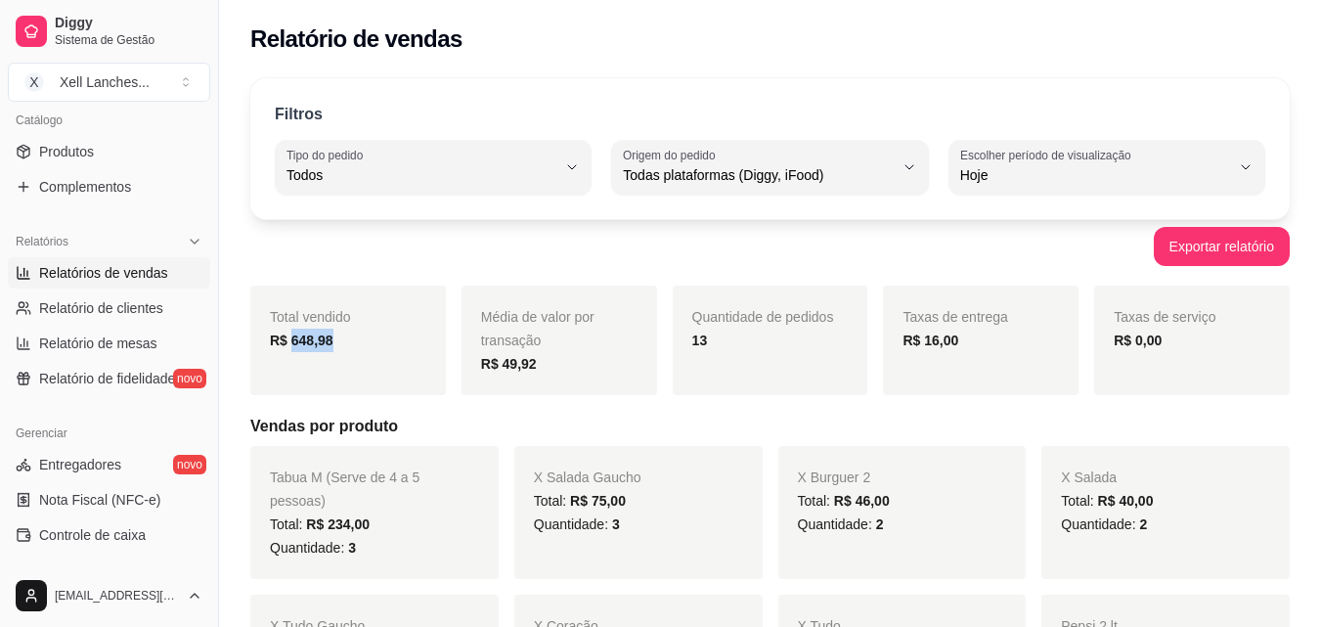
click at [375, 340] on div "R$ 648,98" at bounding box center [348, 339] width 156 height 23
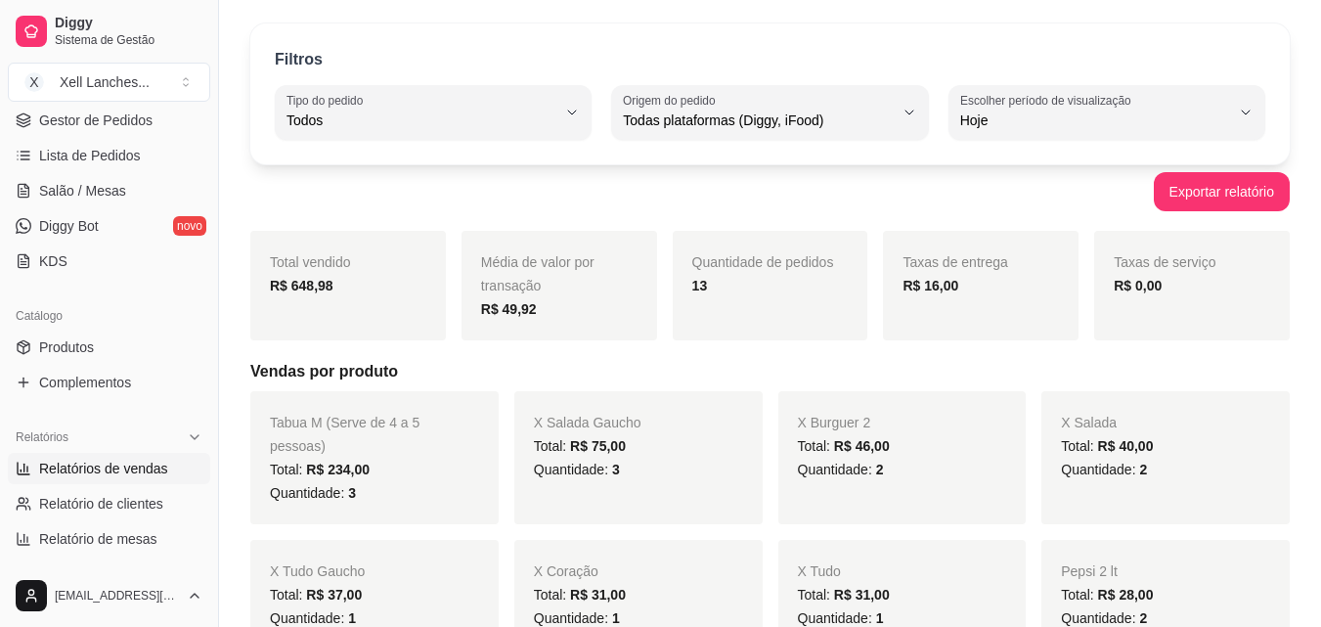
scroll to position [293, 0]
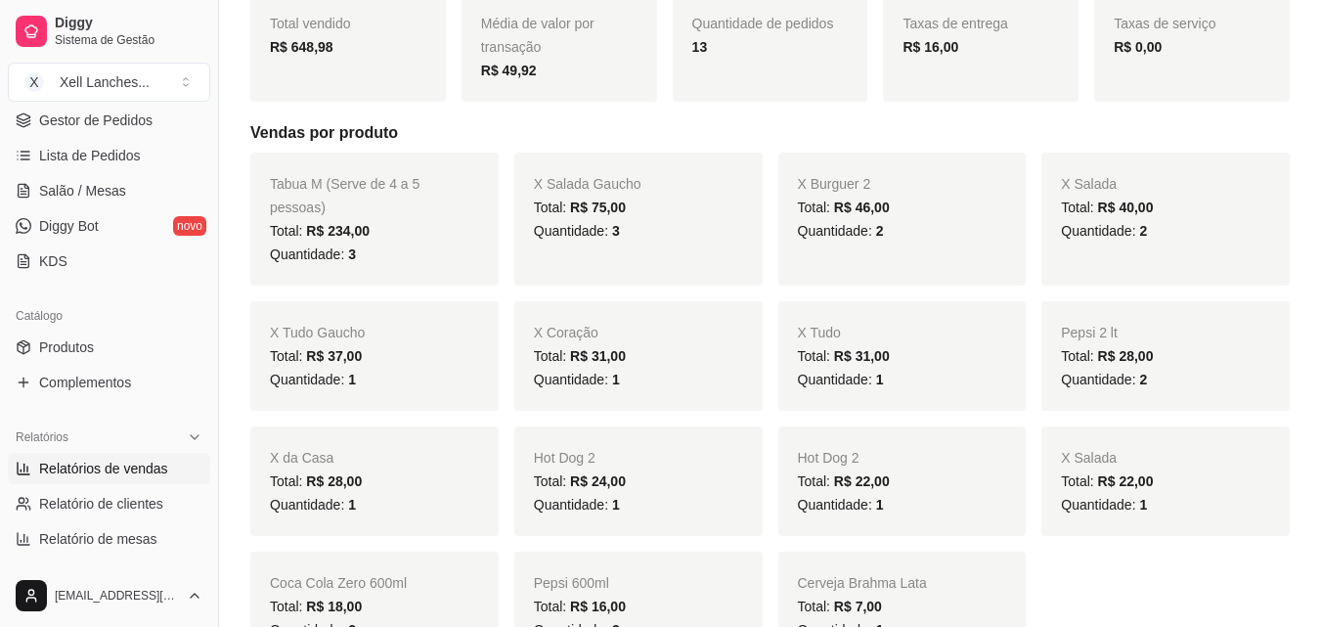
click at [908, 46] on strong "R$ 16,00" at bounding box center [930, 47] width 56 height 16
click at [932, 57] on div "R$ 16,00" at bounding box center [980, 46] width 156 height 23
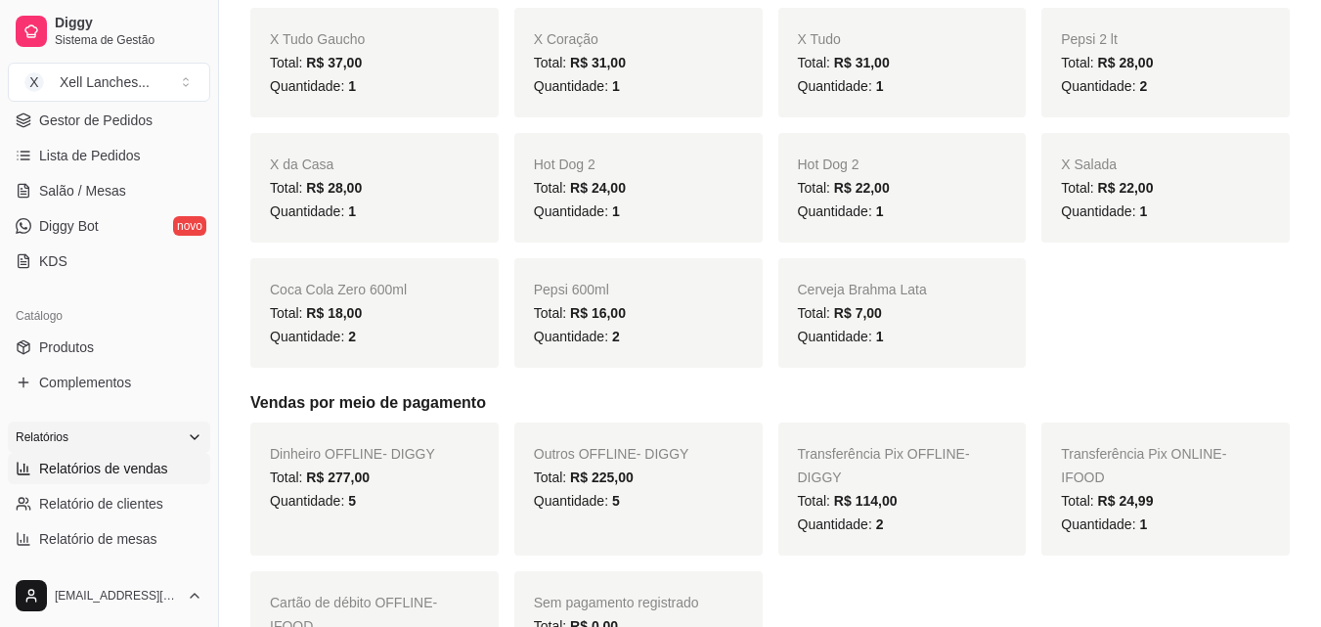
scroll to position [0, 0]
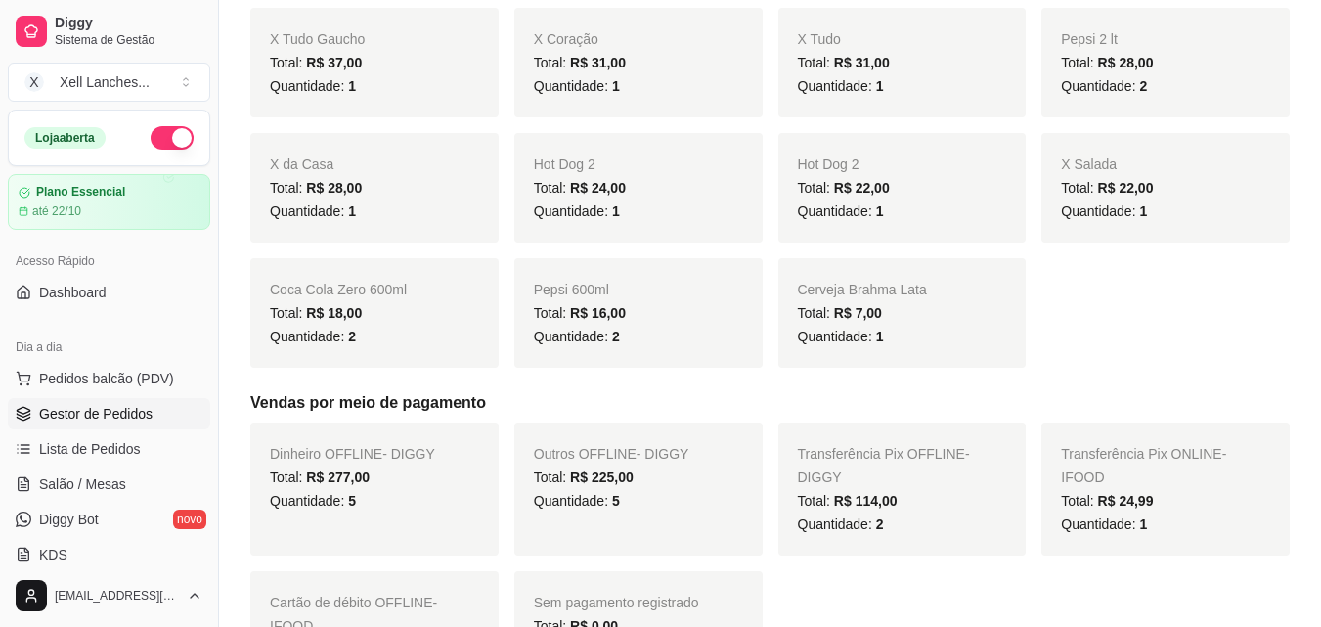
click at [116, 412] on span "Gestor de Pedidos" at bounding box center [95, 414] width 113 height 20
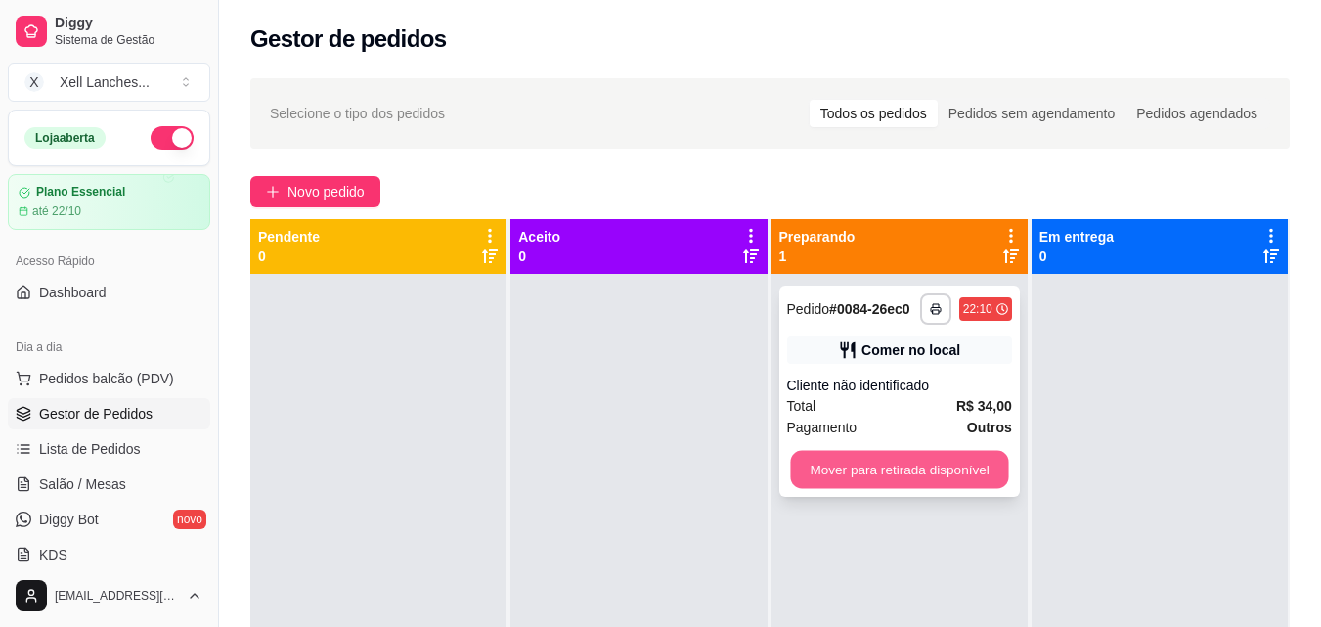
click at [888, 472] on button "Mover para retirada disponível" at bounding box center [899, 470] width 218 height 38
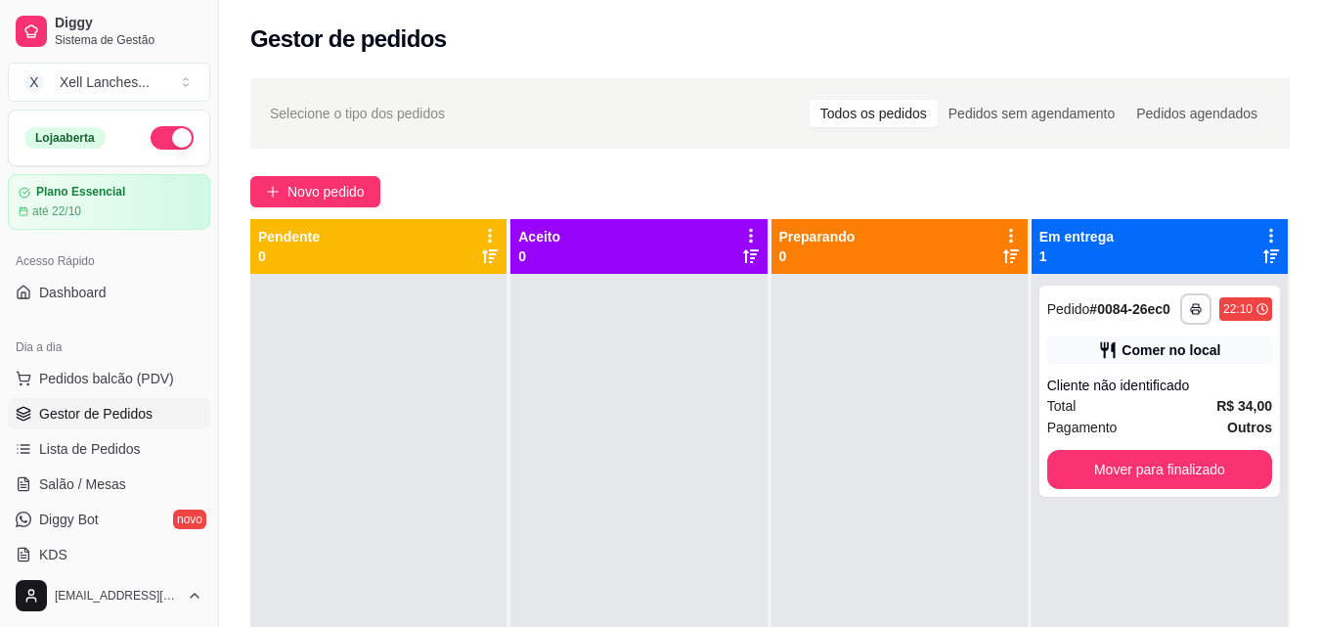
click at [927, 387] on div at bounding box center [899, 587] width 256 height 627
click at [1181, 408] on div "Total R$ 34,00" at bounding box center [1159, 406] width 225 height 22
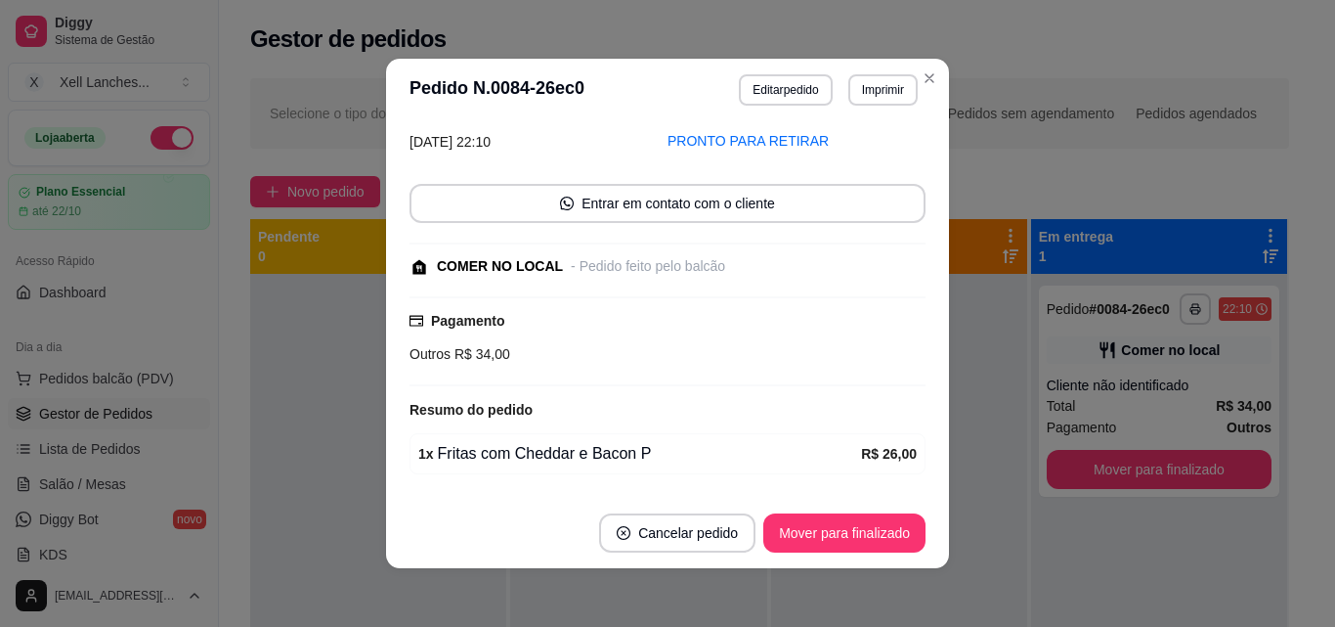
scroll to position [205, 0]
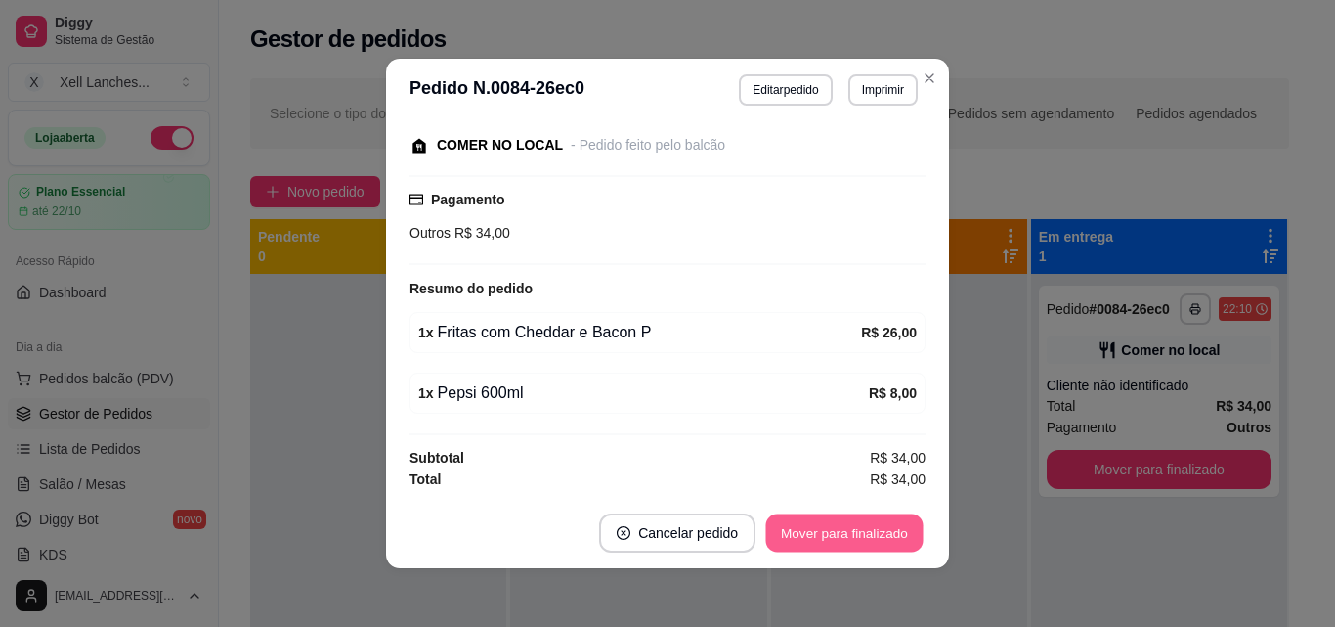
click at [873, 527] on button "Mover para finalizado" at bounding box center [844, 533] width 157 height 38
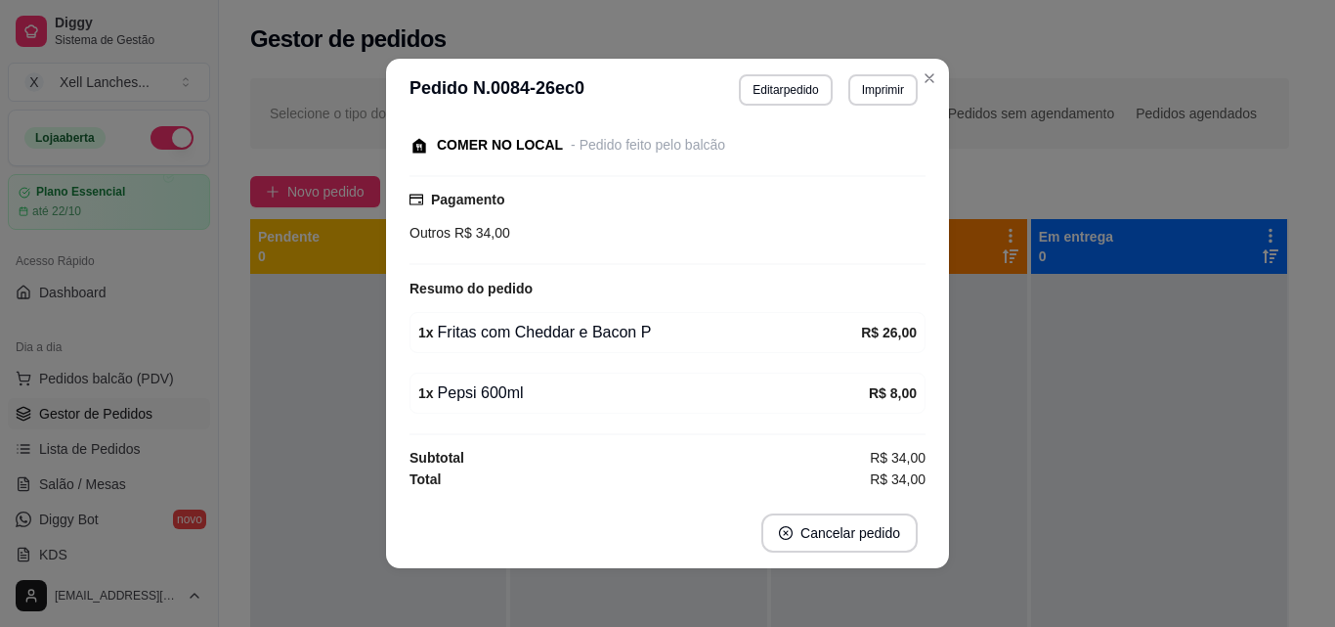
scroll to position [121, 0]
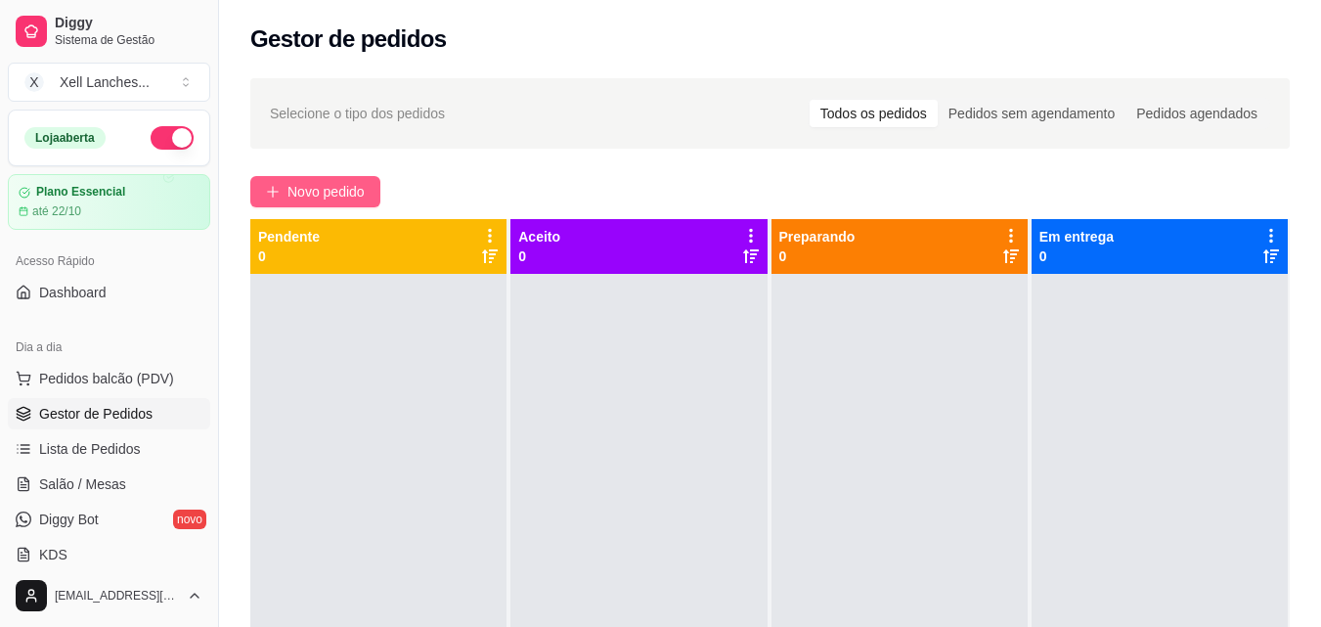
click at [348, 184] on span "Novo pedido" at bounding box center [325, 192] width 77 height 22
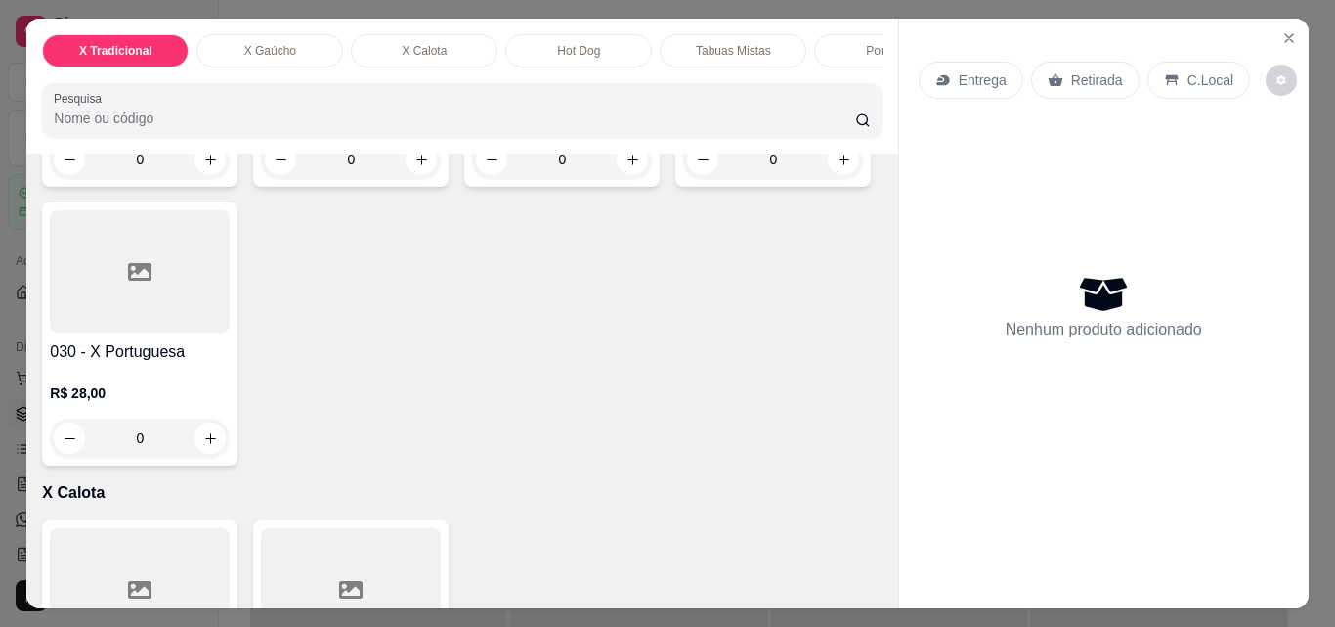
scroll to position [1892, 0]
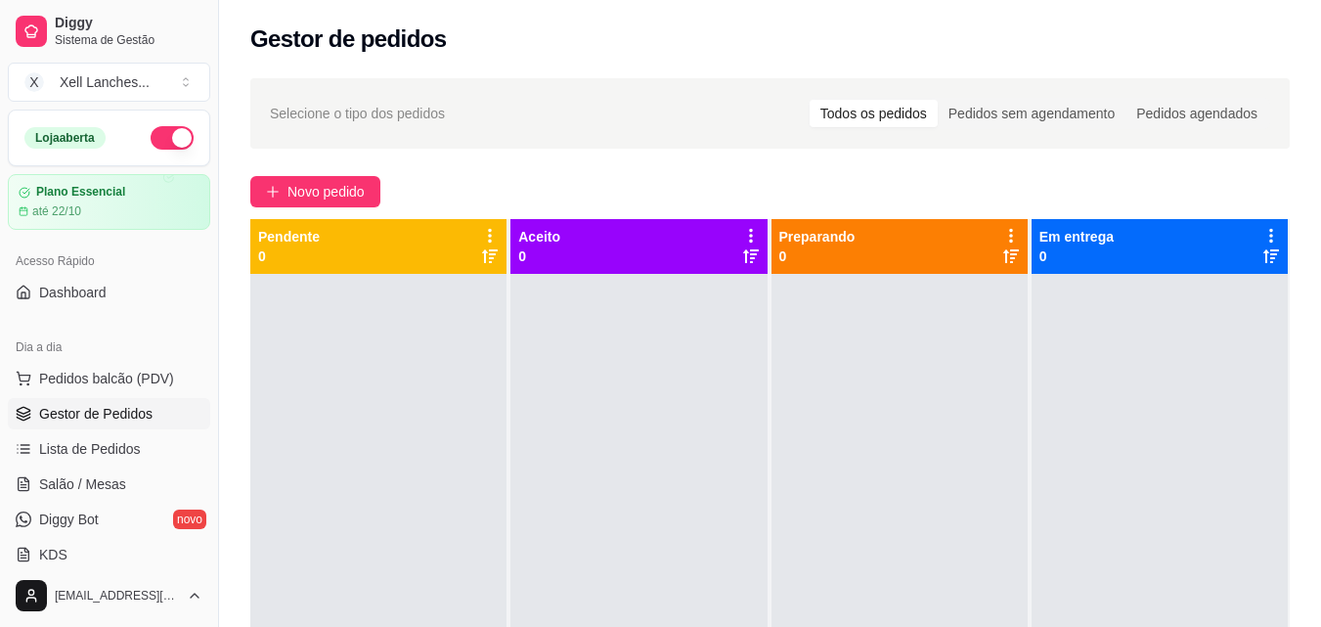
click at [487, 111] on div "Selecione o tipo dos pedidos Todos os pedidos Pedidos sem agendamento Pedidos a…" at bounding box center [770, 113] width 1000 height 31
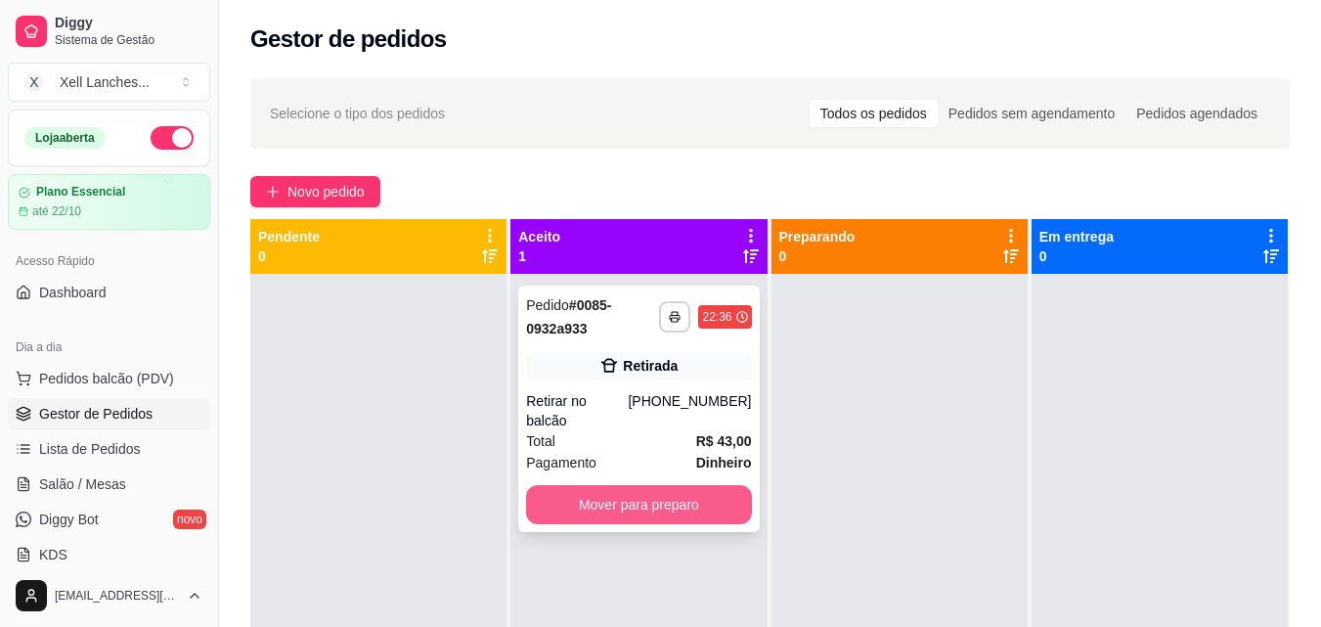
click at [704, 489] on button "Mover para preparo" at bounding box center [638, 504] width 225 height 39
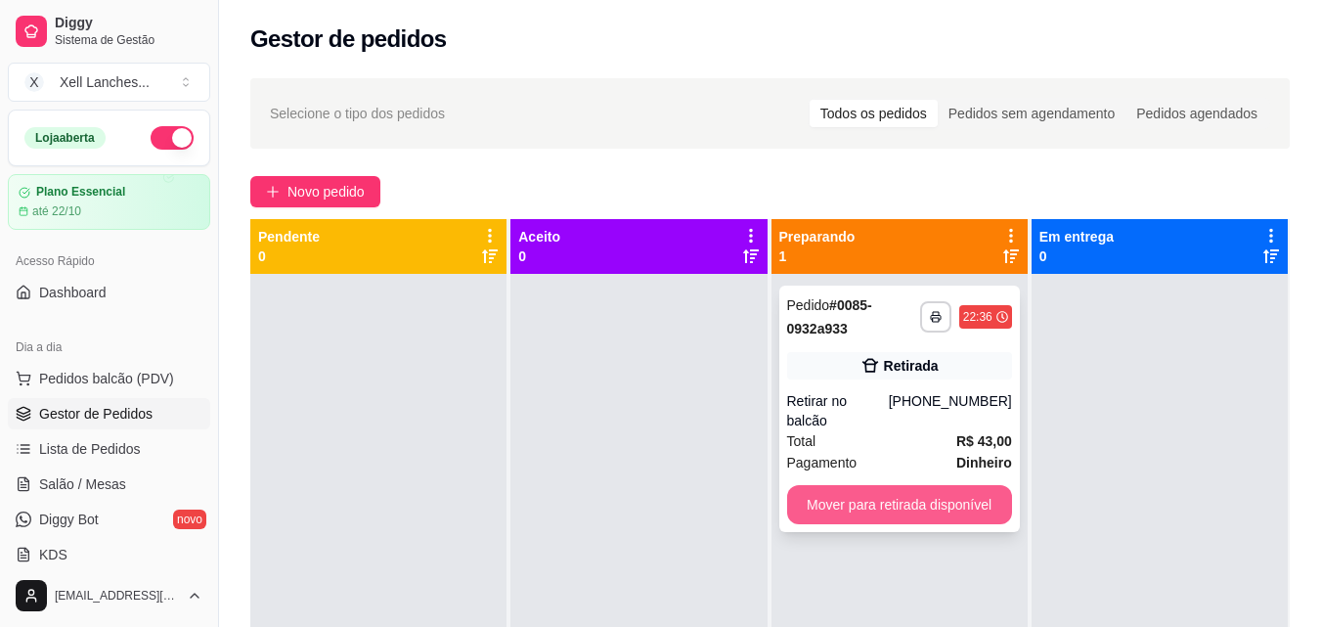
click at [918, 485] on button "Mover para retirada disponível" at bounding box center [899, 504] width 225 height 39
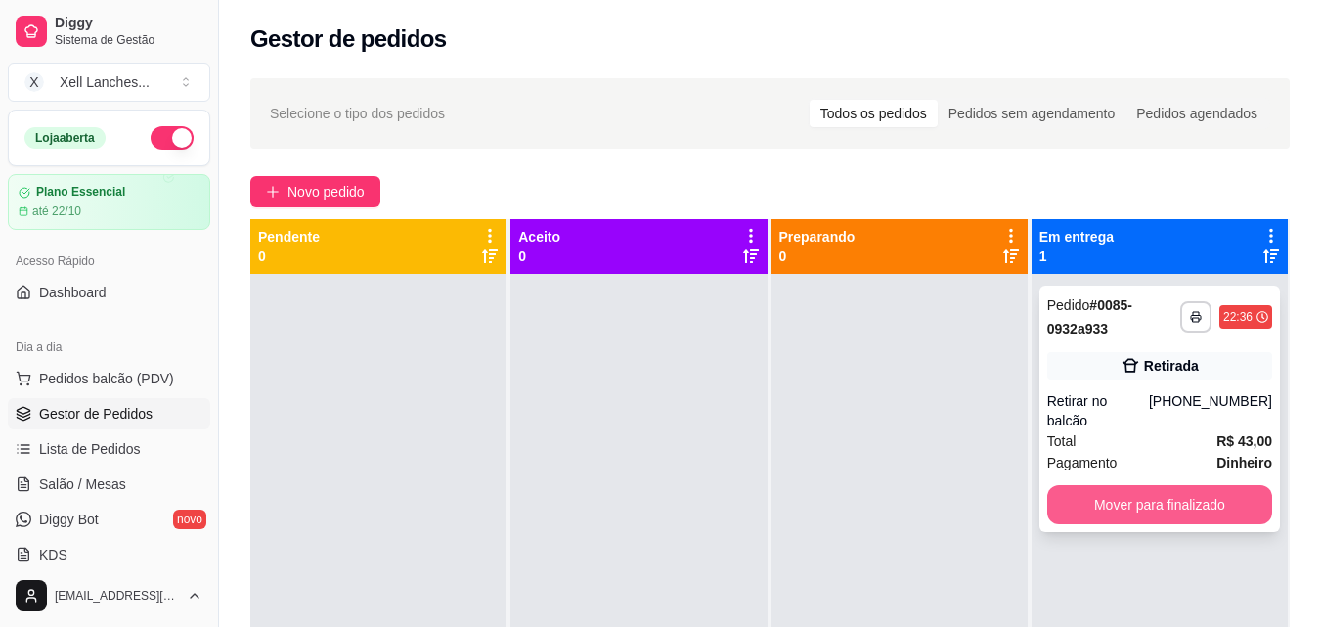
click at [1205, 485] on button "Mover para finalizado" at bounding box center [1159, 504] width 225 height 39
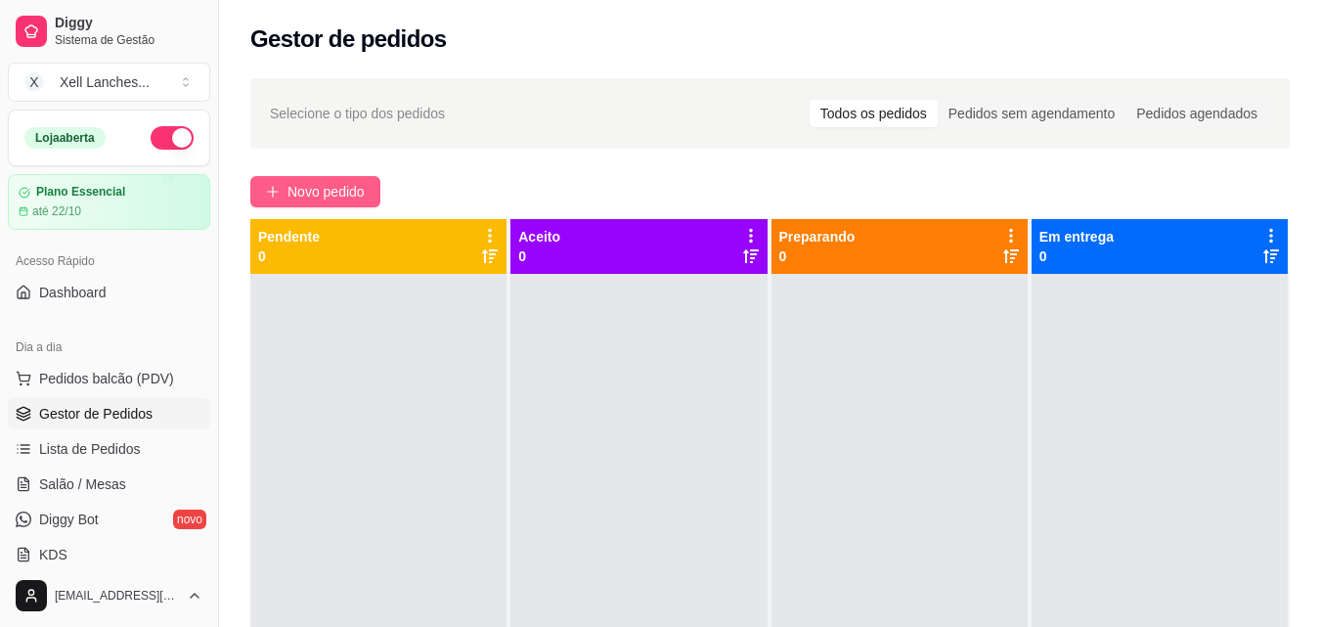
click at [356, 193] on span "Novo pedido" at bounding box center [325, 192] width 77 height 22
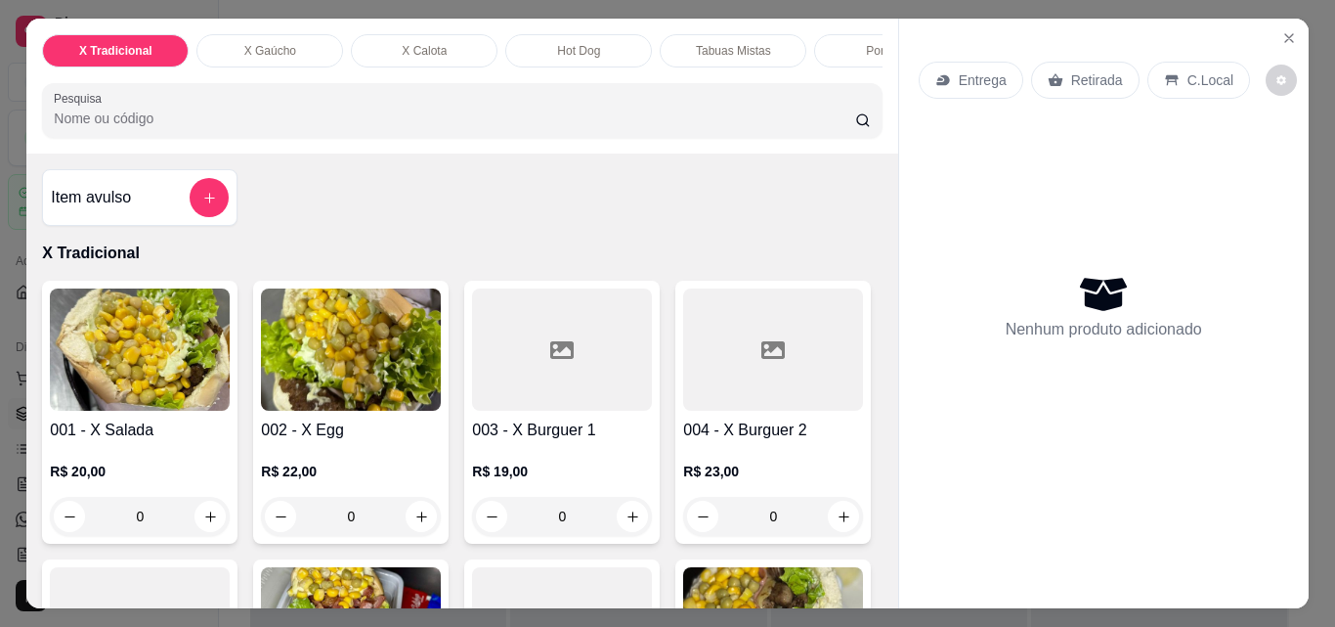
click at [154, 353] on img at bounding box center [140, 349] width 180 height 122
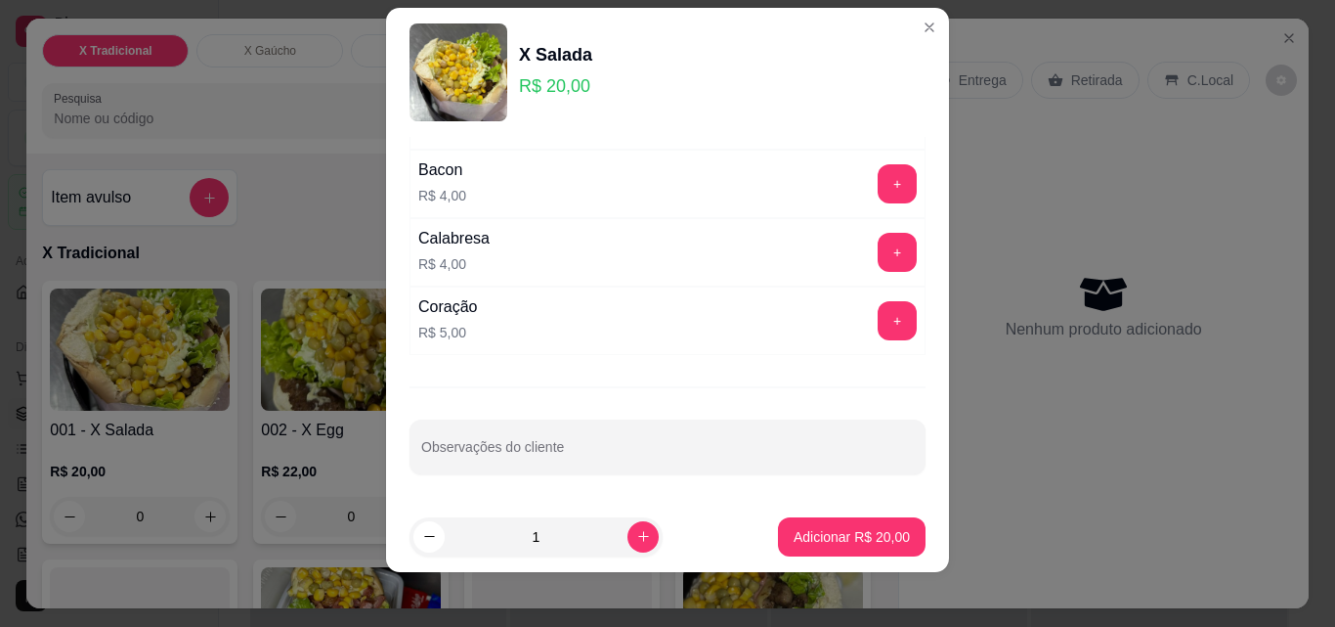
scroll to position [31, 0]
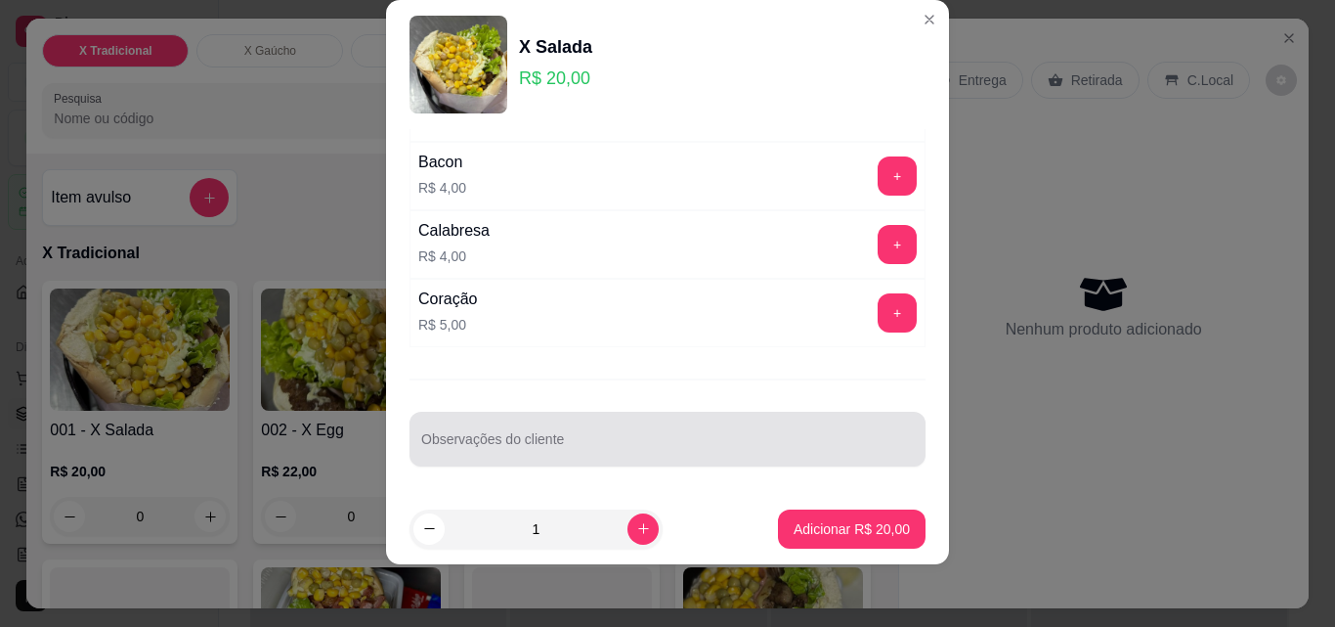
click at [502, 453] on input "Observações do cliente" at bounding box center [667, 447] width 493 height 20
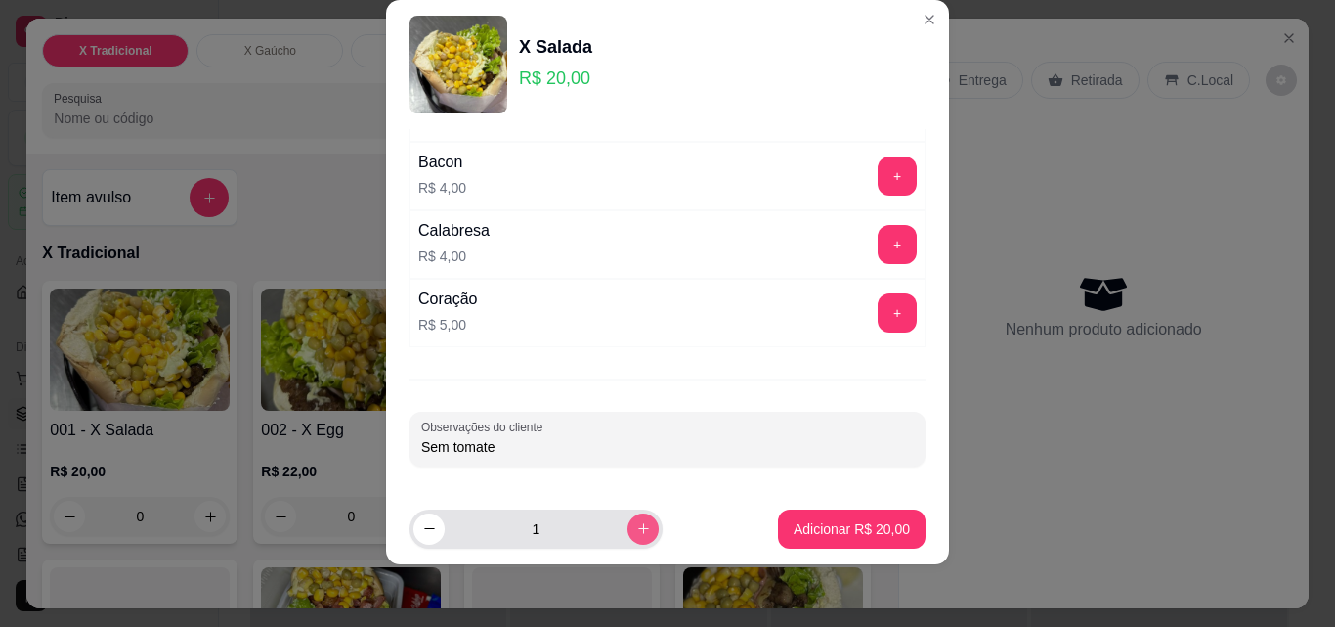
type input "Sem tomate"
click at [630, 532] on button "increase-product-quantity" at bounding box center [643, 528] width 31 height 31
type input "2"
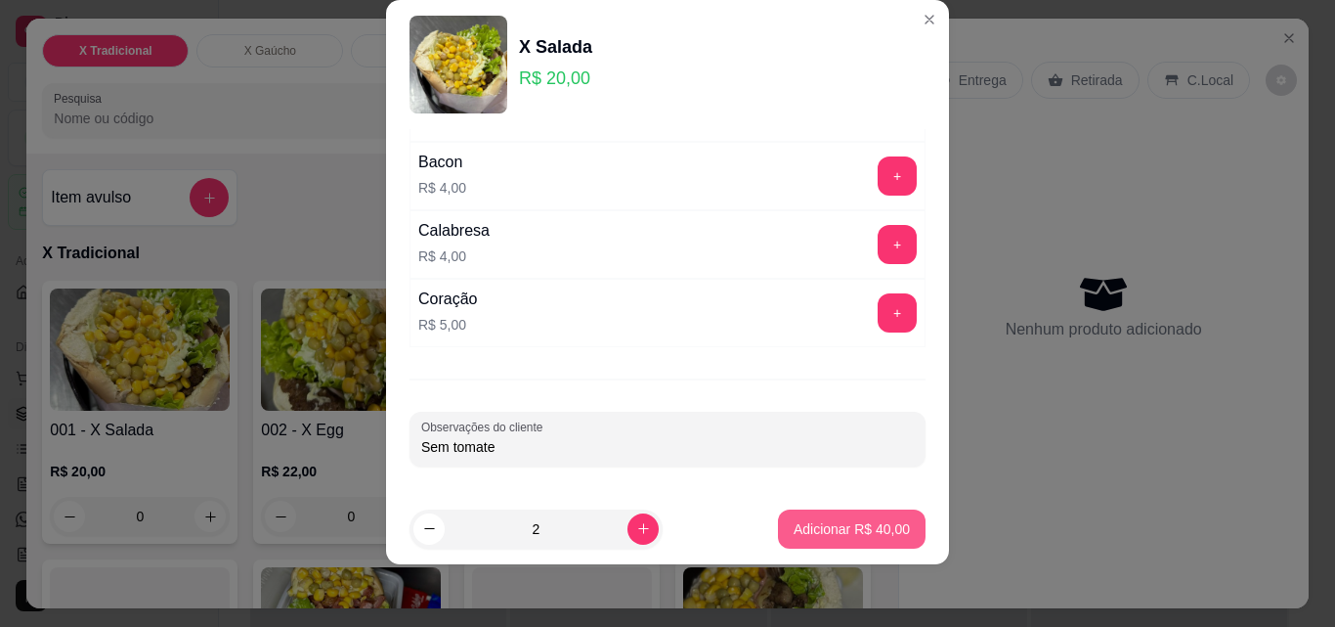
click at [861, 525] on p "Adicionar R$ 40,00" at bounding box center [852, 529] width 116 height 20
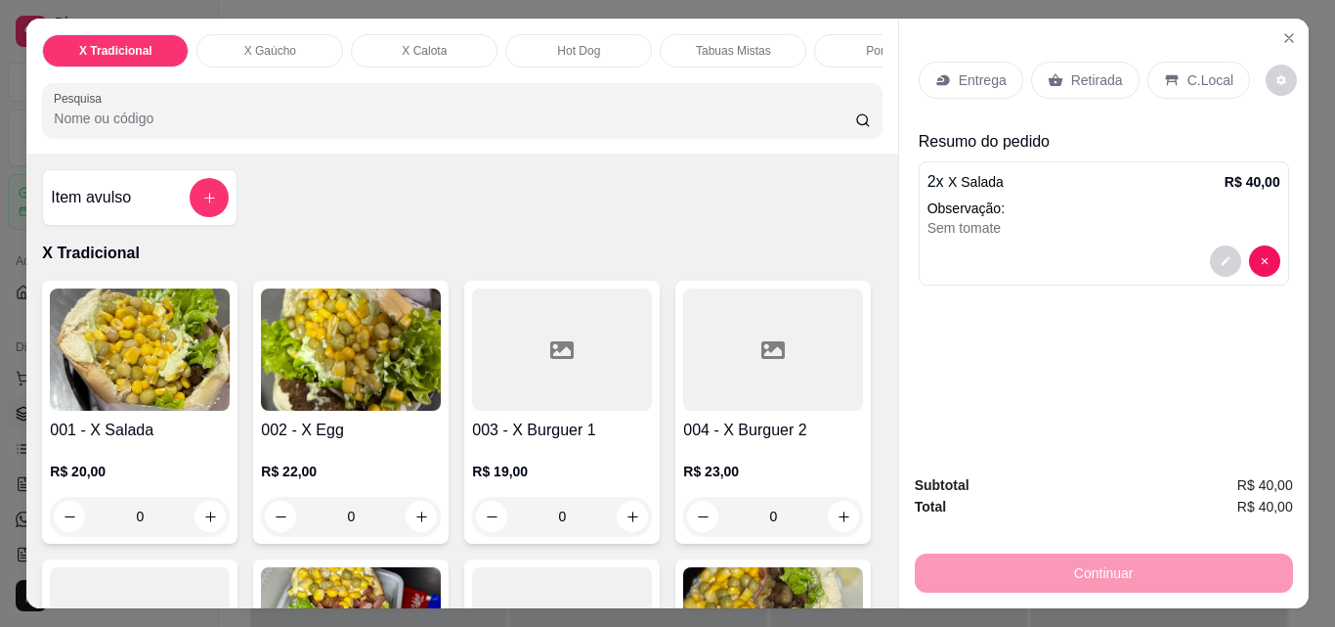
click at [959, 70] on p "Entrega" at bounding box center [983, 80] width 48 height 20
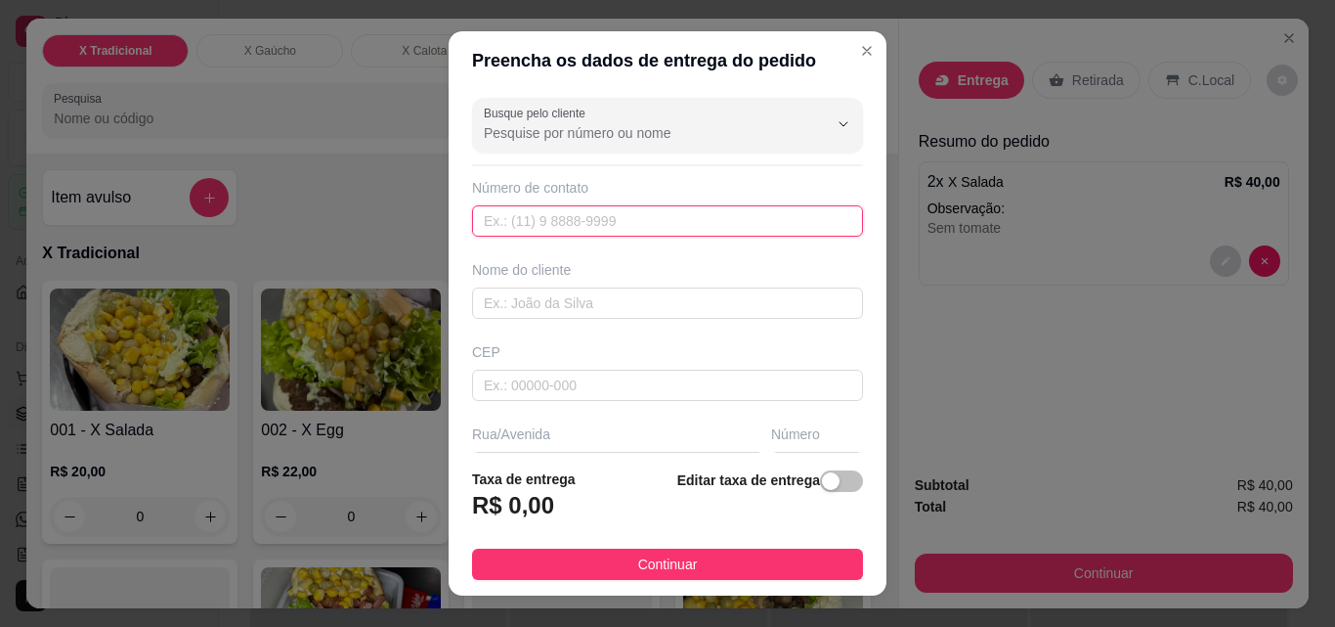
click at [547, 232] on input "text" at bounding box center [667, 220] width 391 height 31
paste input "[PHONE_NUMBER]"
type input "[PHONE_NUMBER]"
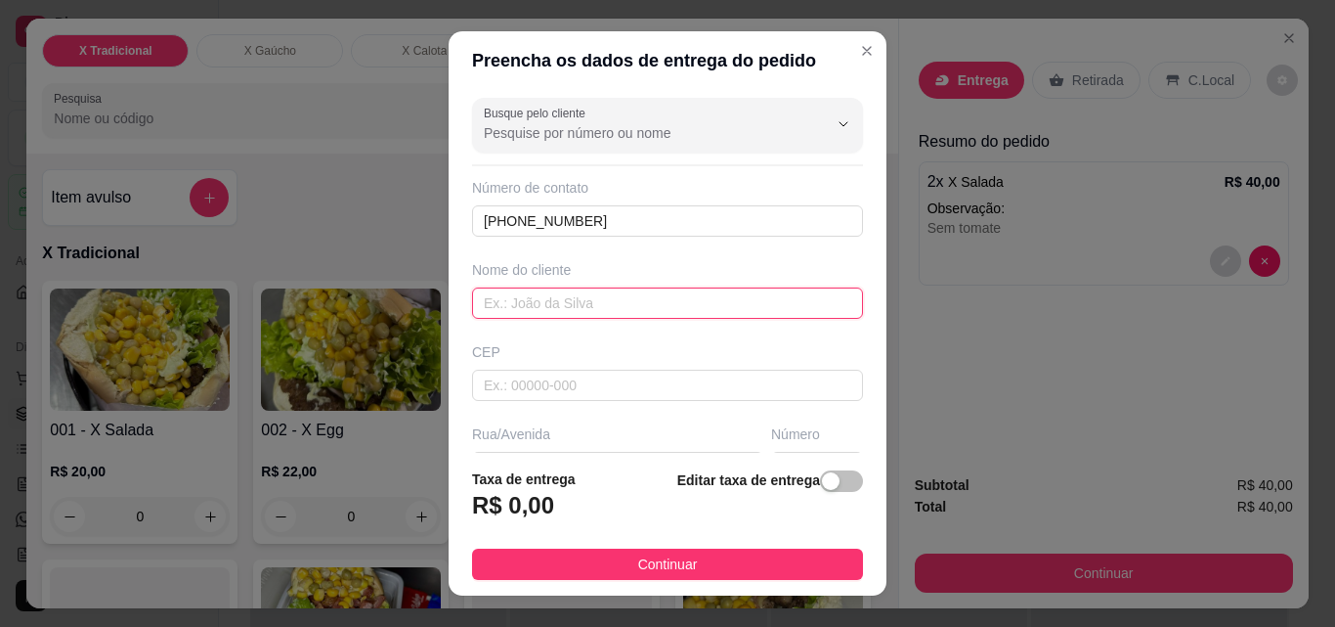
click at [546, 317] on input "text" at bounding box center [667, 302] width 391 height 31
type input "[PERSON_NAME]"
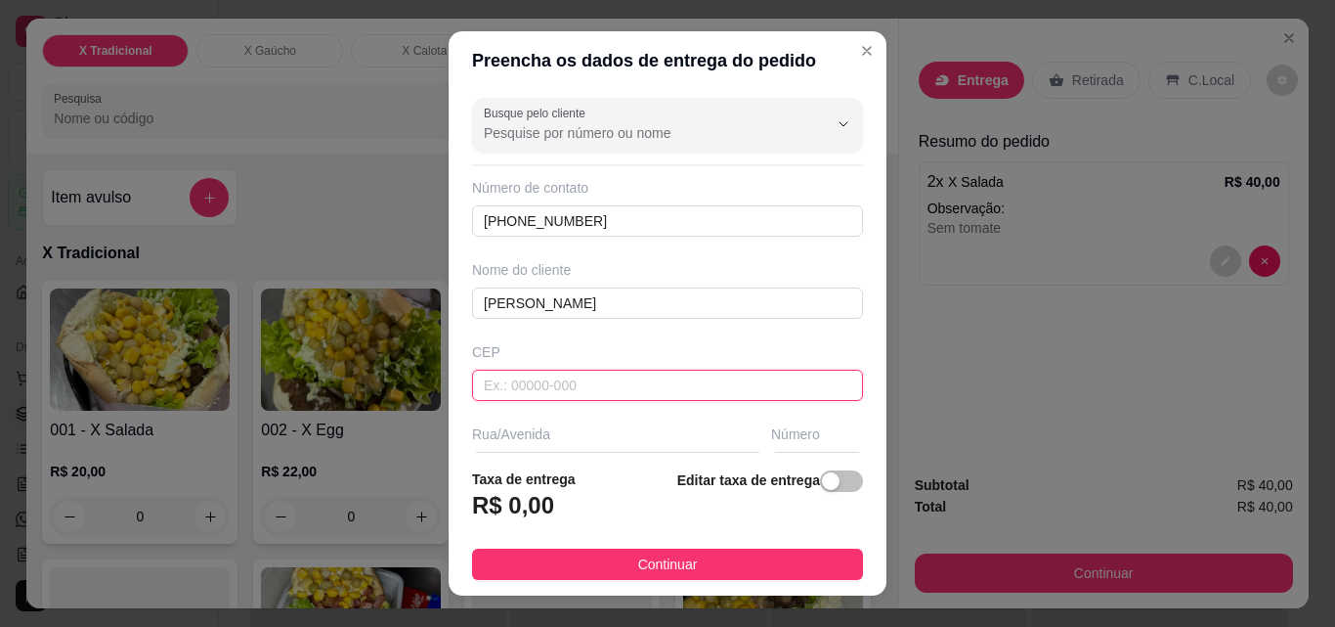
click at [555, 378] on input "text" at bounding box center [667, 385] width 391 height 31
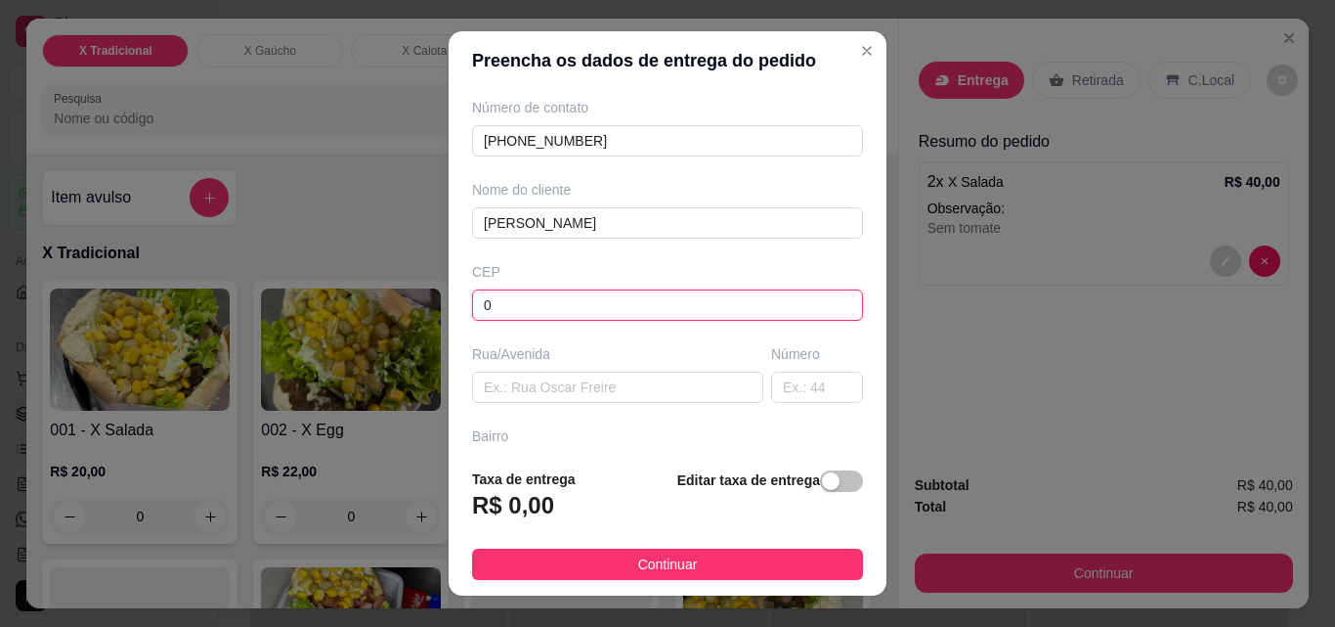
scroll to position [196, 0]
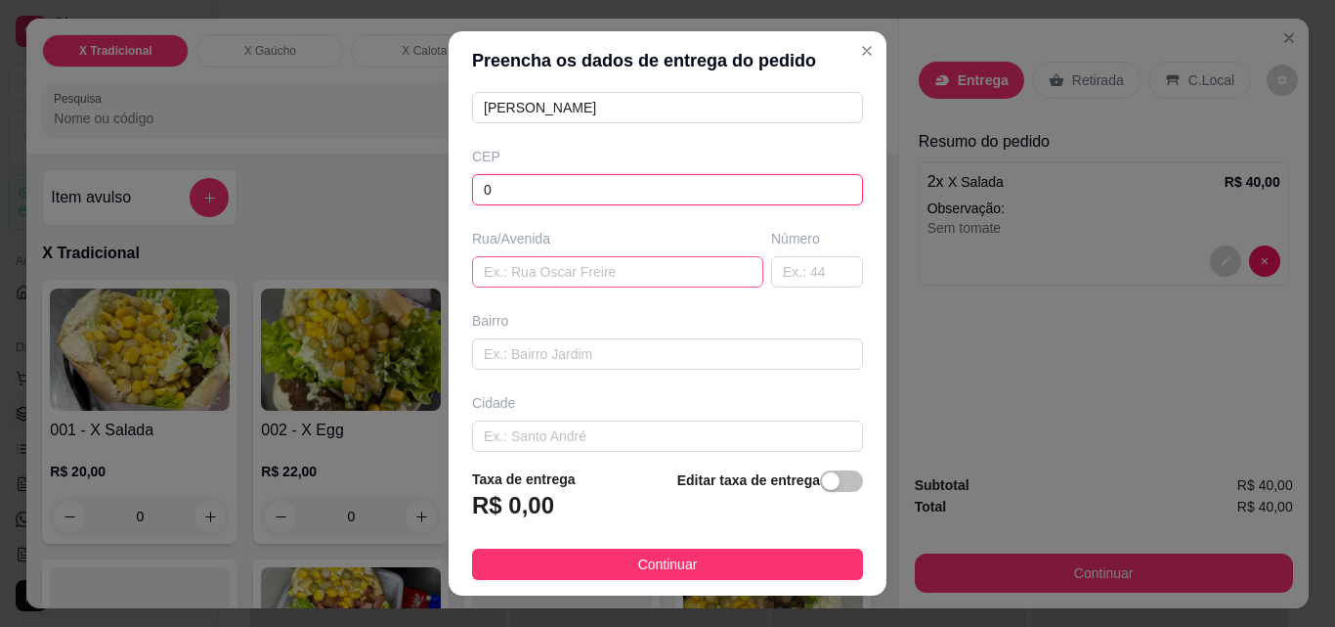
type input "0"
click at [540, 274] on input "text" at bounding box center [617, 271] width 291 height 31
type input "."
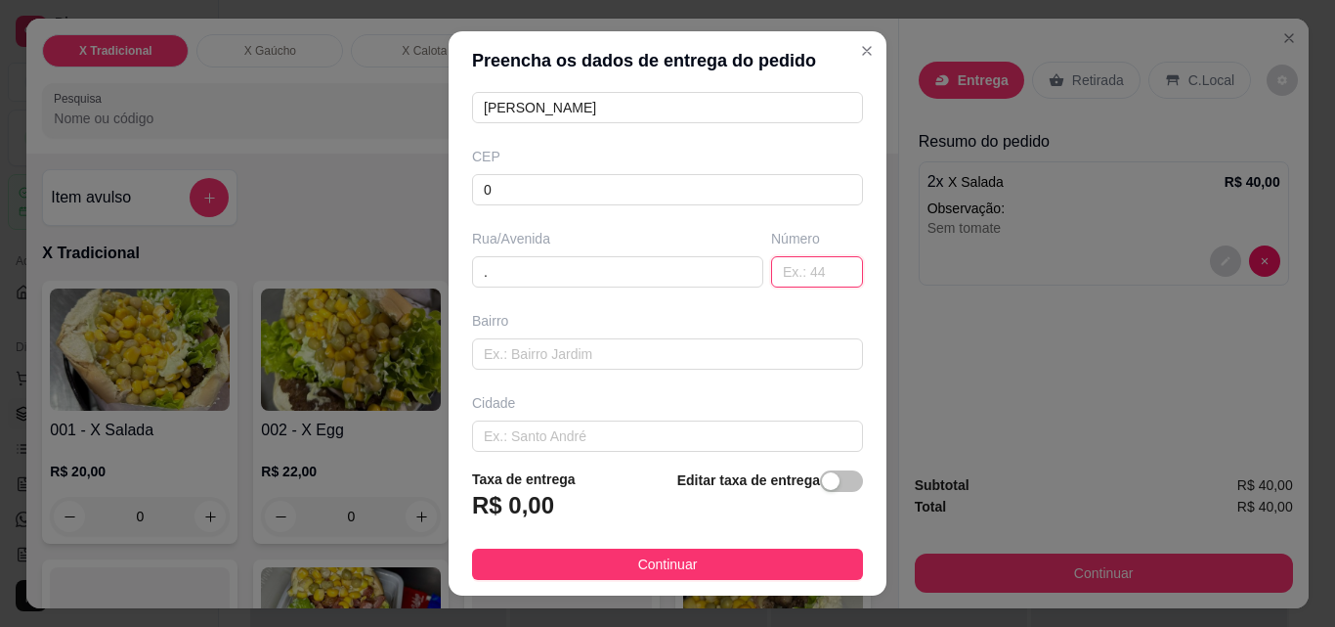
click at [775, 276] on input "text" at bounding box center [817, 271] width 92 height 31
type input "."
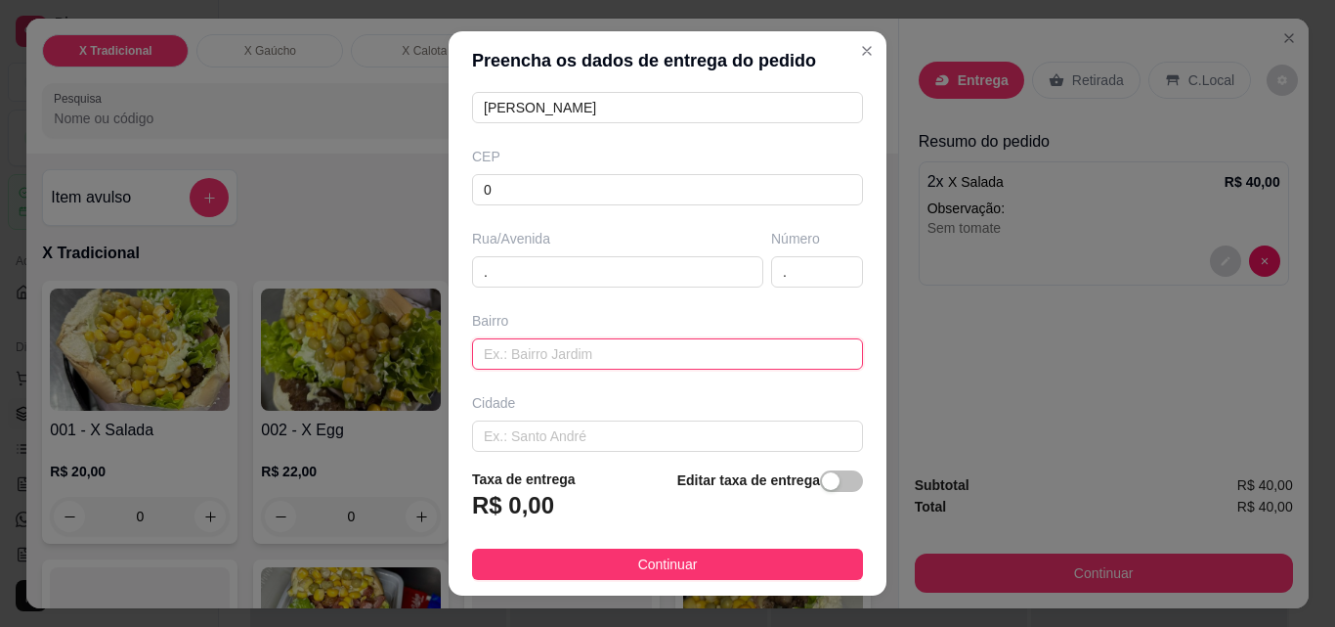
click at [620, 345] on input "text" at bounding box center [667, 353] width 391 height 31
type input "."
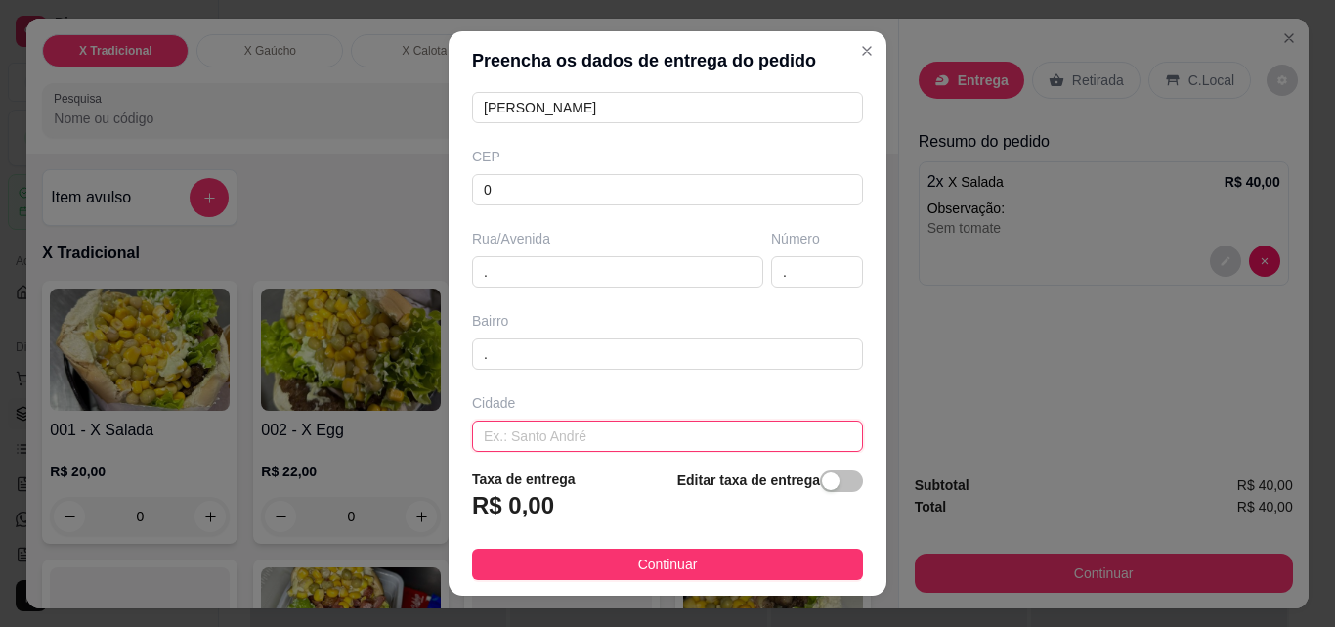
click at [594, 434] on input "text" at bounding box center [667, 435] width 391 height 31
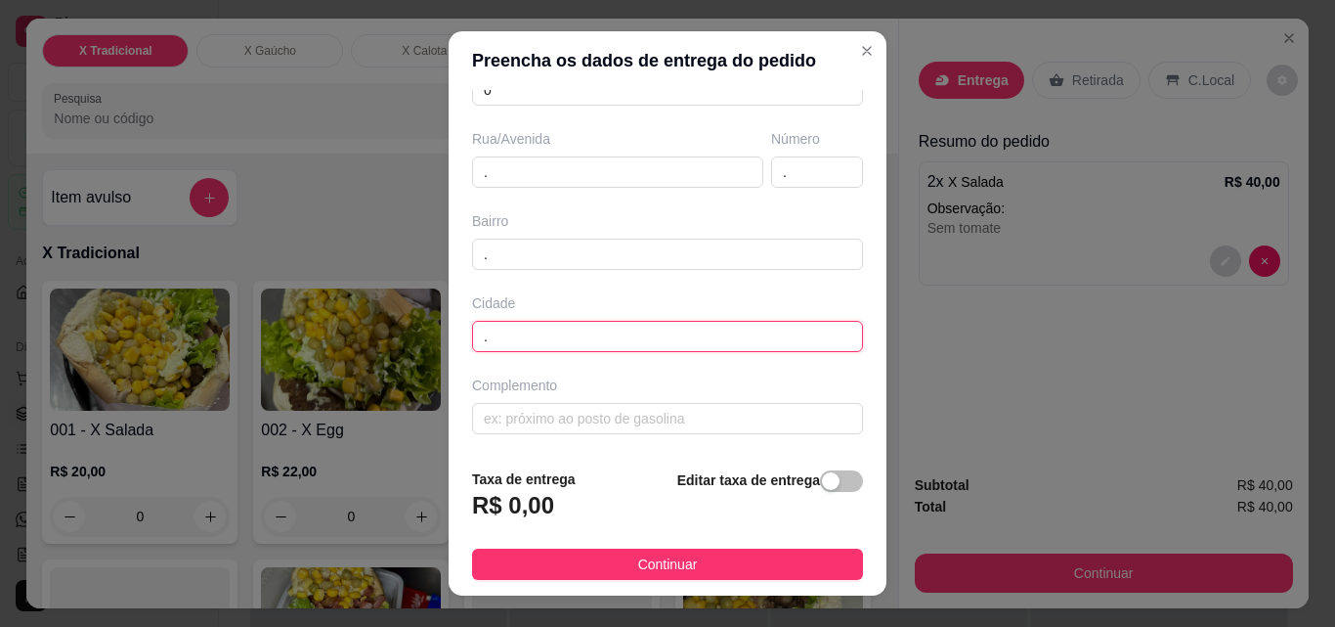
scroll to position [296, 0]
drag, startPoint x: 516, startPoint y: 334, endPoint x: 418, endPoint y: 331, distance: 97.8
click at [418, 331] on div "Preencha os dados de entrega do pedido Busque pelo cliente Número de contato [P…" at bounding box center [667, 313] width 1335 height 627
type input "Içara"
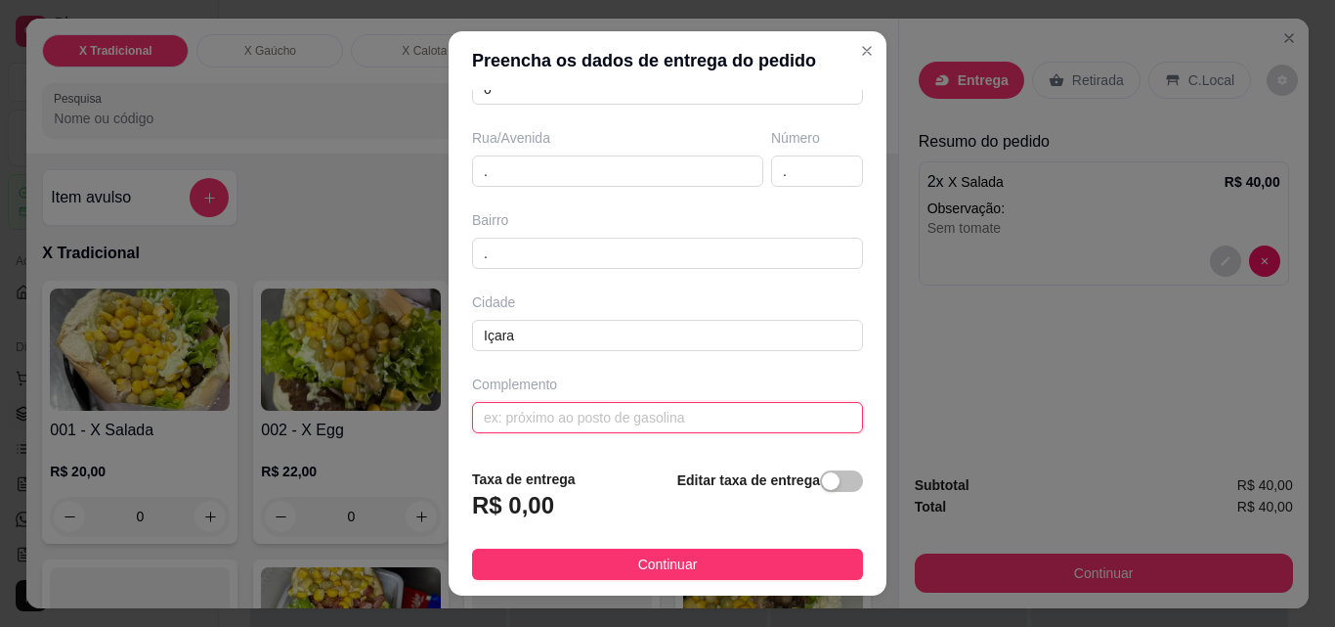
click at [507, 421] on input "text" at bounding box center [667, 417] width 391 height 31
type input "."
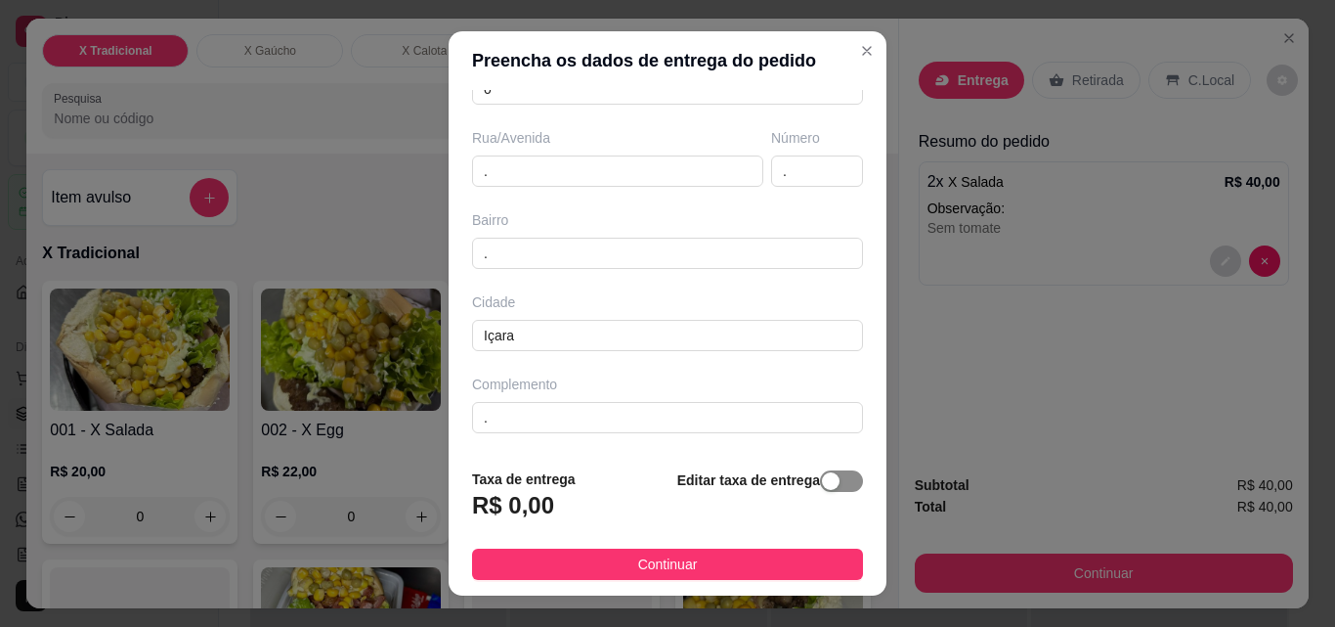
click at [822, 488] on div "button" at bounding box center [831, 481] width 18 height 18
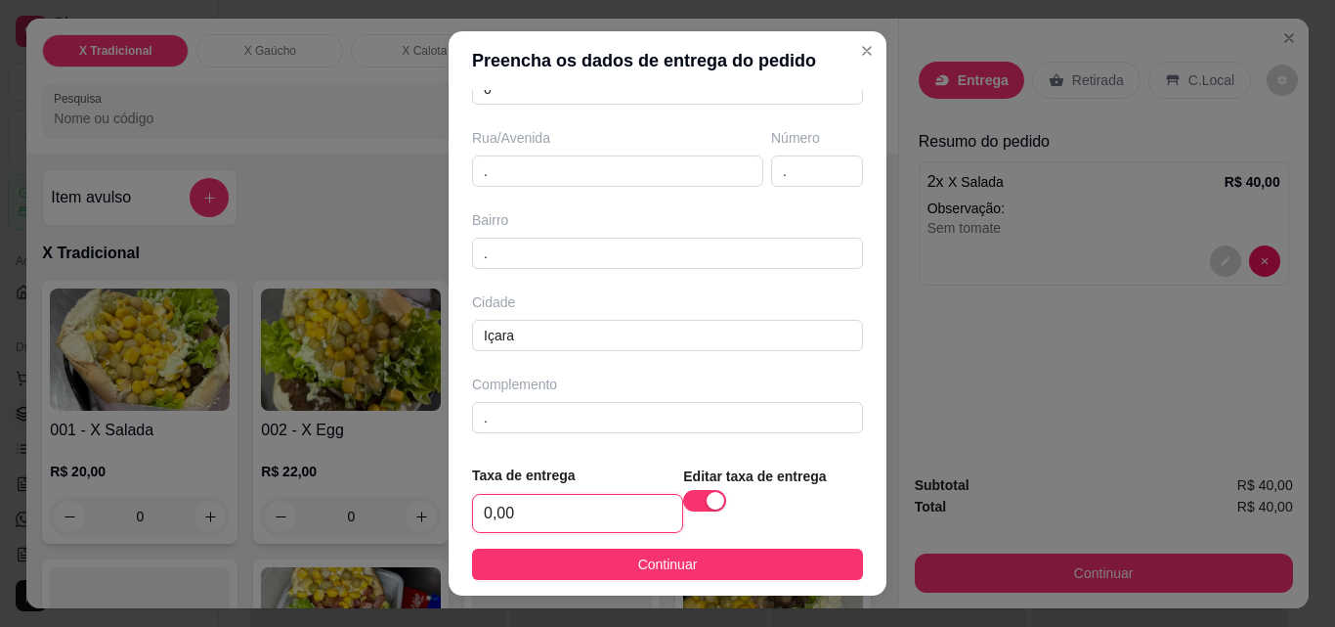
click at [609, 512] on input "0,00" at bounding box center [577, 513] width 209 height 37
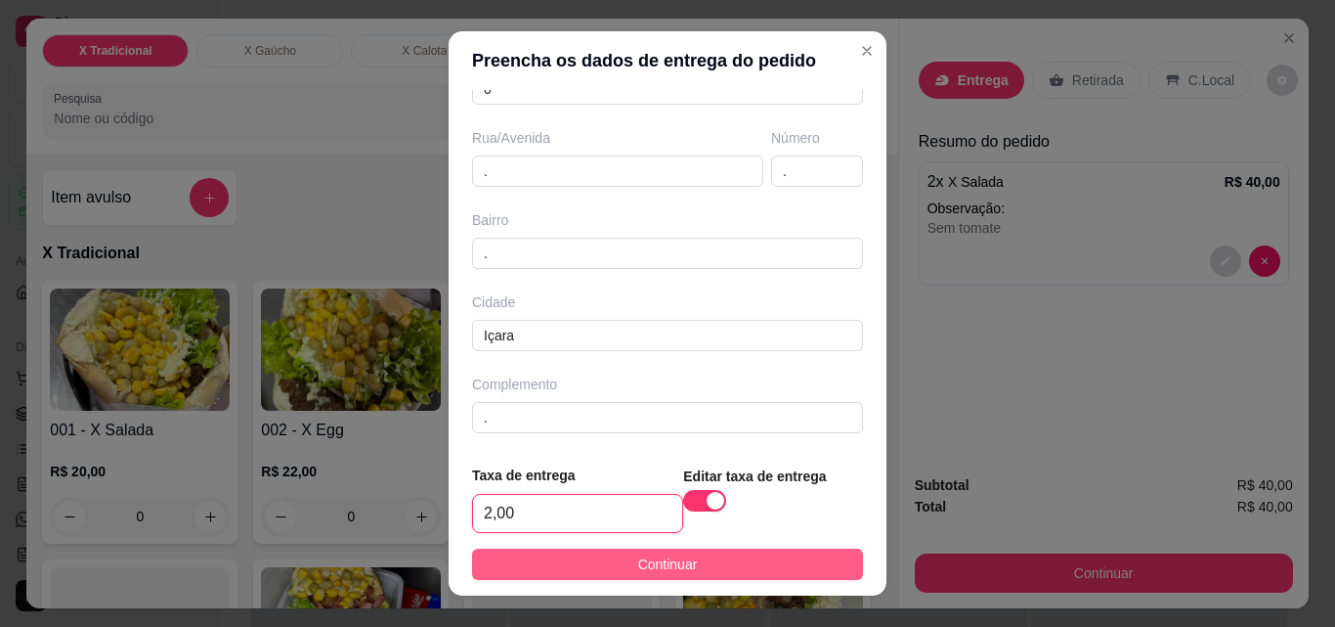
type input "2,00"
click at [688, 560] on button "Continuar" at bounding box center [667, 563] width 391 height 31
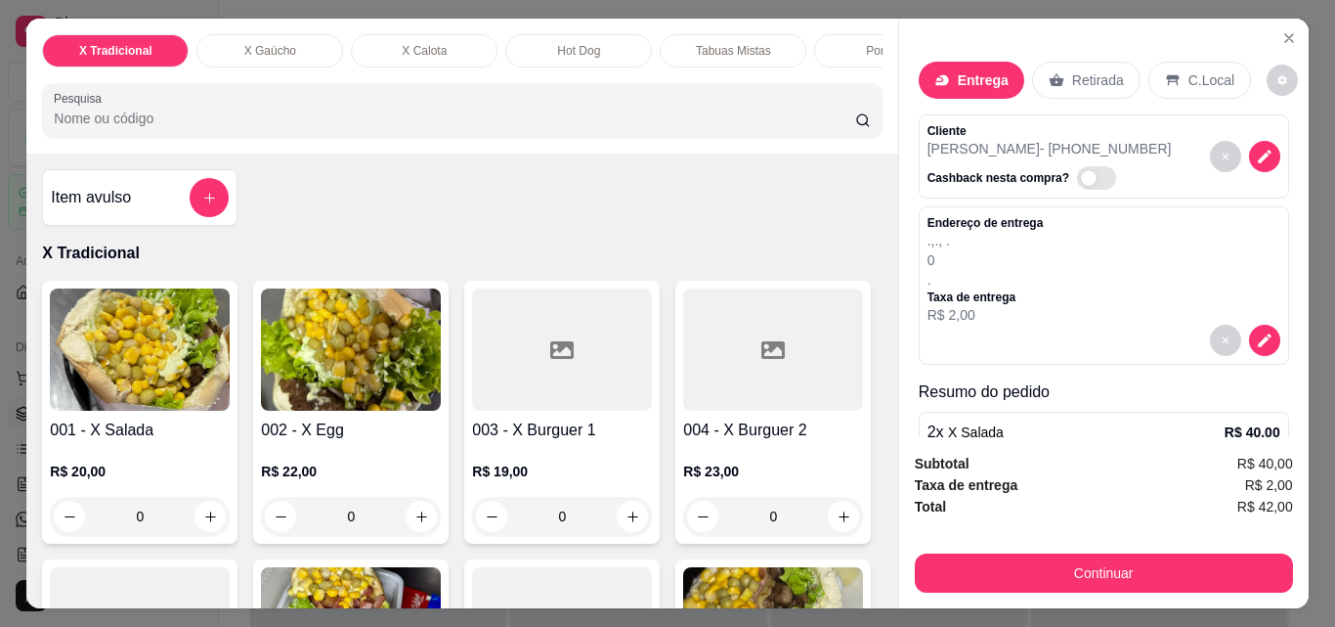
scroll to position [126, 0]
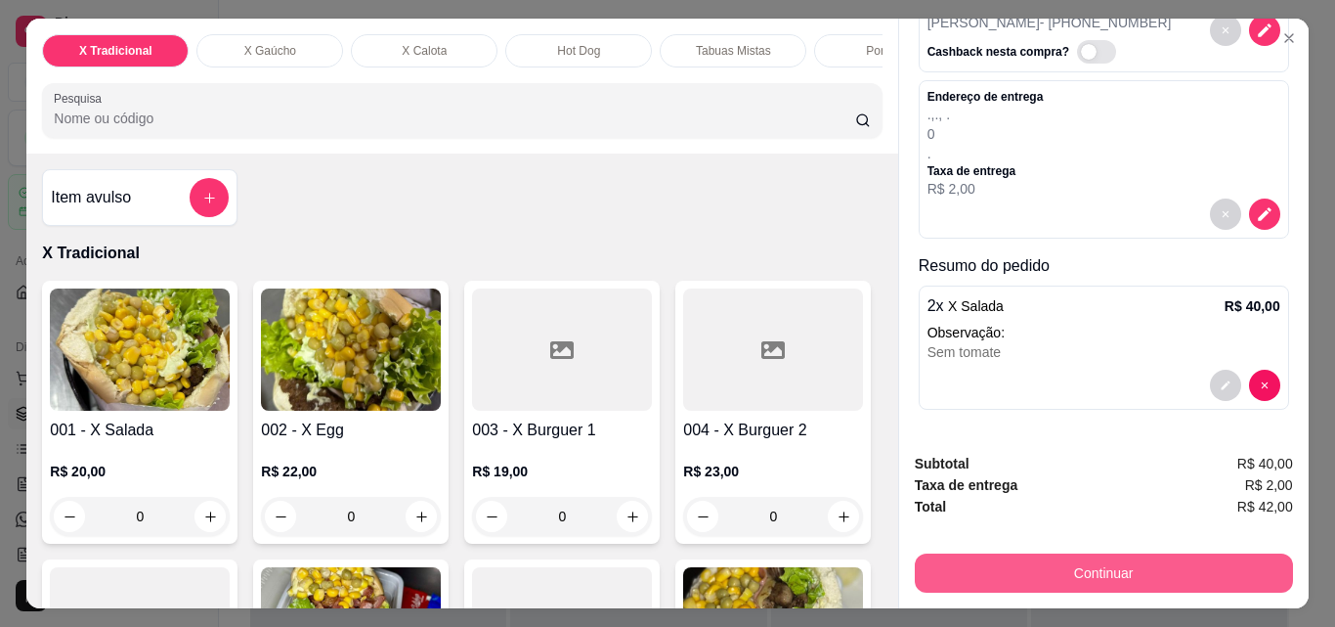
click at [1063, 567] on button "Continuar" at bounding box center [1104, 572] width 378 height 39
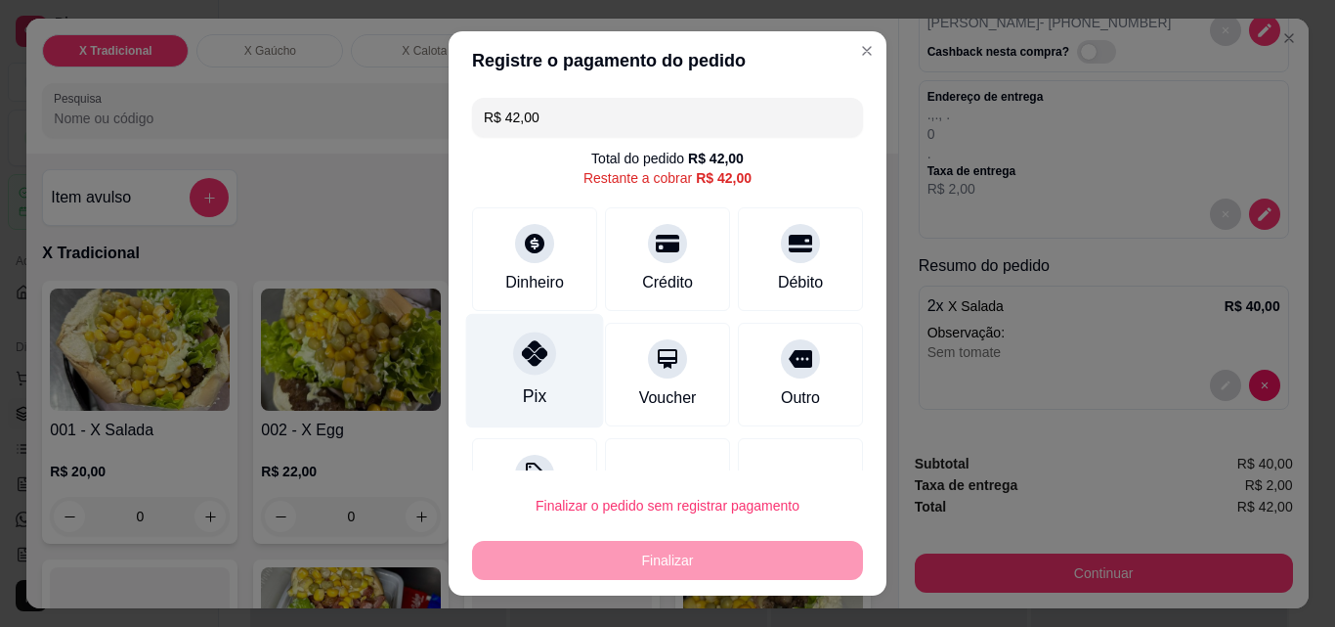
click at [536, 400] on div "Pix" at bounding box center [535, 371] width 138 height 114
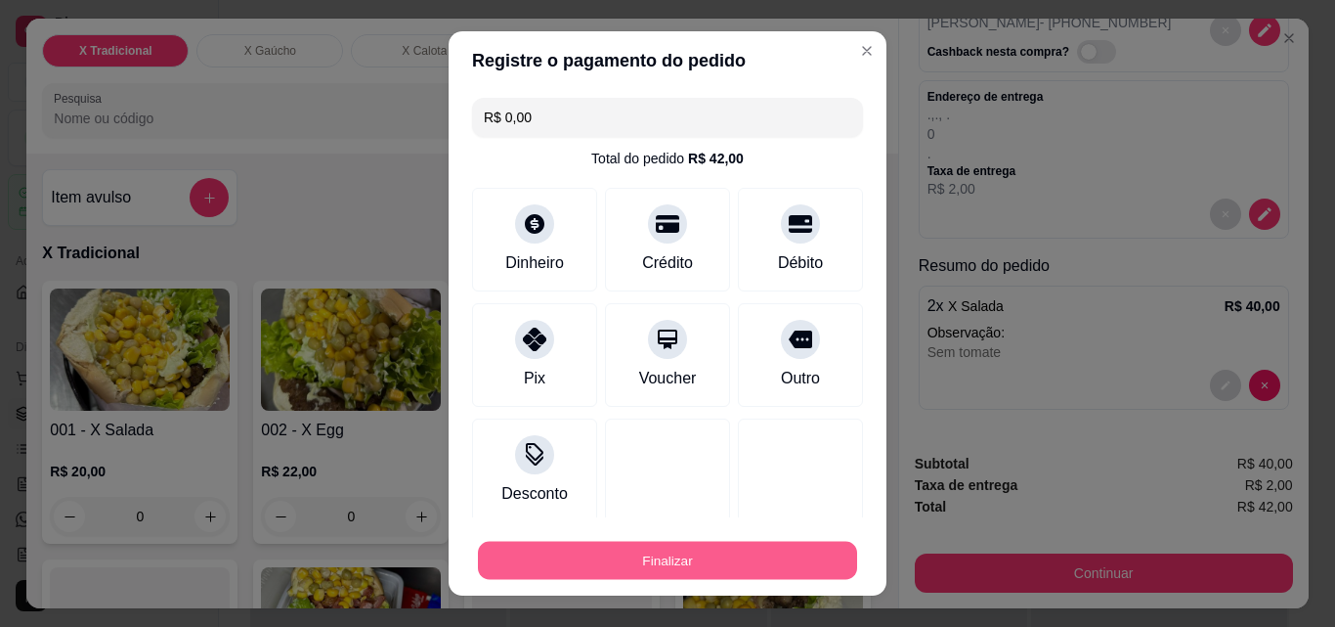
click at [634, 550] on button "Finalizar" at bounding box center [667, 561] width 379 height 38
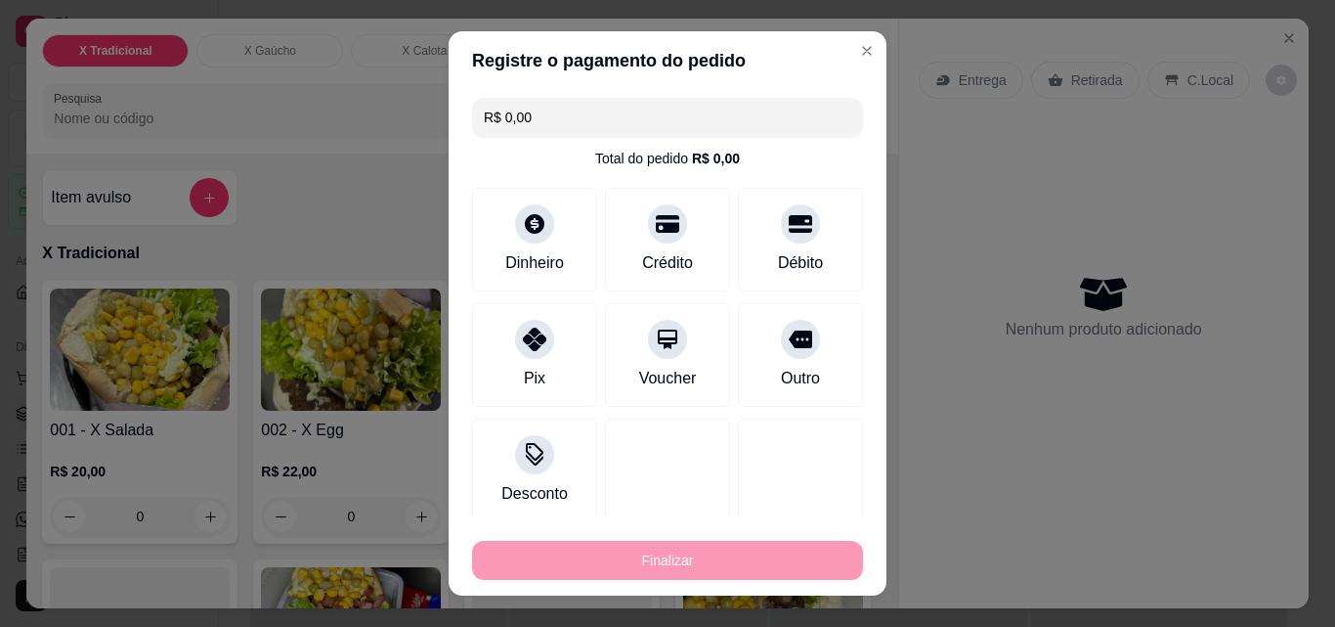
type input "-R$ 42,00"
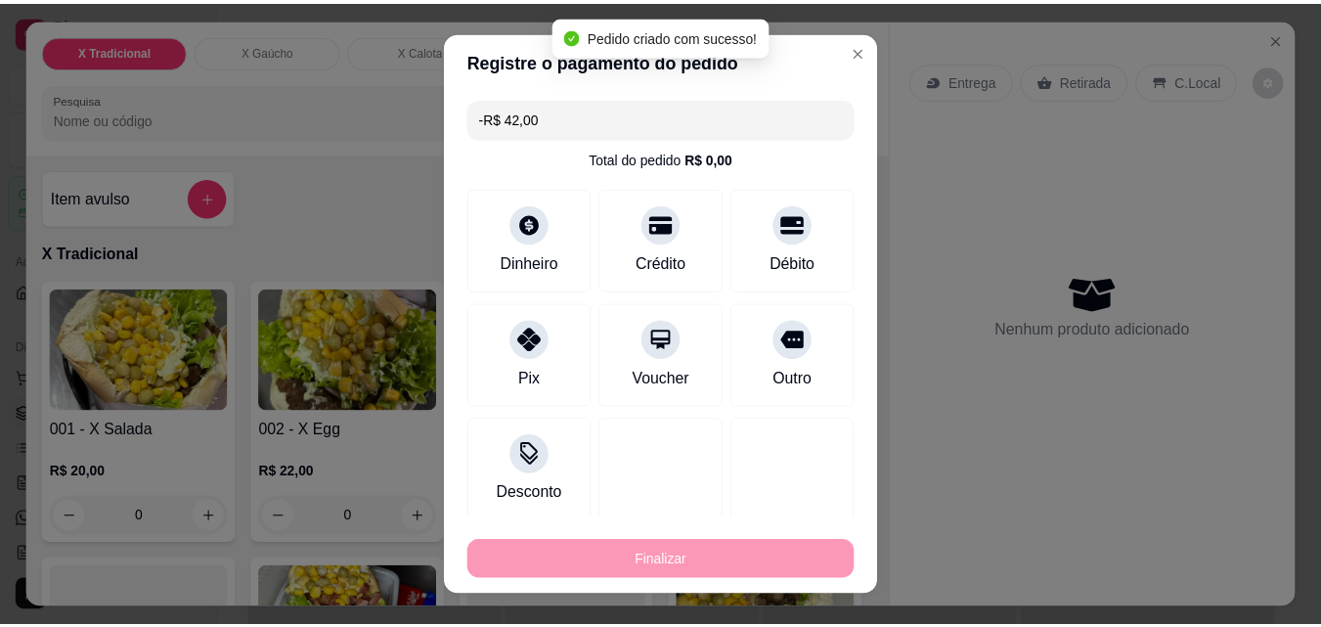
scroll to position [0, 0]
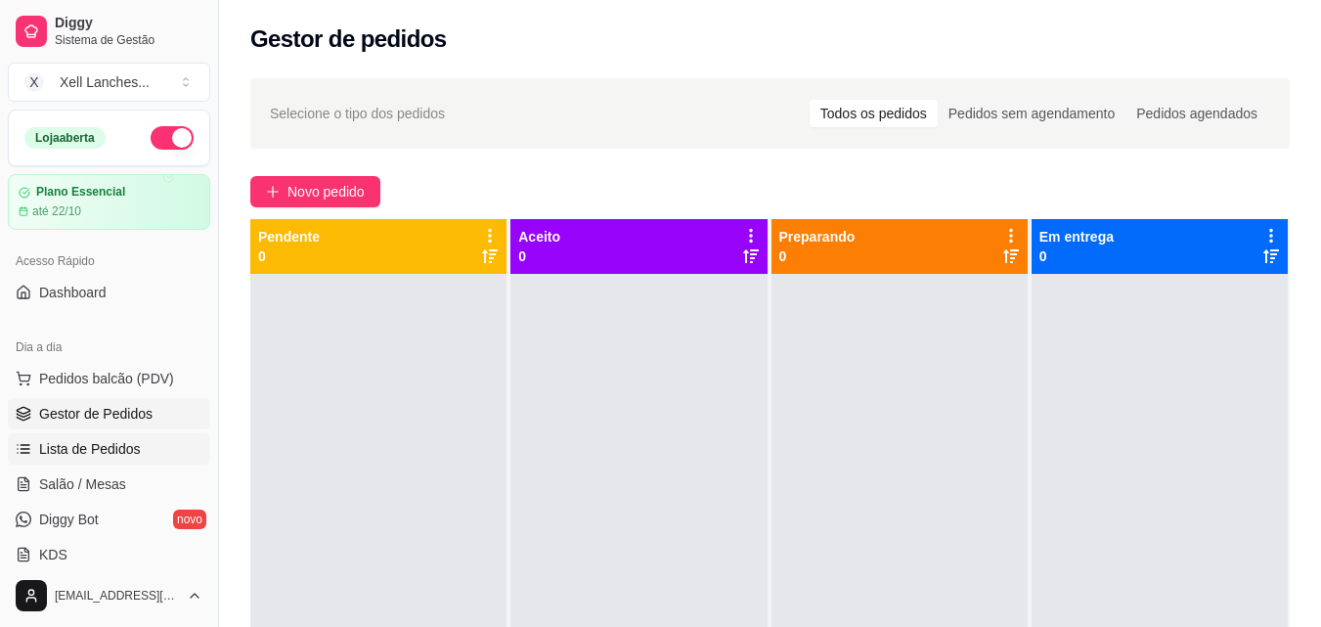
click at [91, 456] on span "Lista de Pedidos" at bounding box center [90, 449] width 102 height 20
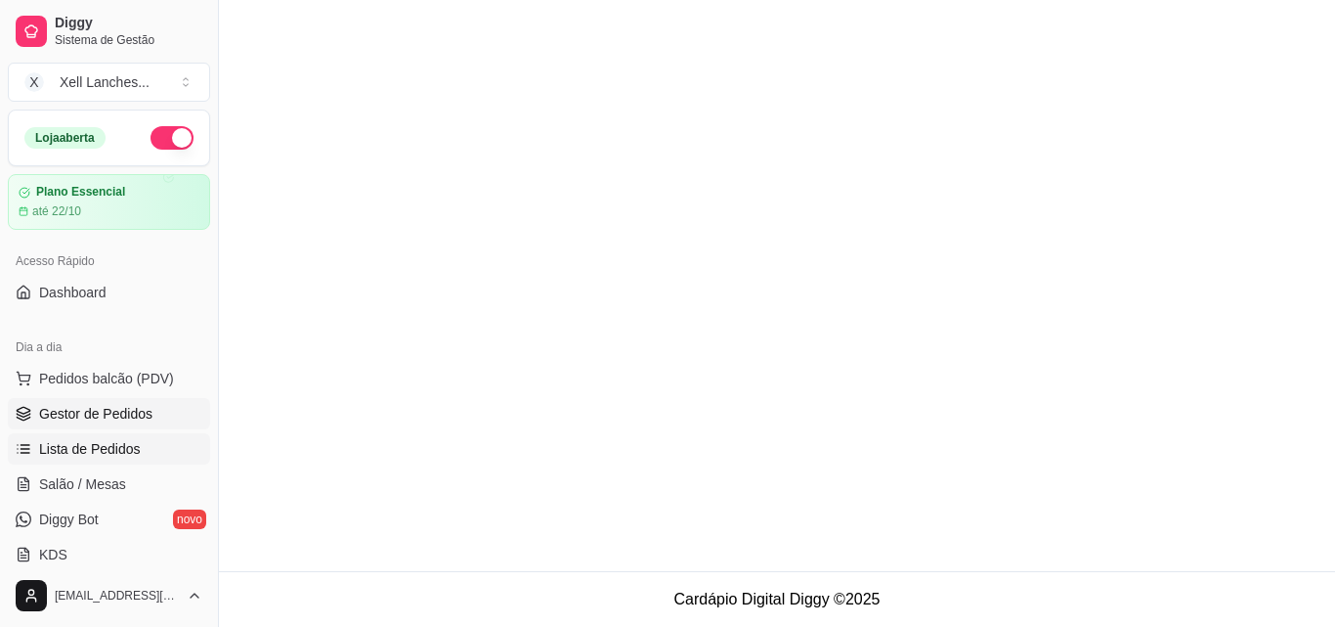
click at [86, 422] on span "Gestor de Pedidos" at bounding box center [95, 414] width 113 height 20
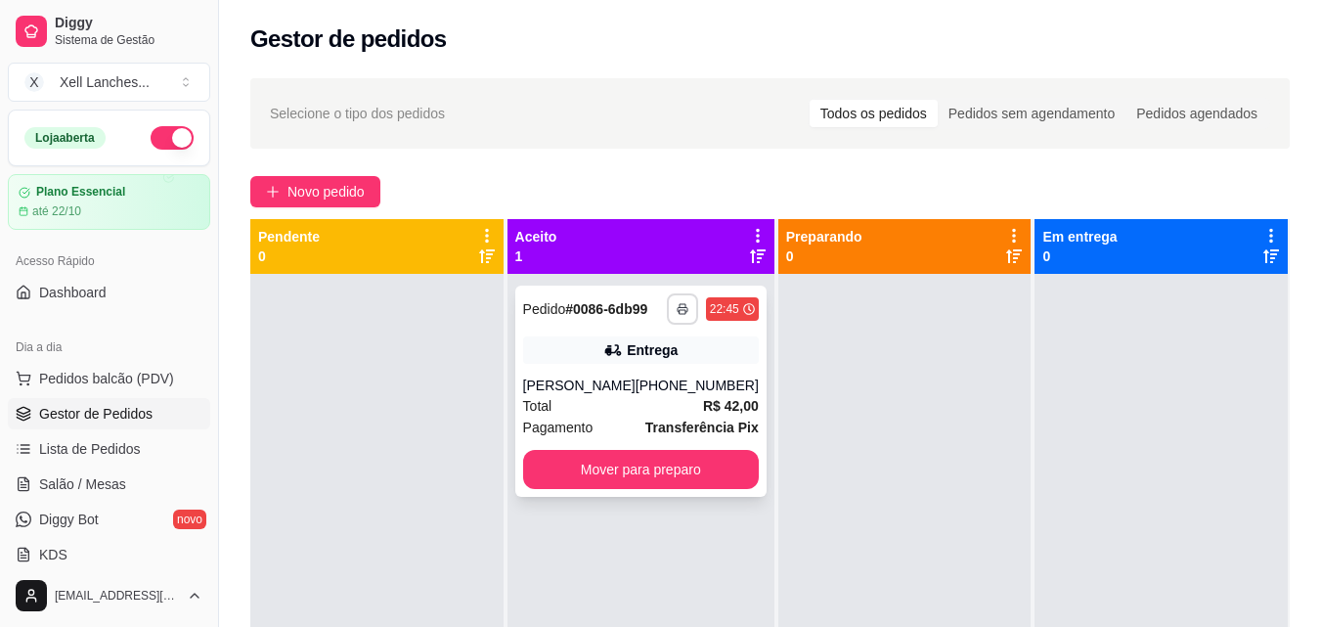
click at [677, 306] on icon "button" at bounding box center [683, 309] width 12 height 12
click at [651, 384] on button "COZINHA" at bounding box center [617, 377] width 142 height 31
click at [645, 472] on button "Mover para preparo" at bounding box center [641, 469] width 236 height 39
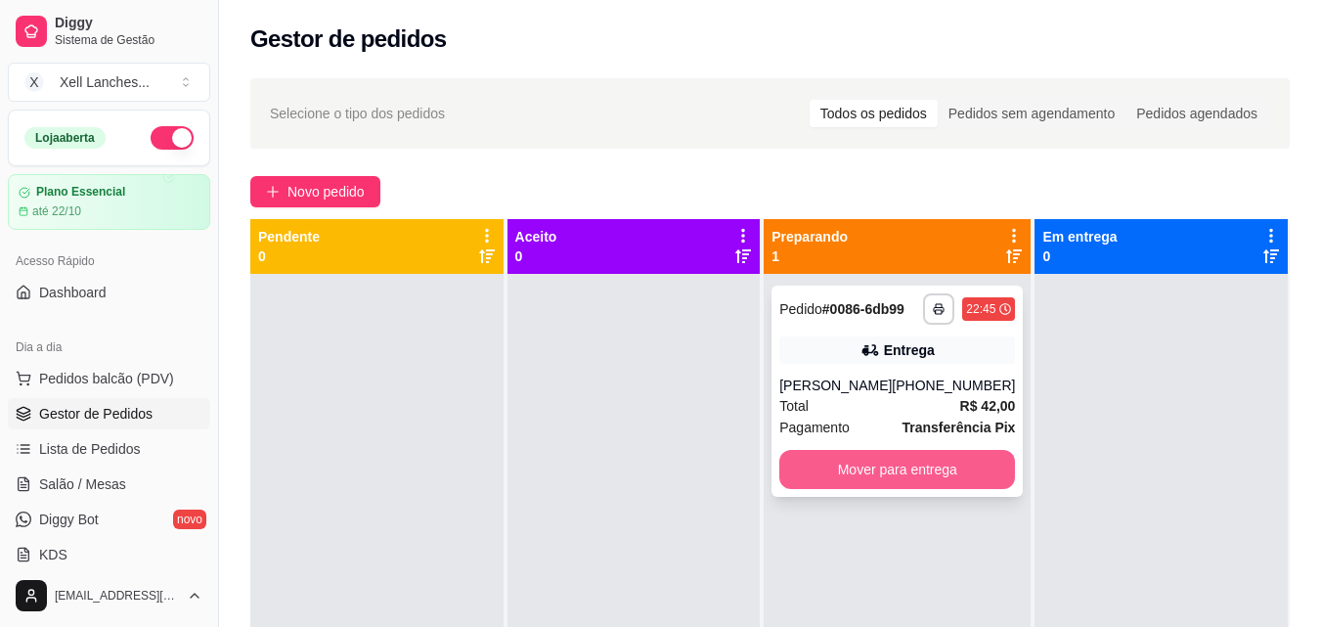
click at [896, 475] on button "Mover para entrega" at bounding box center [897, 469] width 236 height 39
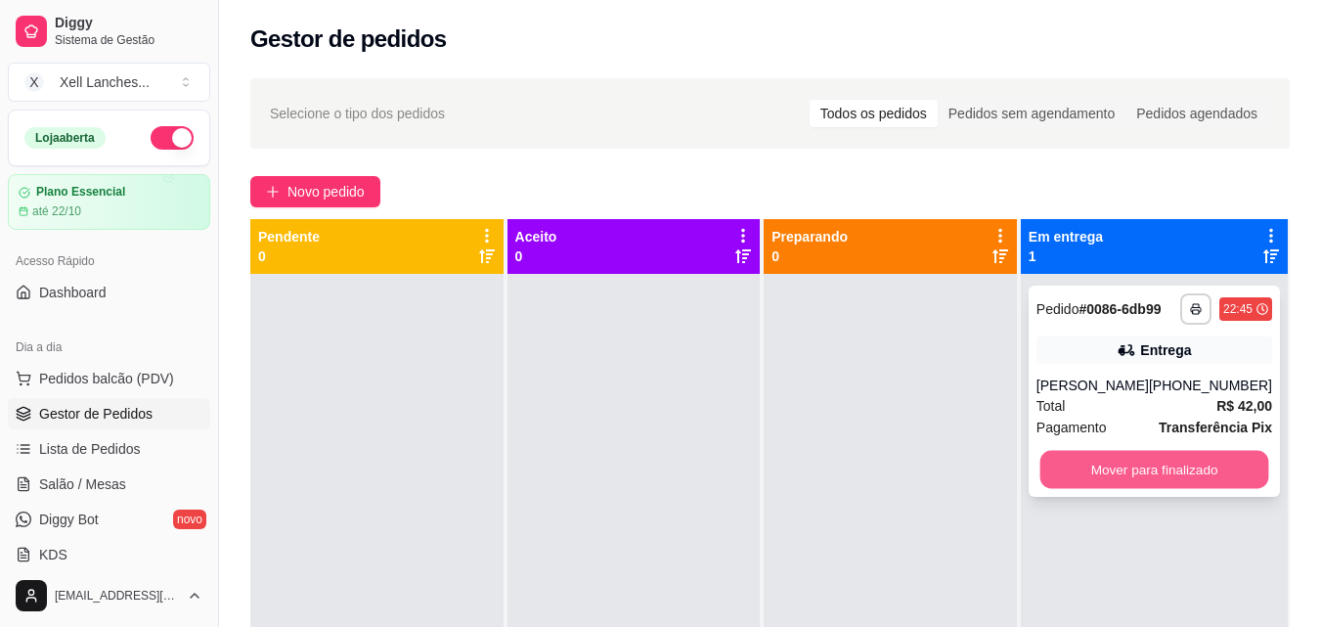
click at [1209, 473] on button "Mover para finalizado" at bounding box center [1153, 470] width 229 height 38
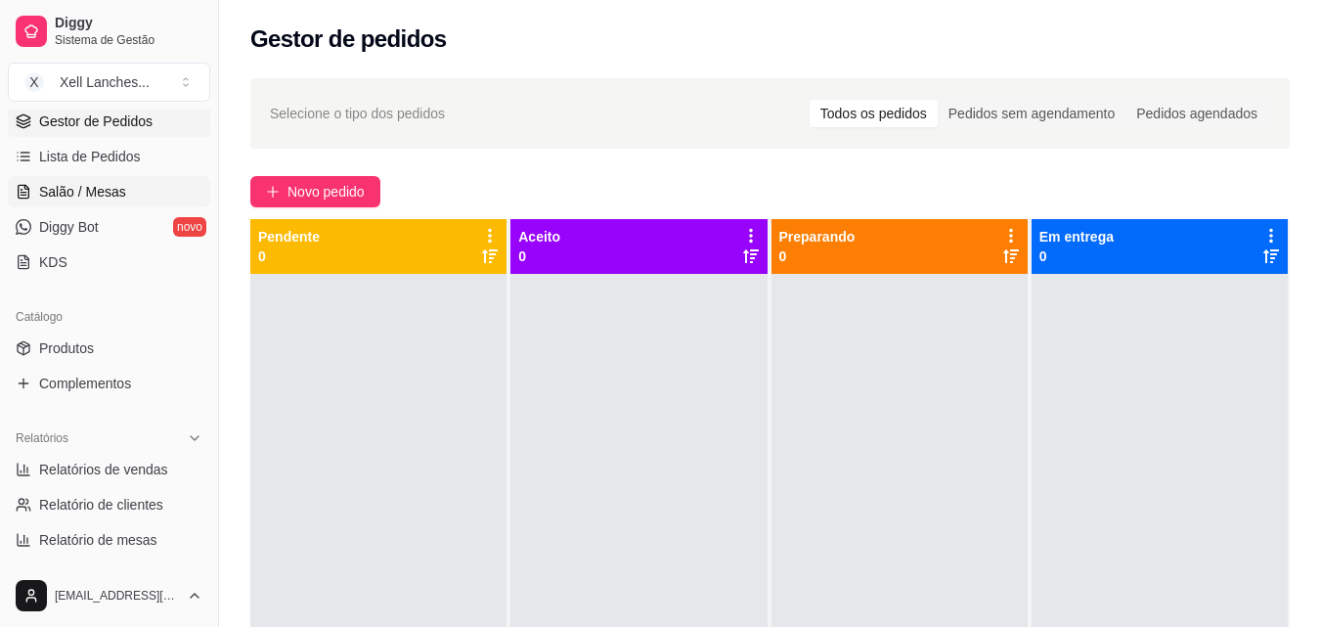
scroll to position [293, 0]
click at [64, 456] on link "Relatórios de vendas" at bounding box center [109, 468] width 202 height 31
select select "ALL"
select select "0"
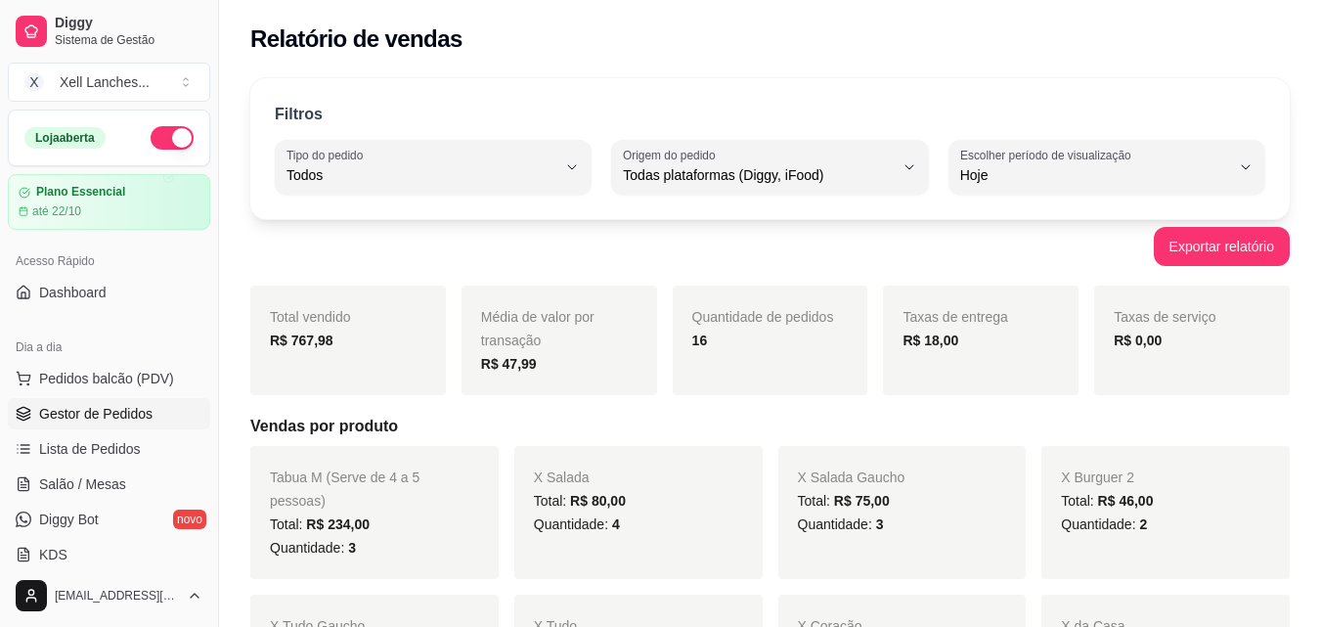
click at [47, 419] on span "Gestor de Pedidos" at bounding box center [95, 414] width 113 height 20
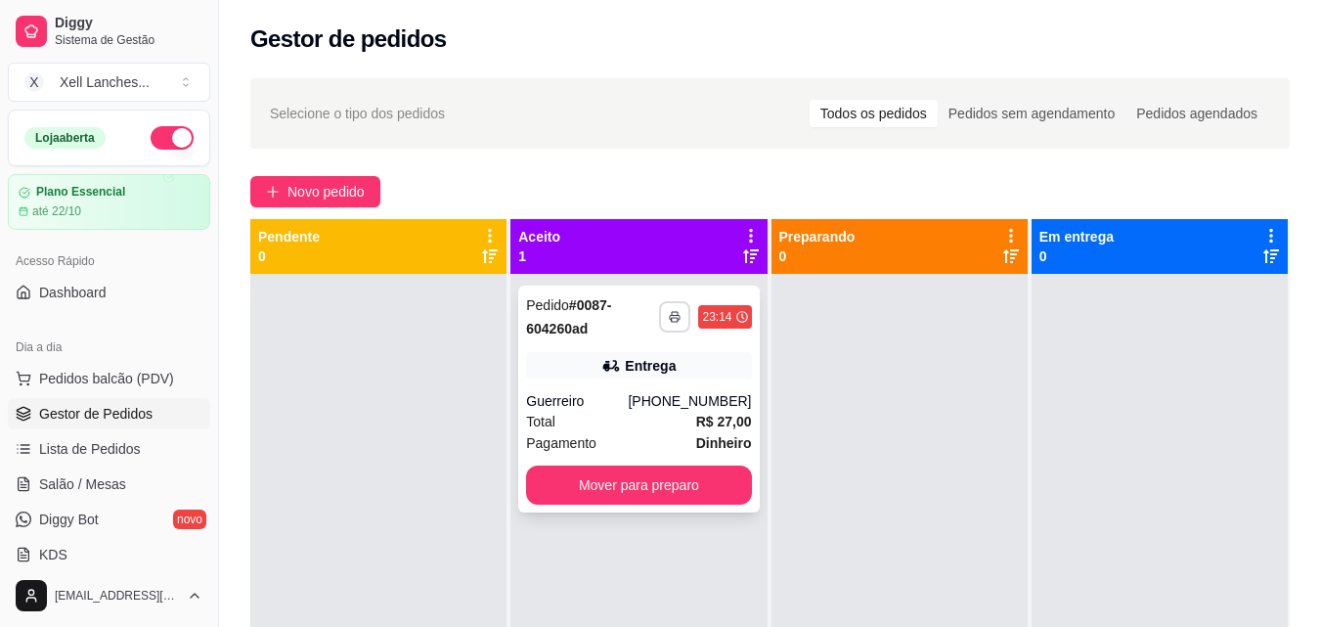
click at [674, 319] on icon "button" at bounding box center [675, 317] width 12 height 12
click at [655, 382] on button "COZINHA" at bounding box center [617, 385] width 142 height 31
click at [561, 482] on button "Mover para preparo" at bounding box center [638, 484] width 225 height 39
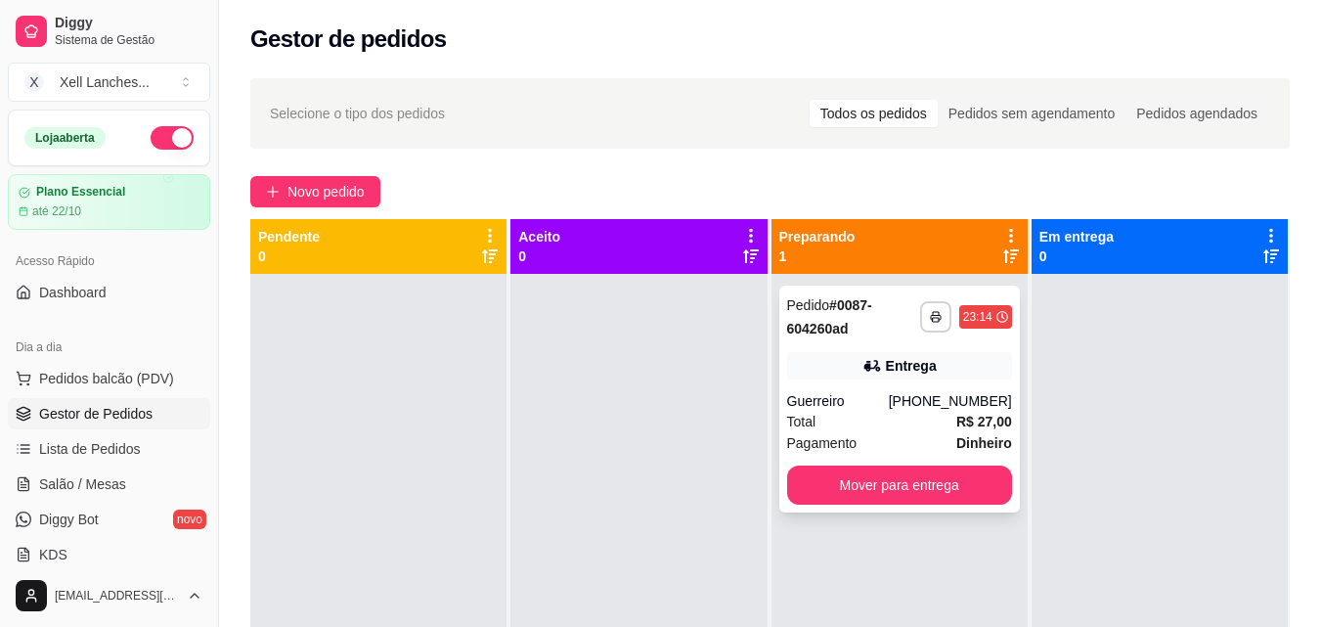
click at [840, 396] on div "Guerreiro" at bounding box center [838, 401] width 102 height 20
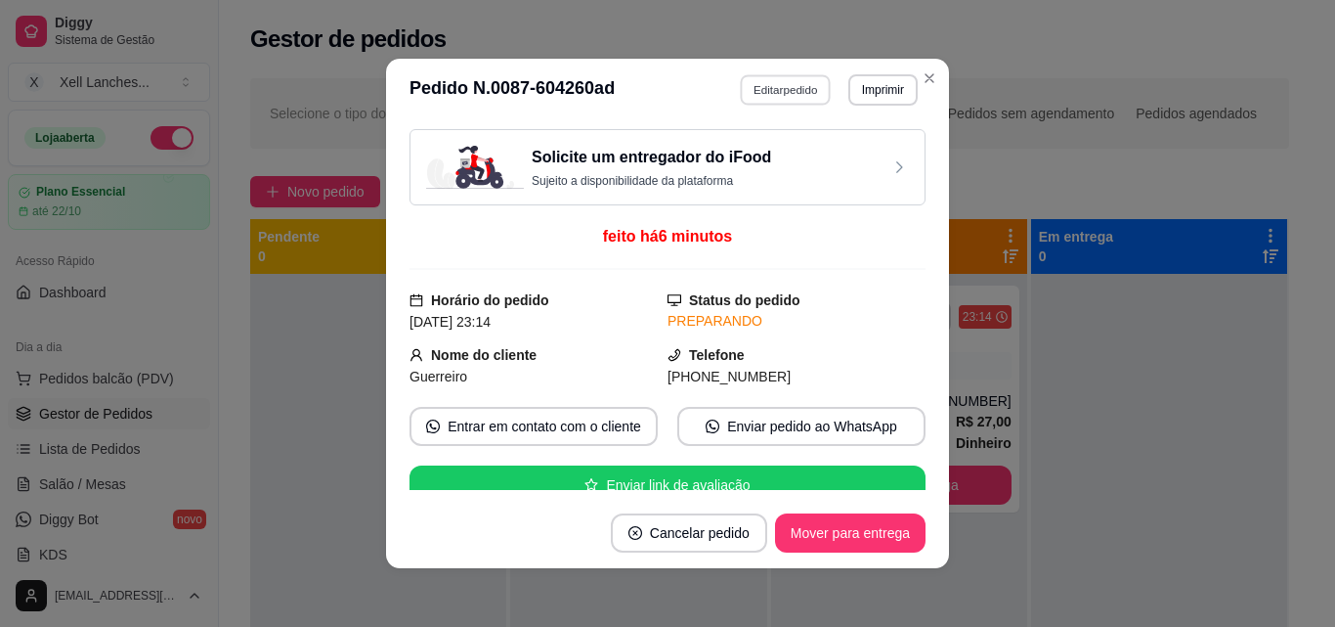
click at [759, 88] on button "Editar pedido" at bounding box center [786, 89] width 91 height 30
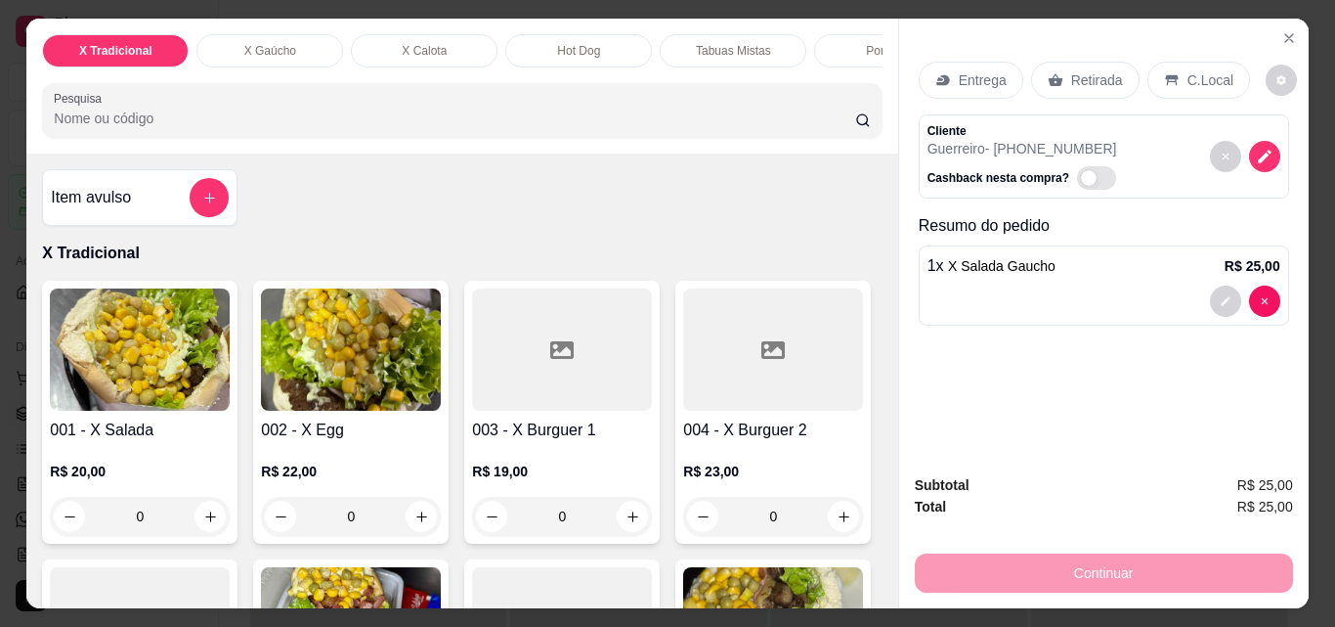
click at [987, 62] on div "Entrega" at bounding box center [971, 80] width 105 height 37
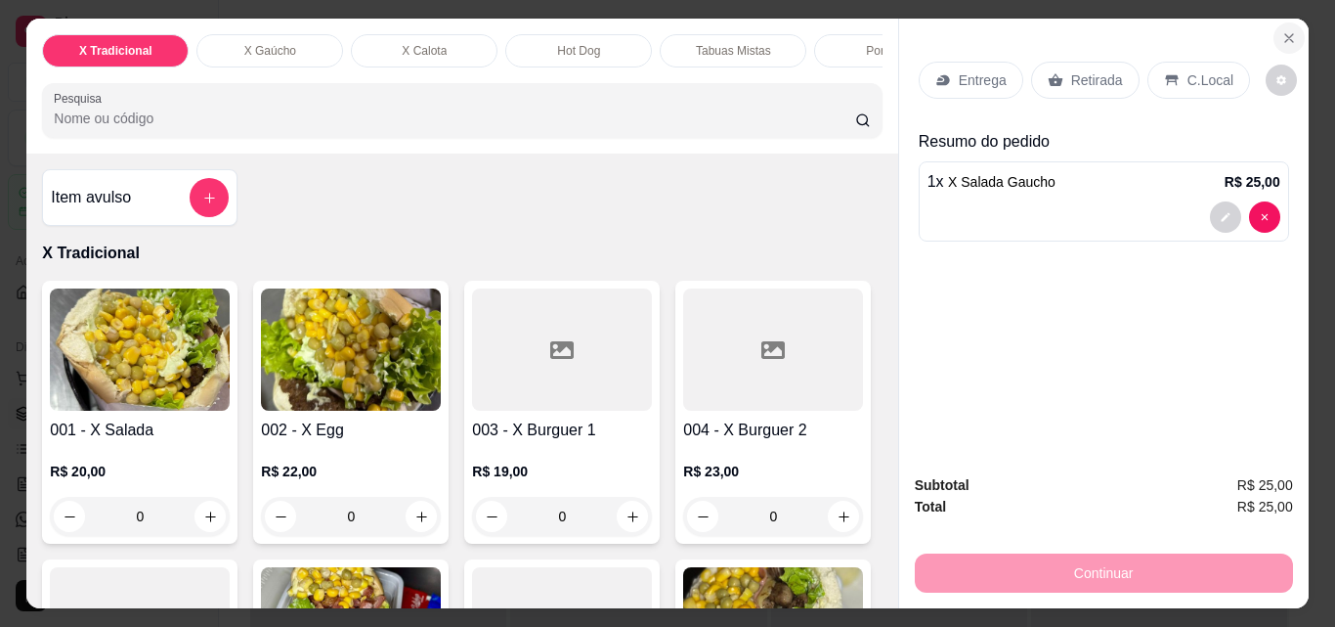
click at [1286, 34] on icon "Close" at bounding box center [1290, 38] width 8 height 8
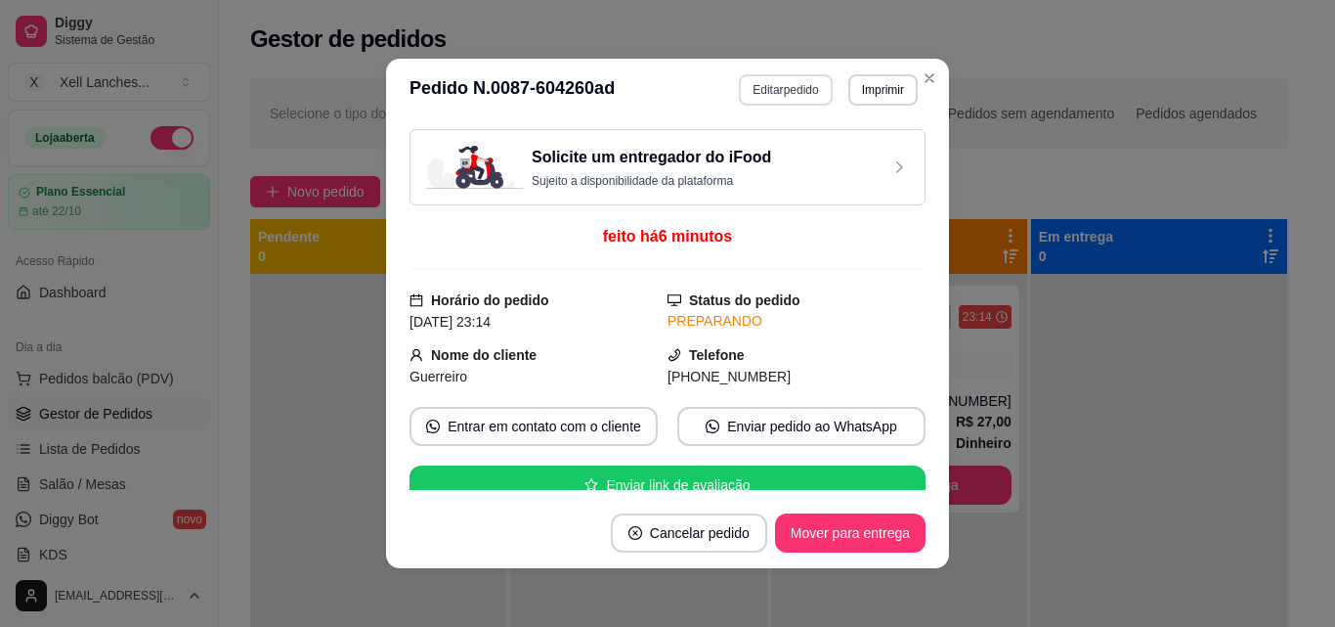
click at [766, 99] on button "Editar pedido" at bounding box center [785, 89] width 93 height 31
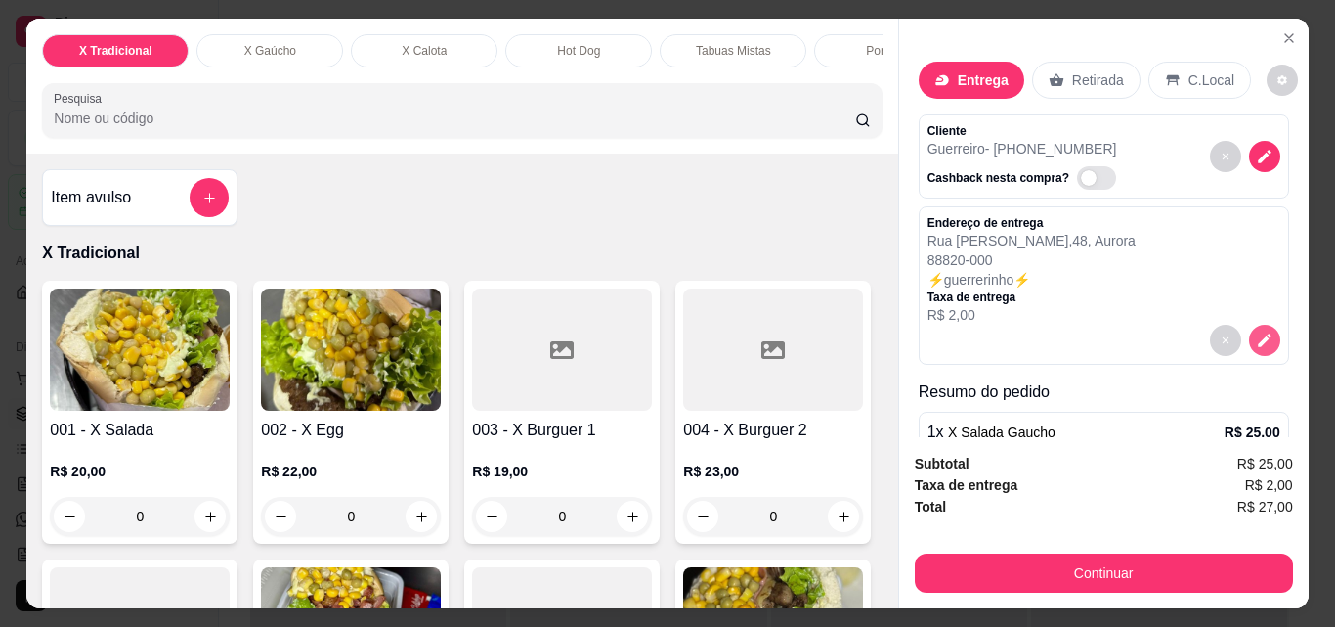
click at [1249, 325] on button "decrease-product-quantity" at bounding box center [1264, 340] width 31 height 31
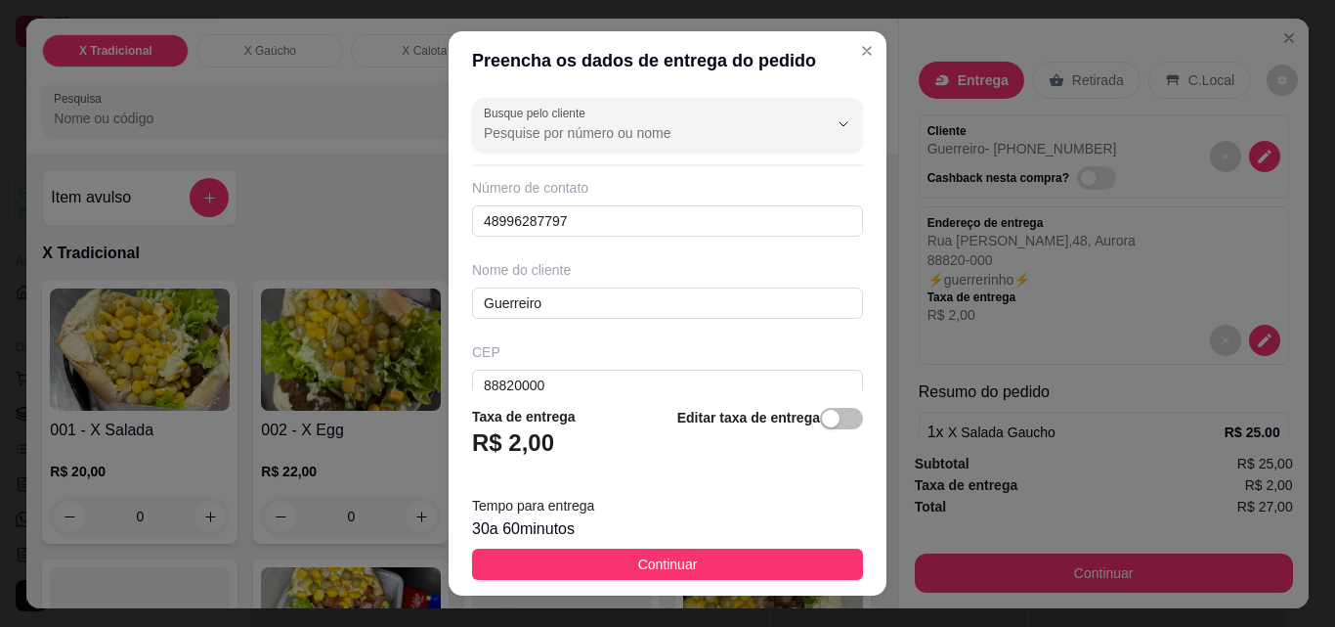
click at [521, 435] on h3 "R$ 2,00" at bounding box center [513, 442] width 82 height 31
click at [822, 419] on div "button" at bounding box center [831, 419] width 18 height 18
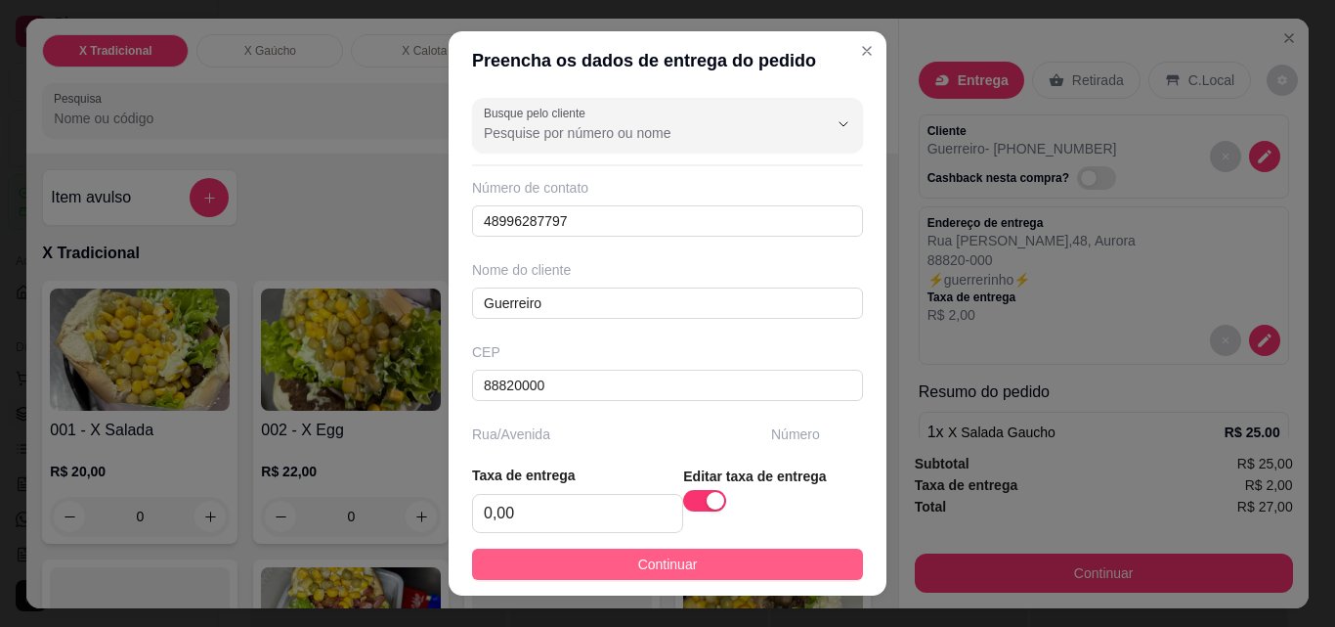
click at [656, 561] on span "Continuar" at bounding box center [668, 564] width 60 height 22
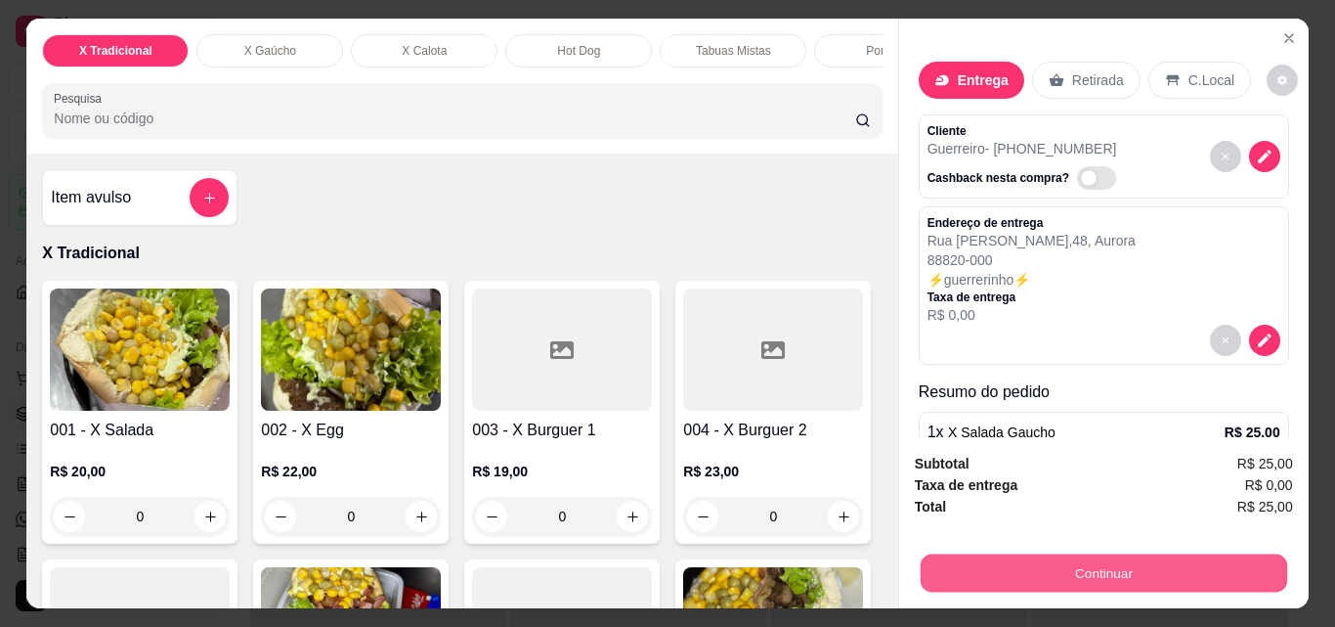
click at [1130, 570] on button "Continuar" at bounding box center [1103, 572] width 367 height 38
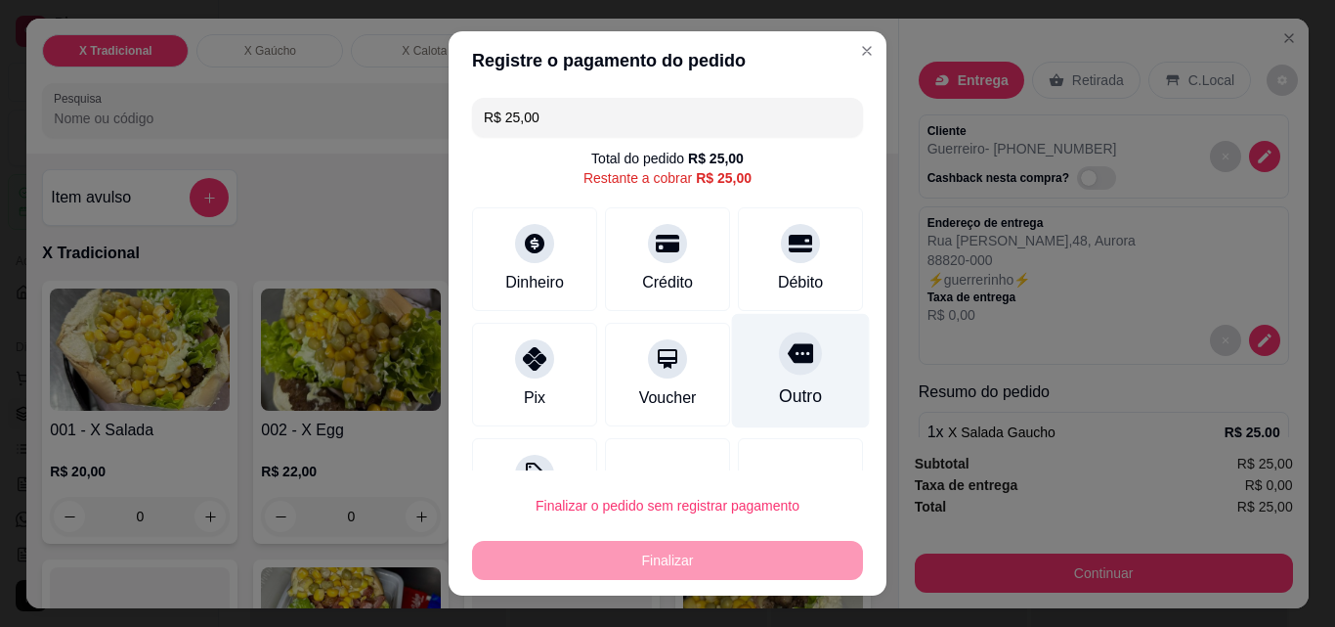
click at [788, 365] on icon at bounding box center [800, 352] width 25 height 25
type input "R$ 0,00"
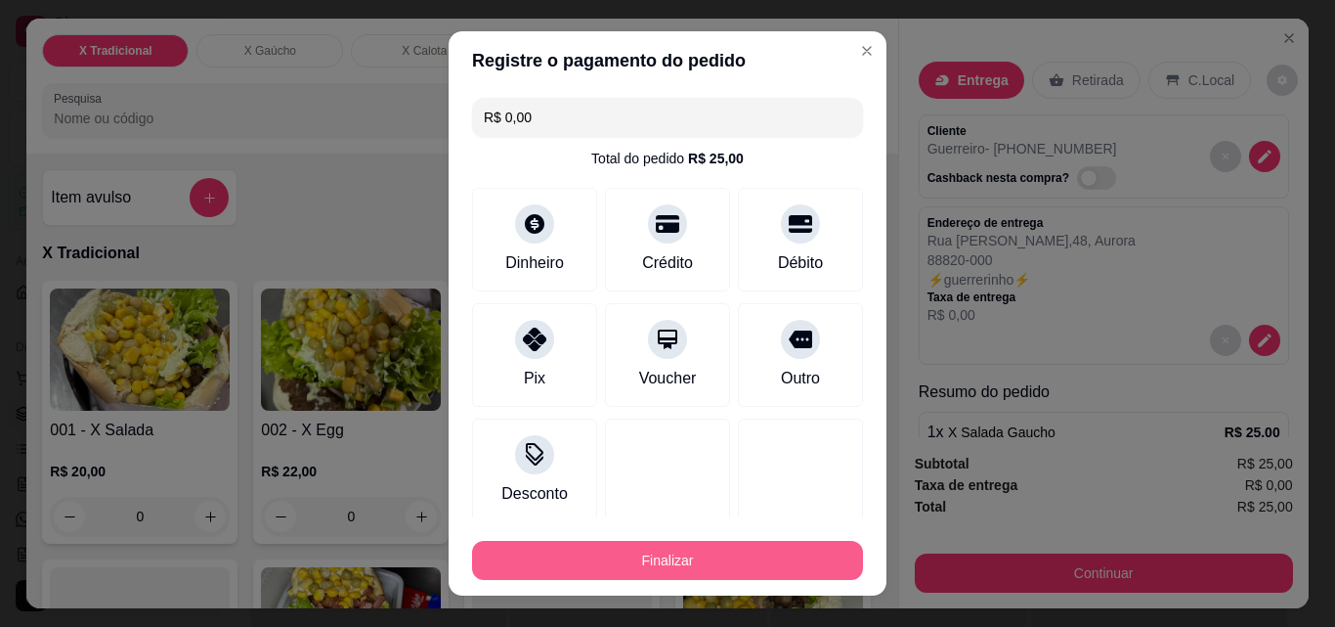
click at [667, 545] on button "Finalizar" at bounding box center [667, 560] width 391 height 39
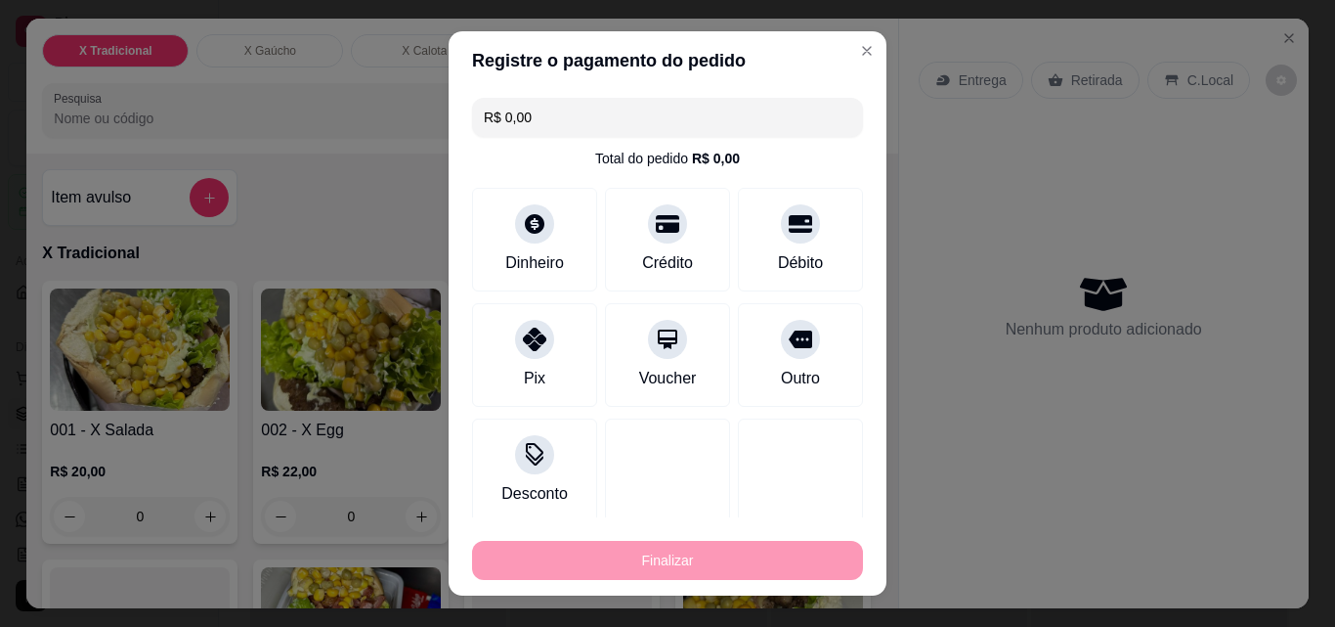
type input "0"
type input "-R$ 25,00"
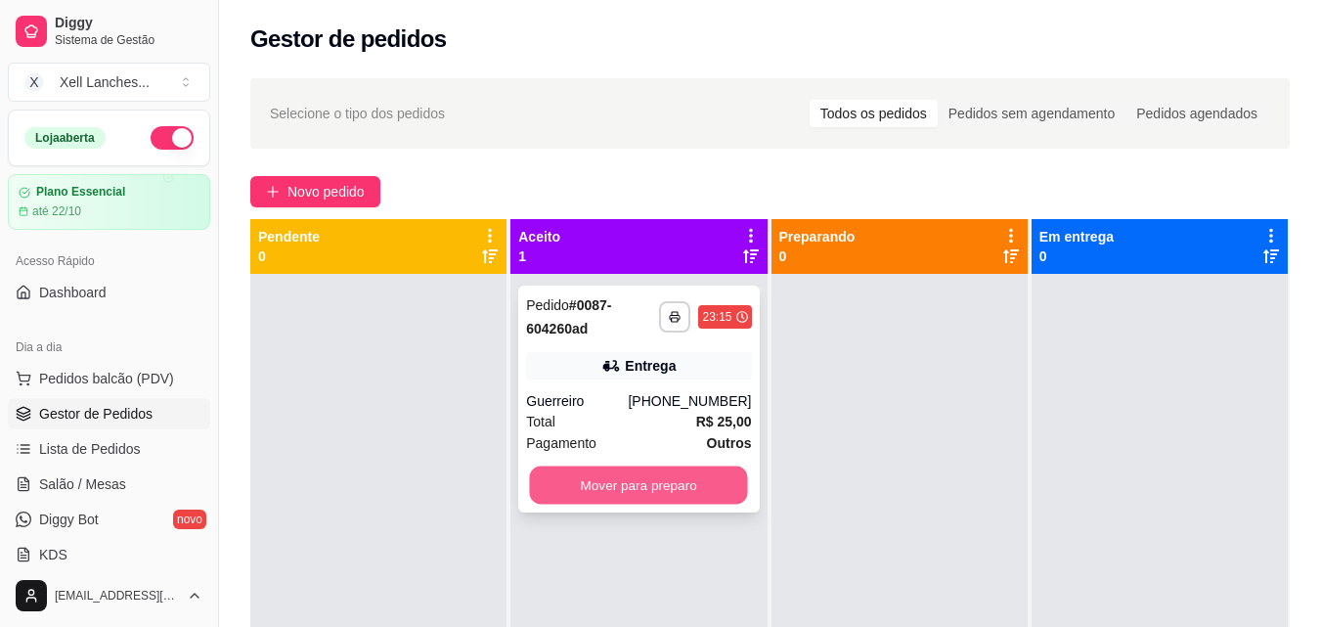
click at [630, 494] on button "Mover para preparo" at bounding box center [639, 485] width 218 height 38
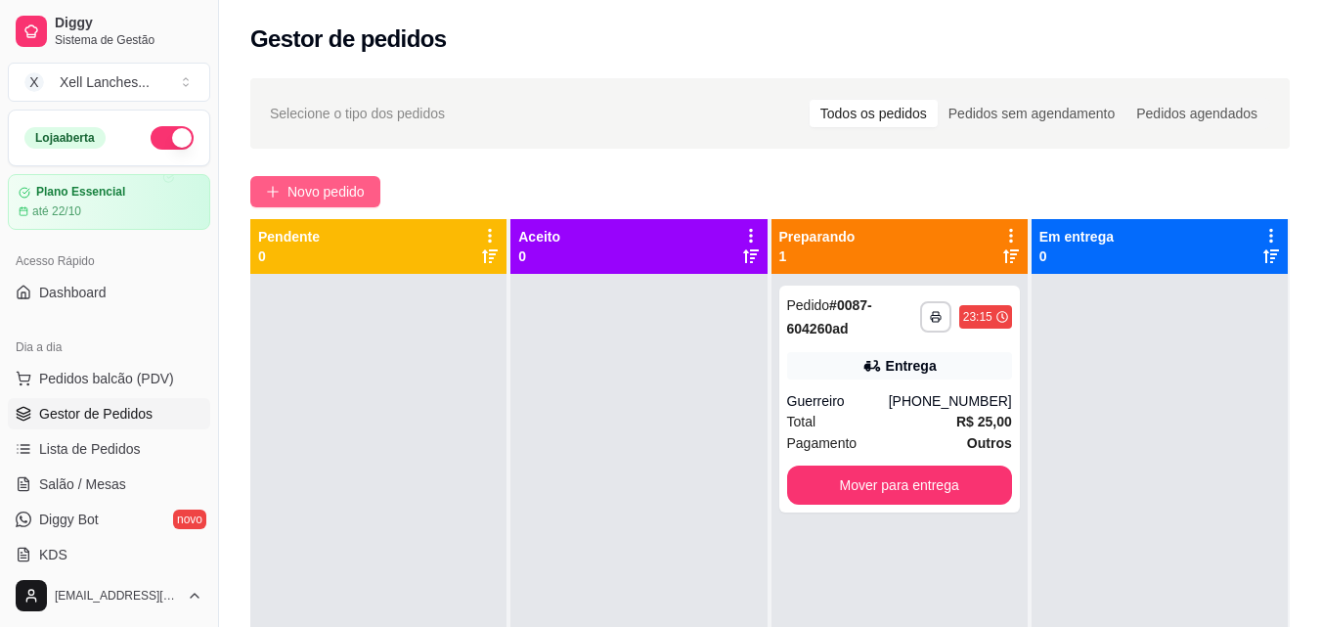
click at [301, 189] on span "Novo pedido" at bounding box center [325, 192] width 77 height 22
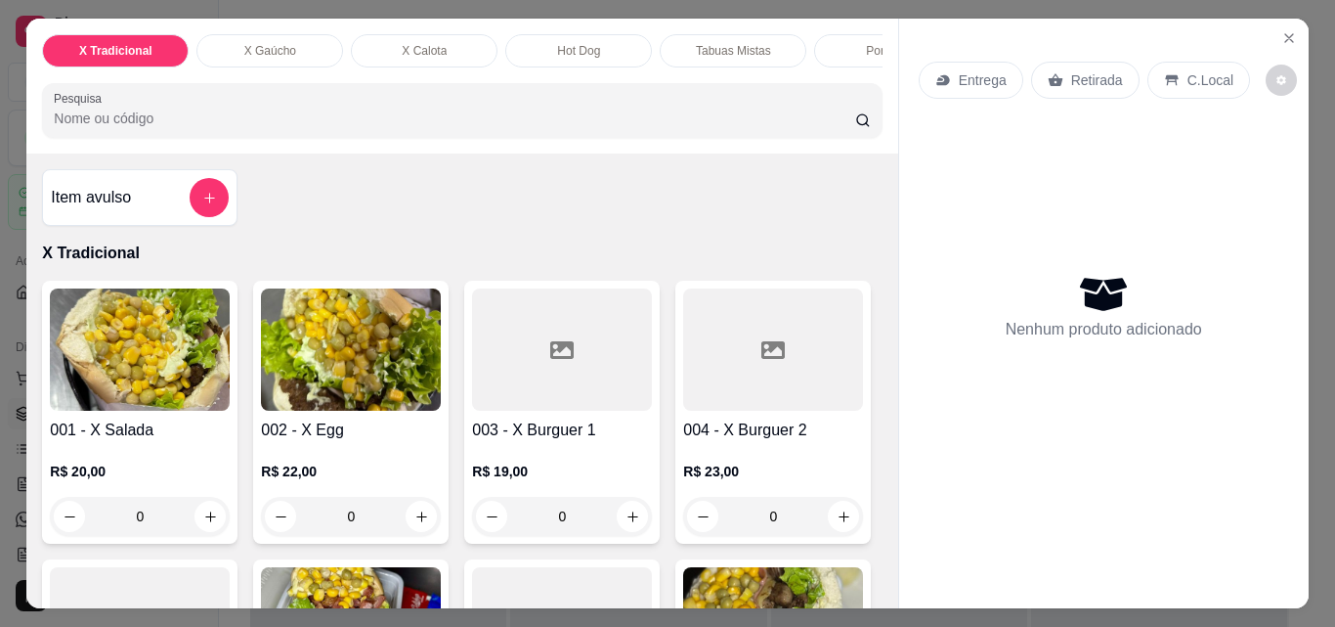
click at [129, 369] on img at bounding box center [140, 349] width 180 height 122
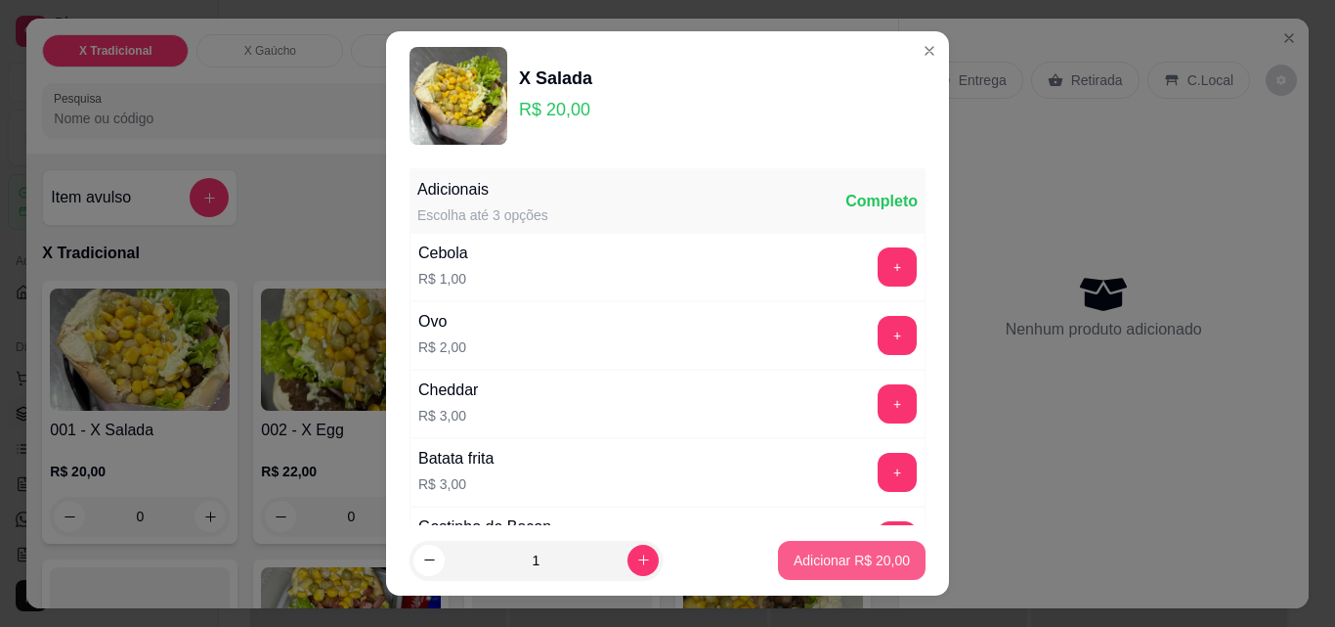
click at [877, 572] on button "Adicionar R$ 20,00" at bounding box center [852, 560] width 148 height 39
type input "1"
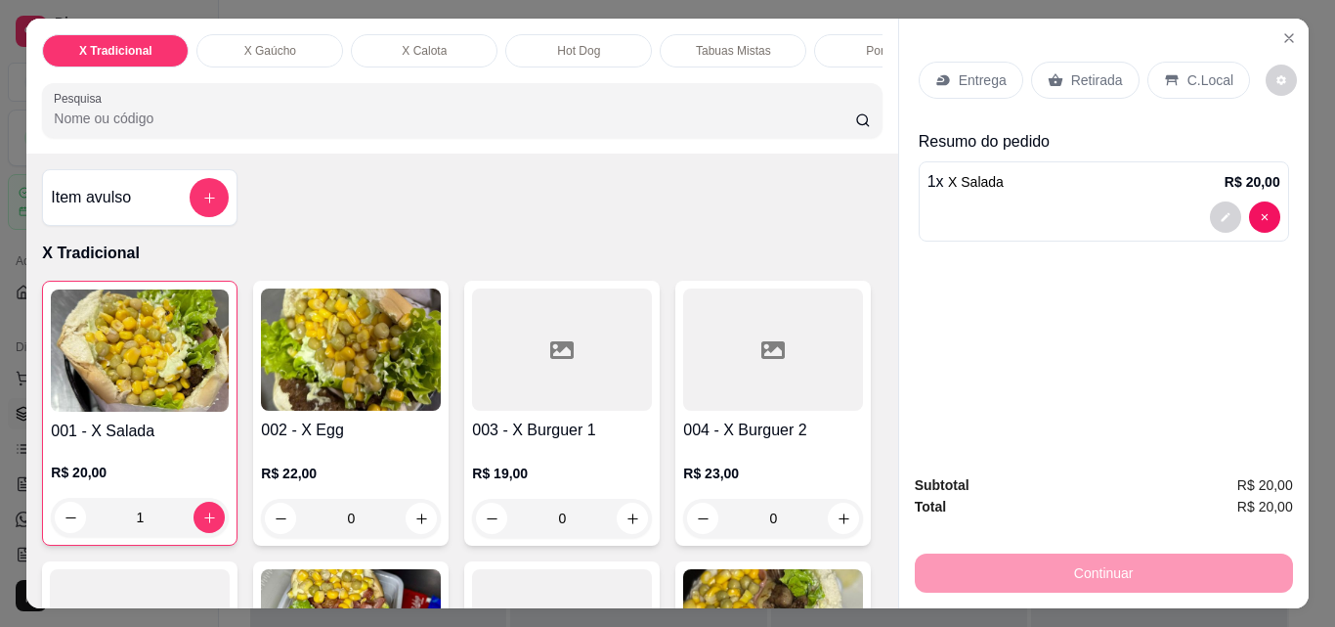
click at [1164, 76] on icon at bounding box center [1172, 80] width 16 height 16
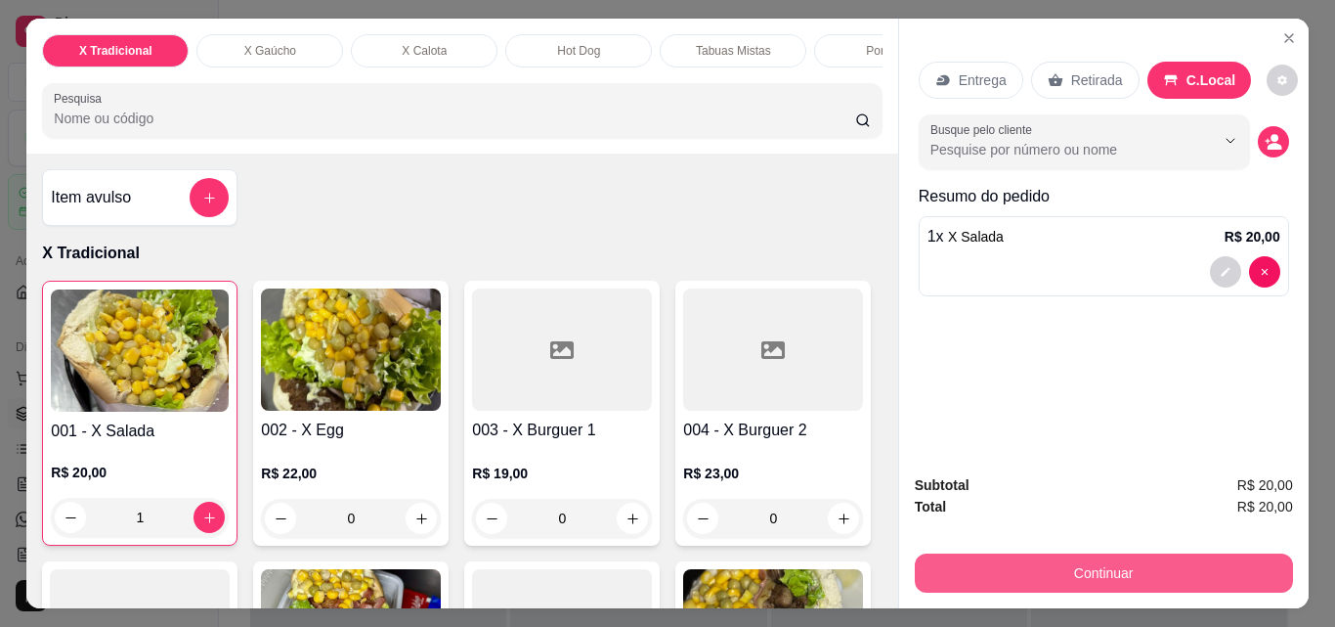
click at [1141, 559] on button "Continuar" at bounding box center [1104, 572] width 378 height 39
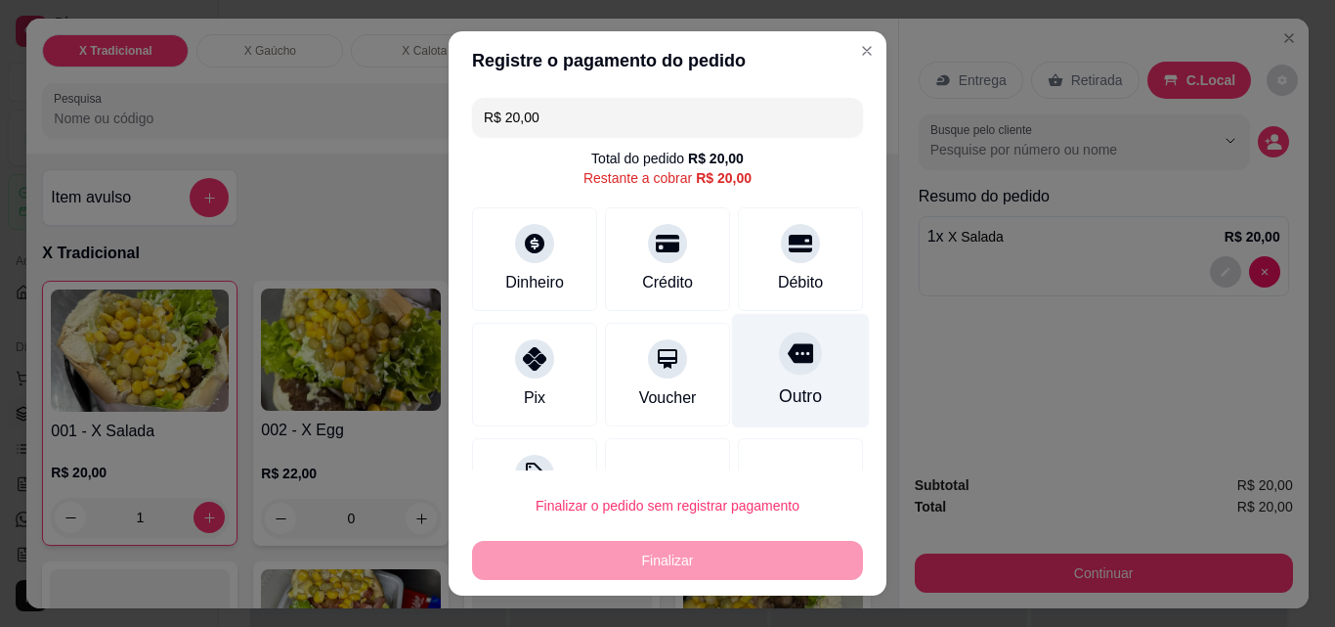
click at [788, 364] on icon at bounding box center [800, 352] width 25 height 25
type input "R$ 0,00"
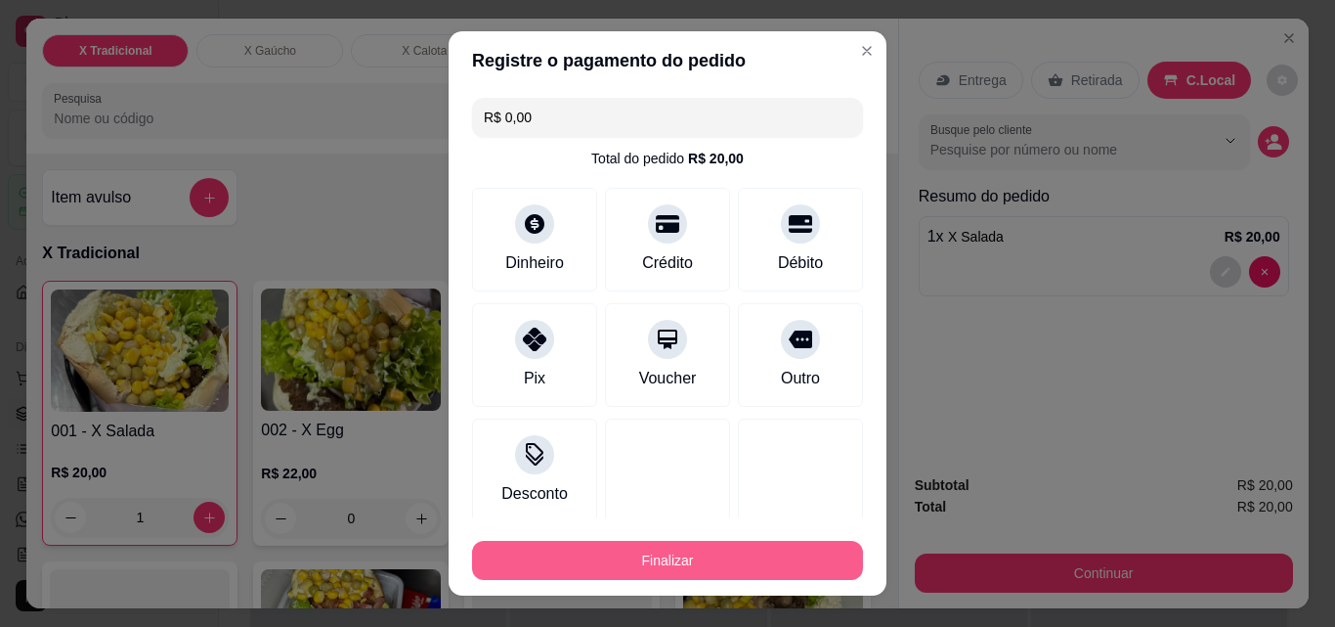
click at [711, 551] on button "Finalizar" at bounding box center [667, 560] width 391 height 39
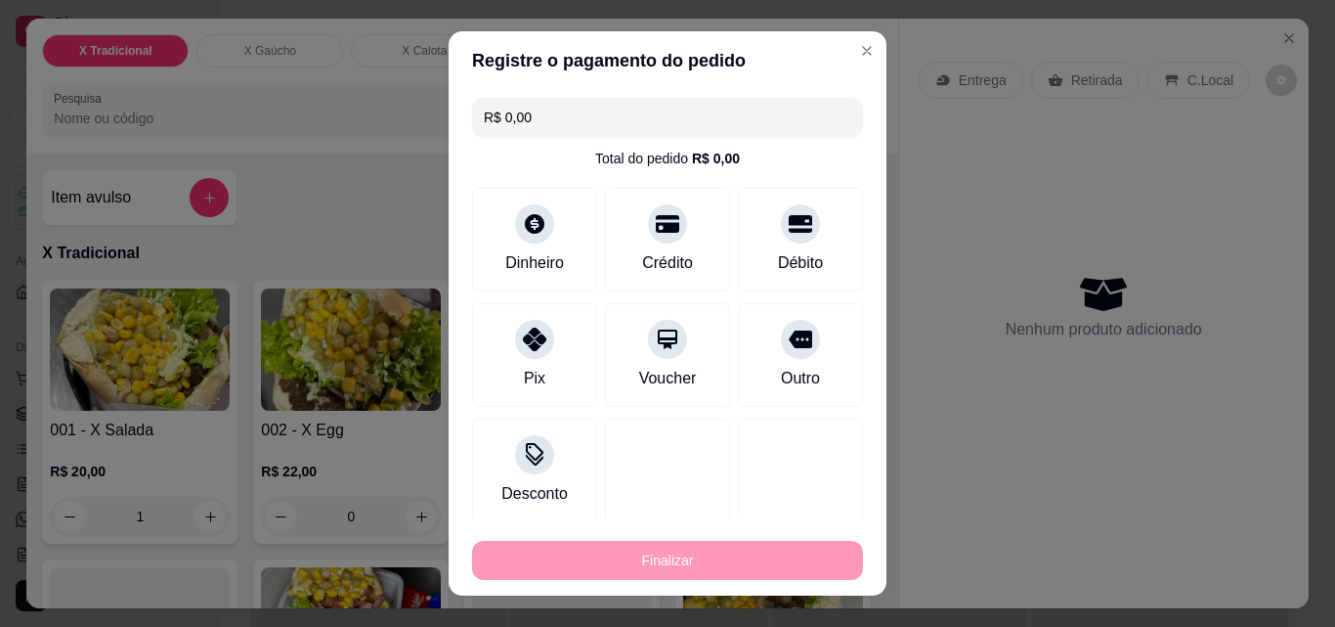
type input "0"
type input "-R$ 20,00"
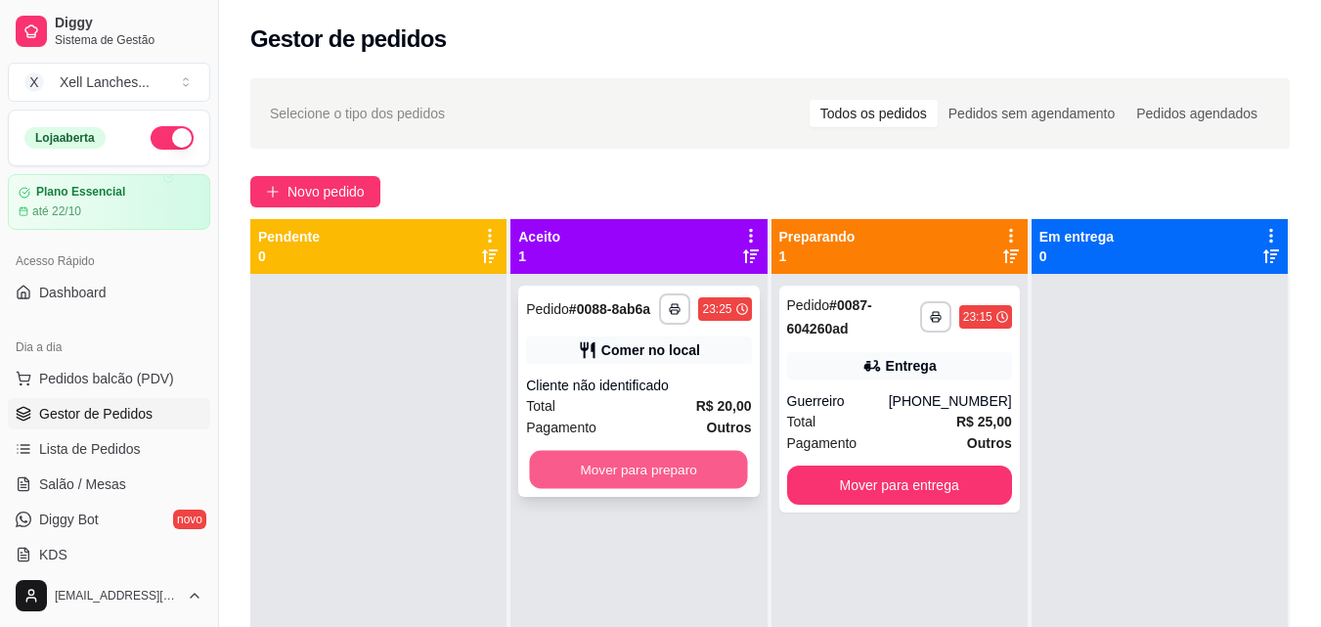
click at [637, 480] on button "Mover para preparo" at bounding box center [639, 470] width 218 height 38
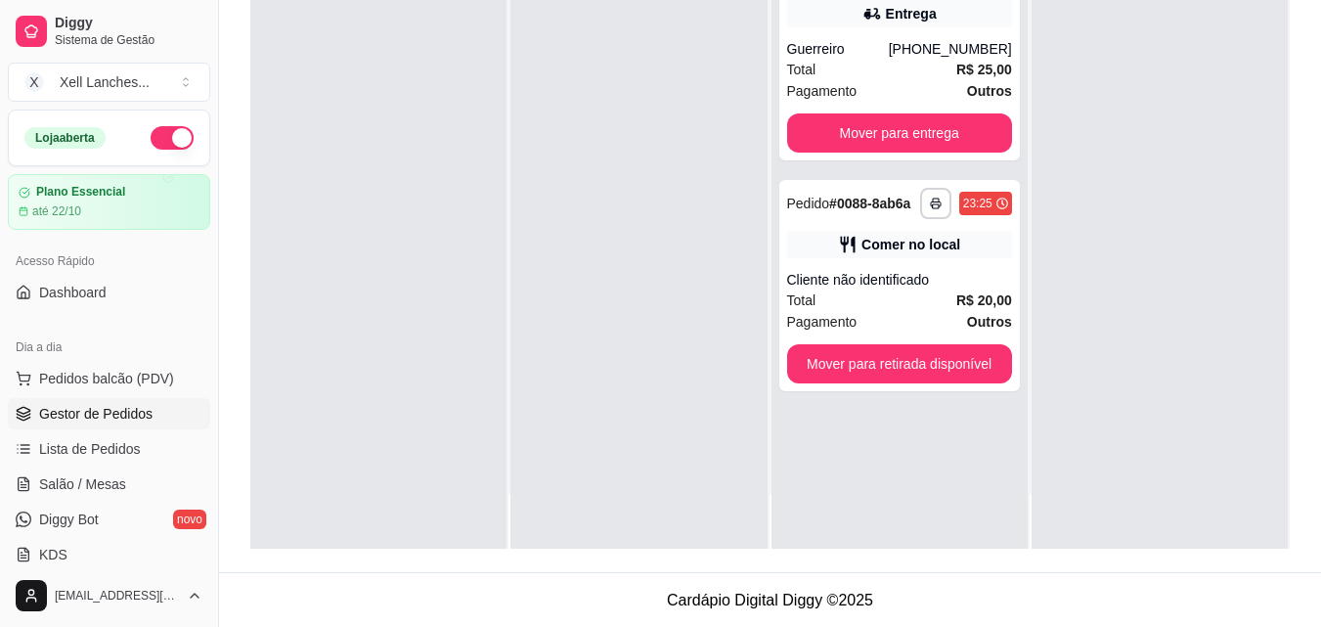
scroll to position [298, 0]
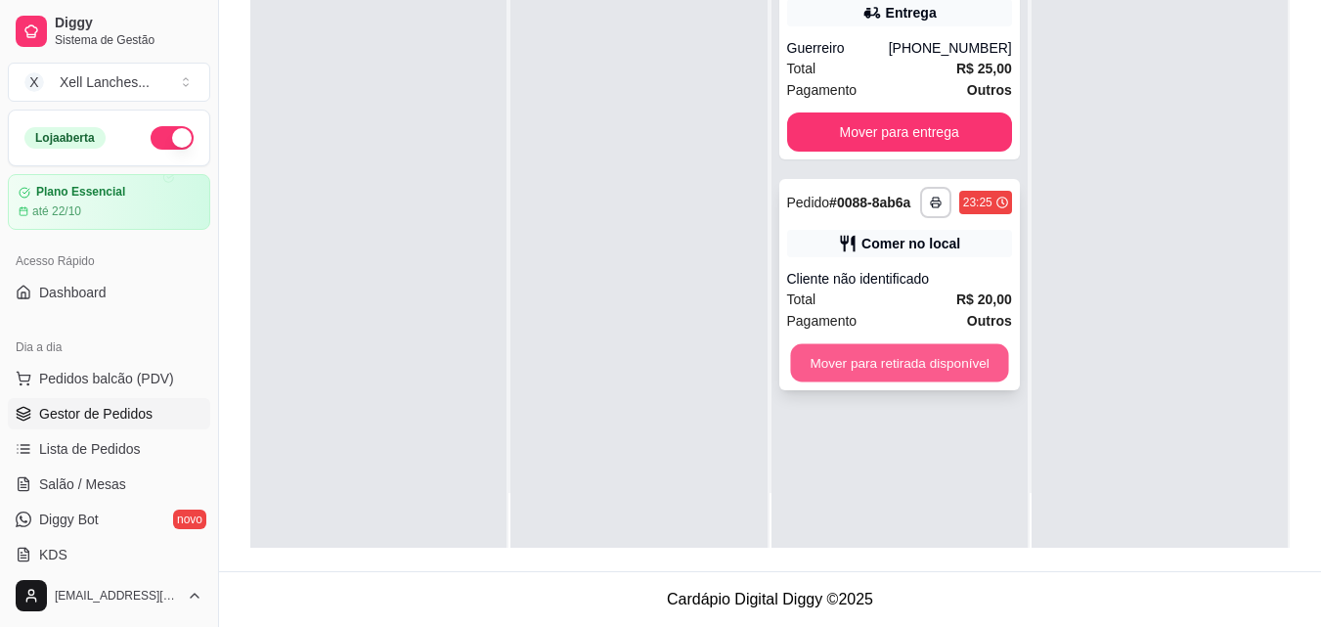
click at [875, 365] on button "Mover para retirada disponível" at bounding box center [899, 363] width 218 height 38
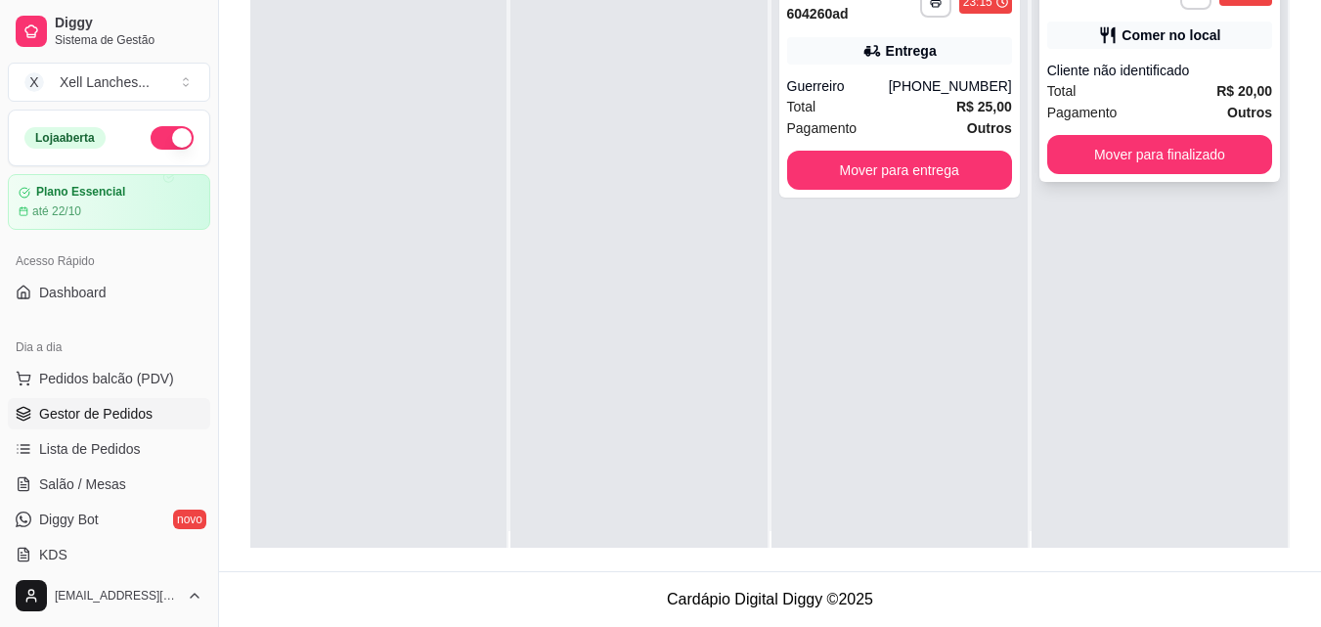
scroll to position [0, 0]
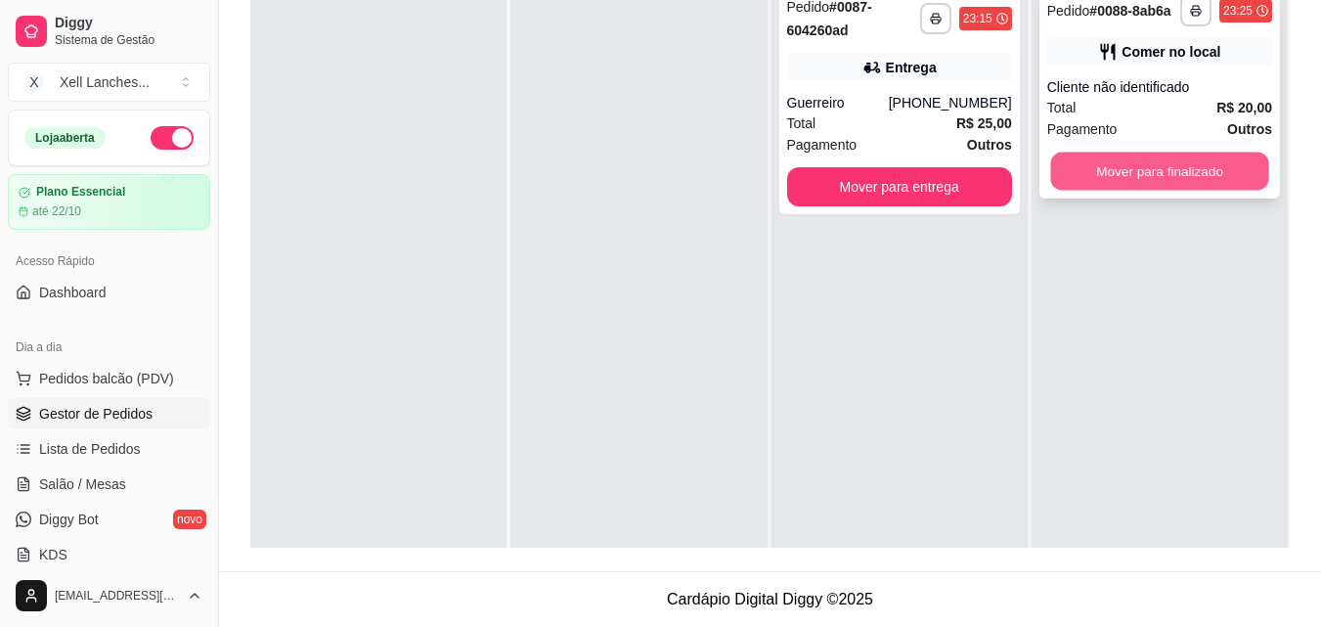
click at [1198, 177] on button "Mover para finalizado" at bounding box center [1159, 172] width 218 height 38
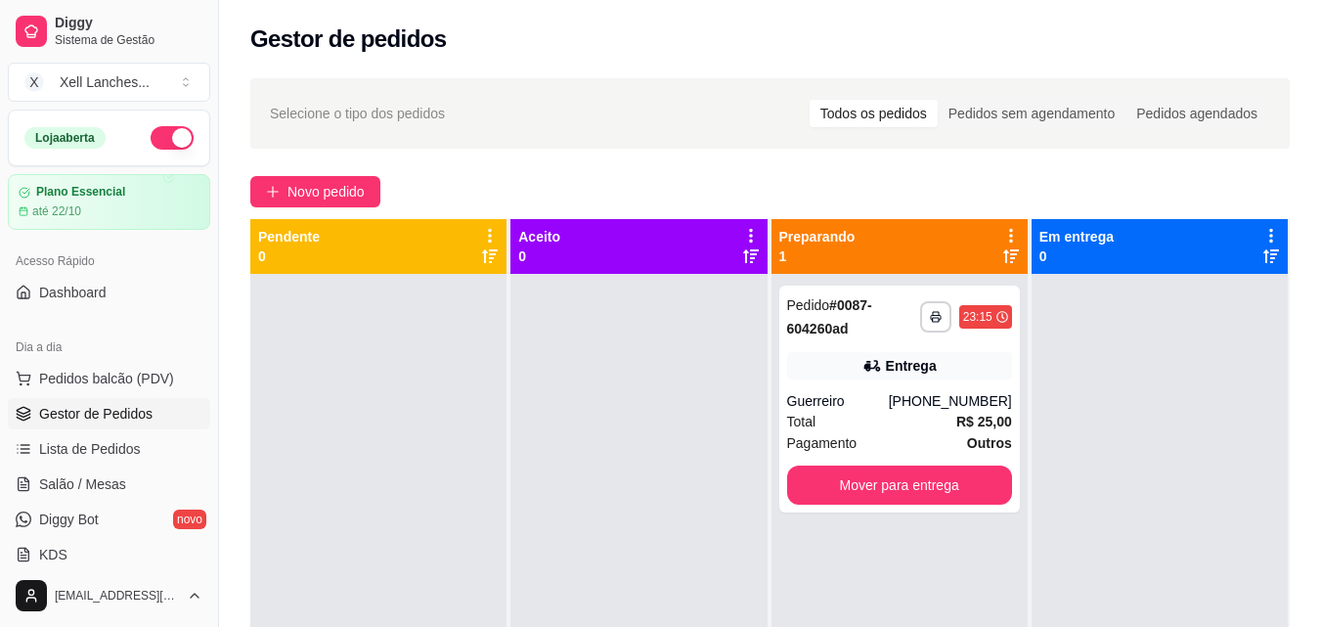
click at [152, 127] on button "button" at bounding box center [172, 137] width 43 height 23
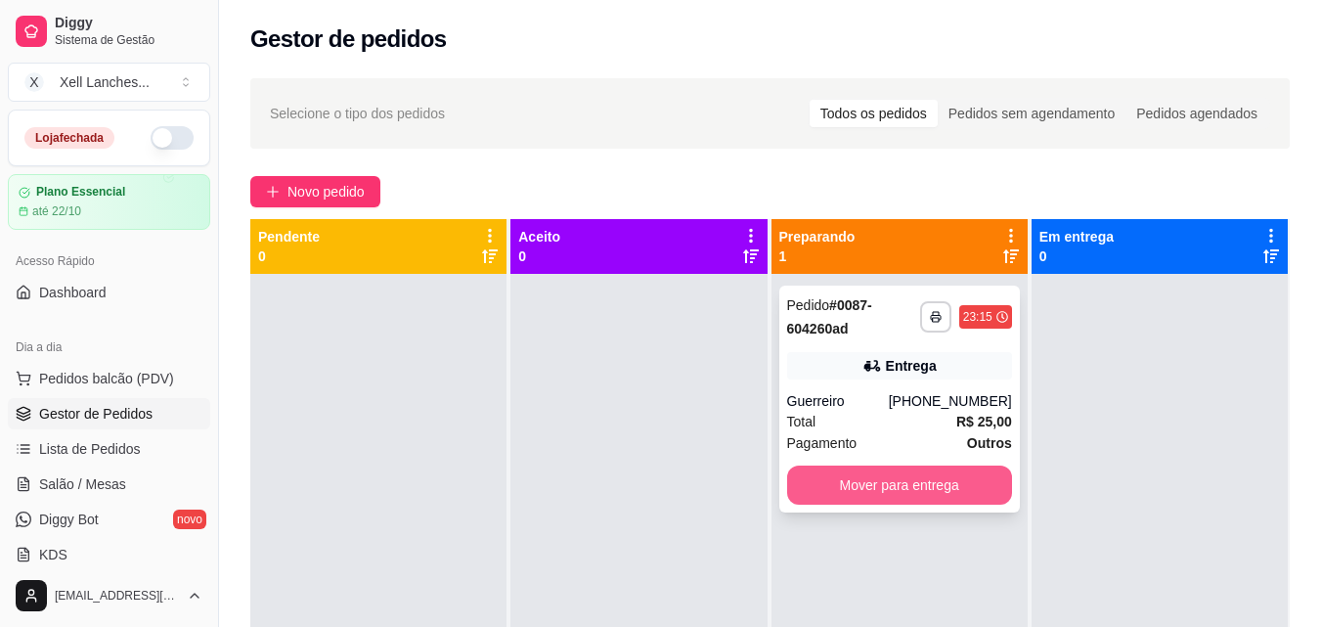
click at [929, 472] on button "Mover para entrega" at bounding box center [899, 484] width 225 height 39
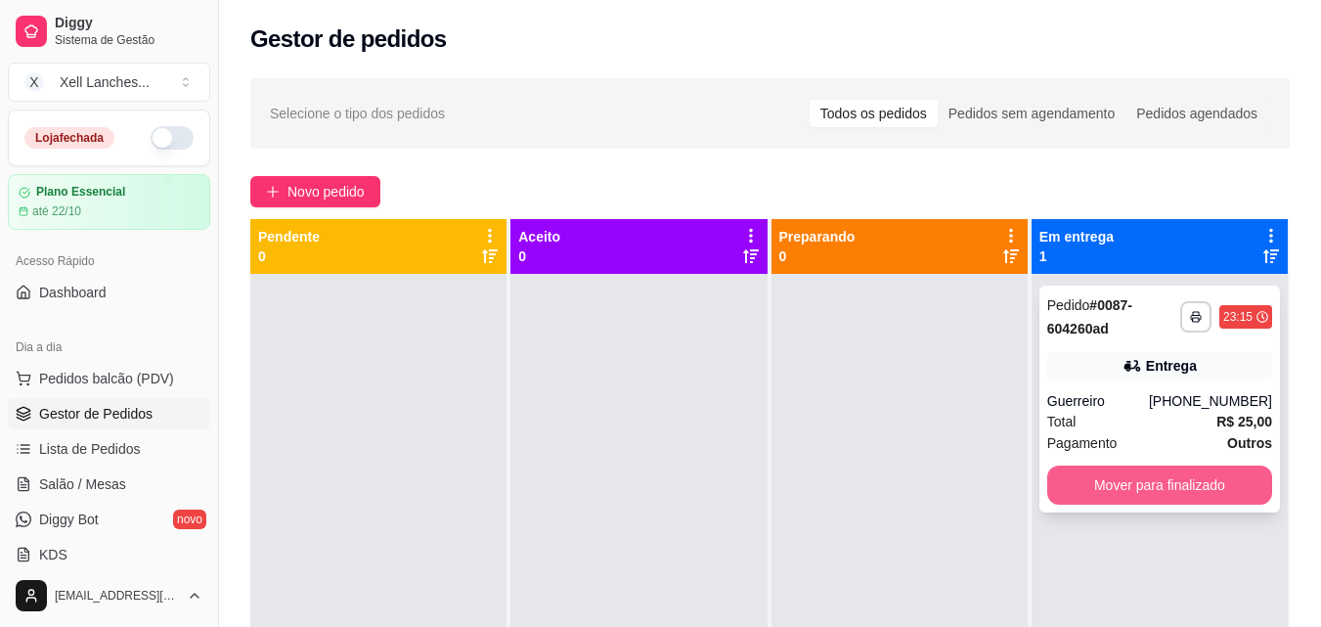
click at [1144, 487] on button "Mover para finalizado" at bounding box center [1159, 484] width 225 height 39
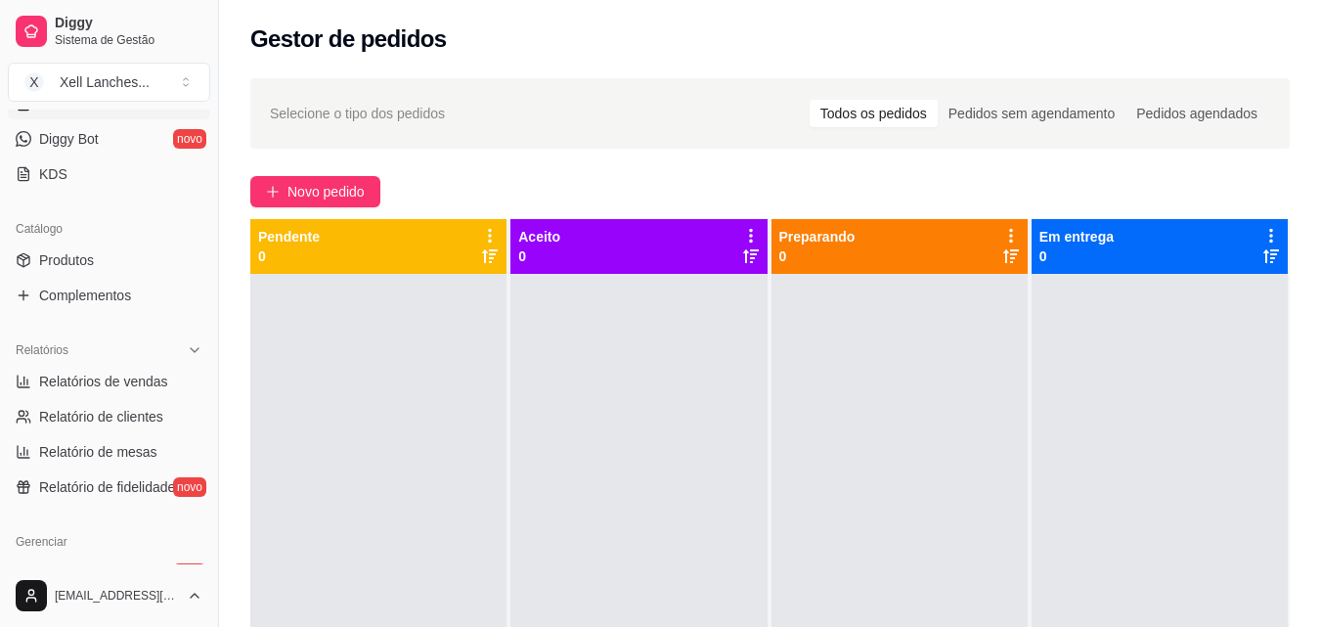
scroll to position [391, 0]
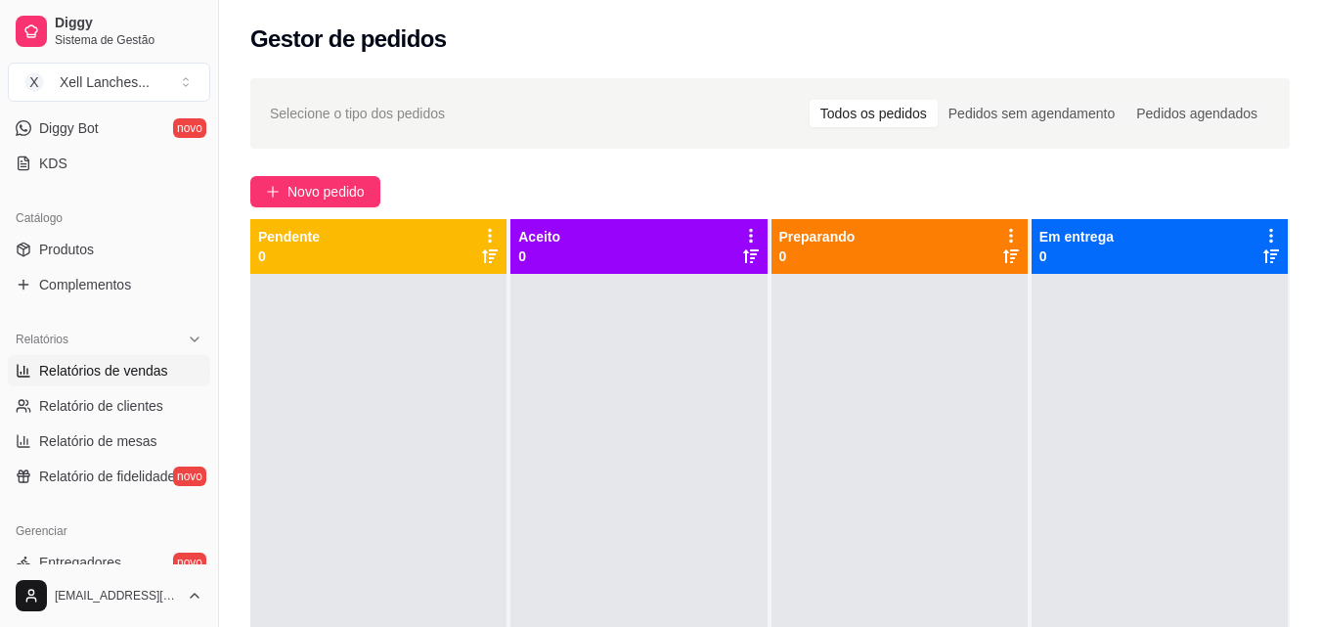
click at [105, 367] on span "Relatórios de vendas" at bounding box center [103, 371] width 129 height 20
select select "ALL"
select select "0"
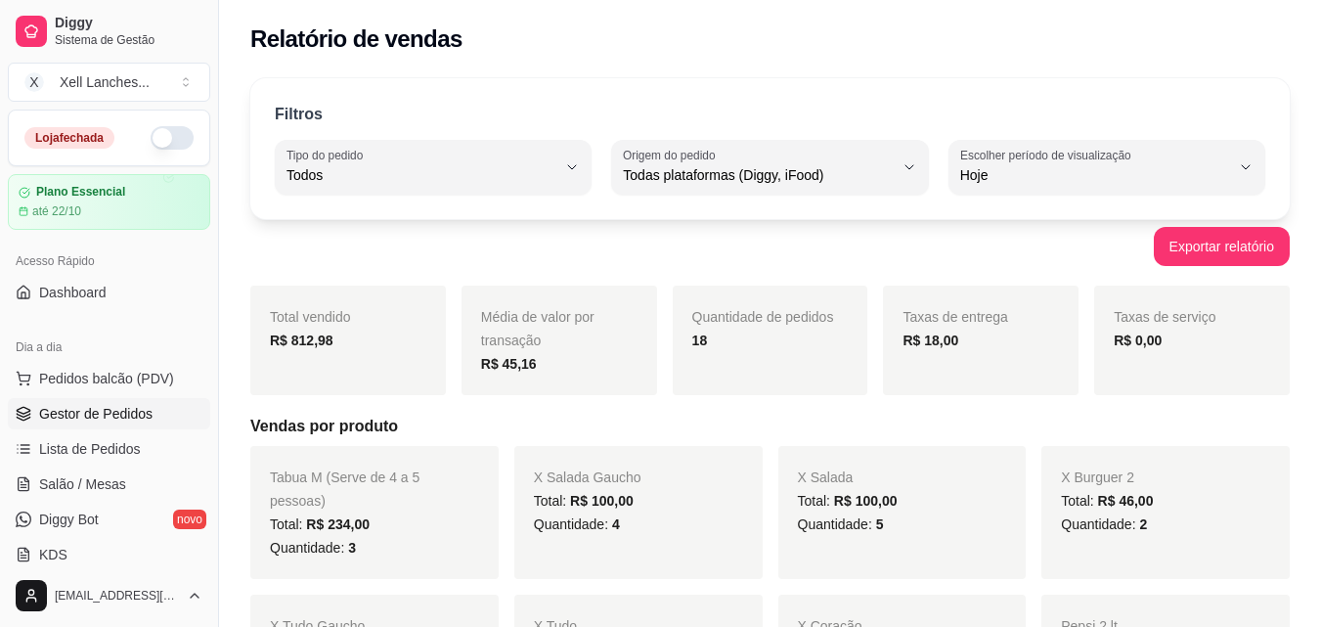
click at [88, 409] on span "Gestor de Pedidos" at bounding box center [95, 414] width 113 height 20
